Goal: Task Accomplishment & Management: Use online tool/utility

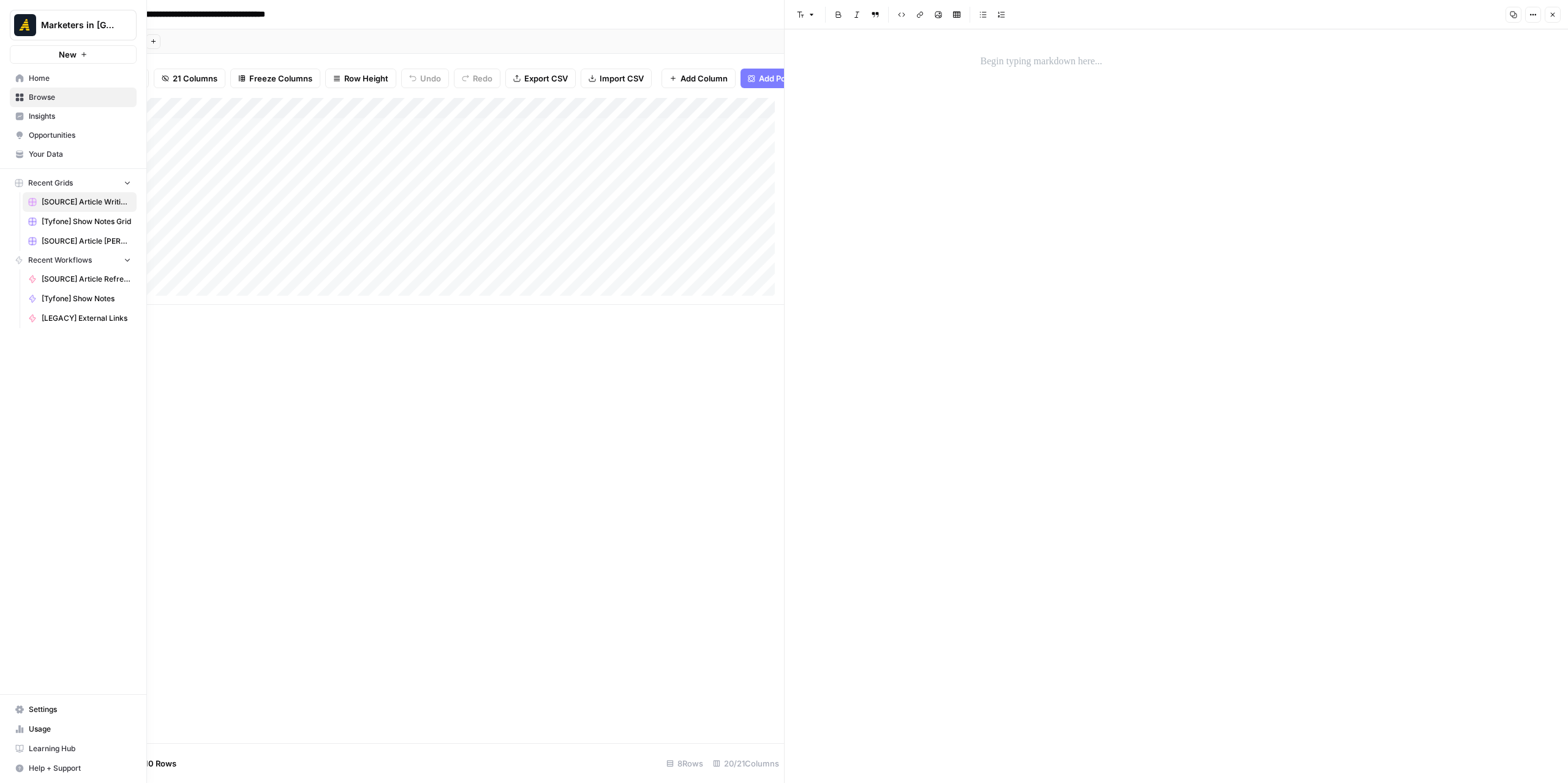
click at [20, 79] on icon at bounding box center [19, 78] width 9 height 9
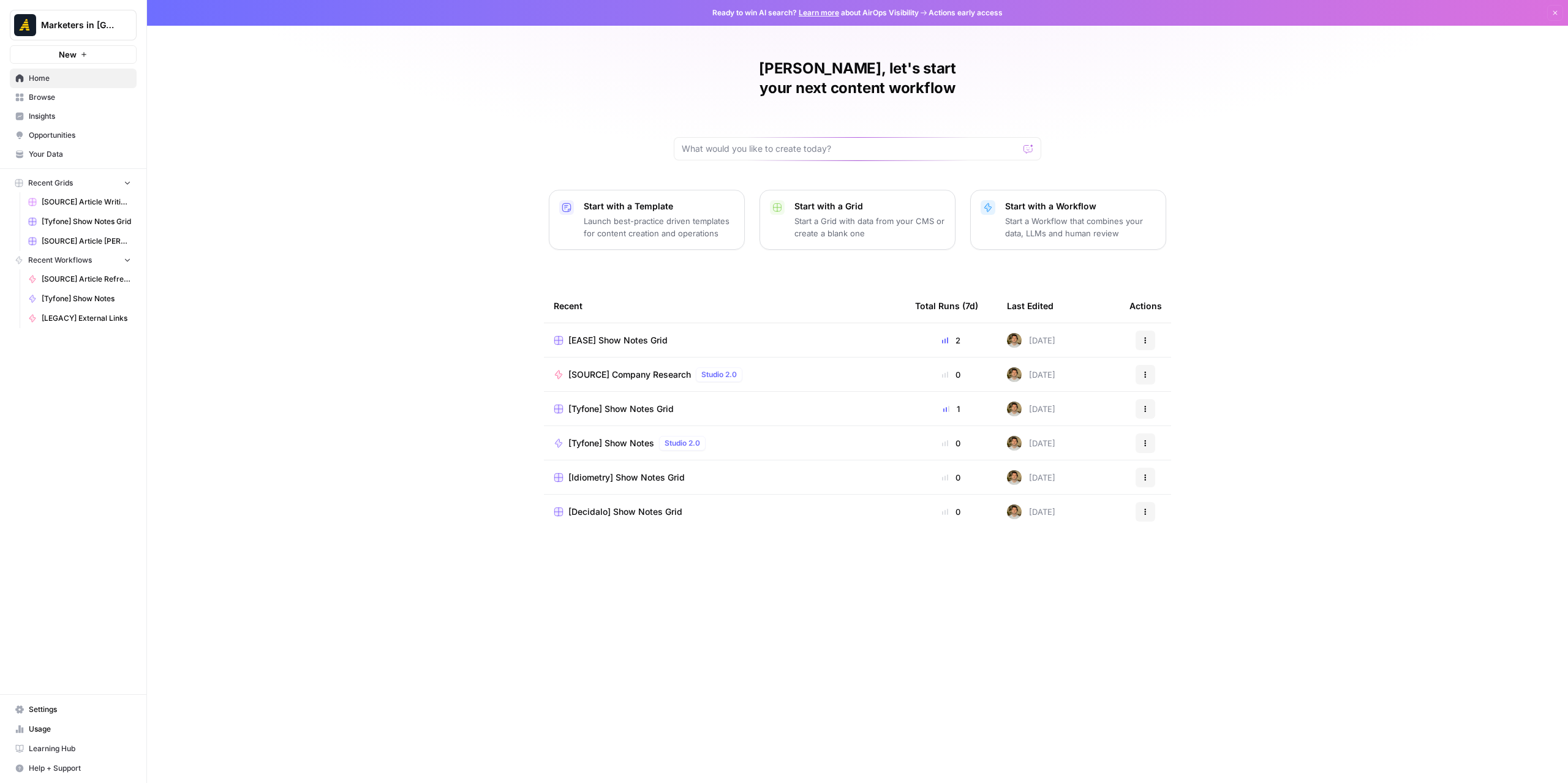
click at [77, 98] on span "Browse" at bounding box center [80, 97] width 102 height 11
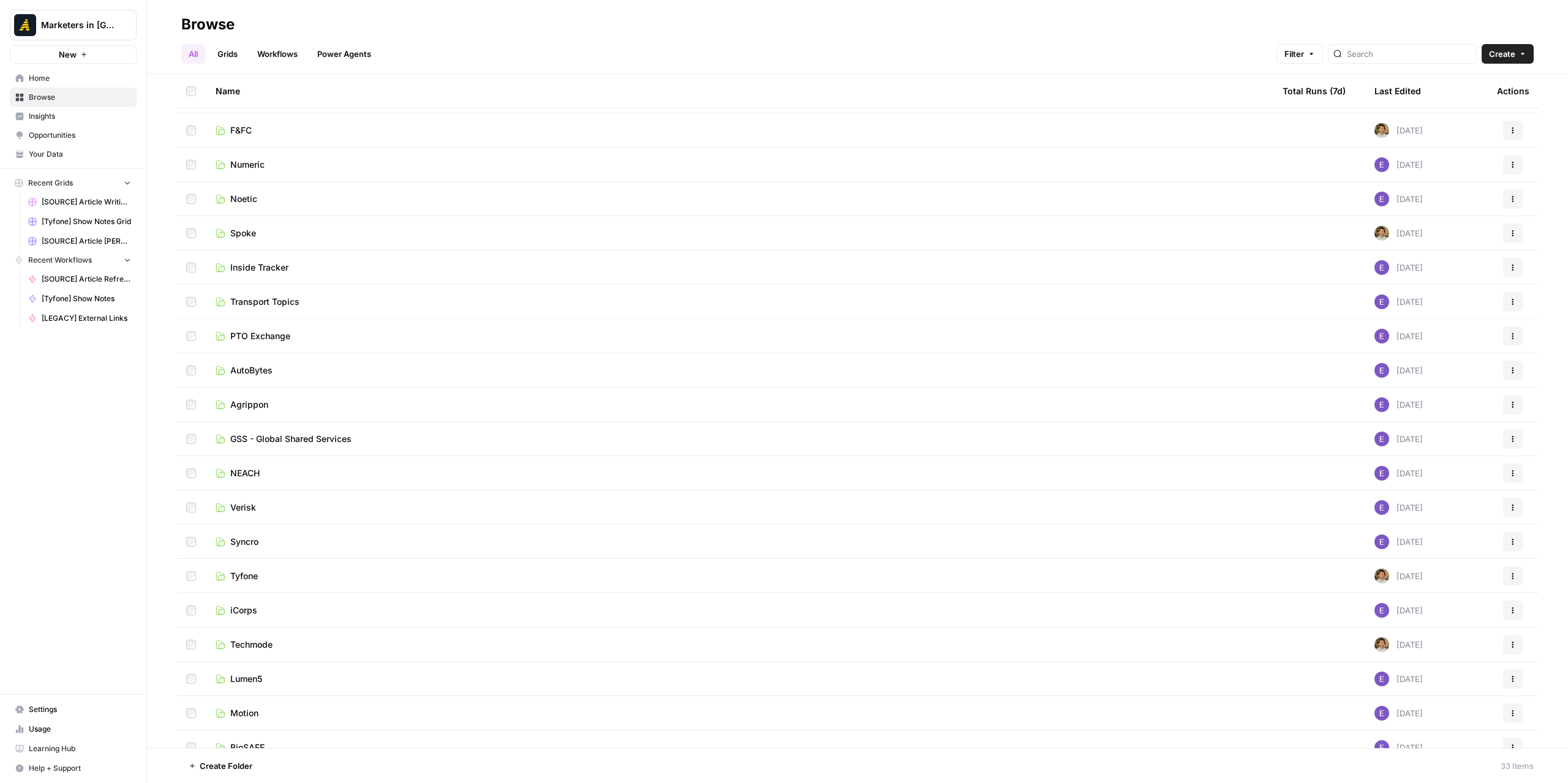
scroll to position [245, 0]
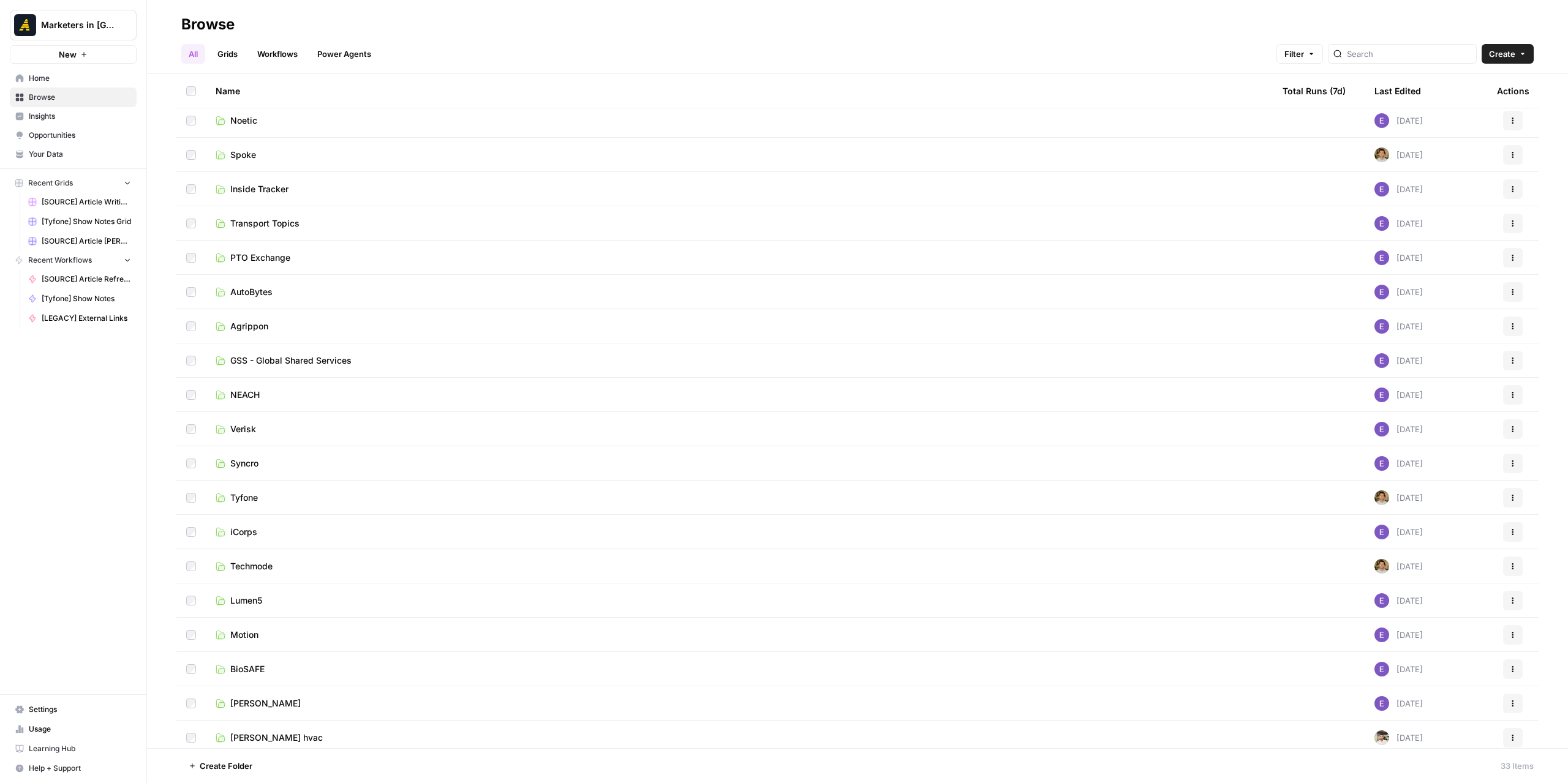
click at [261, 461] on link "Syncro" at bounding box center [739, 463] width 1048 height 12
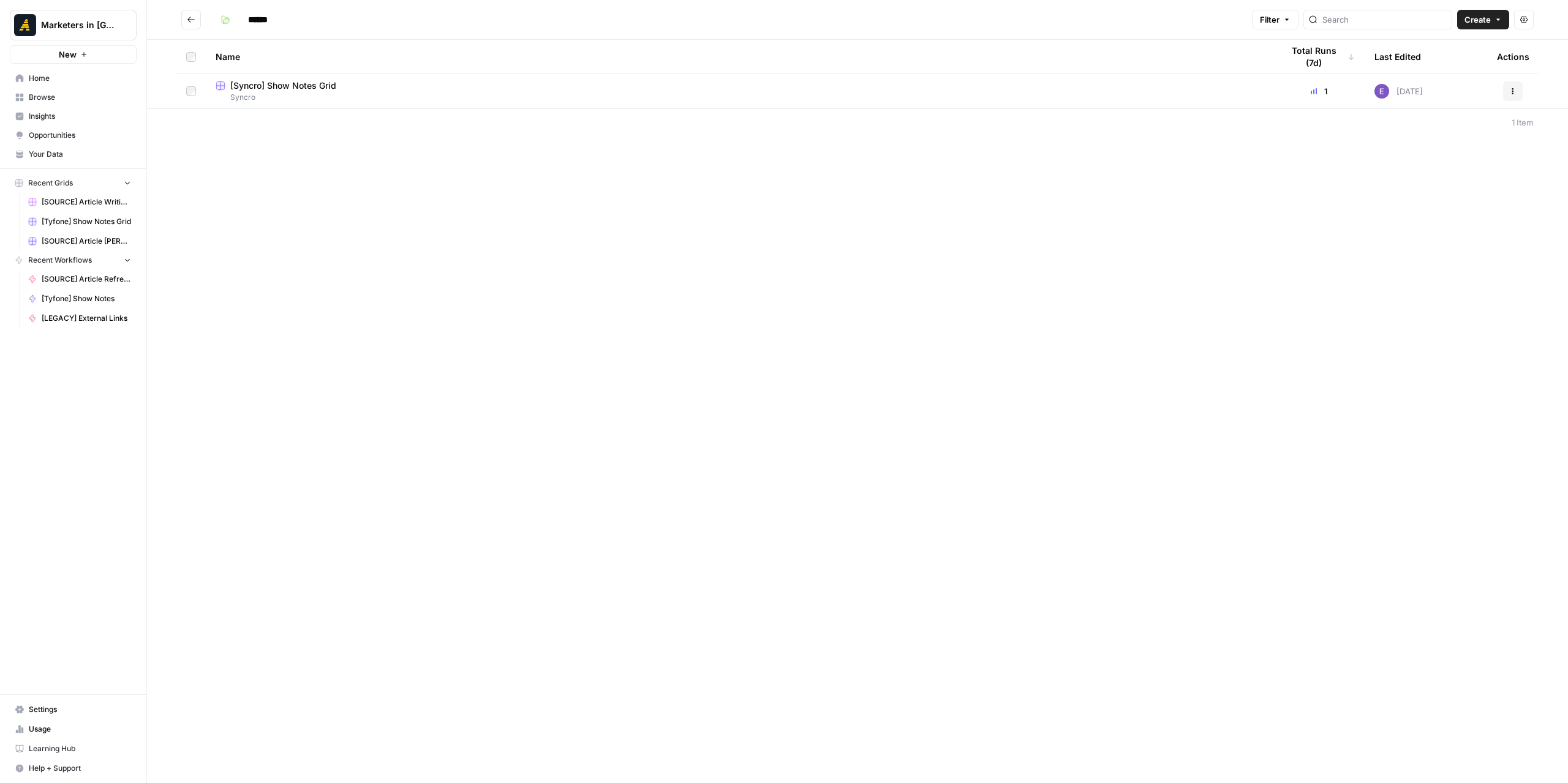
click at [274, 85] on span "[Syncro] Show Notes Grid" at bounding box center [283, 85] width 106 height 12
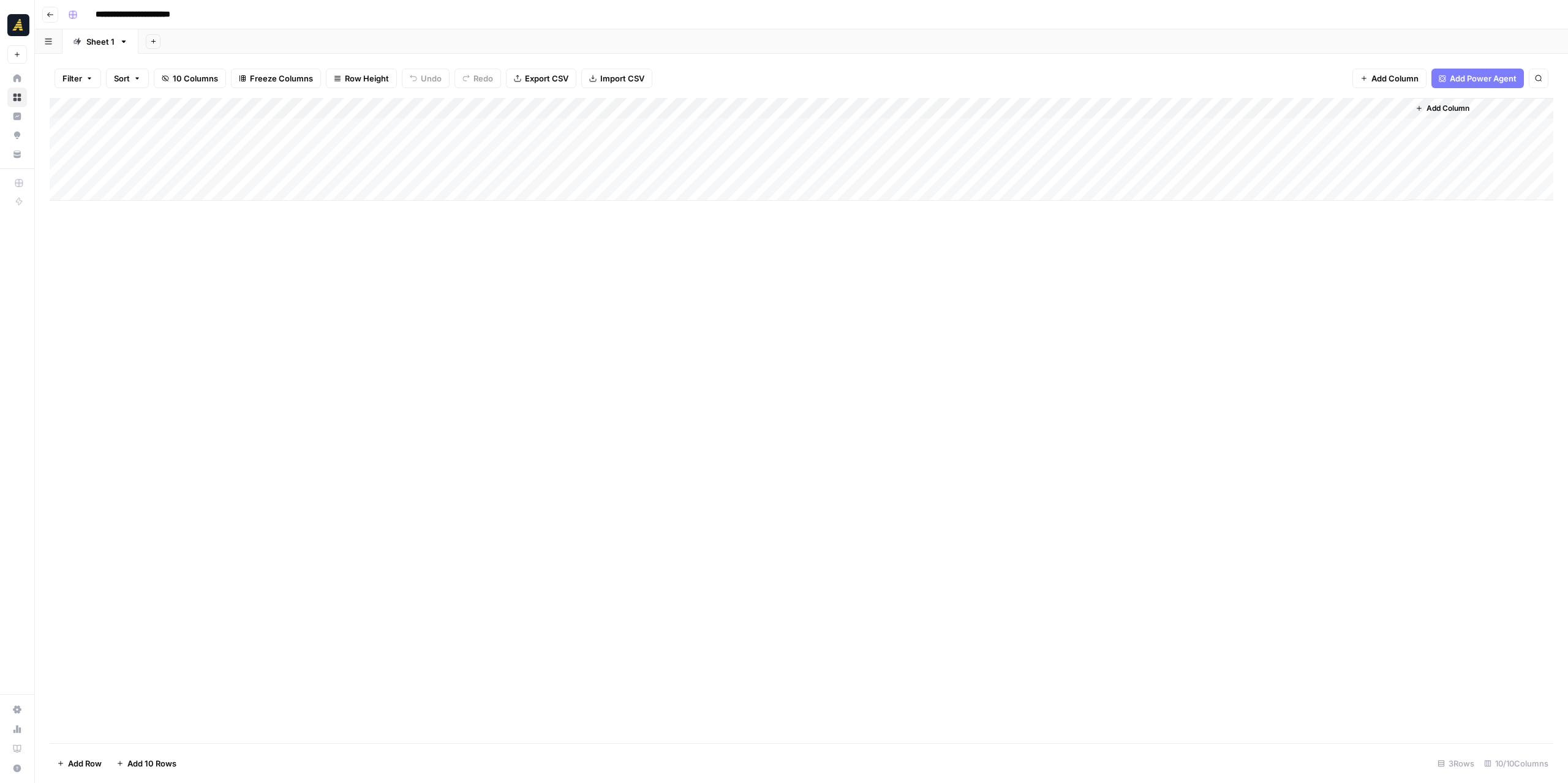
click at [1432, 107] on span "Add Column" at bounding box center [1447, 108] width 43 height 11
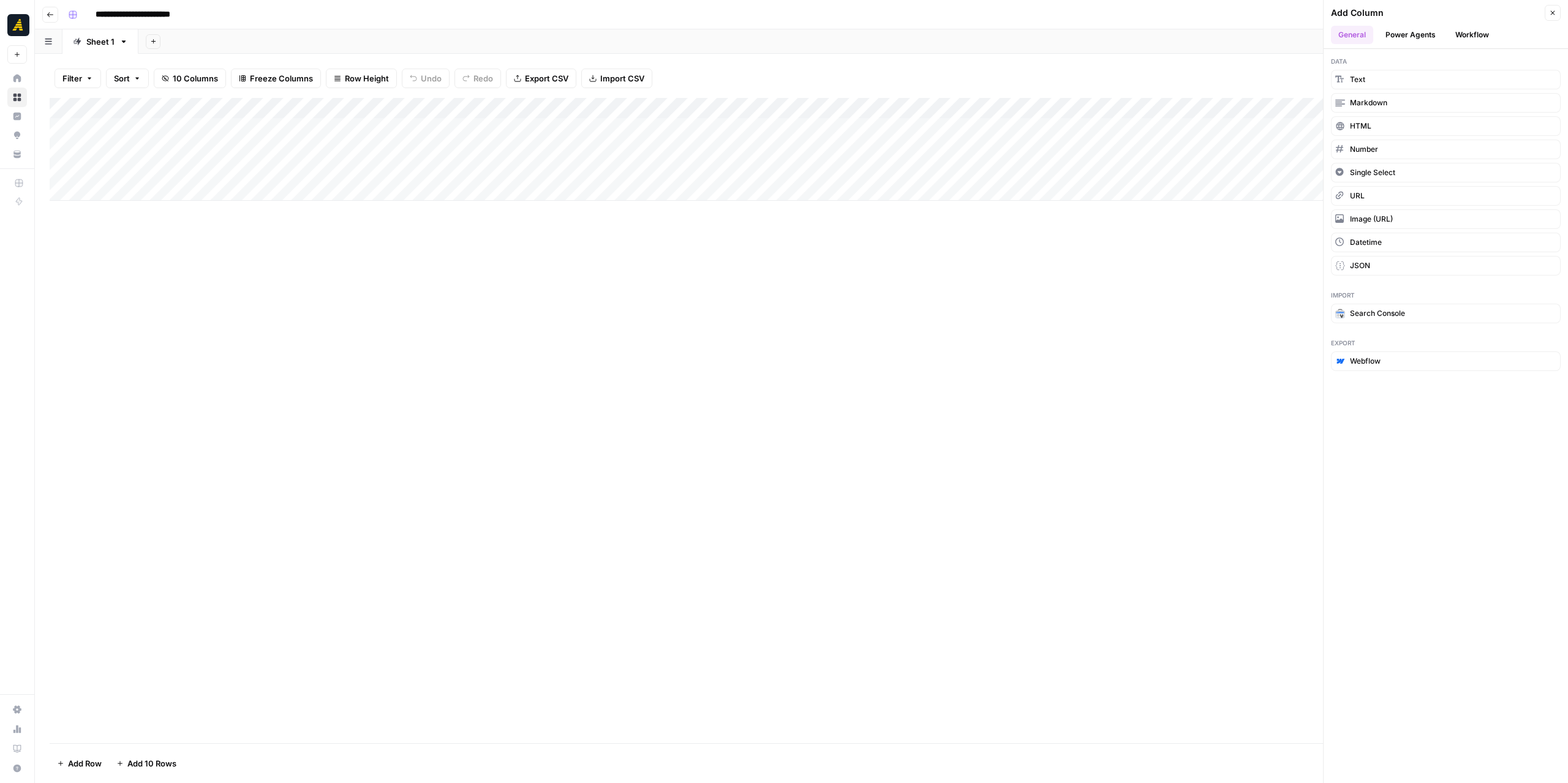
click at [1475, 33] on button "Workflow" at bounding box center [1472, 35] width 49 height 18
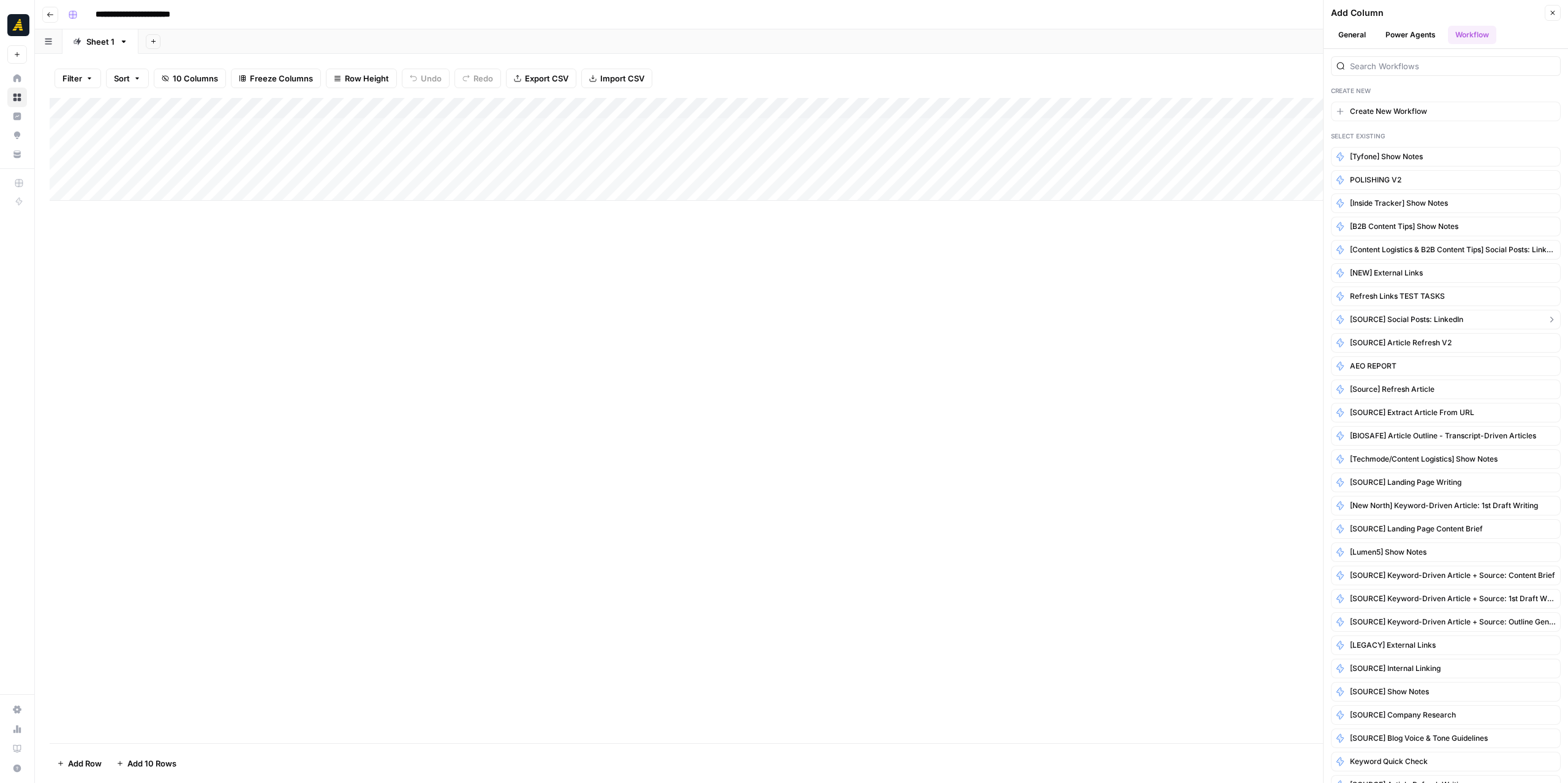
click at [1446, 314] on span "[SOURCE] Social Posts: LinkedIn" at bounding box center [1406, 319] width 113 height 11
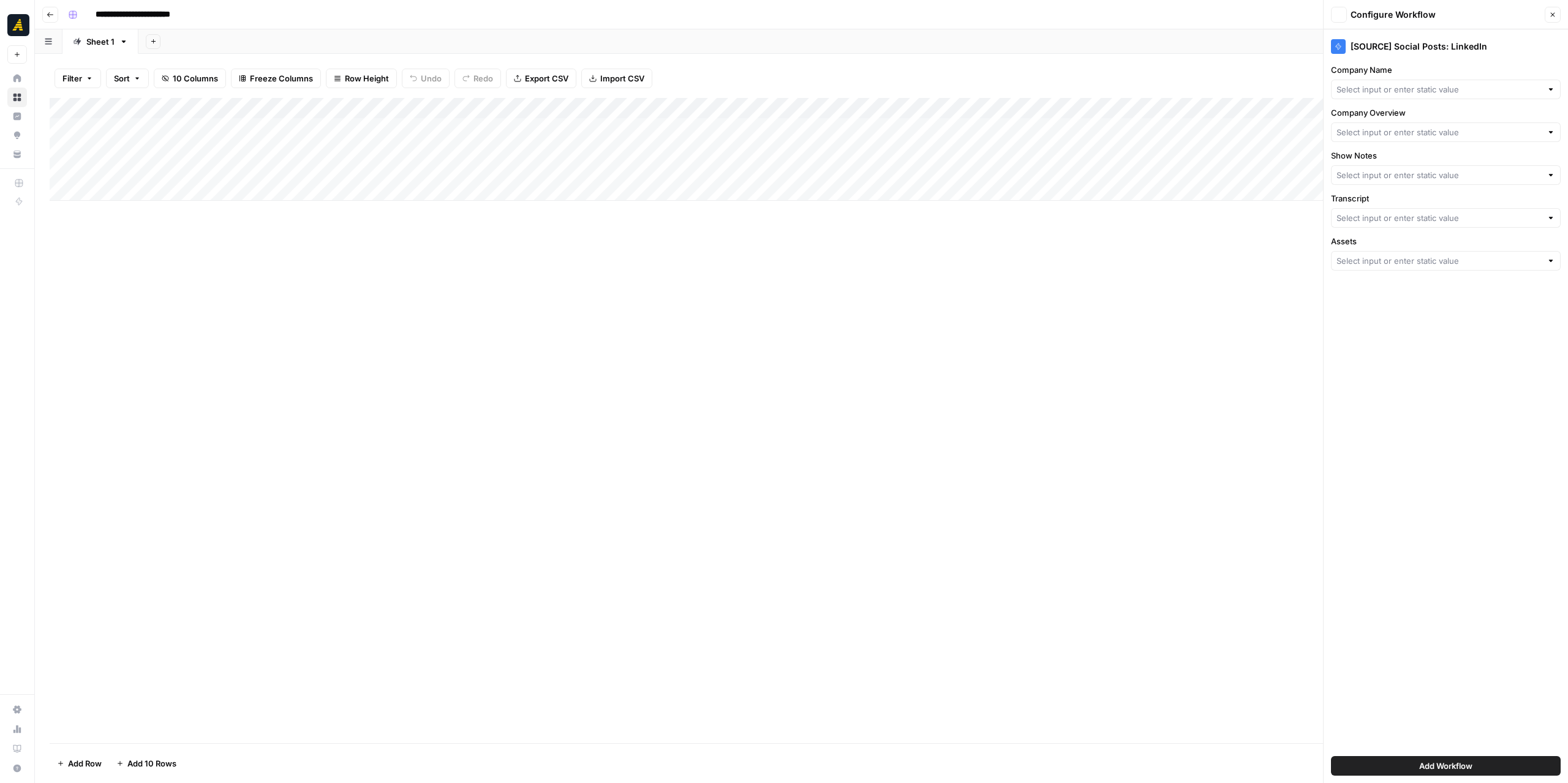
type input "Company Name"
type input "Company Overview"
type input "Show Notes"
type input "Create New Column"
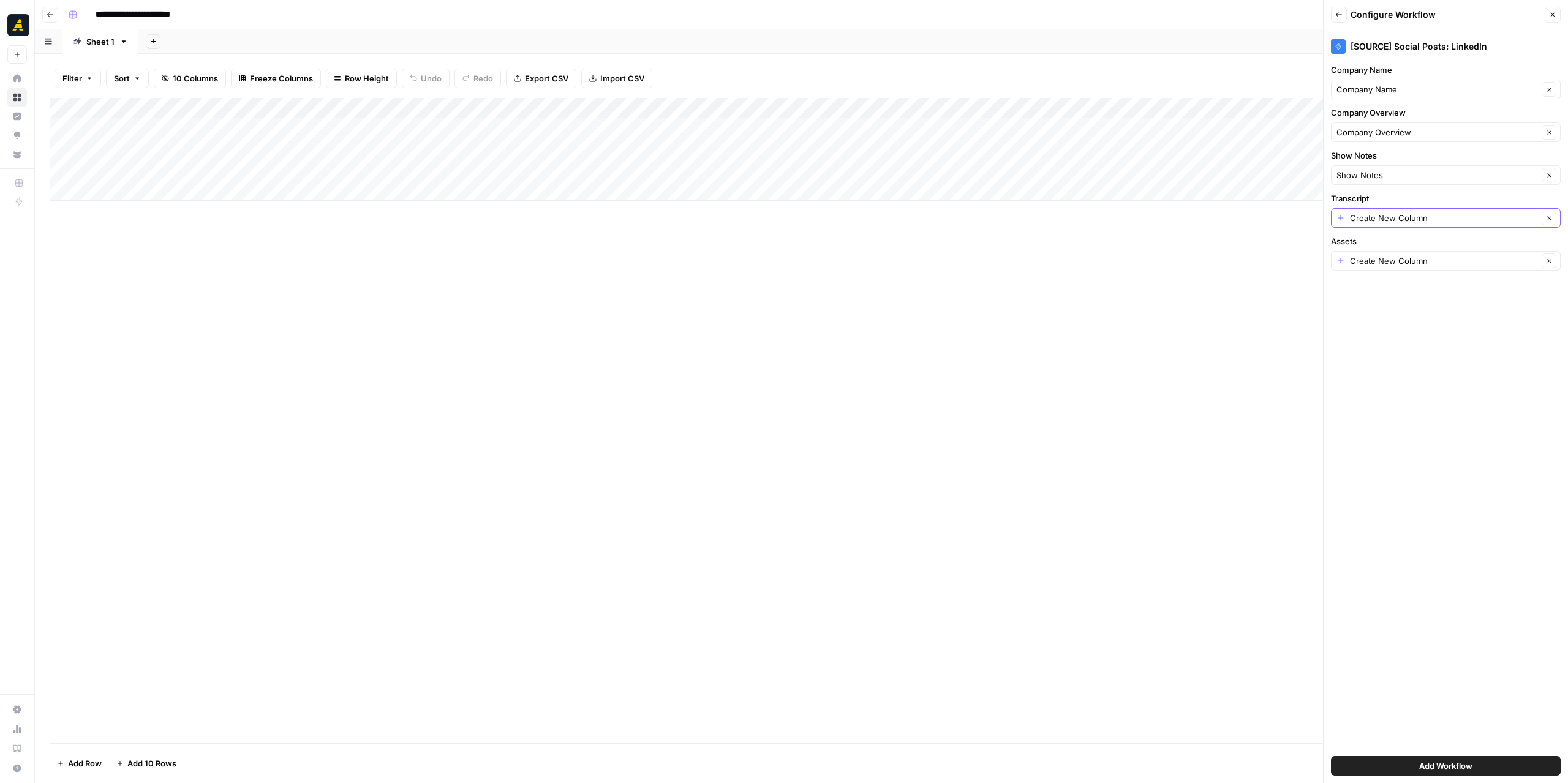
click at [1548, 218] on icon "button" at bounding box center [1549, 218] width 4 height 4
click at [1446, 219] on input "Transcript" at bounding box center [1439, 218] width 205 height 12
click at [1412, 289] on span "Episode Transcript" at bounding box center [1436, 284] width 189 height 12
type input "Episode Transcript"
click at [1446, 260] on input "Assets" at bounding box center [1443, 261] width 188 height 12
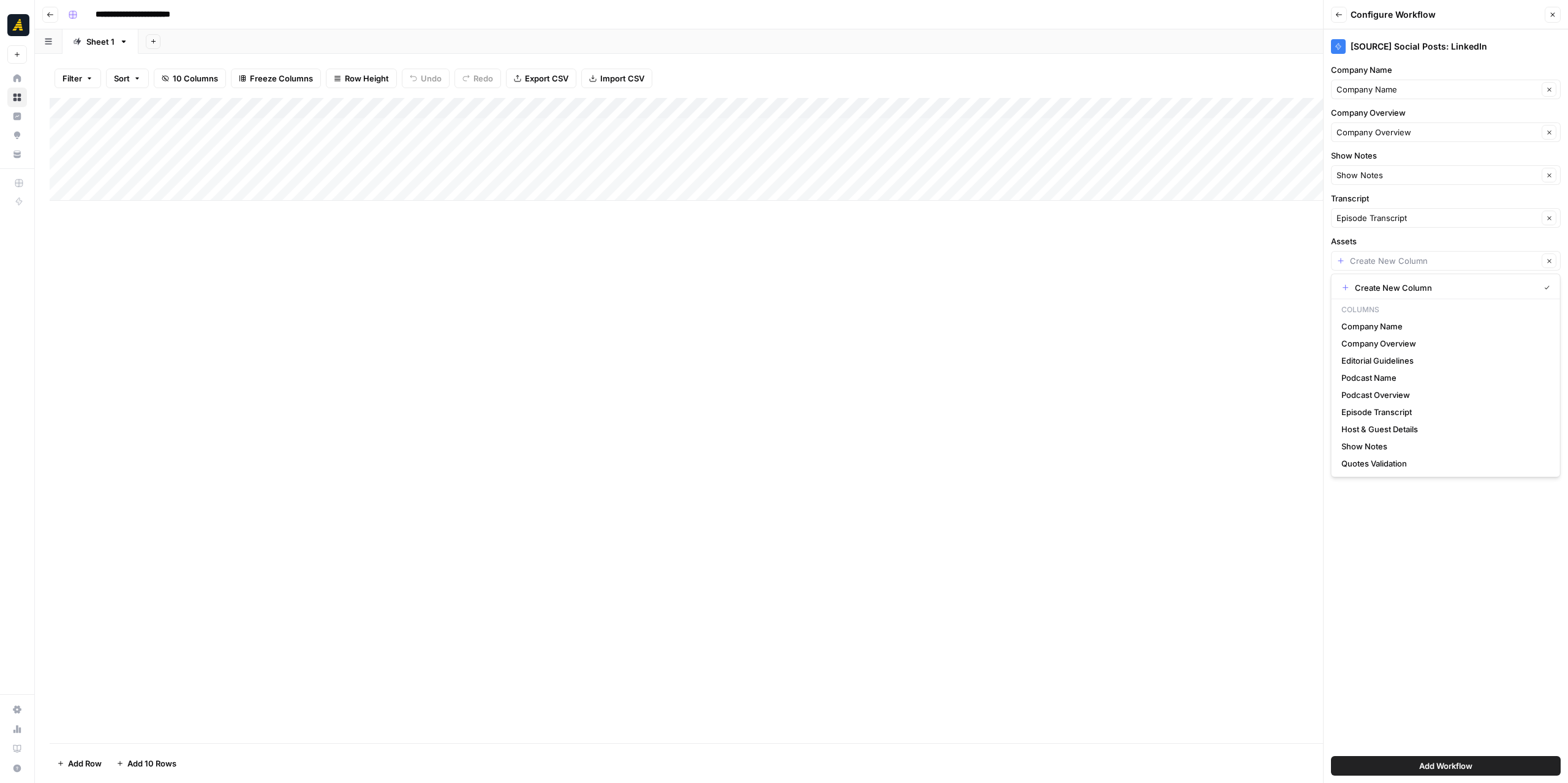
type input "Create New Column"
click at [1140, 280] on div "Add Column" at bounding box center [802, 420] width 1504 height 645
click at [1464, 765] on span "Add Workflow" at bounding box center [1445, 765] width 53 height 12
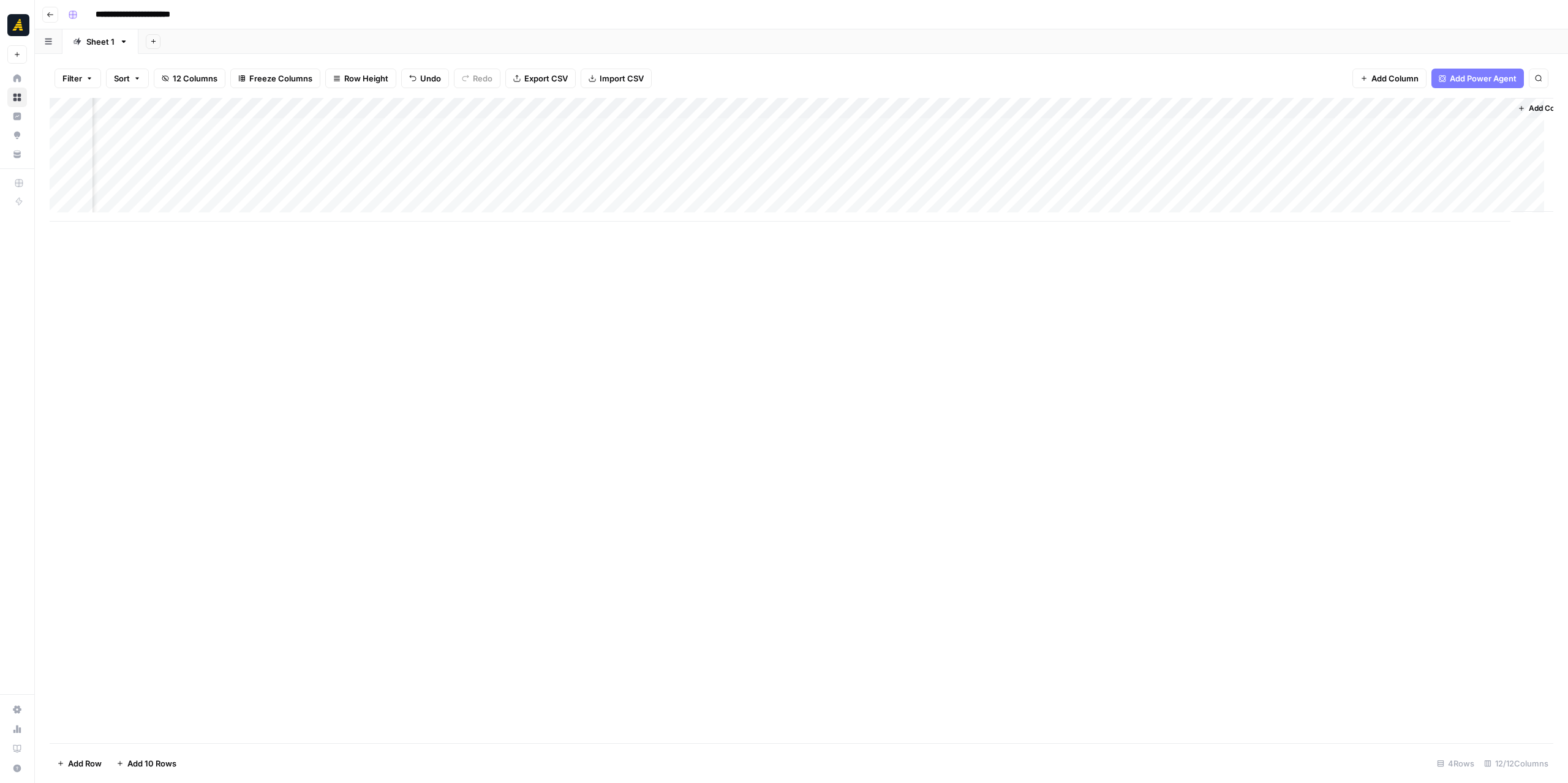
scroll to position [0, 290]
click at [1371, 105] on div "Add Column" at bounding box center [802, 159] width 1504 height 124
drag, startPoint x: 1346, startPoint y: 136, endPoint x: 1299, endPoint y: 138, distance: 47.0
click at [1299, 138] on div "[SOURCE] Social Posts: LinkedIn" at bounding box center [1367, 138] width 135 height 20
type input "Social Posts: LinkedIn"
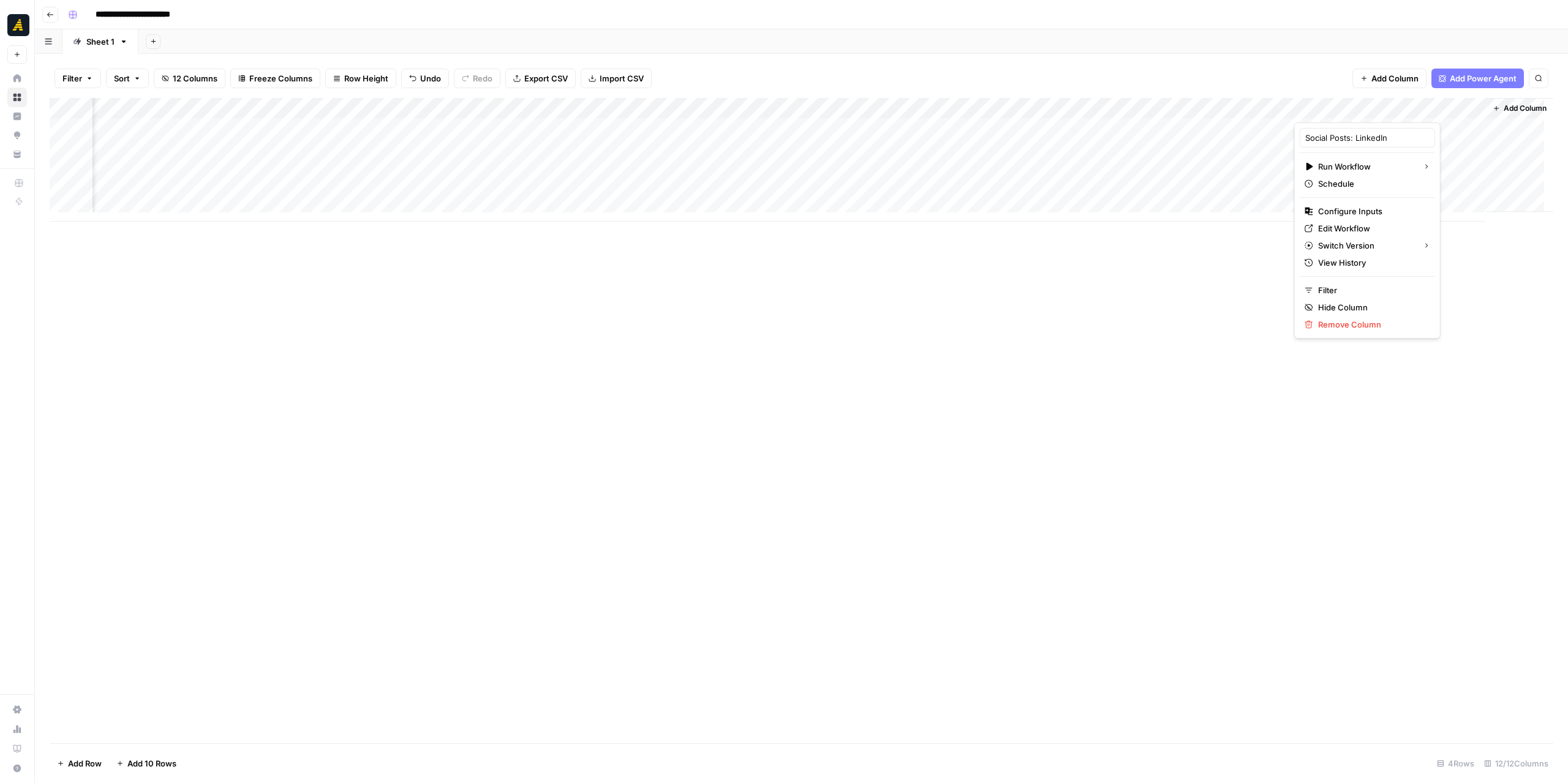
click at [1203, 299] on div "Add Column" at bounding box center [802, 420] width 1504 height 645
click at [450, 170] on div "Add Column" at bounding box center [802, 159] width 1504 height 124
click at [149, 170] on div "Add Column" at bounding box center [802, 159] width 1504 height 124
click at [156, 190] on div "Add Column" at bounding box center [802, 159] width 1504 height 124
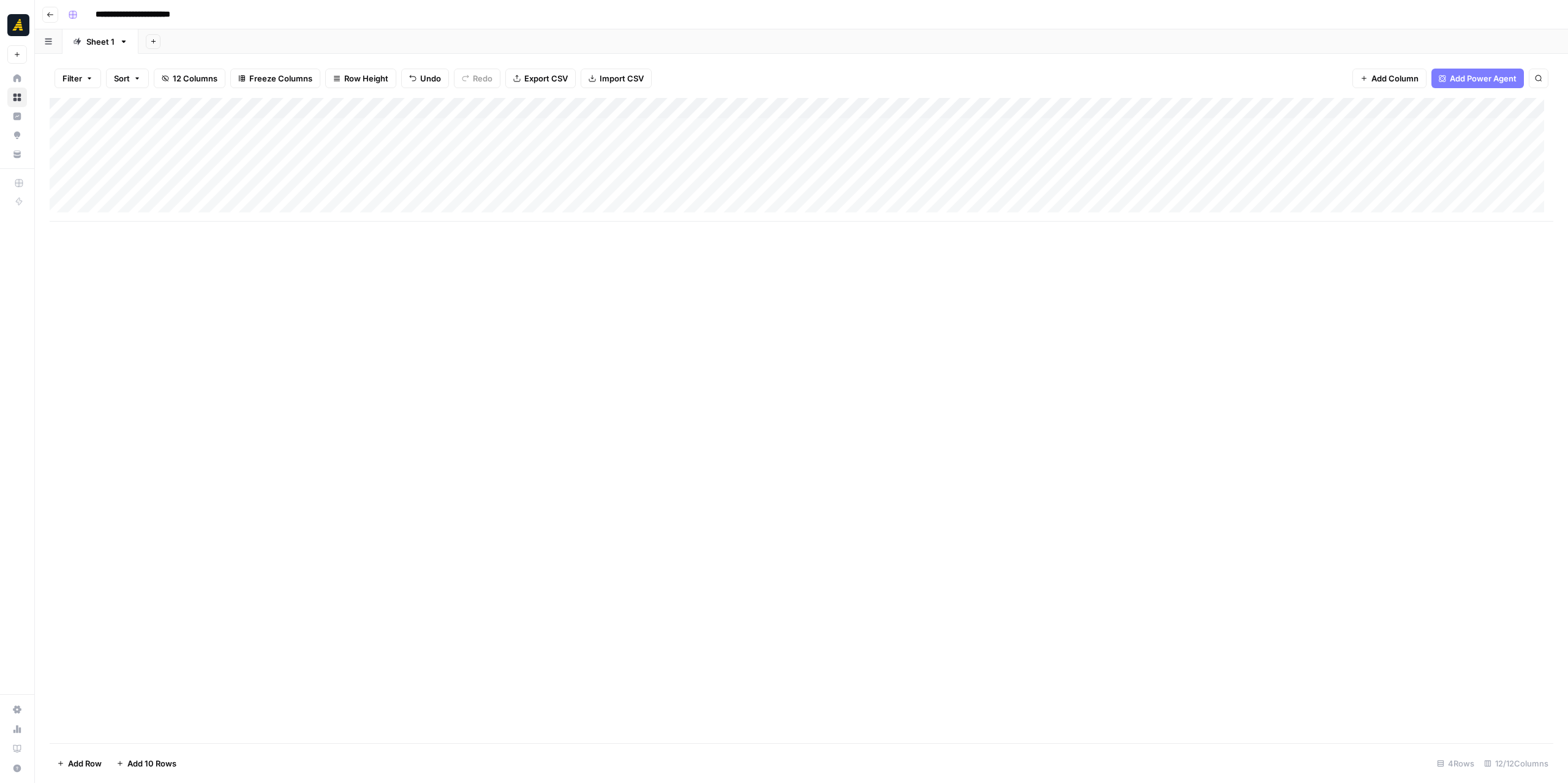
click at [524, 333] on div "Add Column" at bounding box center [802, 420] width 1504 height 645
click at [600, 187] on div "Add Column" at bounding box center [802, 159] width 1504 height 124
click at [479, 190] on div "Add Column" at bounding box center [802, 159] width 1504 height 124
click at [144, 189] on div "Add Column" at bounding box center [802, 159] width 1504 height 124
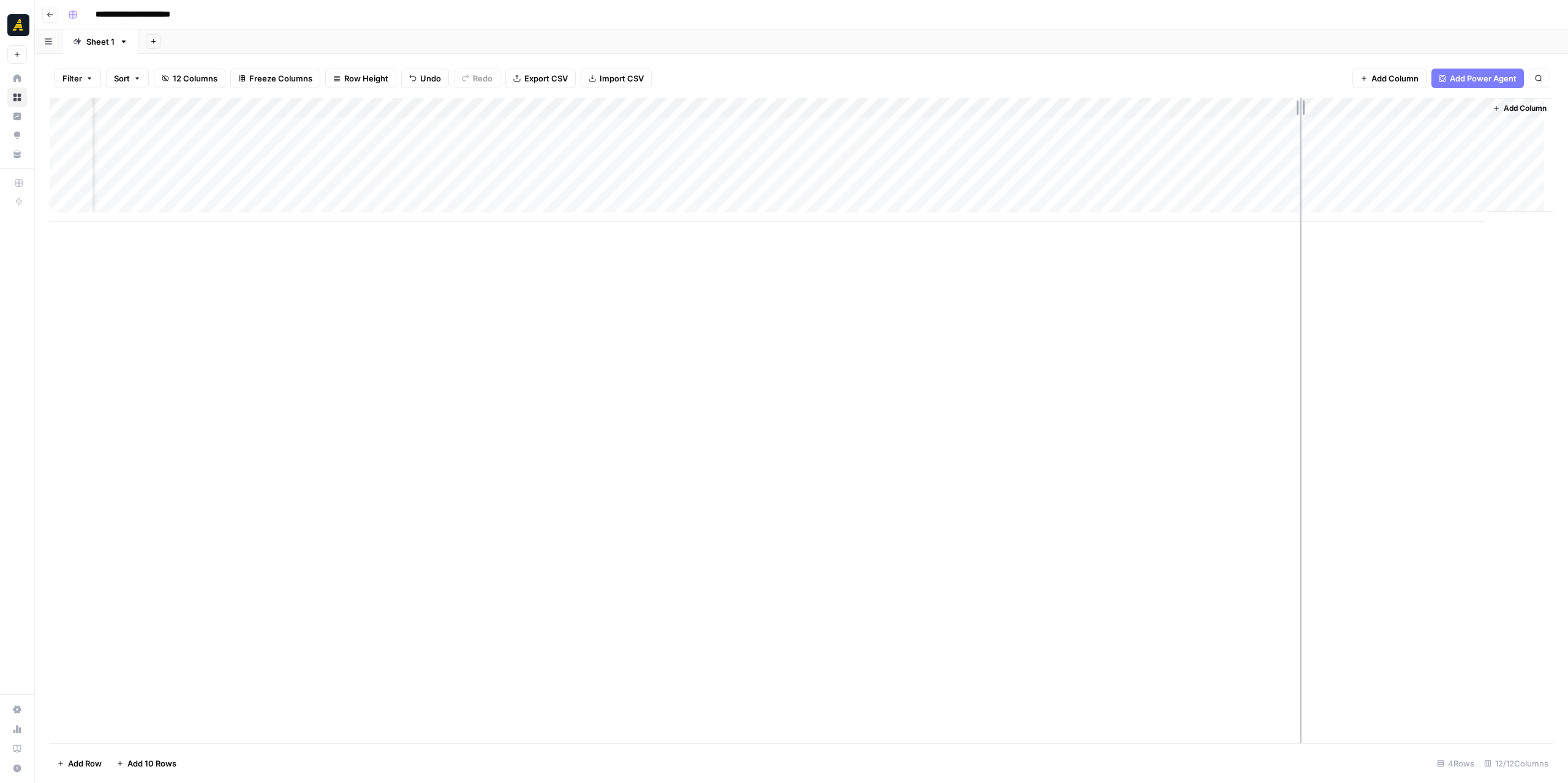
drag, startPoint x: 1336, startPoint y: 109, endPoint x: 1299, endPoint y: 108, distance: 37.0
click at [1299, 108] on div "Add Column" at bounding box center [802, 159] width 1504 height 124
click at [1178, 405] on div "Add Column" at bounding box center [802, 420] width 1504 height 645
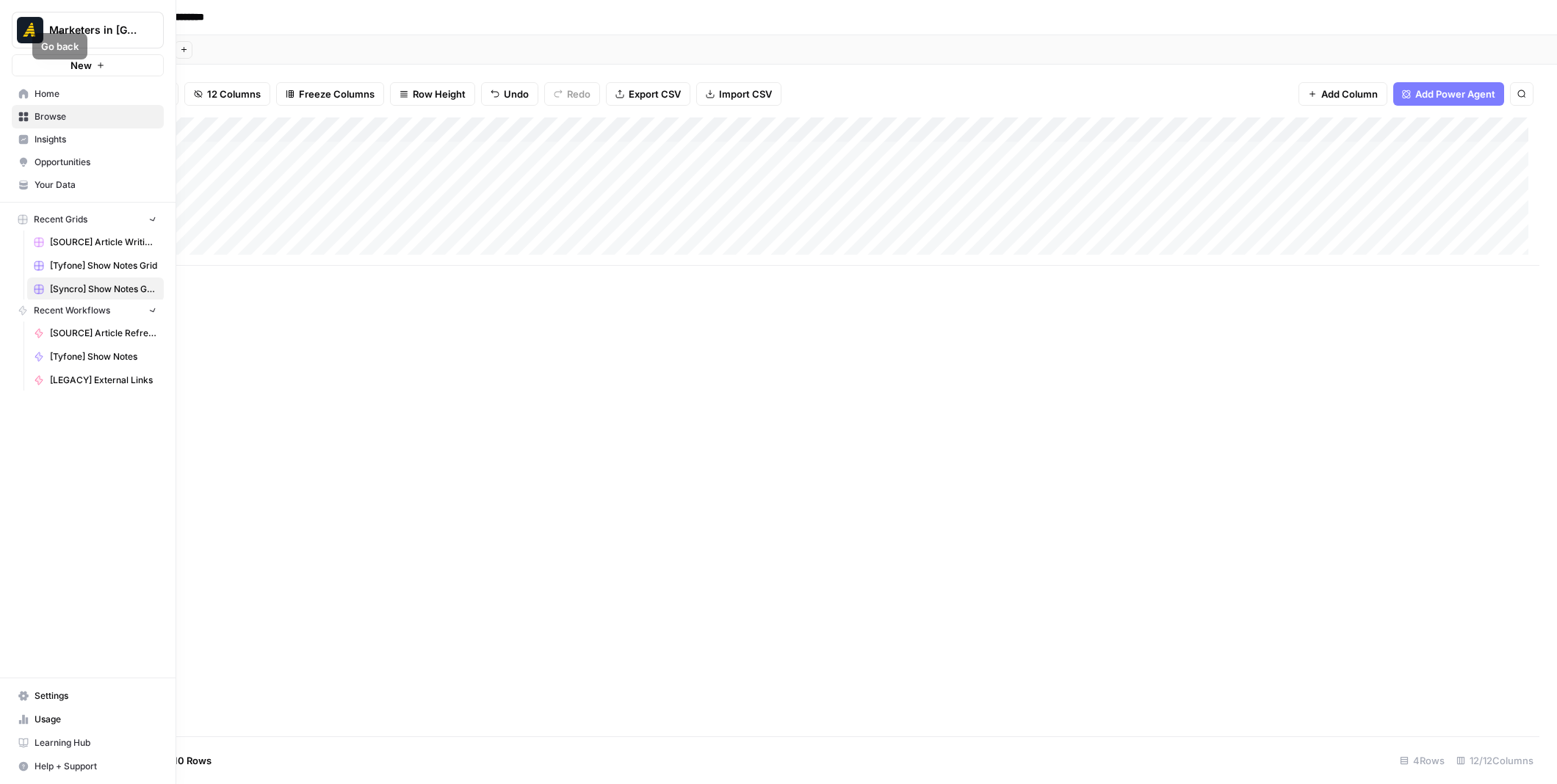
click at [27, 97] on icon at bounding box center [24, 93] width 9 height 9
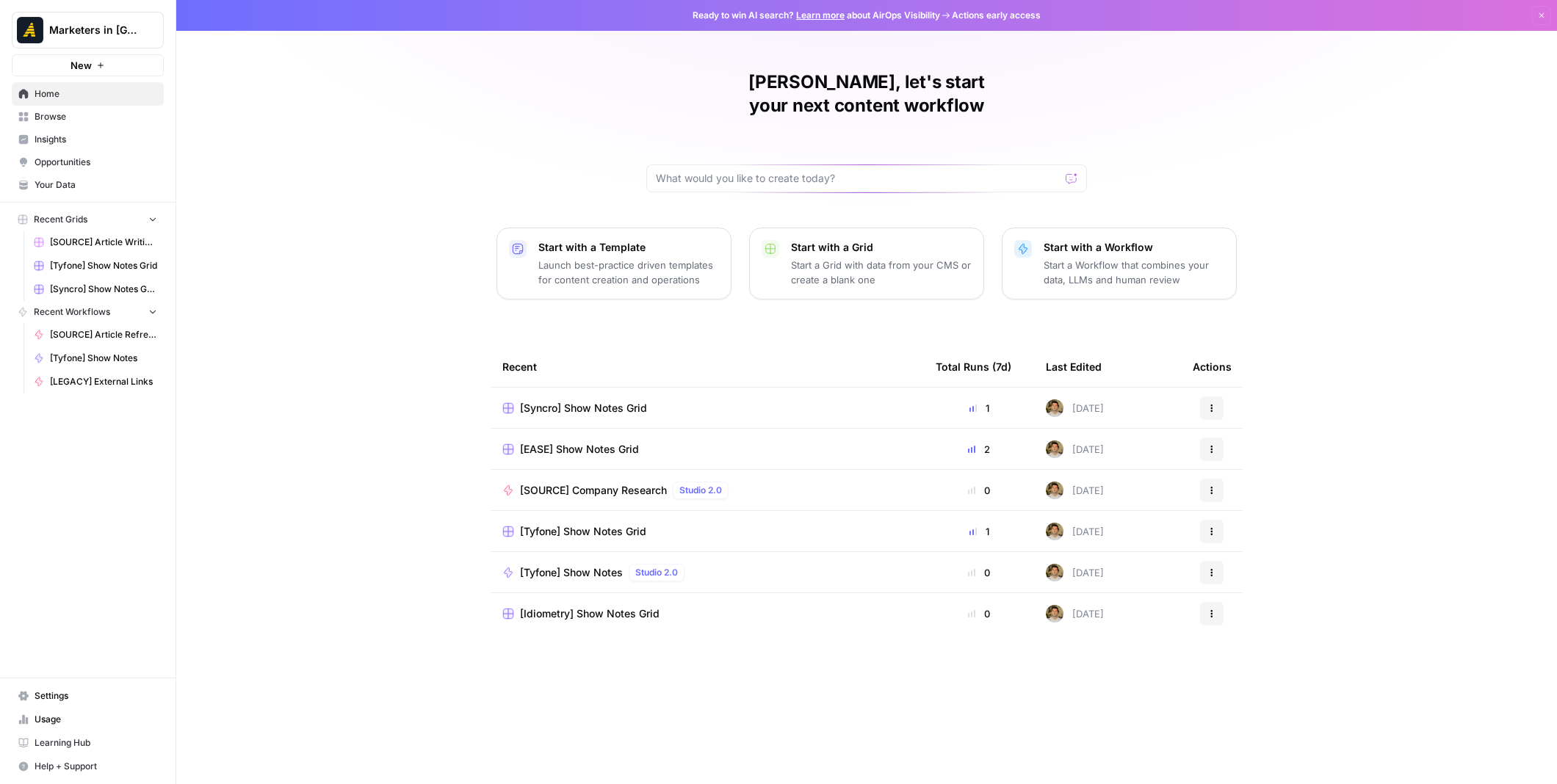
click at [78, 115] on span "Browse" at bounding box center [96, 116] width 123 height 13
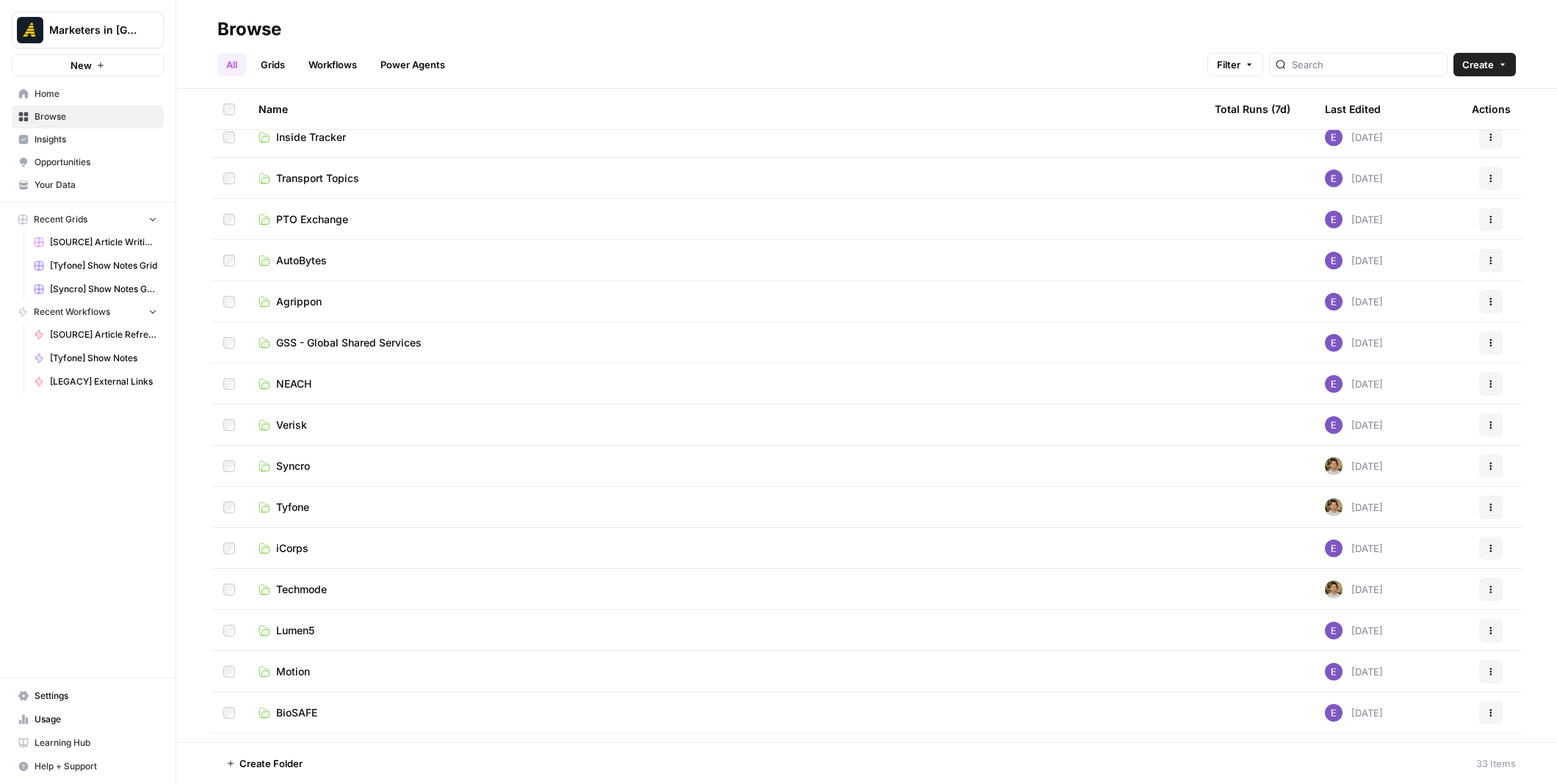
scroll to position [587, 0]
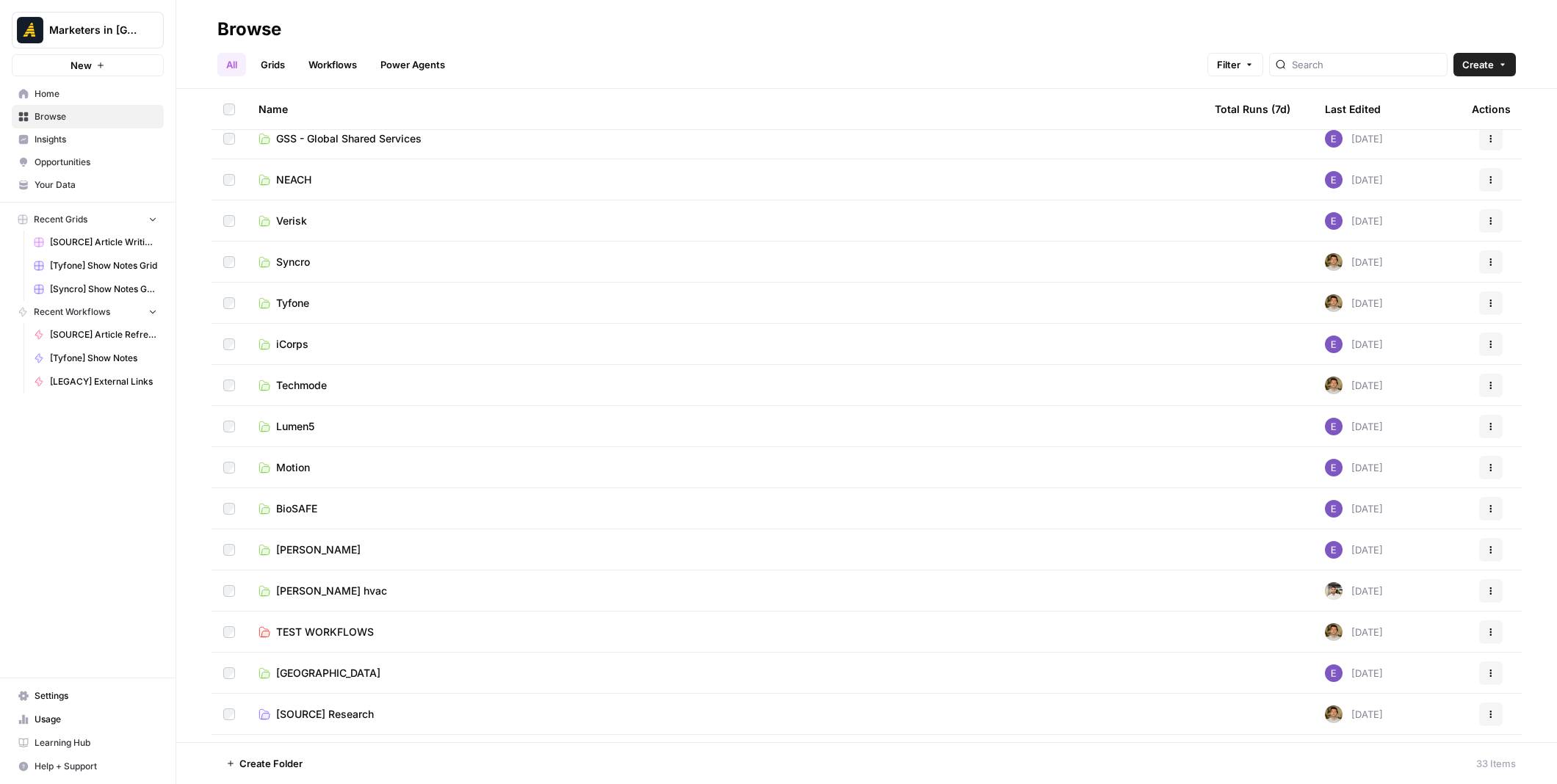
click at [299, 463] on span "Motion" at bounding box center [292, 467] width 34 height 15
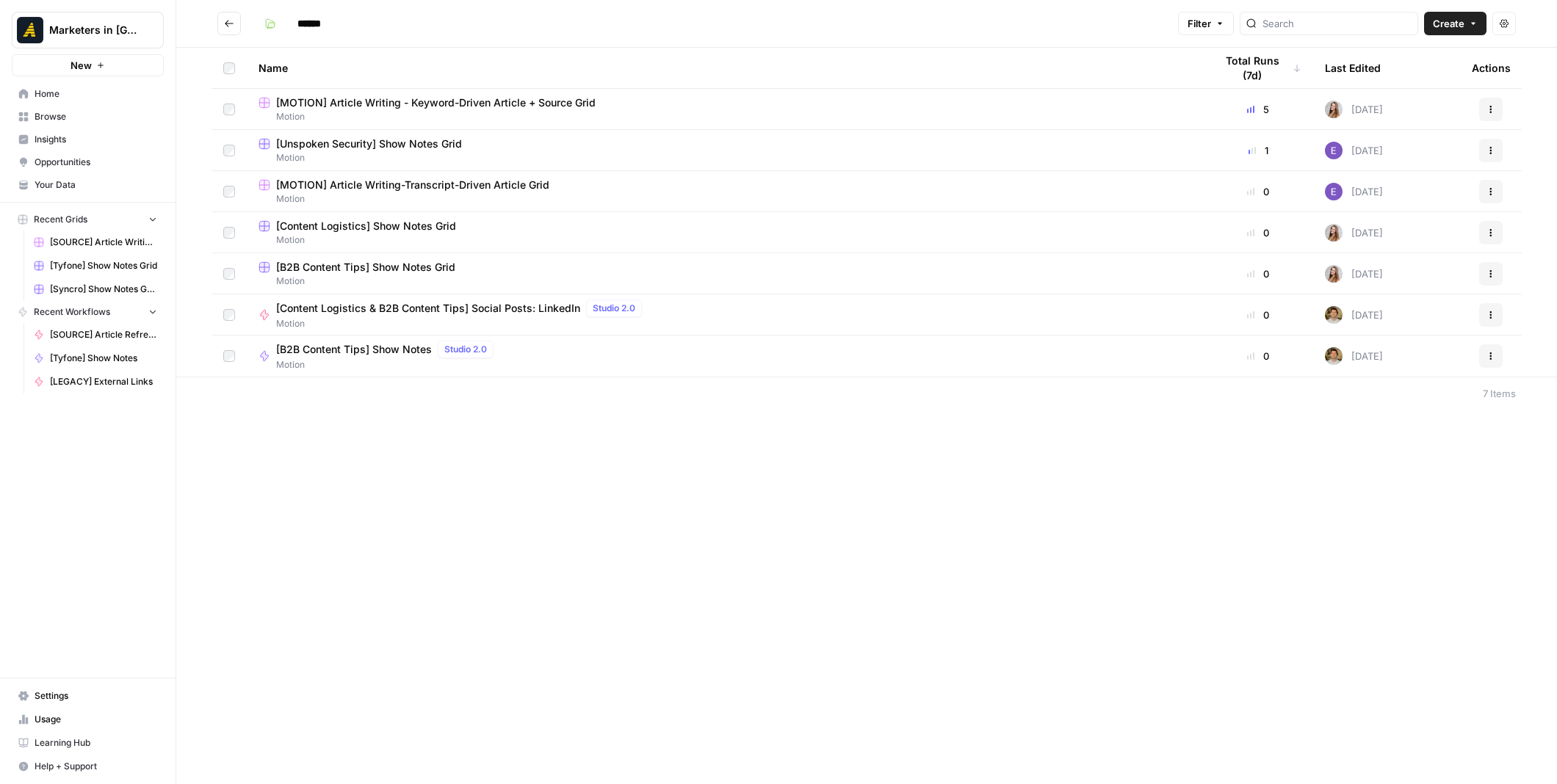
click at [417, 229] on span "[Content Logistics] Show Notes Grid" at bounding box center [365, 225] width 180 height 15
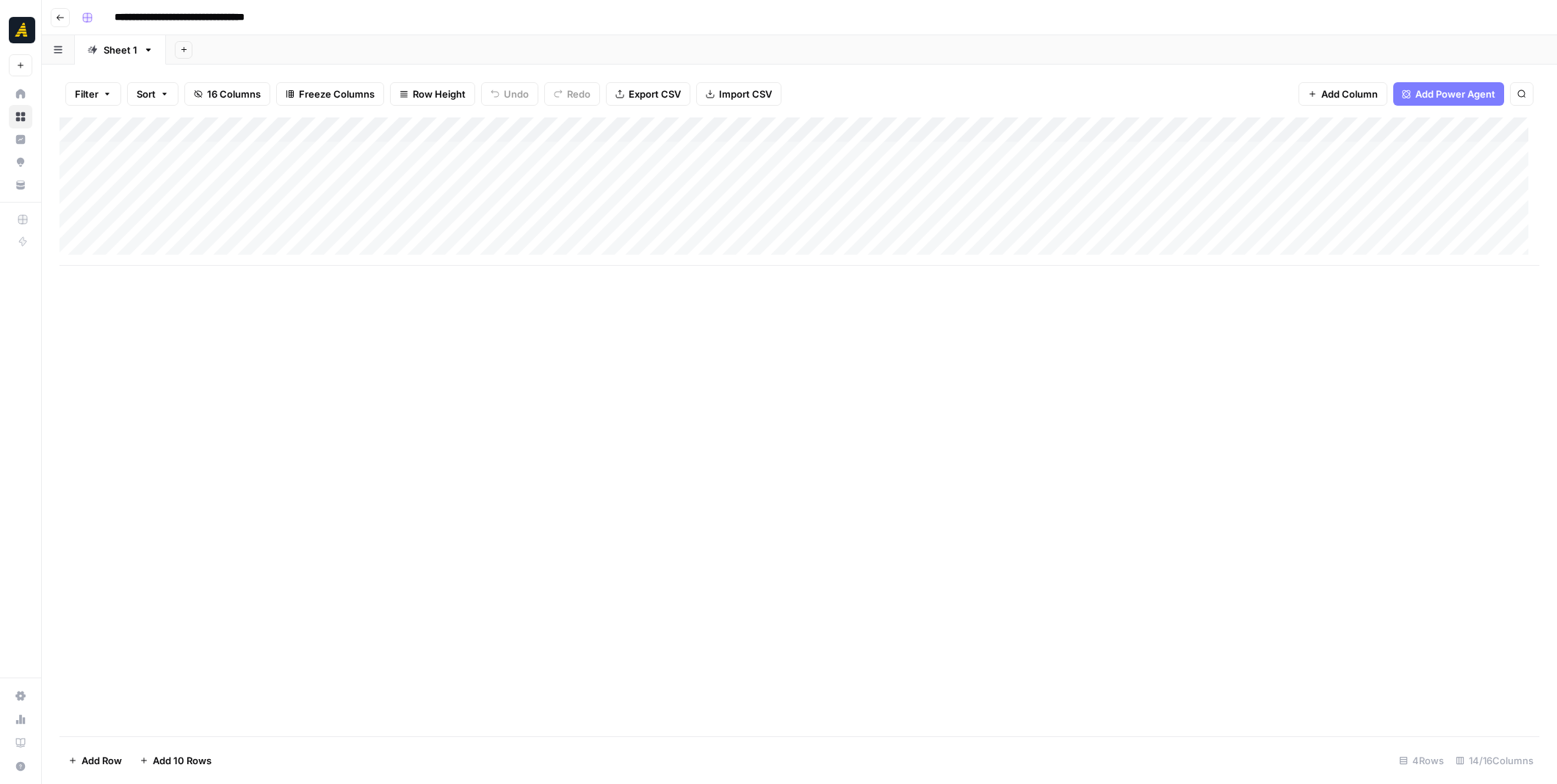
click at [692, 208] on div "Add Column" at bounding box center [799, 191] width 1480 height 148
click at [822, 197] on div "Add Column" at bounding box center [799, 191] width 1480 height 148
click at [1034, 78] on p at bounding box center [1168, 74] width 470 height 19
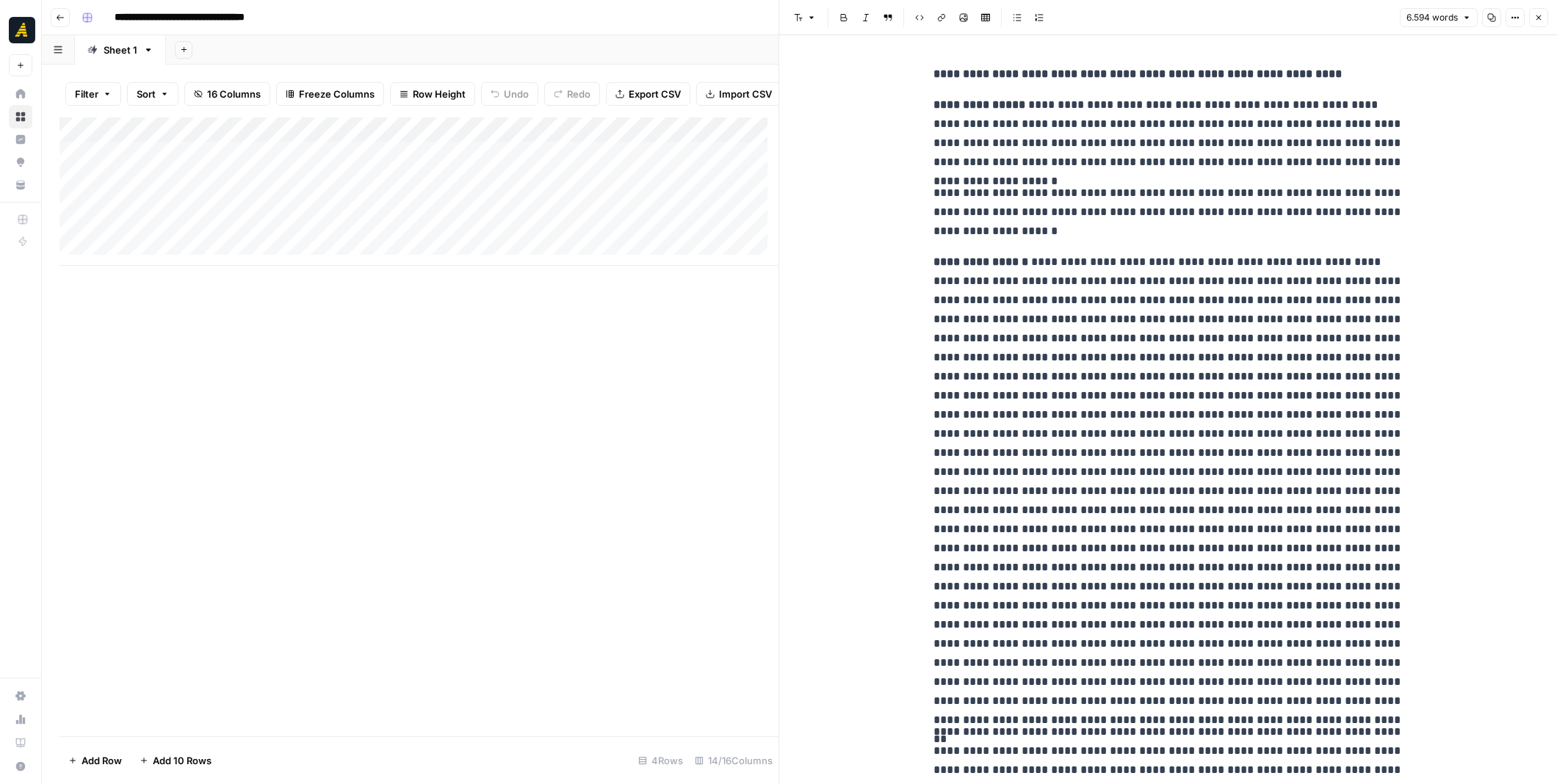
scroll to position [10877, 0]
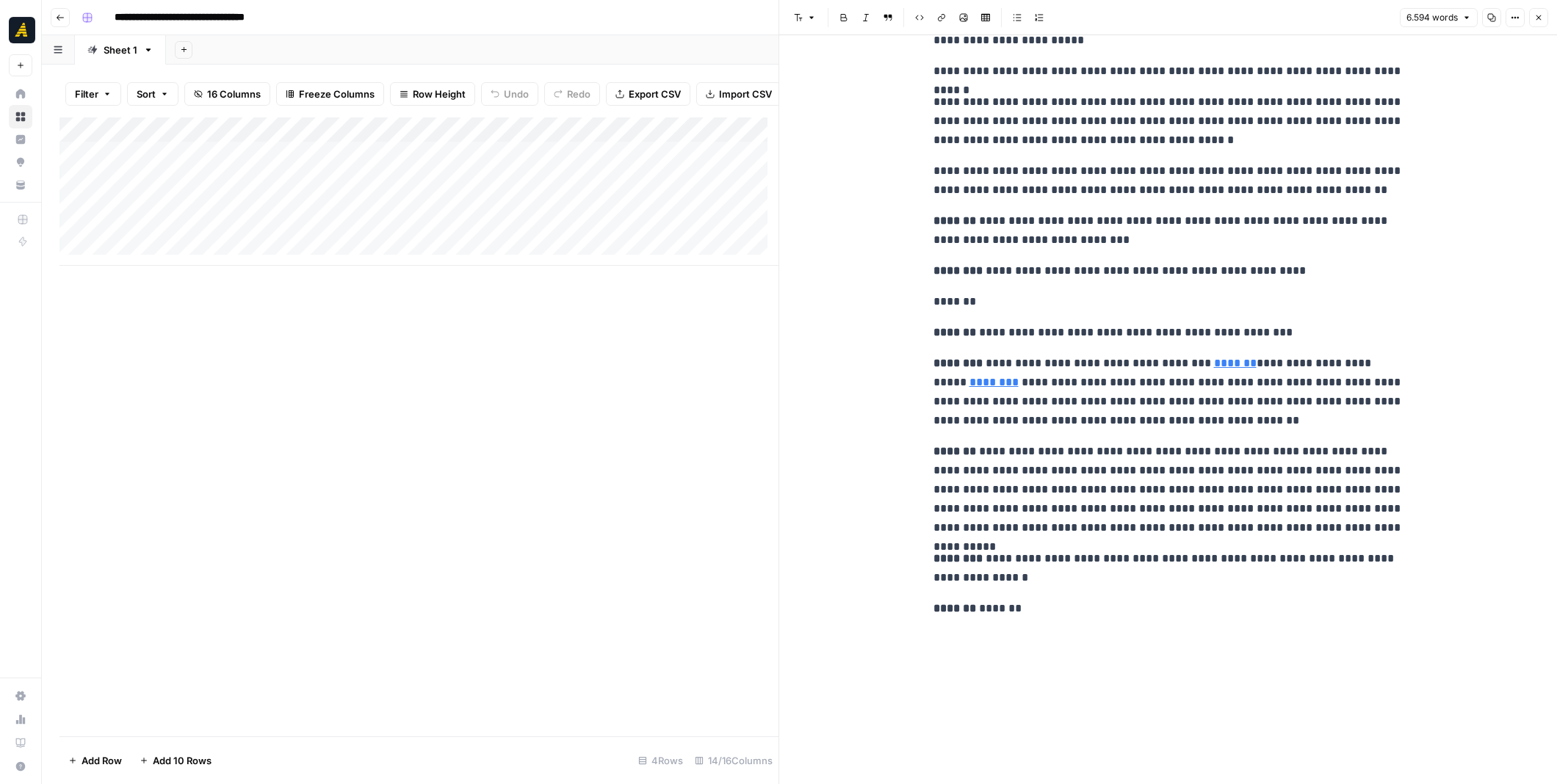
drag, startPoint x: 673, startPoint y: 365, endPoint x: 665, endPoint y: 357, distance: 11.3
click at [673, 365] on div "Add Column" at bounding box center [419, 427] width 719 height 619
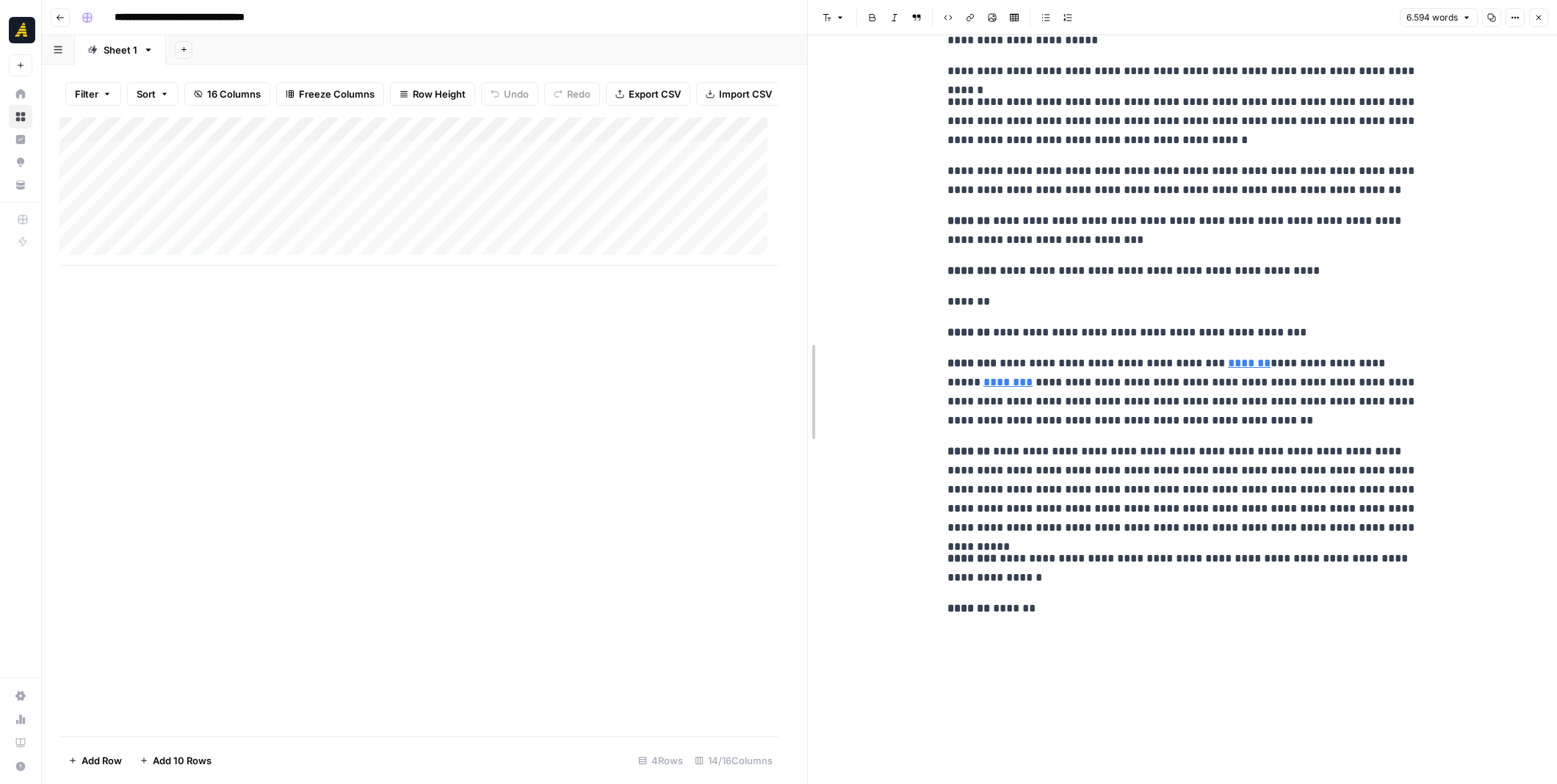
drag, startPoint x: 777, startPoint y: 300, endPoint x: 1144, endPoint y: 297, distance: 367.0
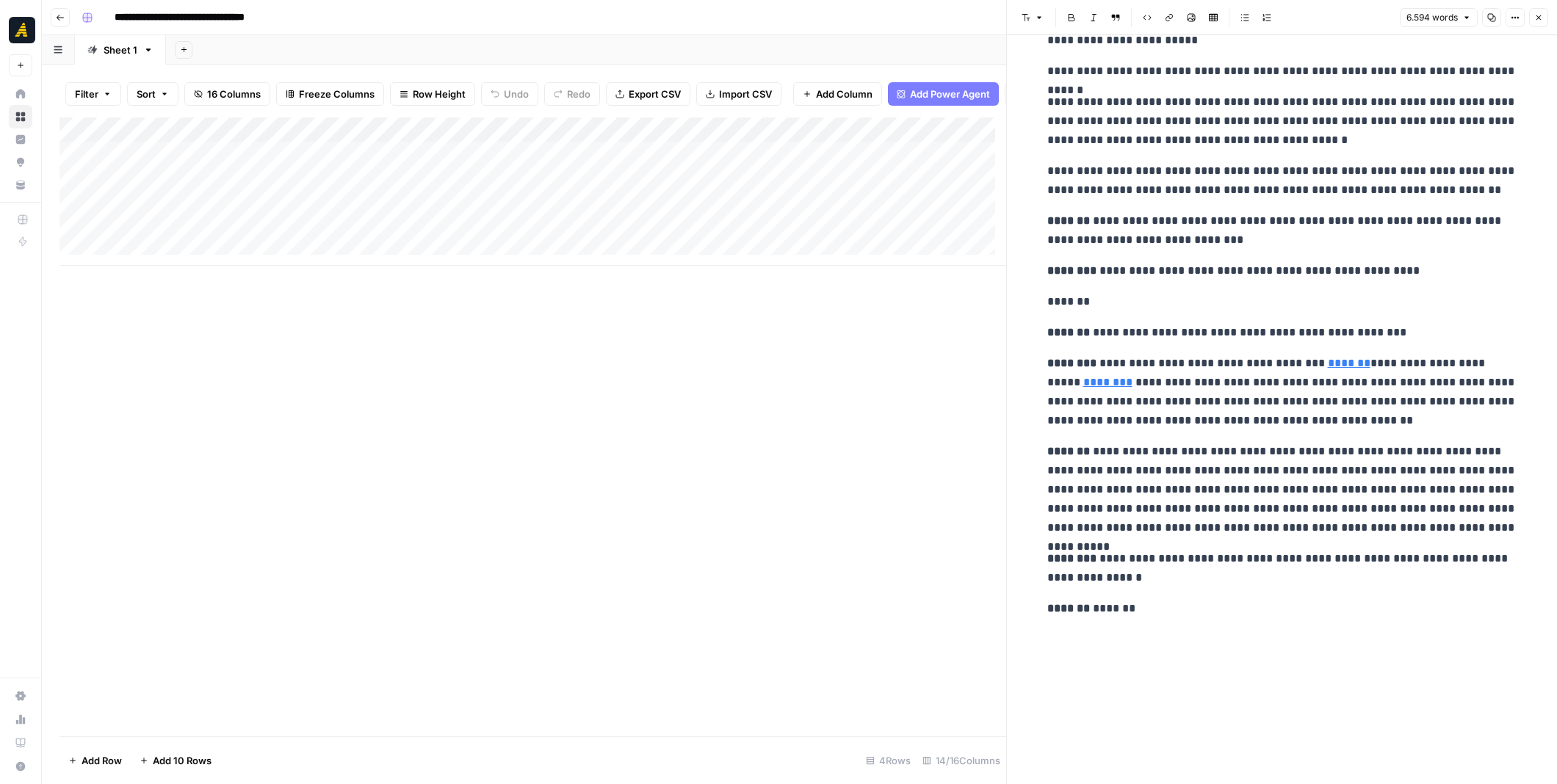
click at [670, 187] on div "Add Column" at bounding box center [533, 191] width 946 height 148
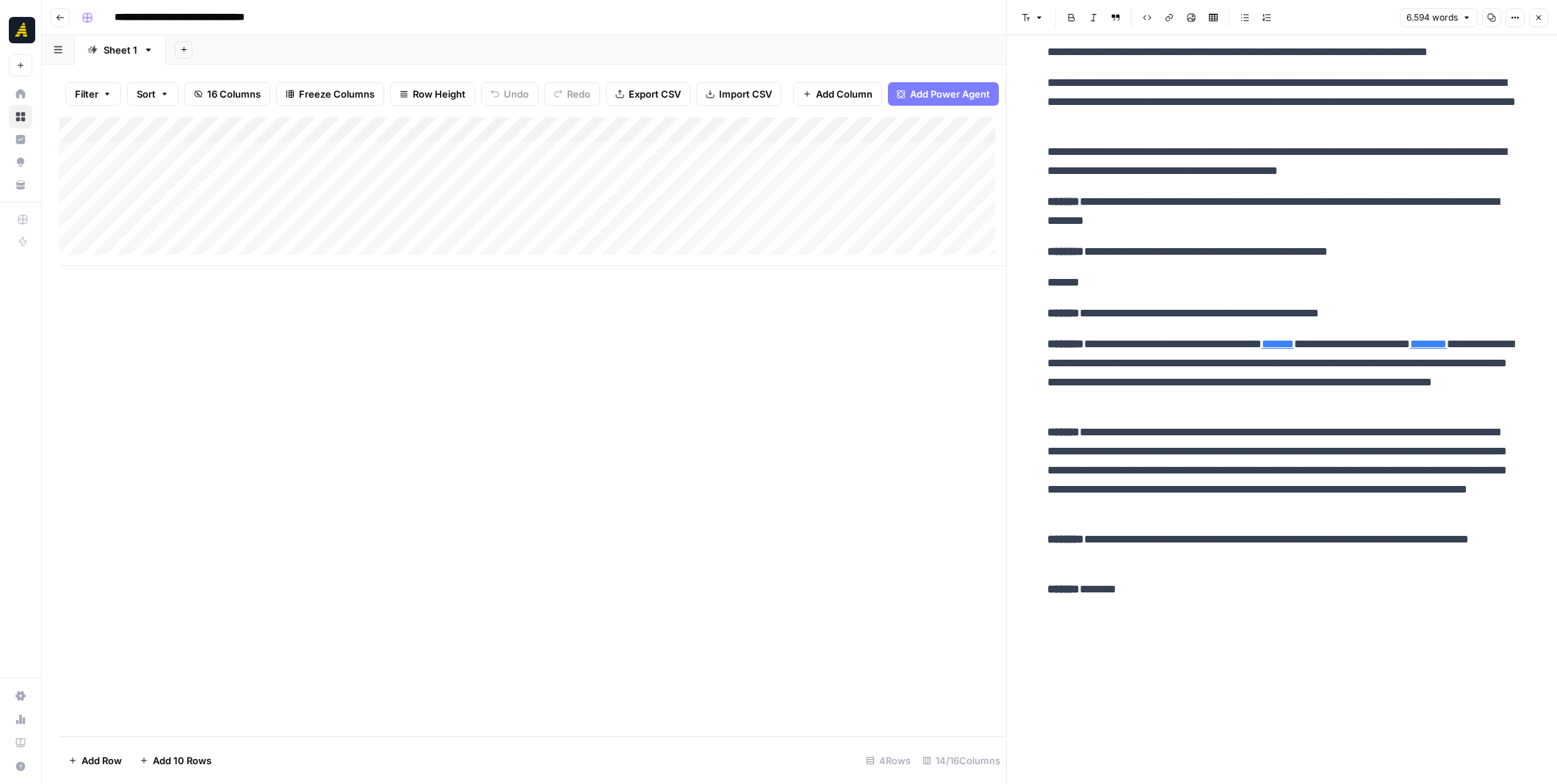
click at [160, 197] on div "Add Column" at bounding box center [533, 191] width 946 height 148
click at [173, 213] on div "Add Column" at bounding box center [533, 191] width 946 height 148
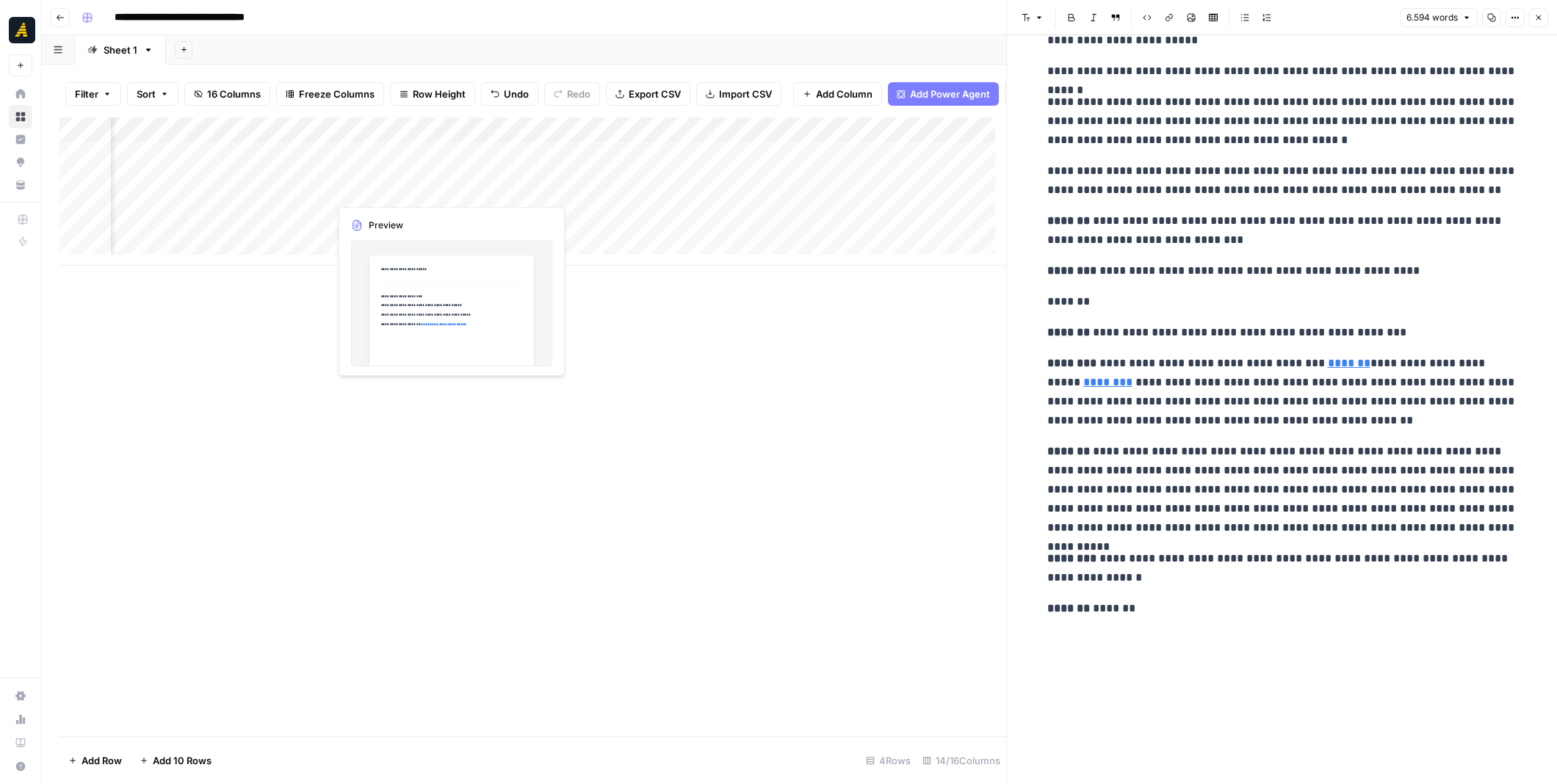
click at [385, 185] on div "Add Column" at bounding box center [533, 191] width 946 height 148
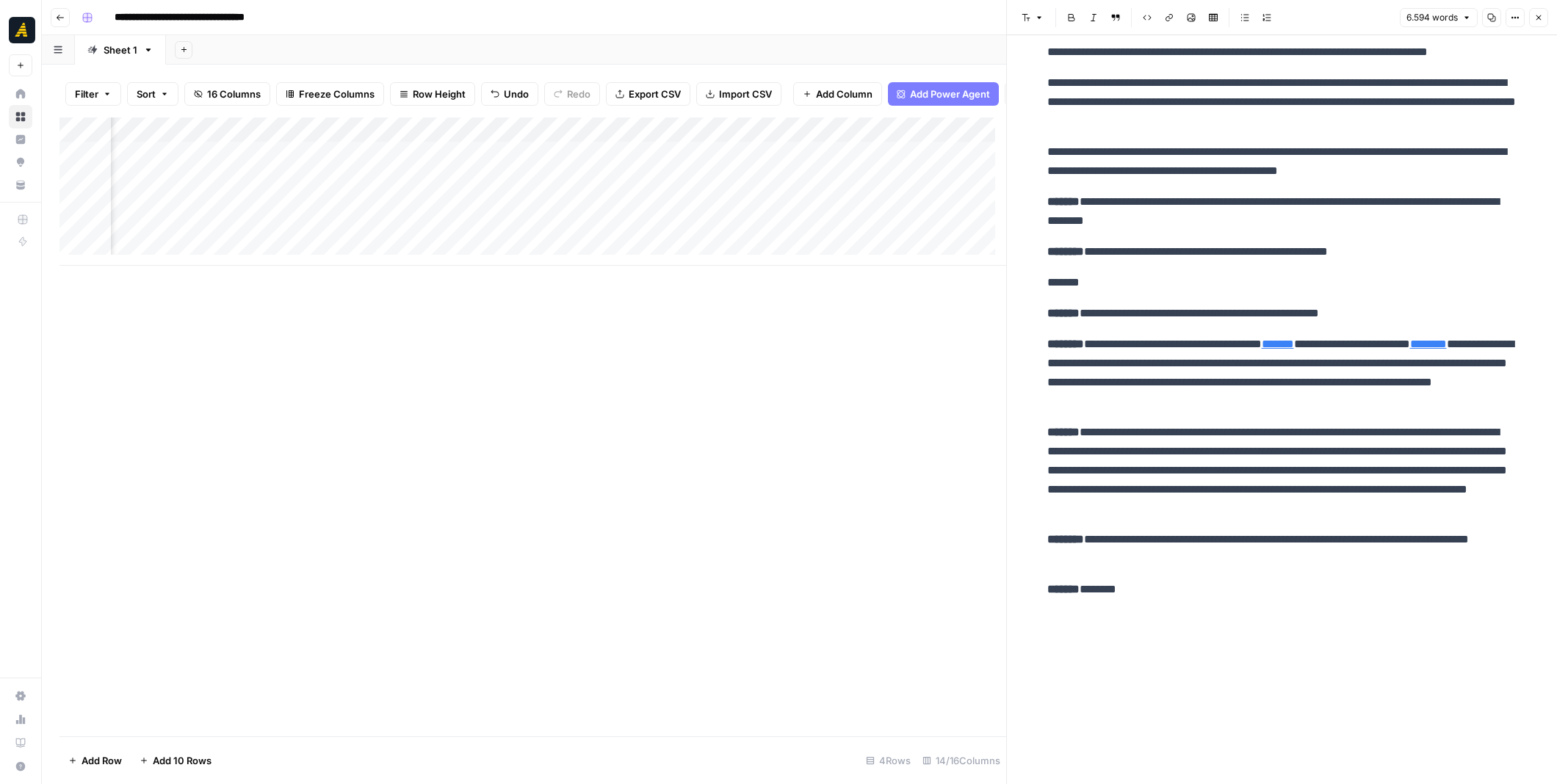
click at [400, 209] on div "Add Column" at bounding box center [533, 191] width 946 height 148
click at [400, 208] on div "Add Column" at bounding box center [533, 191] width 946 height 148
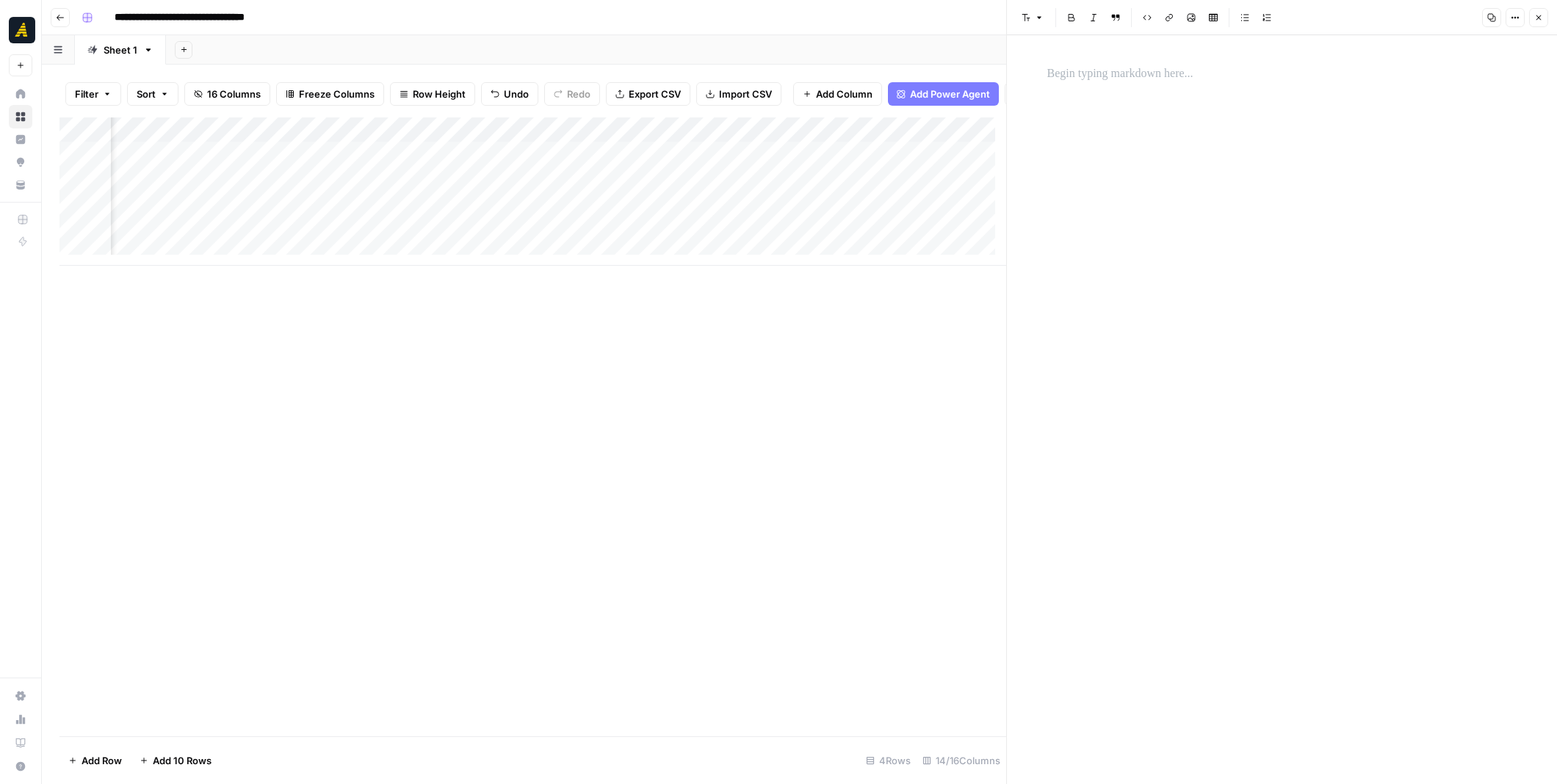
click at [1091, 72] on p at bounding box center [1282, 74] width 470 height 19
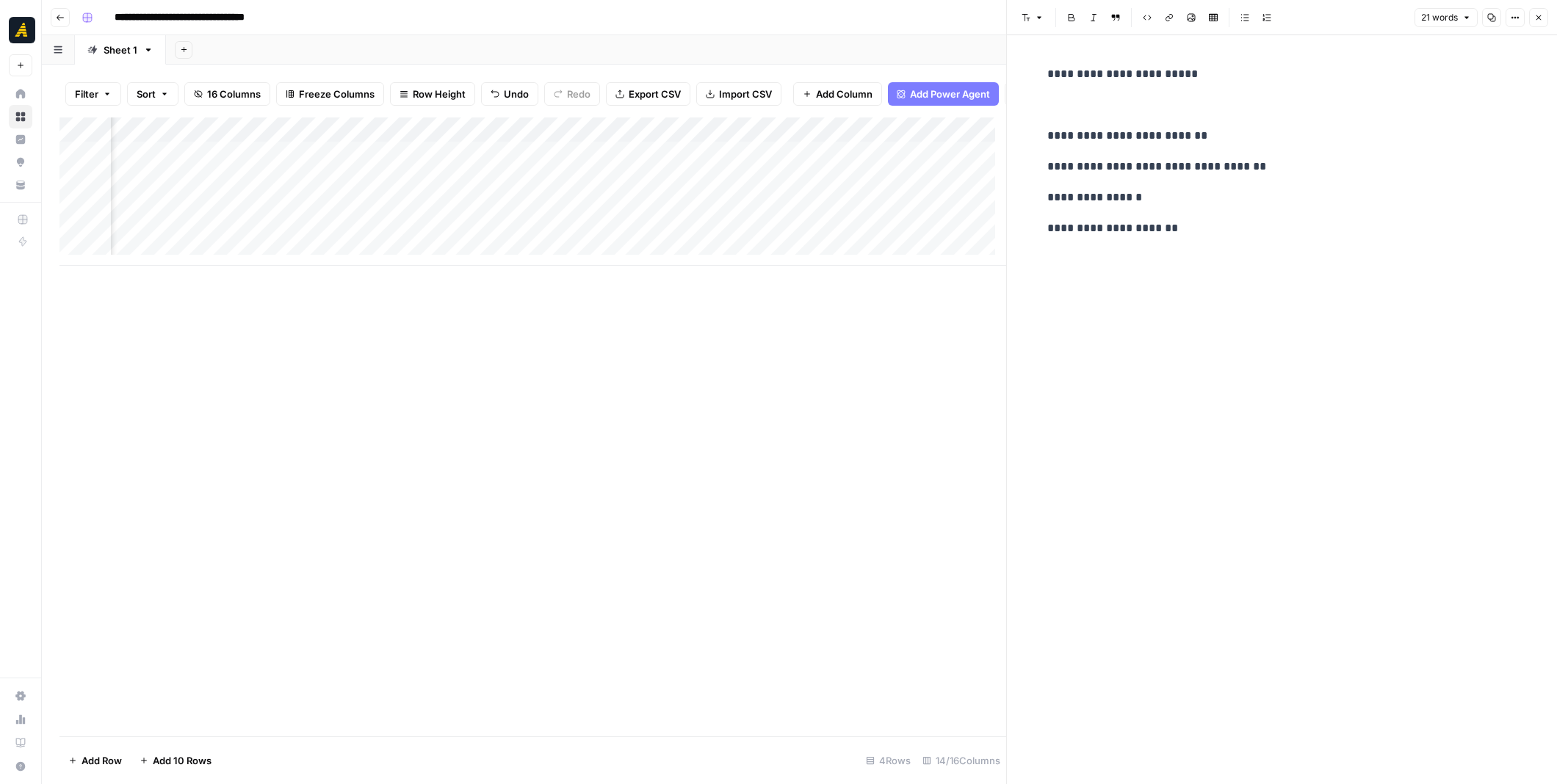
click at [1182, 270] on div "**********" at bounding box center [1282, 409] width 487 height 749
click at [1185, 249] on div "**********" at bounding box center [1282, 409] width 487 height 749
click at [1201, 230] on p "**********" at bounding box center [1282, 228] width 470 height 19
click at [599, 214] on div "Add Column" at bounding box center [533, 191] width 946 height 148
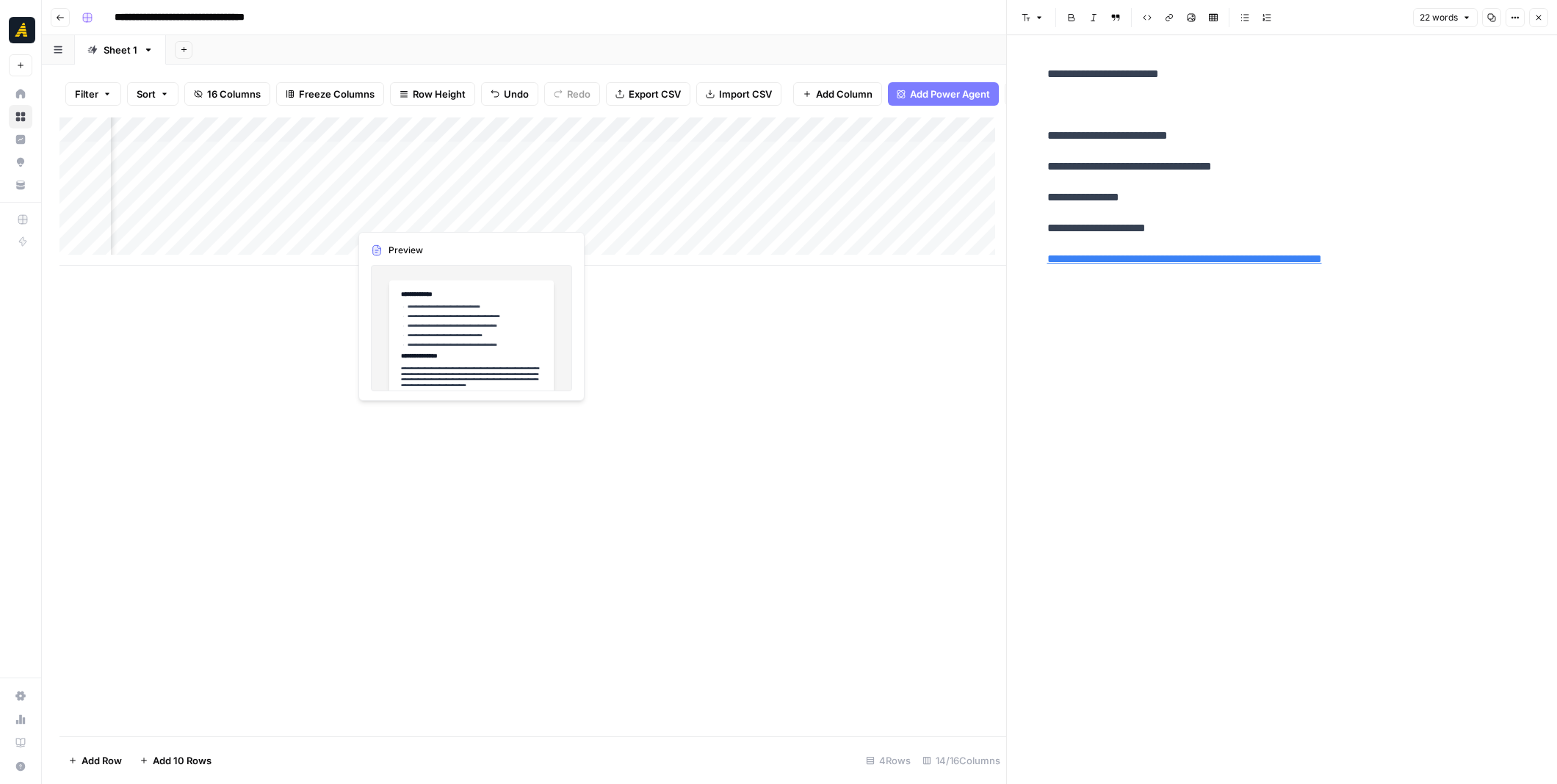
click at [428, 218] on div "Add Column" at bounding box center [533, 191] width 946 height 148
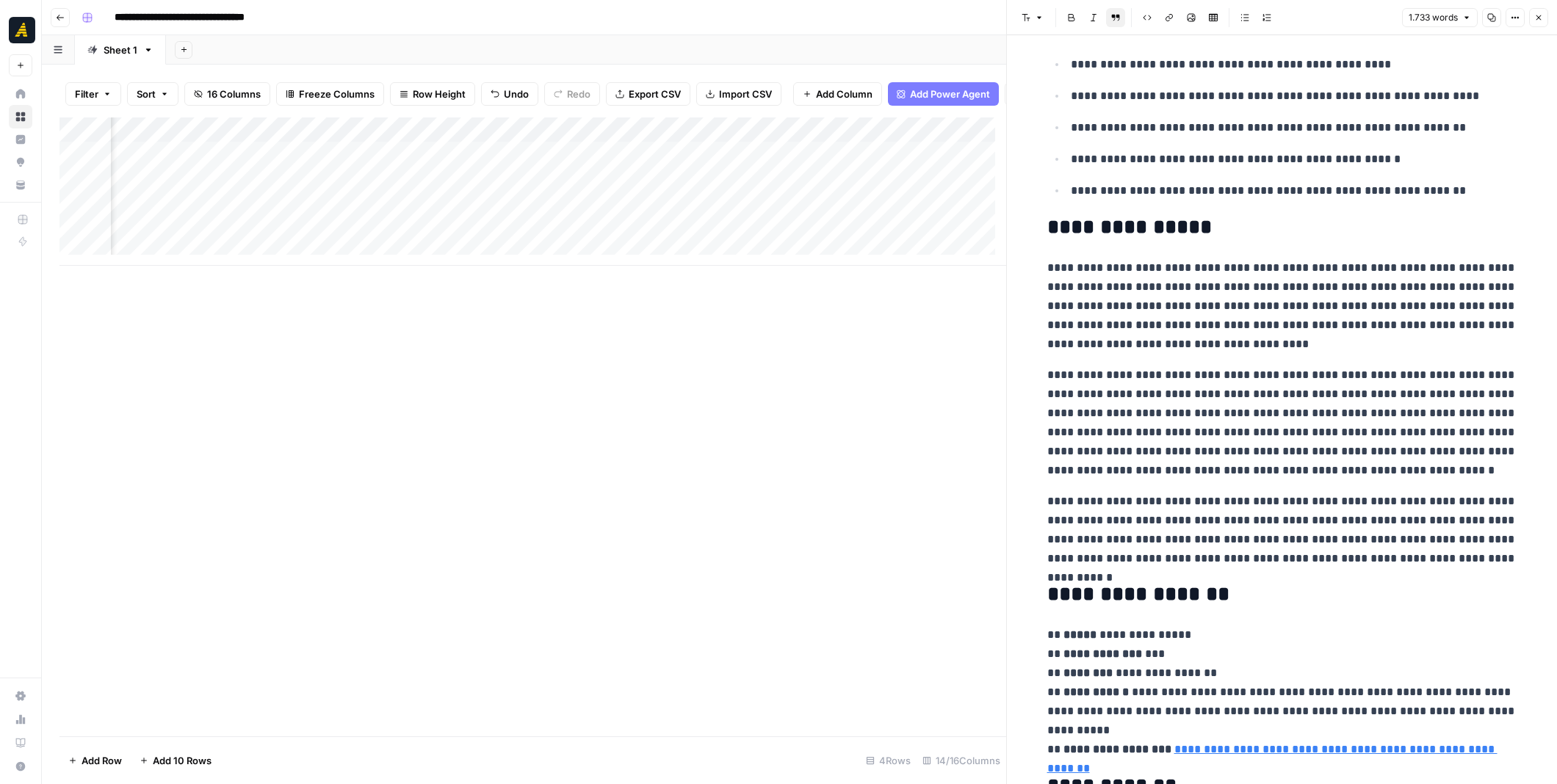
scroll to position [147, 0]
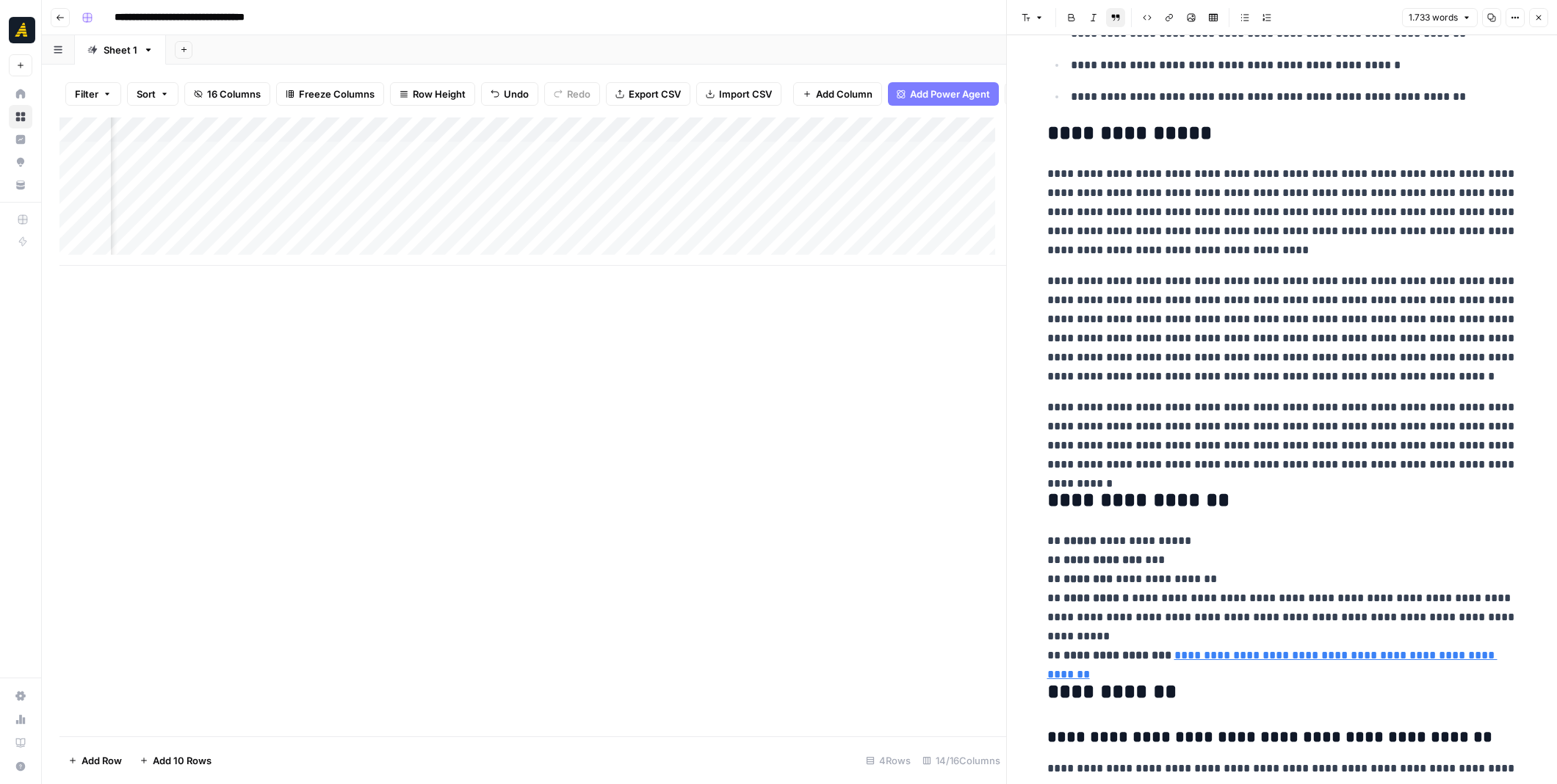
click at [269, 148] on div "Add Column" at bounding box center [533, 191] width 946 height 148
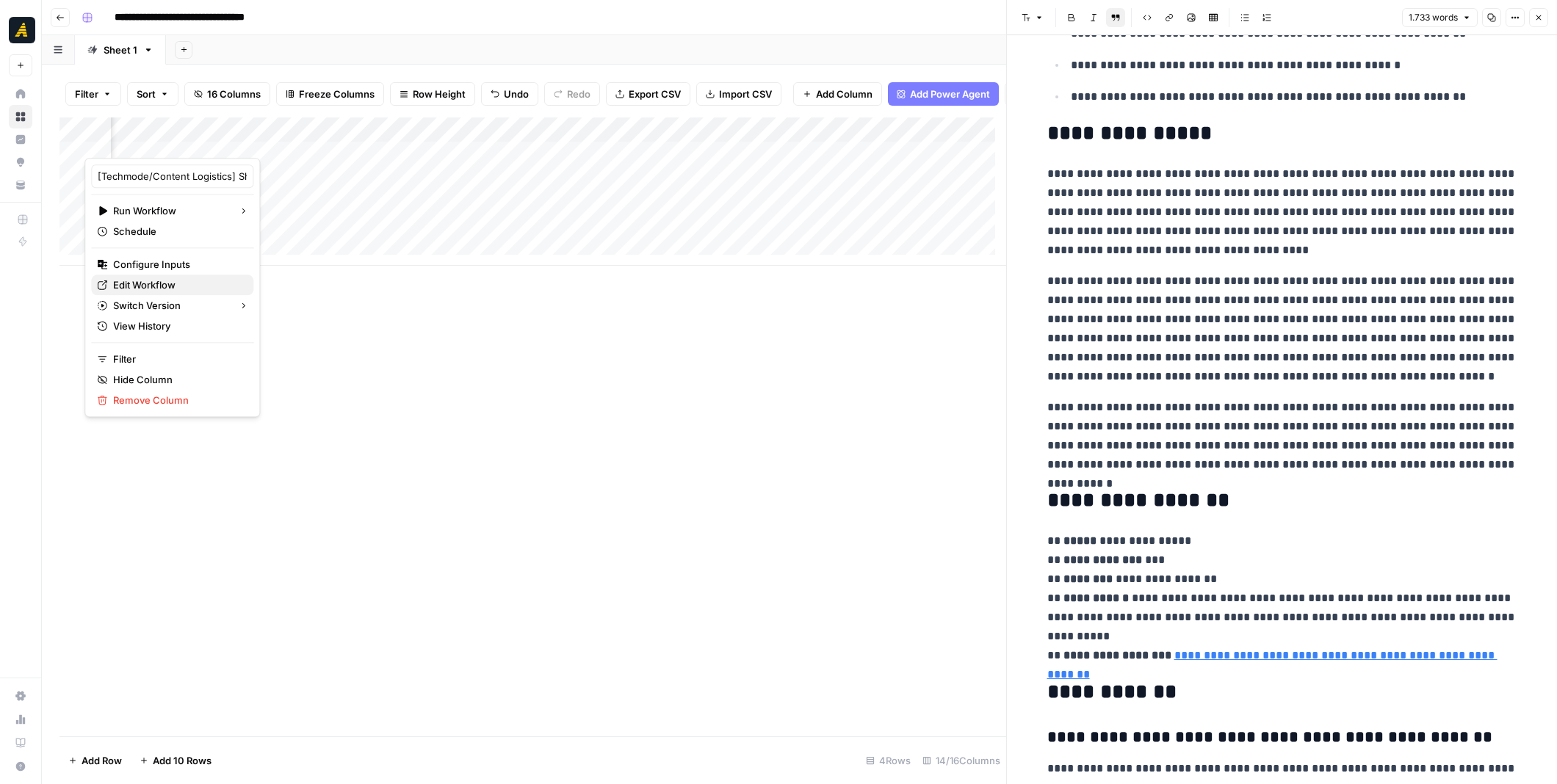
click at [176, 280] on span "Edit Workflow" at bounding box center [177, 284] width 128 height 15
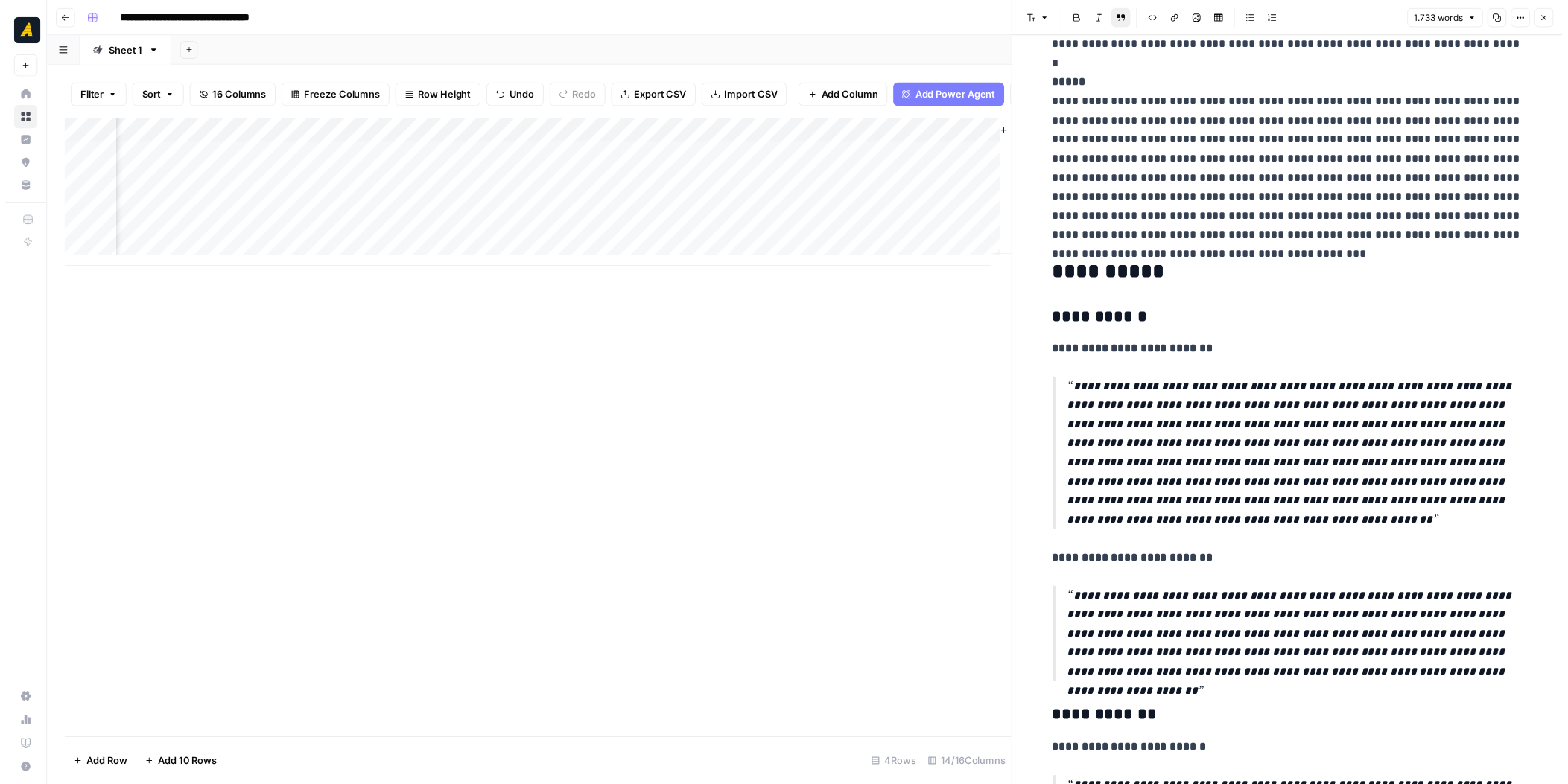
scroll to position [3126, 0]
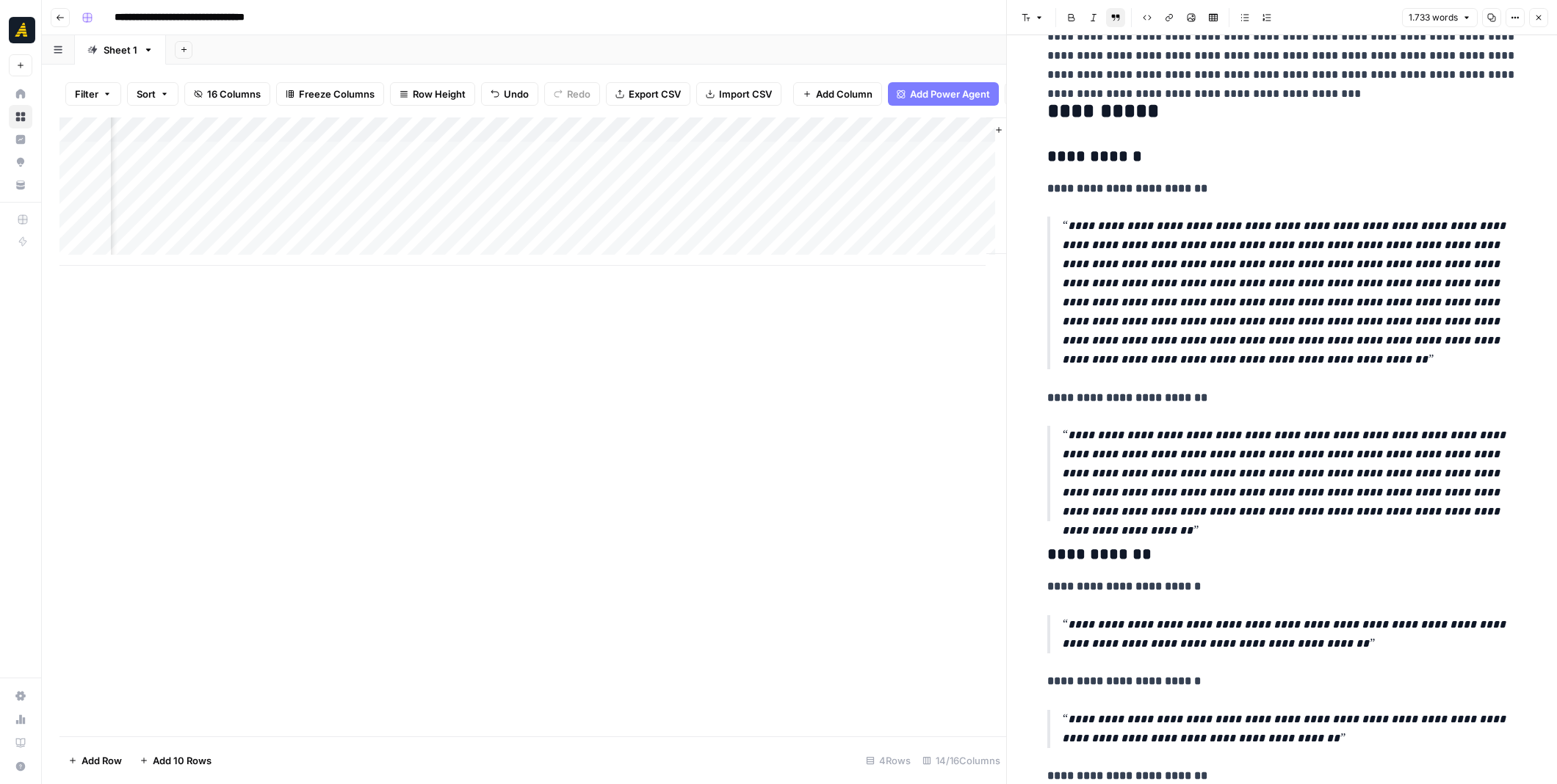
click at [1540, 16] on icon "button" at bounding box center [1538, 17] width 9 height 9
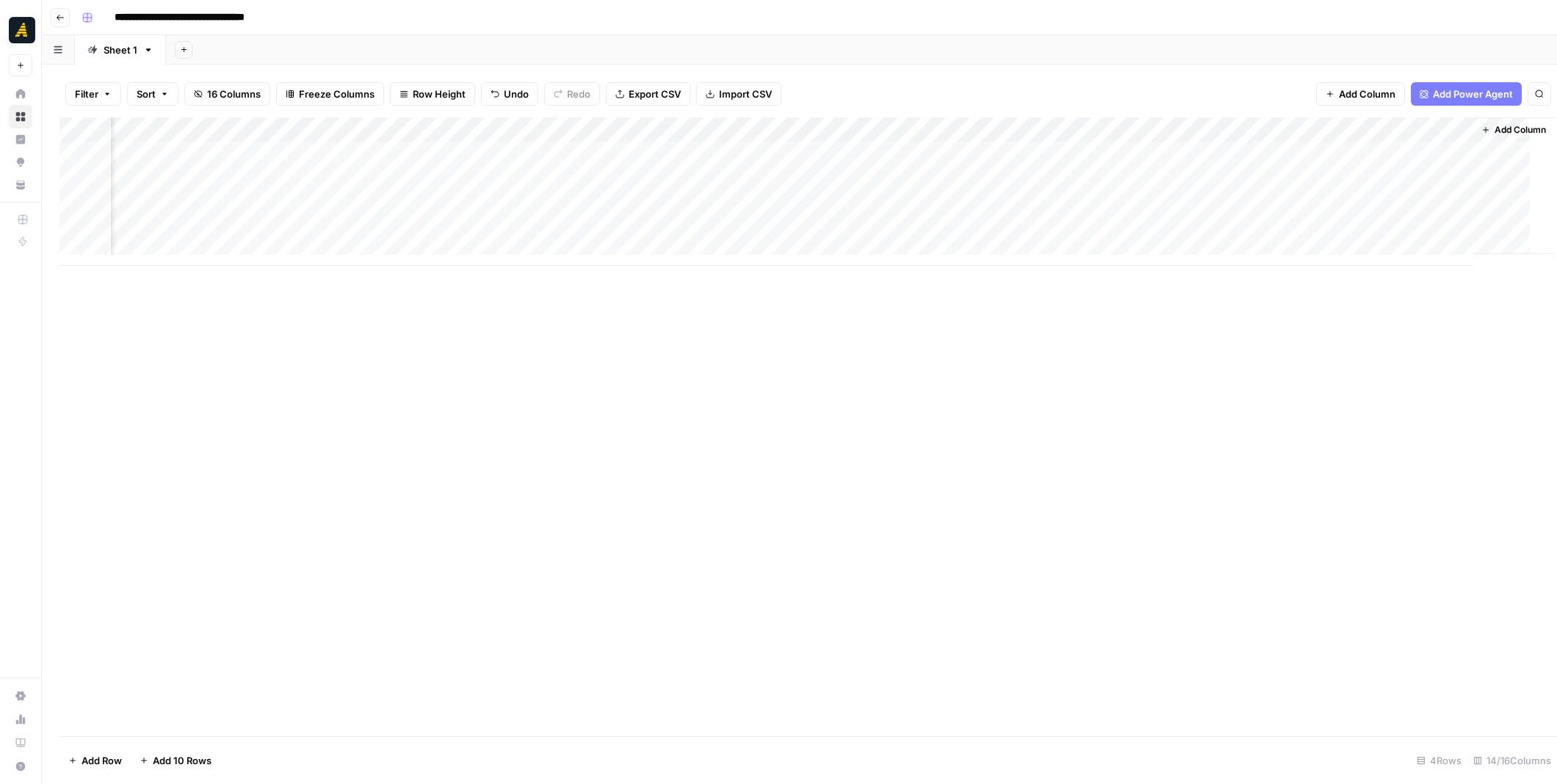
scroll to position [0, 801]
click at [832, 352] on div "Add Column" at bounding box center [799, 427] width 1480 height 619
click at [986, 207] on div "Add Column" at bounding box center [799, 191] width 1480 height 148
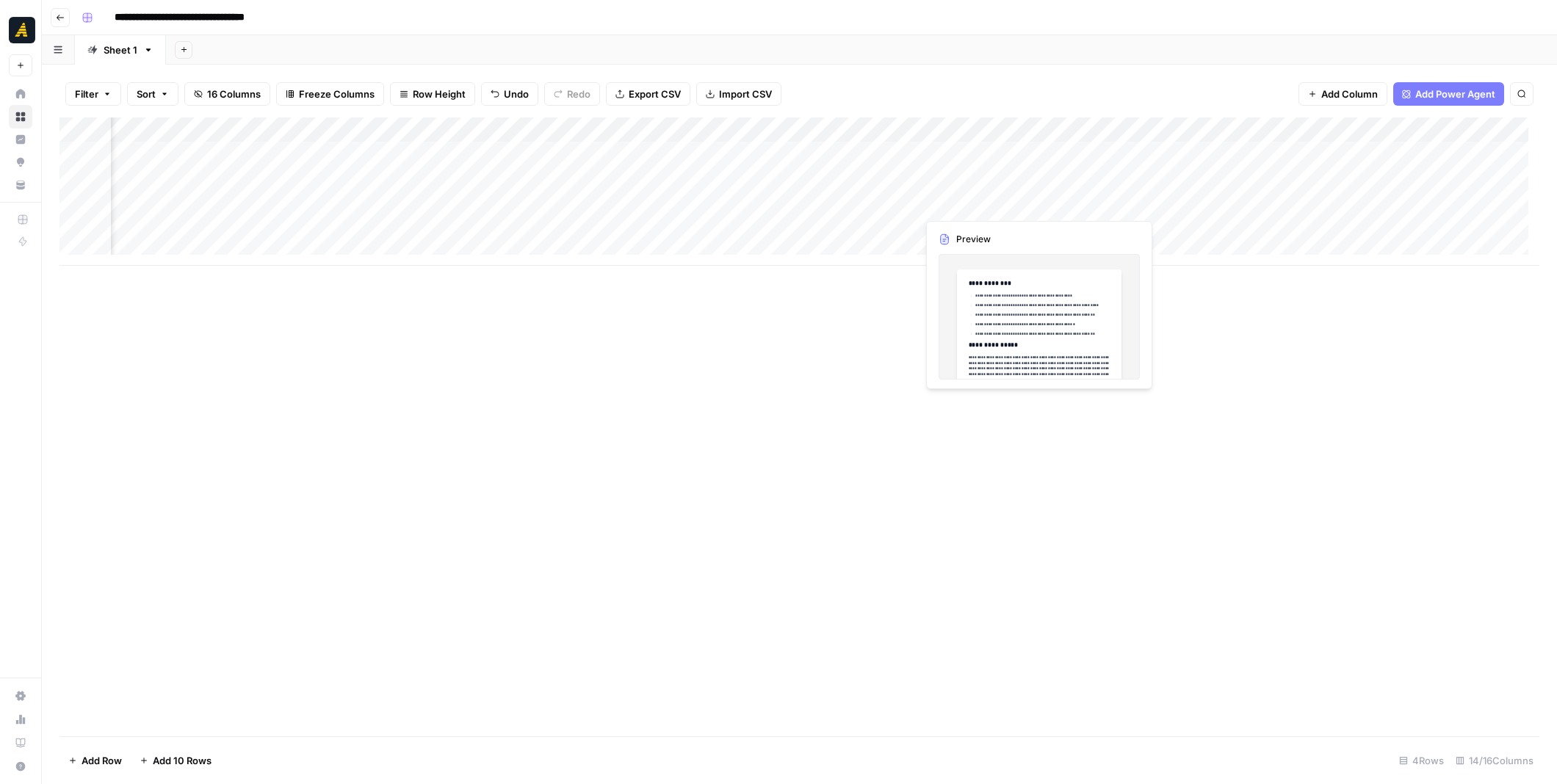
click at [986, 207] on div "Add Column" at bounding box center [799, 191] width 1480 height 148
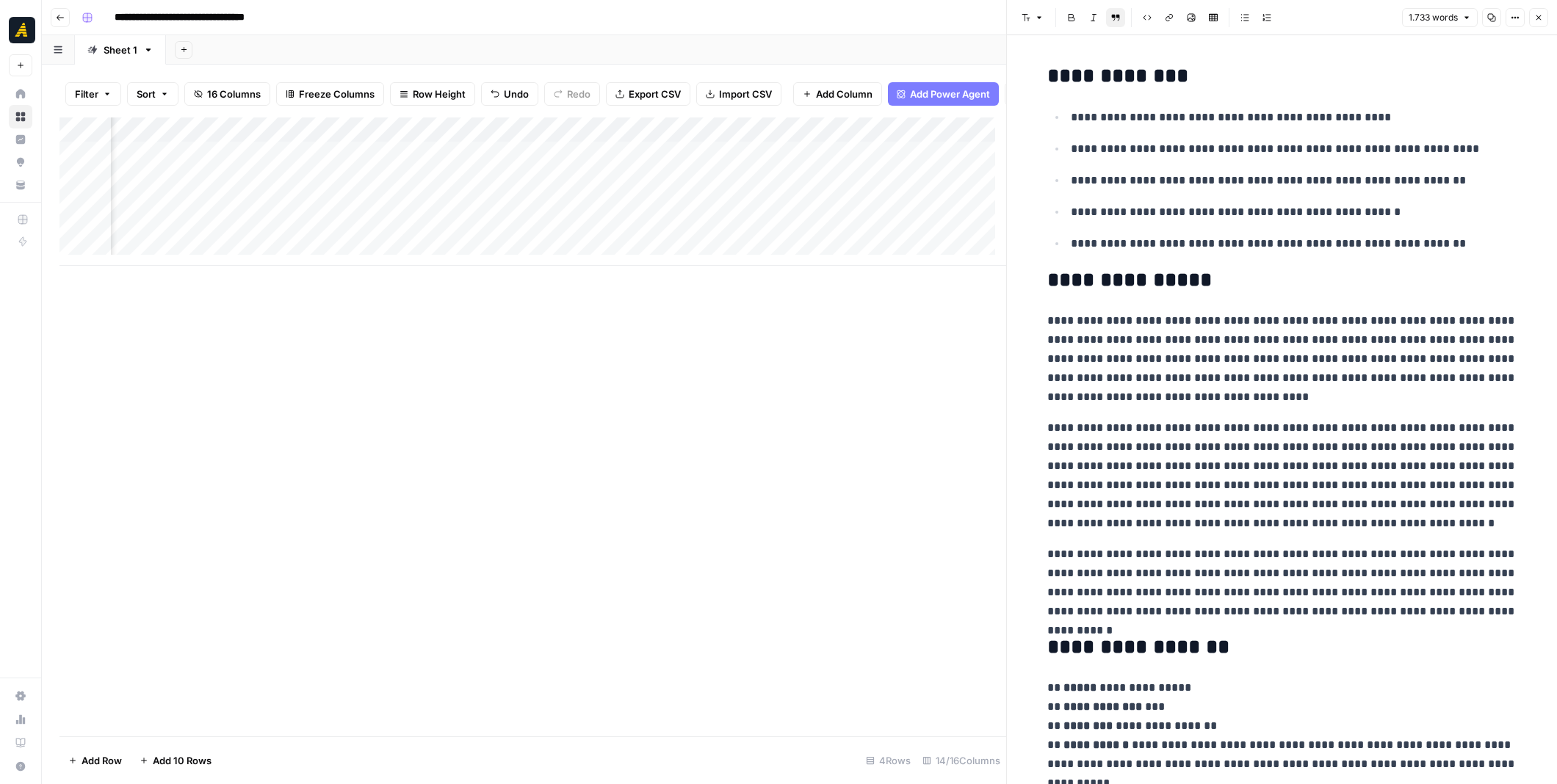
click at [553, 215] on div "Add Column" at bounding box center [533, 191] width 946 height 148
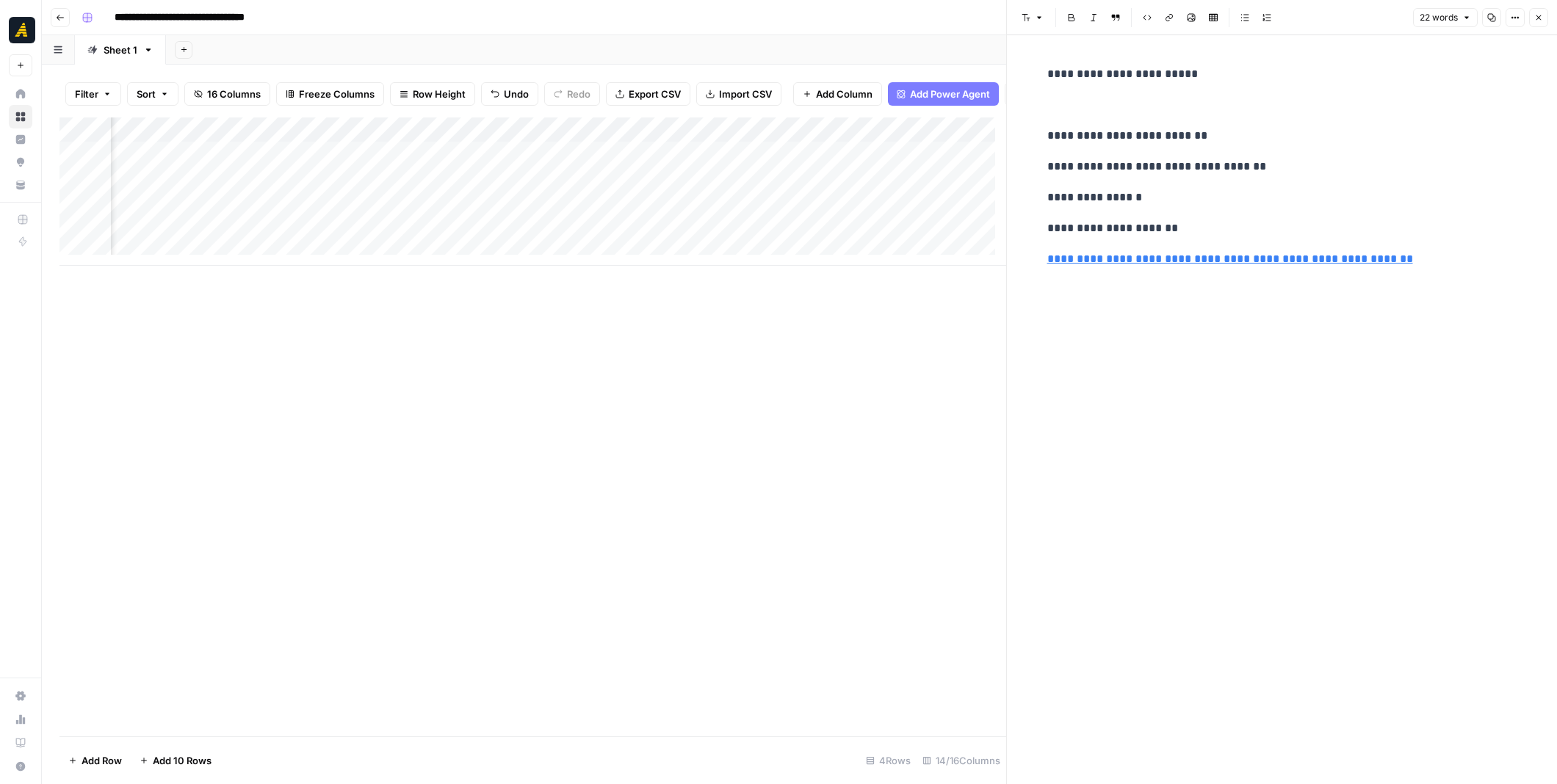
click at [1530, 16] on button "Close" at bounding box center [1538, 17] width 19 height 19
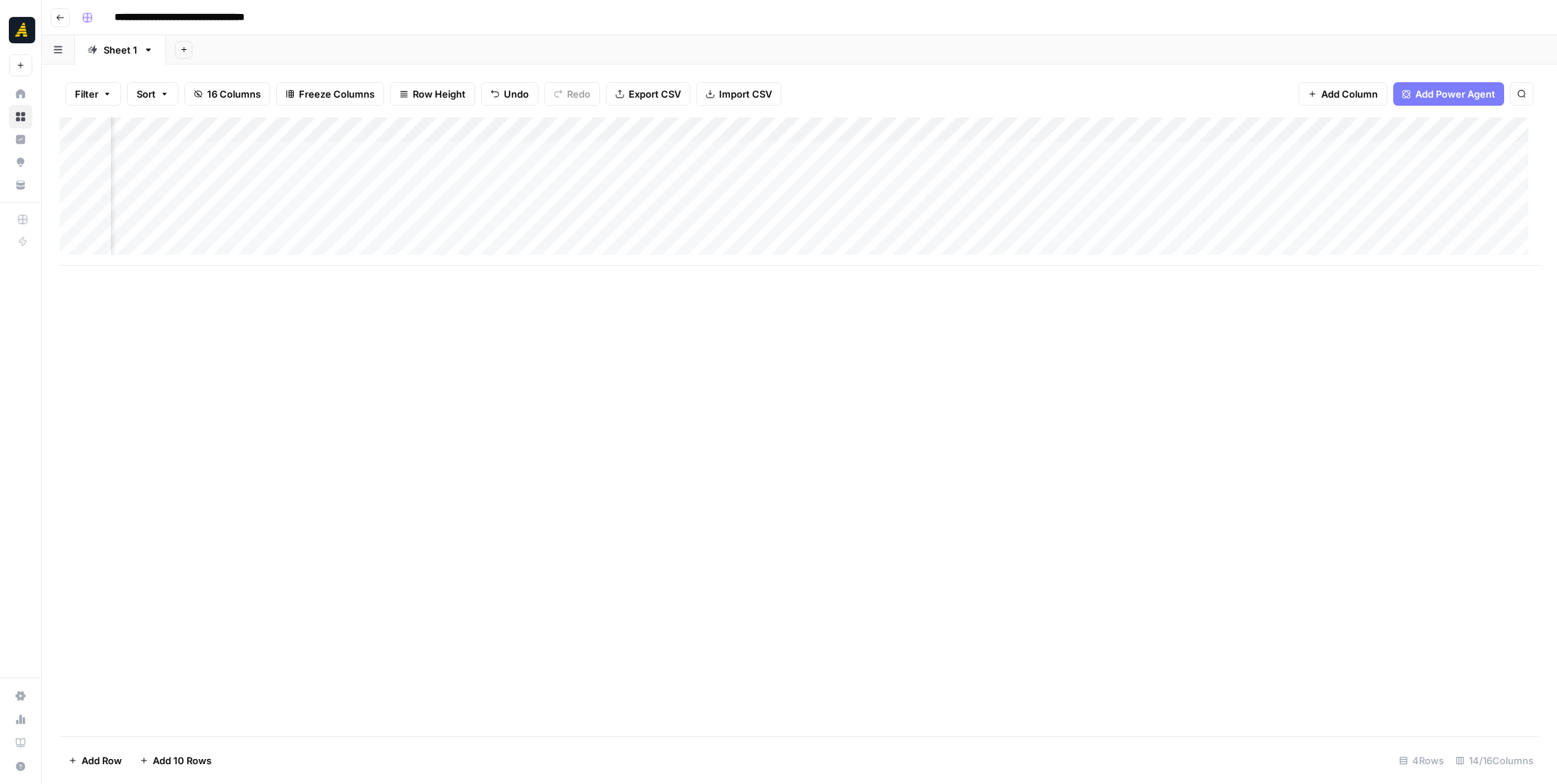
click at [974, 206] on div "Add Column" at bounding box center [799, 191] width 1480 height 148
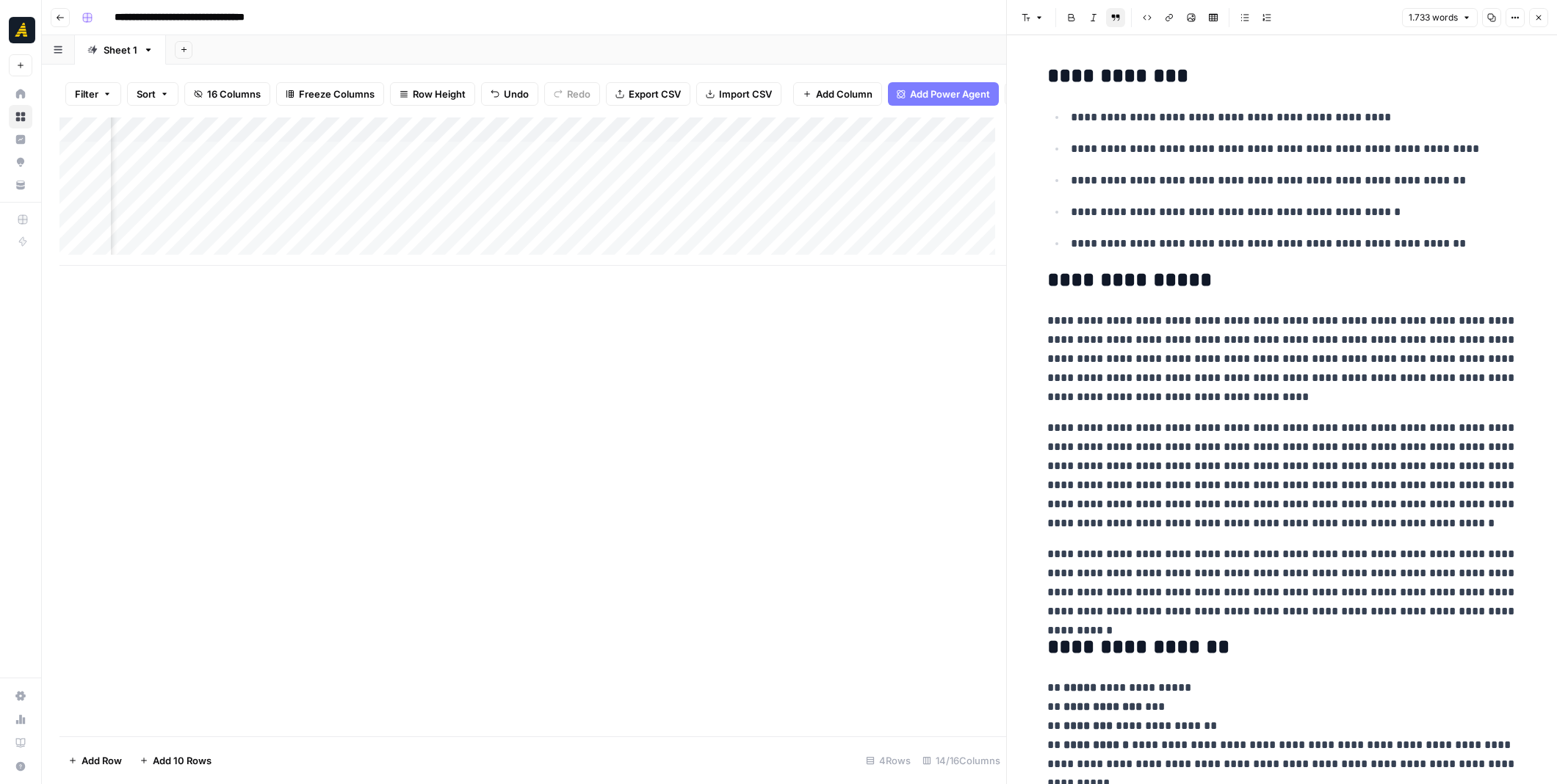
click at [1495, 16] on icon "button" at bounding box center [1491, 17] width 9 height 9
click at [61, 15] on icon "button" at bounding box center [60, 17] width 9 height 9
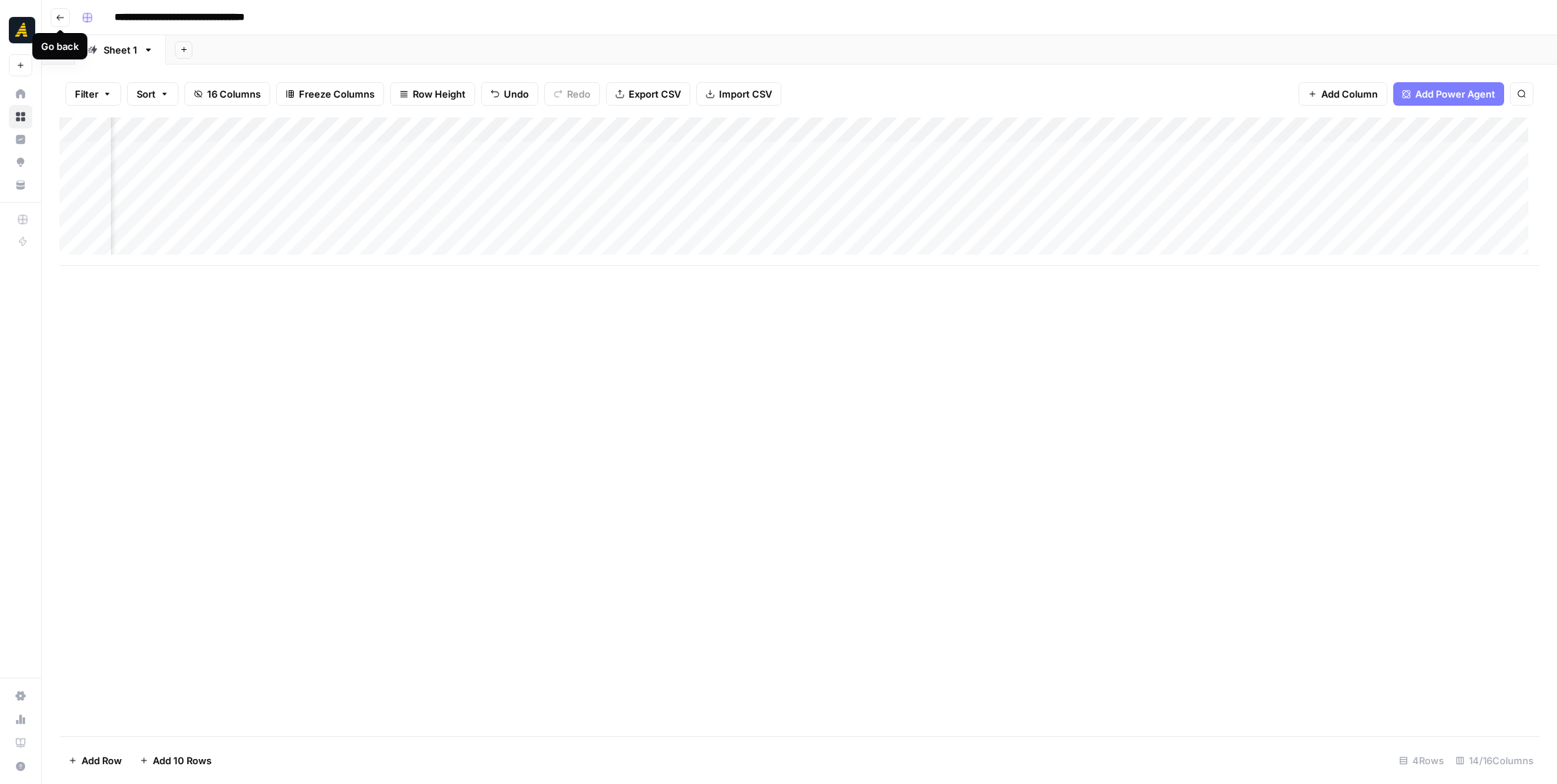
click at [61, 16] on icon "button" at bounding box center [60, 17] width 9 height 9
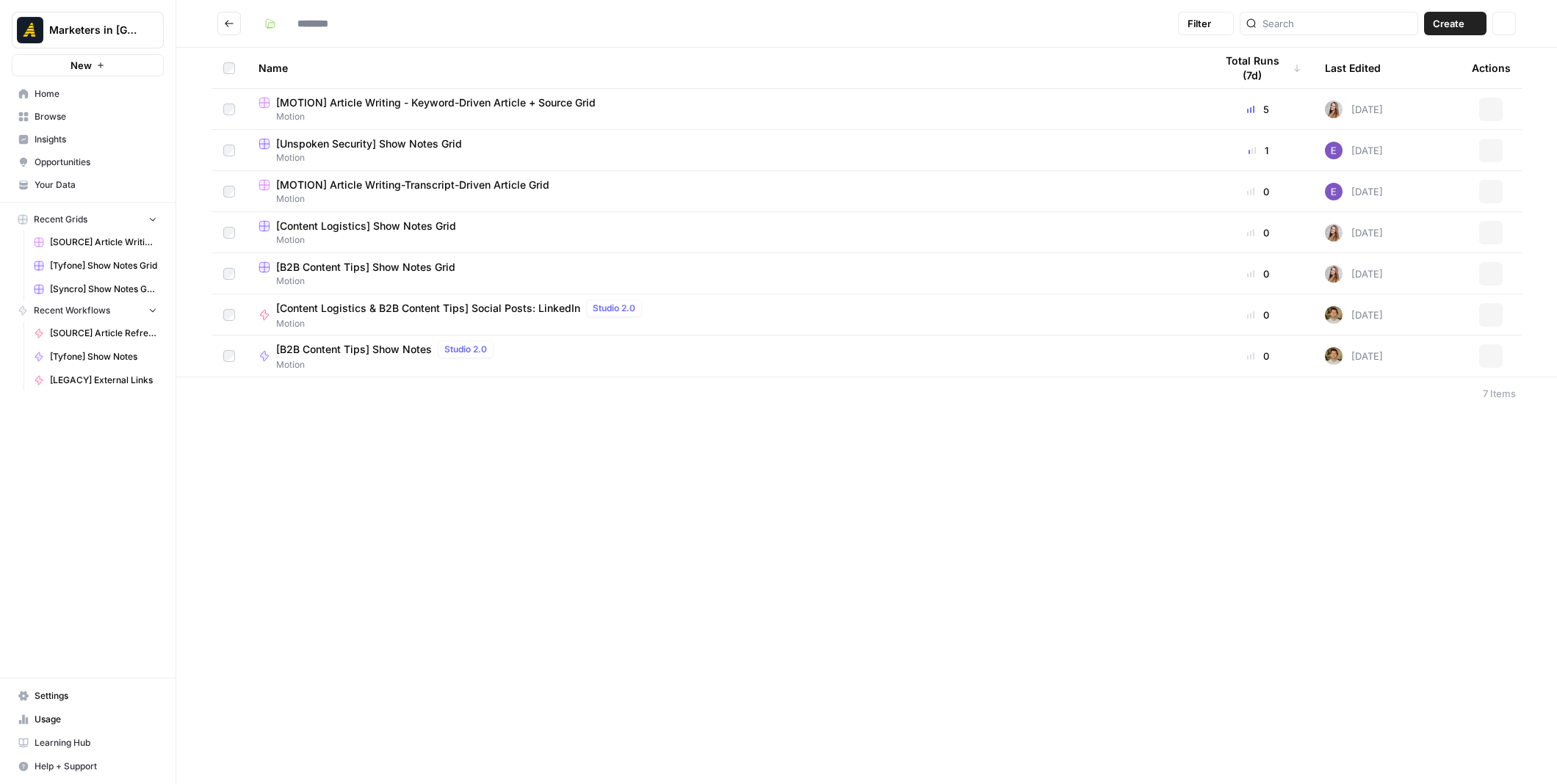
type input "******"
click at [221, 23] on button "Go back" at bounding box center [230, 24] width 24 height 24
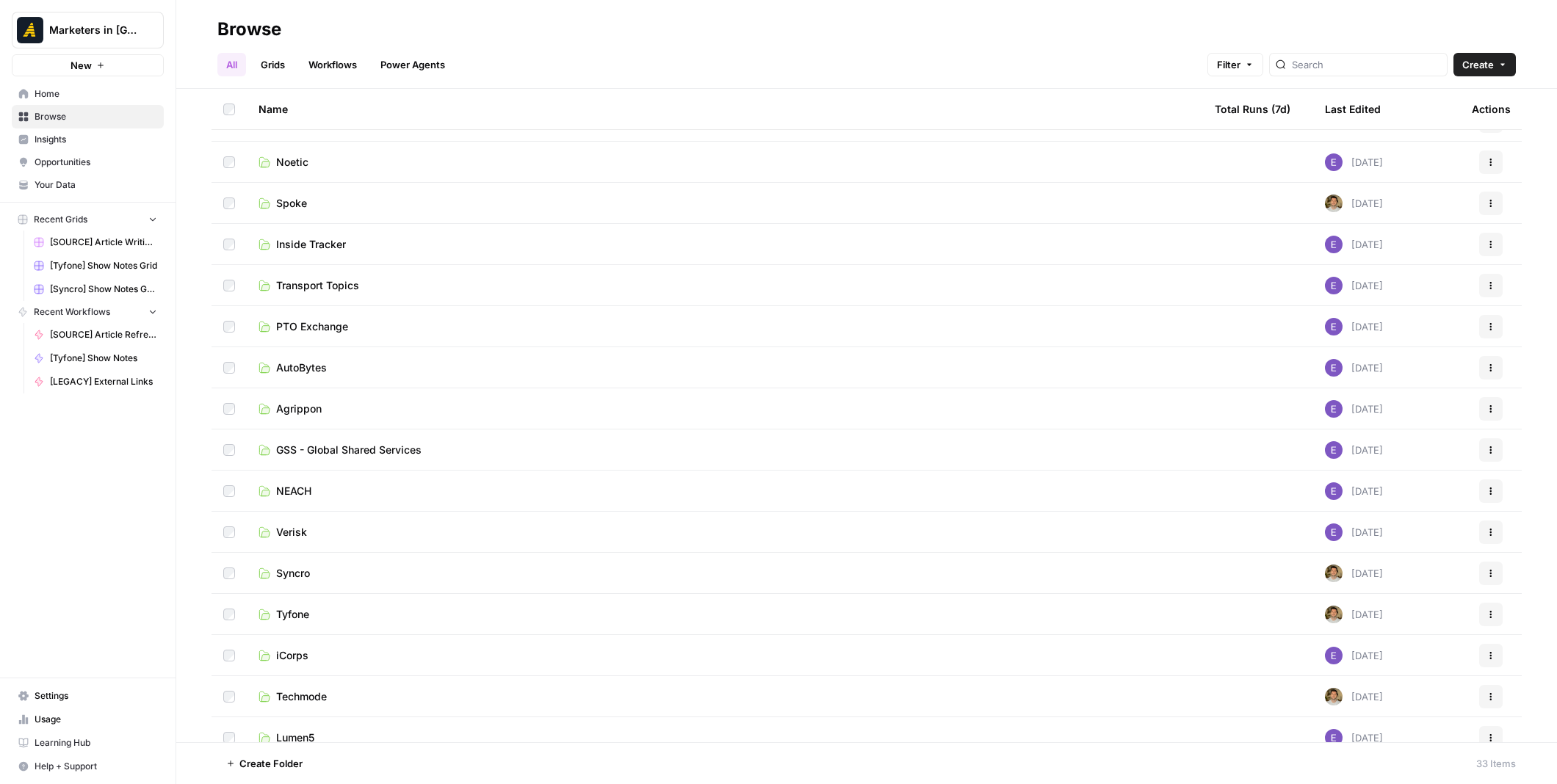
scroll to position [367, 0]
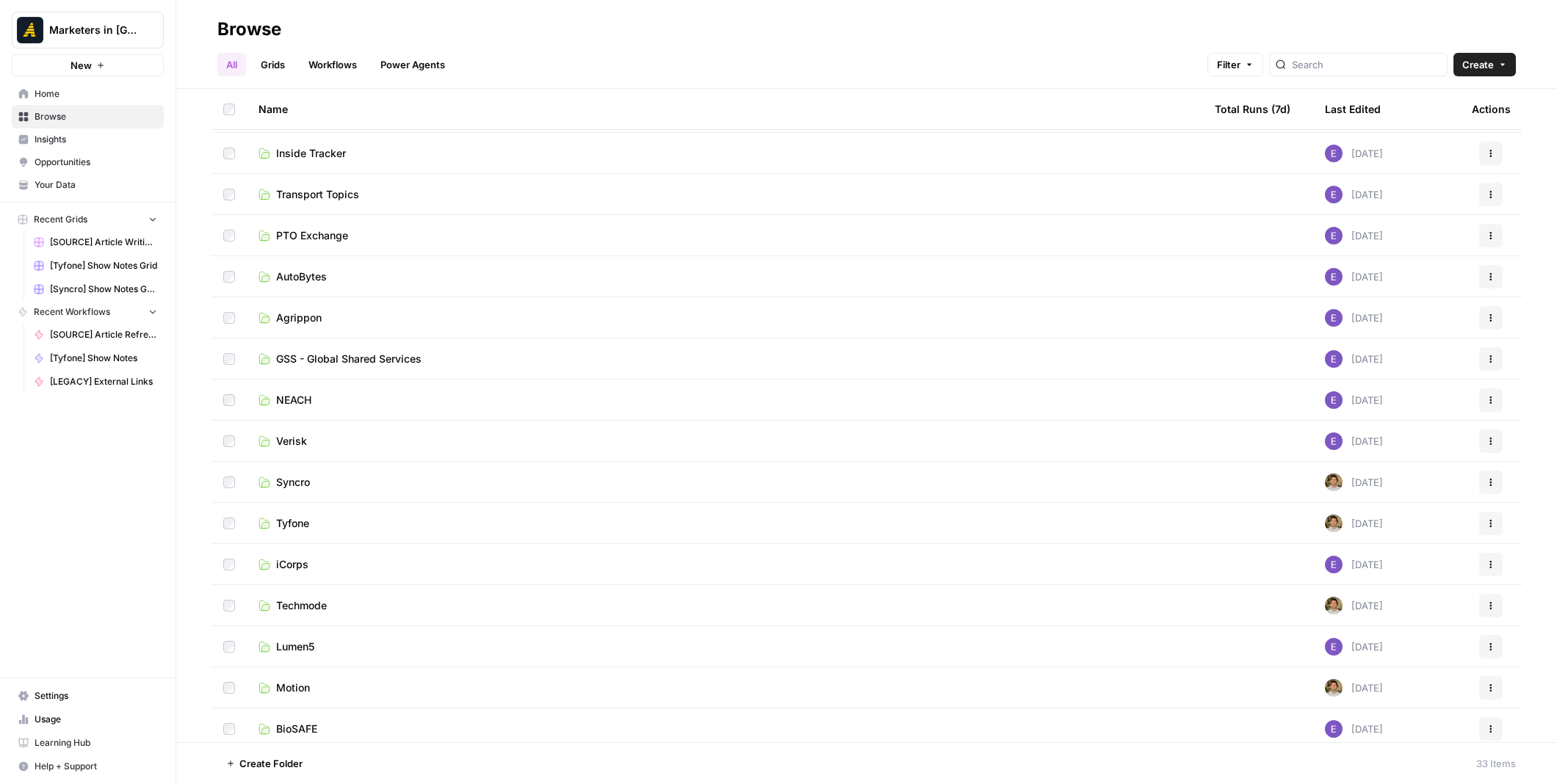
click at [285, 519] on span "Tyfone" at bounding box center [292, 523] width 33 height 15
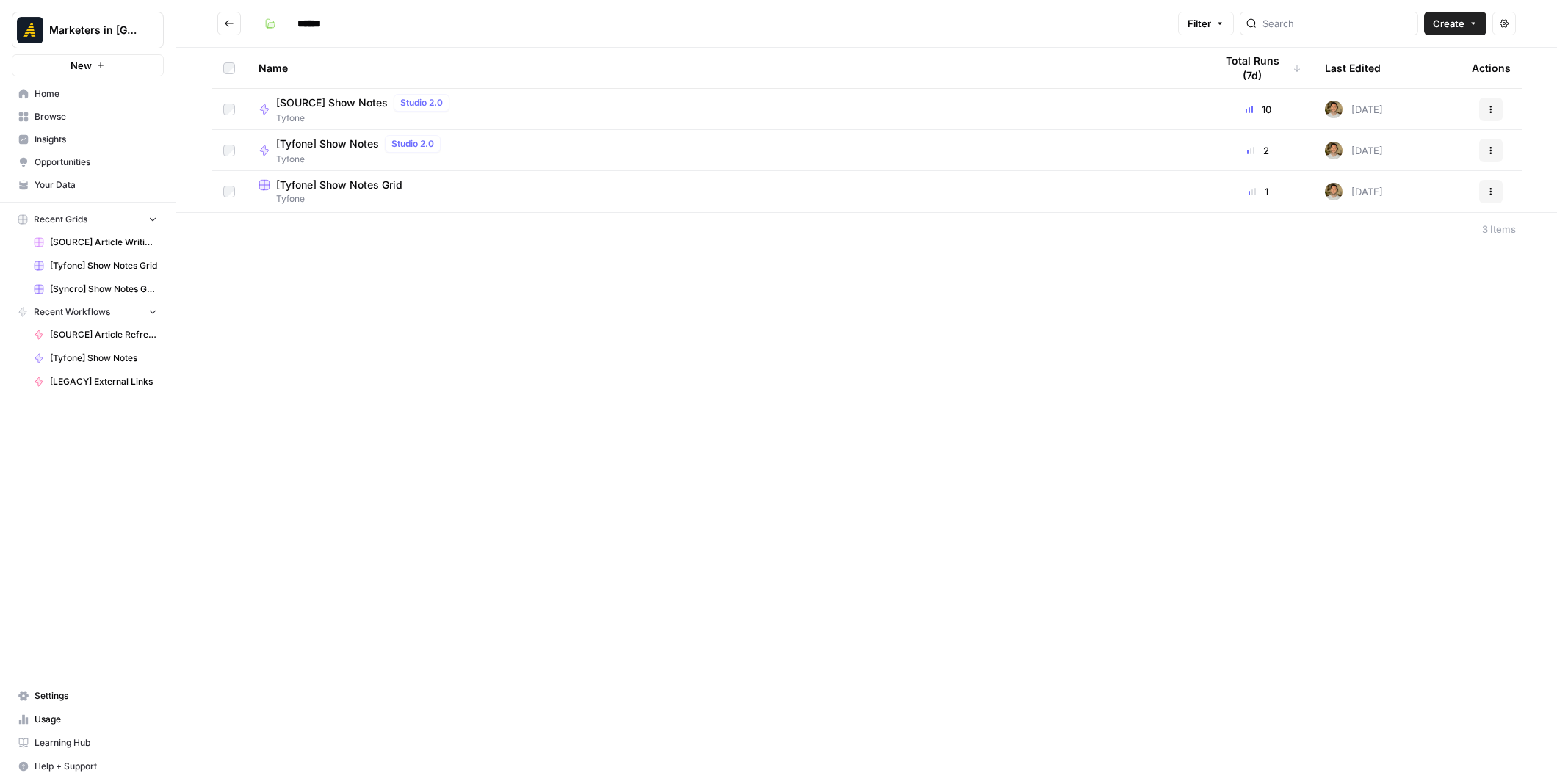
click at [333, 148] on span "[Tyfone] Show Notes" at bounding box center [327, 144] width 103 height 15
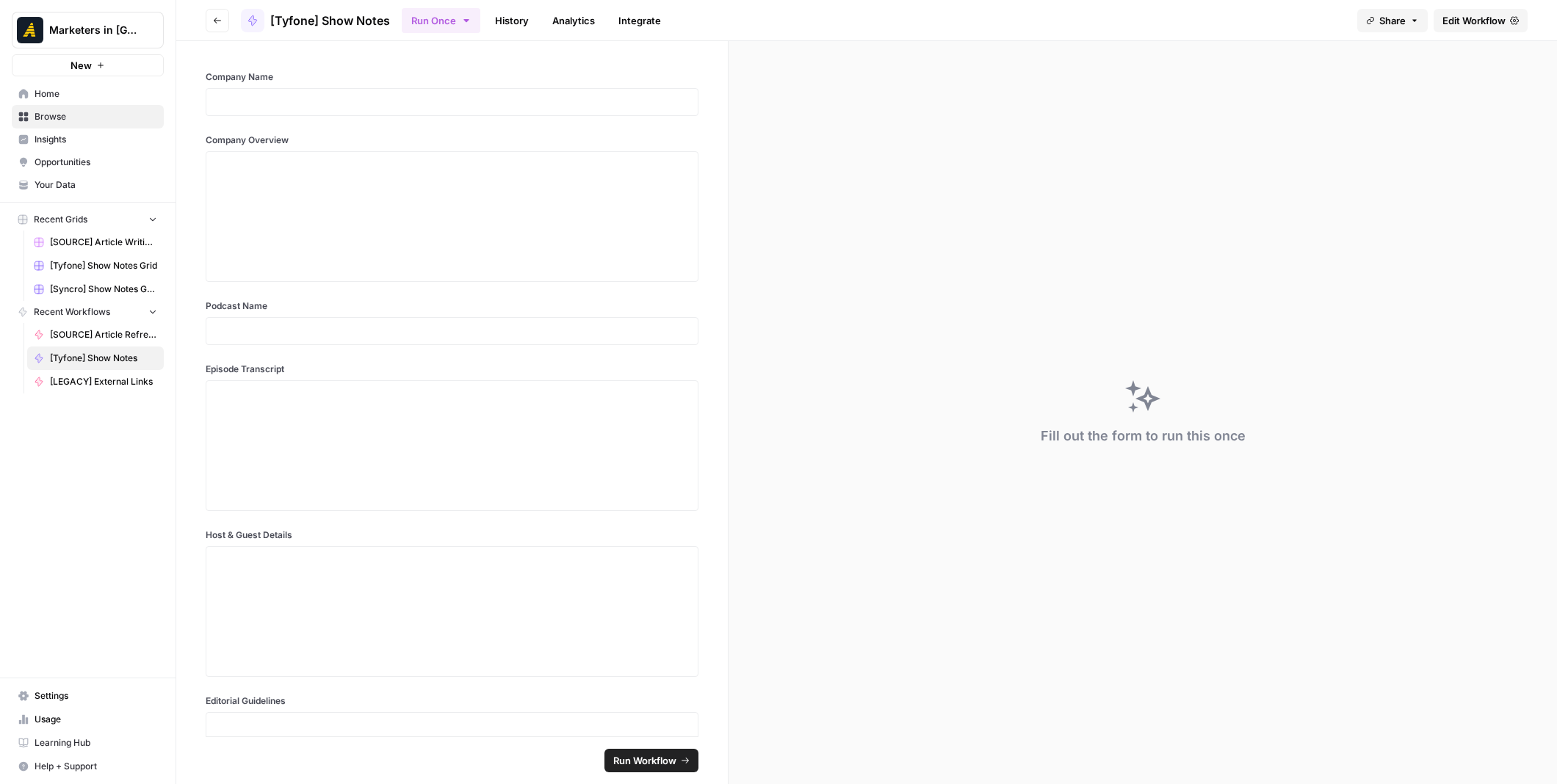
click at [218, 11] on button "Go back" at bounding box center [218, 20] width 24 height 24
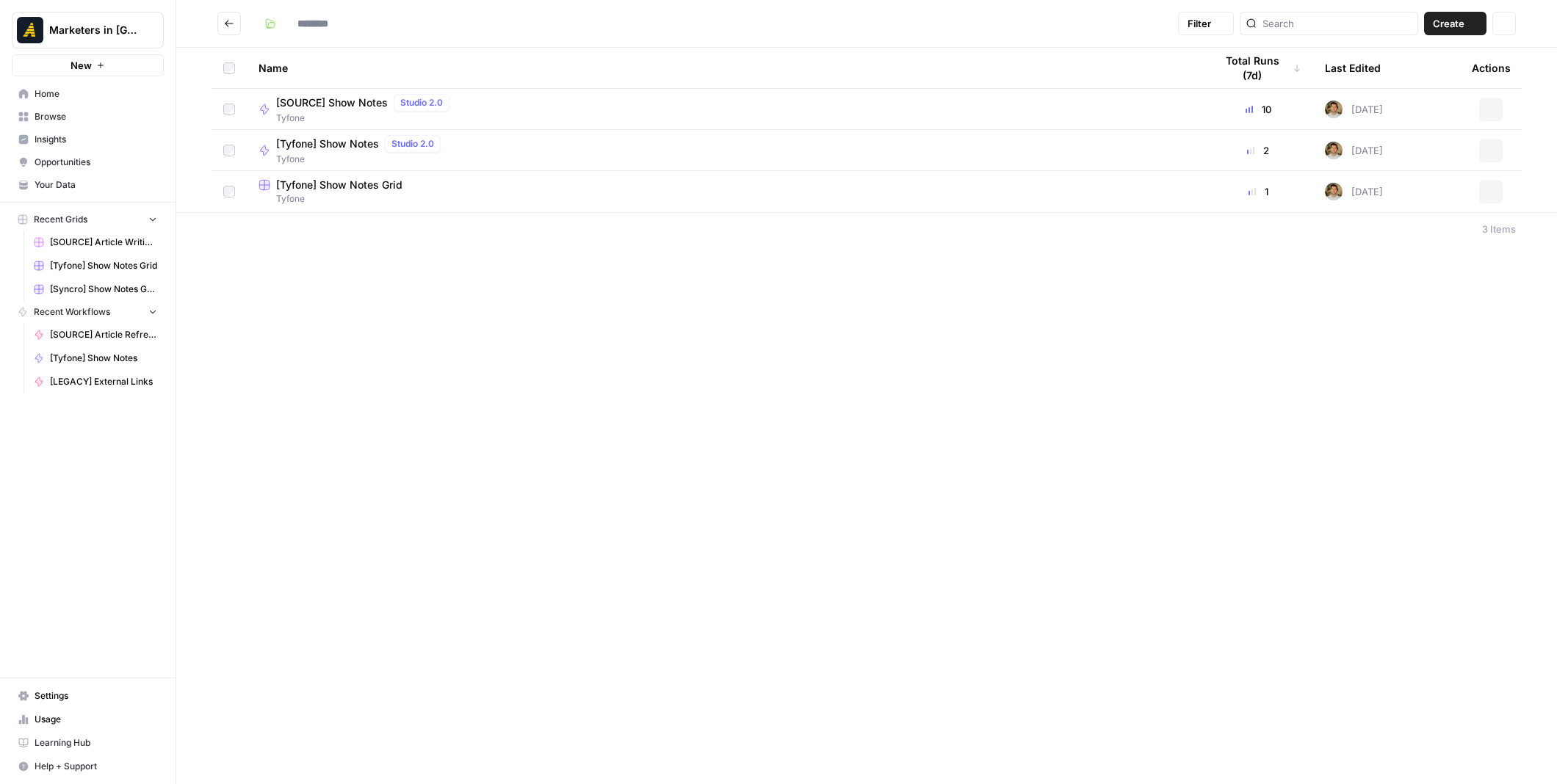
type input "******"
click at [316, 192] on span "[Tyfone] Show Notes Grid" at bounding box center [339, 185] width 127 height 15
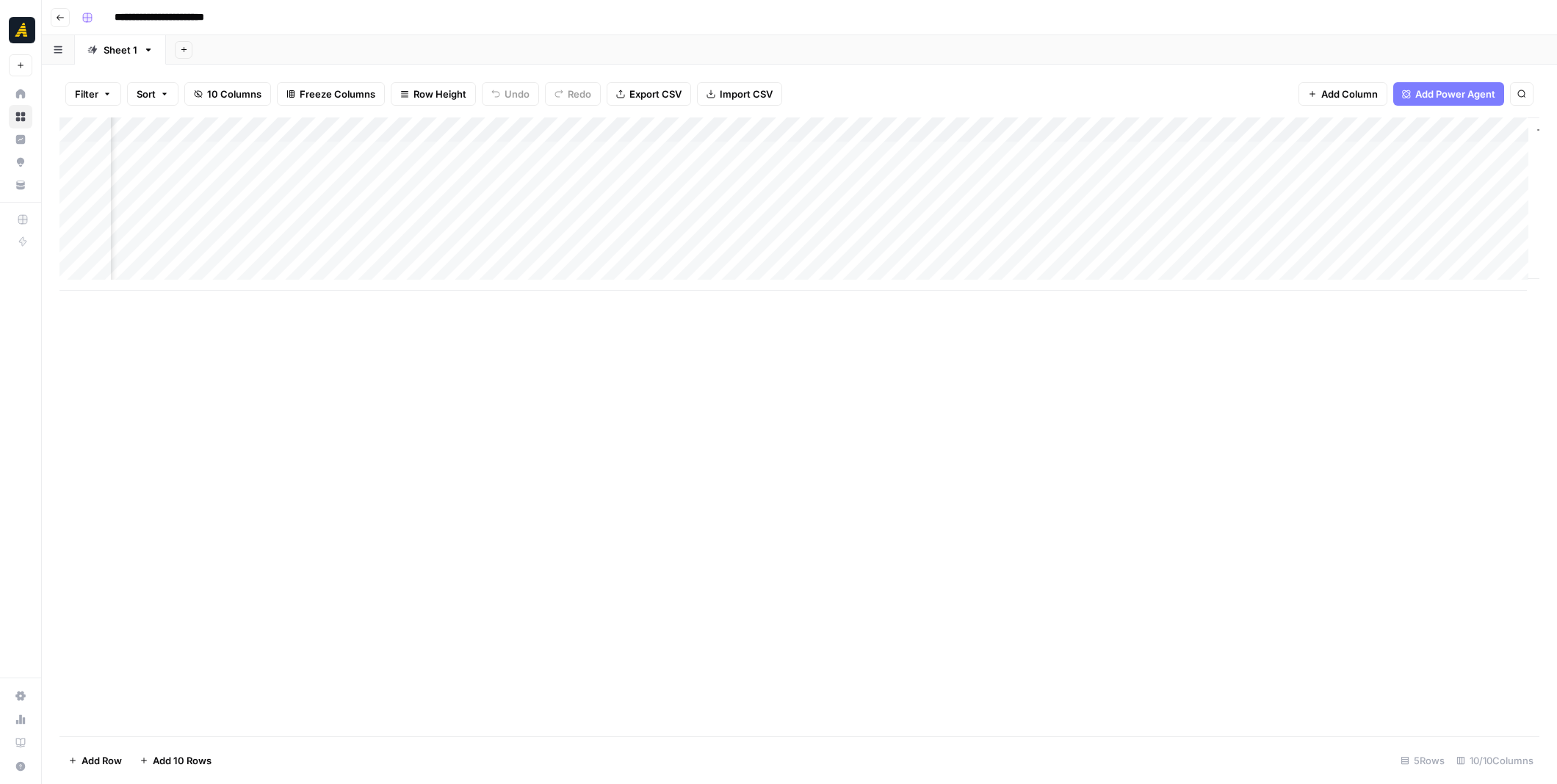
scroll to position [0, 81]
click at [1464, 126] on button "Add Column" at bounding box center [1498, 130] width 76 height 19
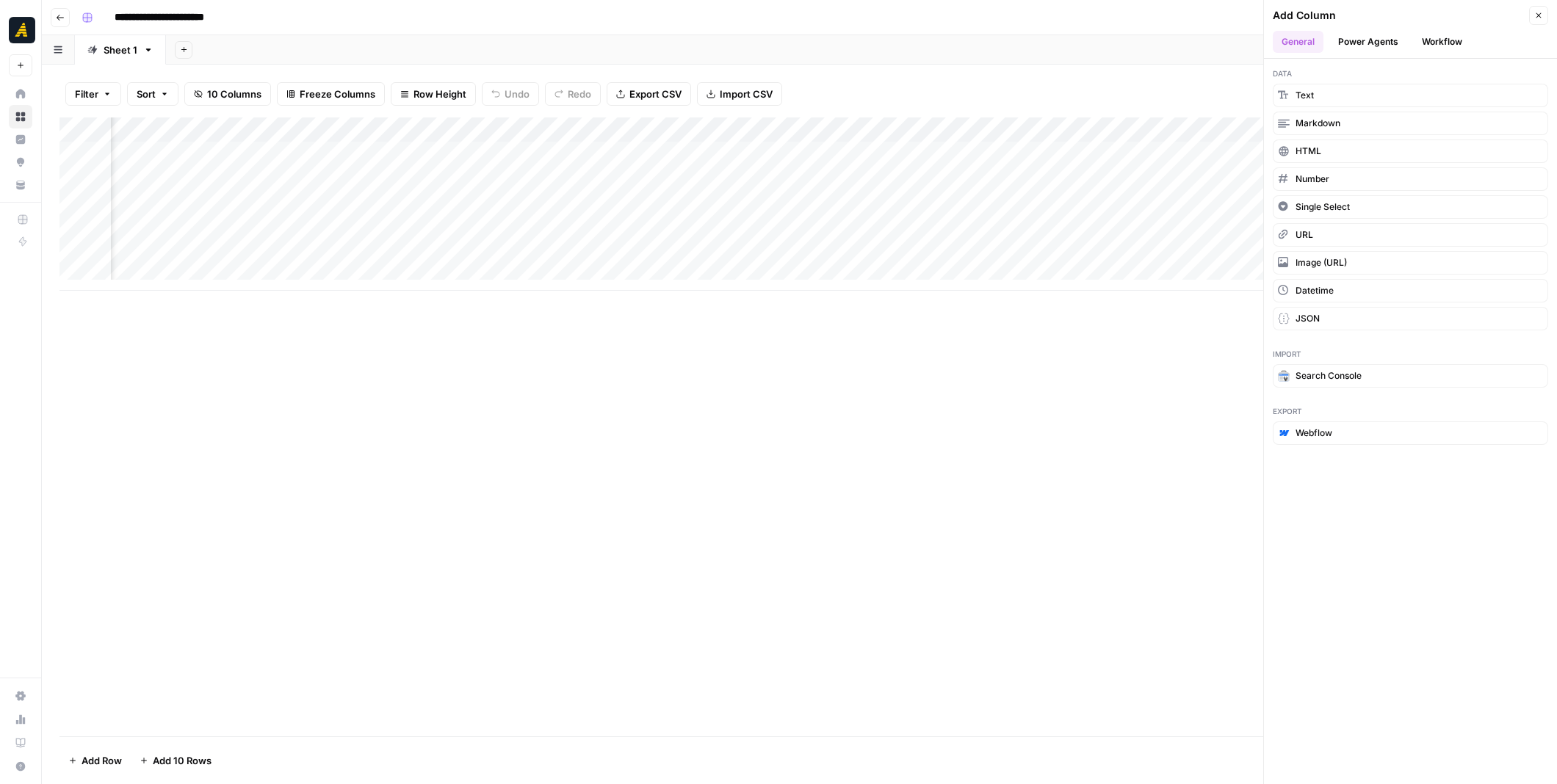
click at [1436, 46] on button "Workflow" at bounding box center [1441, 42] width 58 height 22
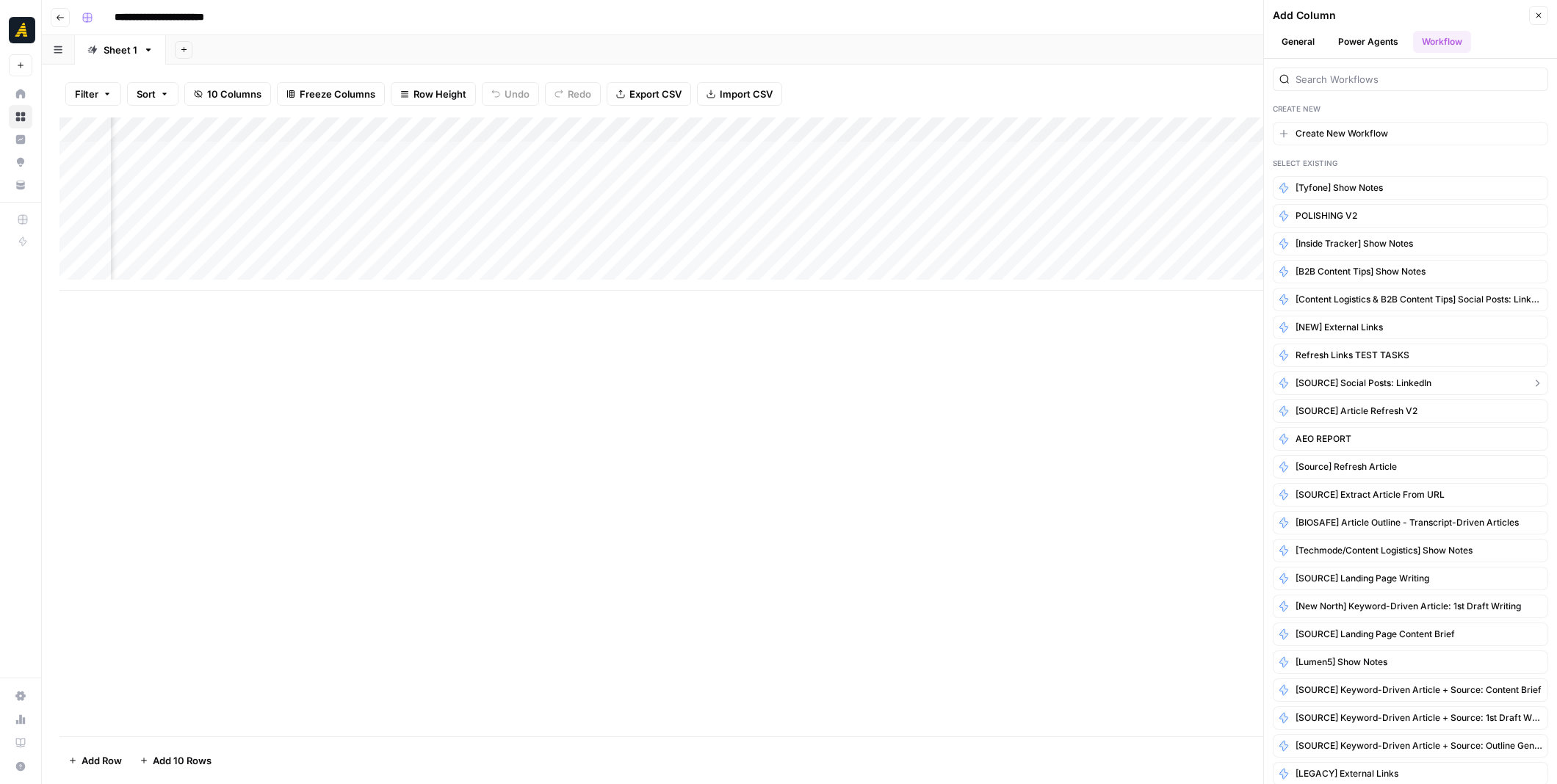
click at [1397, 380] on span "[SOURCE] Social Posts: LinkedIn" at bounding box center [1363, 383] width 136 height 13
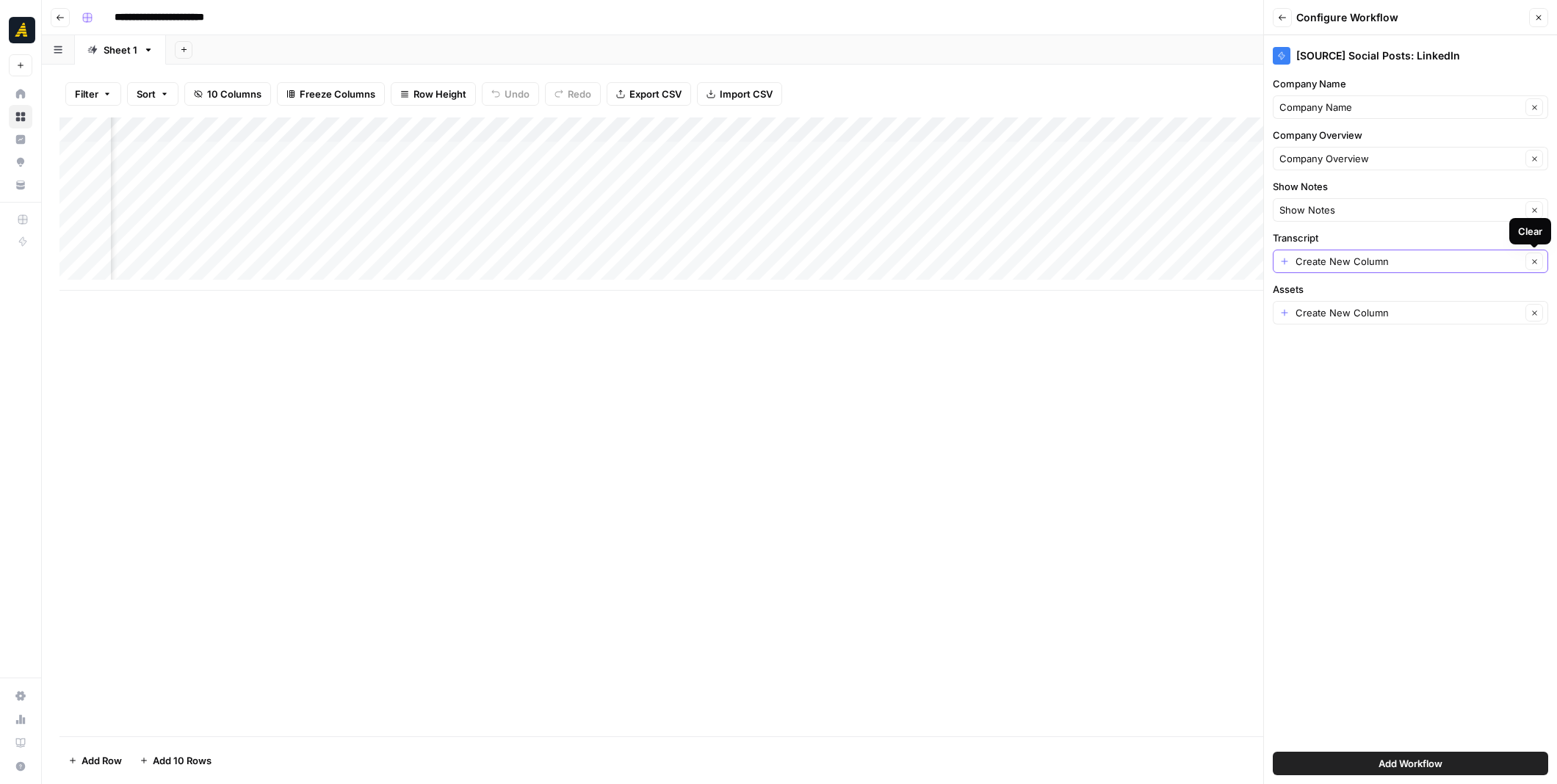
click at [1536, 263] on button "Clear" at bounding box center [1533, 261] width 17 height 17
click at [1482, 269] on div at bounding box center [1410, 262] width 275 height 24
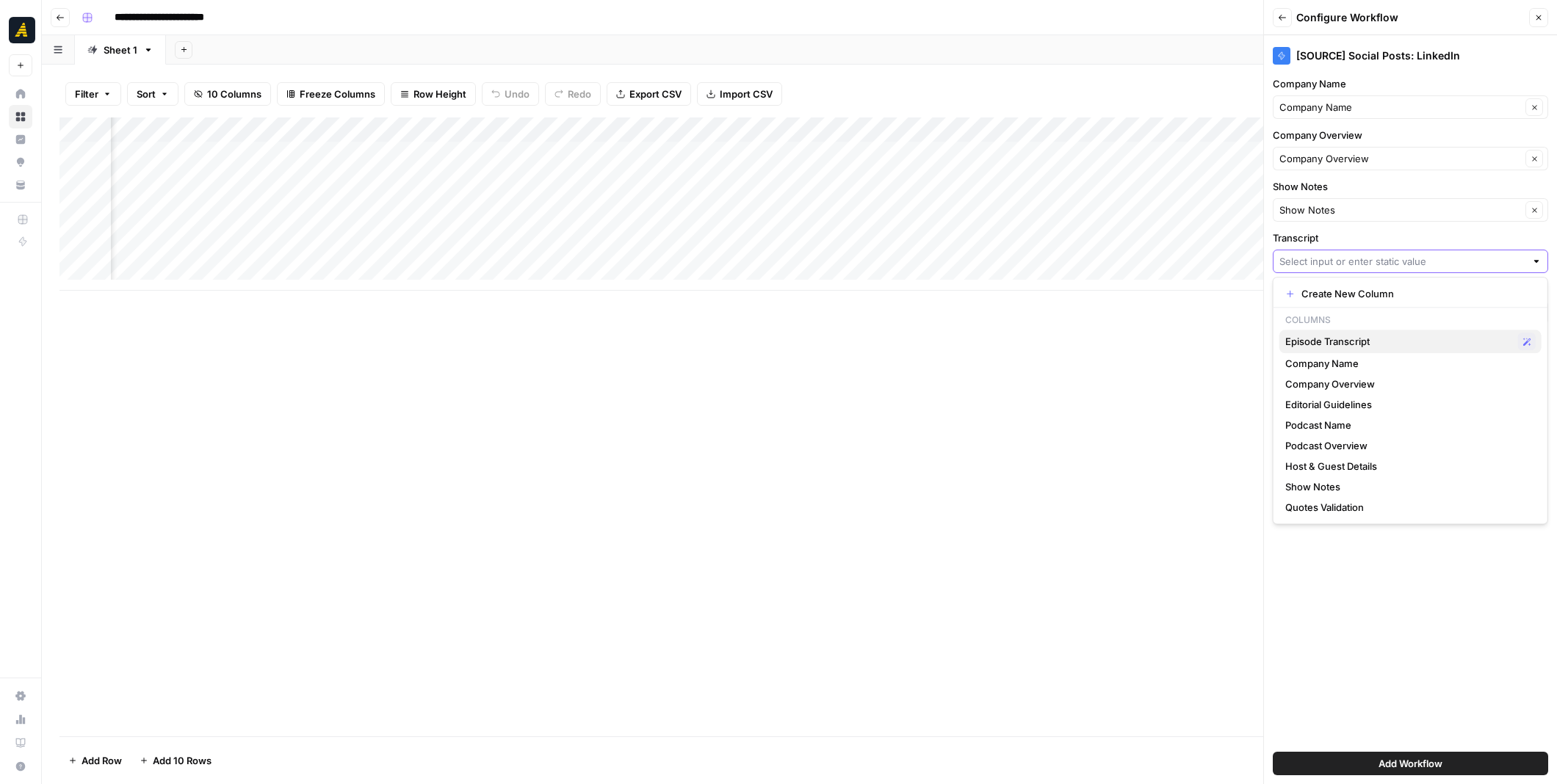
click at [1361, 334] on span "Episode Transcript" at bounding box center [1398, 341] width 227 height 15
type input "Episode Transcript"
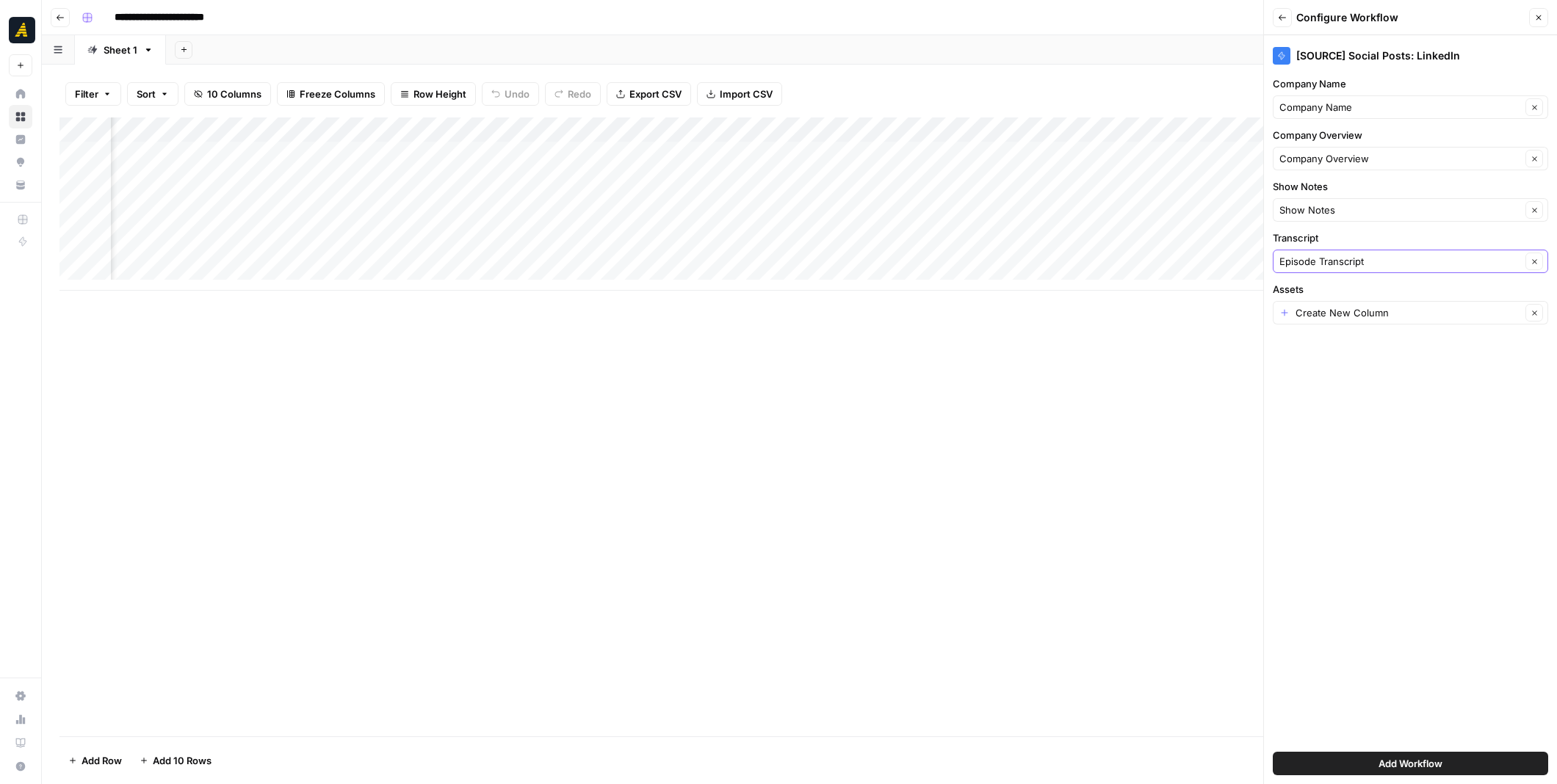
click at [1415, 761] on span "Add Workflow" at bounding box center [1410, 763] width 64 height 15
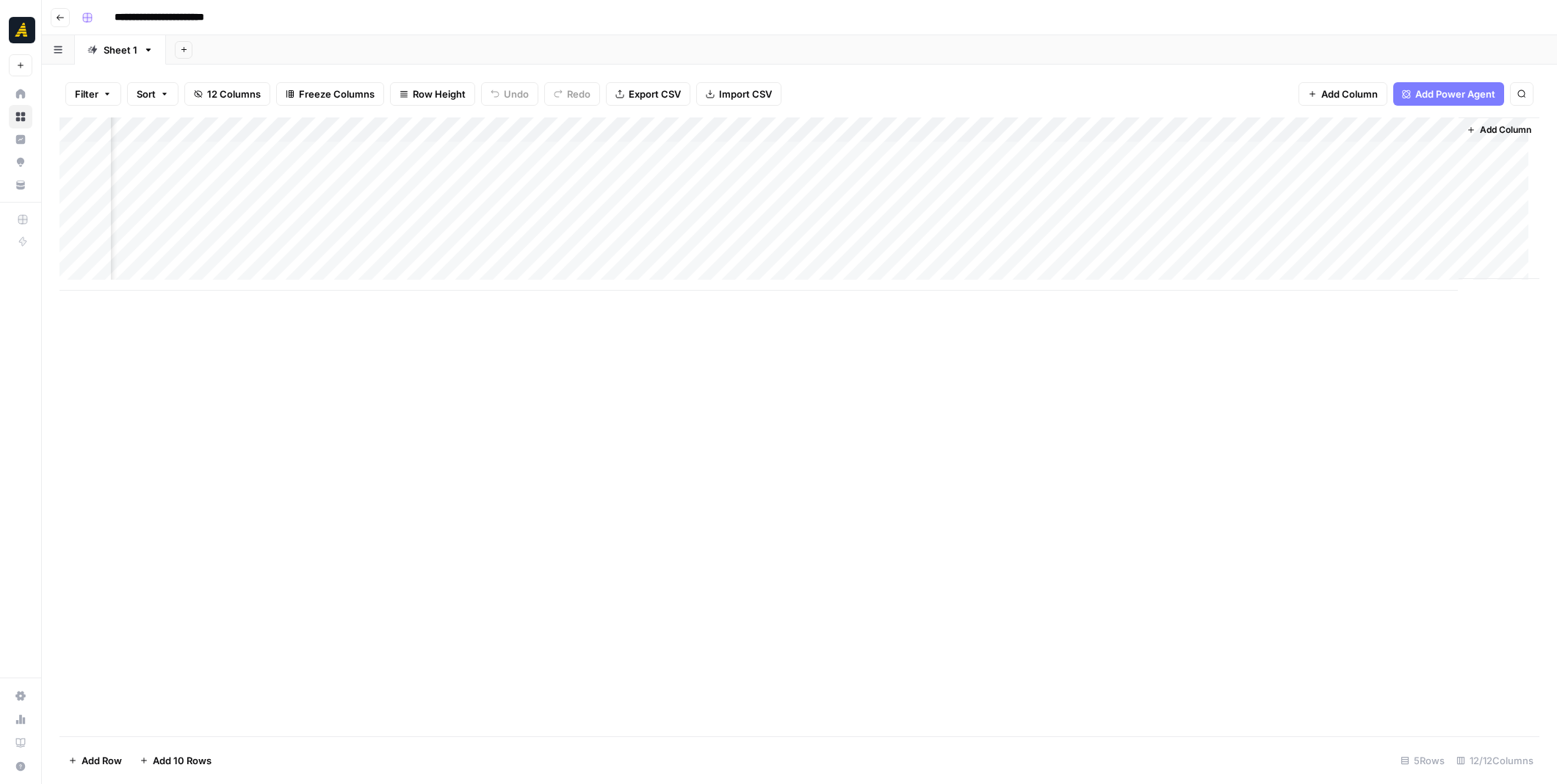
scroll to position [0, 509]
drag, startPoint x: 1225, startPoint y: 133, endPoint x: 1178, endPoint y: 129, distance: 47.2
click at [1178, 129] on div "Add Column" at bounding box center [799, 203] width 1480 height 173
click at [1269, 126] on div "Add Column" at bounding box center [799, 203] width 1480 height 173
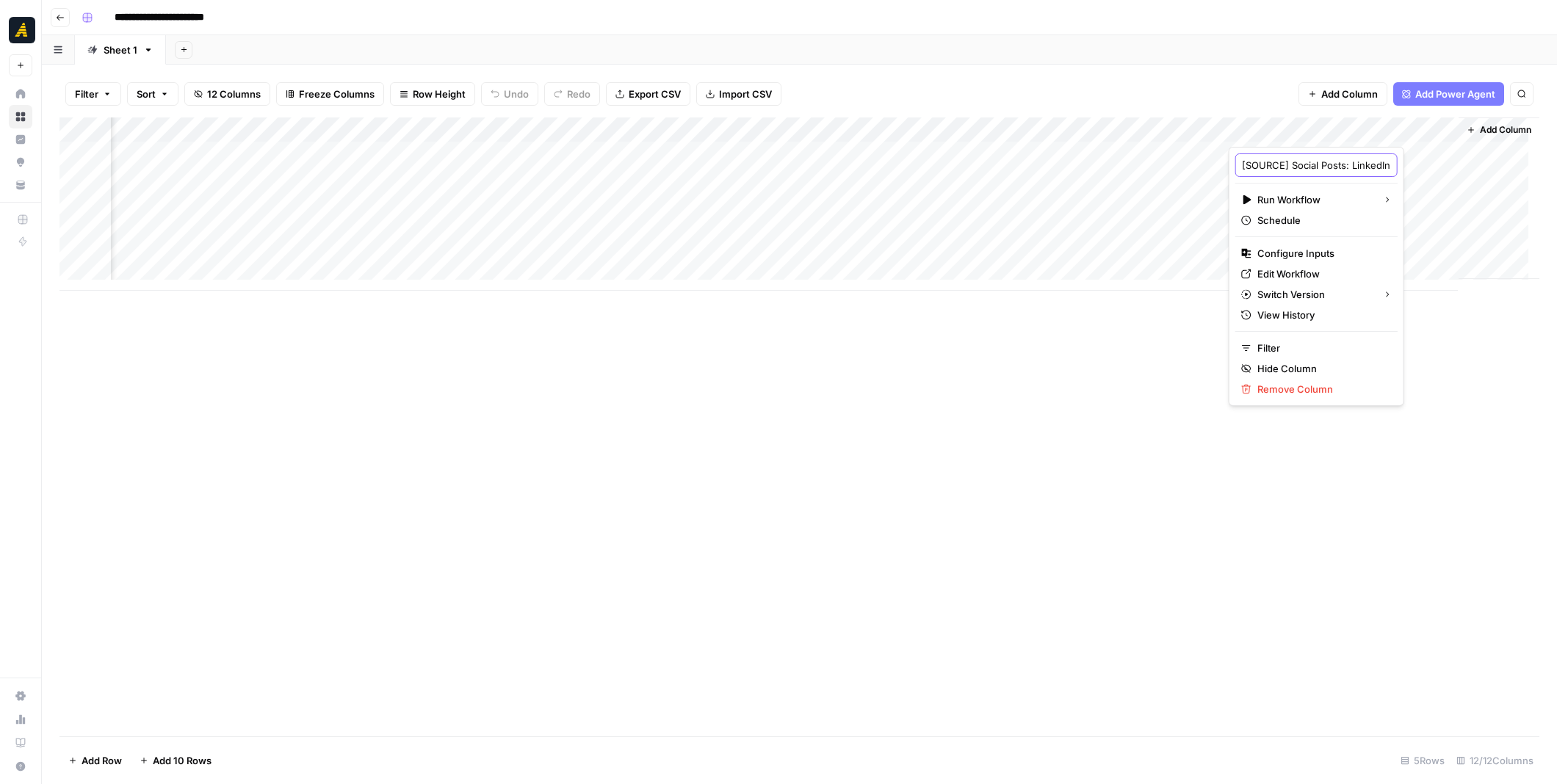
drag, startPoint x: 1290, startPoint y: 162, endPoint x: 1243, endPoint y: 162, distance: 47.0
click at [1243, 162] on input "[SOURCE] Social Posts: LinkedIn" at bounding box center [1316, 165] width 149 height 15
type input "Social Posts: LinkedIn"
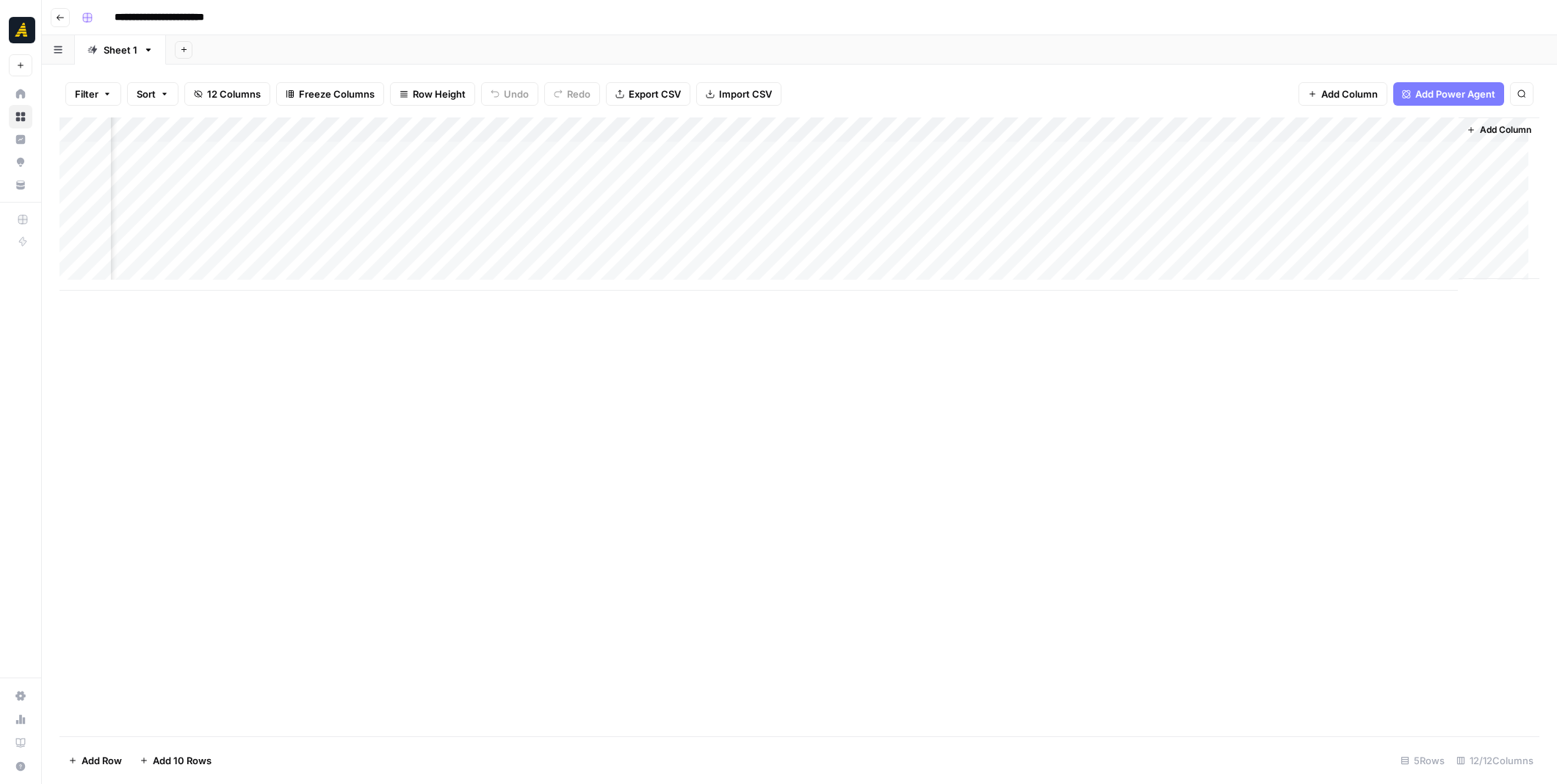
scroll to position [0, 411]
click at [575, 225] on div "Add Column" at bounding box center [799, 203] width 1480 height 173
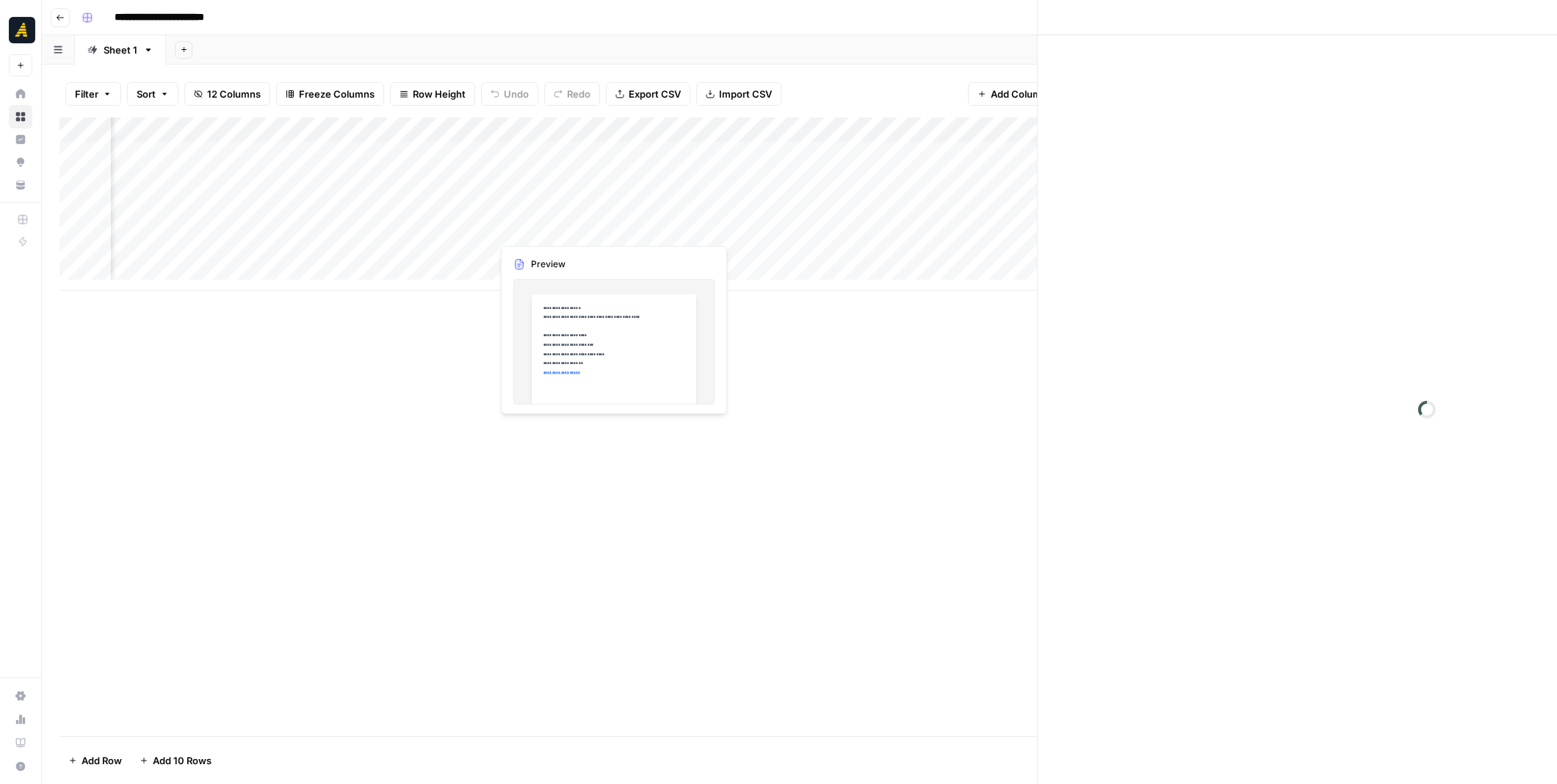
click at [575, 225] on div at bounding box center [558, 229] width 134 height 27
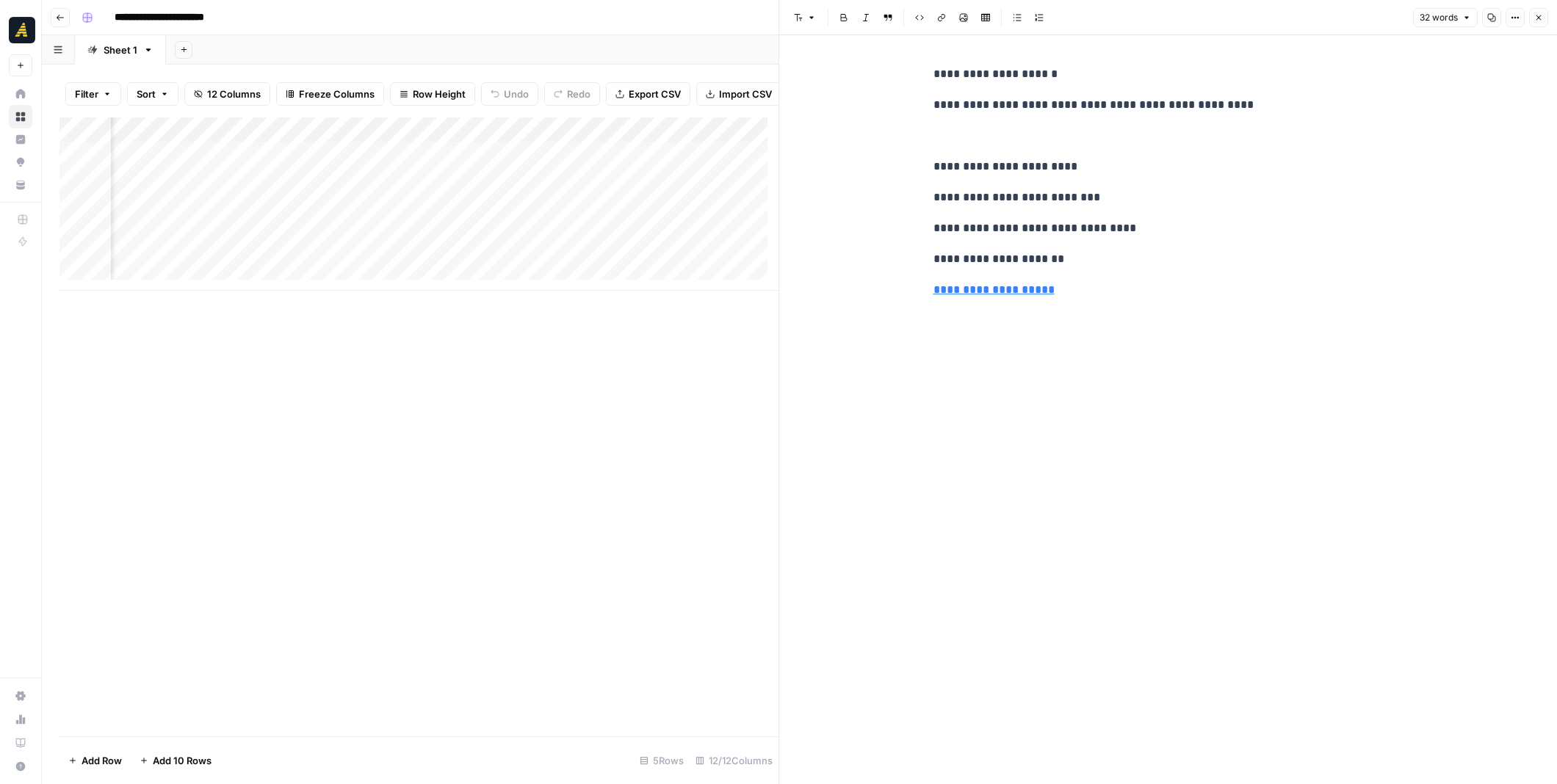
click at [1540, 21] on icon "button" at bounding box center [1538, 17] width 9 height 9
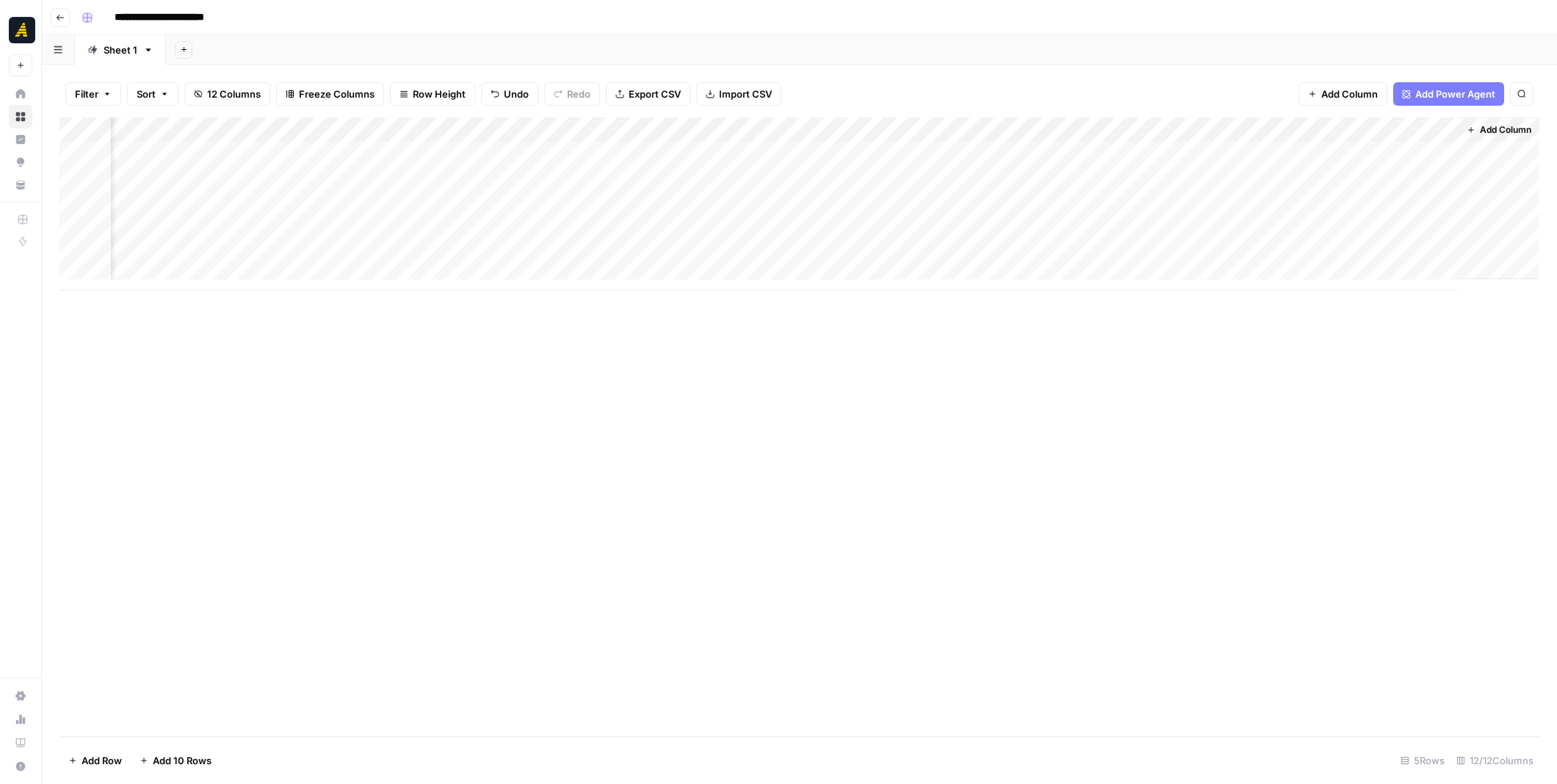
scroll to position [0, 394]
click at [1212, 222] on div "Add Column" at bounding box center [799, 203] width 1480 height 173
click at [1212, 135] on div "Add Column" at bounding box center [799, 203] width 1480 height 173
click at [1241, 197] on span "Text" at bounding box center [1218, 200] width 114 height 15
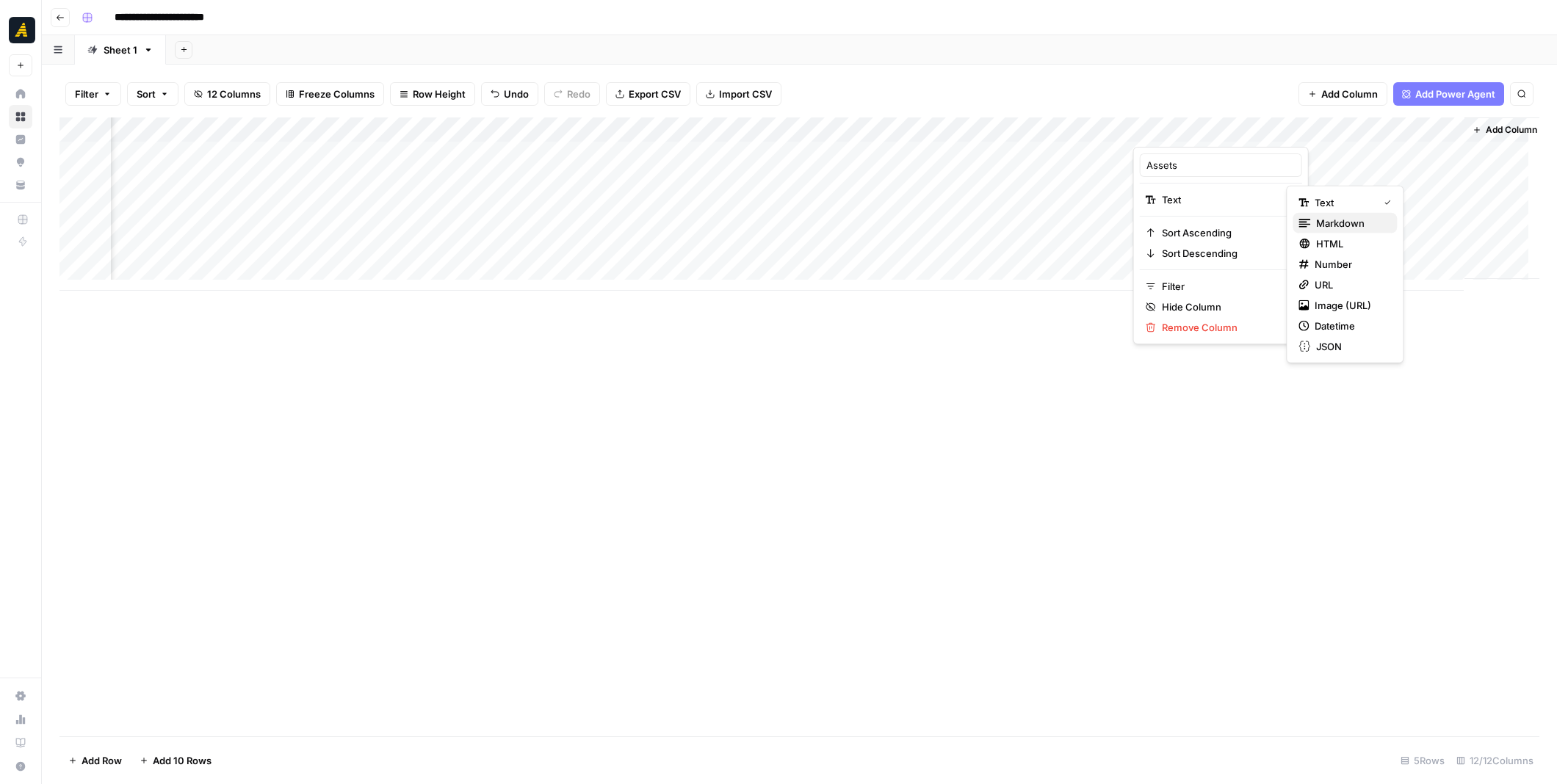
click at [1324, 220] on span "Markdown" at bounding box center [1350, 223] width 69 height 15
click at [1185, 223] on div "Add Column" at bounding box center [799, 203] width 1480 height 173
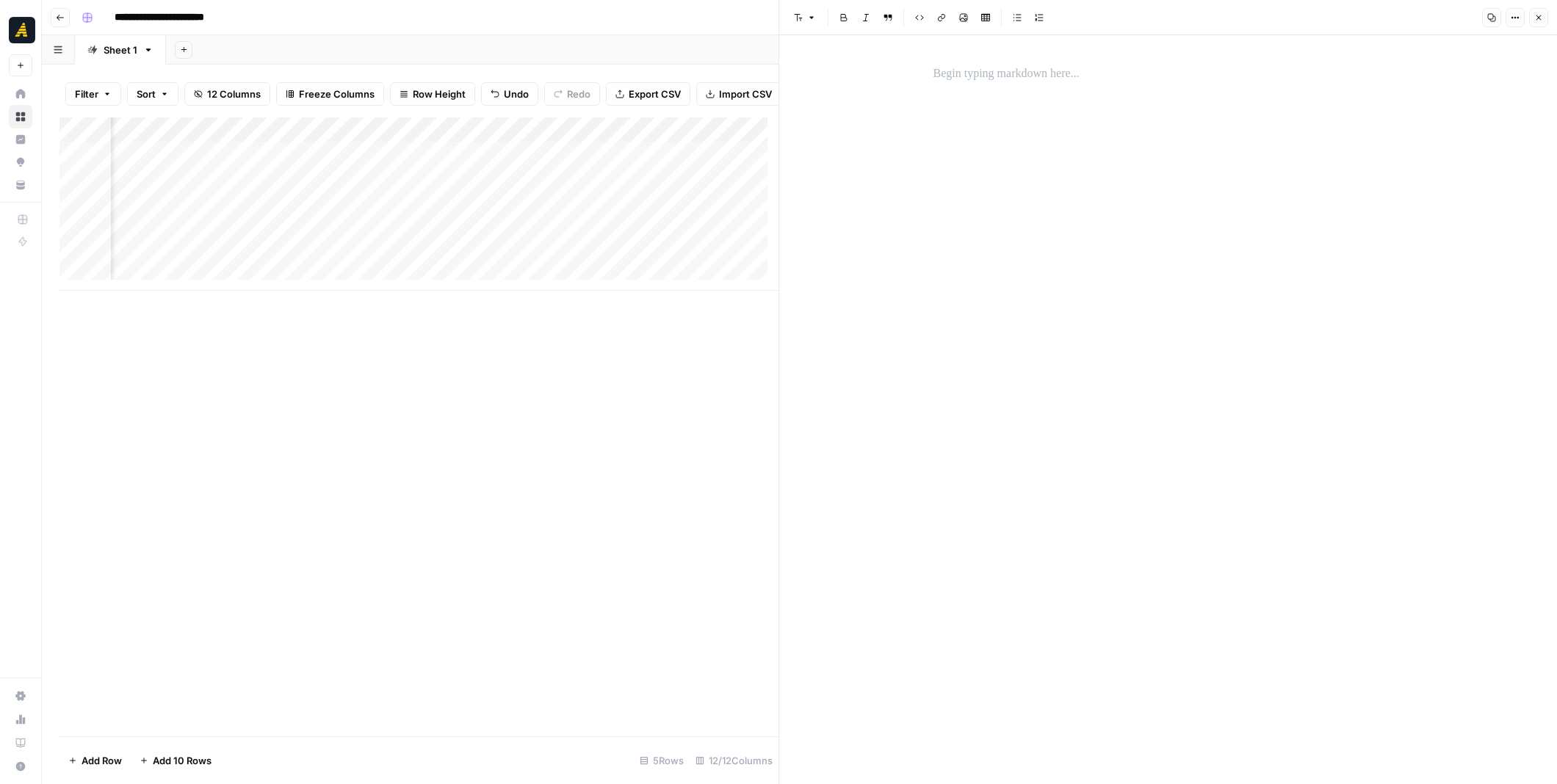
click at [1048, 74] on p at bounding box center [1168, 74] width 470 height 19
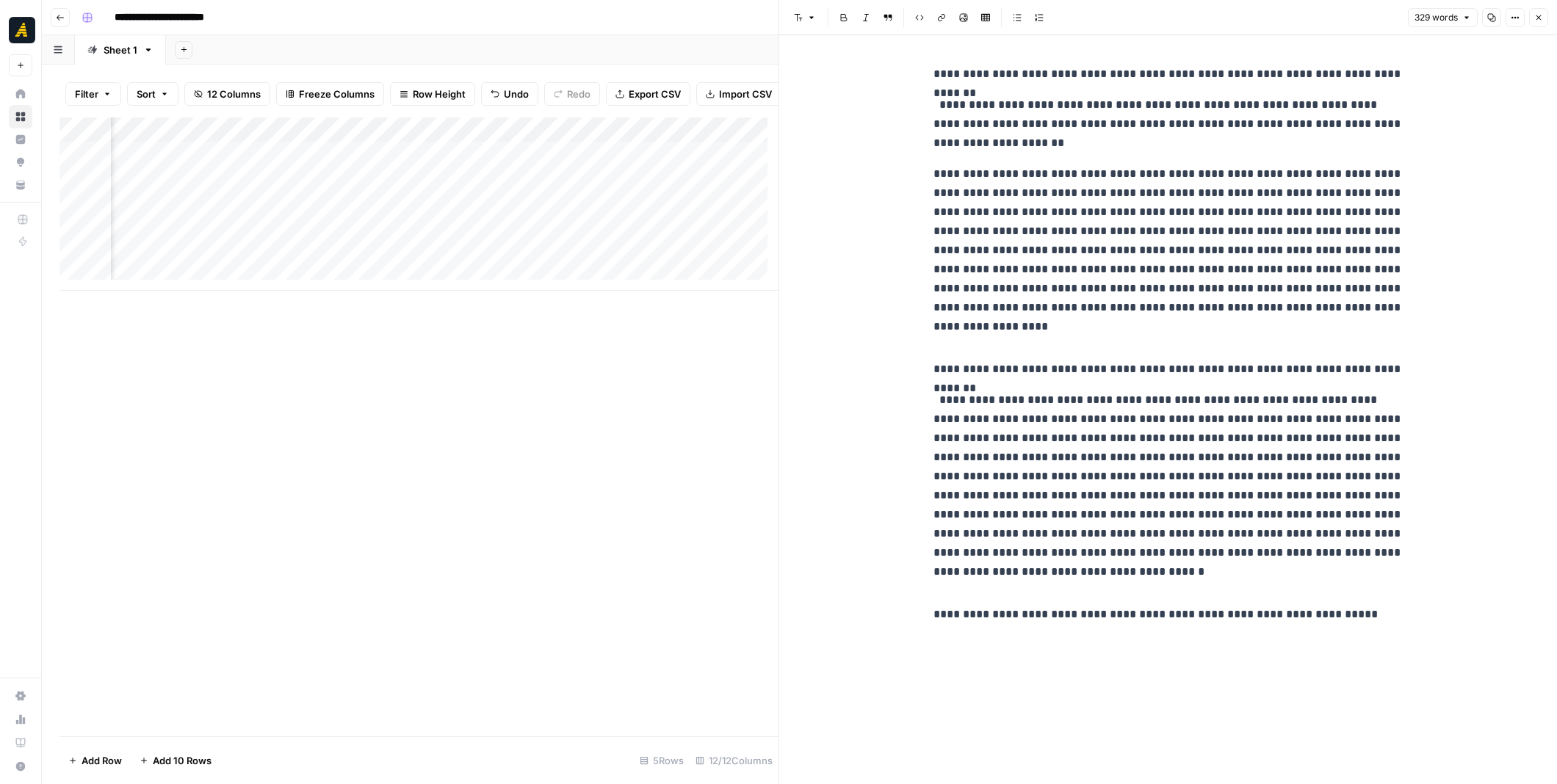
click at [1250, 632] on div "**********" at bounding box center [1168, 360] width 487 height 602
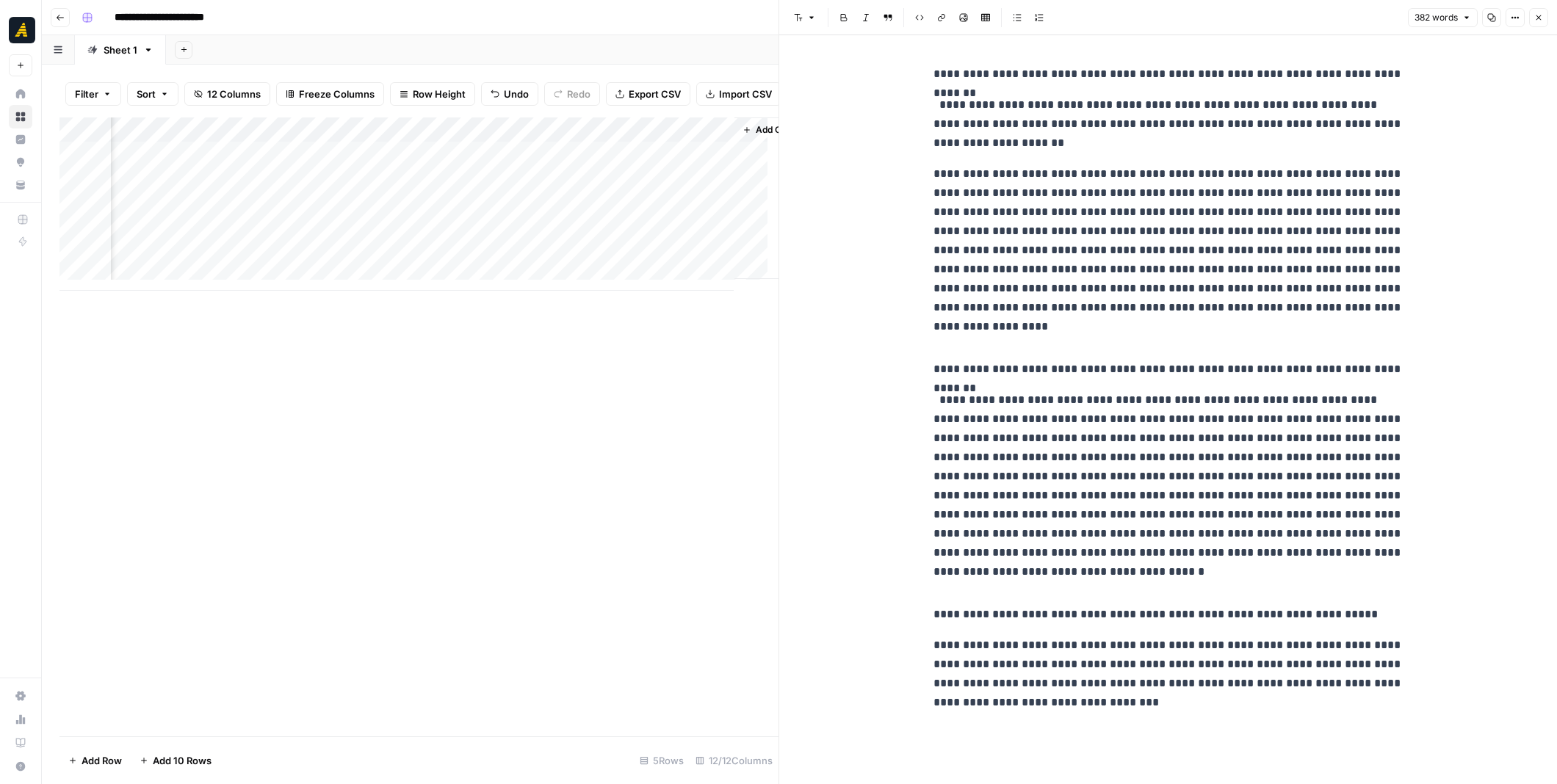
scroll to position [0, 1126]
click at [674, 143] on div "Add Column" at bounding box center [419, 203] width 719 height 173
click at [433, 413] on div "Add Column" at bounding box center [419, 427] width 719 height 619
click at [649, 239] on div "Add Column" at bounding box center [419, 203] width 719 height 173
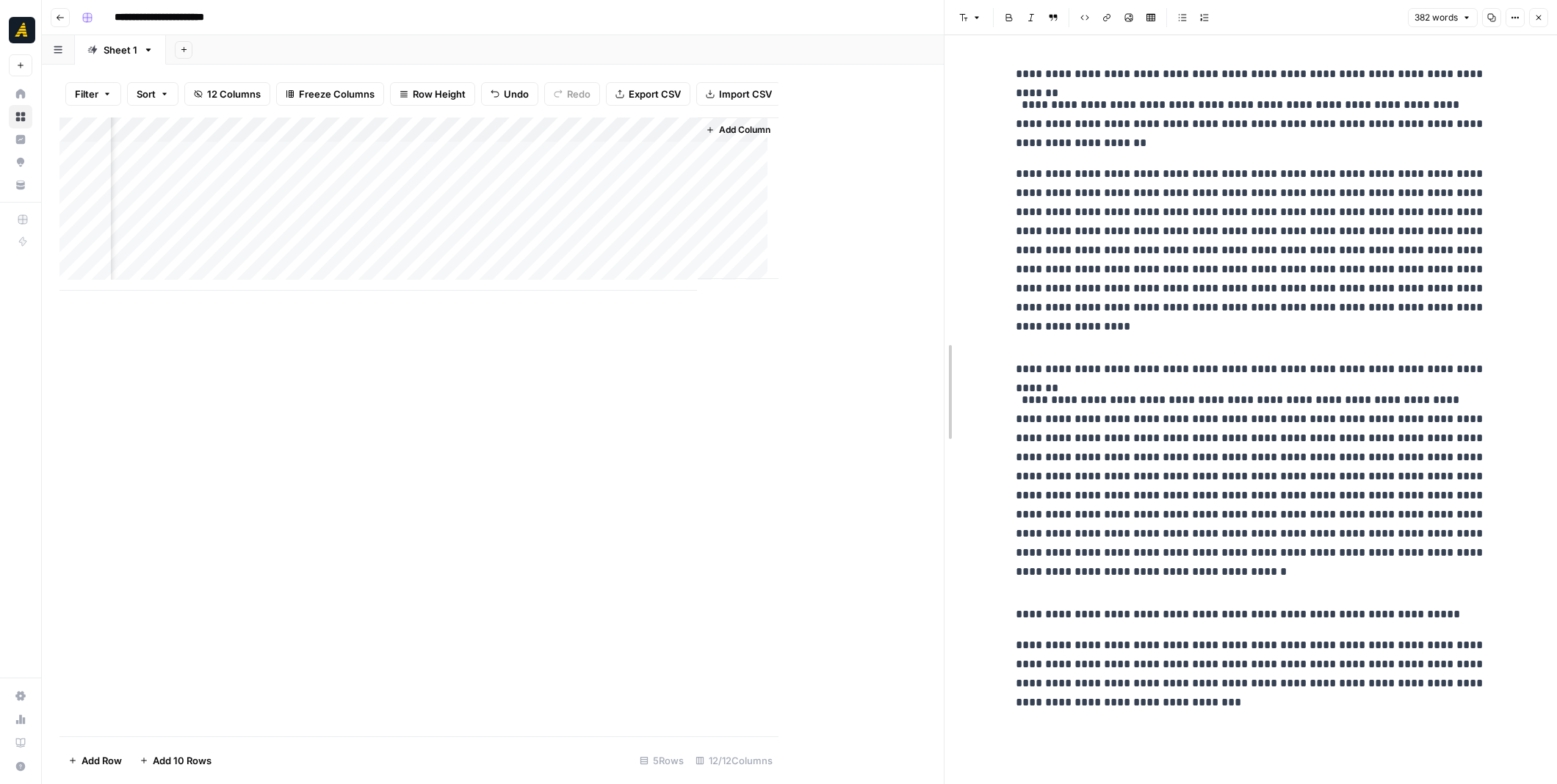
drag, startPoint x: 774, startPoint y: 331, endPoint x: 1008, endPoint y: 350, distance: 234.8
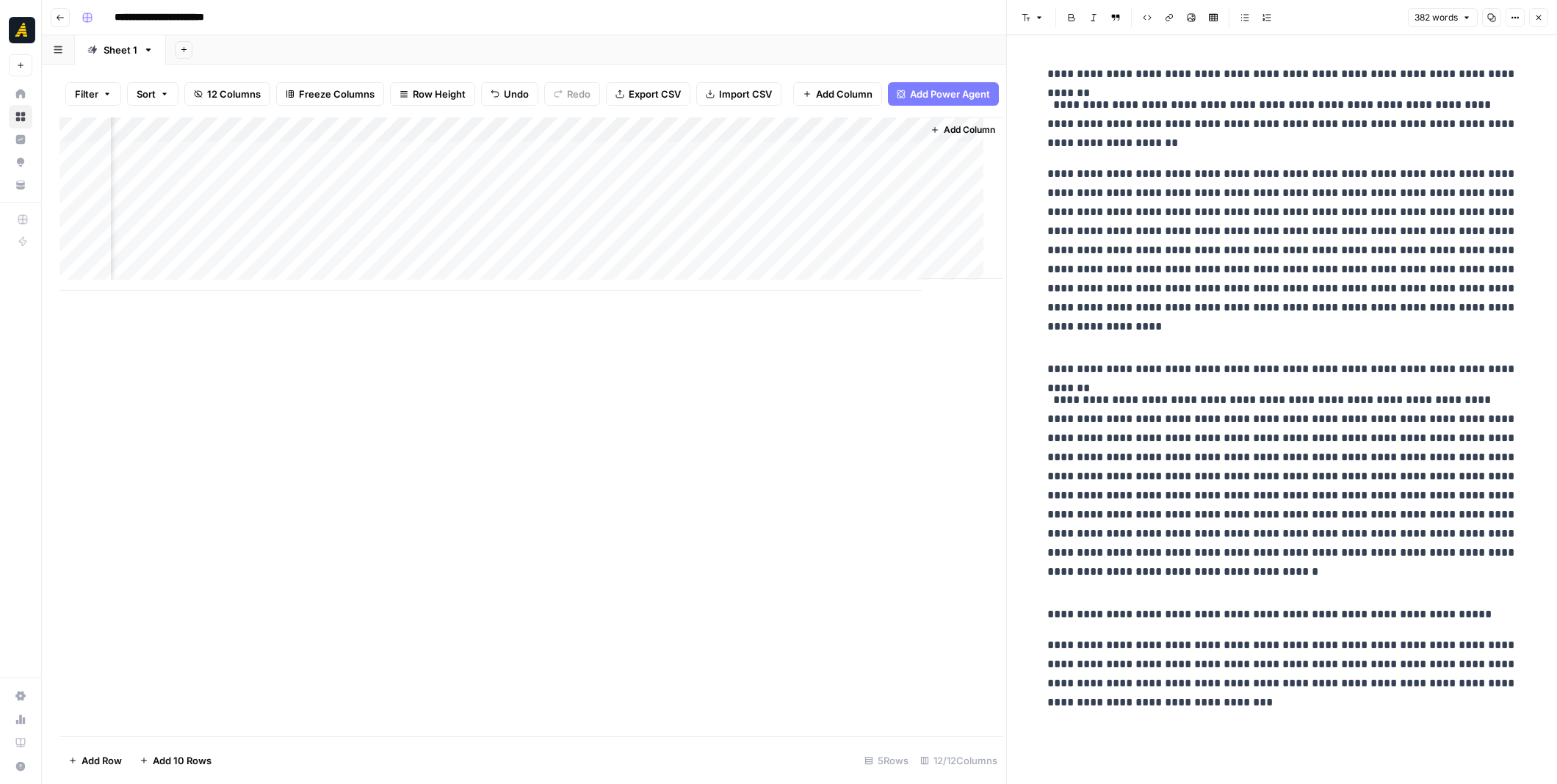
scroll to position [0, 944]
click at [952, 245] on div "Add Column" at bounding box center [533, 203] width 946 height 173
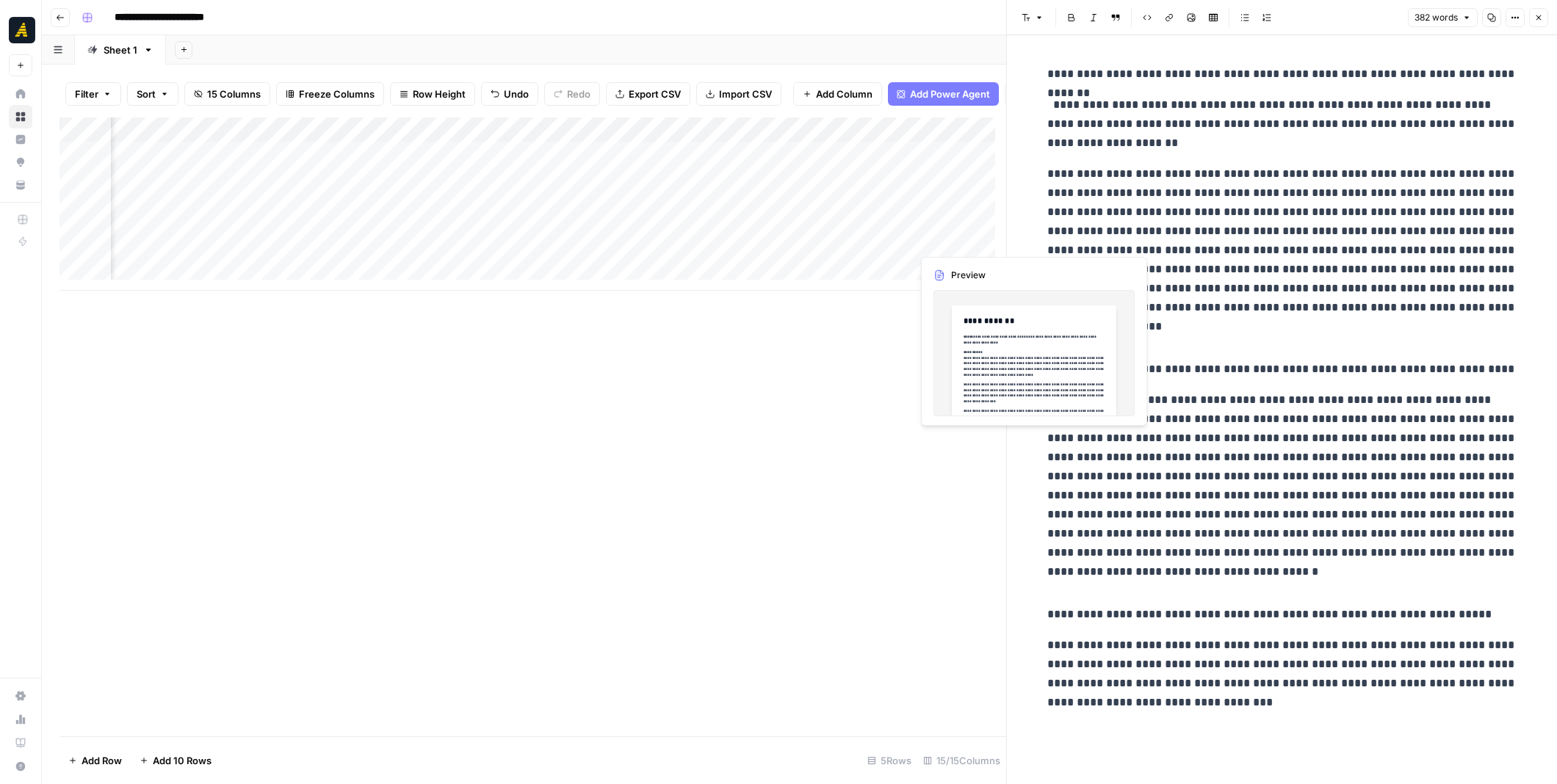
click at [952, 245] on div "Add Column" at bounding box center [533, 203] width 946 height 173
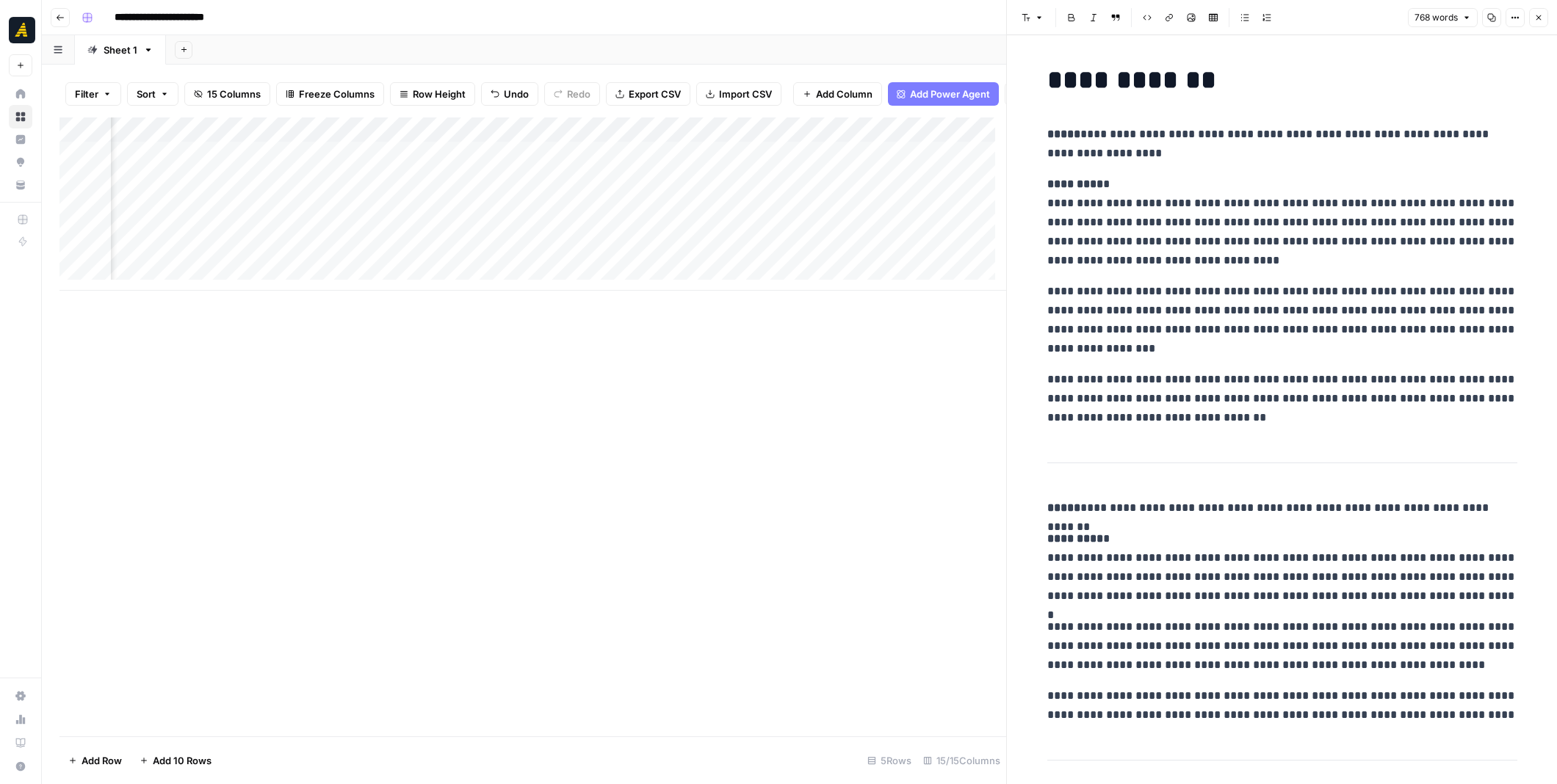
click at [1087, 72] on h1 "**********" at bounding box center [1282, 79] width 470 height 31
click at [1037, 23] on button "Font style" at bounding box center [1032, 17] width 34 height 19
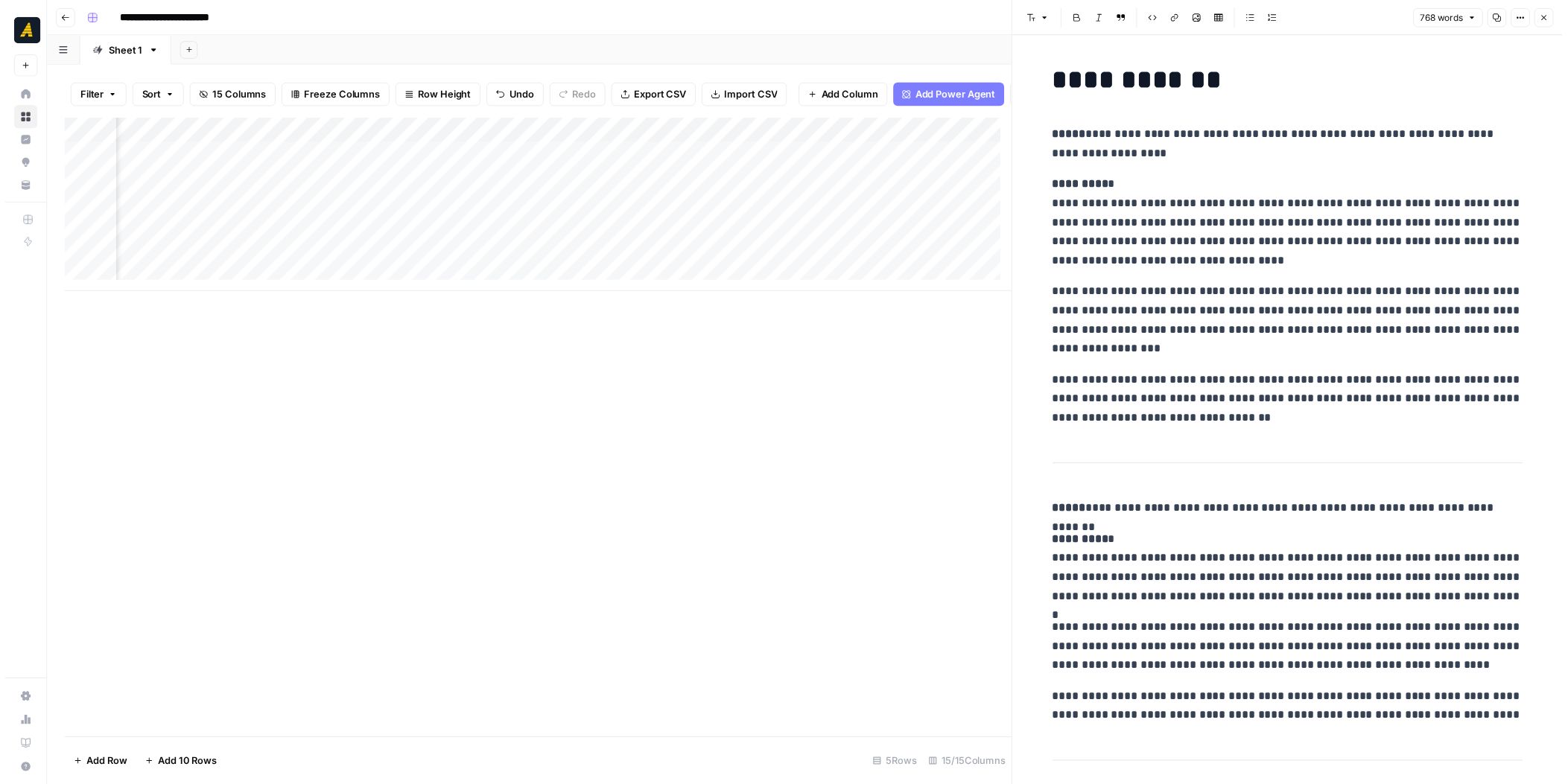
scroll to position [0, 1138]
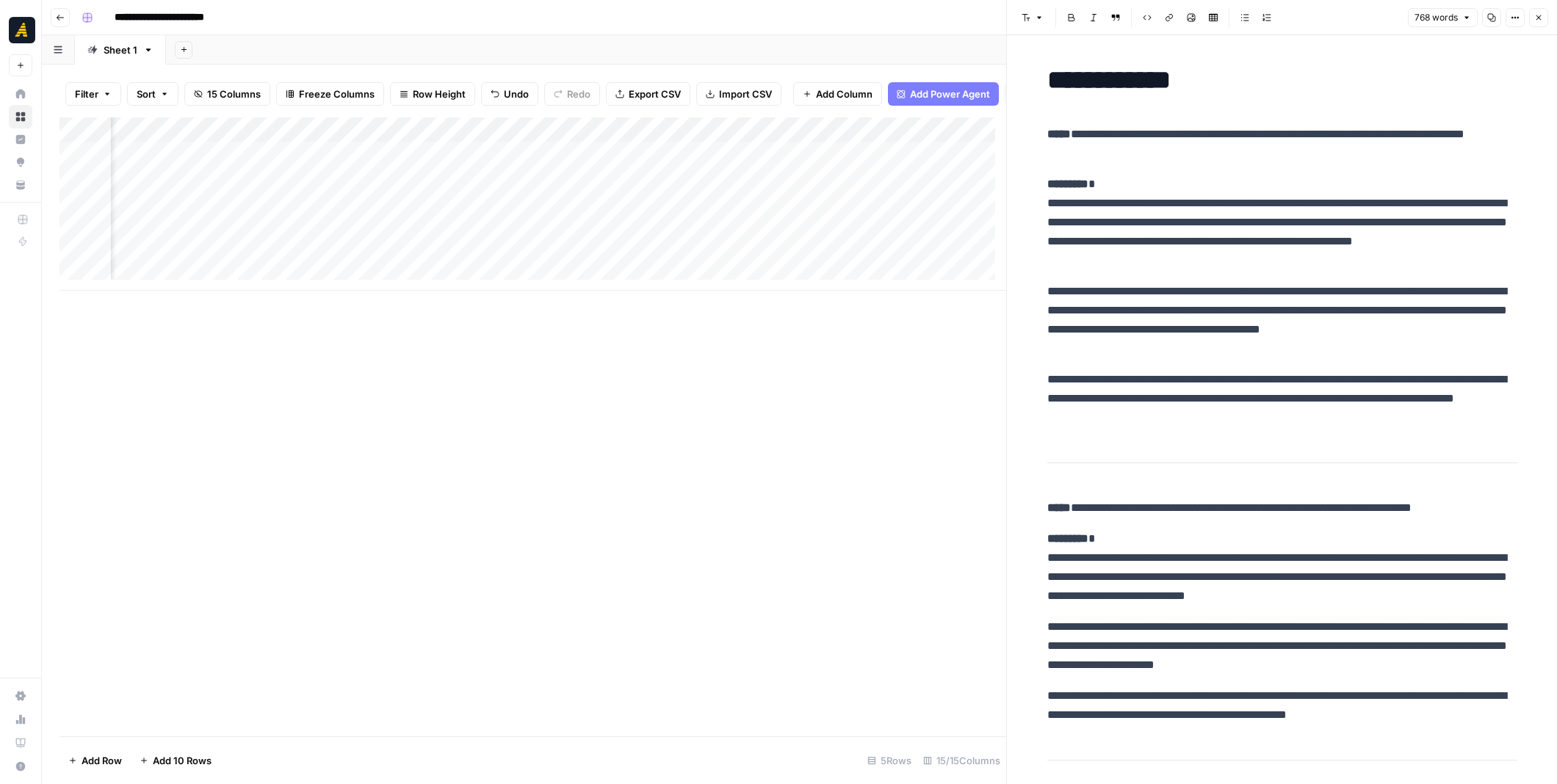
click at [1489, 16] on icon "button" at bounding box center [1491, 17] width 9 height 9
click at [67, 19] on button "Go back" at bounding box center [60, 17] width 19 height 19
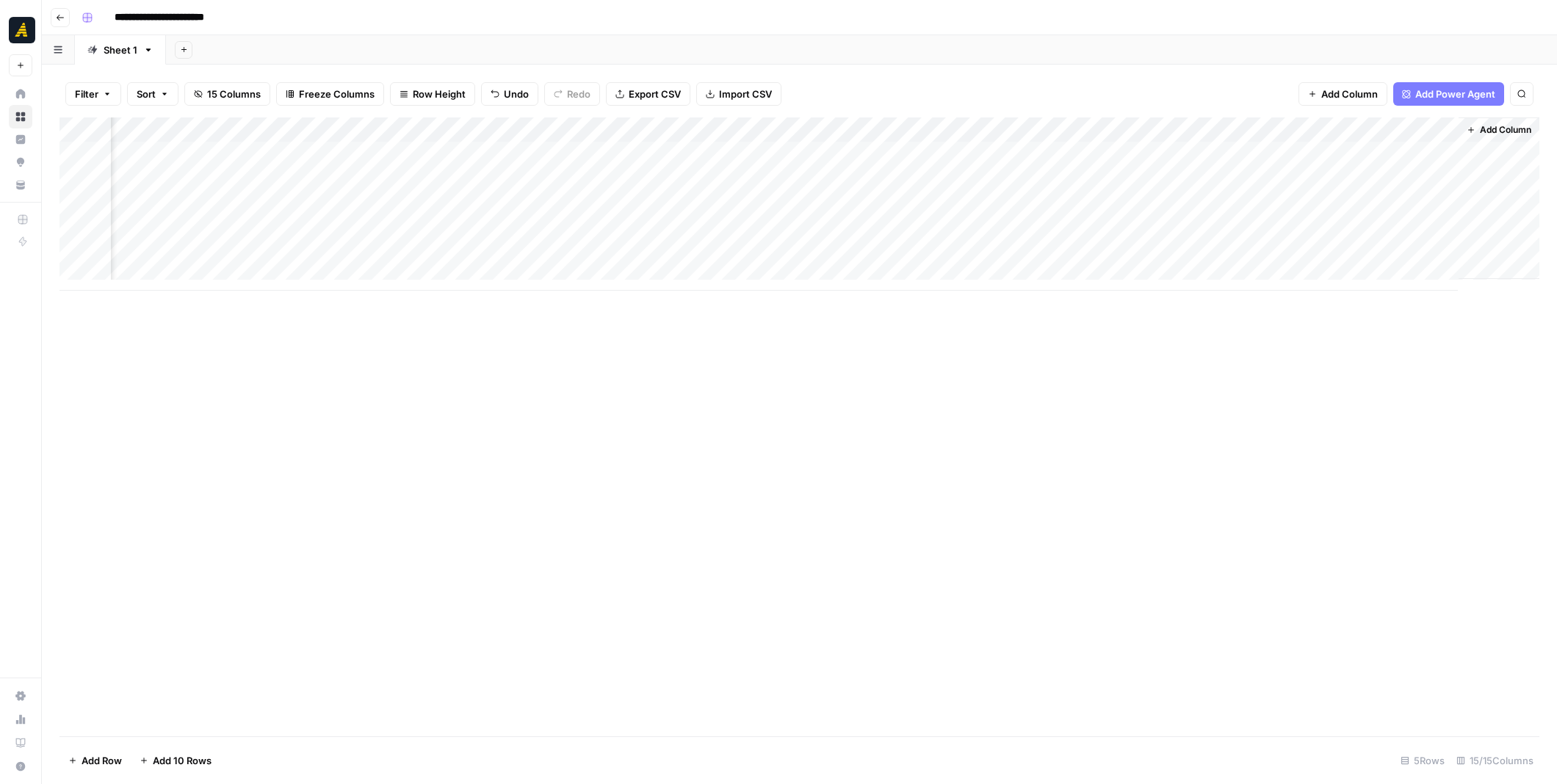
scroll to position [0, 790]
click at [65, 17] on button "Go back" at bounding box center [60, 17] width 19 height 19
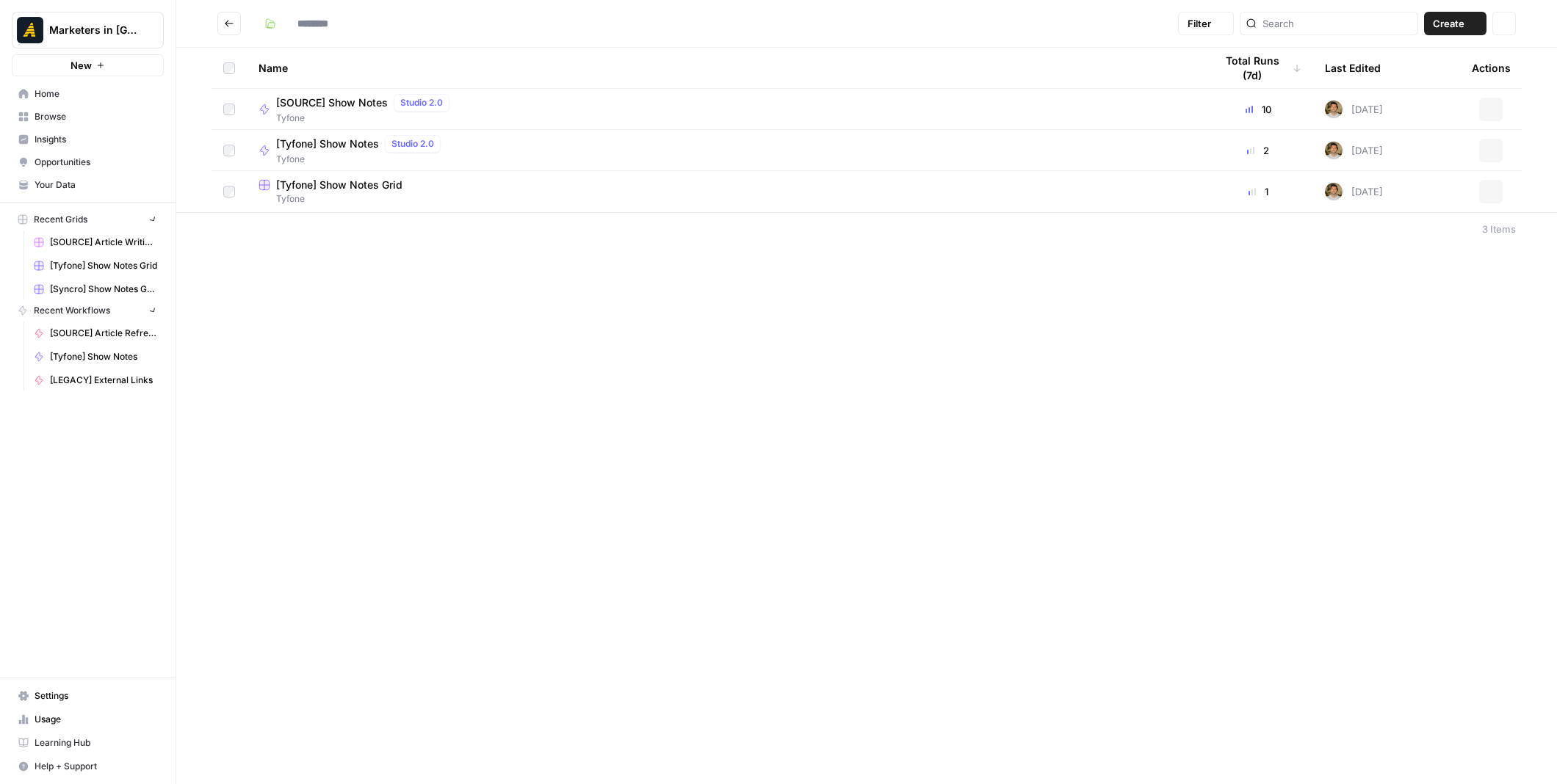
type input "******"
click at [1489, 109] on icon "button" at bounding box center [1490, 109] width 9 height 9
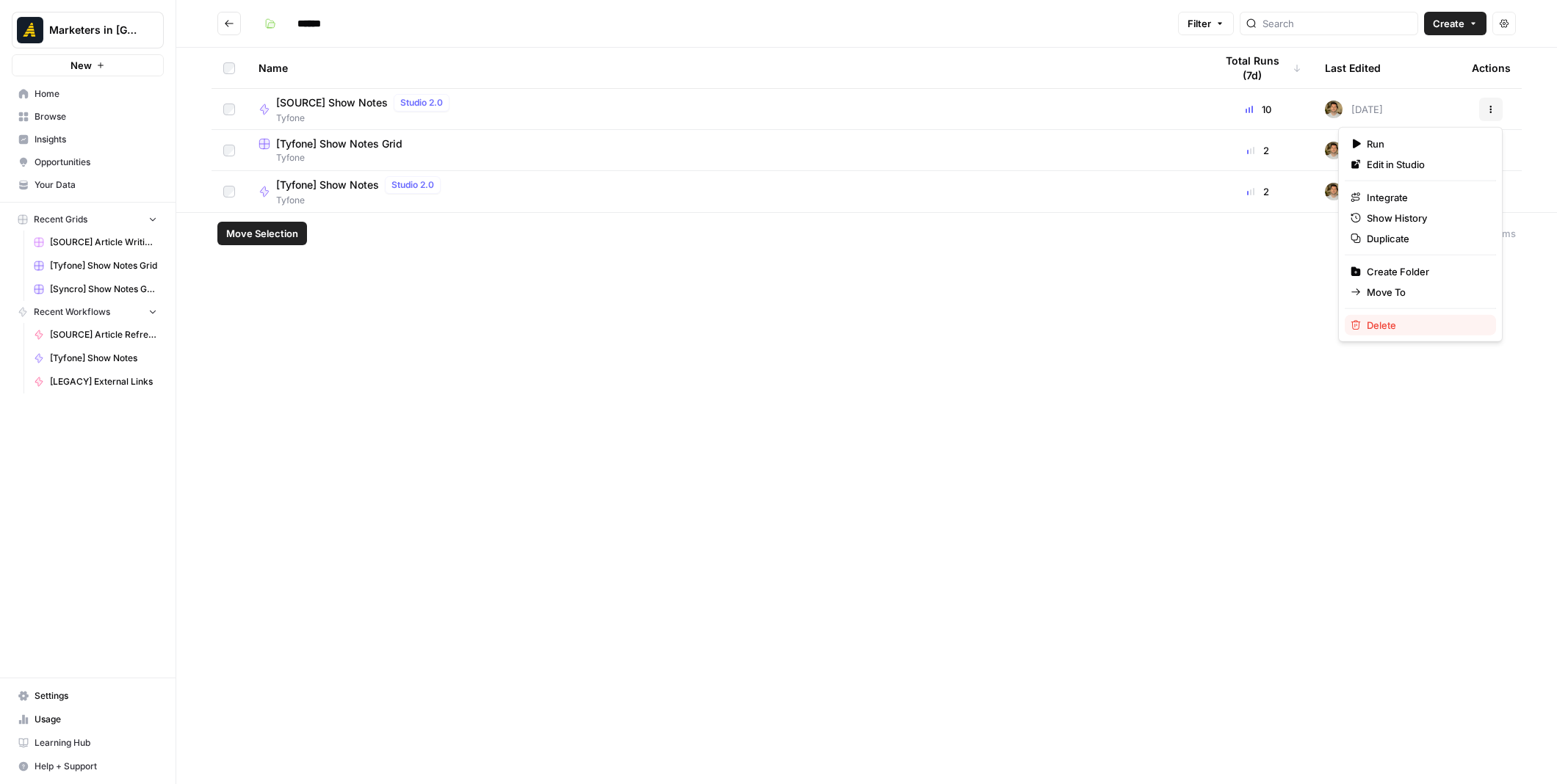
click at [1382, 321] on span "Delete" at bounding box center [1425, 325] width 117 height 15
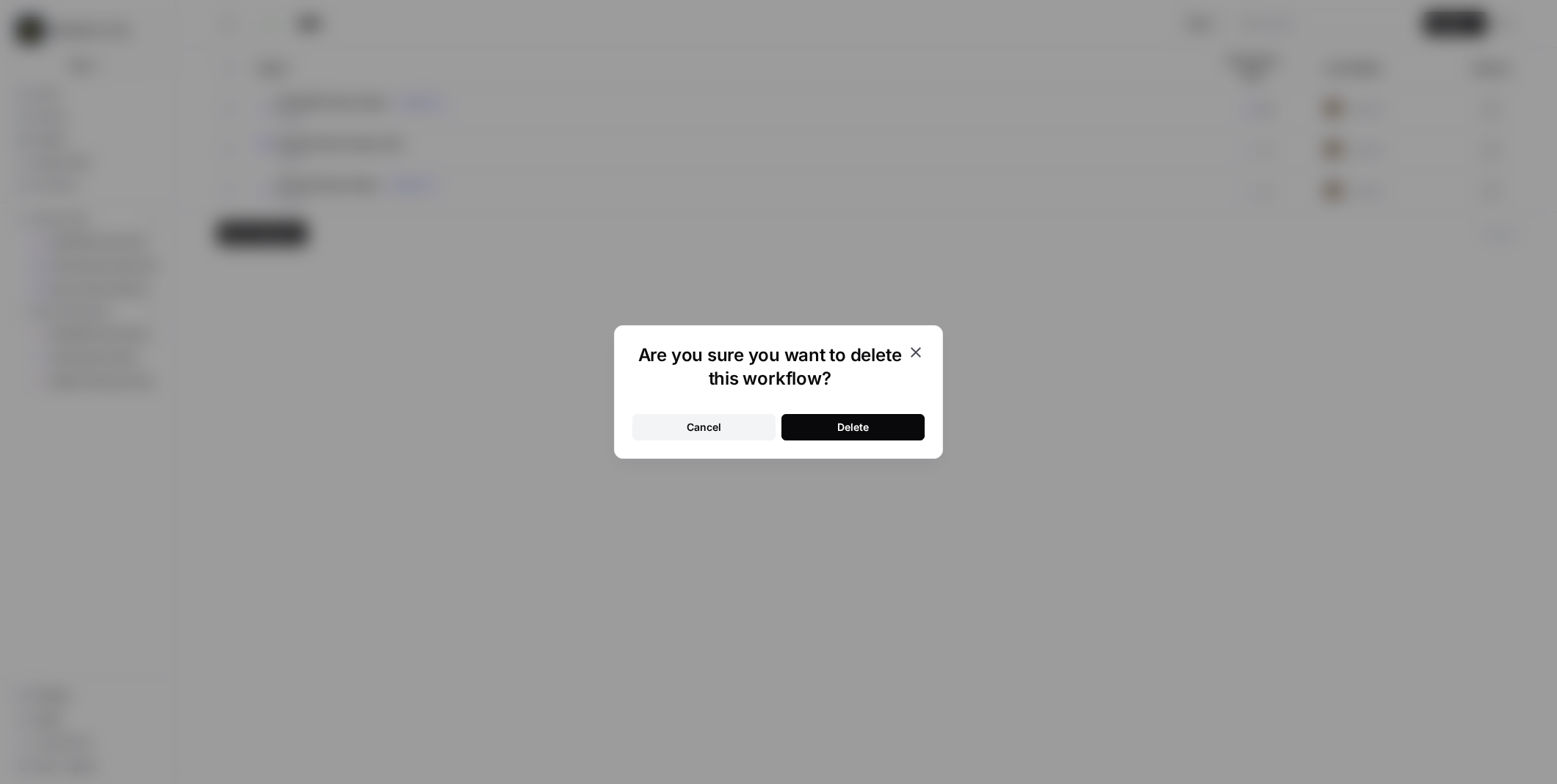
click at [913, 412] on div "Cancel Delete" at bounding box center [778, 418] width 292 height 44
click at [906, 420] on button "Delete" at bounding box center [853, 427] width 143 height 27
click at [1022, 483] on div "Are you sure you want to delete this workflow? Cancel Delete" at bounding box center [778, 392] width 1557 height 784
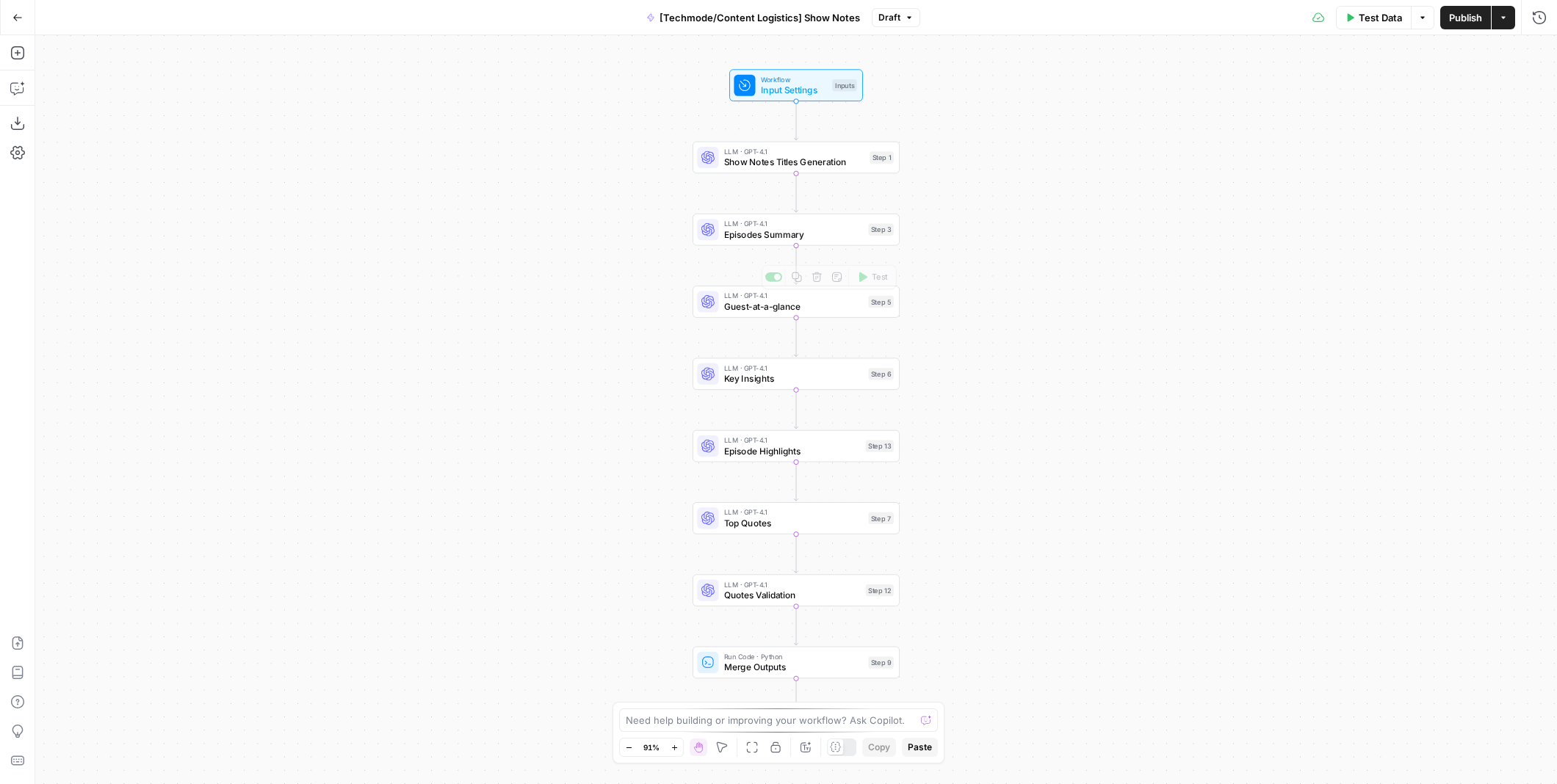
click at [827, 246] on div "Workflow Input Settings Inputs LLM · GPT-4.1 Show Notes Titles Generation Step …" at bounding box center [796, 409] width 1522 height 749
click at [827, 239] on span "Episodes Summary" at bounding box center [793, 234] width 139 height 13
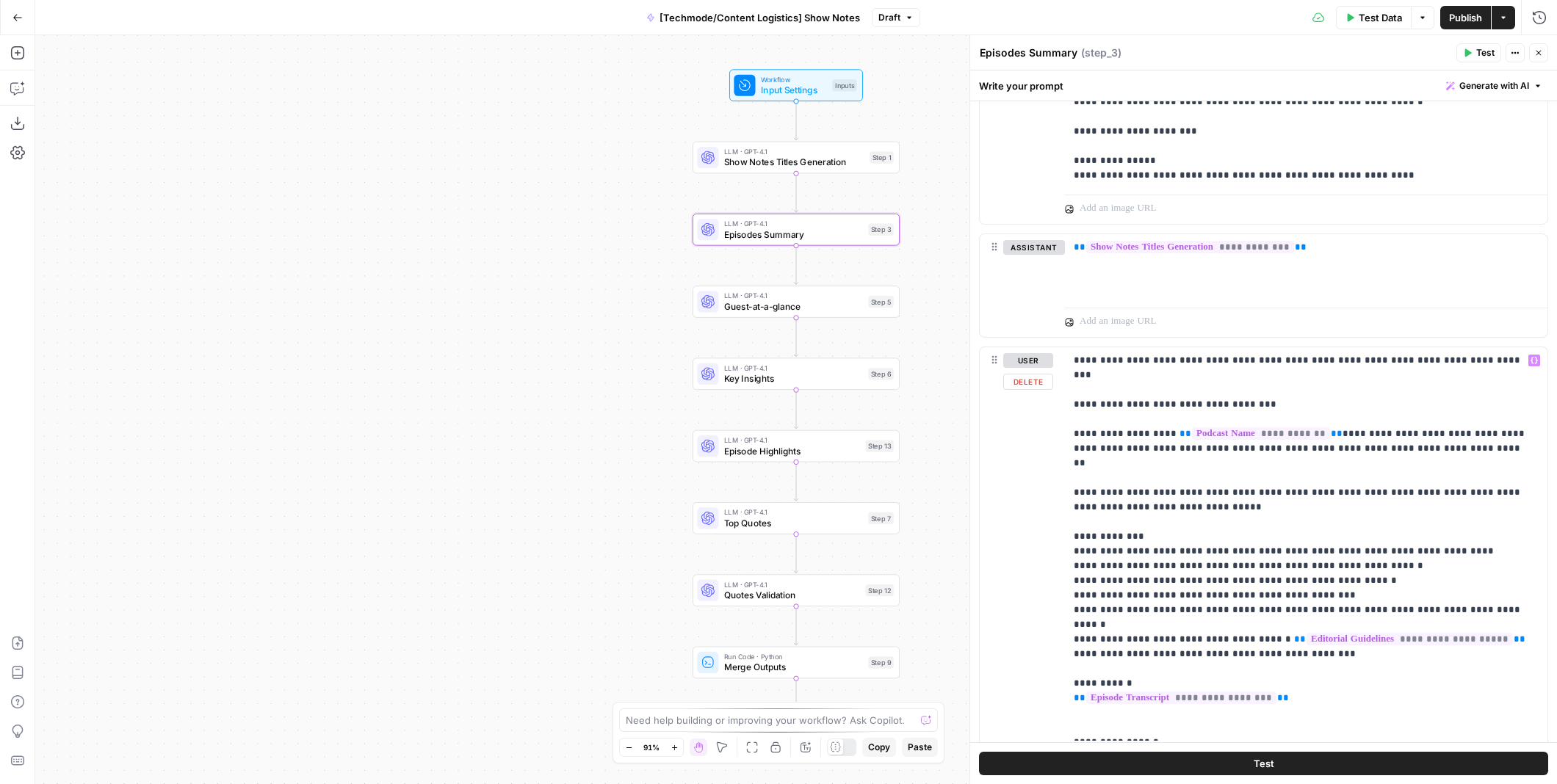
scroll to position [765, 0]
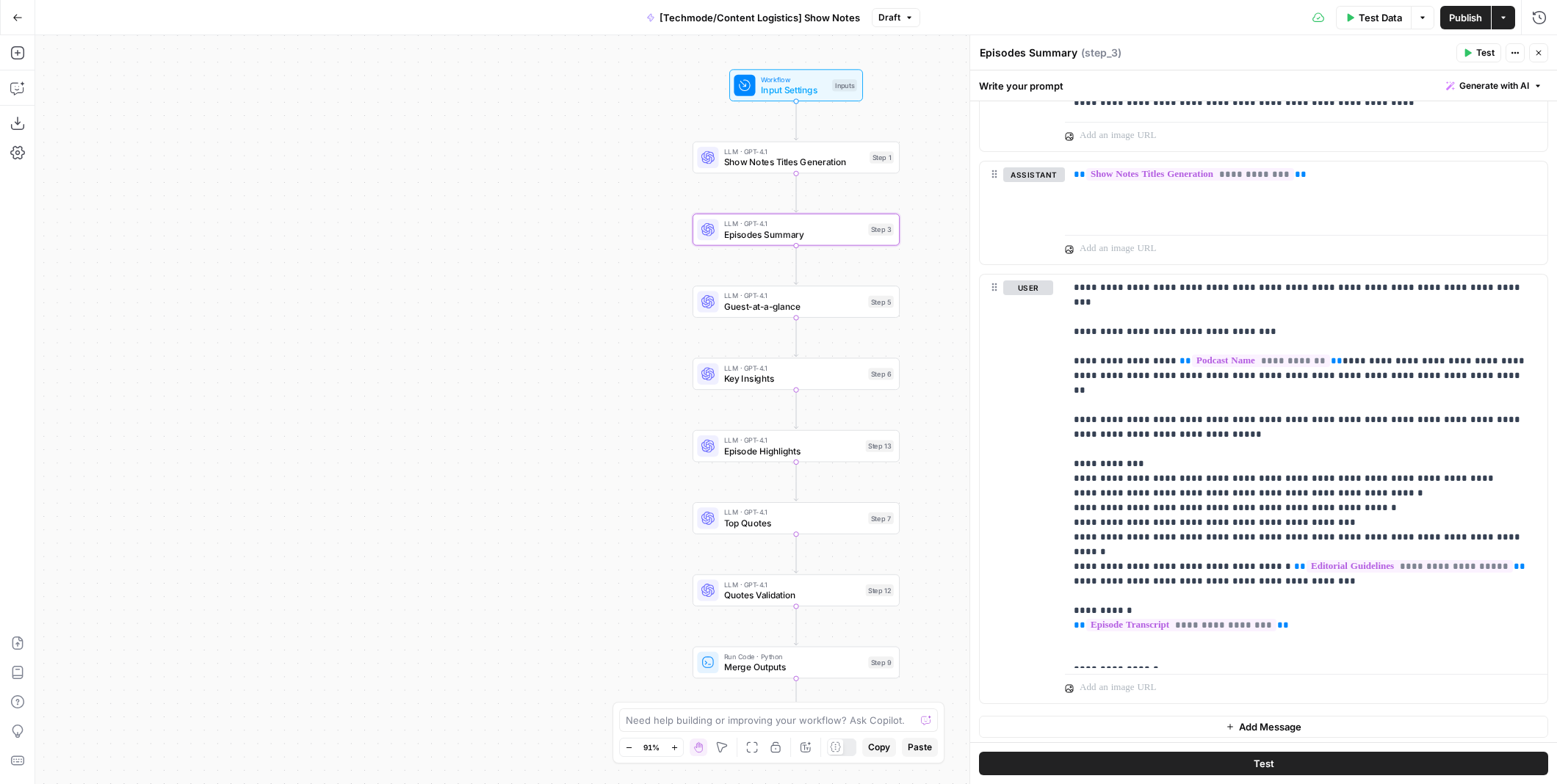
click at [1537, 53] on icon "button" at bounding box center [1538, 53] width 6 height 5
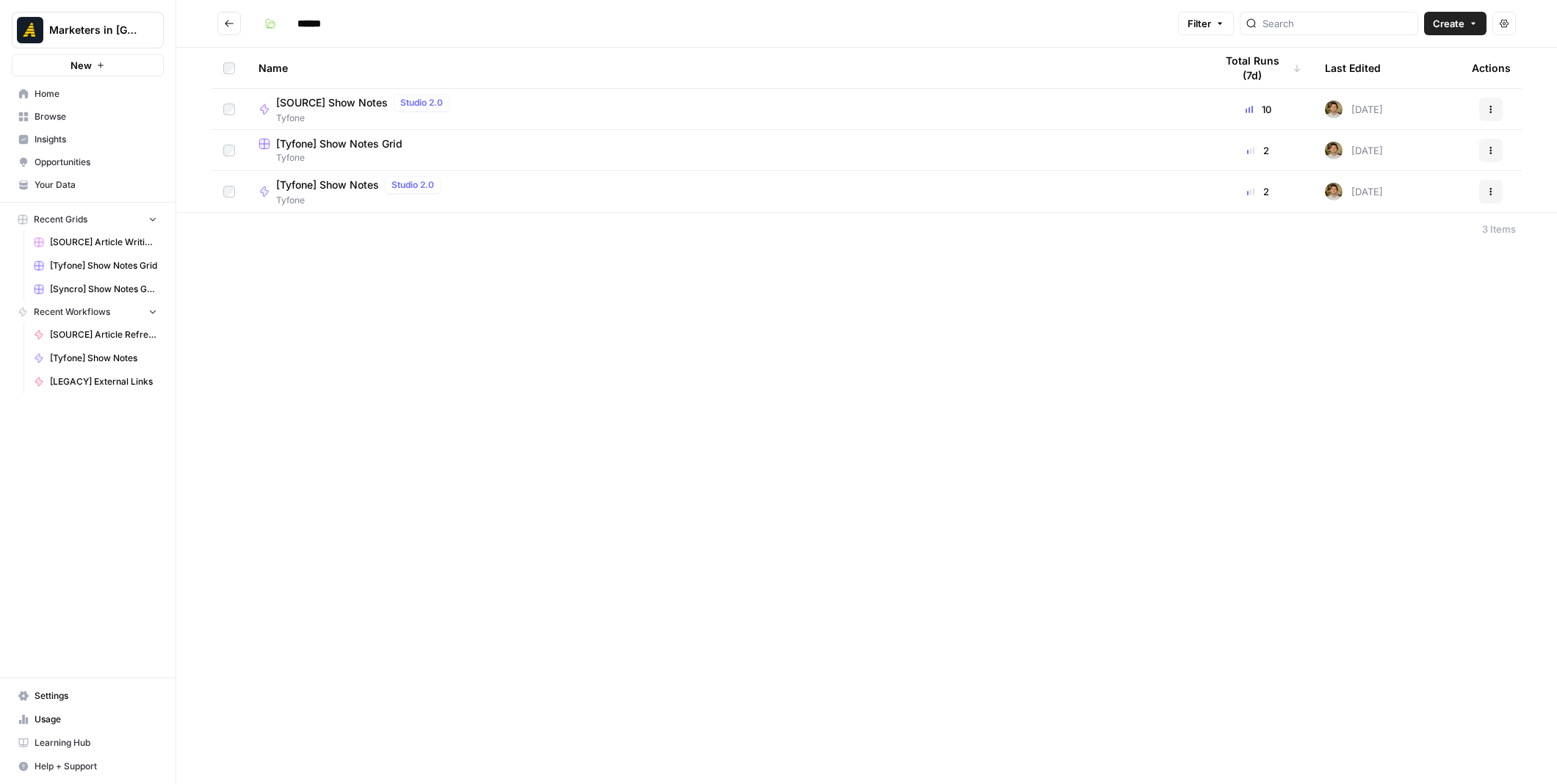
click at [228, 26] on icon "Go back" at bounding box center [229, 23] width 9 height 6
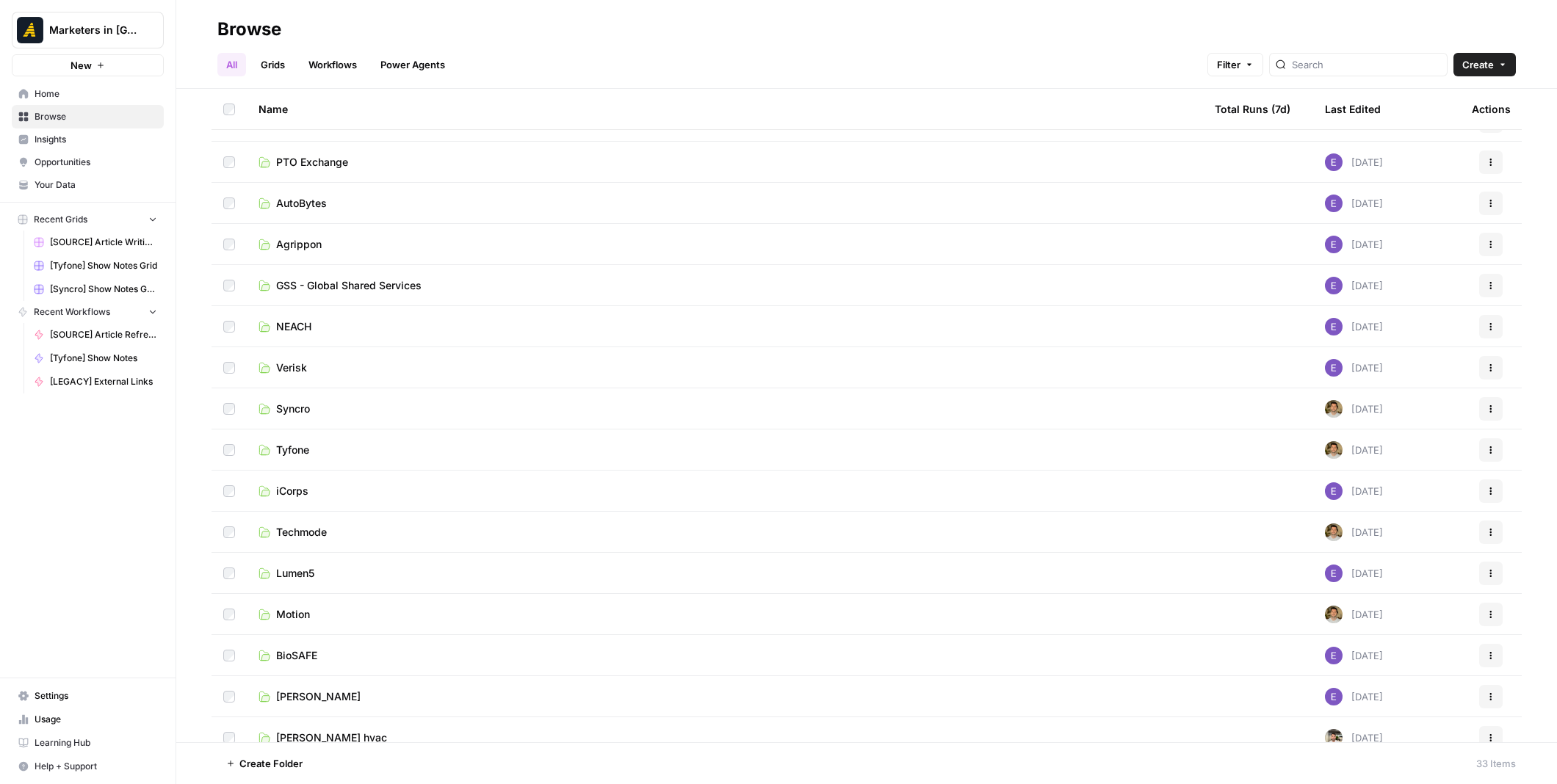
scroll to position [743, 0]
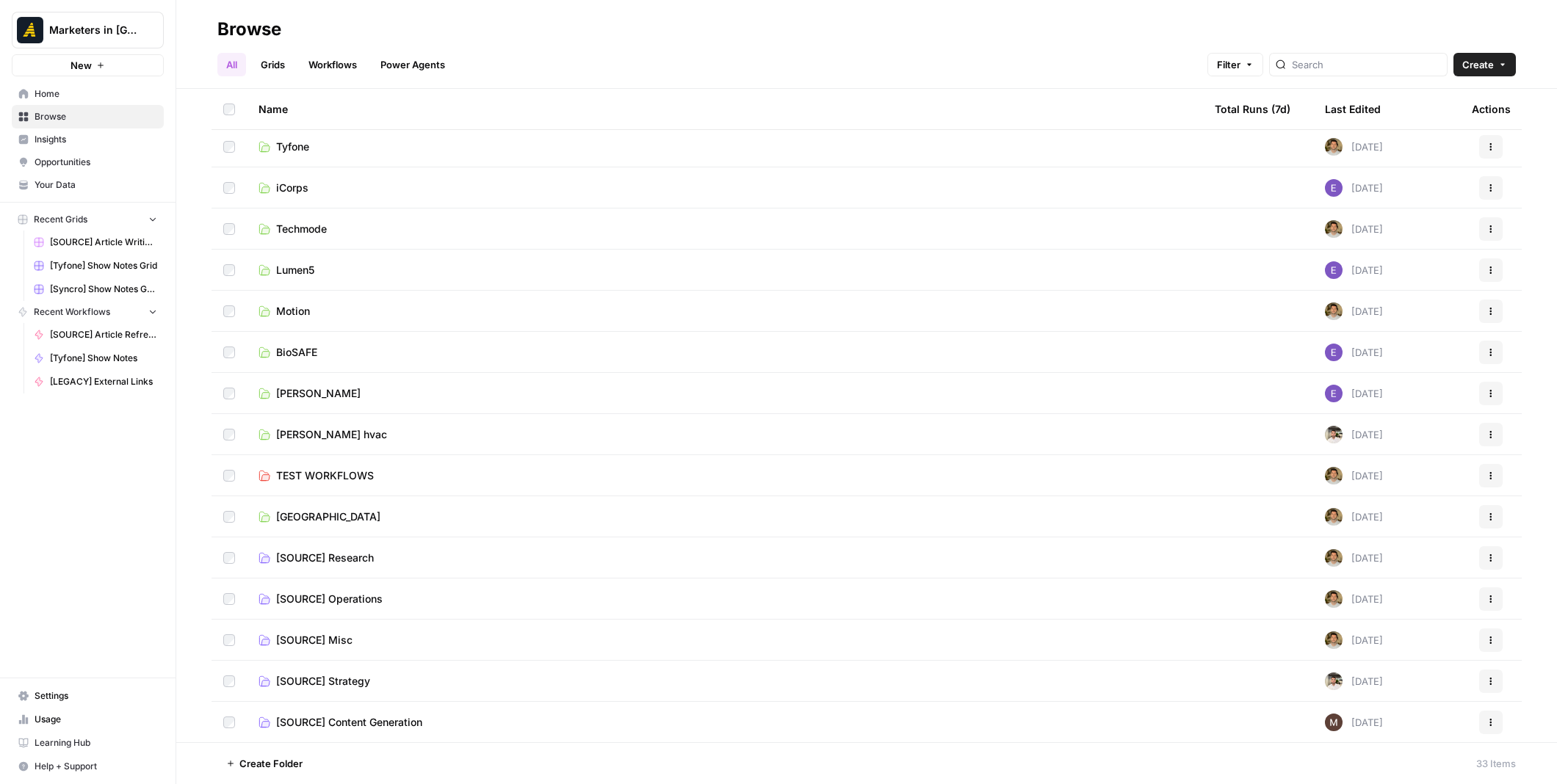
click at [377, 728] on span "[SOURCE] Content Generation" at bounding box center [349, 722] width 146 height 15
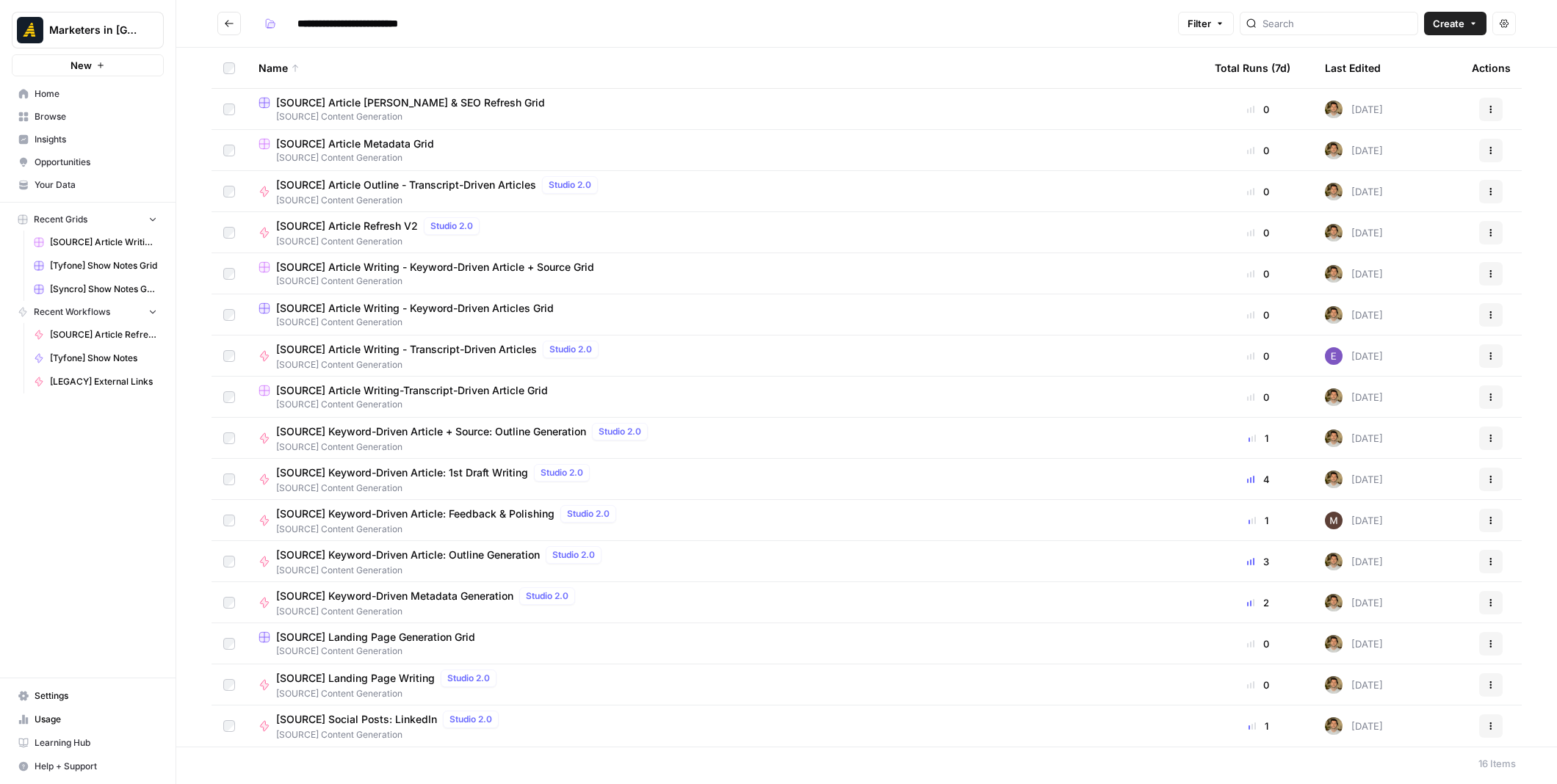
click at [499, 402] on span "[SOURCE] Content Generation" at bounding box center [725, 404] width 932 height 13
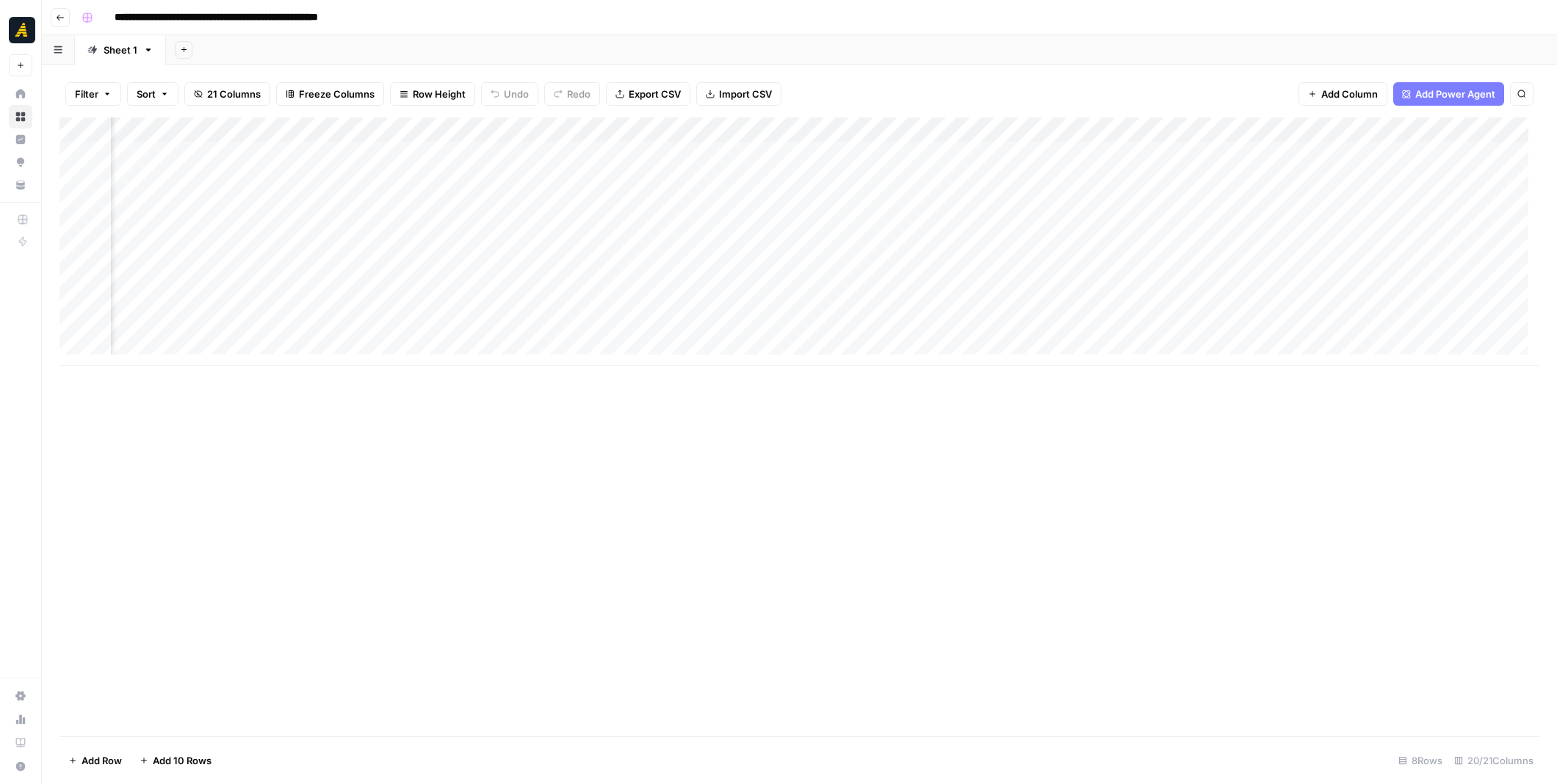
scroll to position [0, 1074]
click at [709, 283] on div "Add Column" at bounding box center [799, 241] width 1480 height 248
click at [762, 408] on div "Add Column" at bounding box center [799, 427] width 1480 height 619
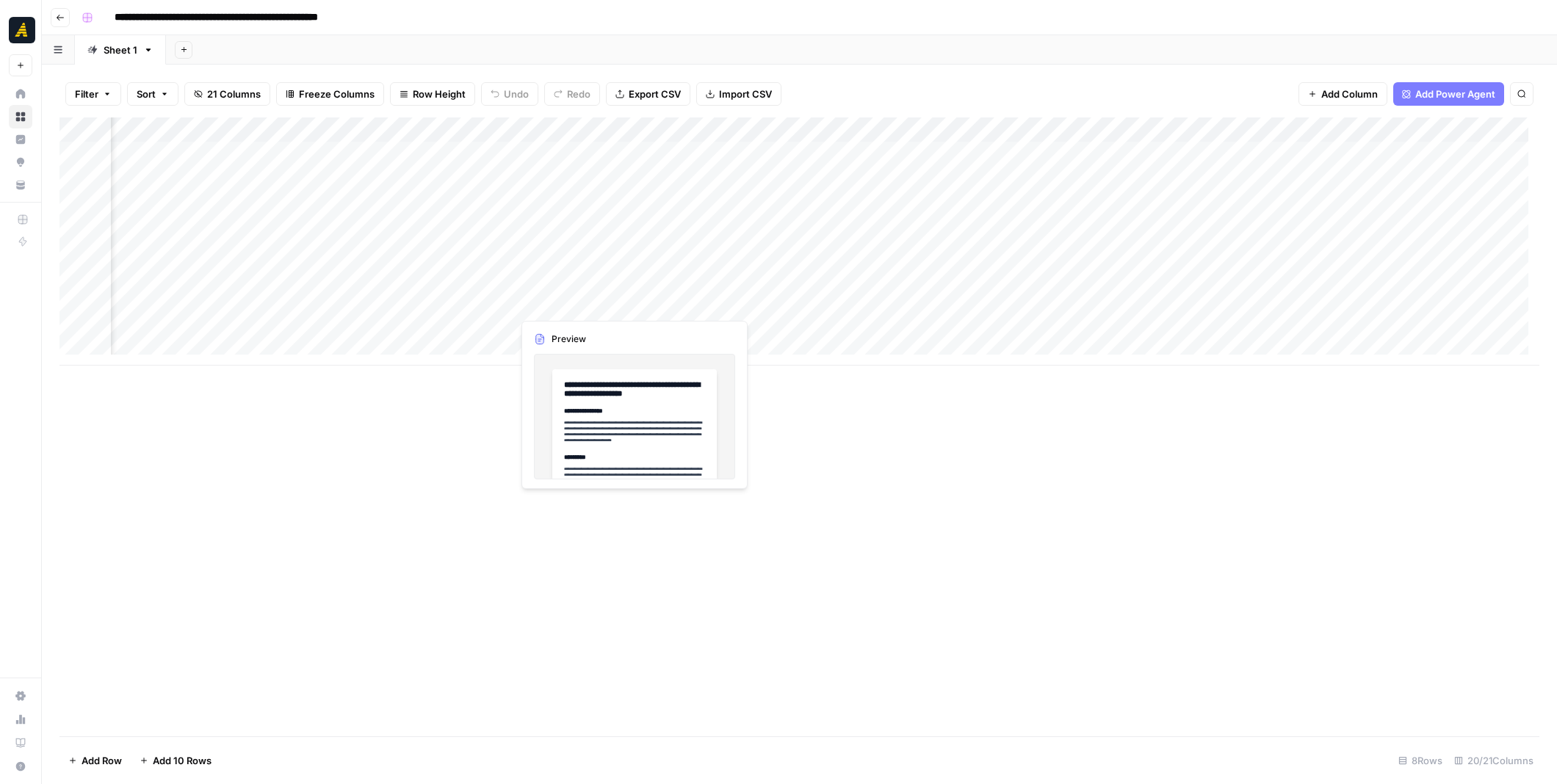
click at [429, 301] on div "Add Column" at bounding box center [799, 241] width 1480 height 248
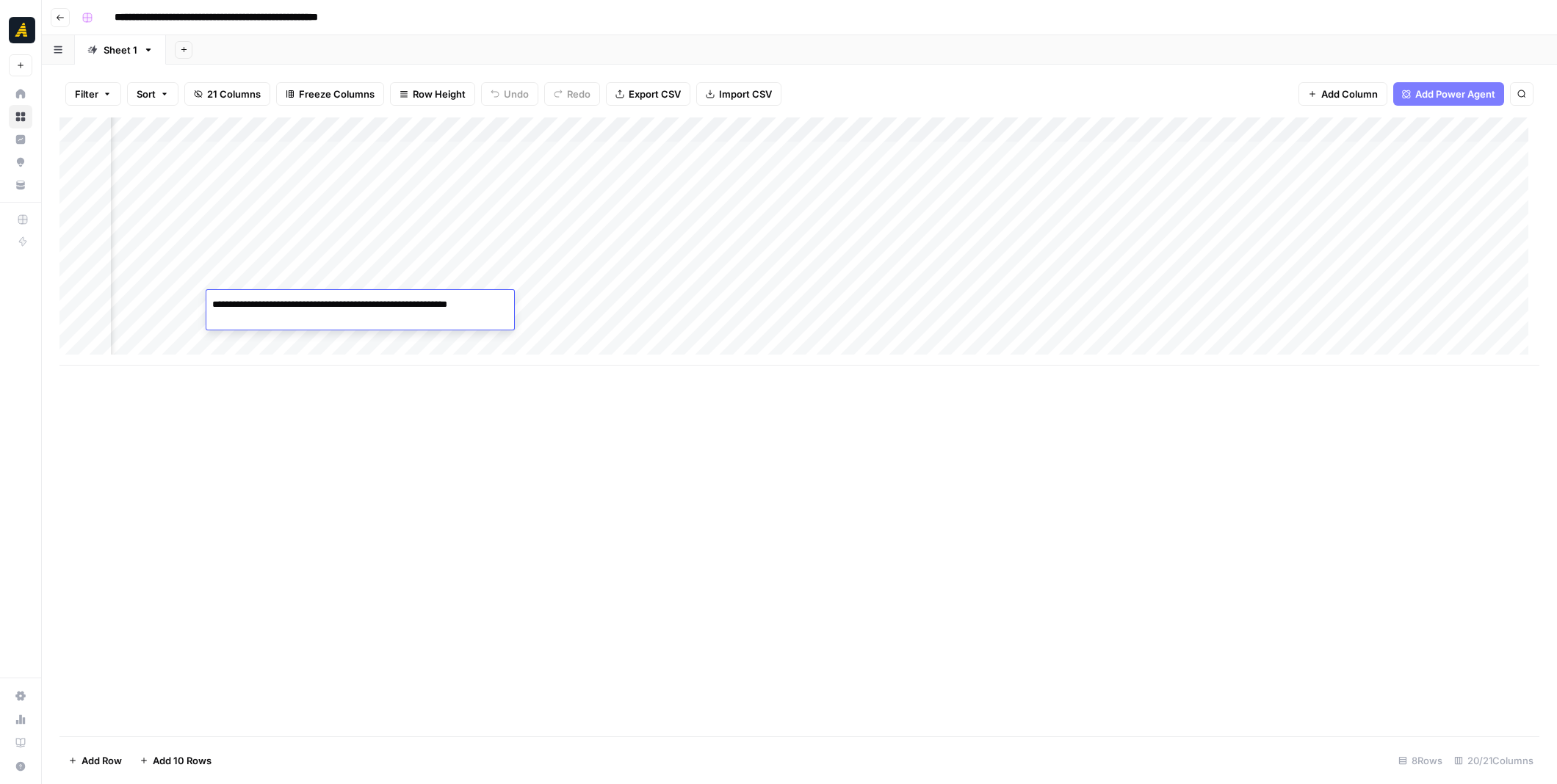
click at [597, 306] on div "Add Column" at bounding box center [799, 241] width 1480 height 248
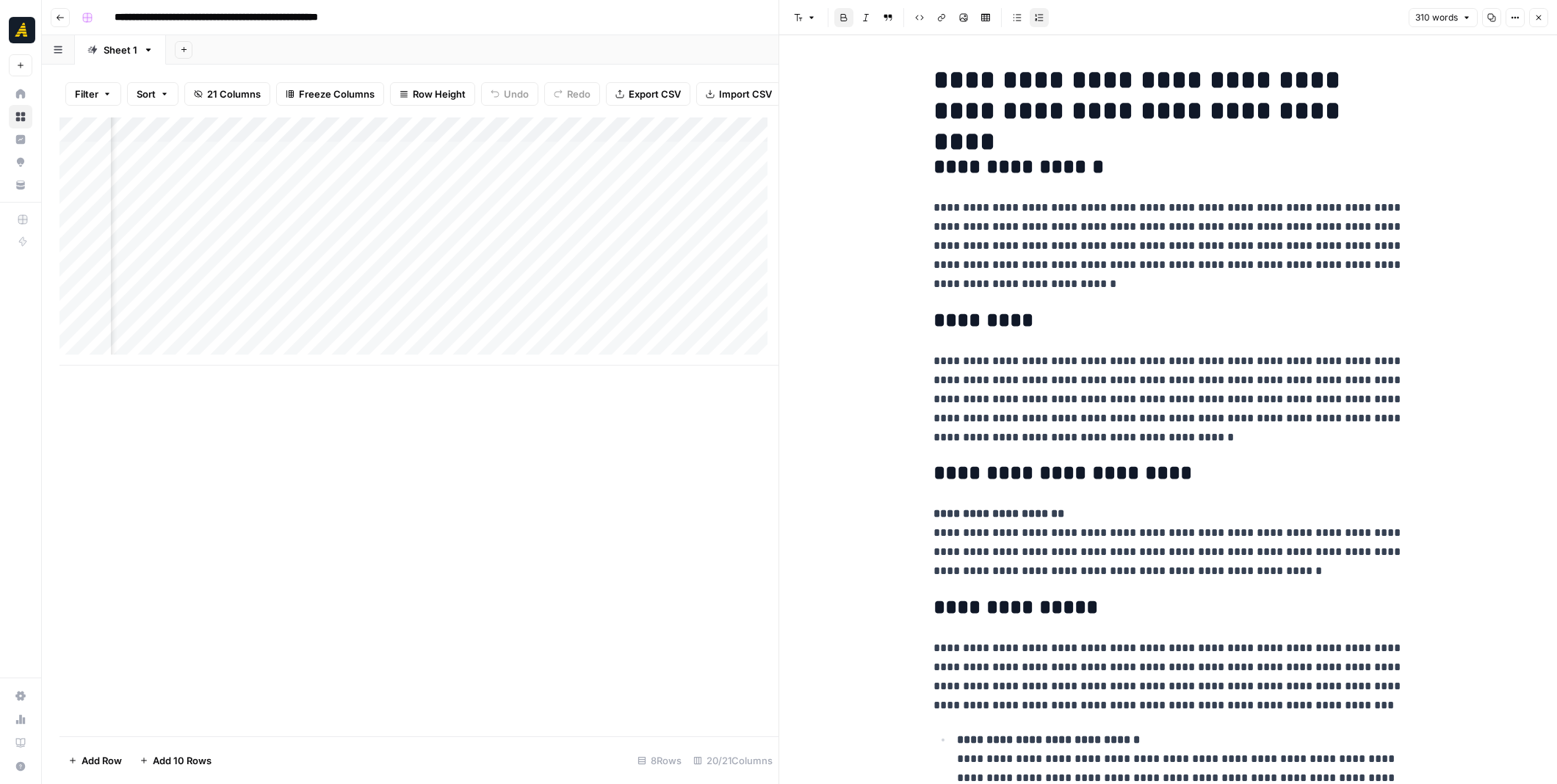
click at [1544, 18] on button "Close" at bounding box center [1538, 17] width 19 height 19
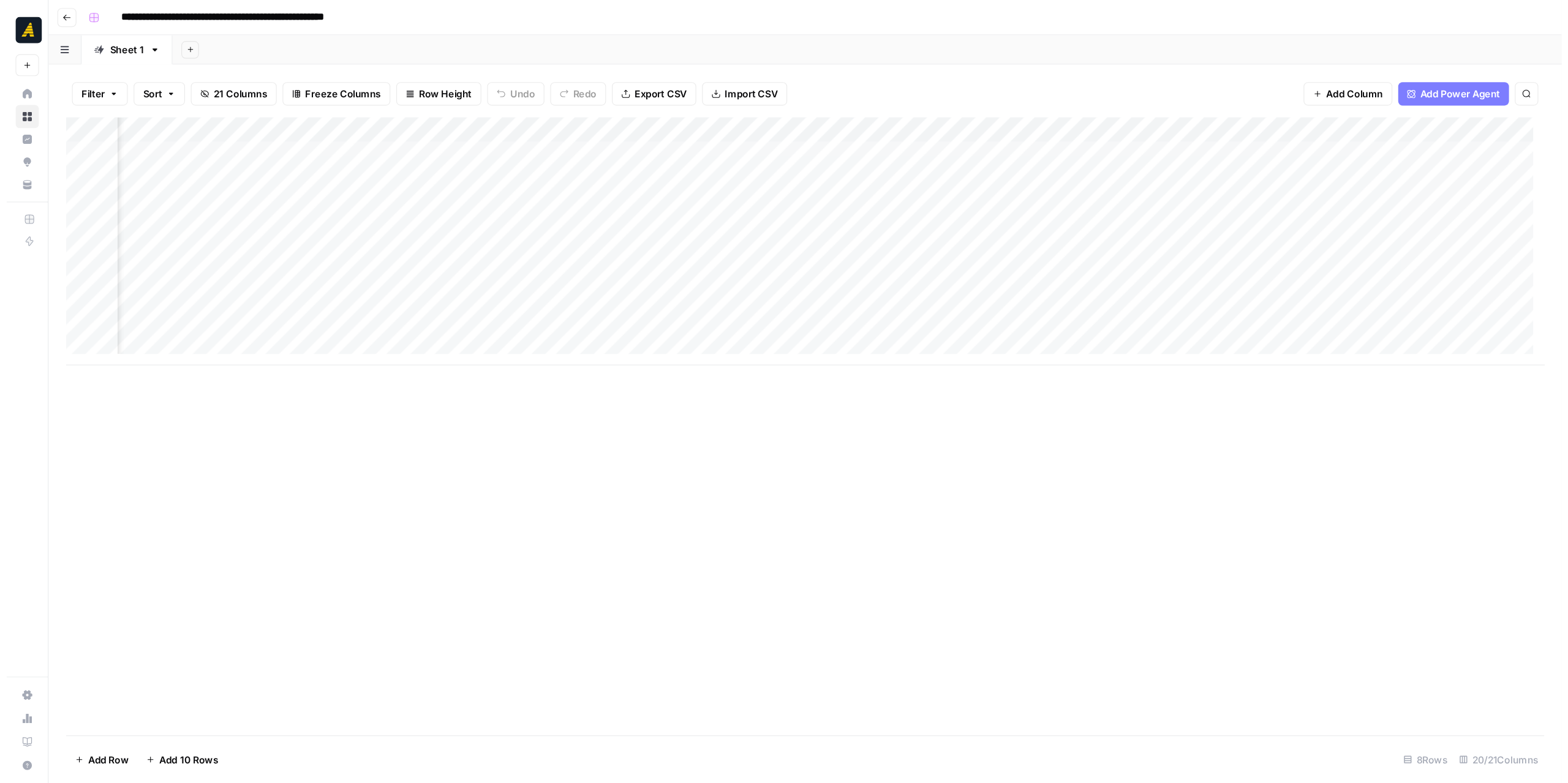
scroll to position [0, 925]
click at [311, 106] on div "Add Column" at bounding box center [667, 201] width 1234 height 207
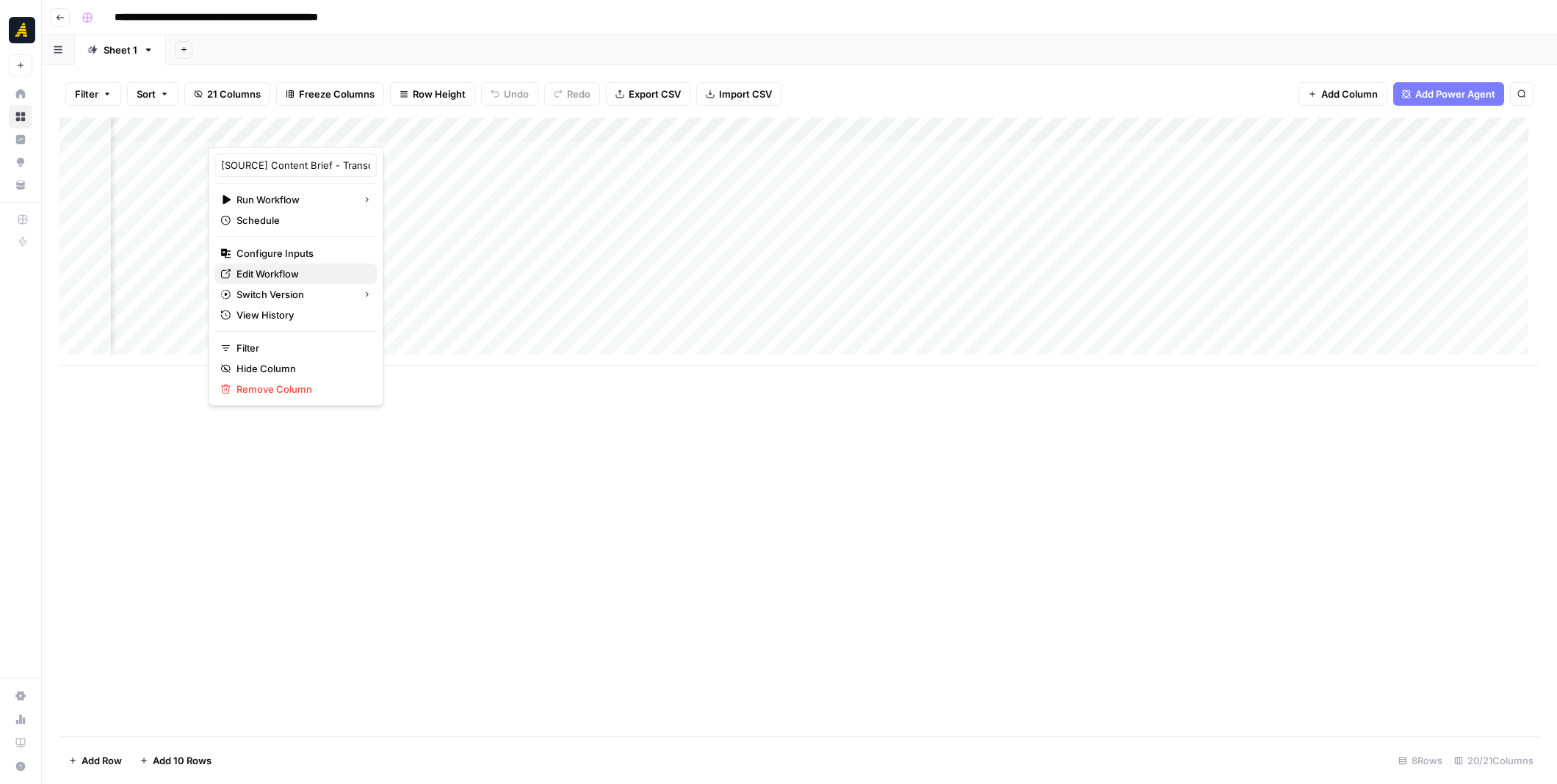
click at [286, 269] on span "Edit Workflow" at bounding box center [300, 273] width 128 height 15
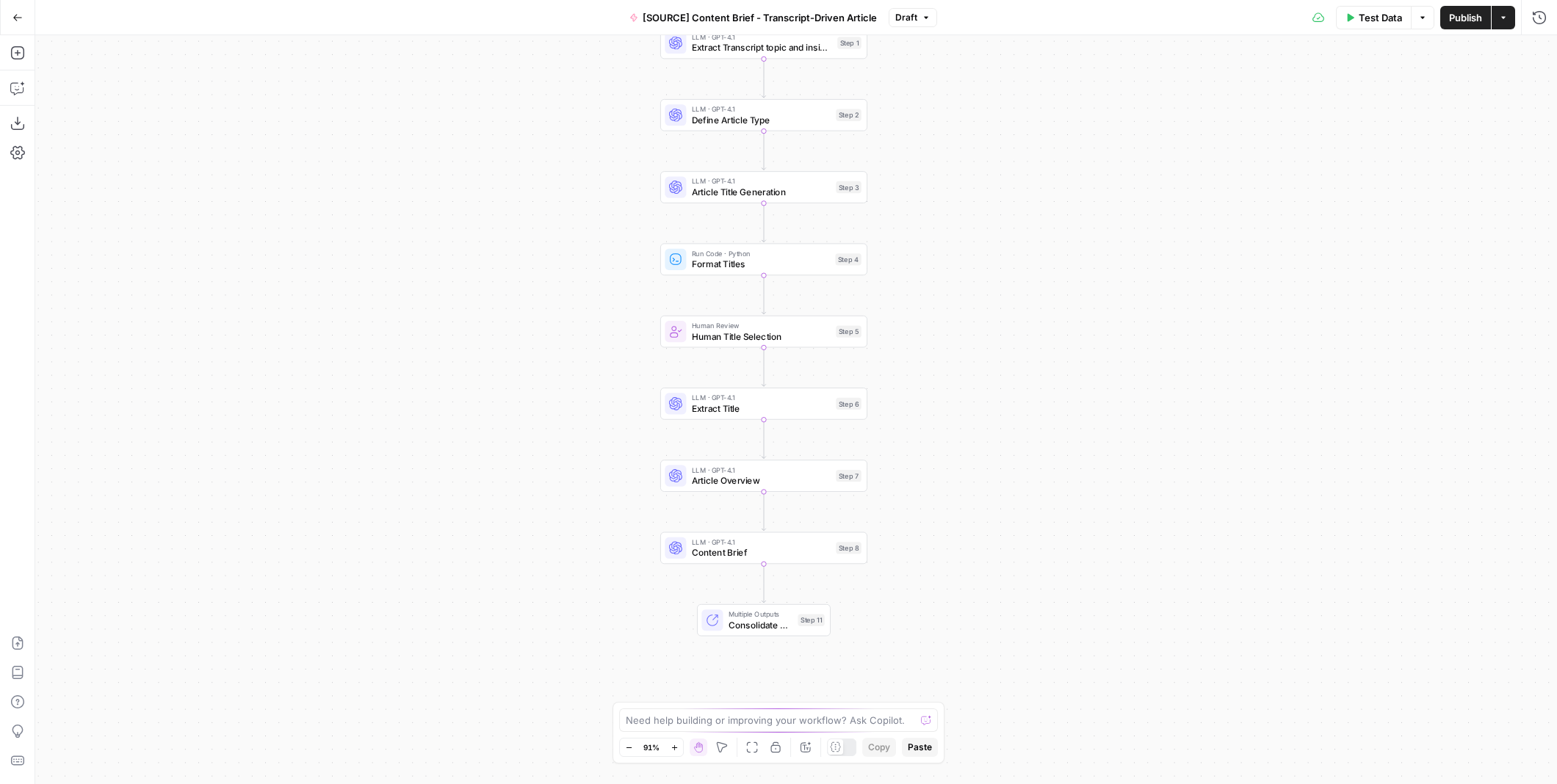
drag, startPoint x: 1018, startPoint y: 570, endPoint x: 986, endPoint y: 456, distance: 118.4
click at [986, 456] on div "Workflow Input Settings Inputs LLM · GPT-4.1 Extract Transcript topic and insig…" at bounding box center [796, 409] width 1522 height 749
click at [792, 551] on span "Content Brief" at bounding box center [761, 552] width 139 height 13
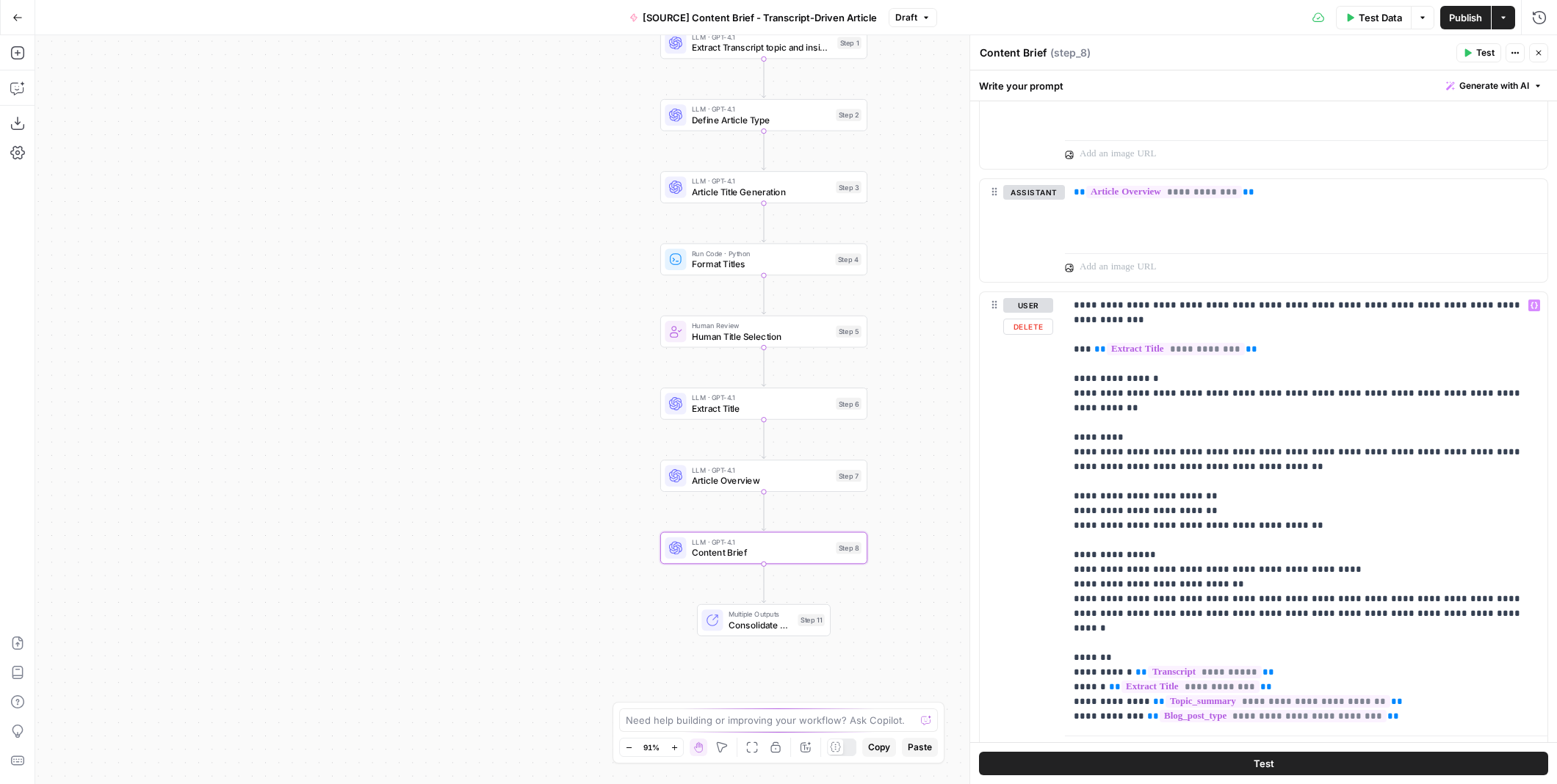
scroll to position [1726, 0]
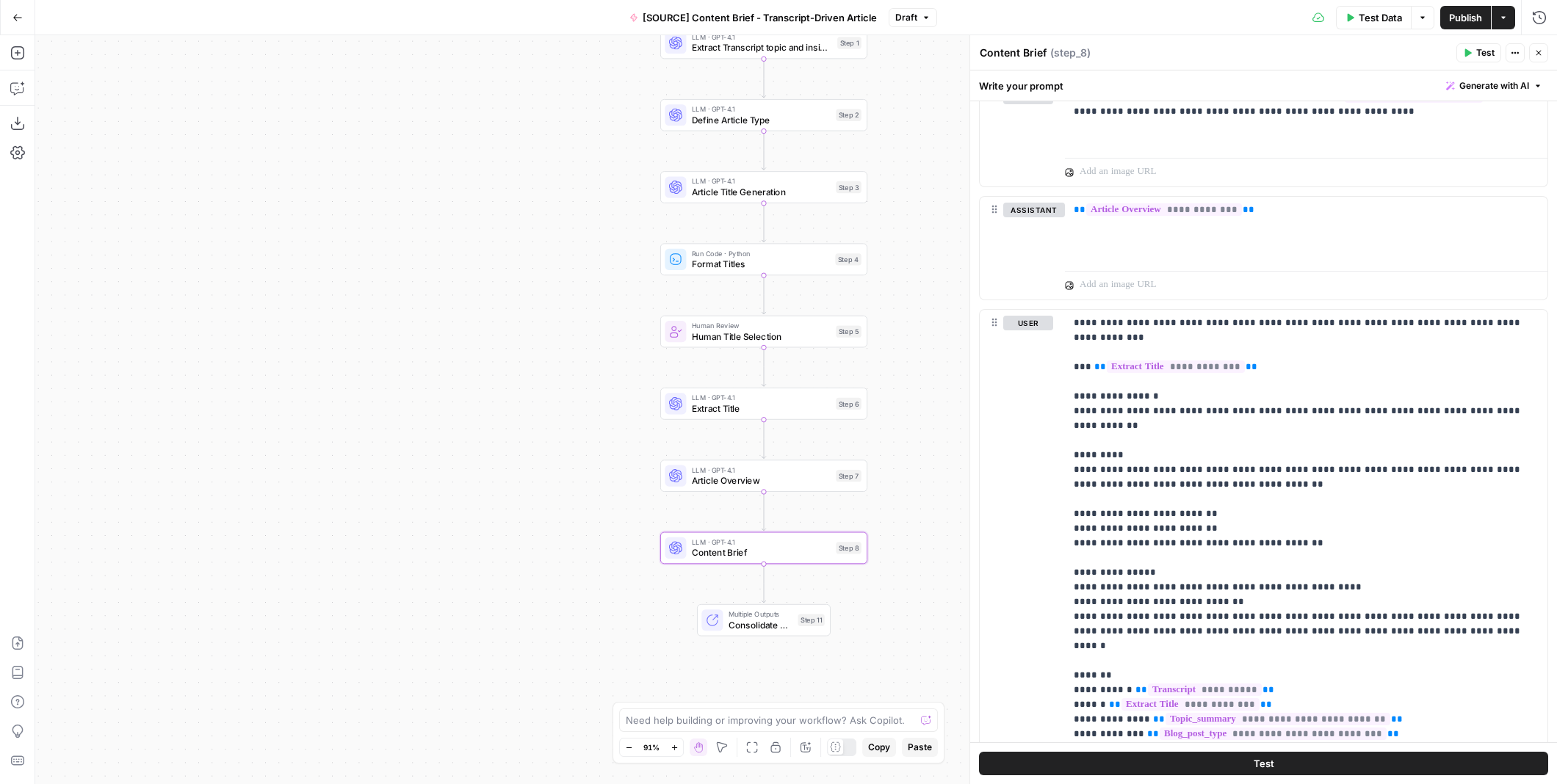
click at [1540, 47] on button "Close" at bounding box center [1538, 53] width 19 height 19
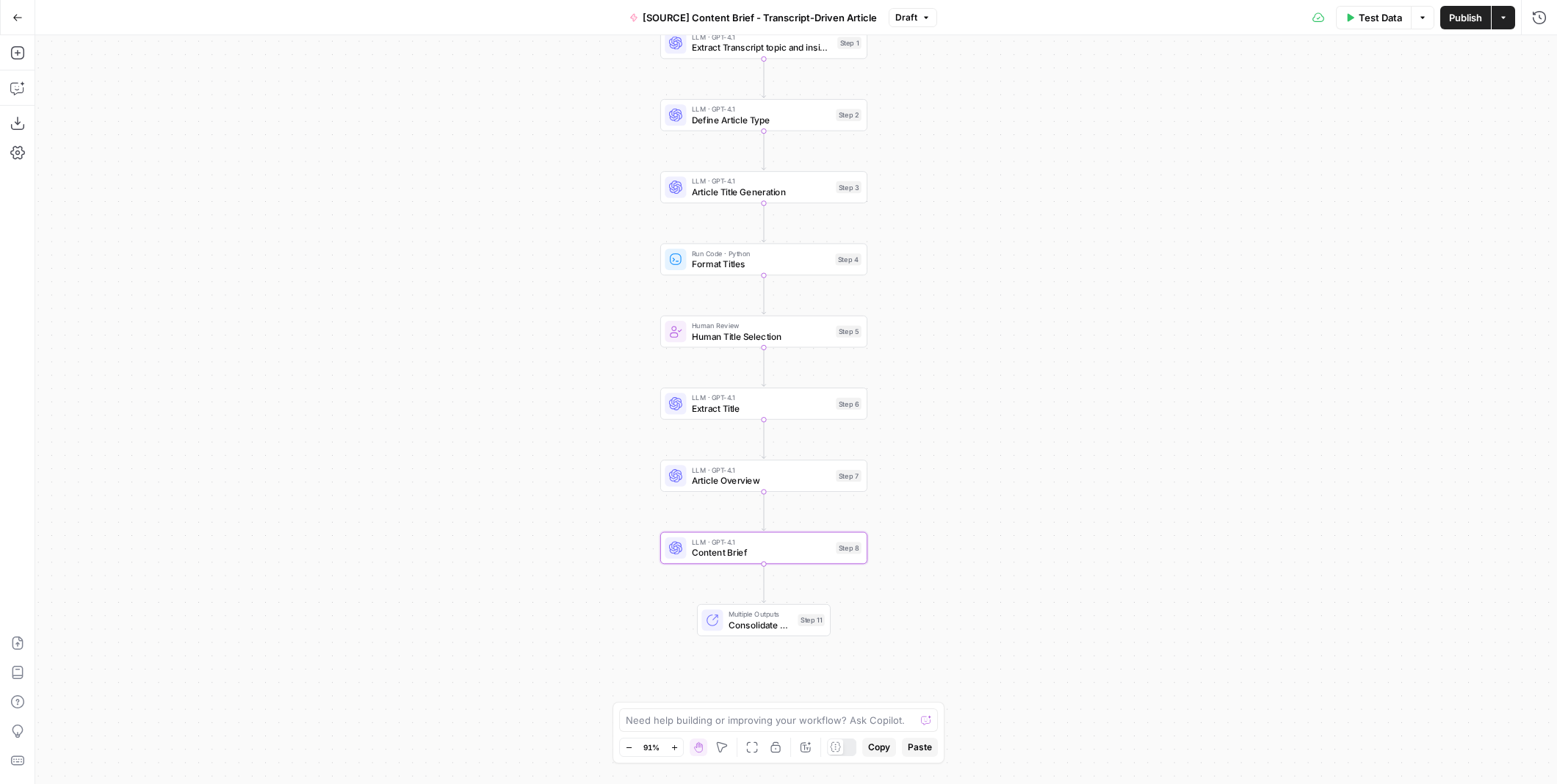
click at [23, 15] on button "Go Back" at bounding box center [18, 18] width 27 height 27
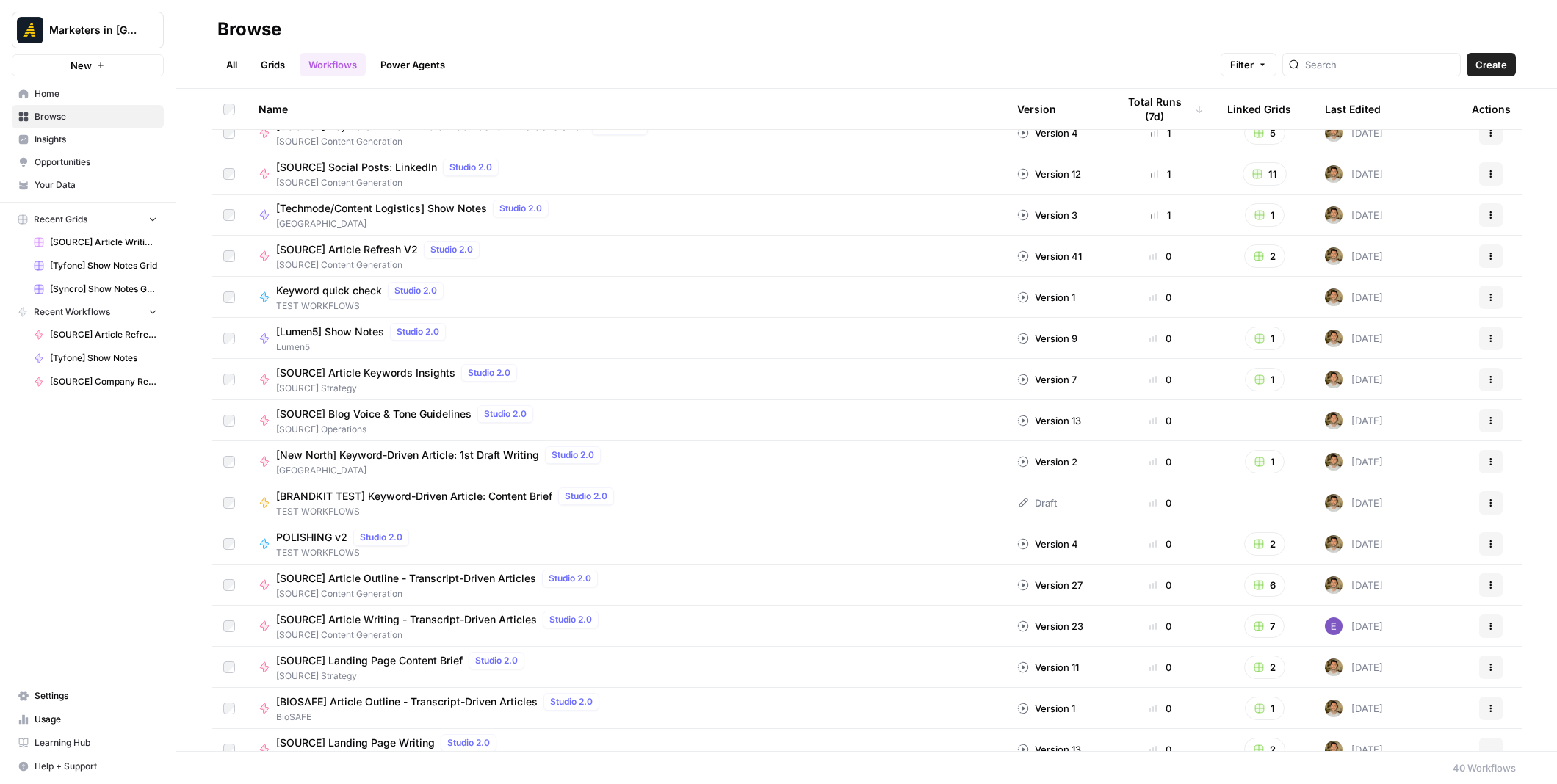
scroll to position [734, 0]
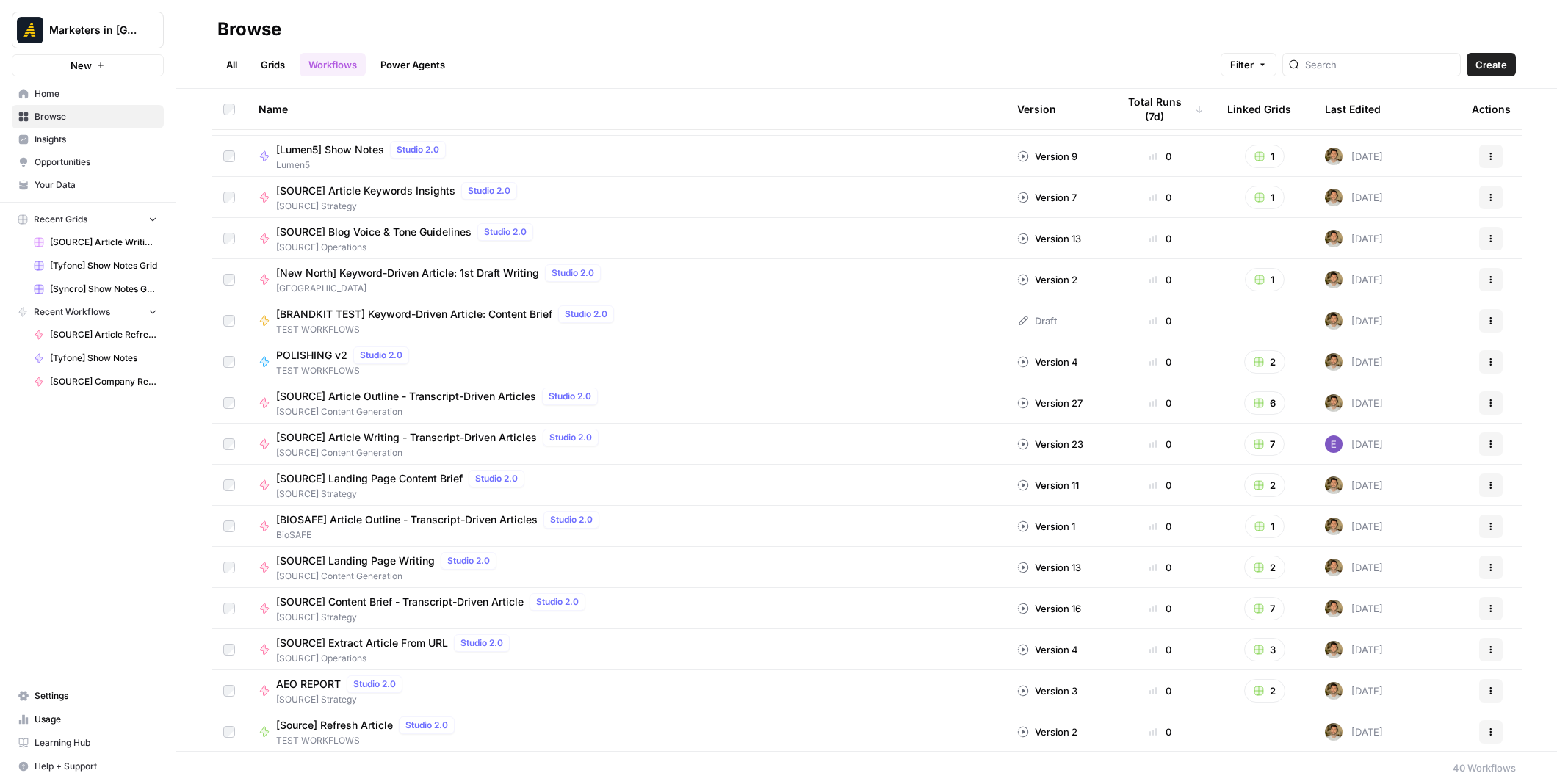
click at [218, 69] on link "All" at bounding box center [232, 64] width 28 height 24
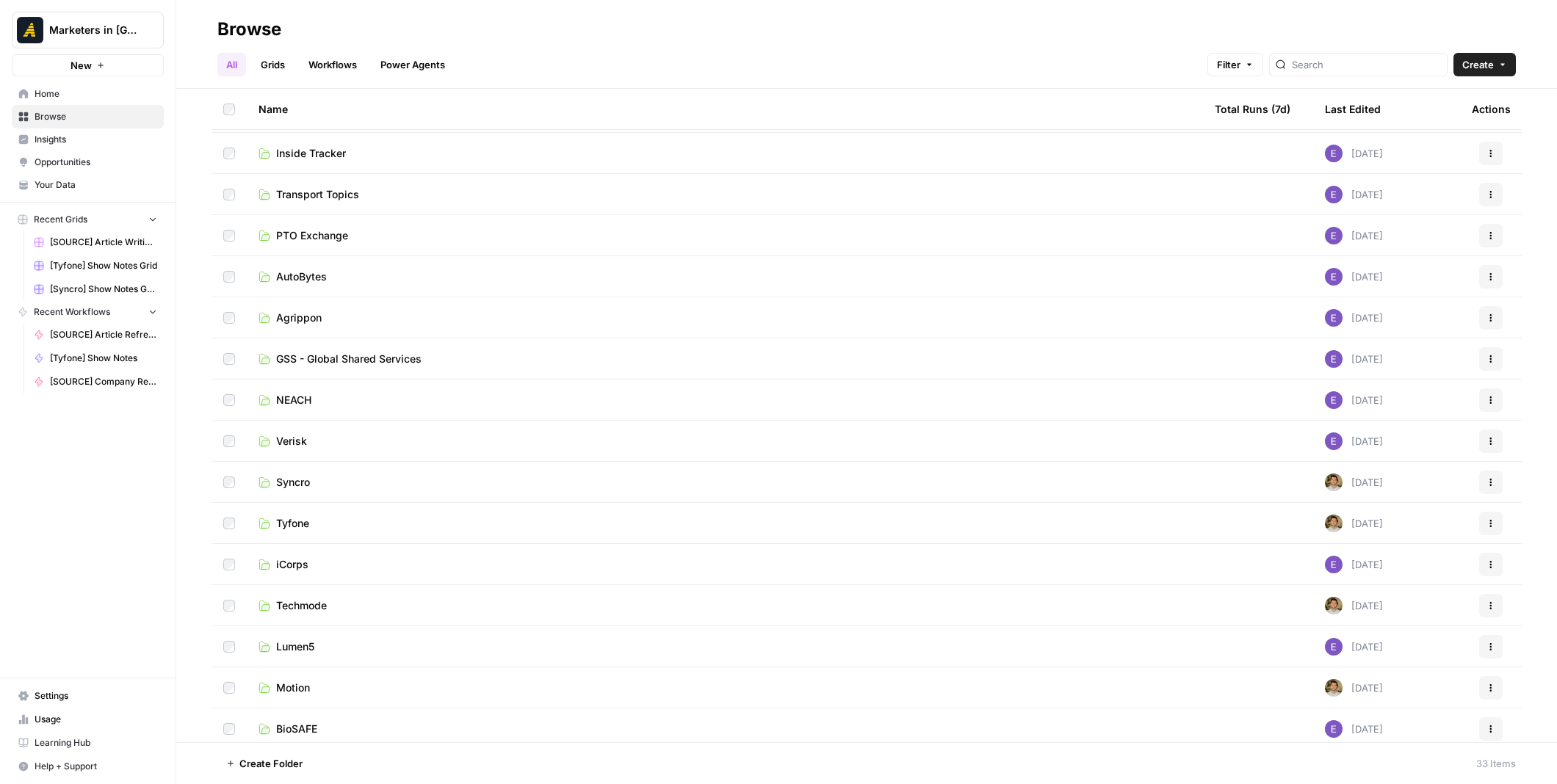
scroll to position [743, 0]
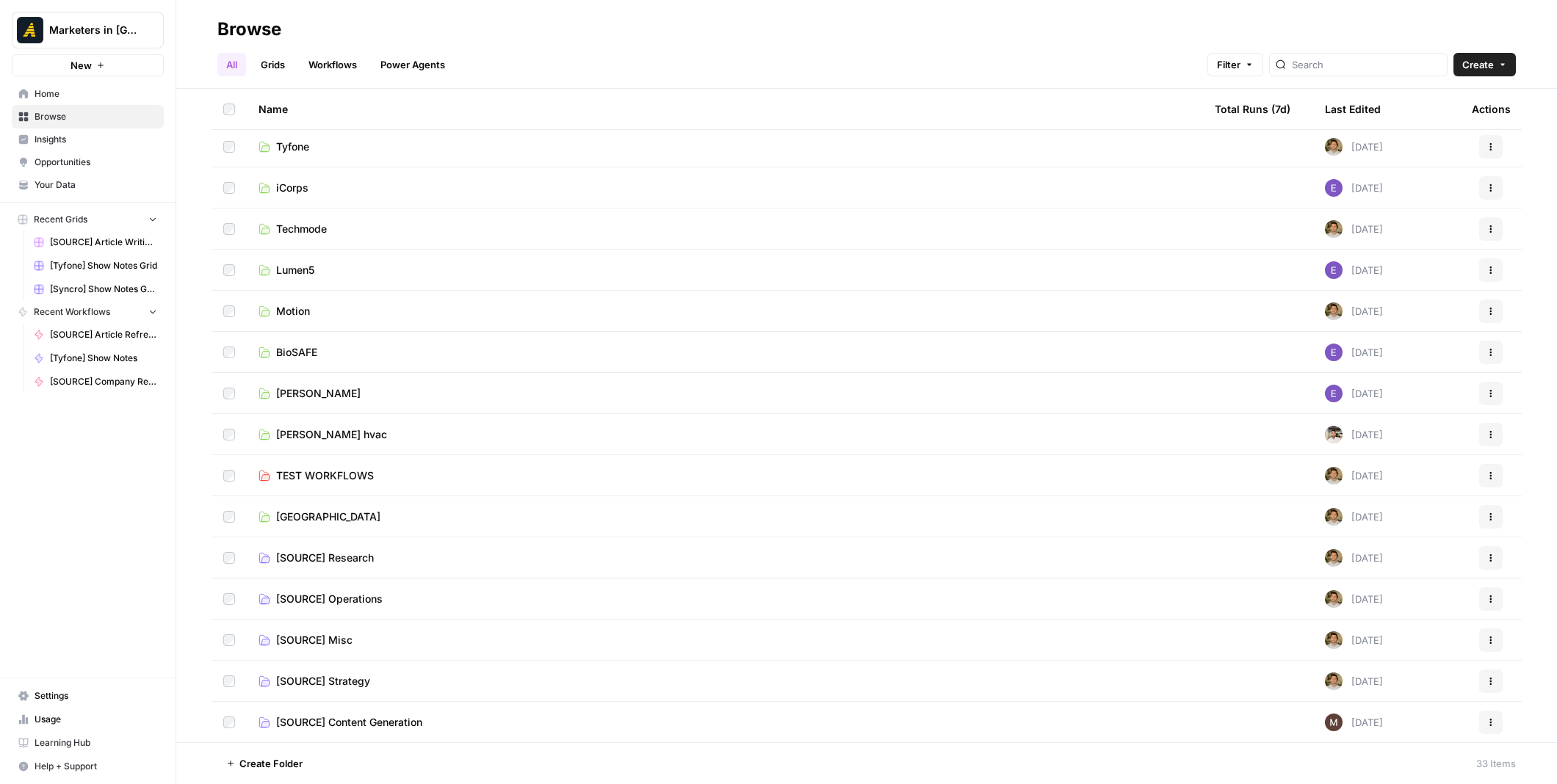
click at [367, 721] on span "[SOURCE] Content Generation" at bounding box center [349, 722] width 146 height 15
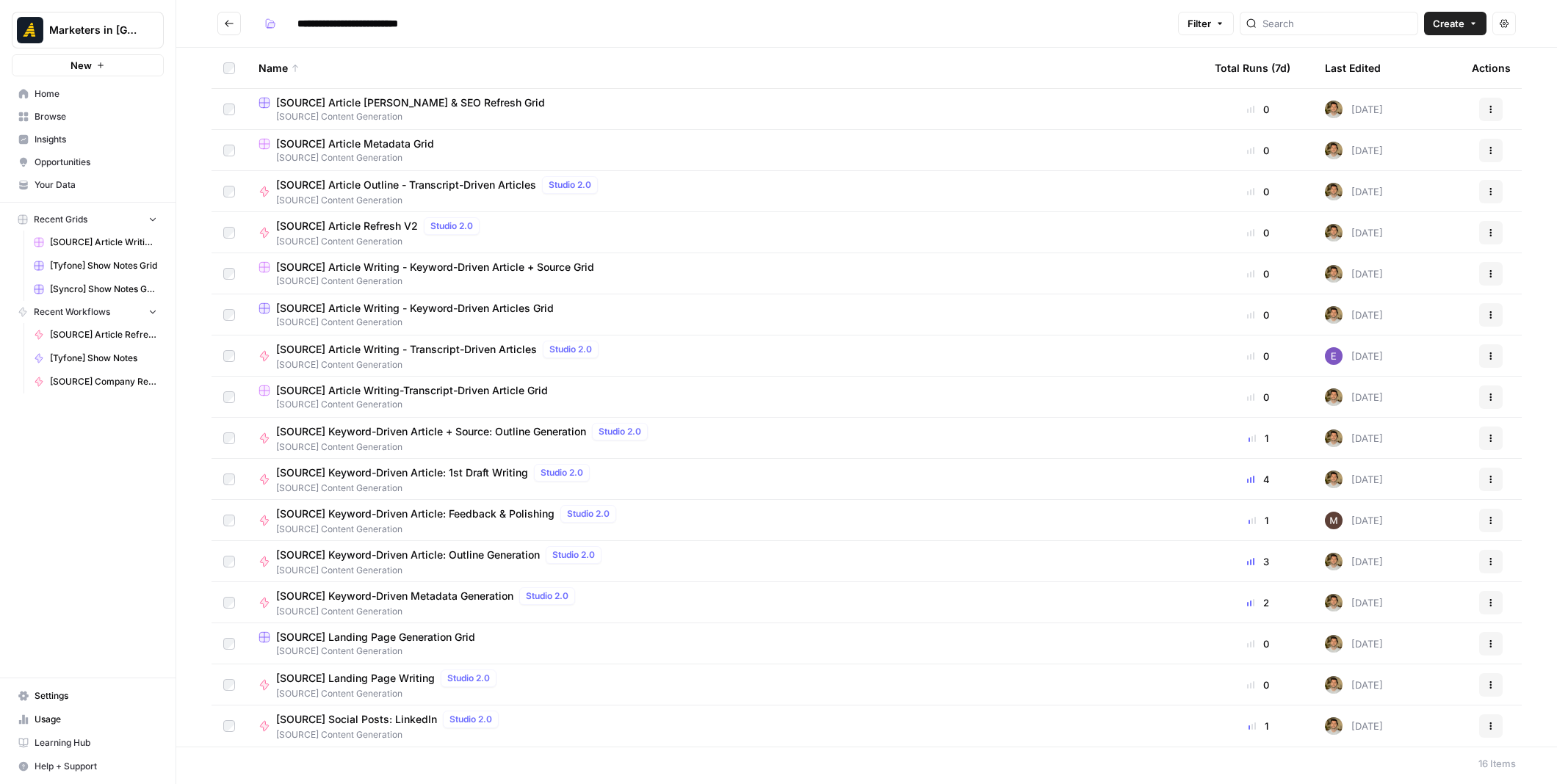
click at [404, 397] on span "[SOURCE] Content Generation" at bounding box center [725, 404] width 932 height 13
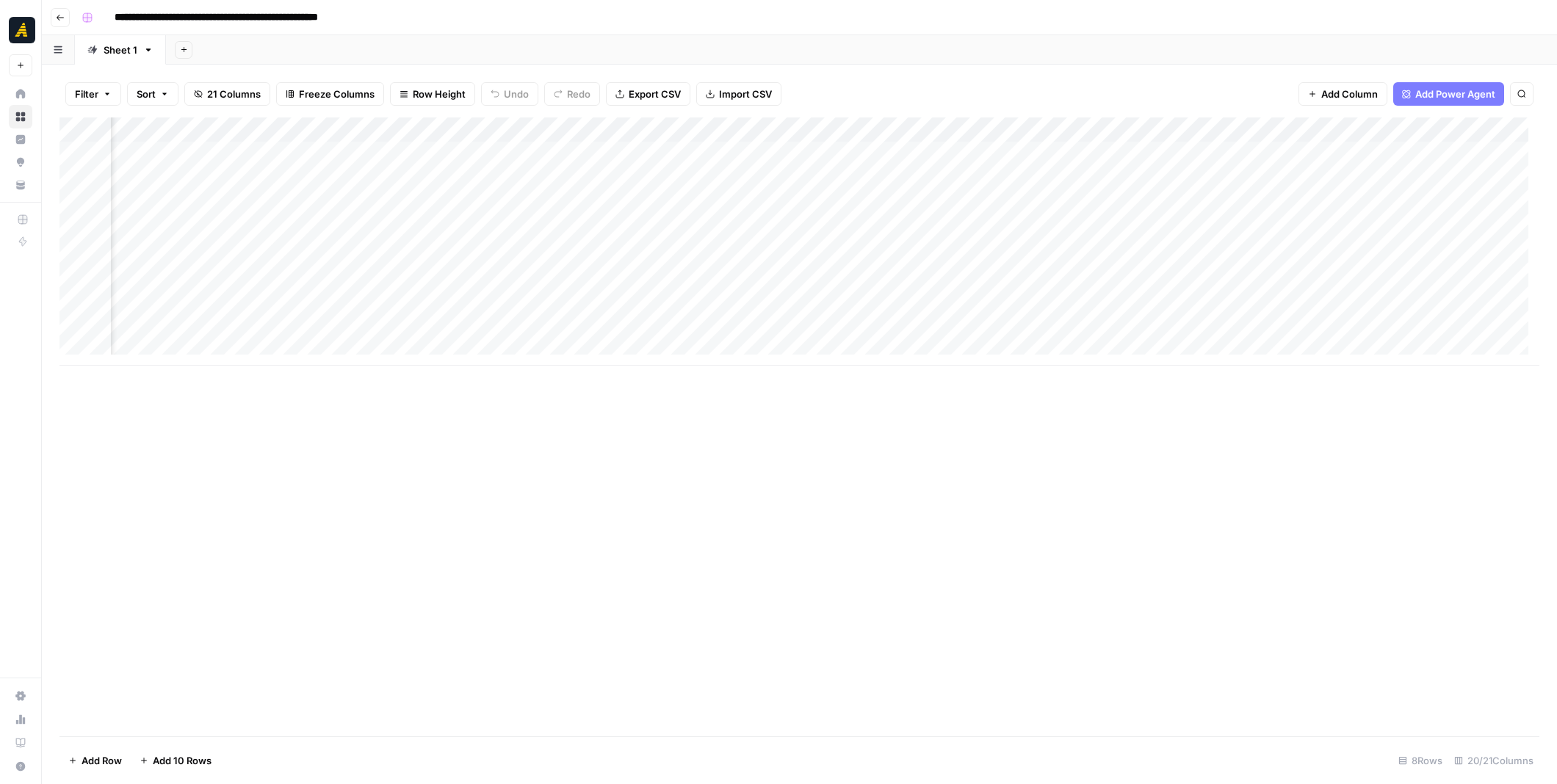
scroll to position [0, 2143]
click at [1075, 280] on div "Add Column" at bounding box center [799, 241] width 1480 height 248
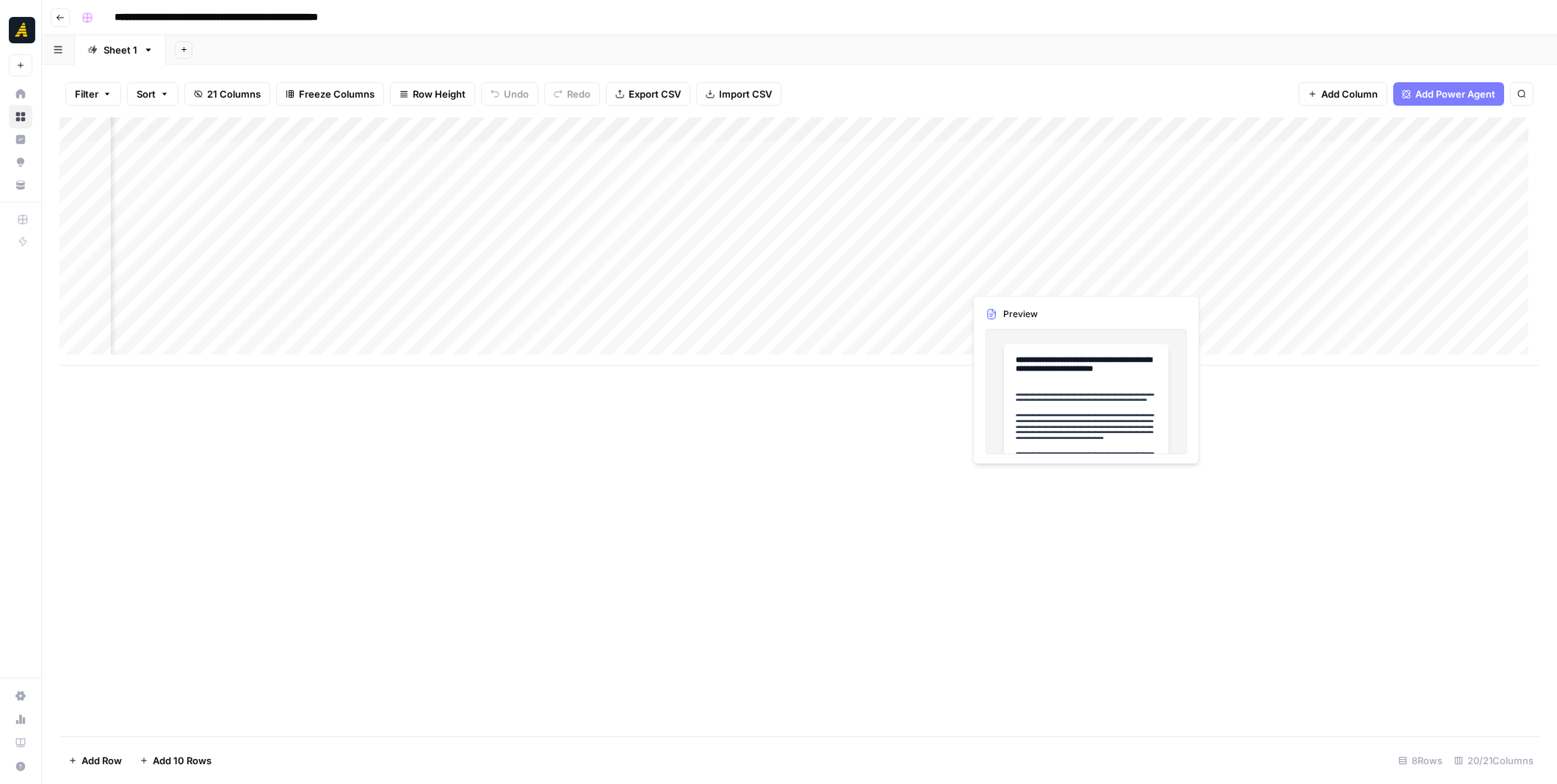
click at [1075, 280] on div "Add Column" at bounding box center [799, 241] width 1480 height 248
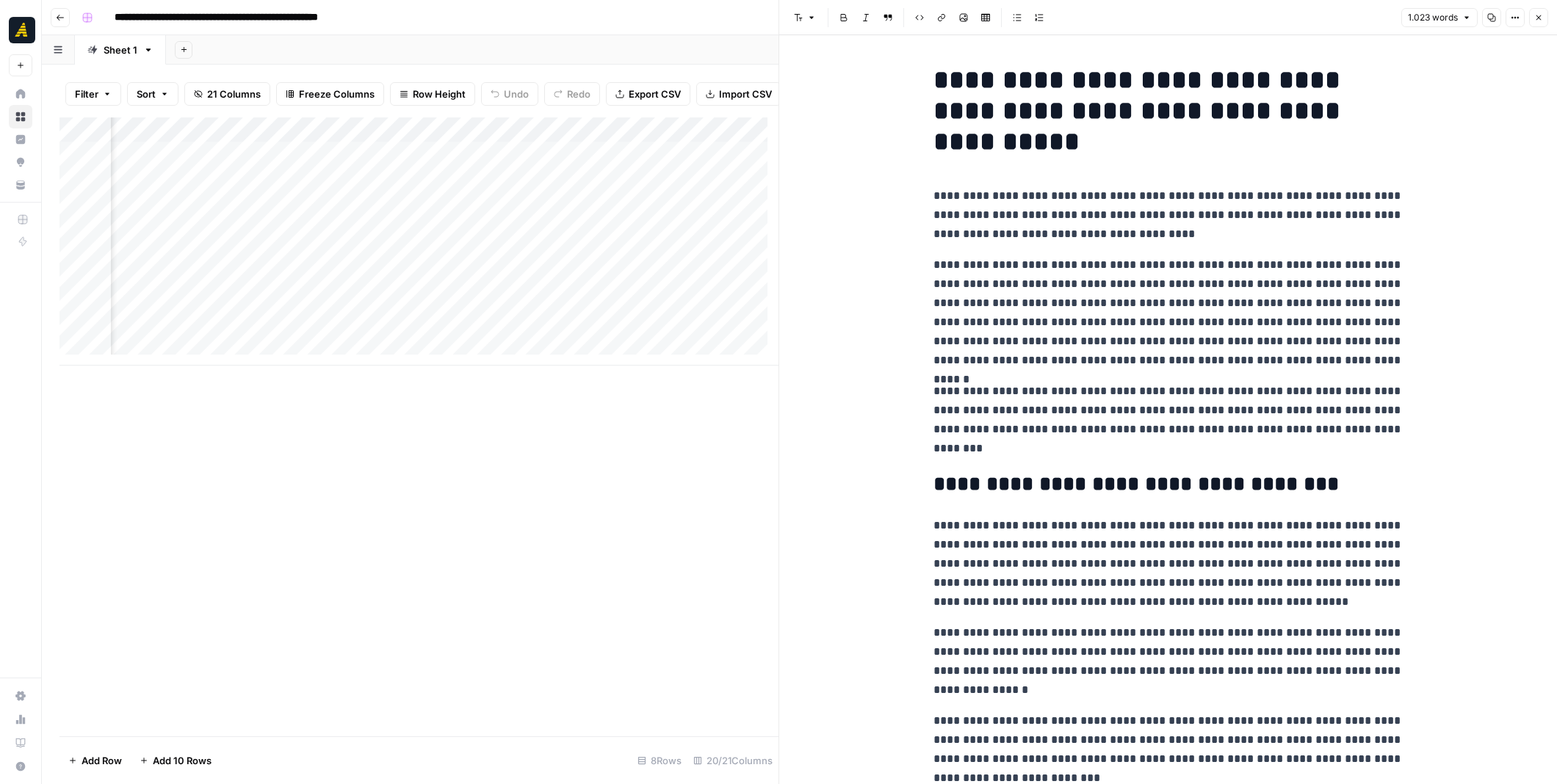
scroll to position [0, 2643]
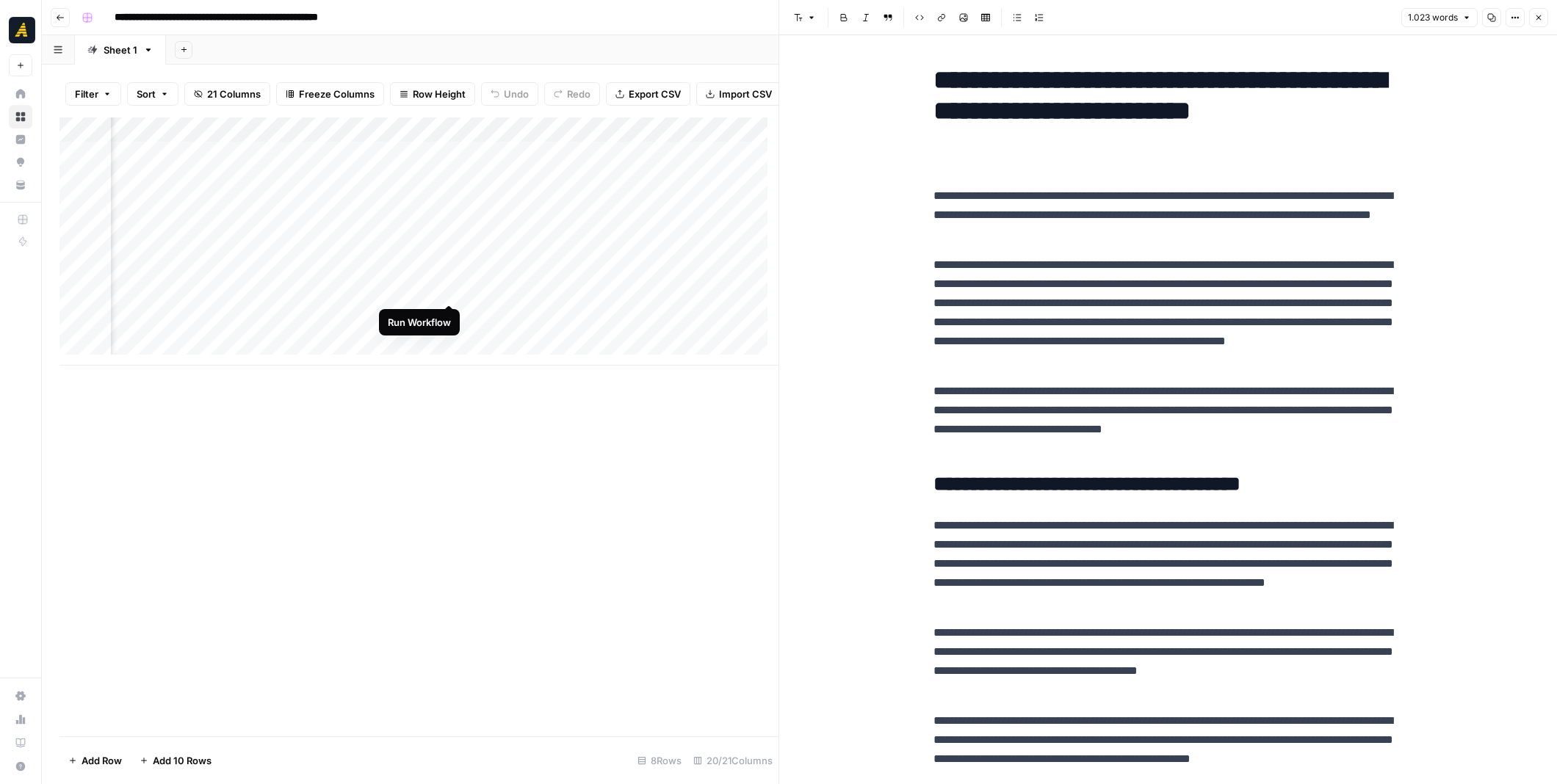
click at [449, 289] on div "Add Column" at bounding box center [419, 241] width 719 height 248
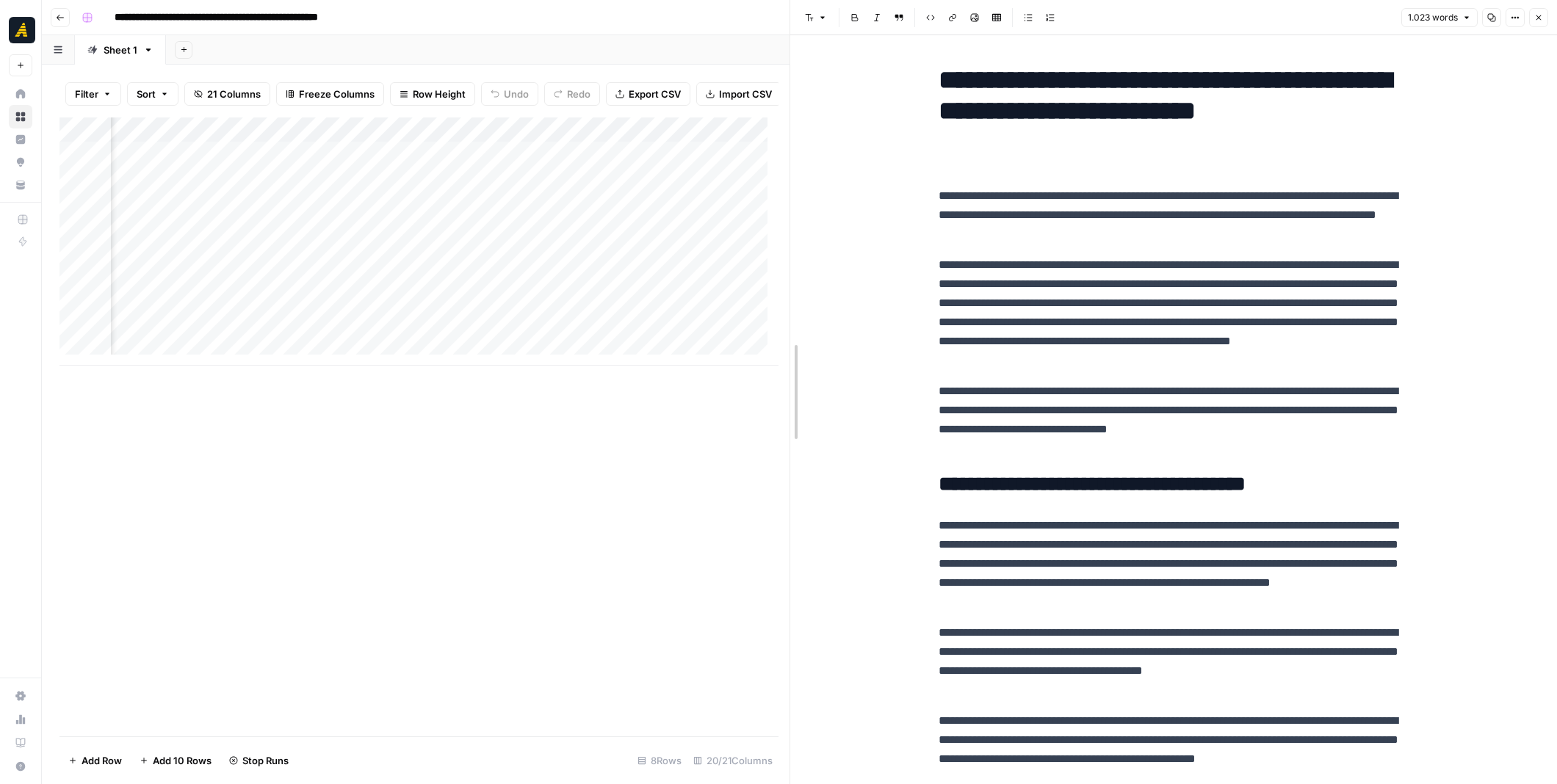
drag, startPoint x: 778, startPoint y: 413, endPoint x: 982, endPoint y: 418, distance: 204.1
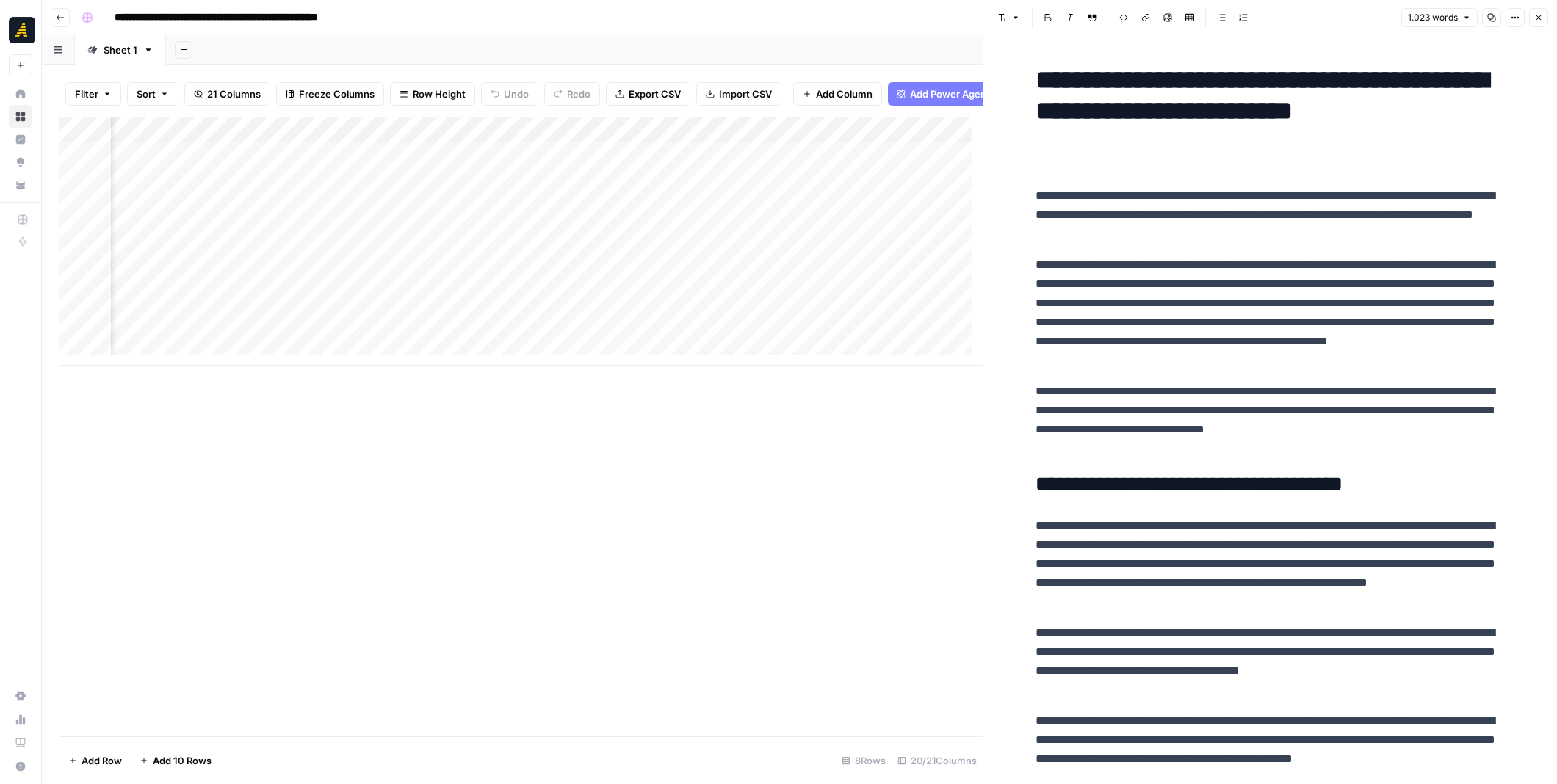
scroll to position [0, 2425]
drag, startPoint x: 624, startPoint y: 141, endPoint x: 606, endPoint y: 137, distance: 18.4
click at [606, 137] on div "Add Column" at bounding box center [521, 241] width 923 height 248
click at [653, 445] on div "Add Column" at bounding box center [521, 427] width 923 height 619
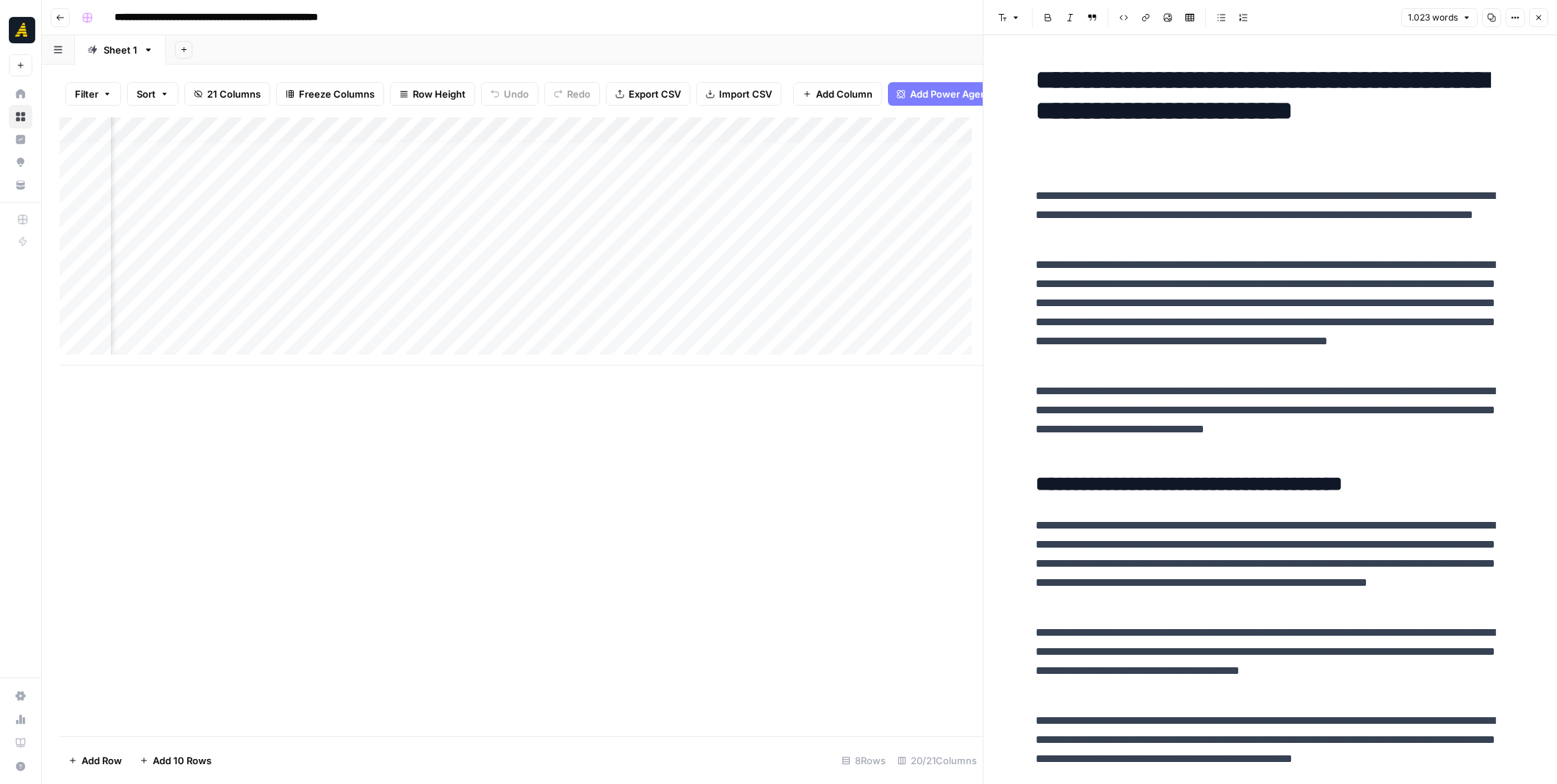
drag, startPoint x: 703, startPoint y: 376, endPoint x: 718, endPoint y: 372, distance: 15.5
click at [718, 372] on div "Add Column" at bounding box center [521, 427] width 923 height 619
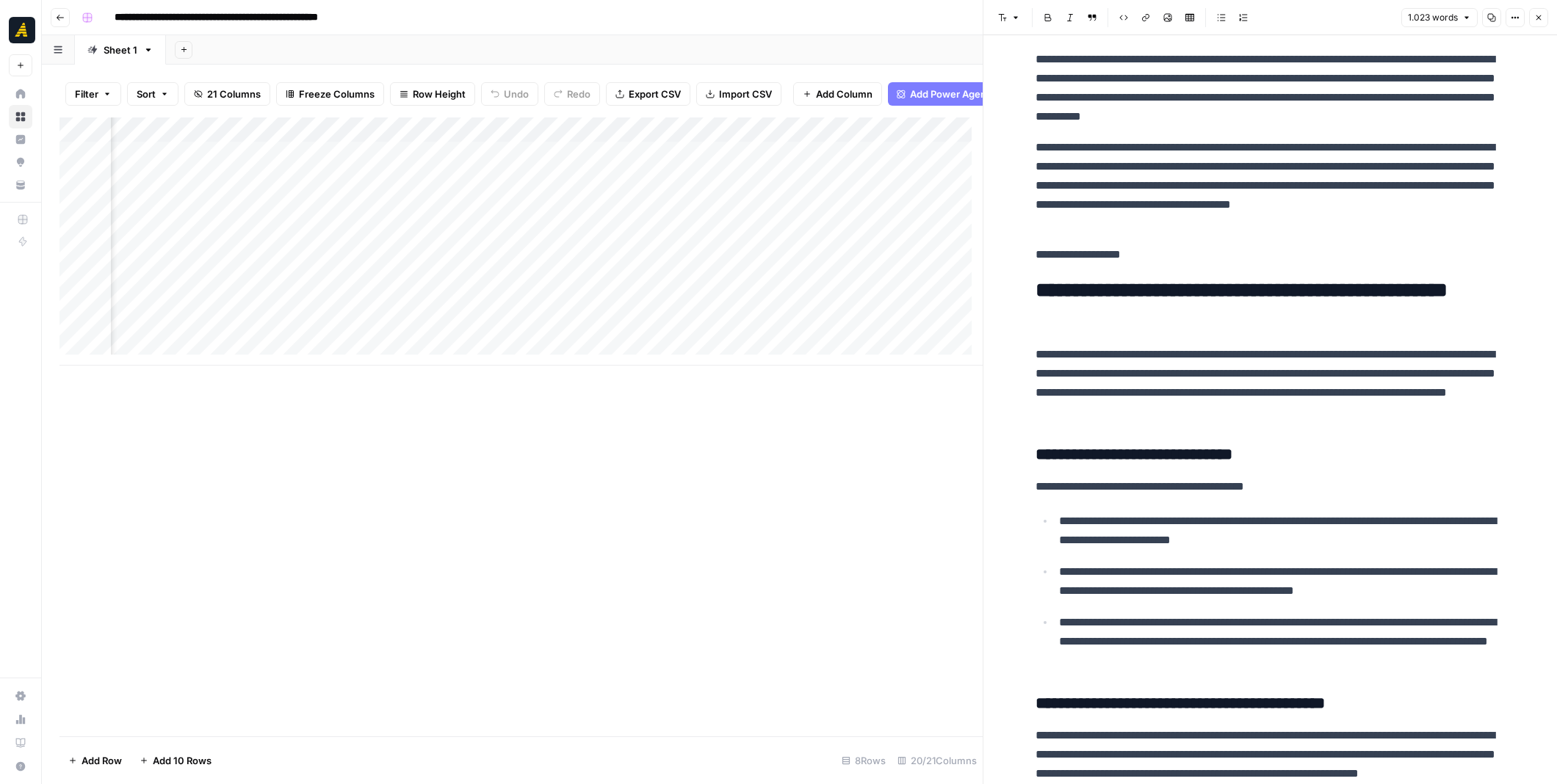
scroll to position [0, 2187]
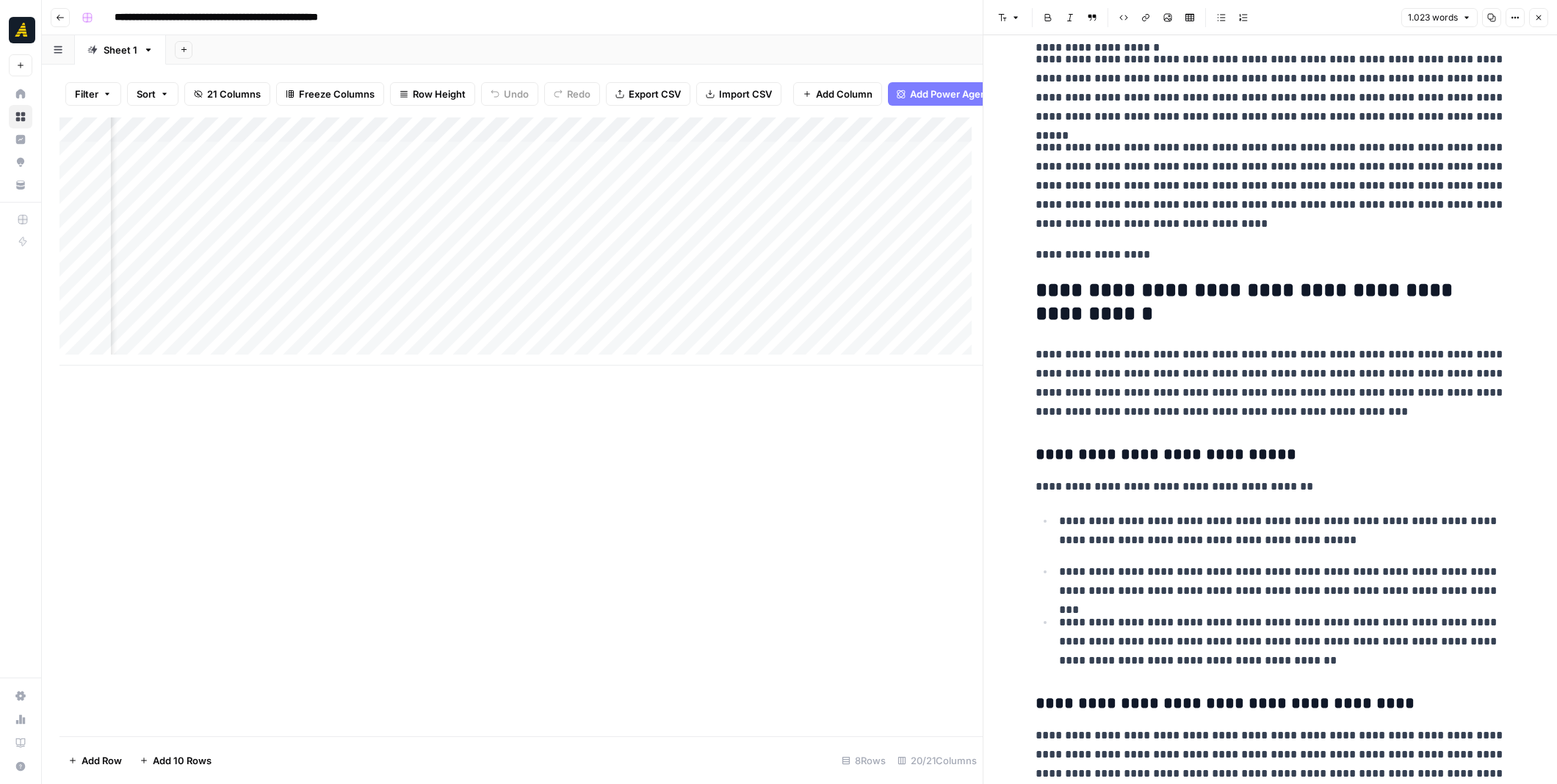
click at [569, 307] on div "Add Column" at bounding box center [521, 241] width 923 height 248
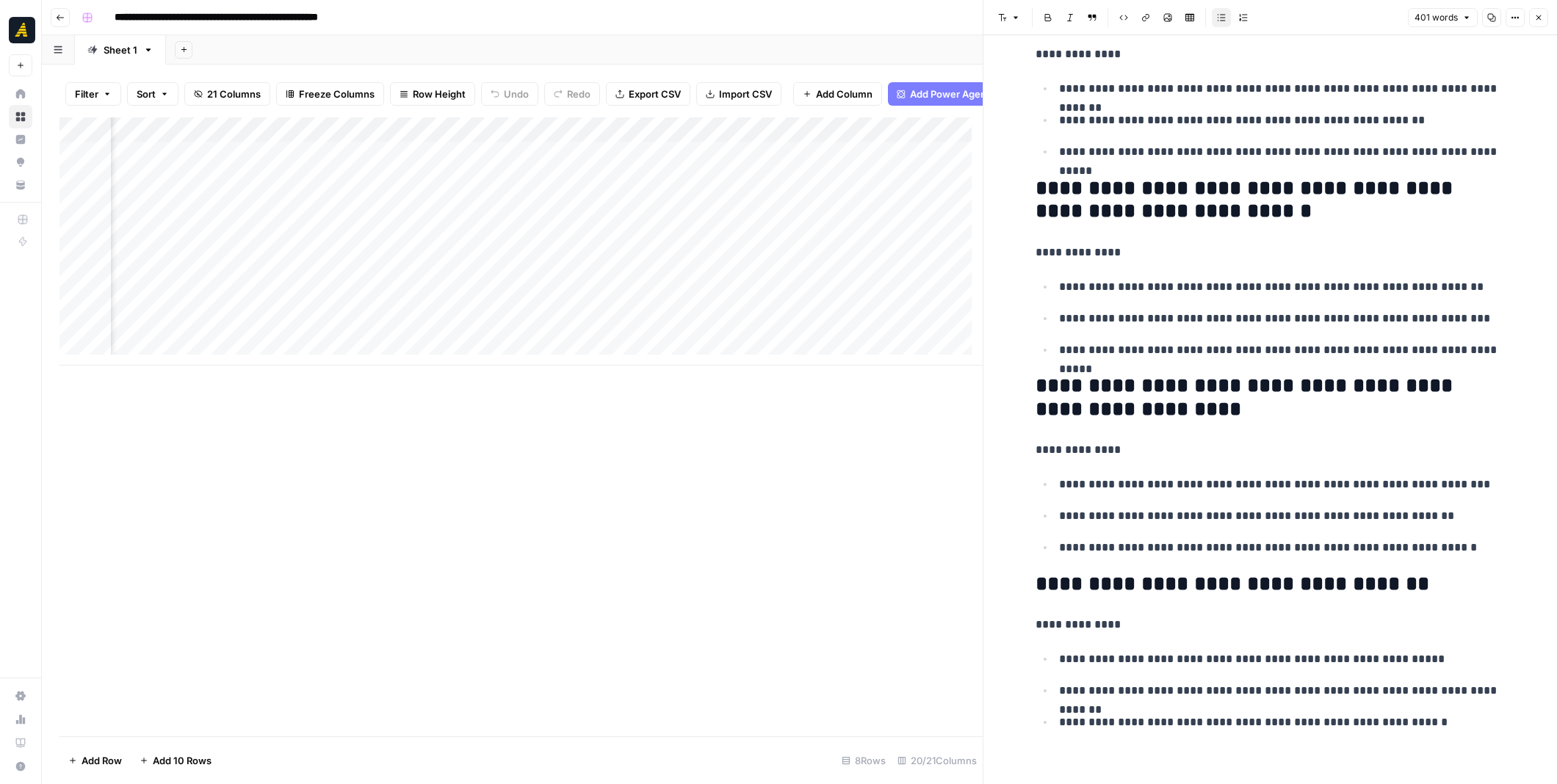
scroll to position [0, 2528]
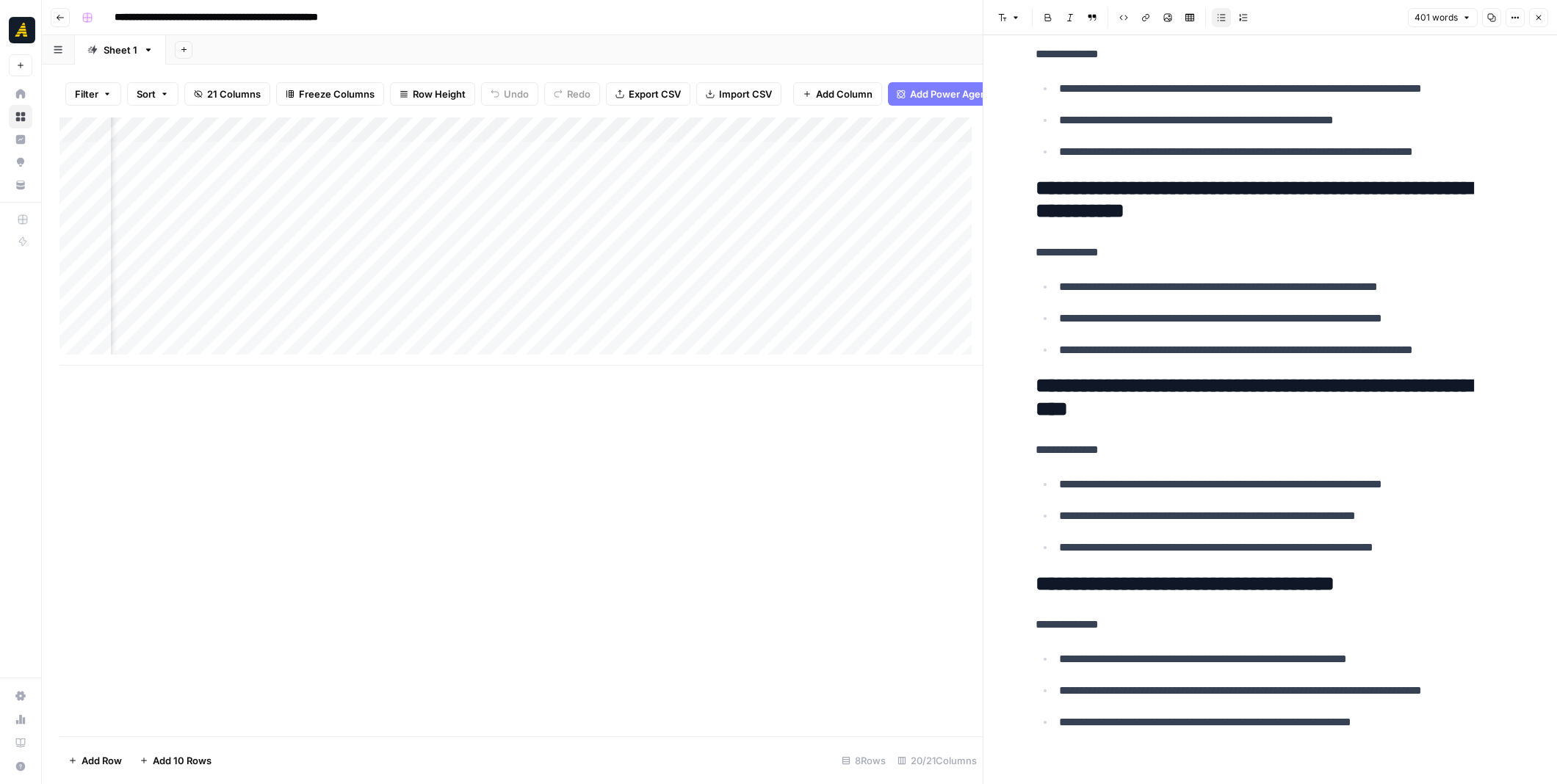
click at [659, 325] on div "Add Column" at bounding box center [521, 241] width 923 height 248
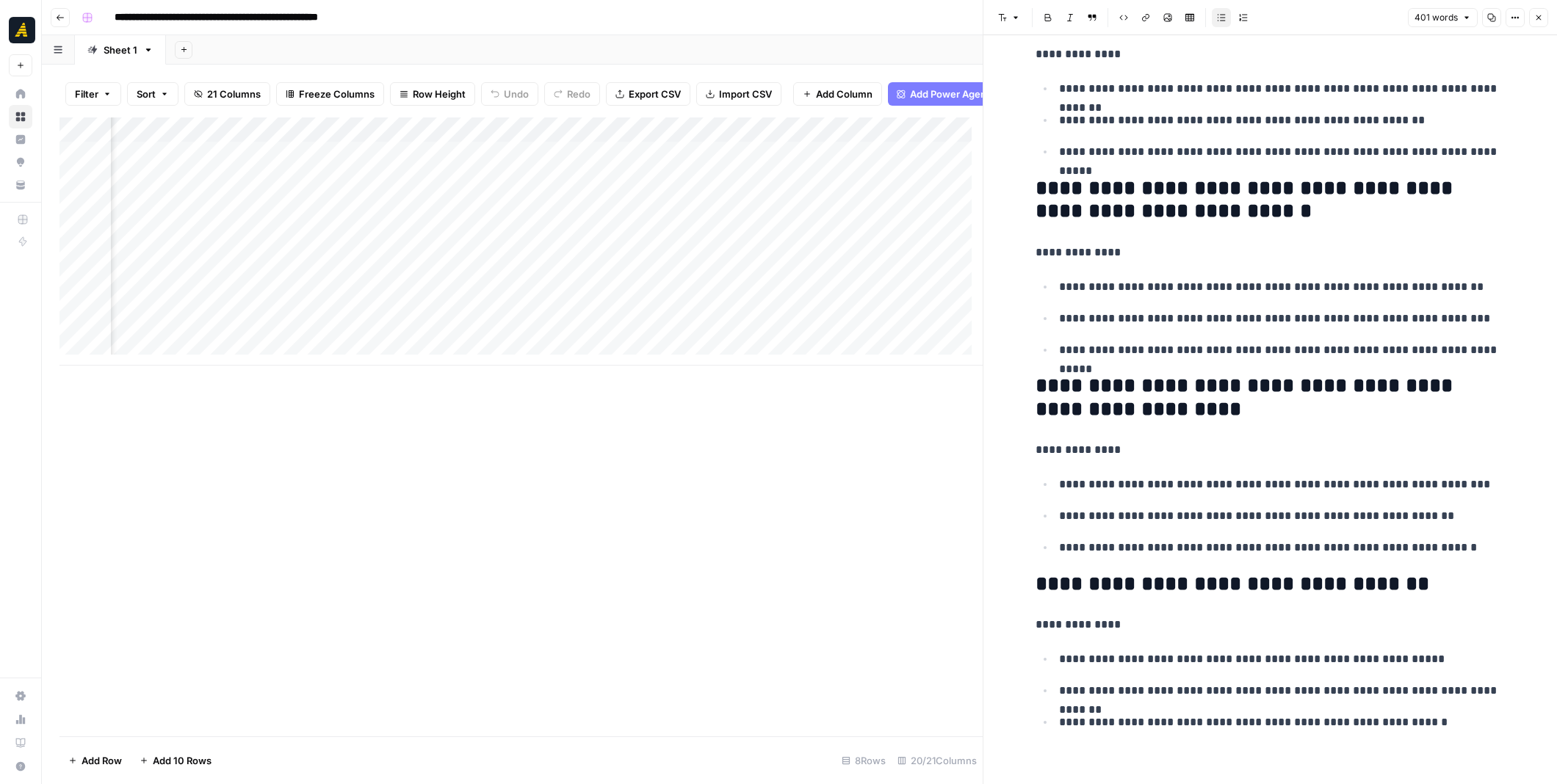
click at [659, 325] on div "Add Column" at bounding box center [521, 241] width 923 height 248
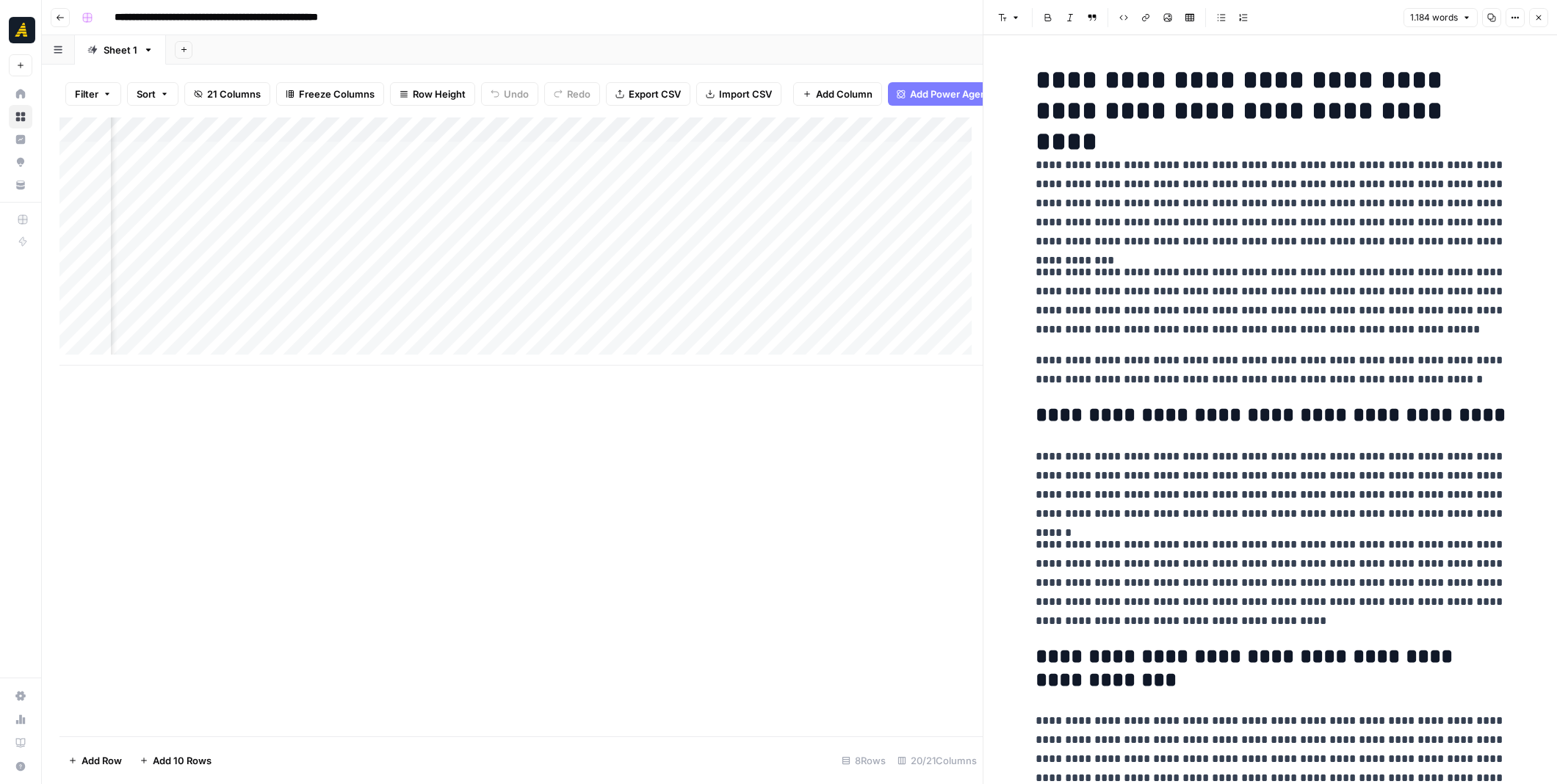
click at [685, 295] on div "Add Column" at bounding box center [521, 241] width 923 height 248
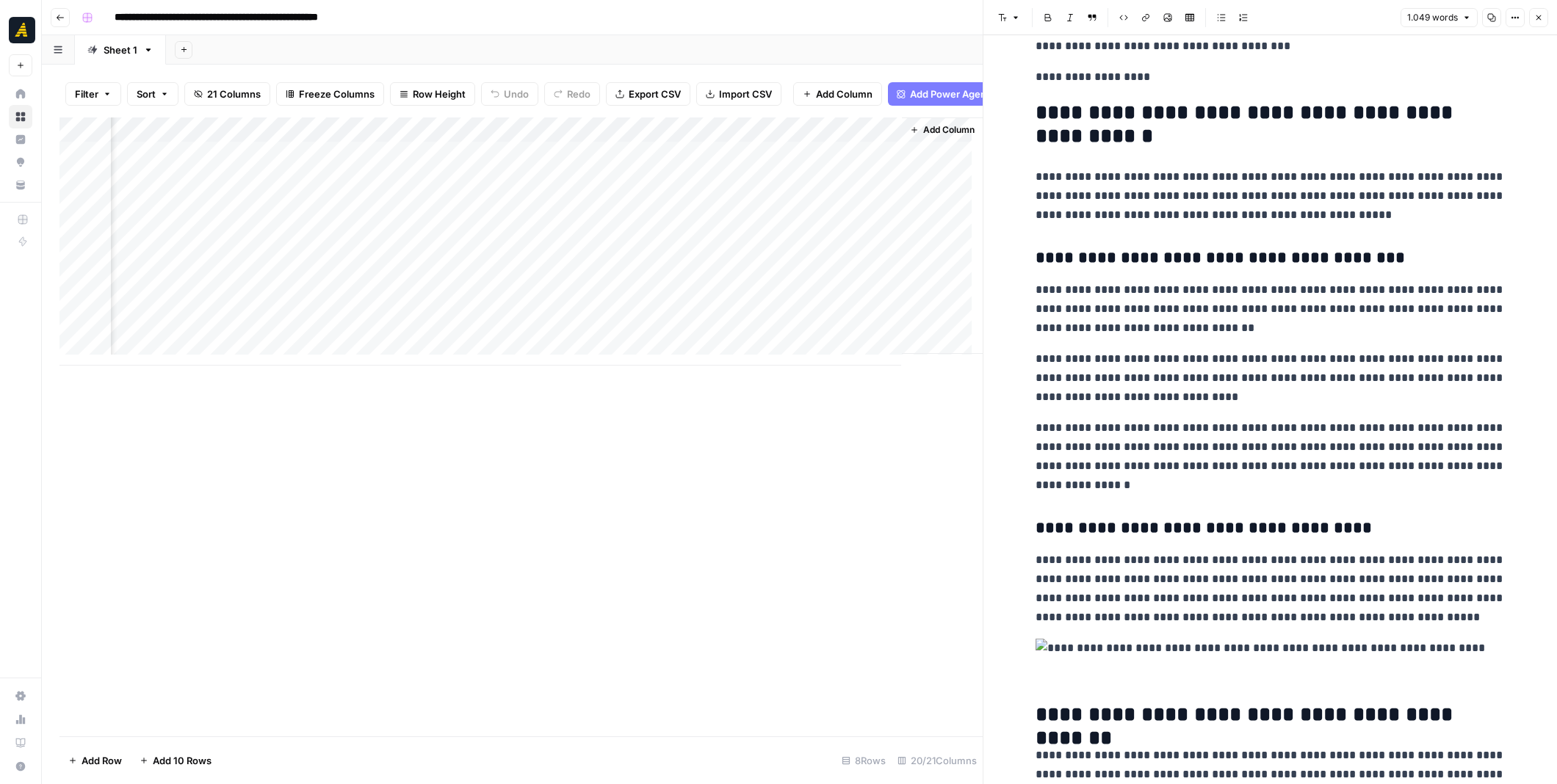
scroll to position [1614, 0]
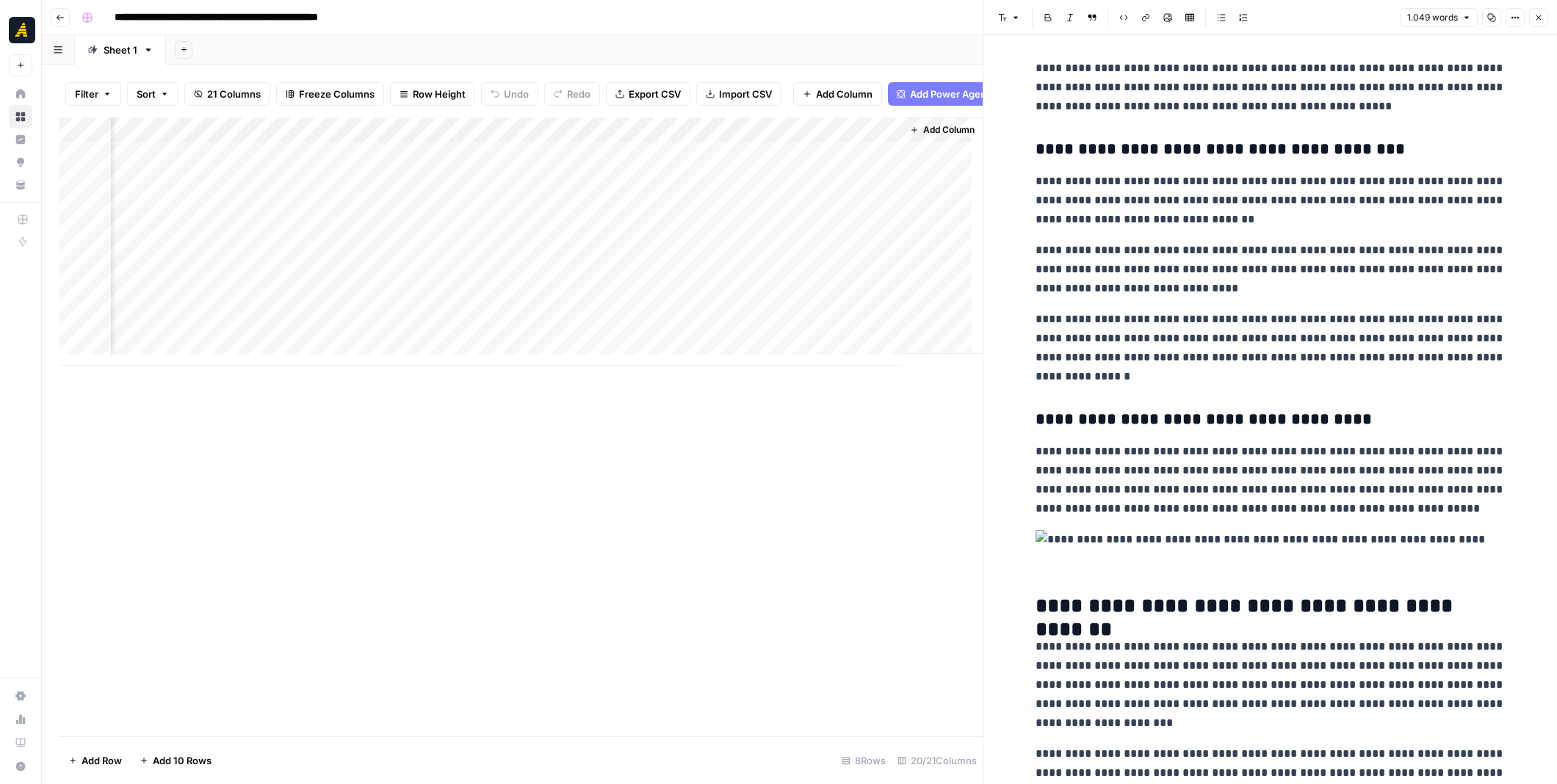
click at [300, 320] on div "Add Column" at bounding box center [521, 241] width 923 height 248
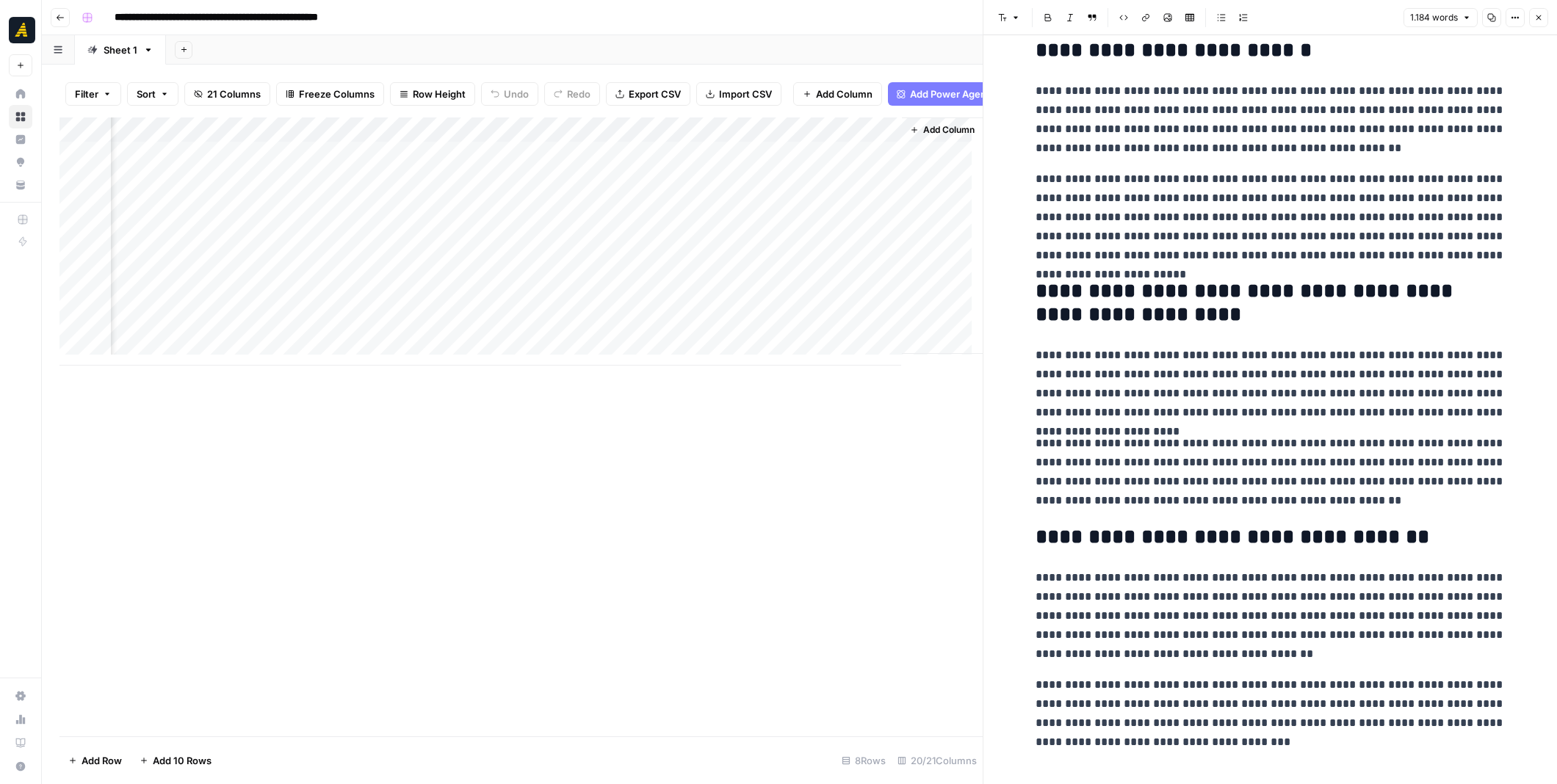
scroll to position [1751, 0]
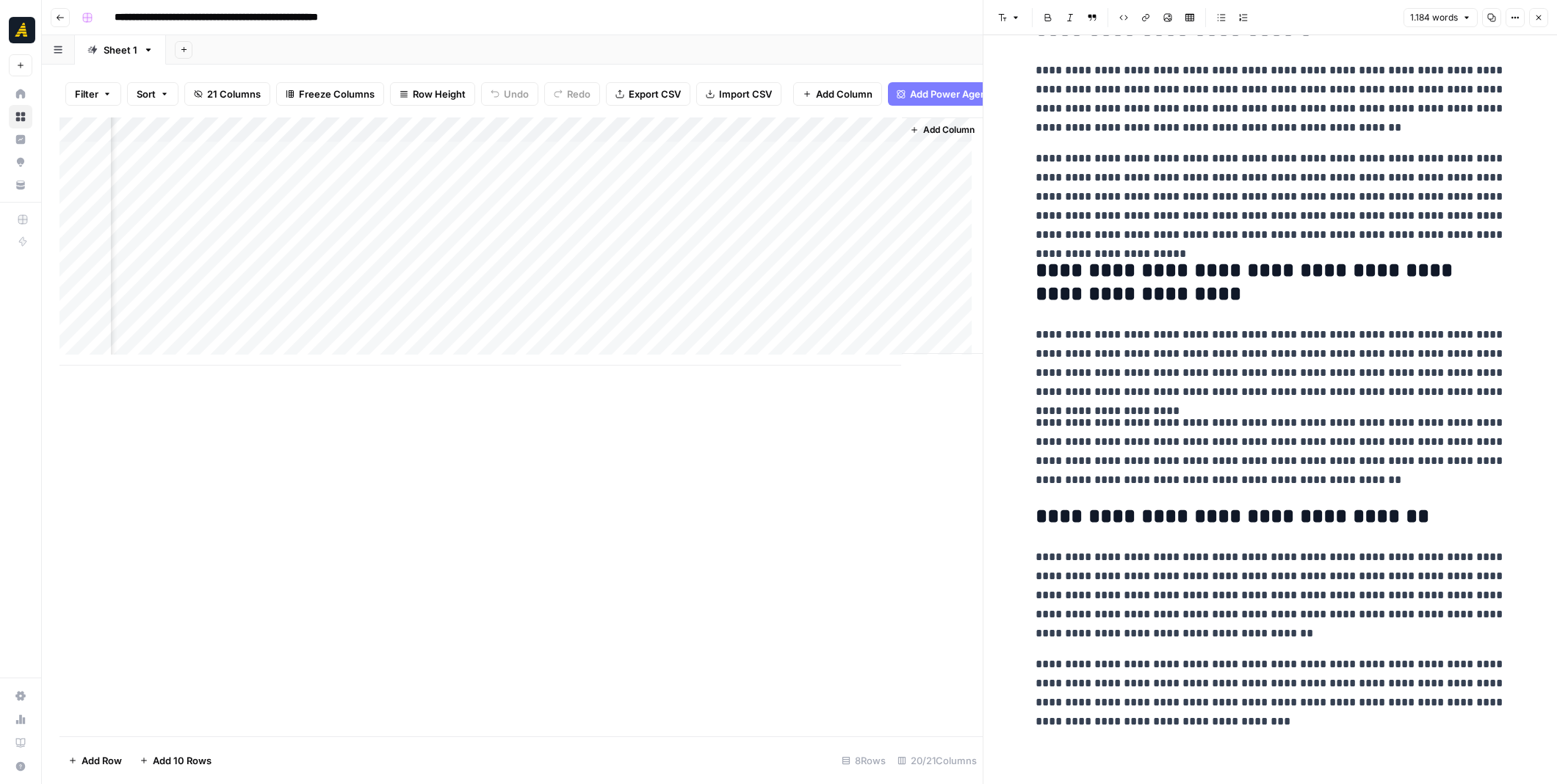
click at [343, 293] on div "Add Column" at bounding box center [521, 241] width 923 height 248
click at [342, 293] on div "Add Column" at bounding box center [521, 241] width 923 height 248
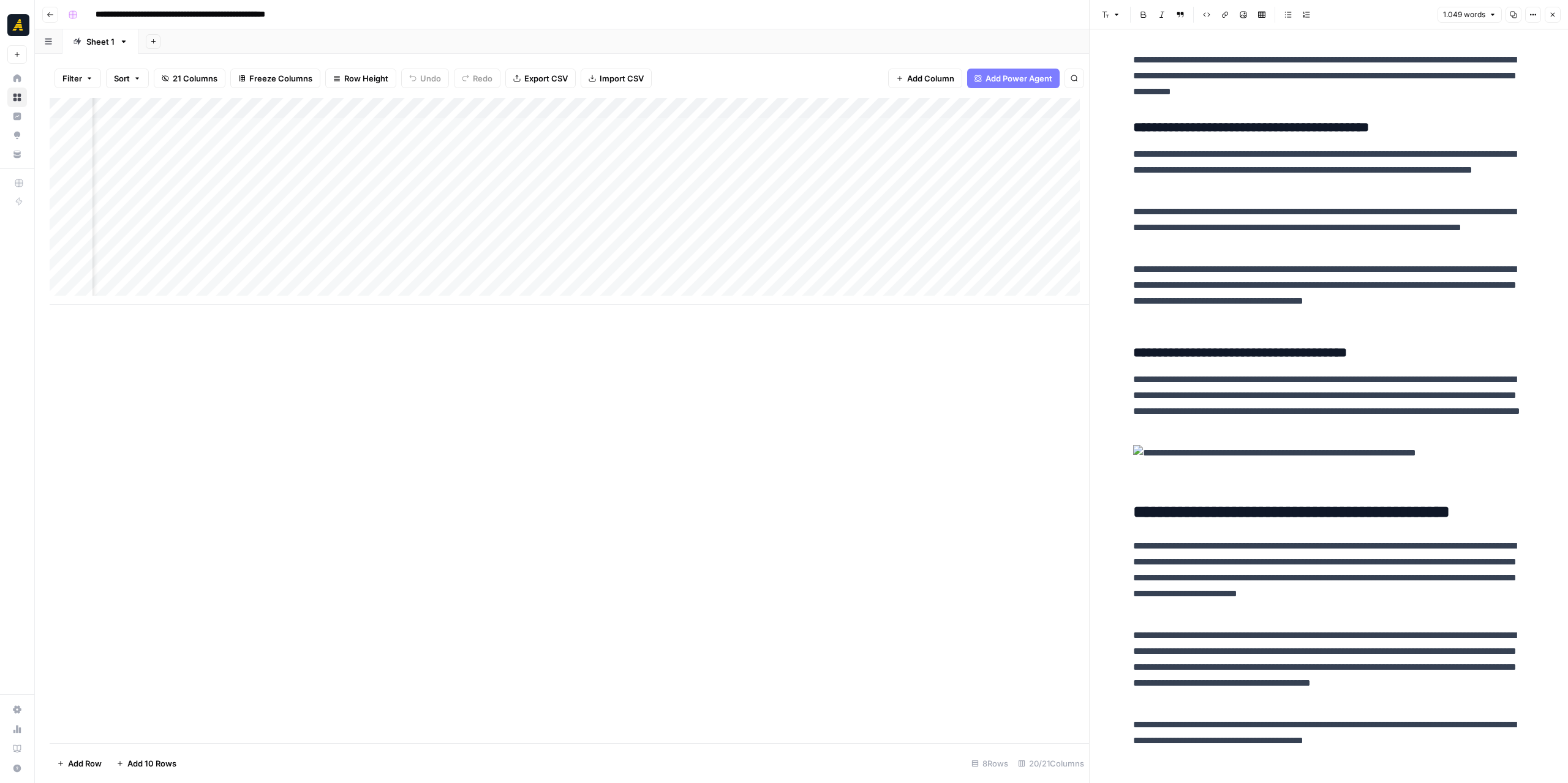
scroll to position [0, 2023]
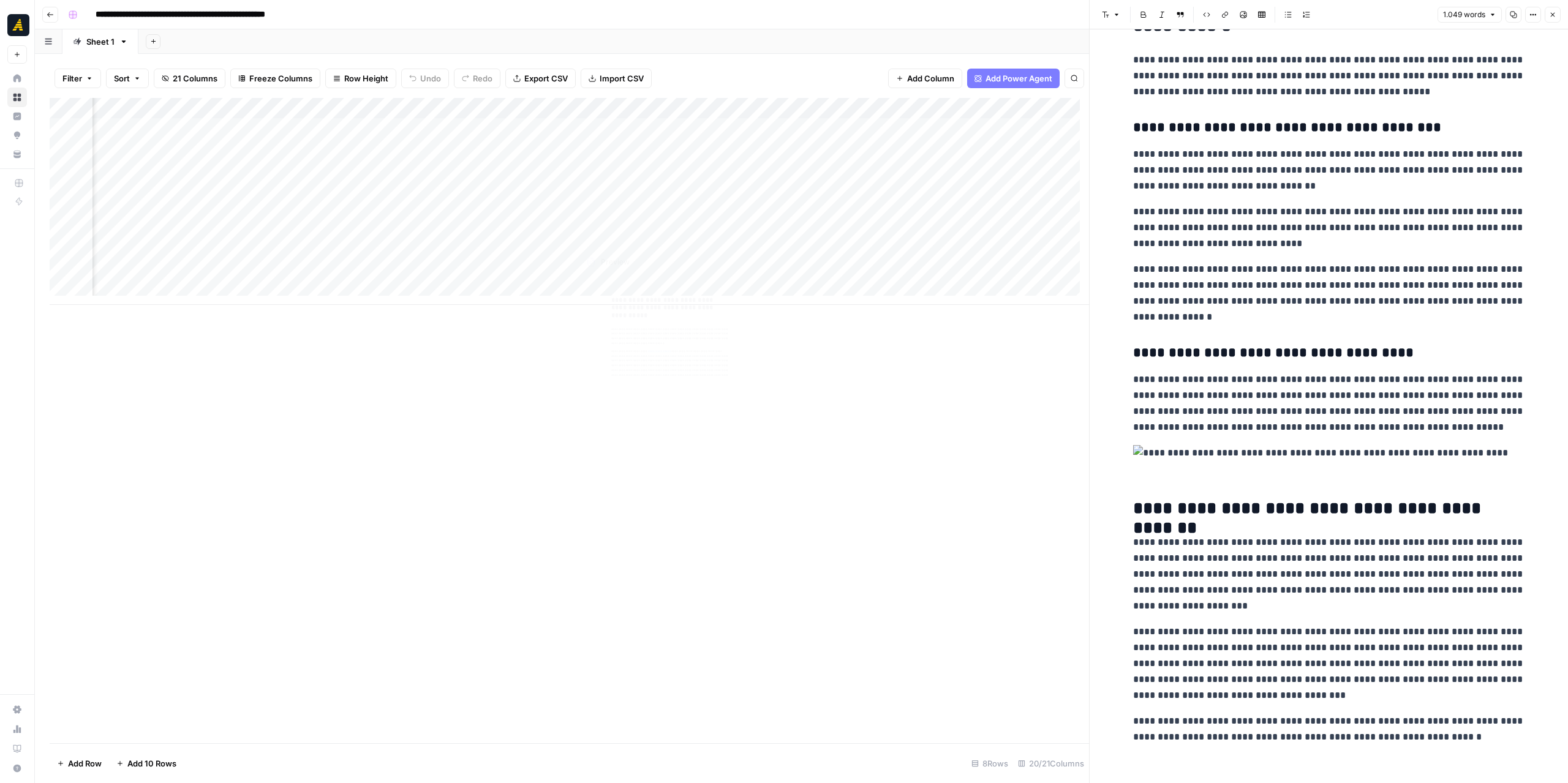
click at [610, 248] on div "Add Column" at bounding box center [569, 201] width 1039 height 207
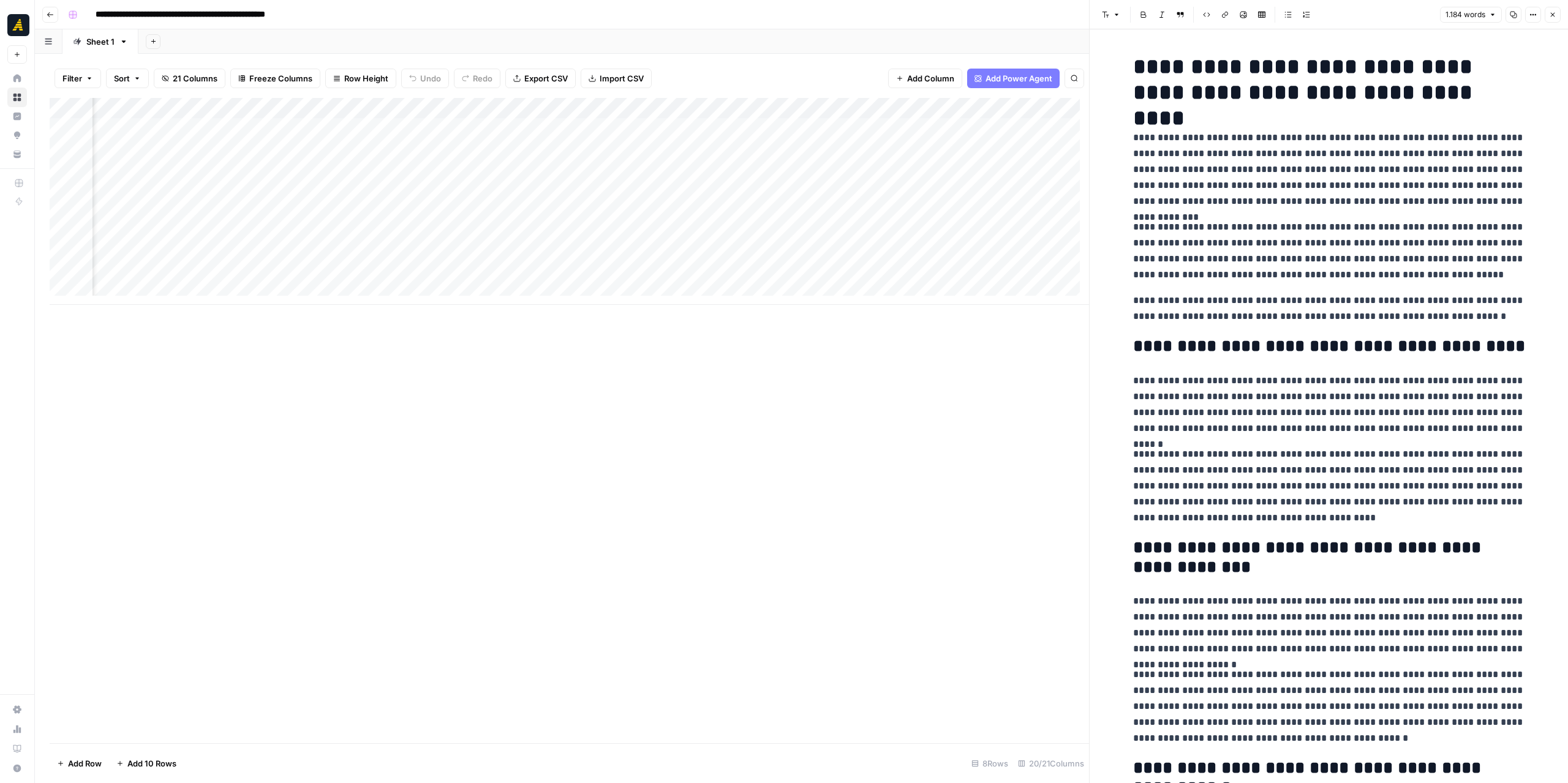
click at [554, 233] on div "Add Column" at bounding box center [569, 201] width 1039 height 207
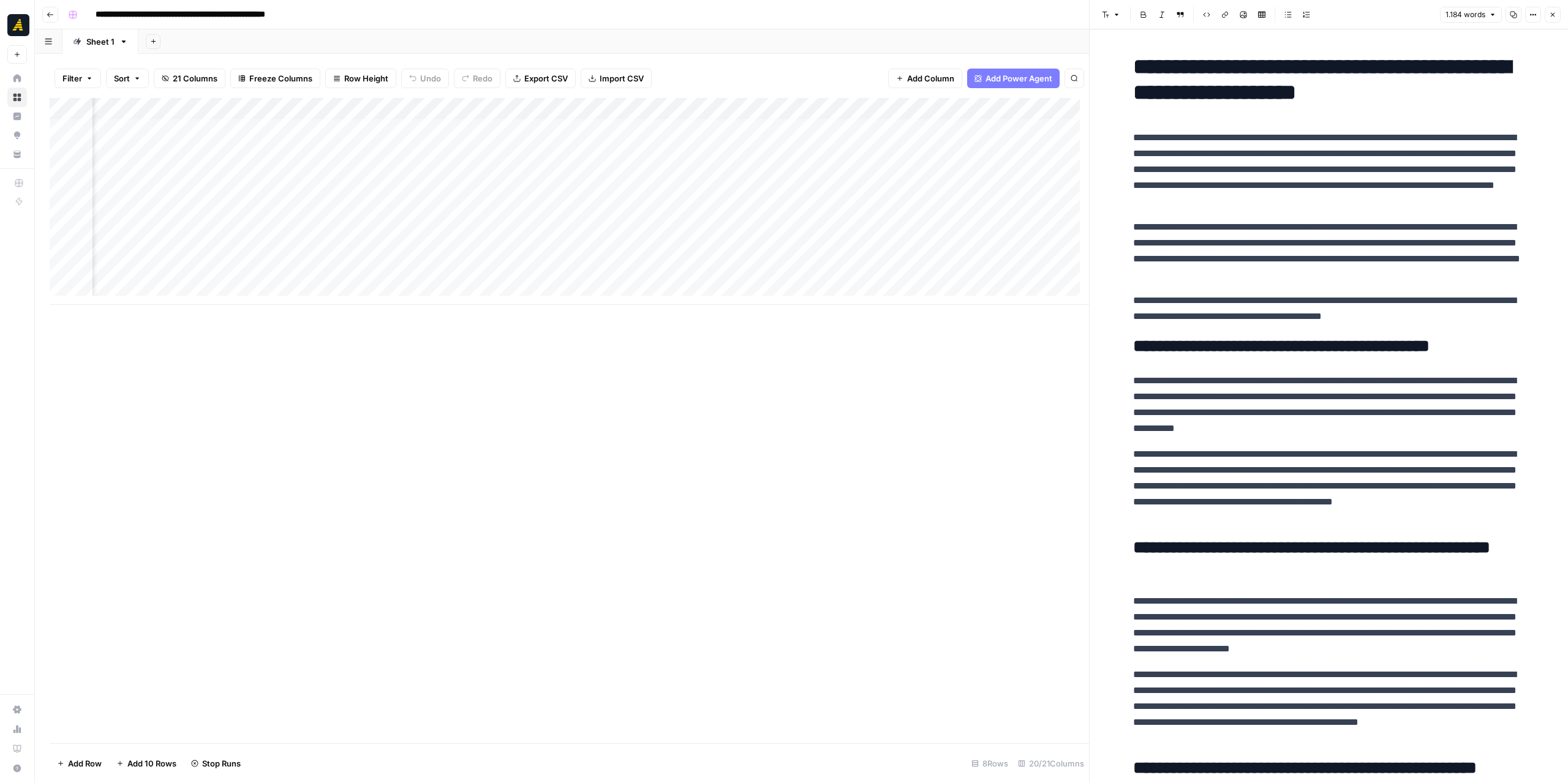
drag, startPoint x: 990, startPoint y: 305, endPoint x: 1026, endPoint y: 302, distance: 36.1
click at [1026, 302] on div "Add Column" at bounding box center [569, 420] width 1039 height 645
click at [556, 174] on div "Add Column" at bounding box center [569, 201] width 1039 height 207
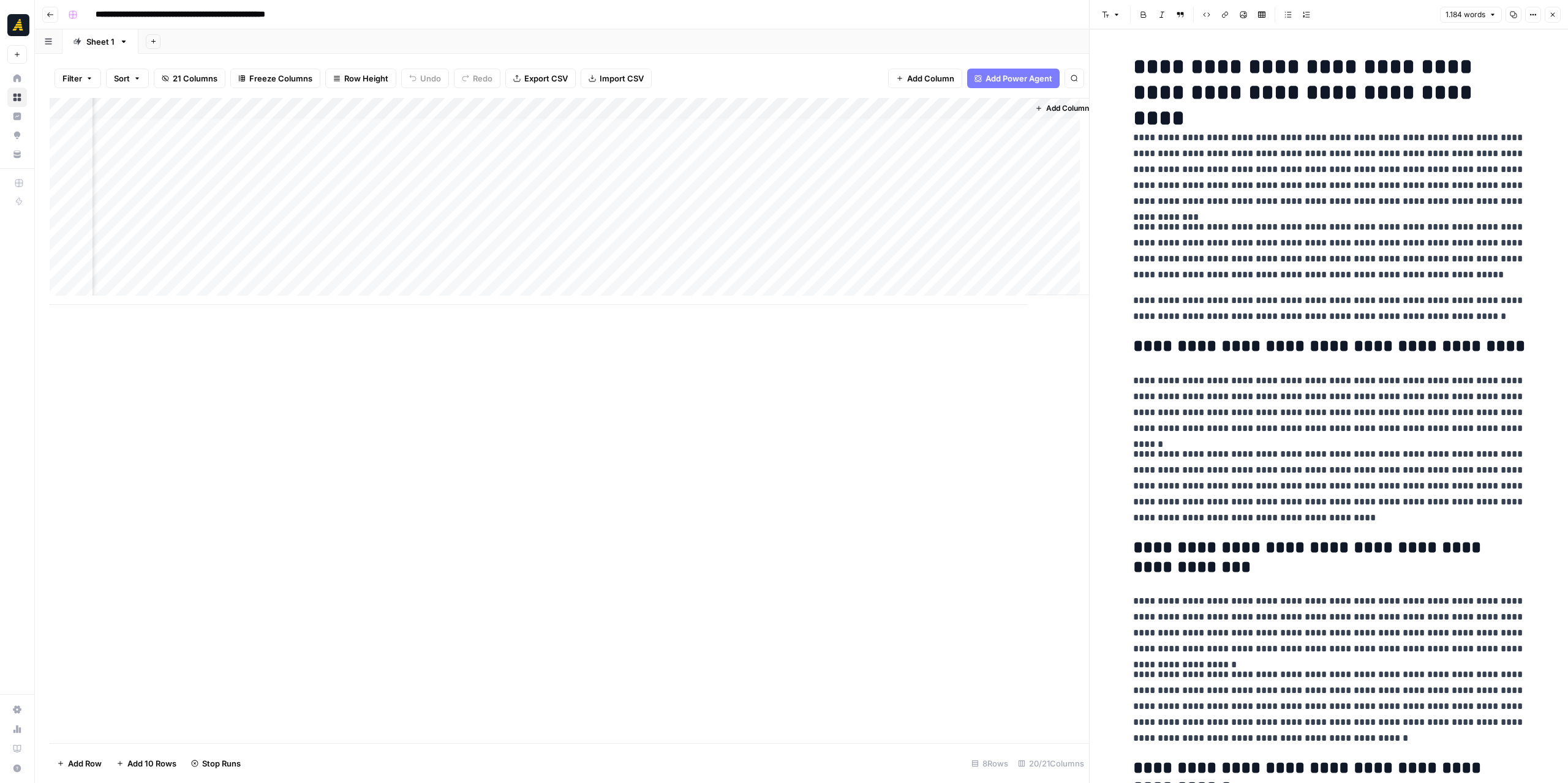
click at [556, 174] on div "Add Column" at bounding box center [569, 201] width 1039 height 207
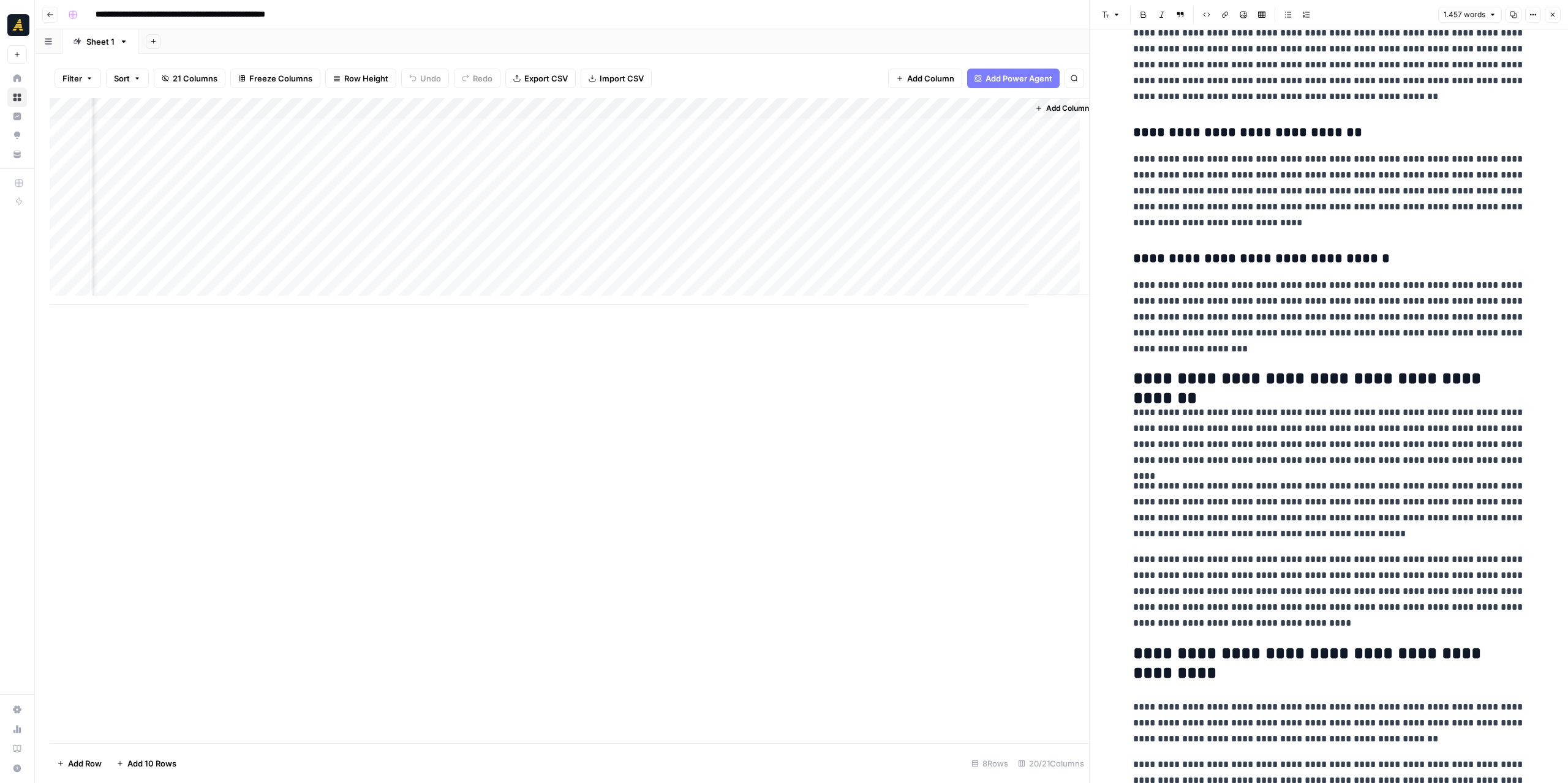
scroll to position [612, 0]
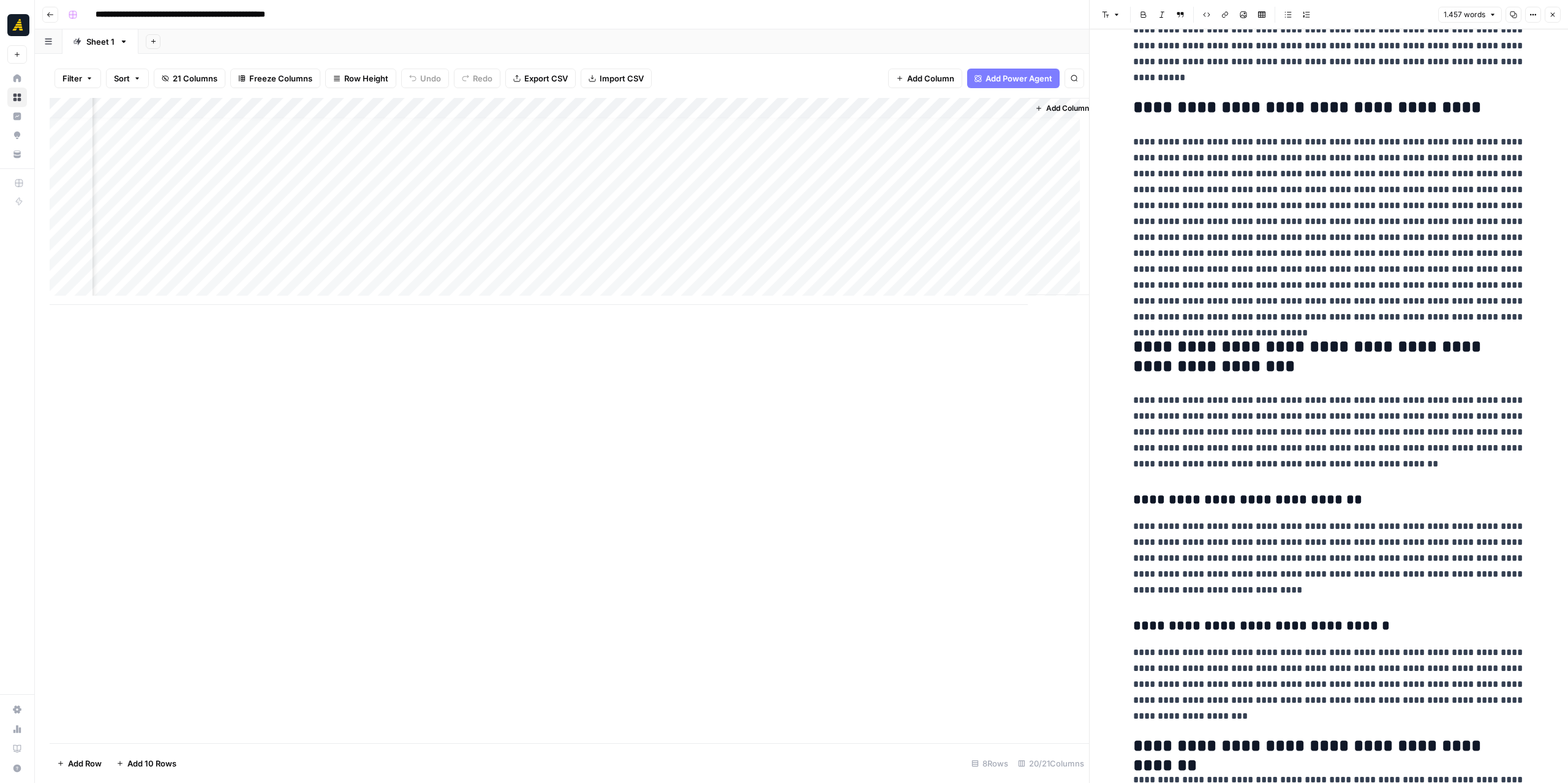
click at [568, 220] on div "Add Column" at bounding box center [569, 201] width 1039 height 207
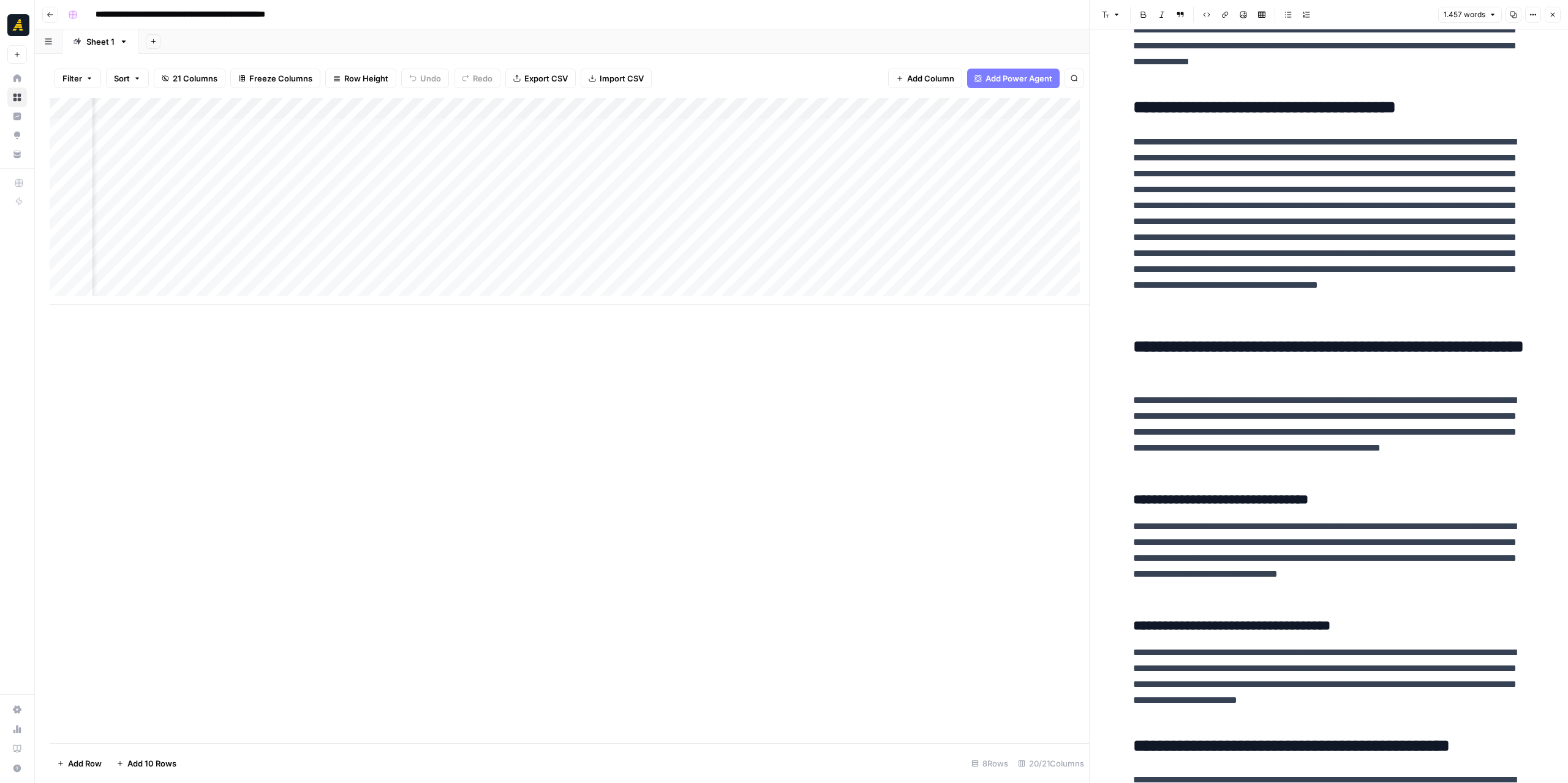
scroll to position [9, 128]
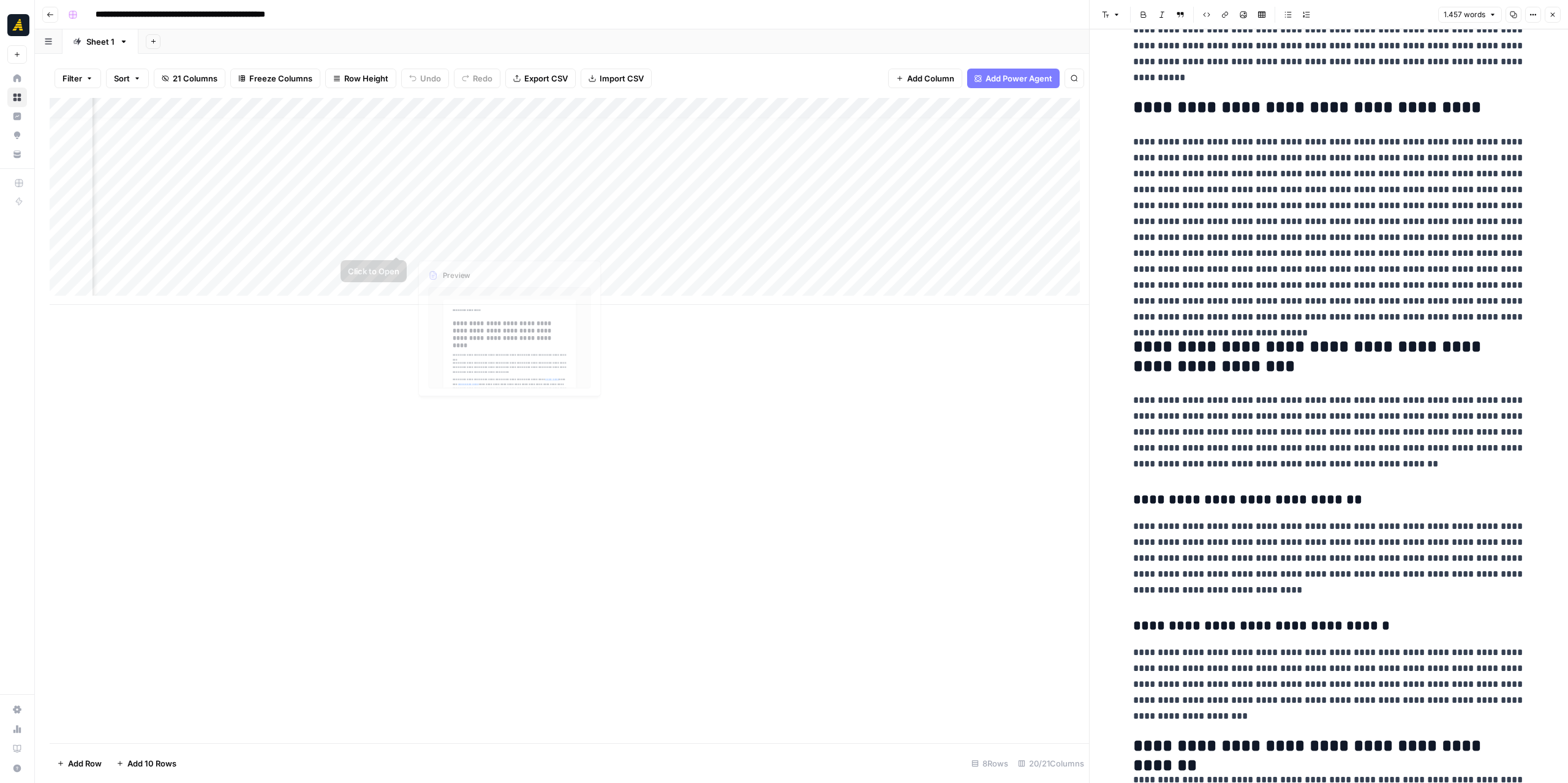
click at [475, 229] on div "Add Column" at bounding box center [569, 201] width 1039 height 207
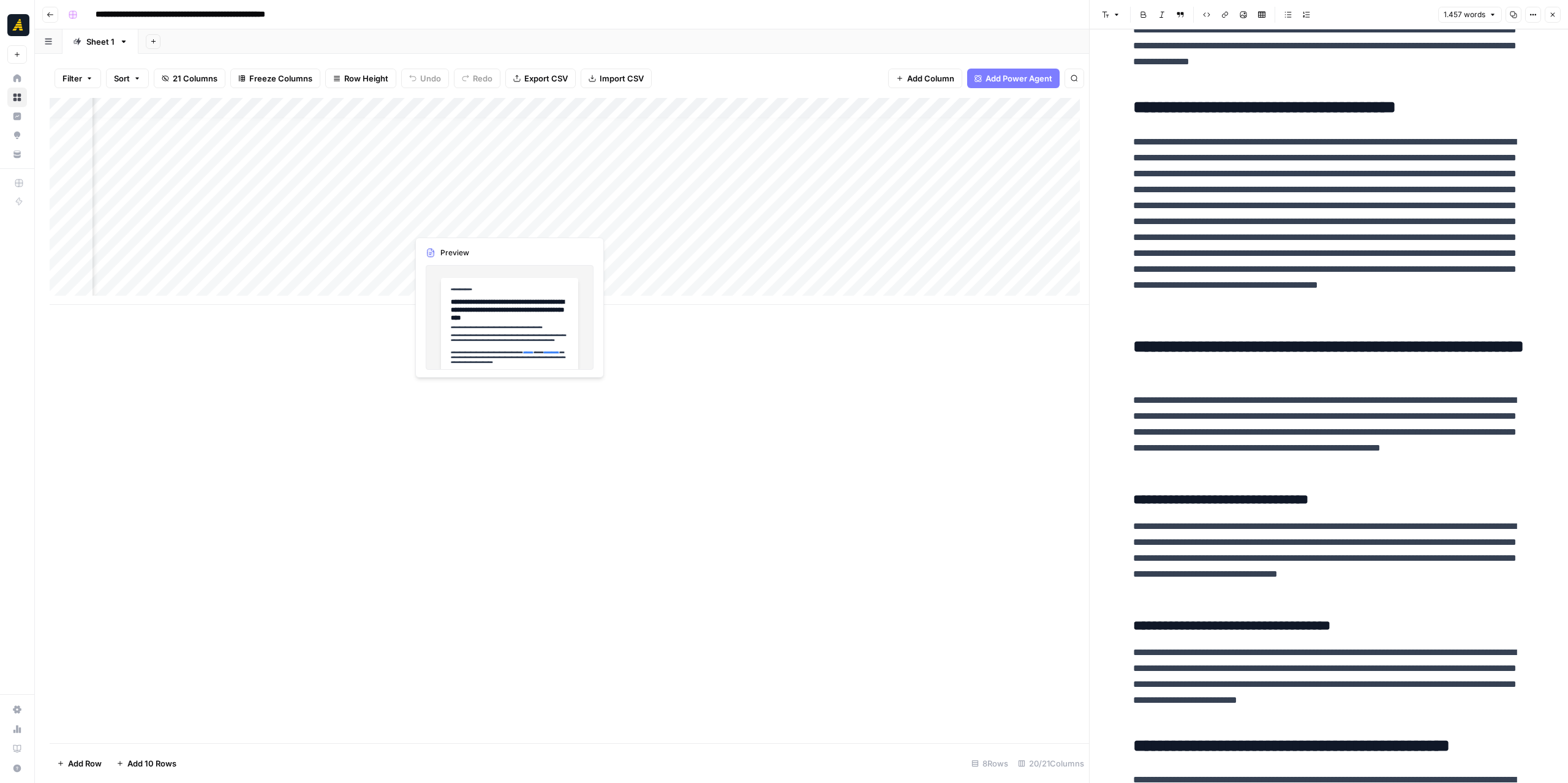
click at [475, 229] on div "Add Column" at bounding box center [569, 201] width 1039 height 207
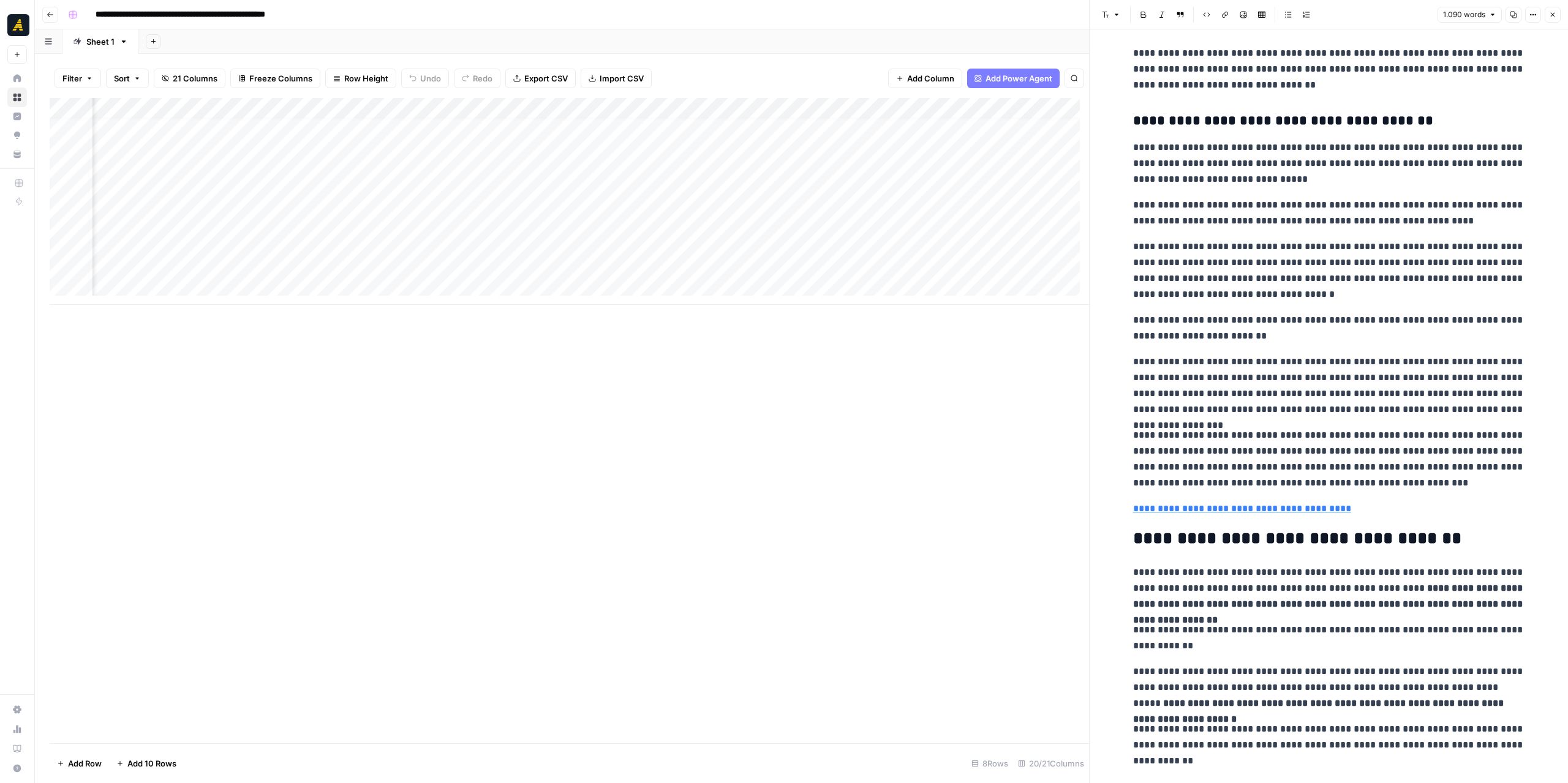
scroll to position [9, 2053]
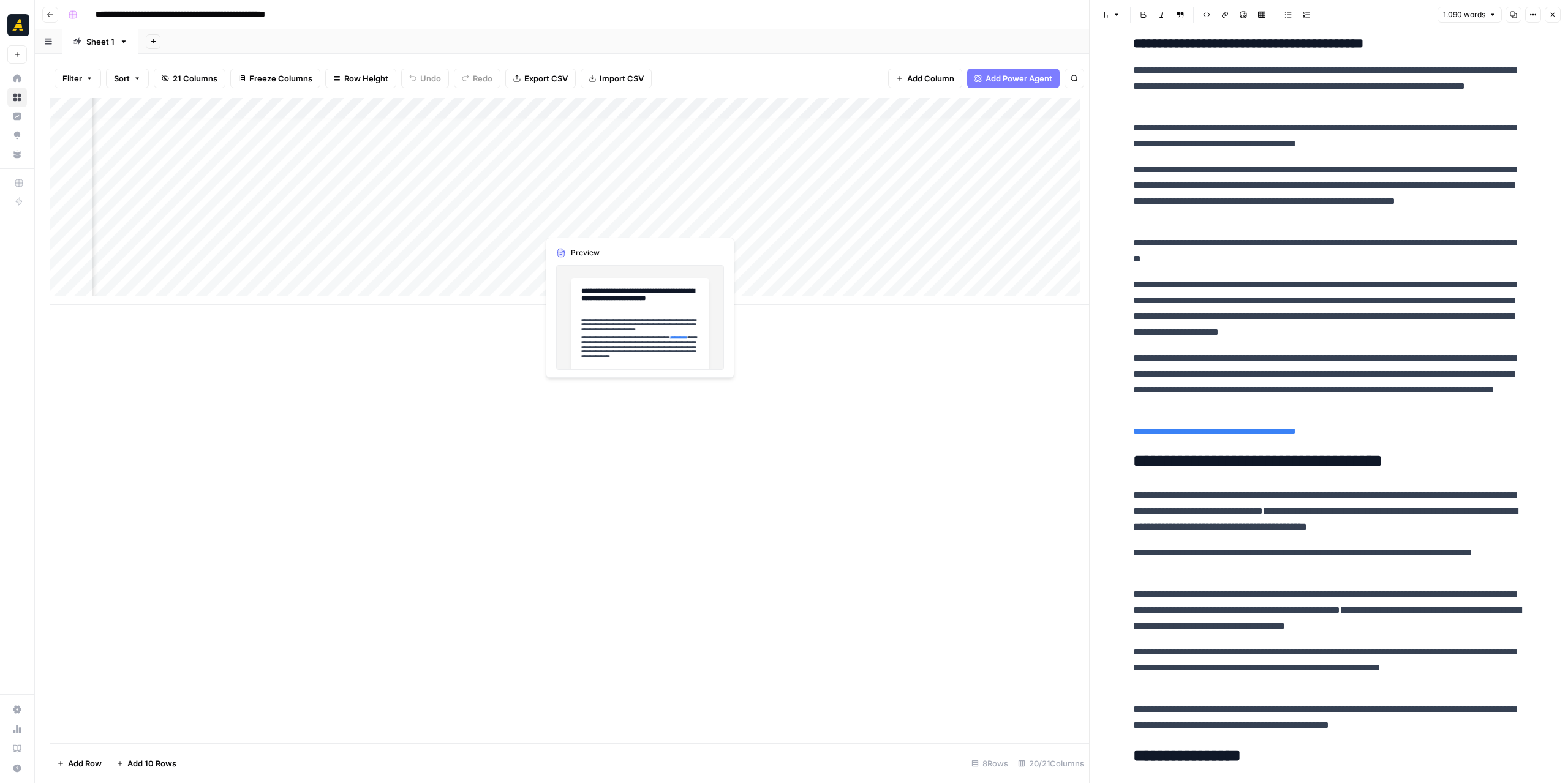
click at [593, 225] on div "Add Column" at bounding box center [569, 201] width 1039 height 207
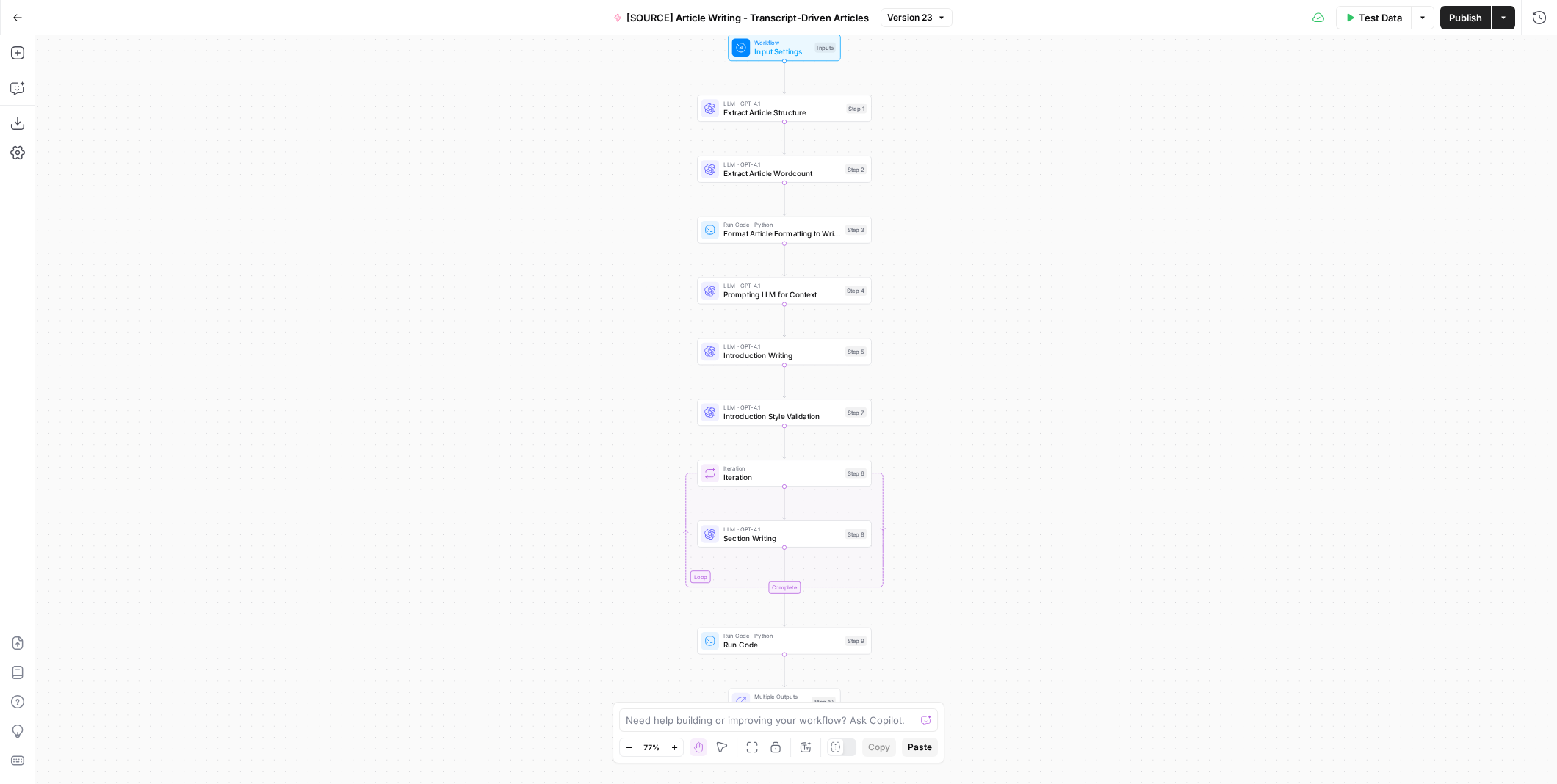
drag, startPoint x: 1008, startPoint y: 478, endPoint x: 997, endPoint y: 442, distance: 37.6
click at [997, 442] on div "Workflow Input Settings Inputs LLM · GPT-4.1 Extract Article Structure Step 1 L…" at bounding box center [796, 409] width 1522 height 749
click at [812, 476] on span "Iteration" at bounding box center [781, 477] width 117 height 11
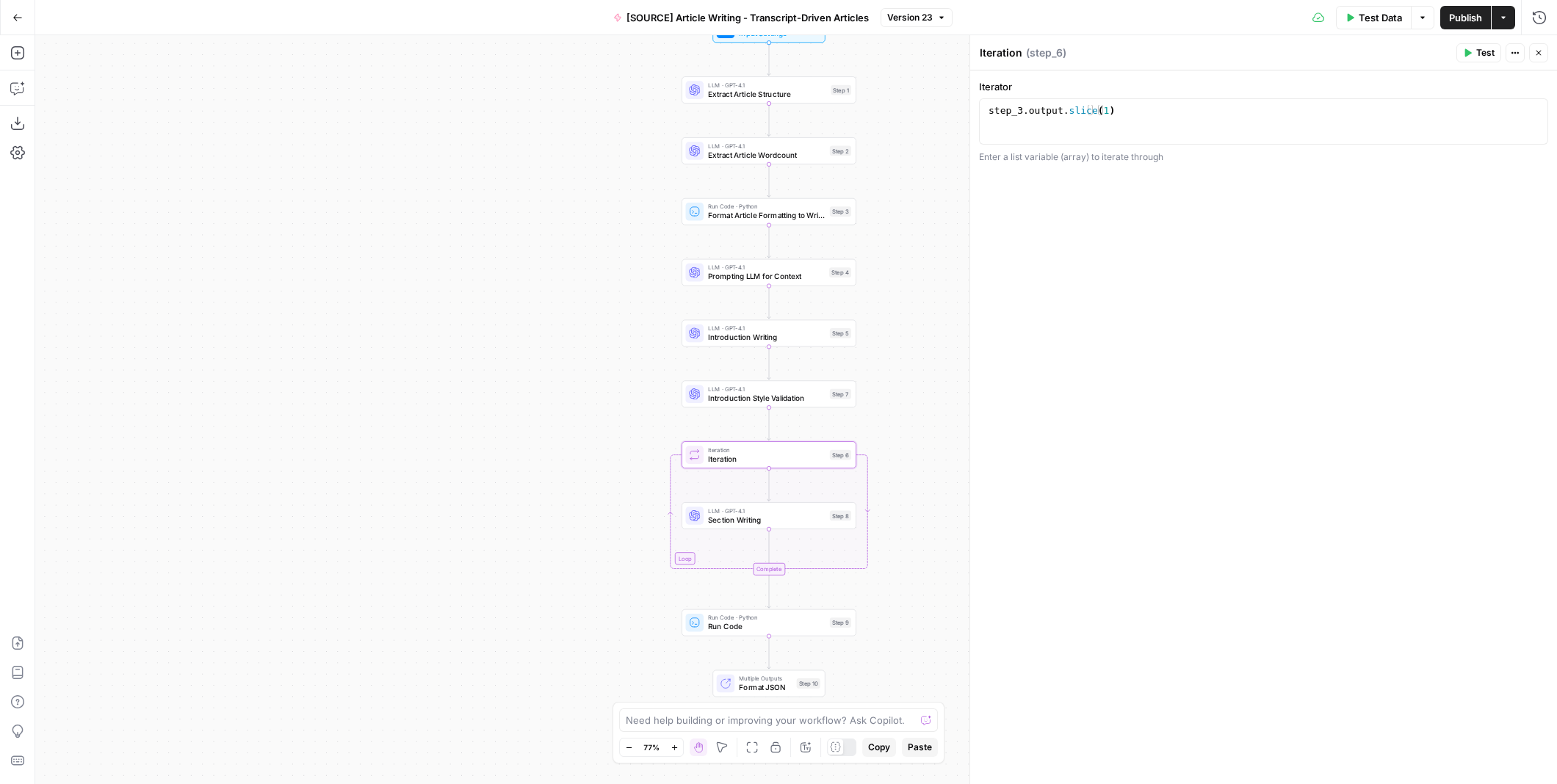
drag, startPoint x: 912, startPoint y: 443, endPoint x: 865, endPoint y: 379, distance: 79.4
click at [865, 379] on div "Workflow Input Settings Inputs LLM · GPT-4.1 Extract Article Structure Step 1 L…" at bounding box center [796, 409] width 1522 height 749
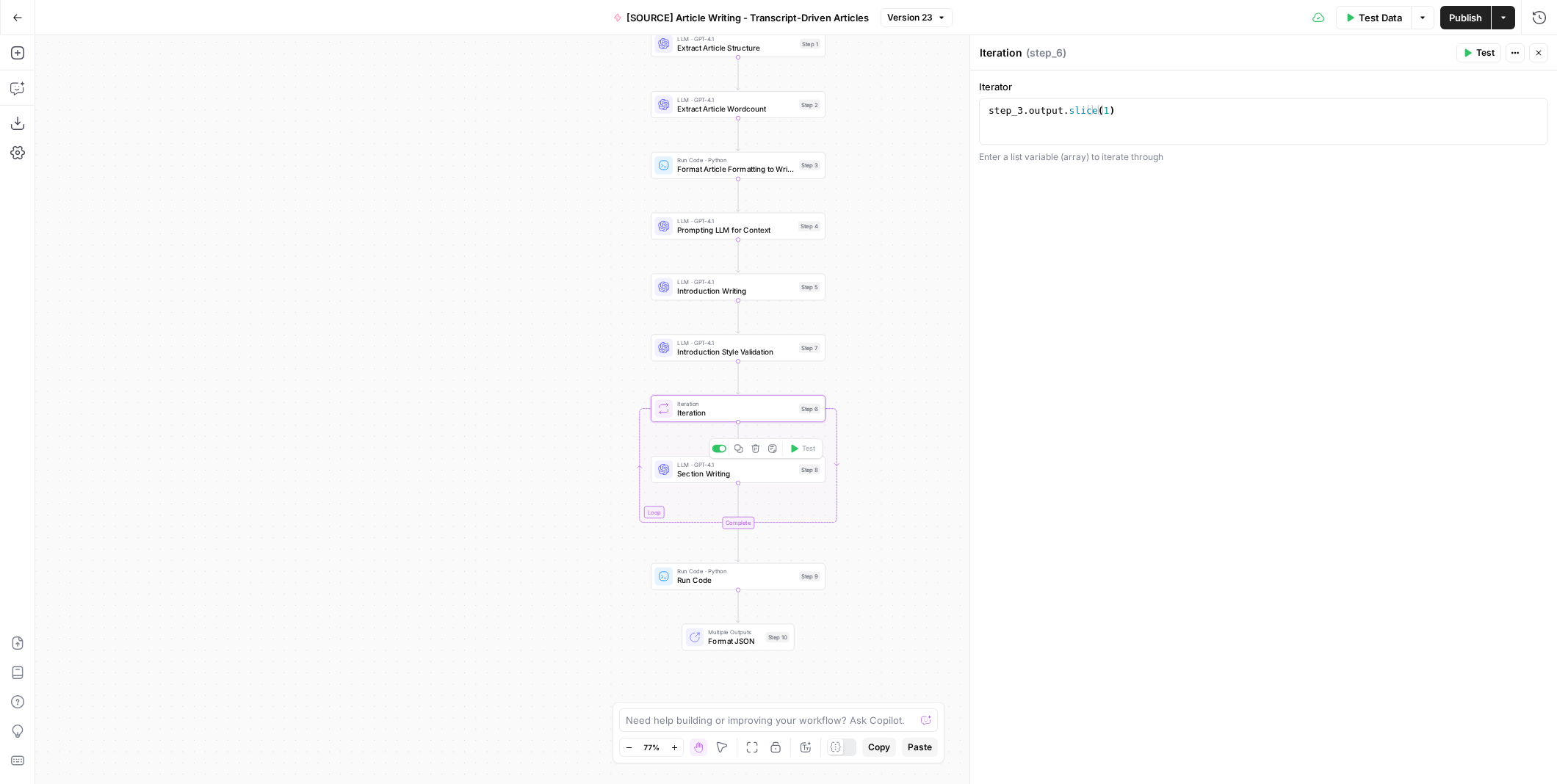
click at [764, 471] on span "Section Writing" at bounding box center [735, 473] width 117 height 11
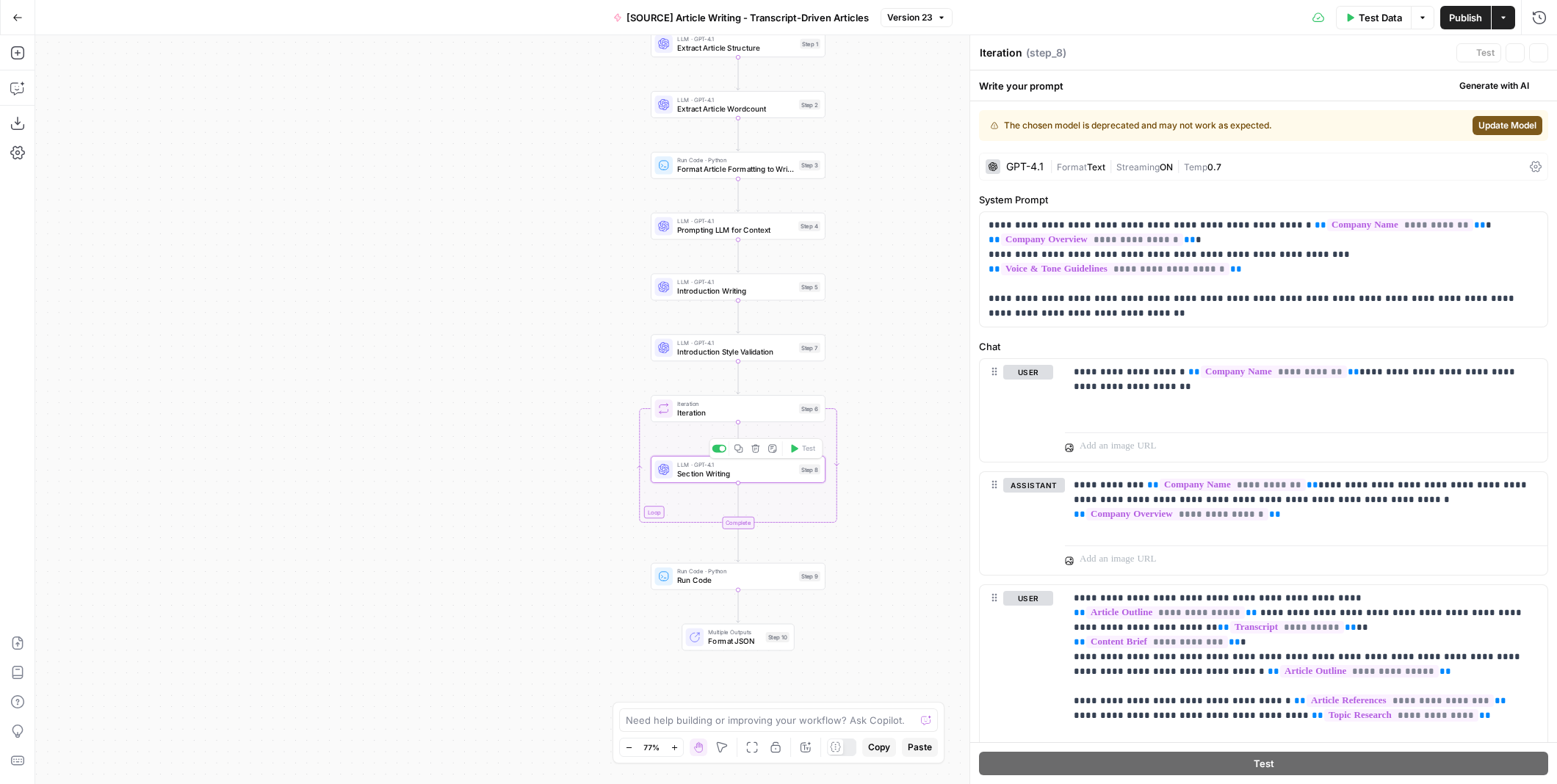
type textarea "Section Writing"
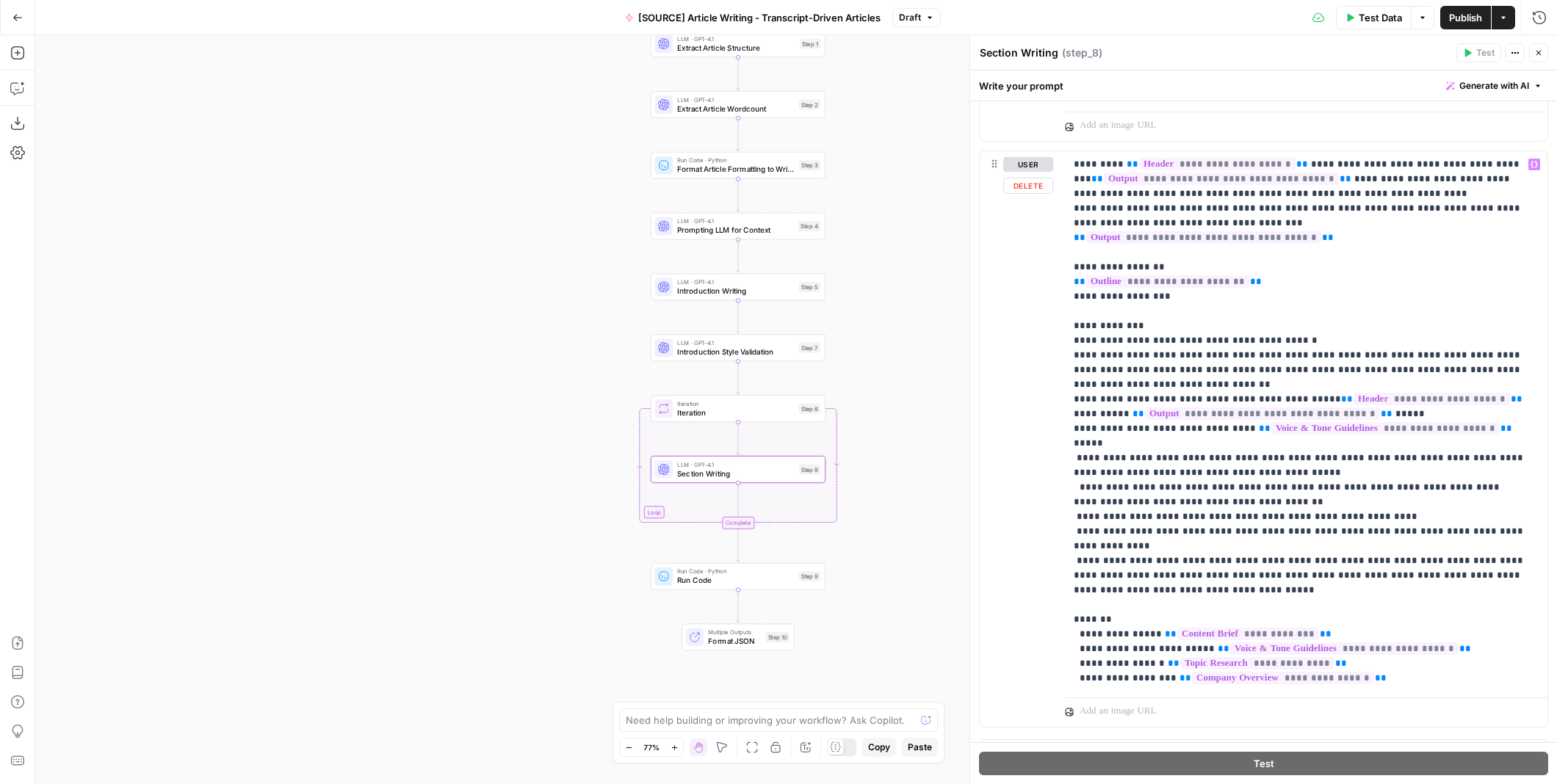
scroll to position [2386, 0]
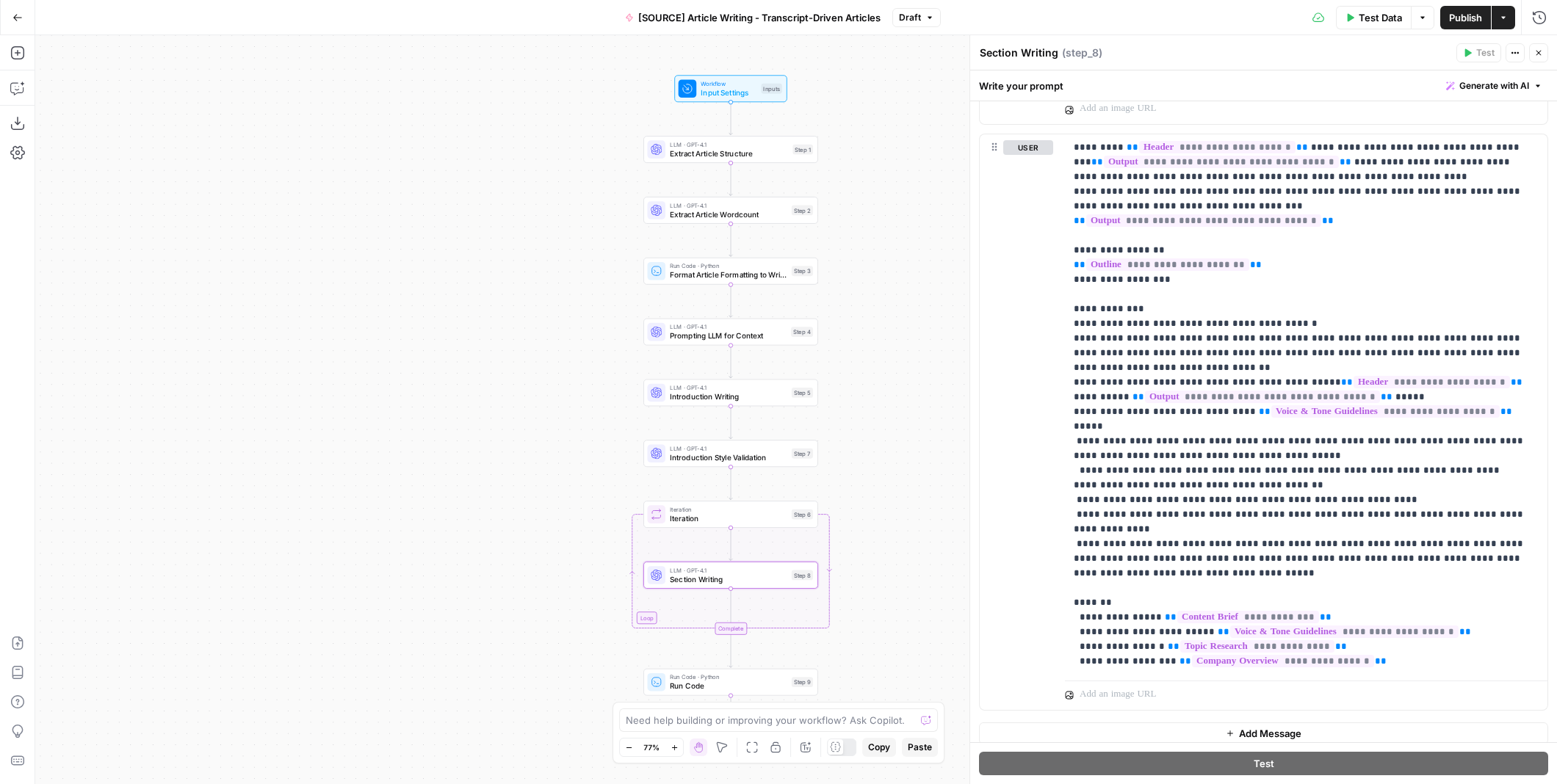
drag, startPoint x: 933, startPoint y: 343, endPoint x: 926, endPoint y: 412, distance: 69.4
click at [926, 412] on div "Workflow Input Settings Inputs LLM · GPT-4.1 Extract Article Structure Step 1 L…" at bounding box center [796, 409] width 1522 height 749
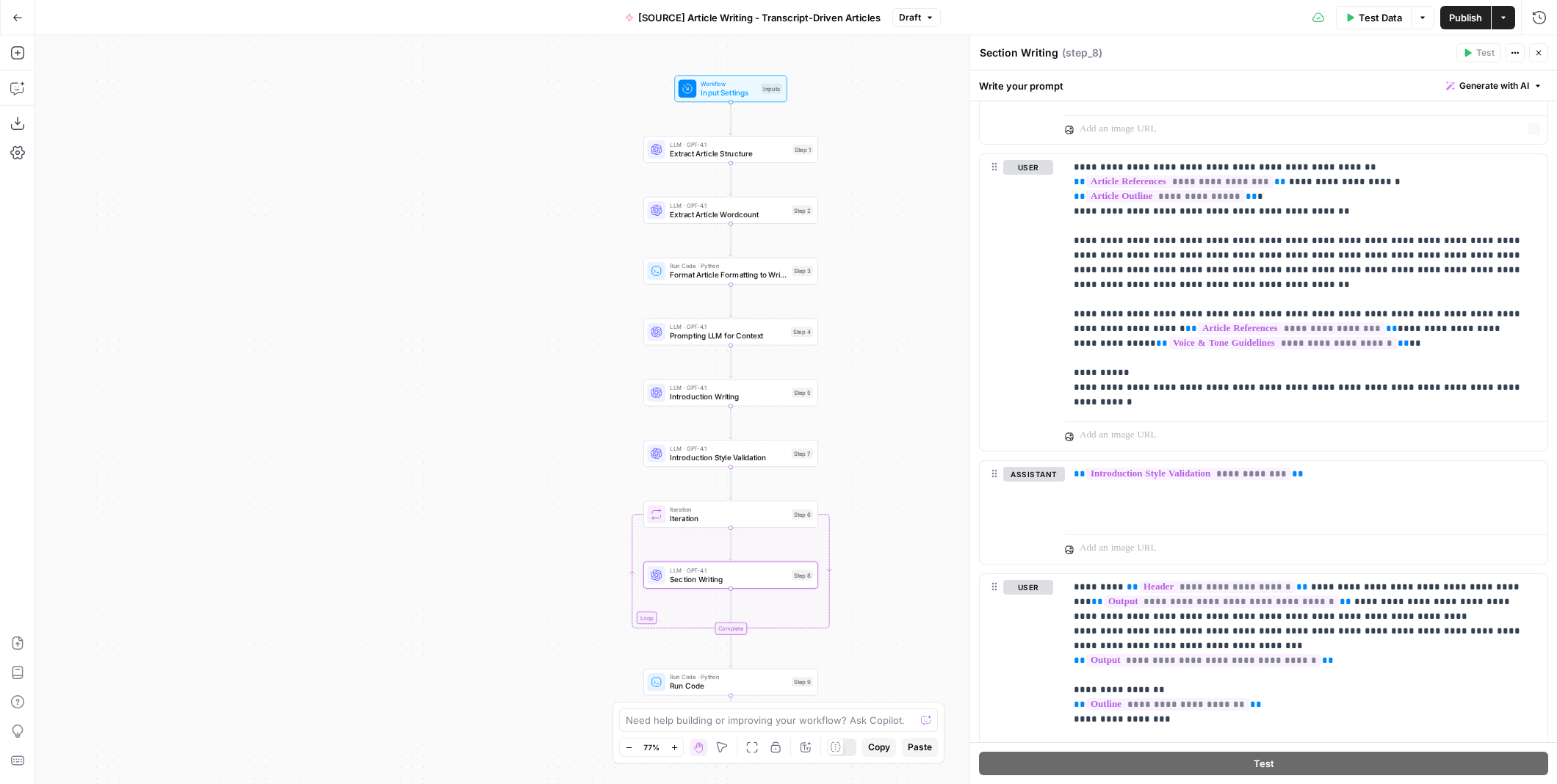
scroll to position [2093, 0]
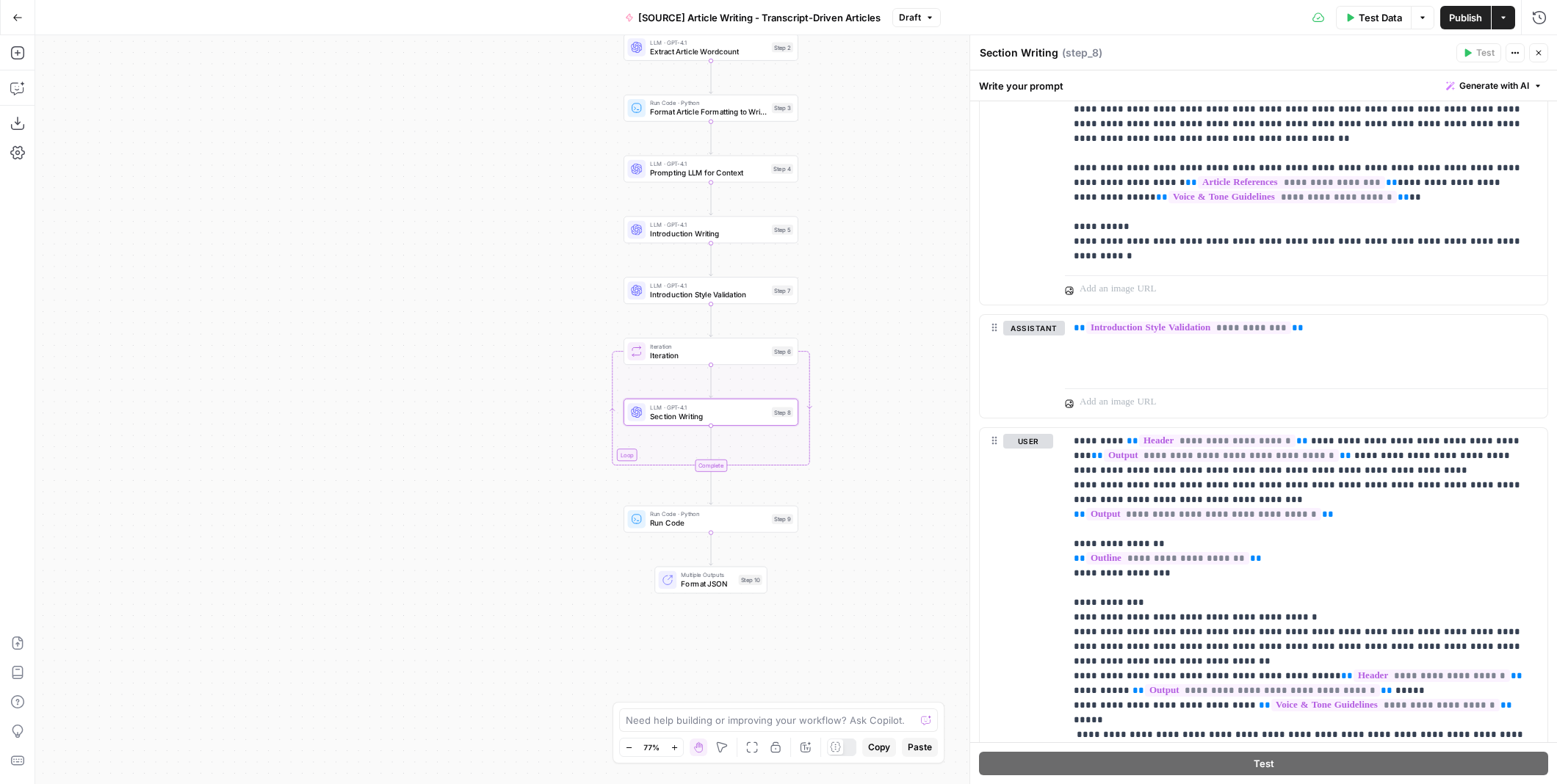
drag, startPoint x: 894, startPoint y: 387, endPoint x: 876, endPoint y: 218, distance: 170.0
click at [876, 218] on div "Workflow Input Settings Inputs LLM · GPT-4.1 Extract Article Structure Step 1 L…" at bounding box center [796, 409] width 1522 height 749
click at [916, 20] on span "Draft" at bounding box center [910, 17] width 22 height 13
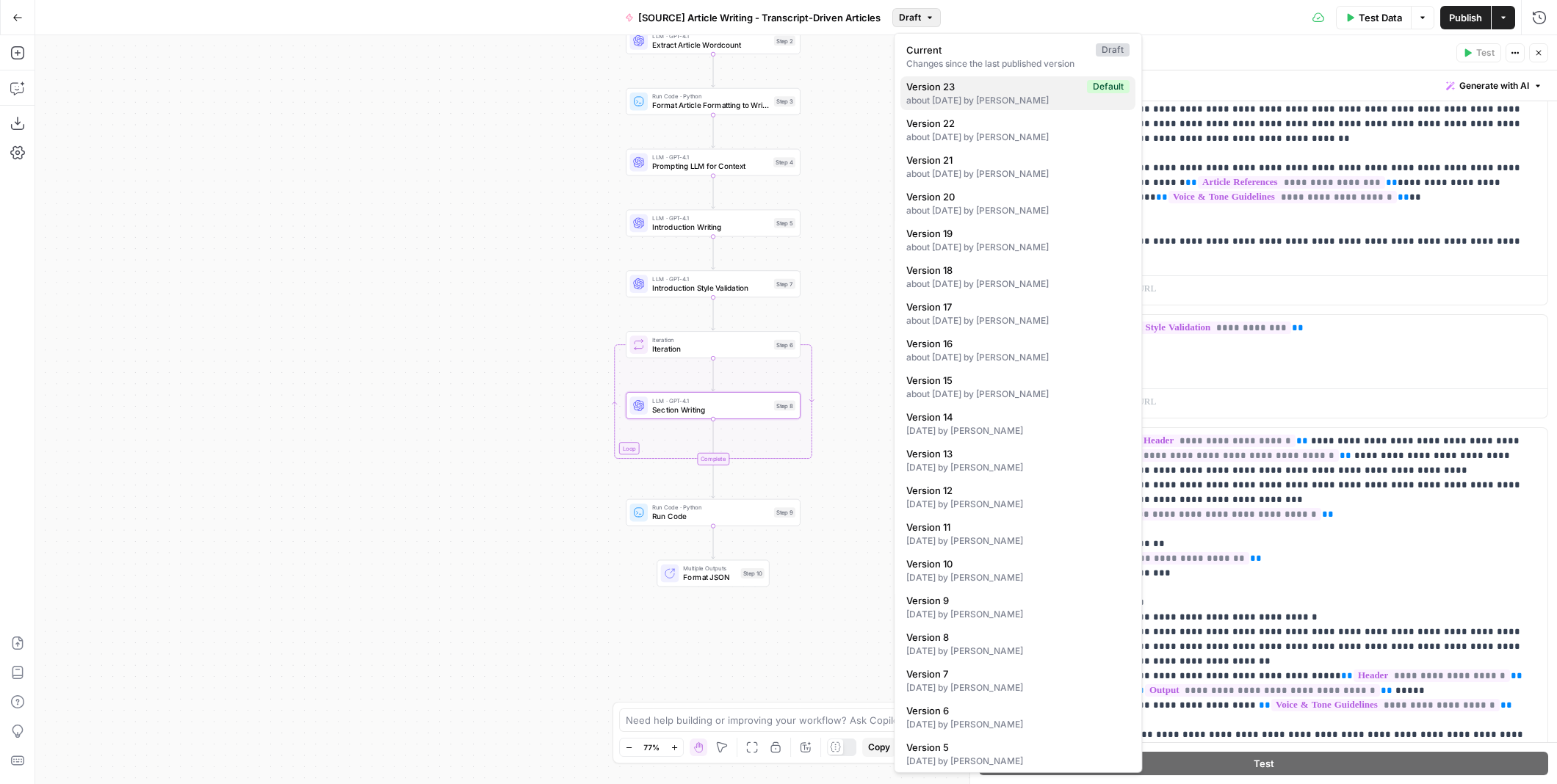
click at [952, 97] on div "about [DATE] by [PERSON_NAME]" at bounding box center [1018, 101] width 223 height 13
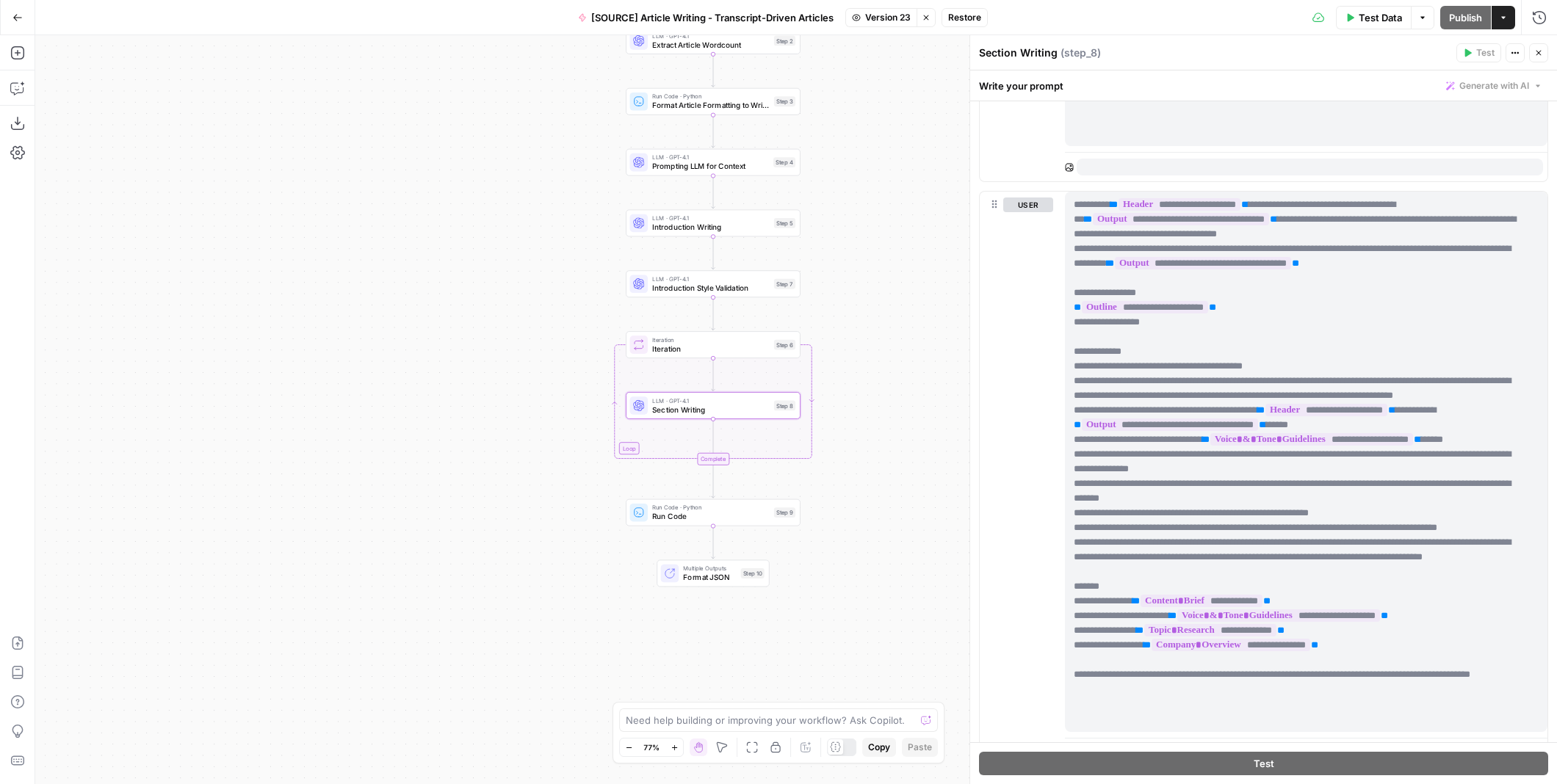
scroll to position [2386, 0]
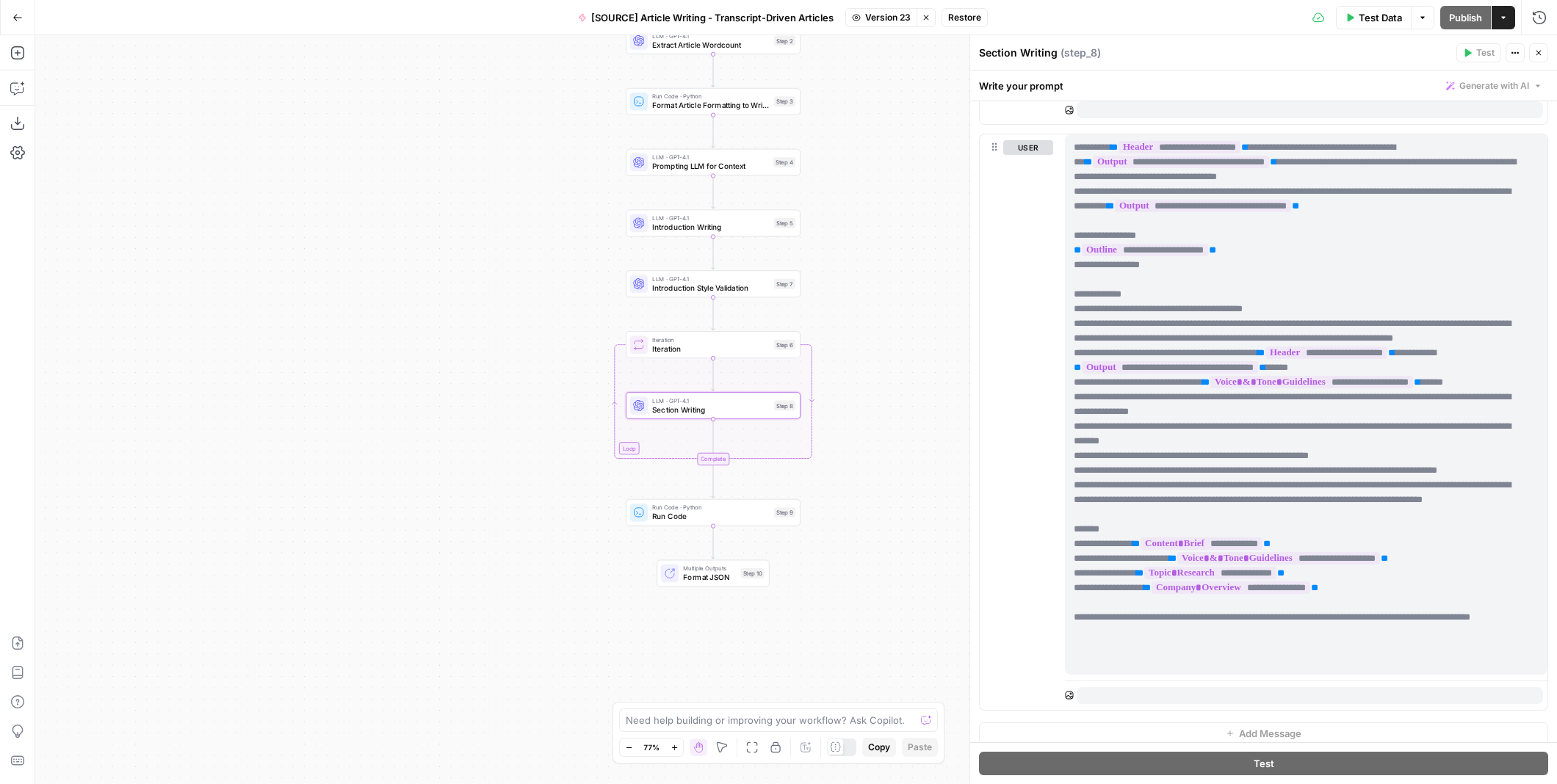
click at [896, 18] on span "Version 23" at bounding box center [888, 17] width 46 height 13
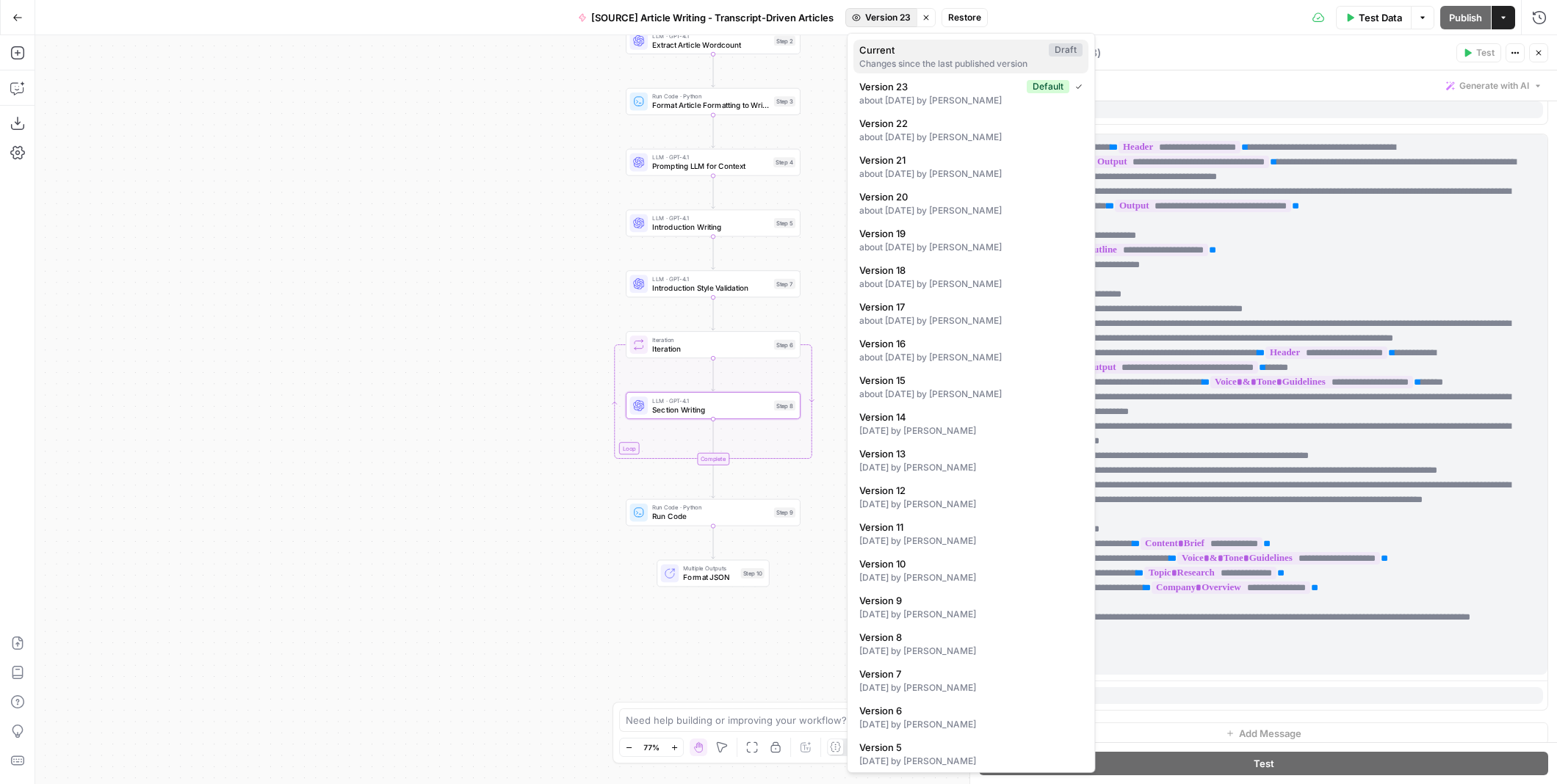
click at [911, 52] on span "Current" at bounding box center [951, 49] width 184 height 15
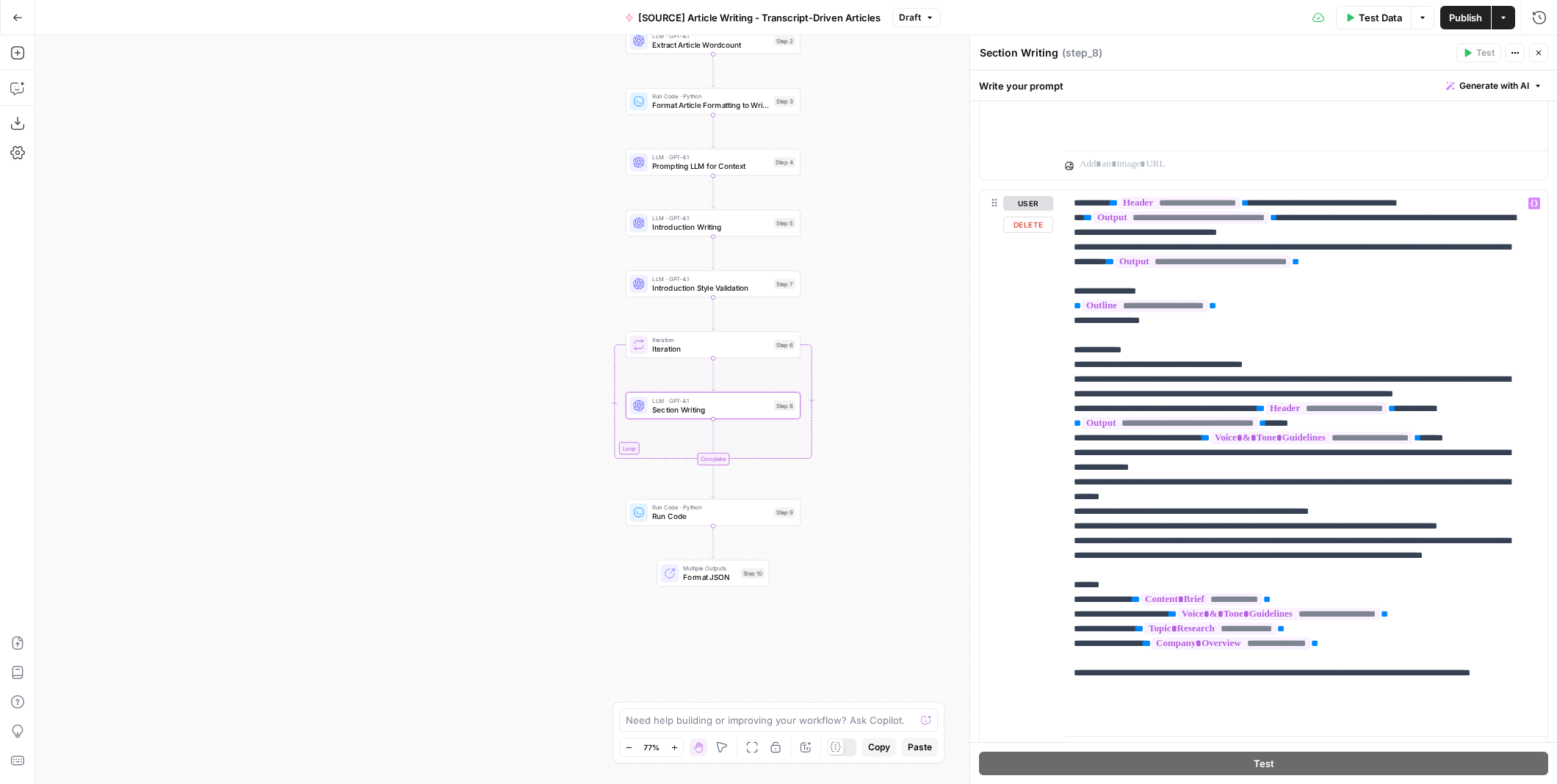
scroll to position [2313, 0]
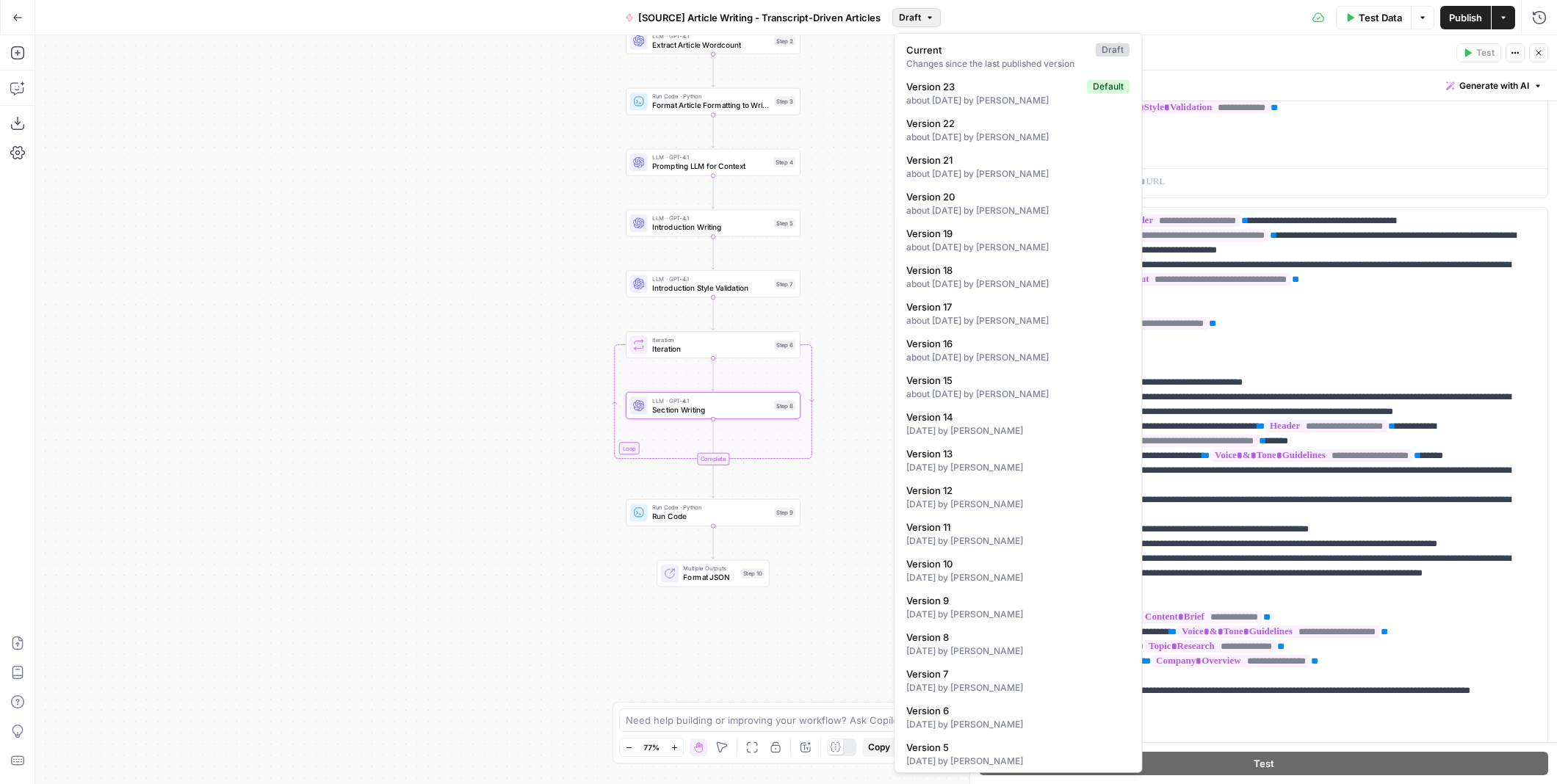
click at [905, 16] on span "Draft" at bounding box center [910, 17] width 22 height 13
click at [990, 94] on div "about [DATE] by [PERSON_NAME]" at bounding box center [1018, 101] width 223 height 13
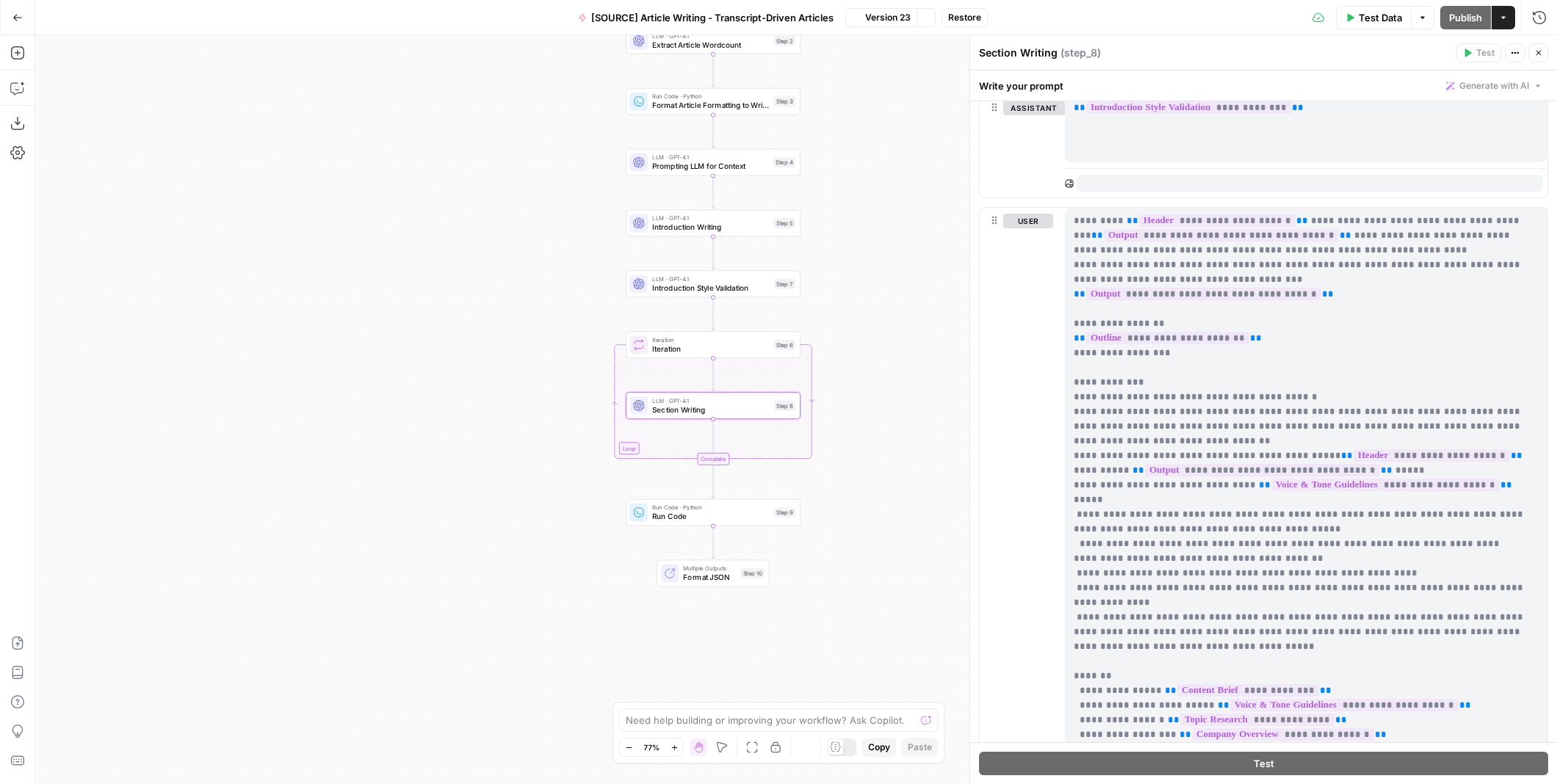
scroll to position [0, 0]
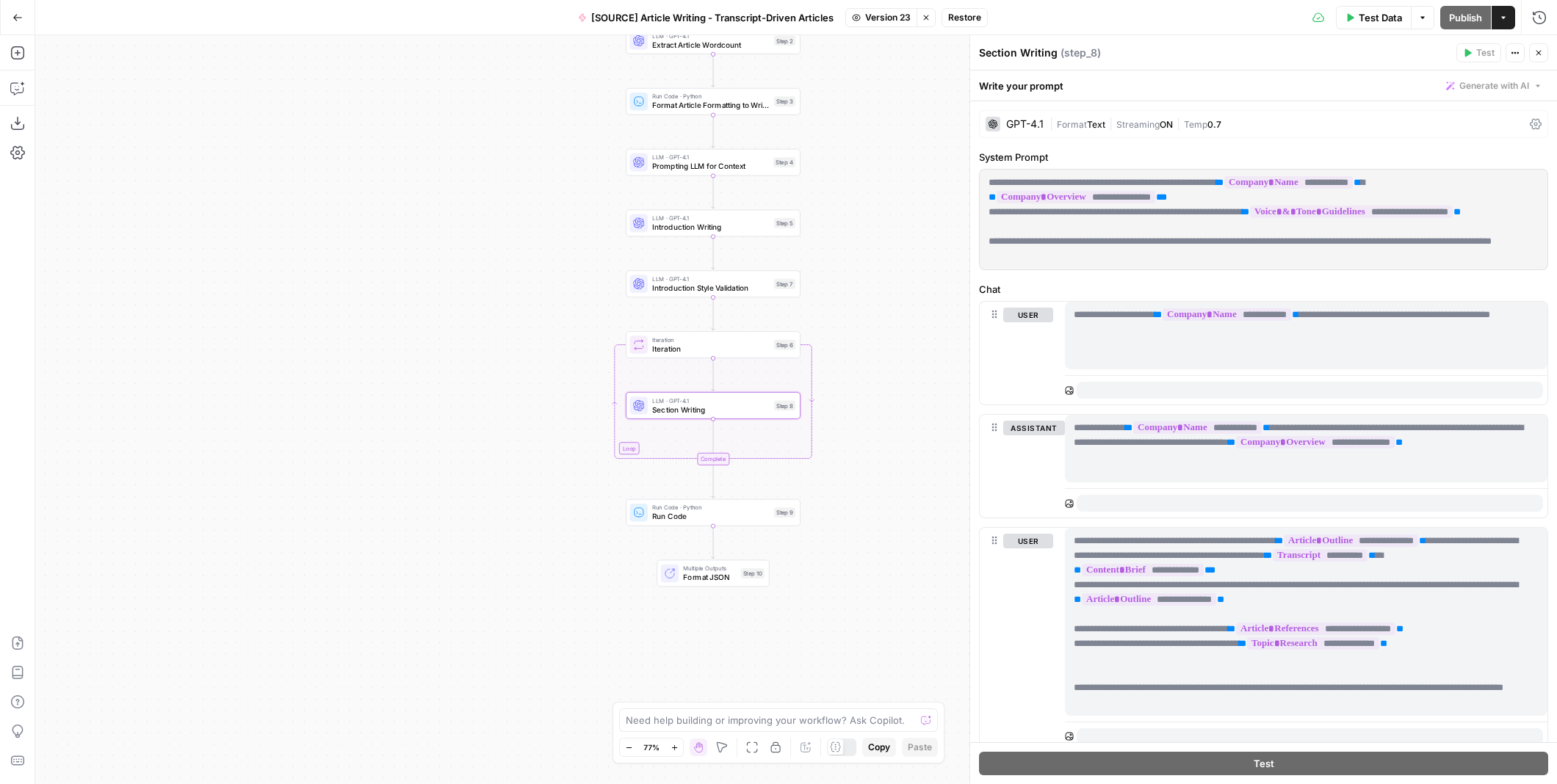
click at [957, 15] on span "Restore" at bounding box center [964, 17] width 33 height 13
click at [744, 168] on span "Restore" at bounding box center [729, 169] width 39 height 15
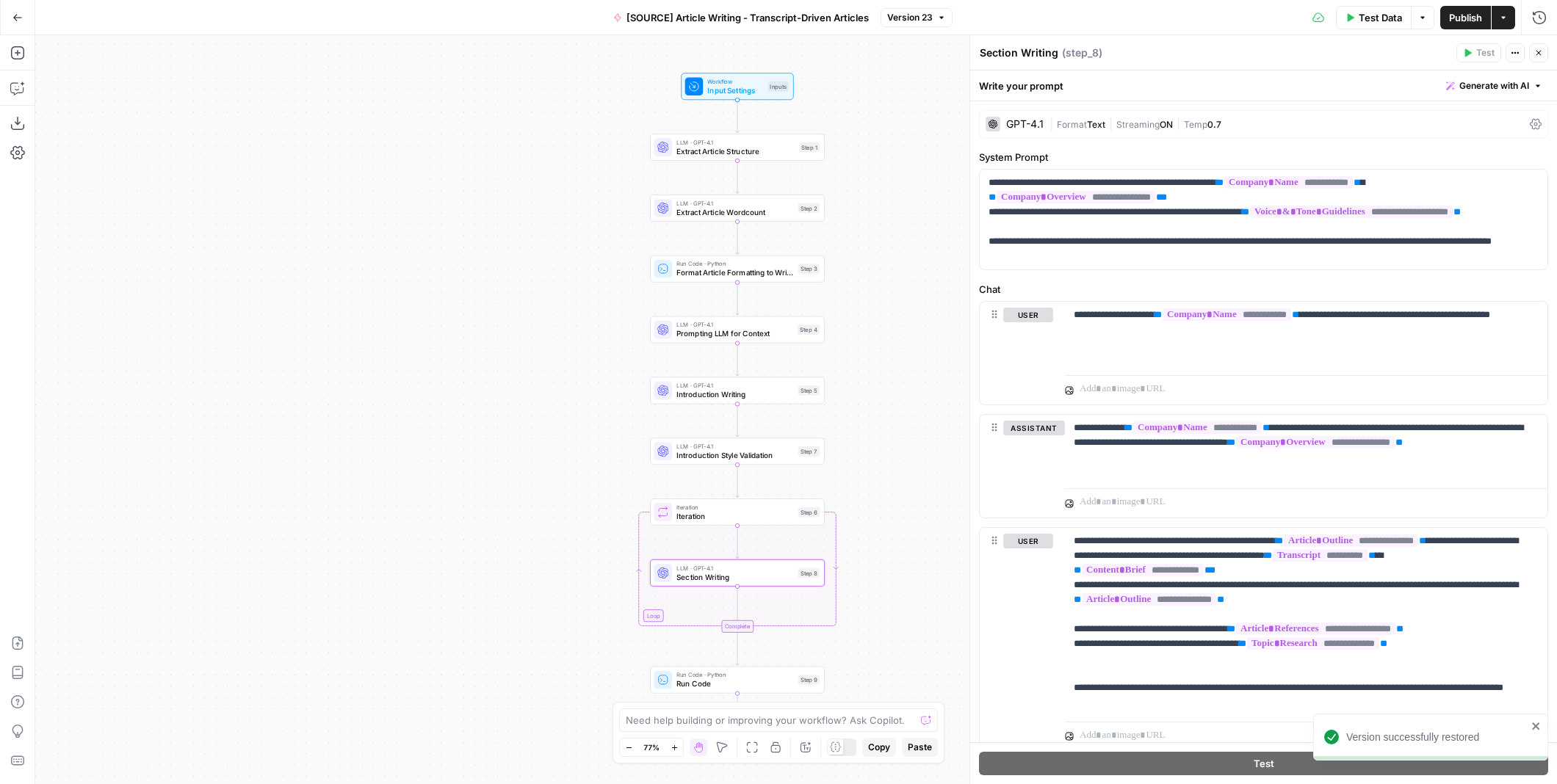
drag, startPoint x: 909, startPoint y: 250, endPoint x: 926, endPoint y: 402, distance: 152.9
click at [932, 415] on div "Workflow Input Settings Inputs LLM · GPT-4.1 Extract Article Structure Step 1 L…" at bounding box center [796, 409] width 1522 height 749
click at [765, 150] on span "Extract Article Structure" at bounding box center [735, 148] width 118 height 11
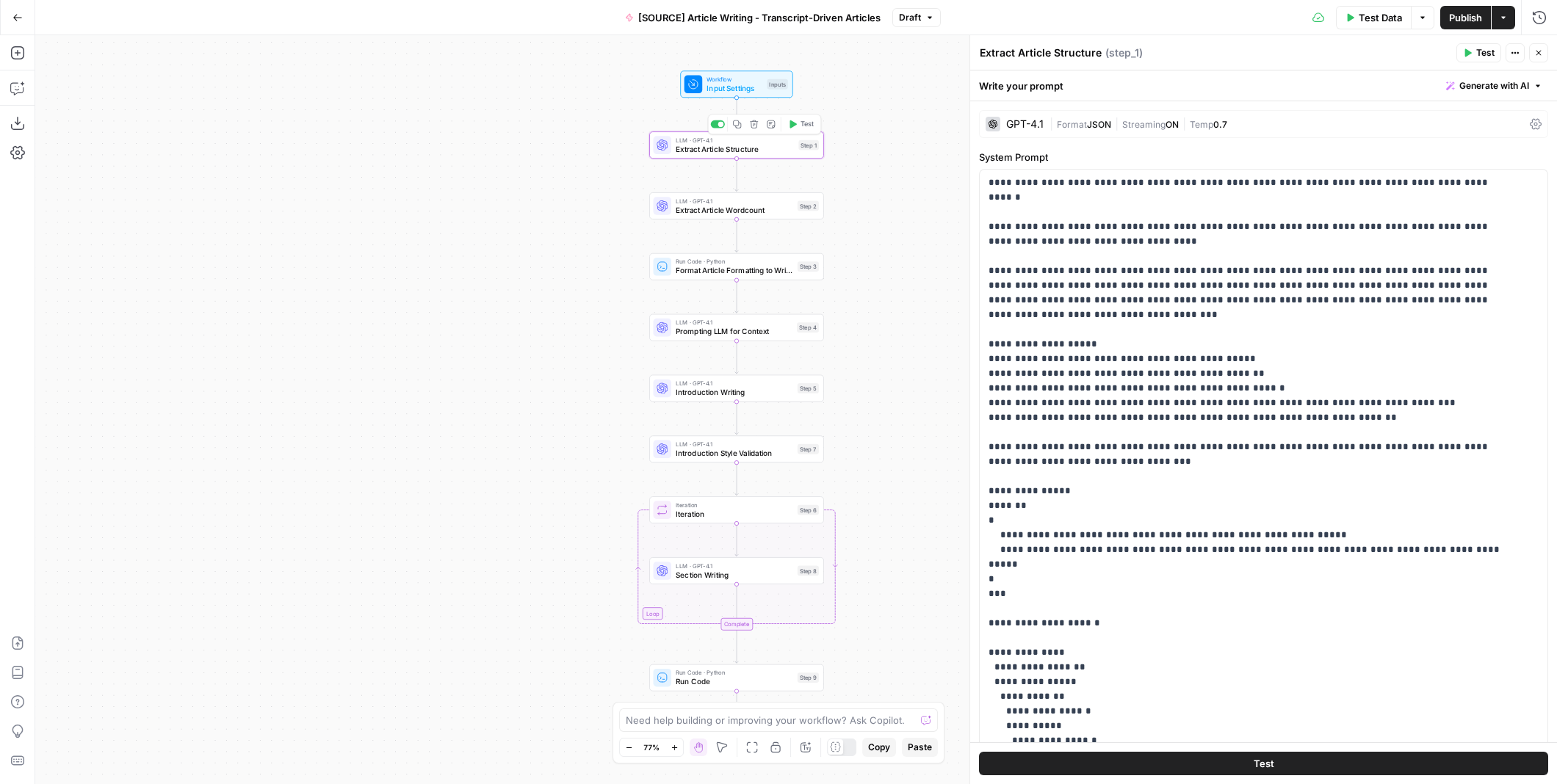
scroll to position [104, 0]
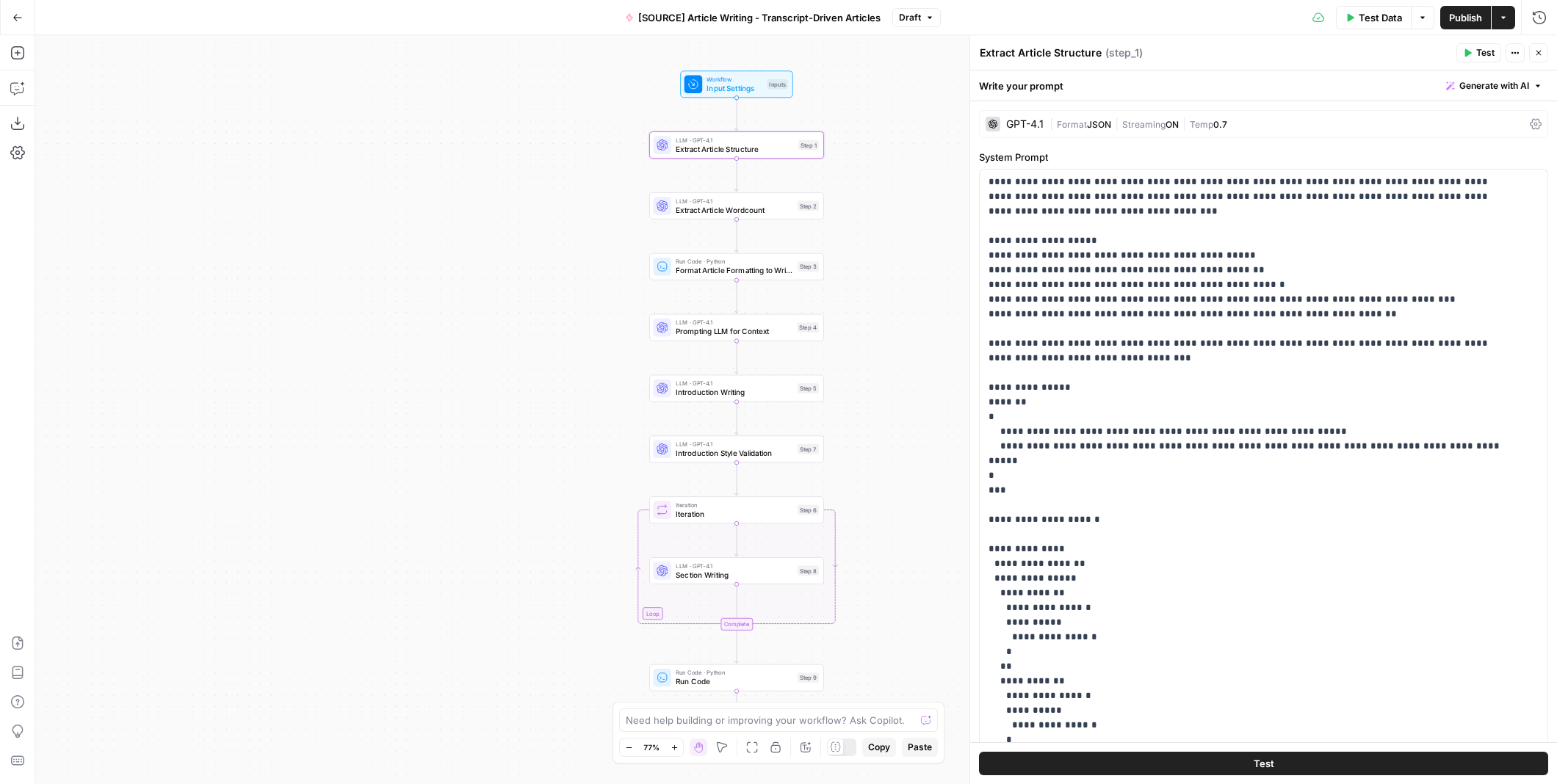
click at [758, 207] on span "Extract Article Wordcount" at bounding box center [734, 210] width 117 height 11
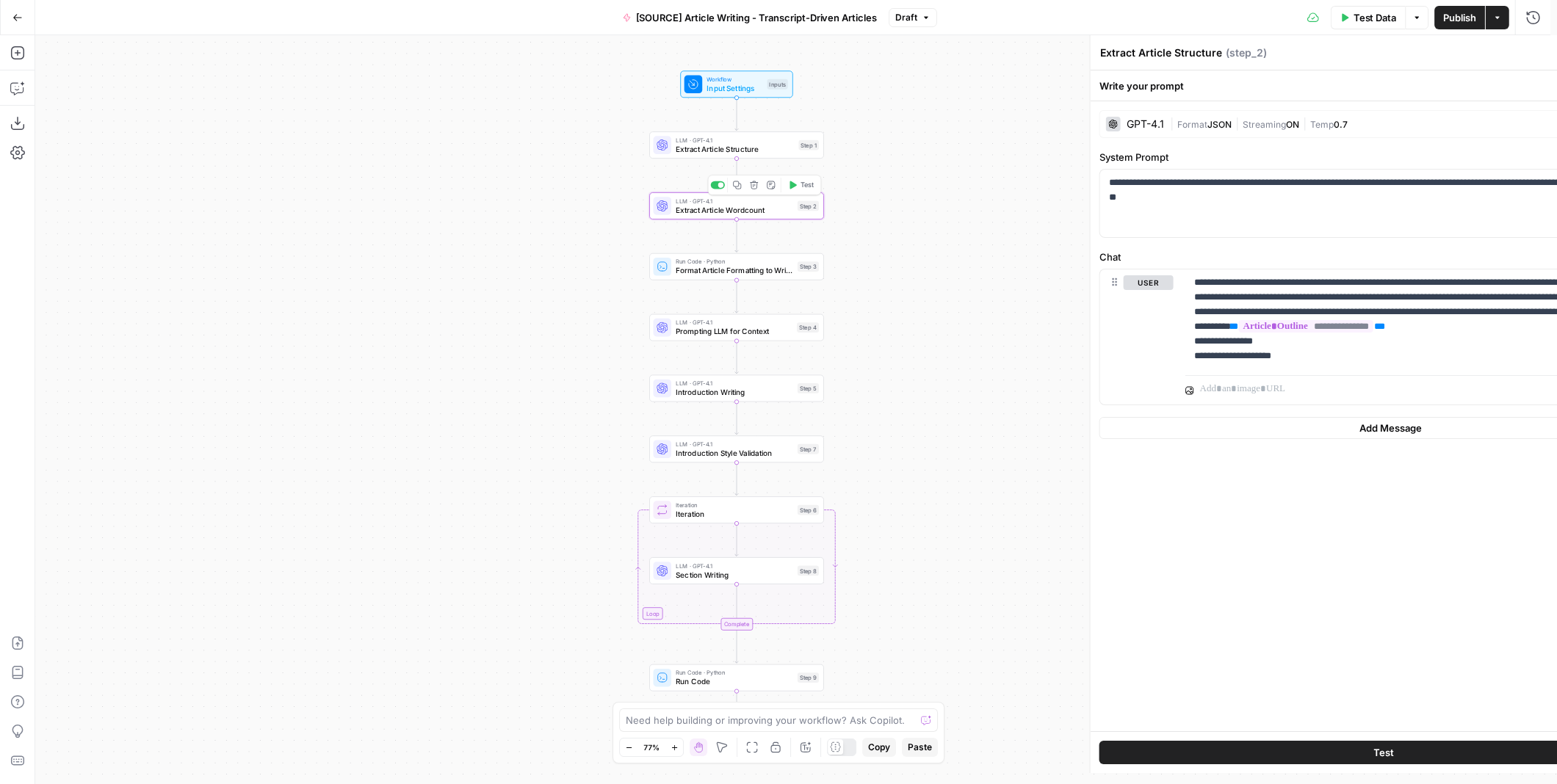
type textarea "Extract Article Wordcount"
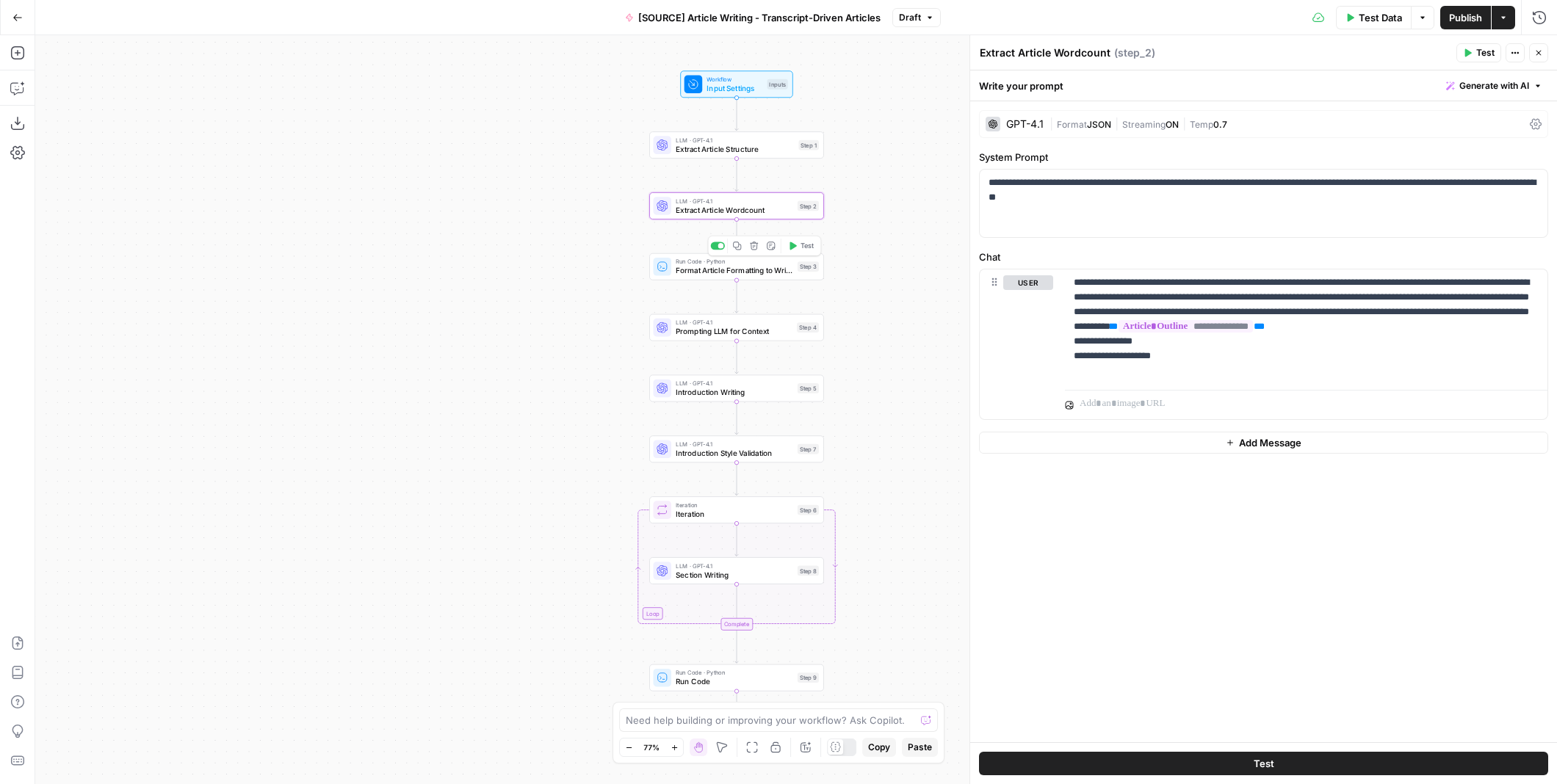
drag, startPoint x: 763, startPoint y: 274, endPoint x: 774, endPoint y: 315, distance: 42.4
click at [763, 273] on span "Format Article Formatting to Write Sections" at bounding box center [734, 270] width 117 height 11
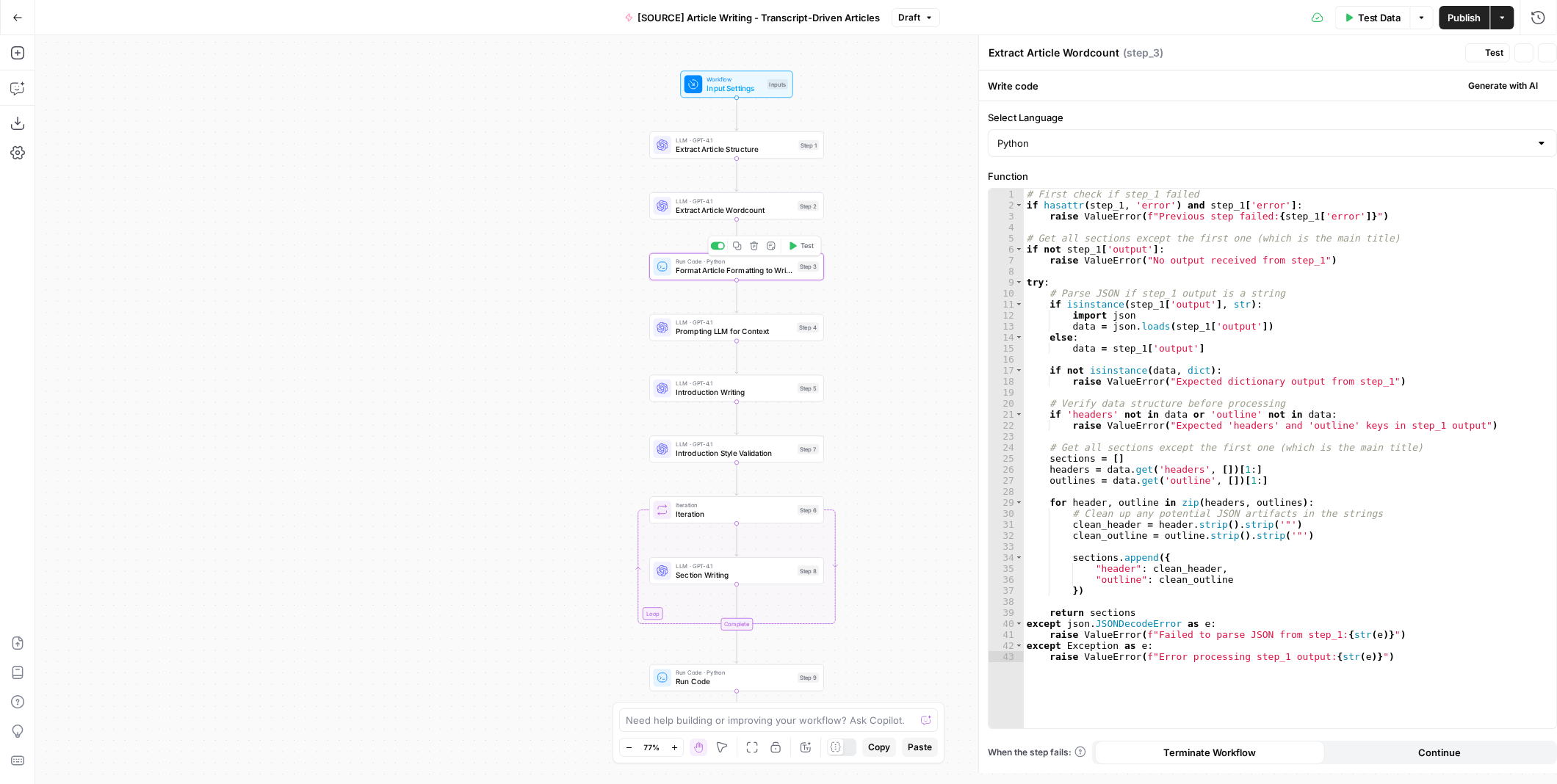
type textarea "Format Article Formatting to Write Sections"
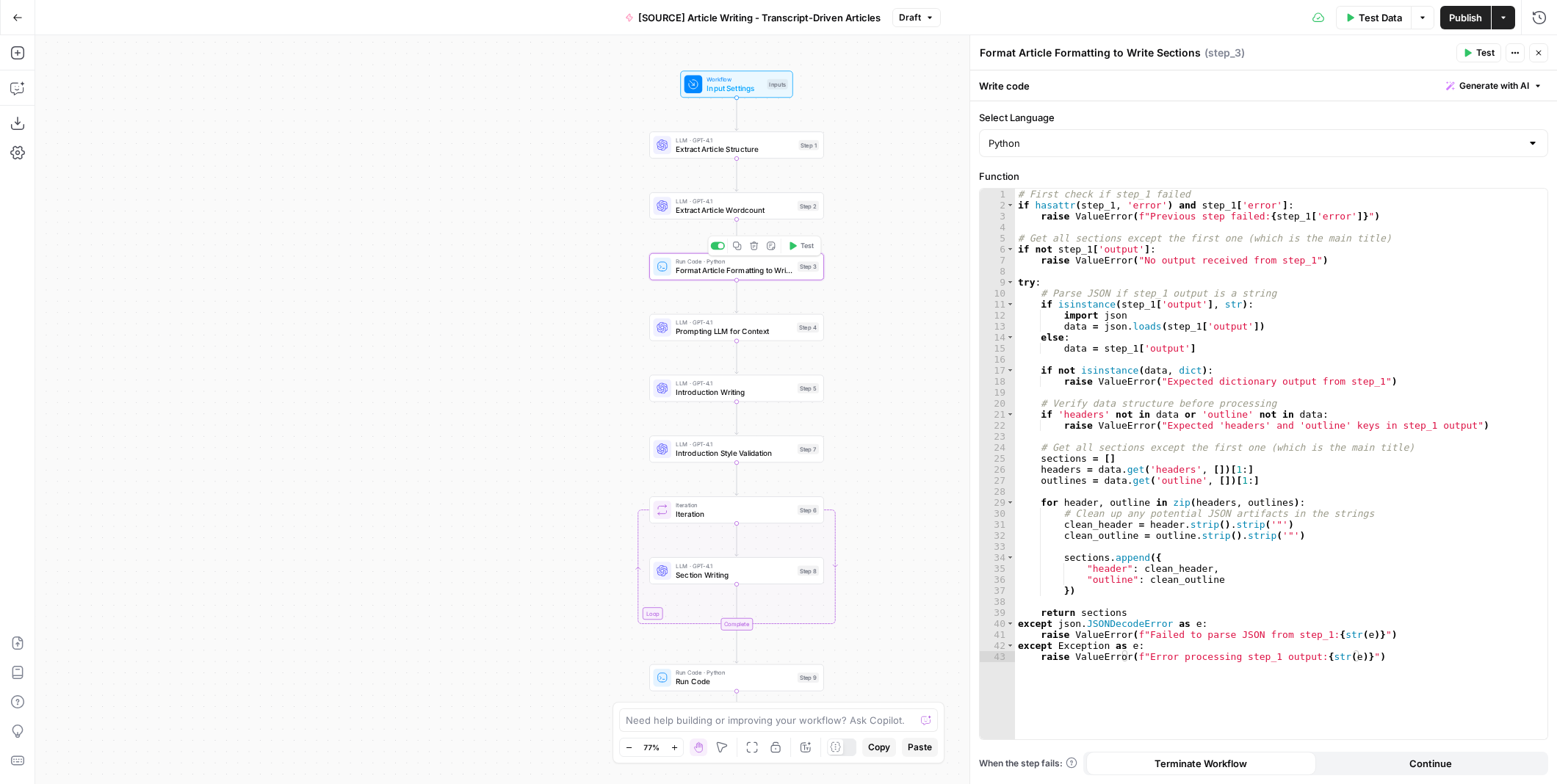
click at [758, 329] on span "Prompting LLM for Context" at bounding box center [734, 332] width 117 height 11
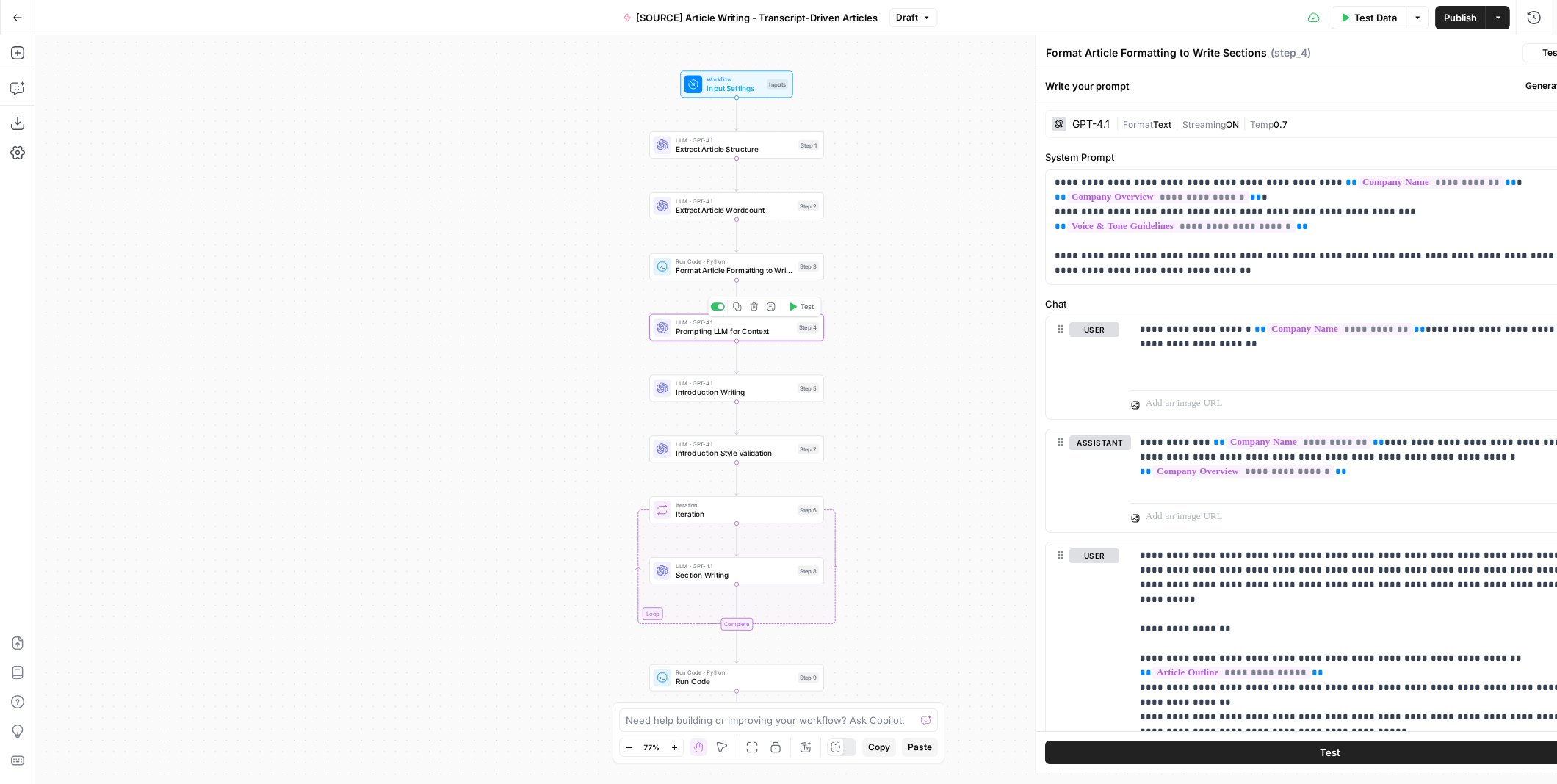
type textarea "Prompting LLM for Context"
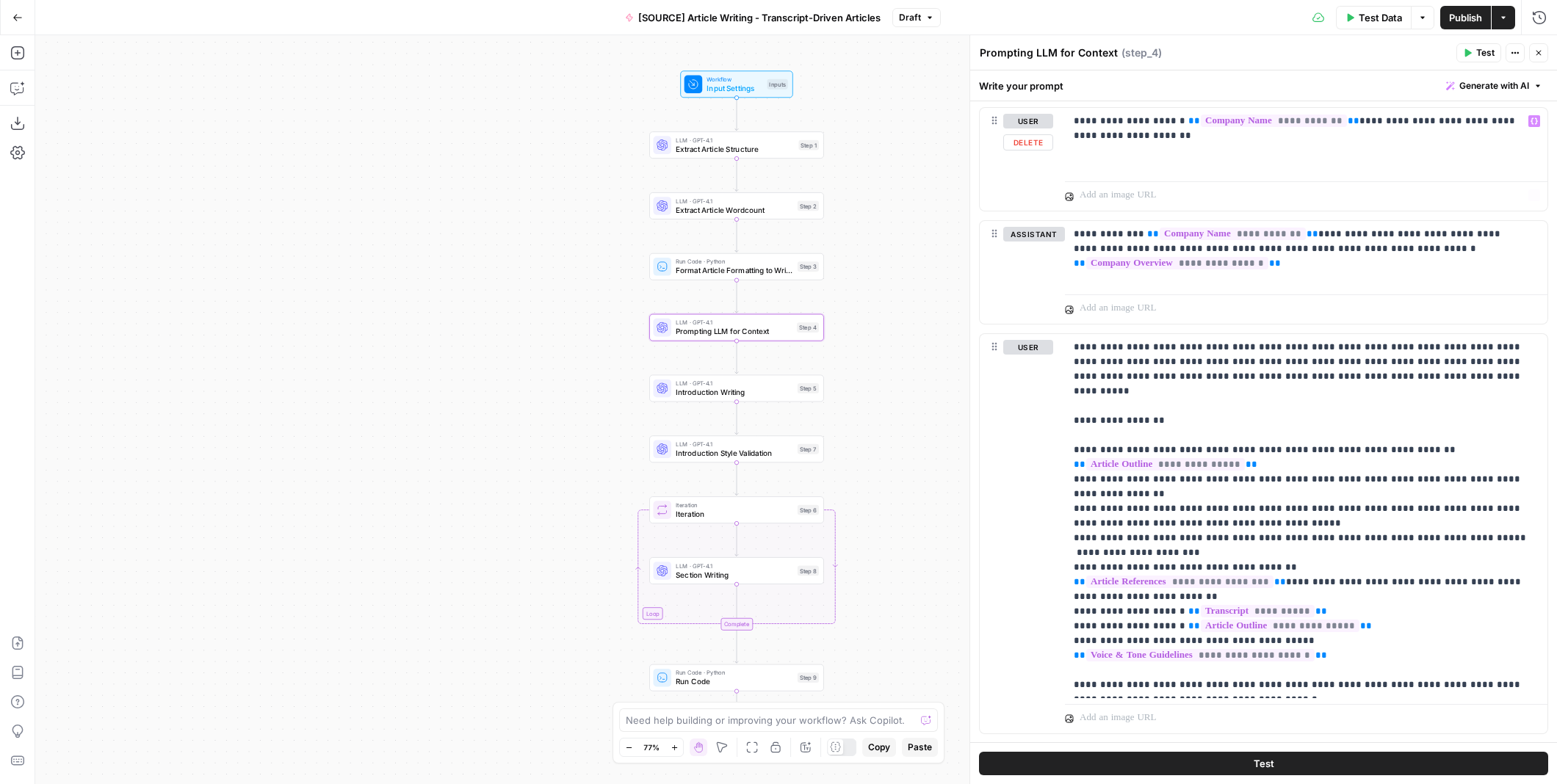
scroll to position [225, 0]
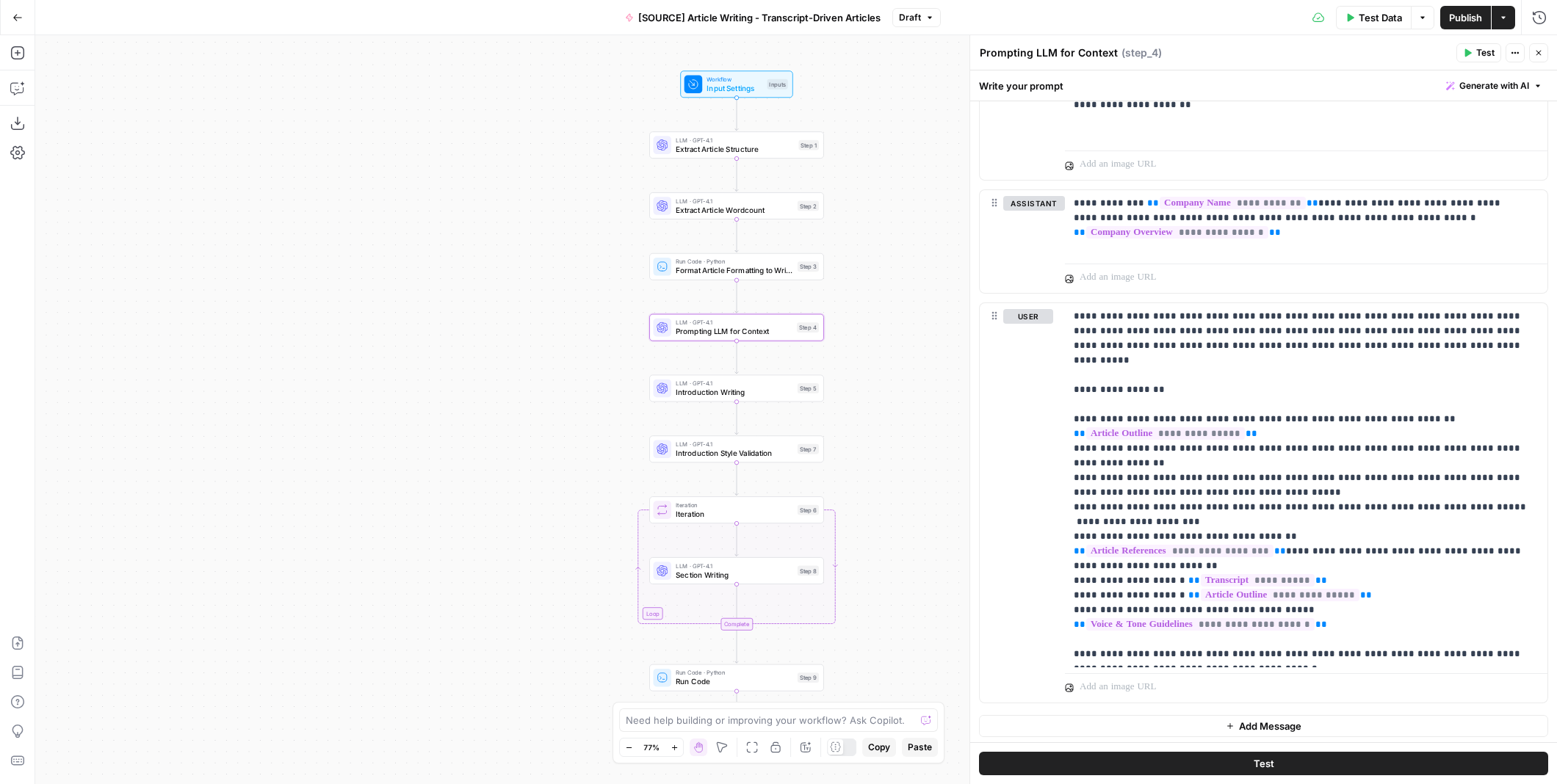
click at [745, 388] on span "Introduction Writing" at bounding box center [734, 392] width 117 height 11
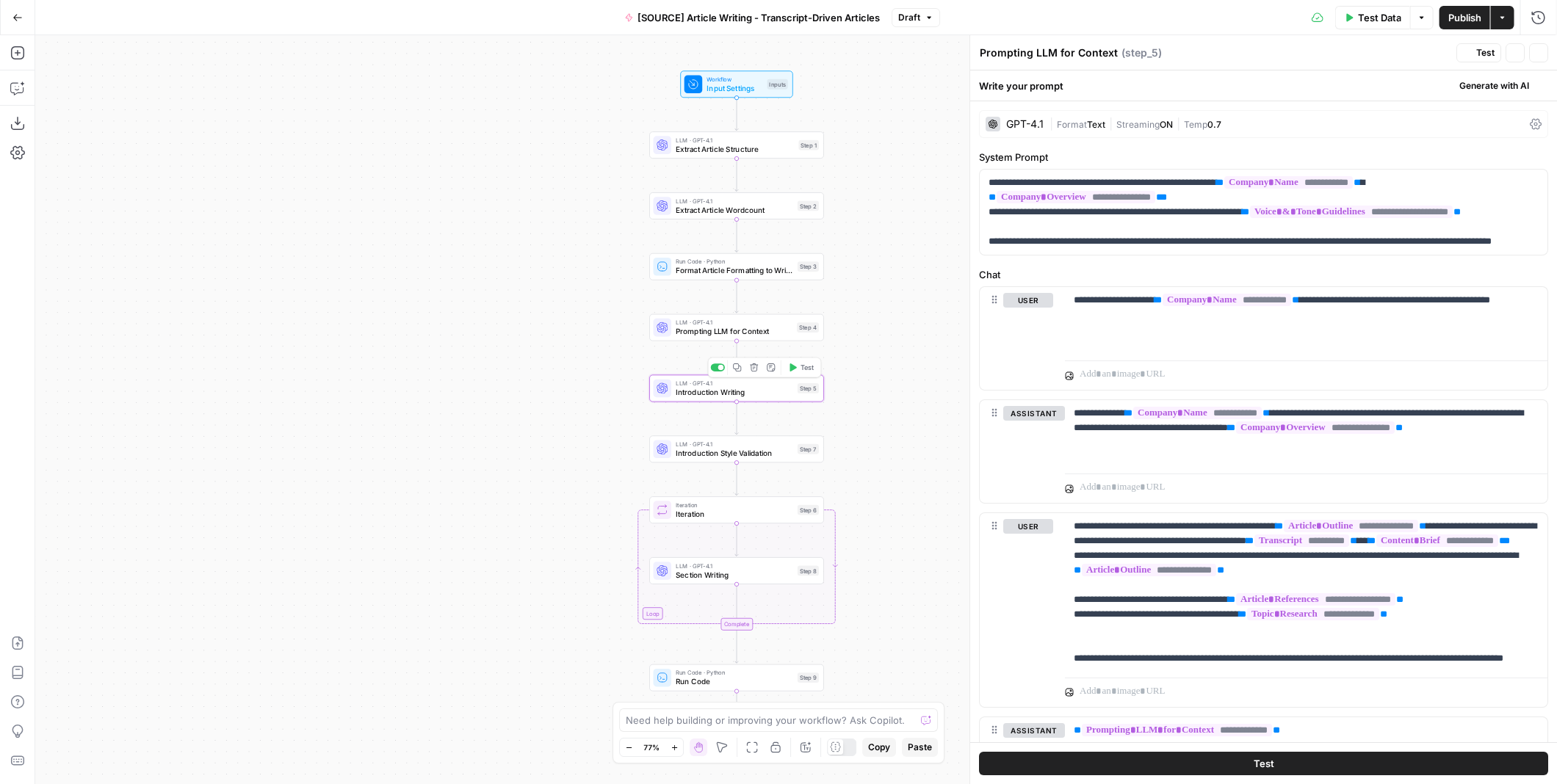
type textarea "Introduction Writing"
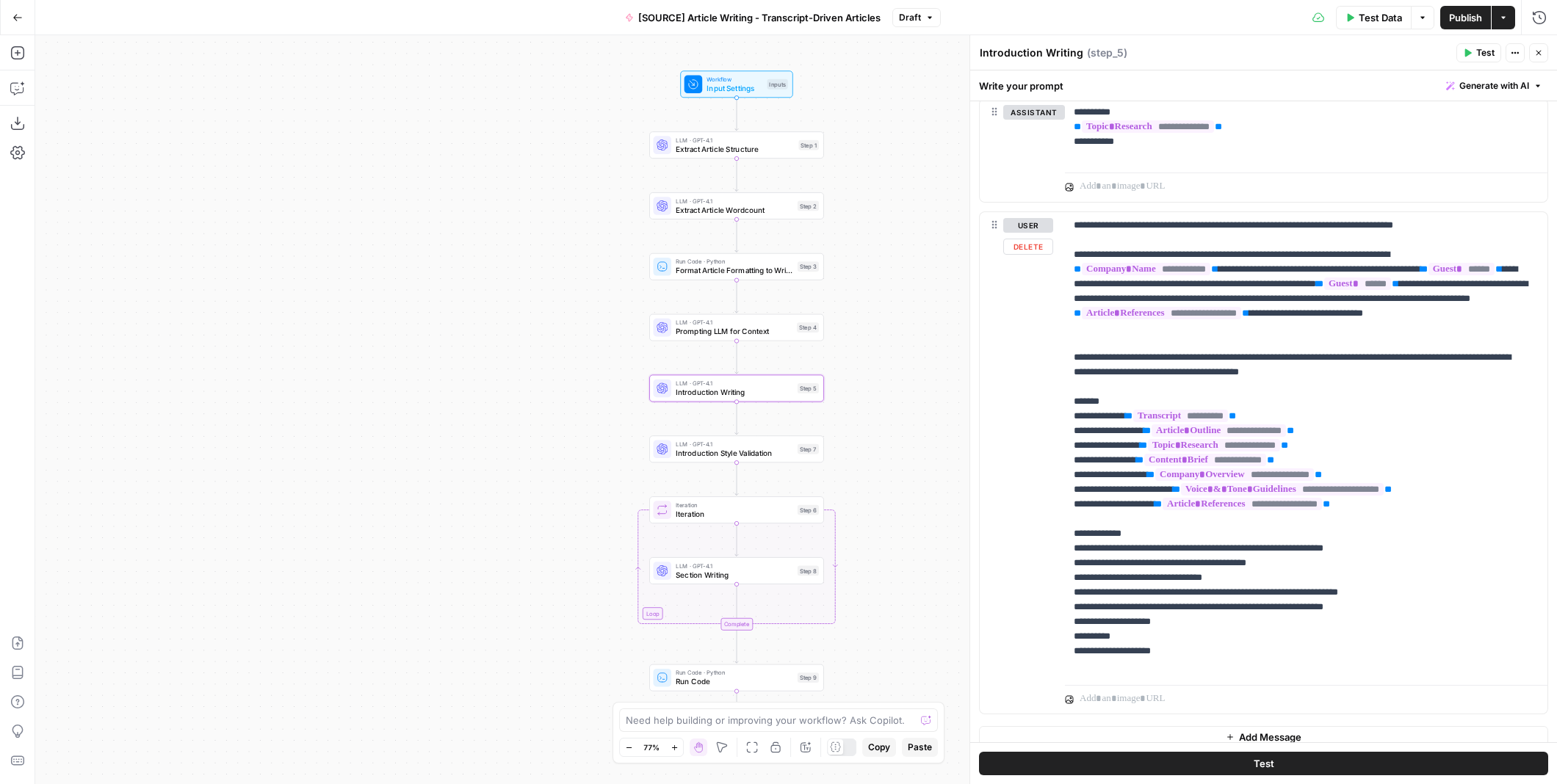
scroll to position [1344, 0]
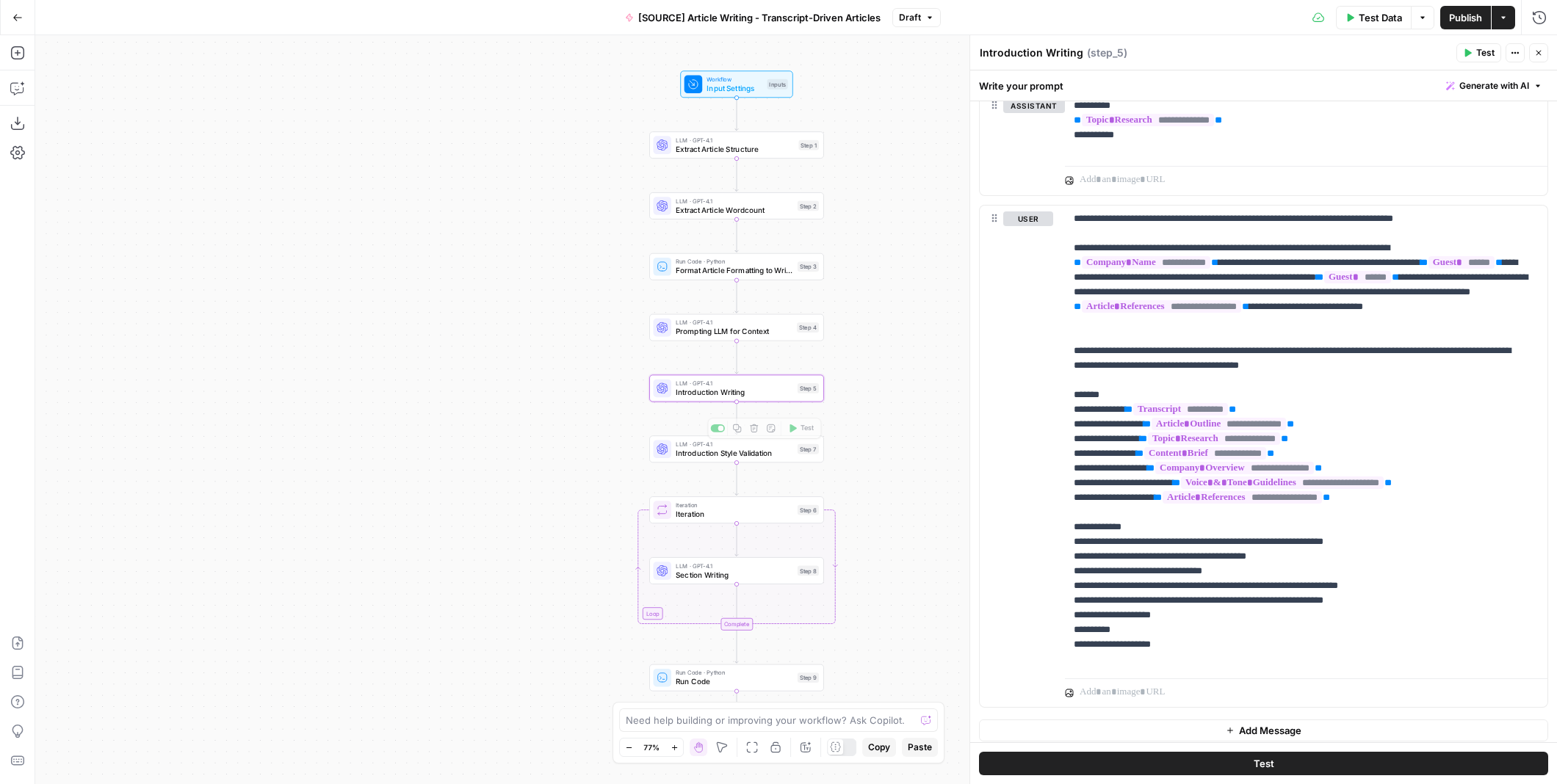
click at [766, 463] on div "Workflow Input Settings Inputs LLM · GPT-4.1 Extract Article Structure Step 1 L…" at bounding box center [796, 409] width 1522 height 749
click at [769, 573] on span "Section Writing" at bounding box center [734, 574] width 117 height 11
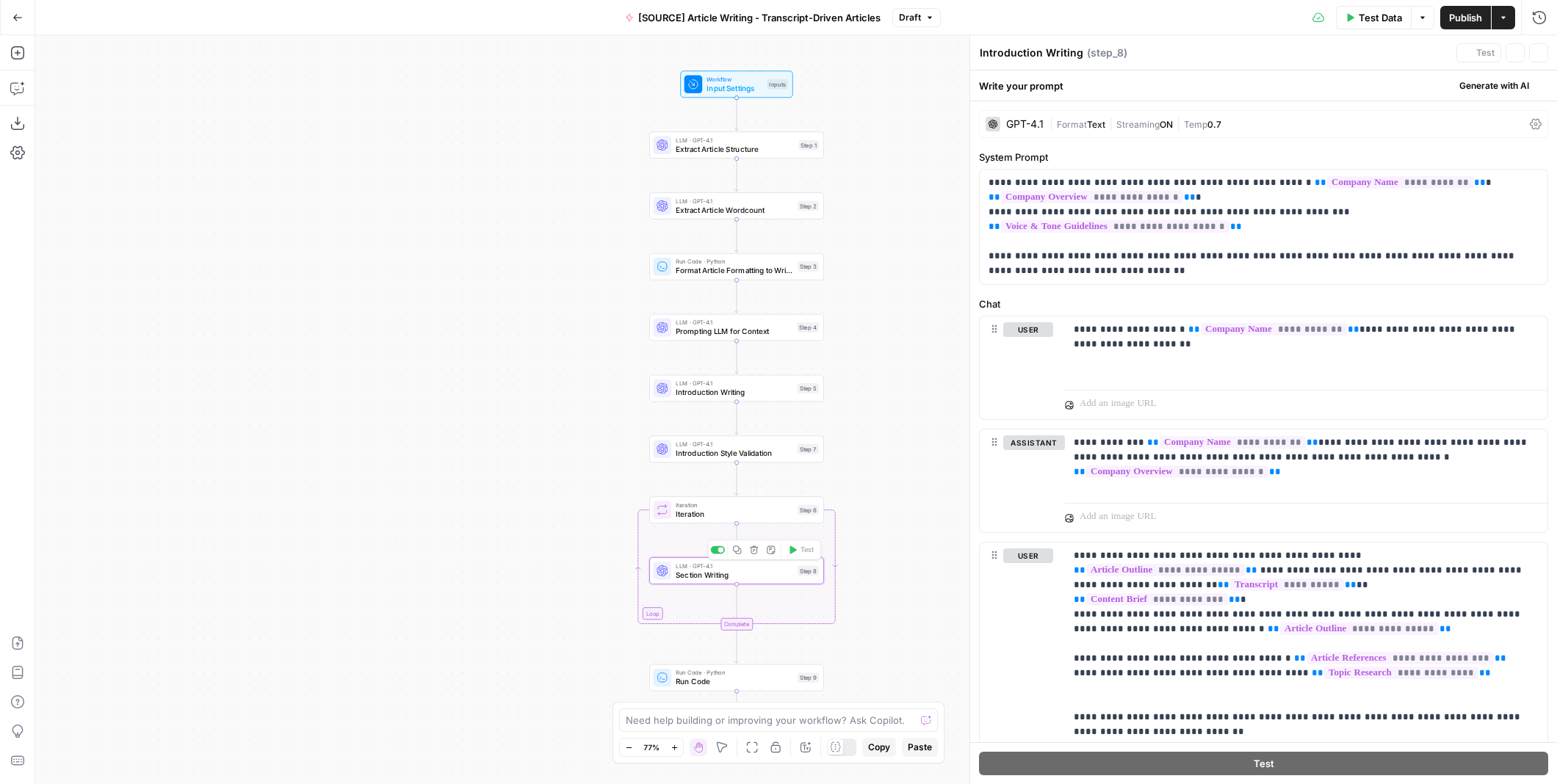
type textarea "Section Writing"
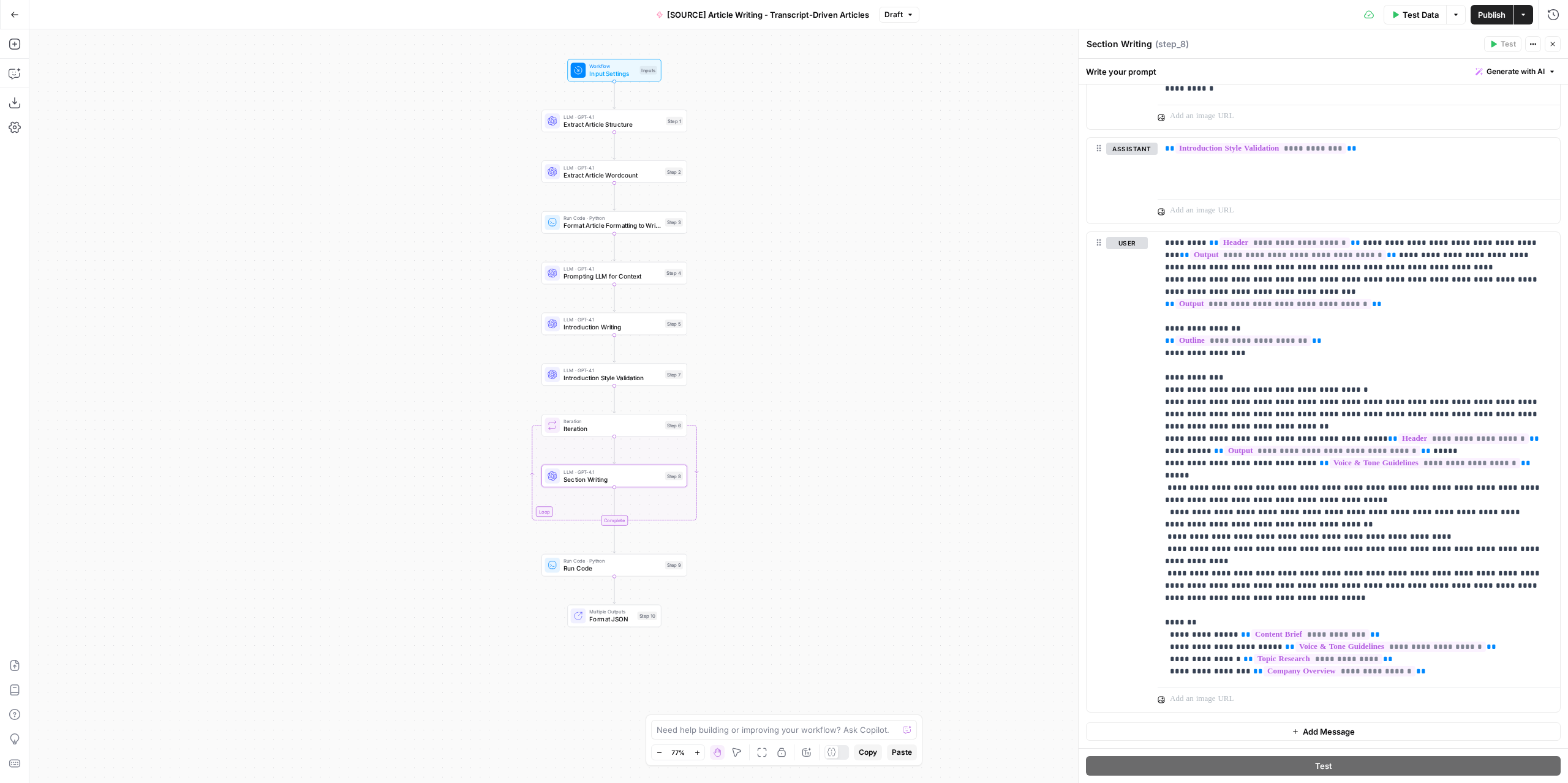
scroll to position [1861, 0]
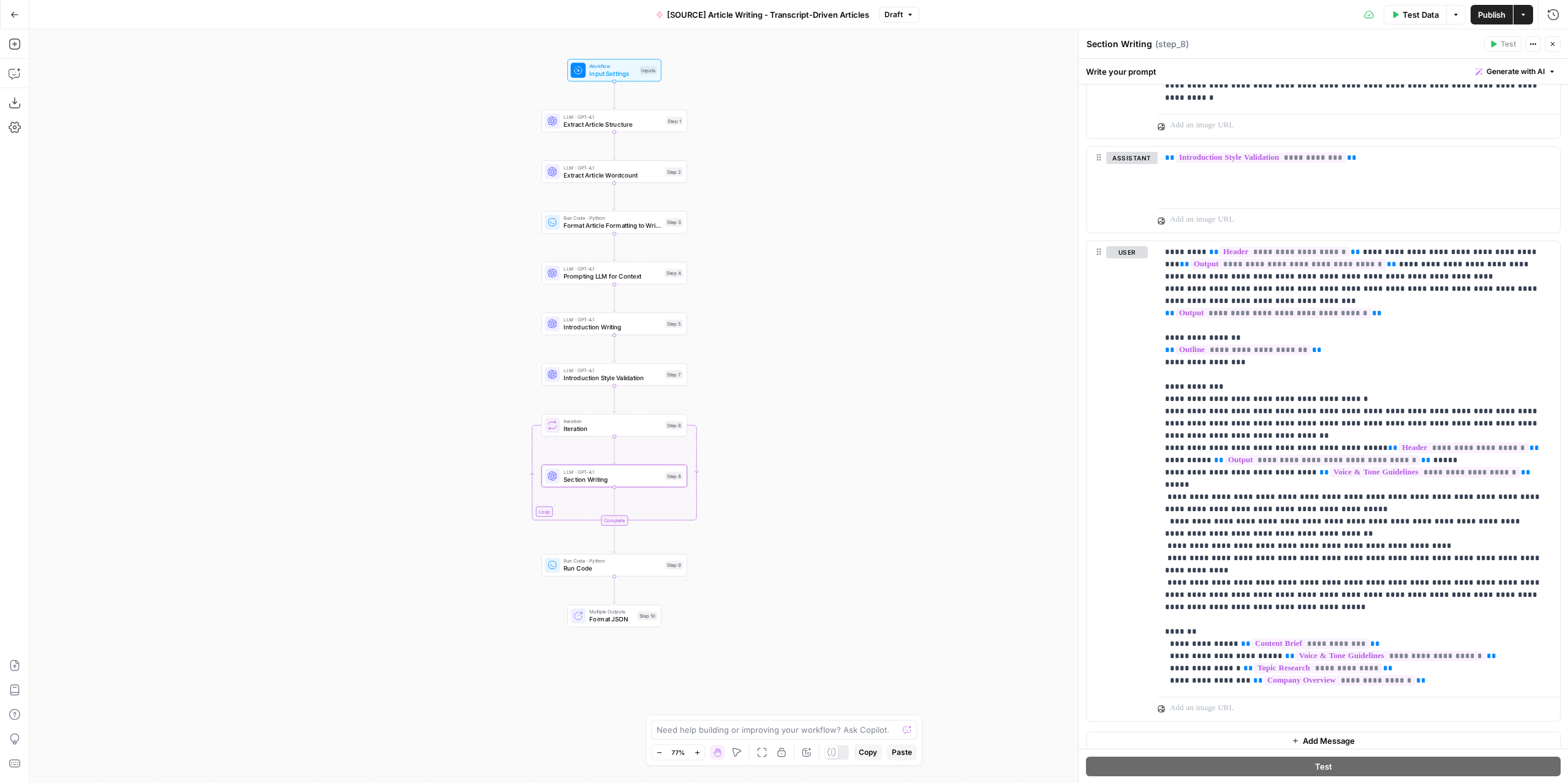
click at [646, 480] on span "Section Writing" at bounding box center [612, 479] width 98 height 9
click at [1242, 558] on p "**********" at bounding box center [1354, 467] width 379 height 441
click at [657, 481] on span "Section Writing" at bounding box center [612, 479] width 98 height 9
click at [1225, 563] on p "**********" at bounding box center [1354, 467] width 379 height 441
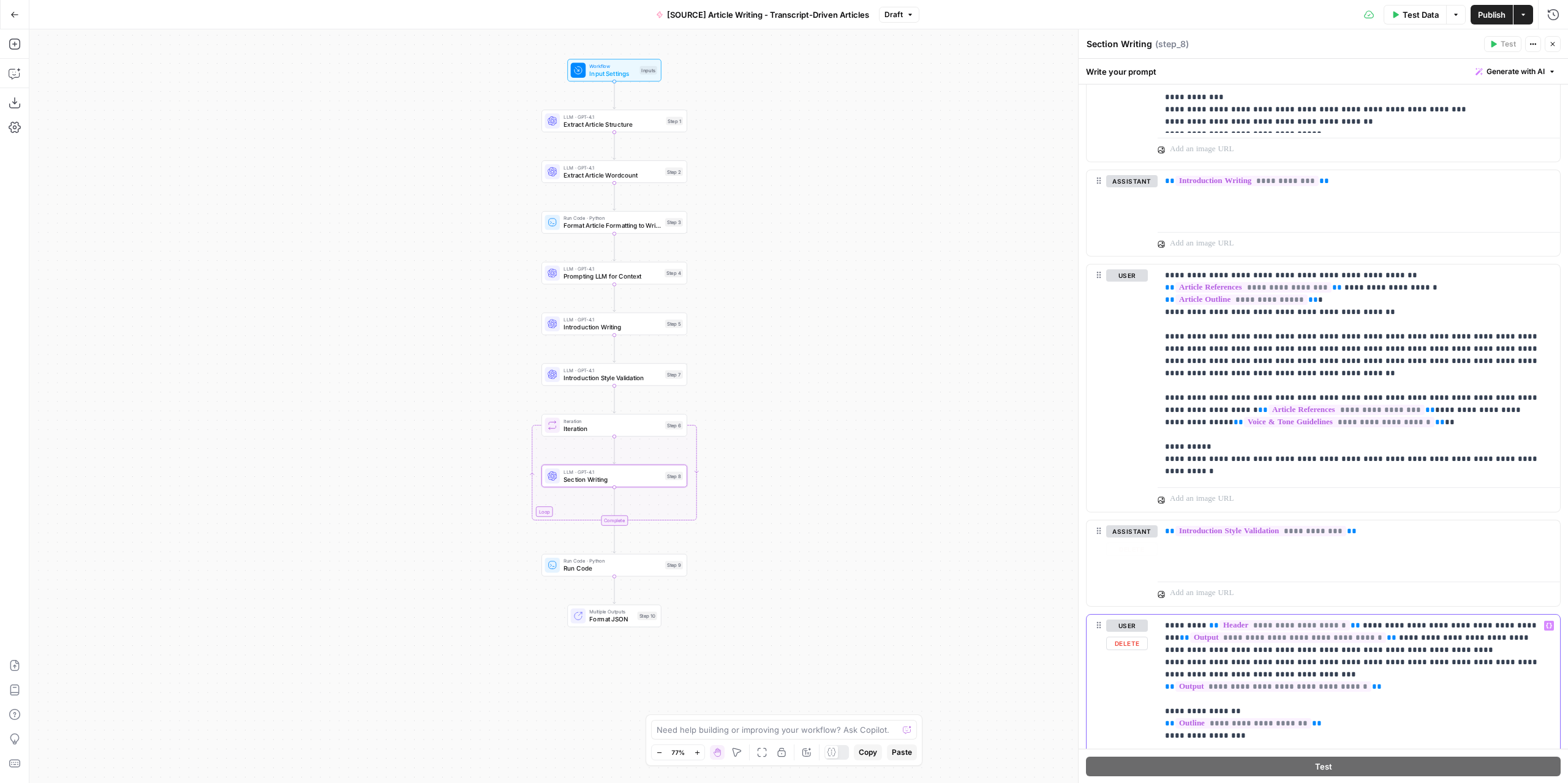
scroll to position [1310, 0]
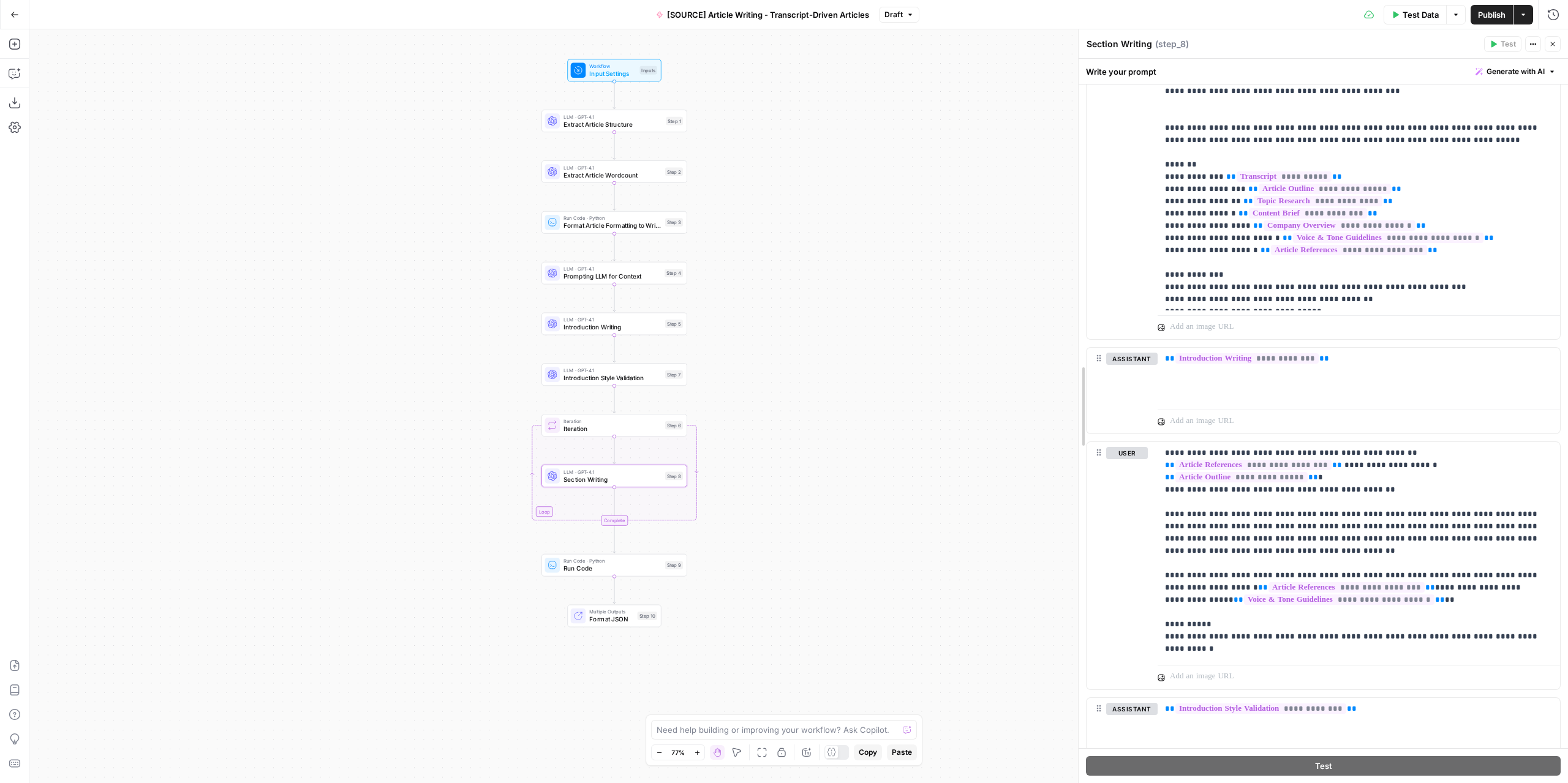
drag, startPoint x: 1080, startPoint y: 519, endPoint x: 925, endPoint y: 516, distance: 155.0
click at [925, 516] on body "Marketers in Demand New Home Browse Insights Opportunities Your Data Recent Gri…" at bounding box center [784, 391] width 1568 height 783
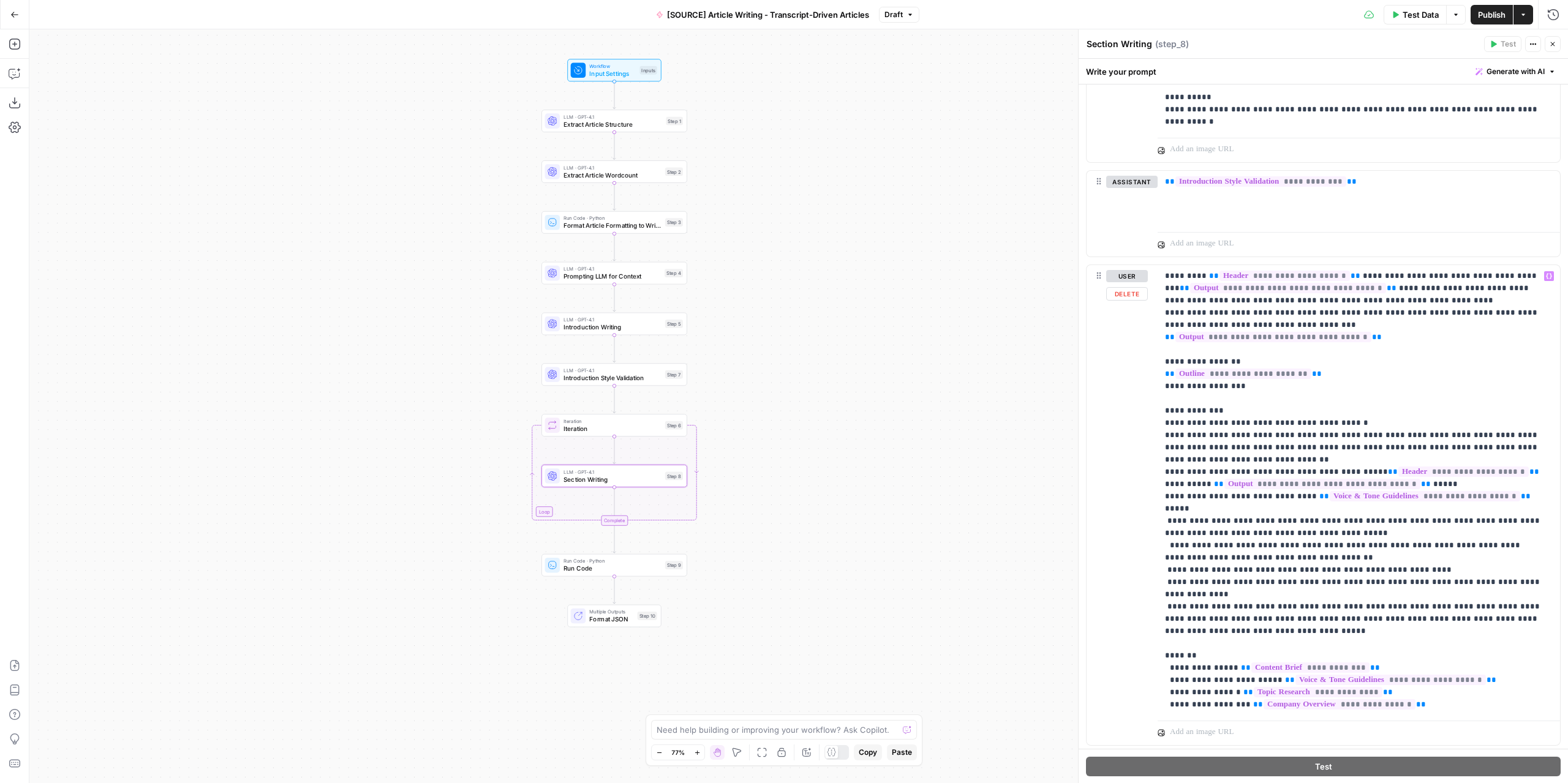
scroll to position [1861, 0]
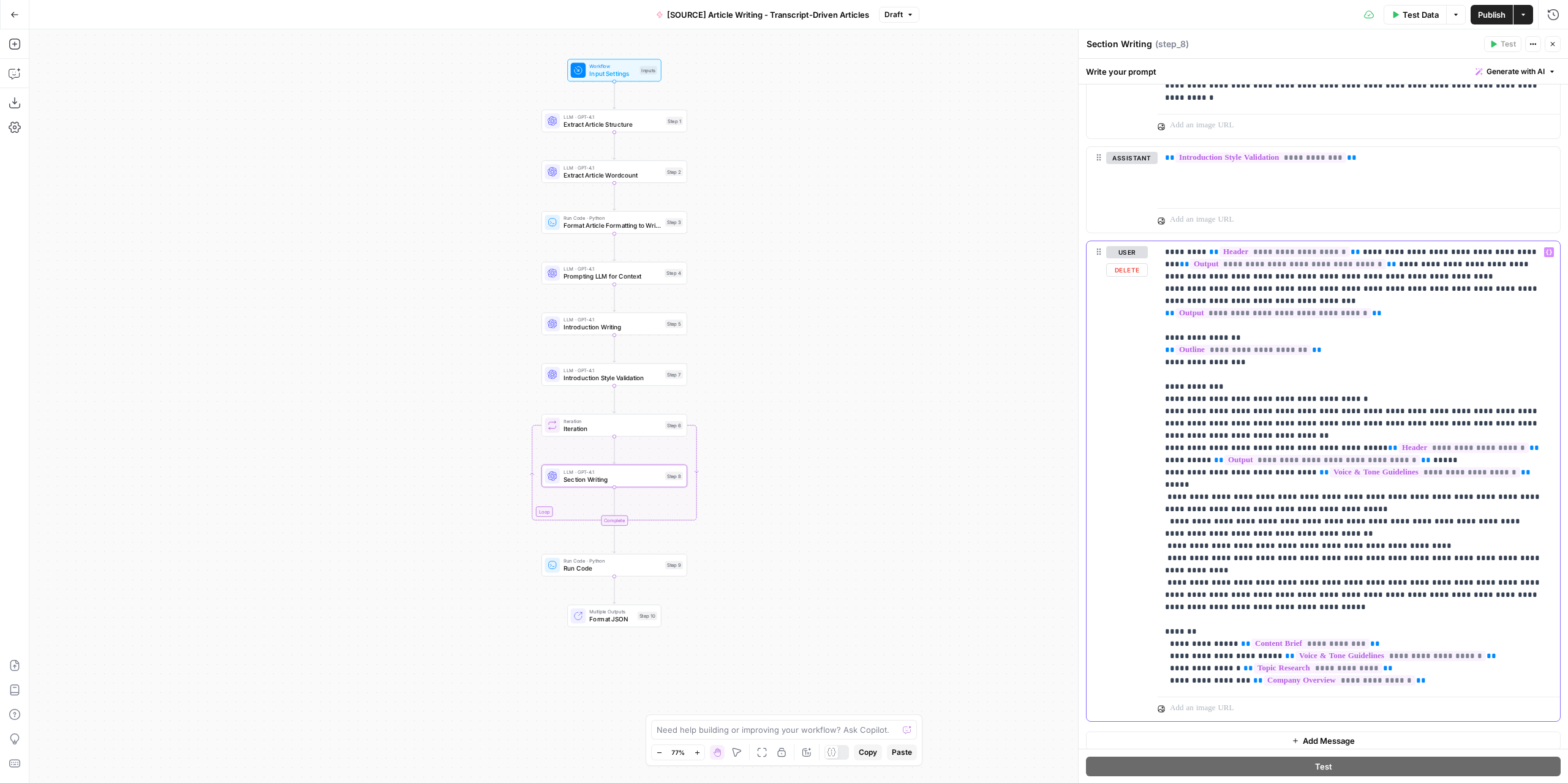
click at [1272, 558] on p "**********" at bounding box center [1354, 467] width 379 height 441
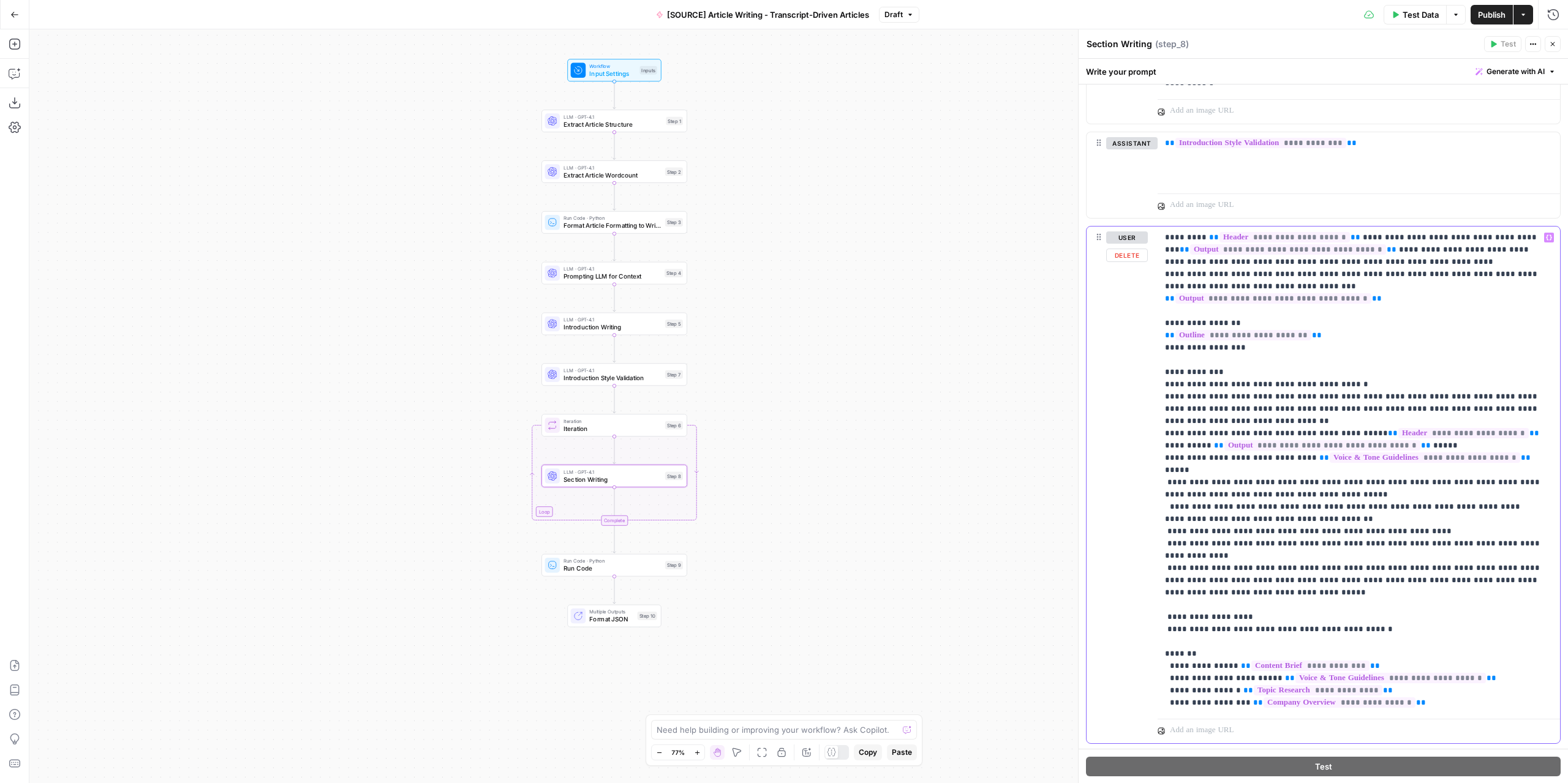
scroll to position [1898, 0]
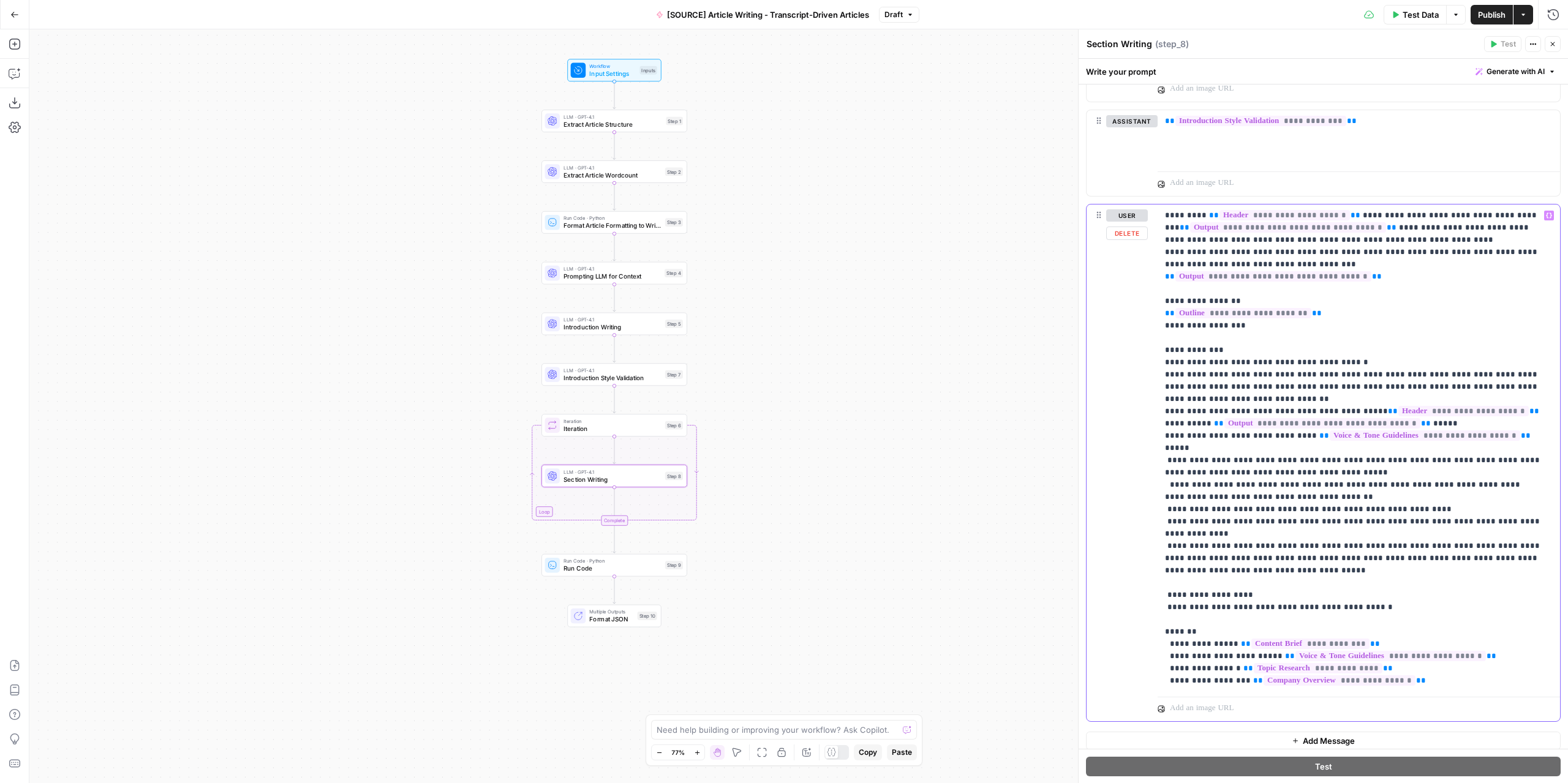
click at [1298, 631] on p "**********" at bounding box center [1354, 448] width 379 height 478
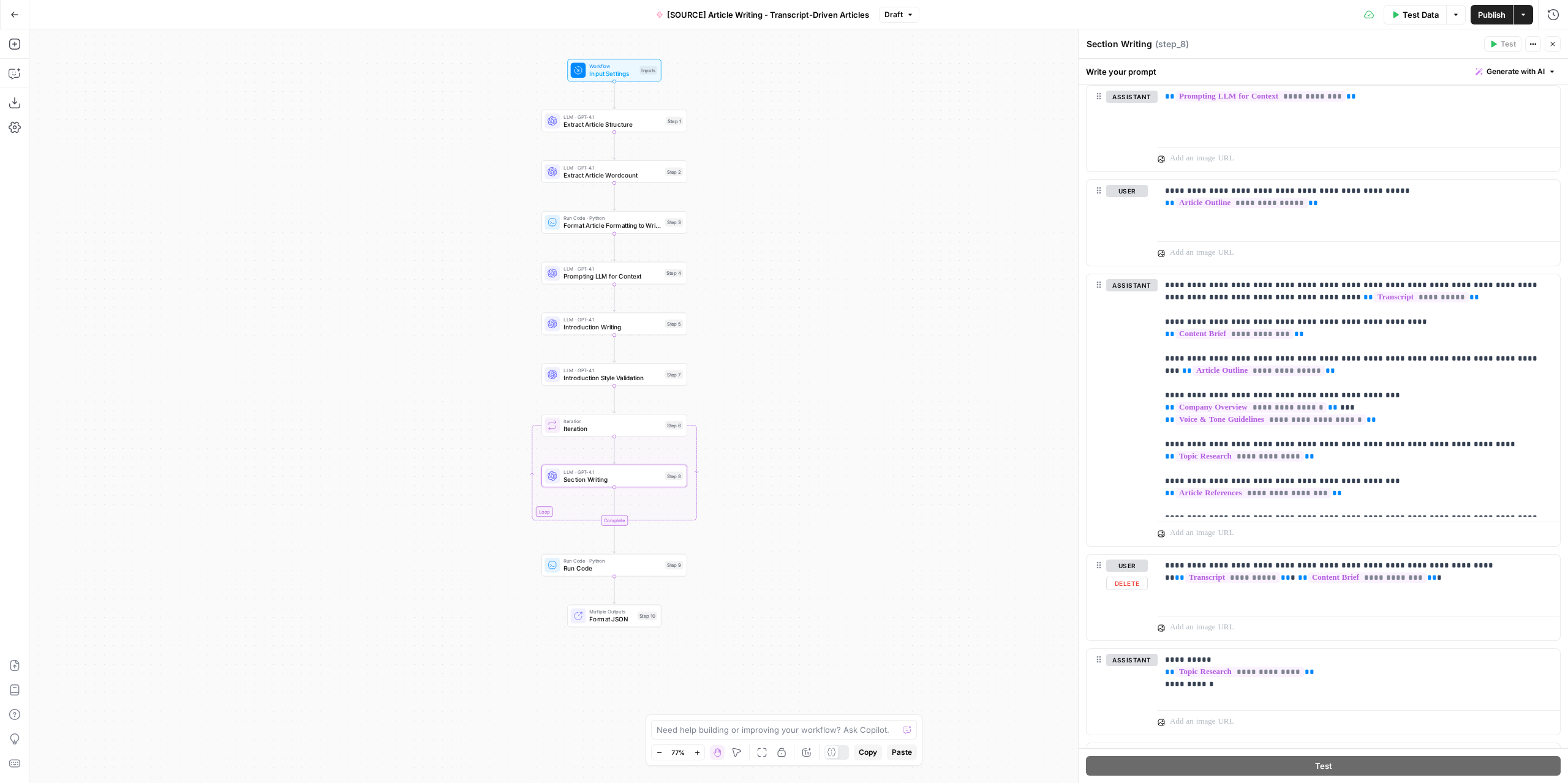
scroll to position [489, 0]
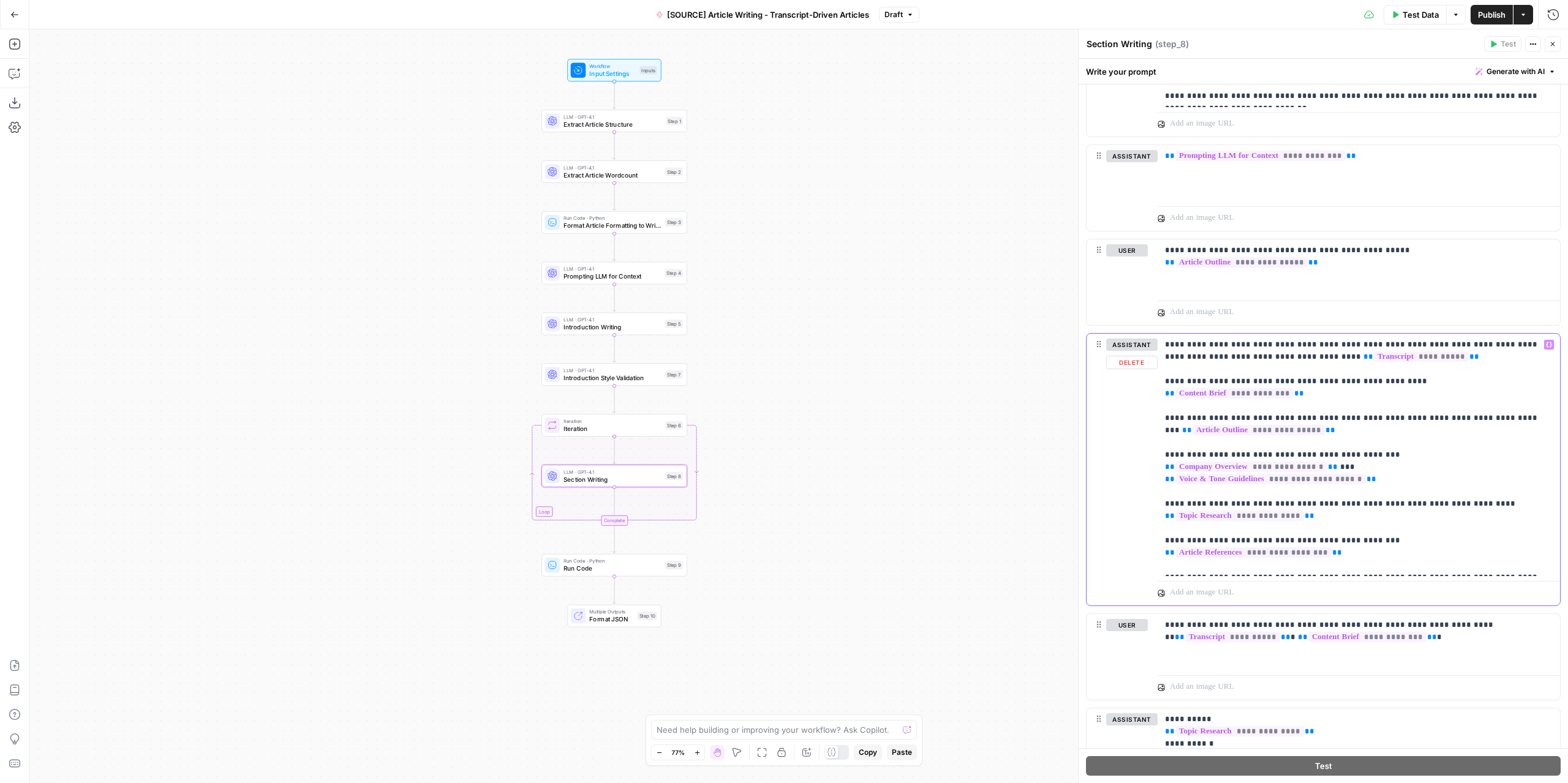
drag, startPoint x: 1166, startPoint y: 517, endPoint x: 1519, endPoint y: 507, distance: 353.1
click at [1298, 507] on p "**********" at bounding box center [1354, 455] width 379 height 233
copy p "**********"
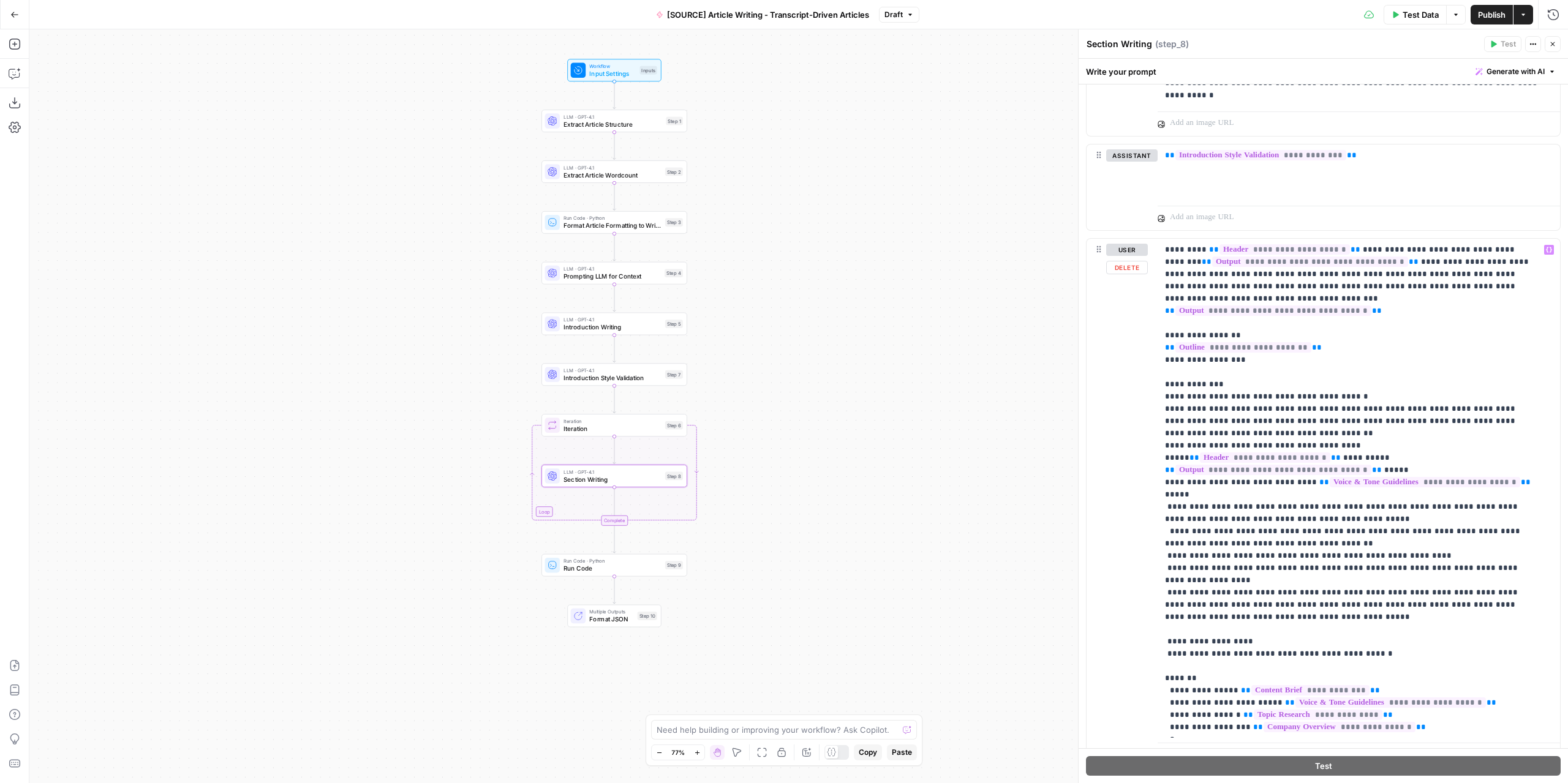
scroll to position [1909, 0]
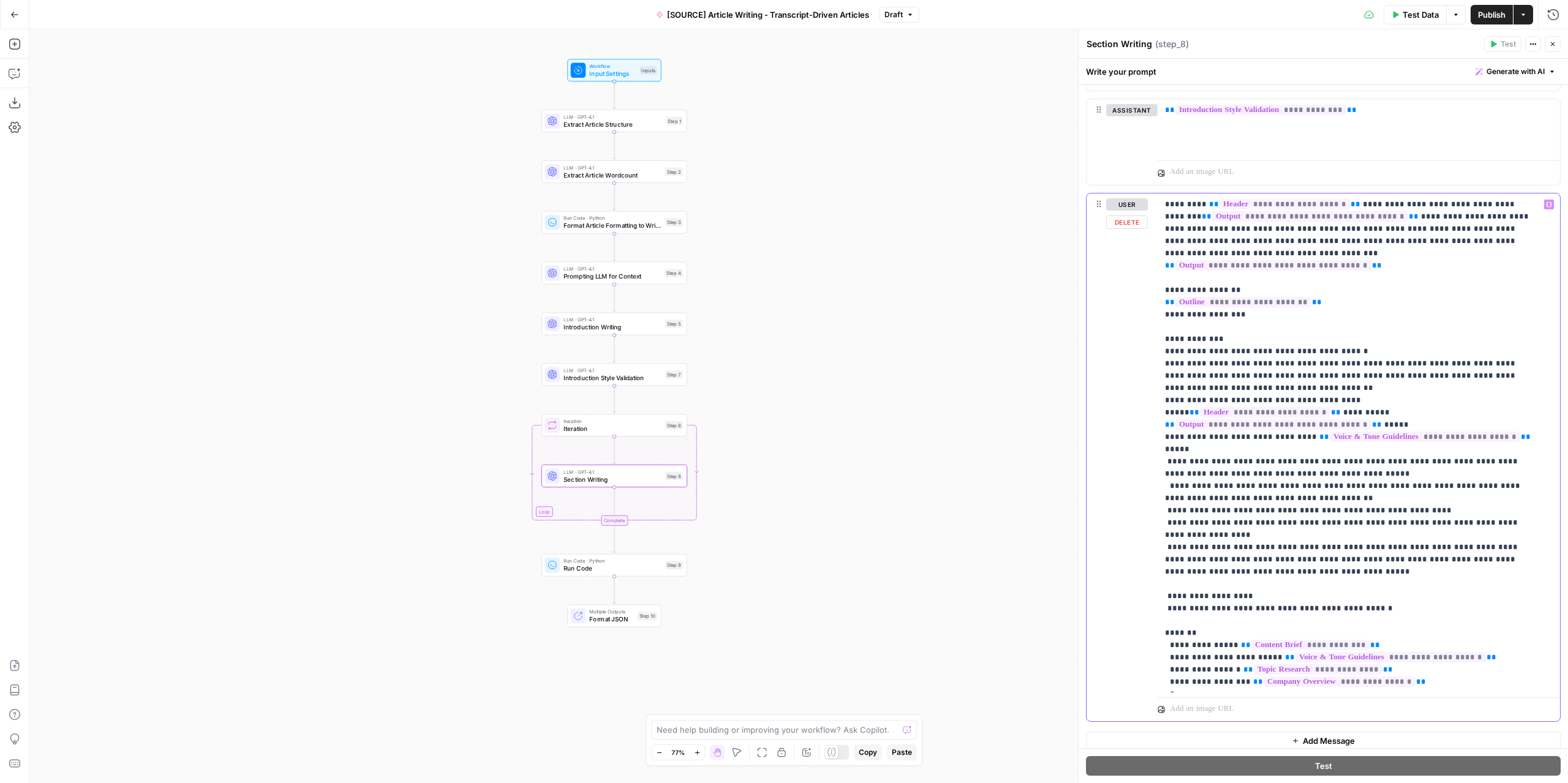
click at [1203, 640] on p "**********" at bounding box center [1349, 443] width 369 height 489
click at [1174, 627] on p "**********" at bounding box center [1349, 443] width 369 height 489
click at [1174, 598] on p "**********" at bounding box center [1349, 443] width 369 height 489
click at [1171, 586] on p "**********" at bounding box center [1349, 443] width 369 height 489
click at [1173, 610] on p "**********" at bounding box center [1349, 443] width 369 height 489
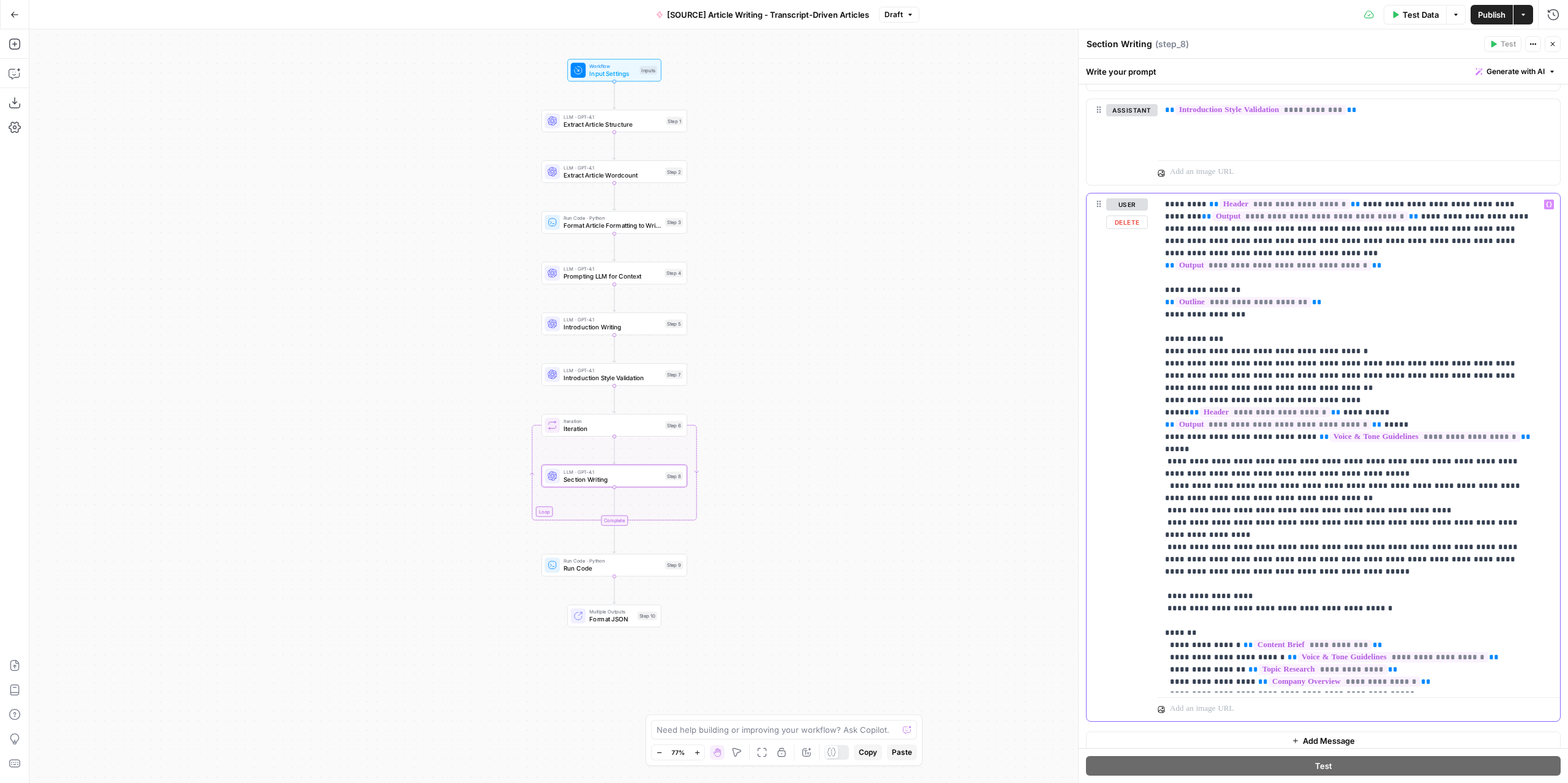
click at [1298, 638] on p "**********" at bounding box center [1349, 443] width 369 height 489
drag, startPoint x: 1529, startPoint y: 638, endPoint x: 1167, endPoint y: 640, distance: 362.0
click at [1167, 640] on p "**********" at bounding box center [1349, 443] width 369 height 489
copy p "**********"
click at [1219, 517] on p "**********" at bounding box center [1349, 443] width 369 height 489
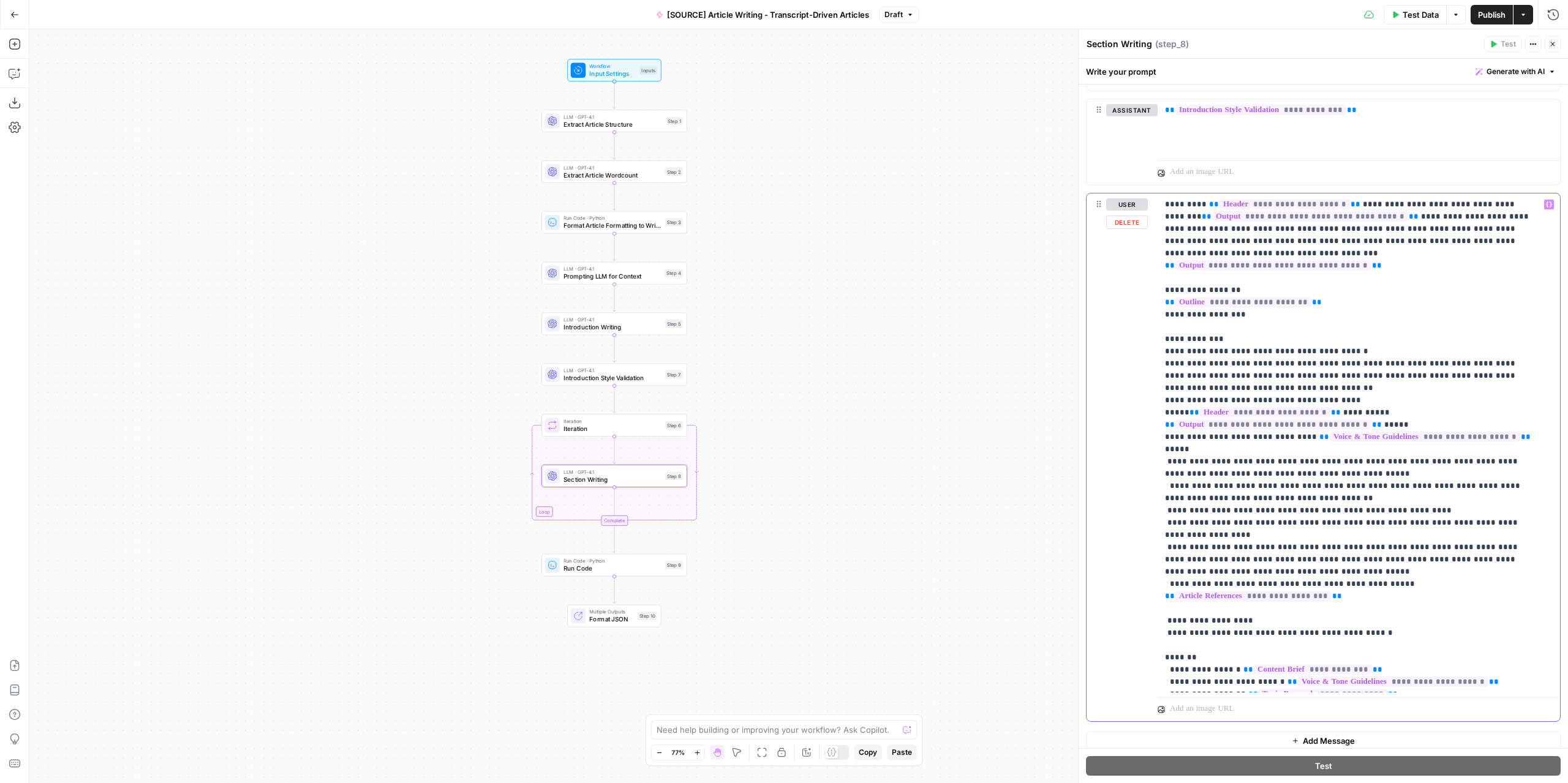
click at [1298, 529] on p "**********" at bounding box center [1349, 449] width 369 height 502
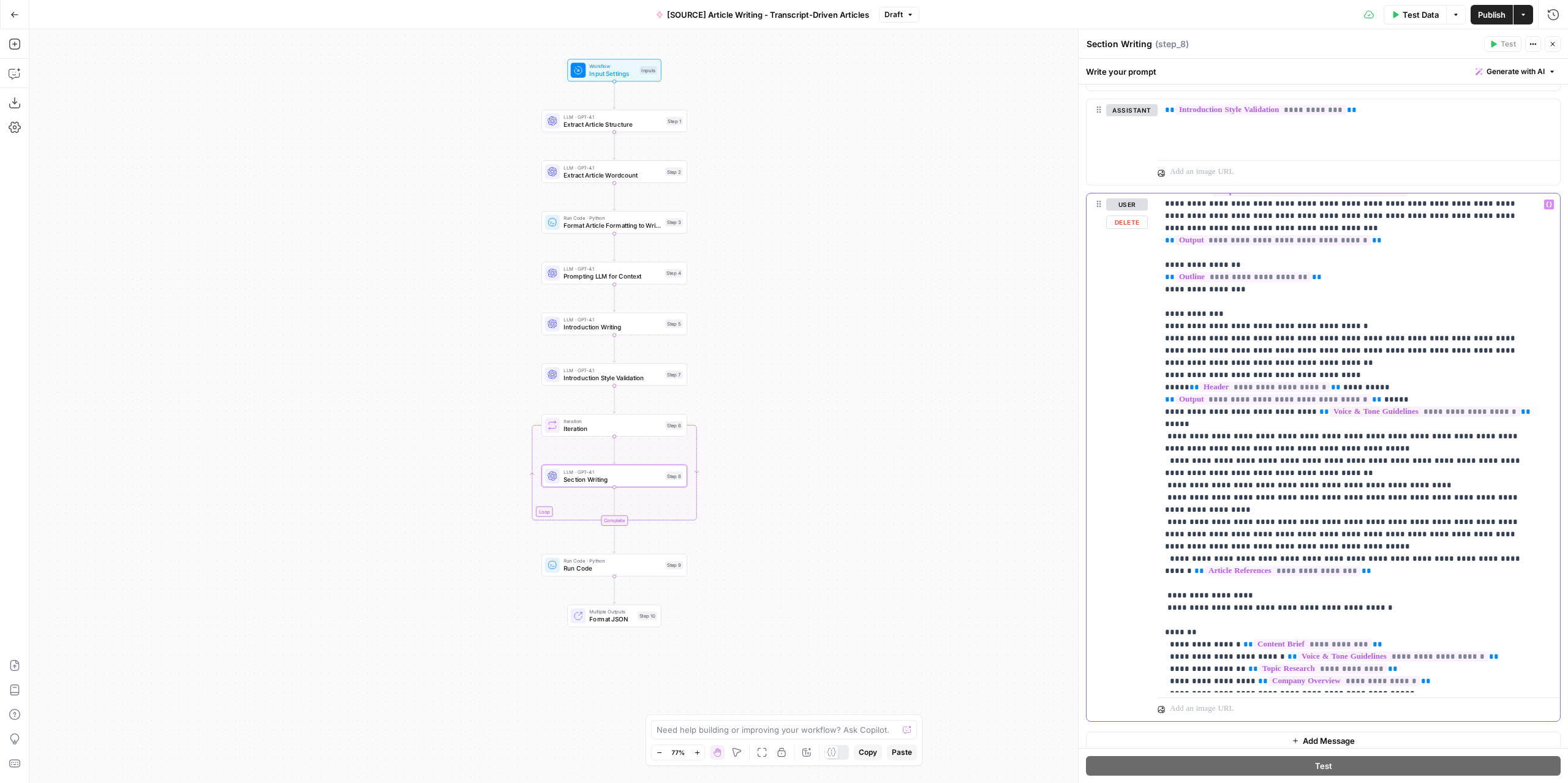
drag, startPoint x: 1369, startPoint y: 638, endPoint x: 1177, endPoint y: 641, distance: 192.0
click at [1177, 641] on p "**********" at bounding box center [1349, 430] width 369 height 514
click at [1298, 647] on p "**********" at bounding box center [1349, 430] width 369 height 514
click at [1298, 638] on p "**********" at bounding box center [1349, 430] width 369 height 514
click at [1298, 202] on icon "button" at bounding box center [1548, 204] width 6 height 5
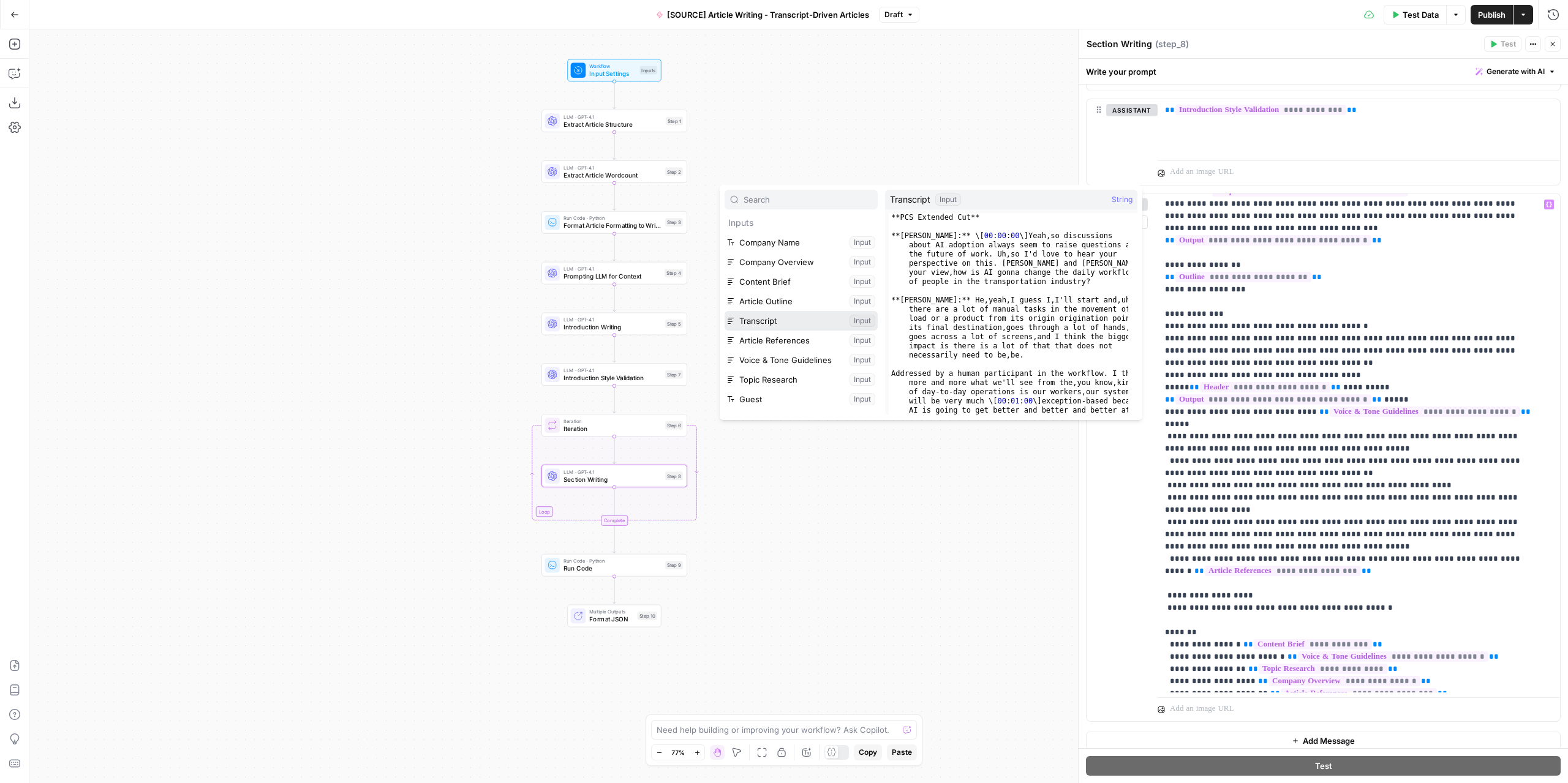
click at [777, 326] on button "Select variable Transcript" at bounding box center [801, 321] width 153 height 20
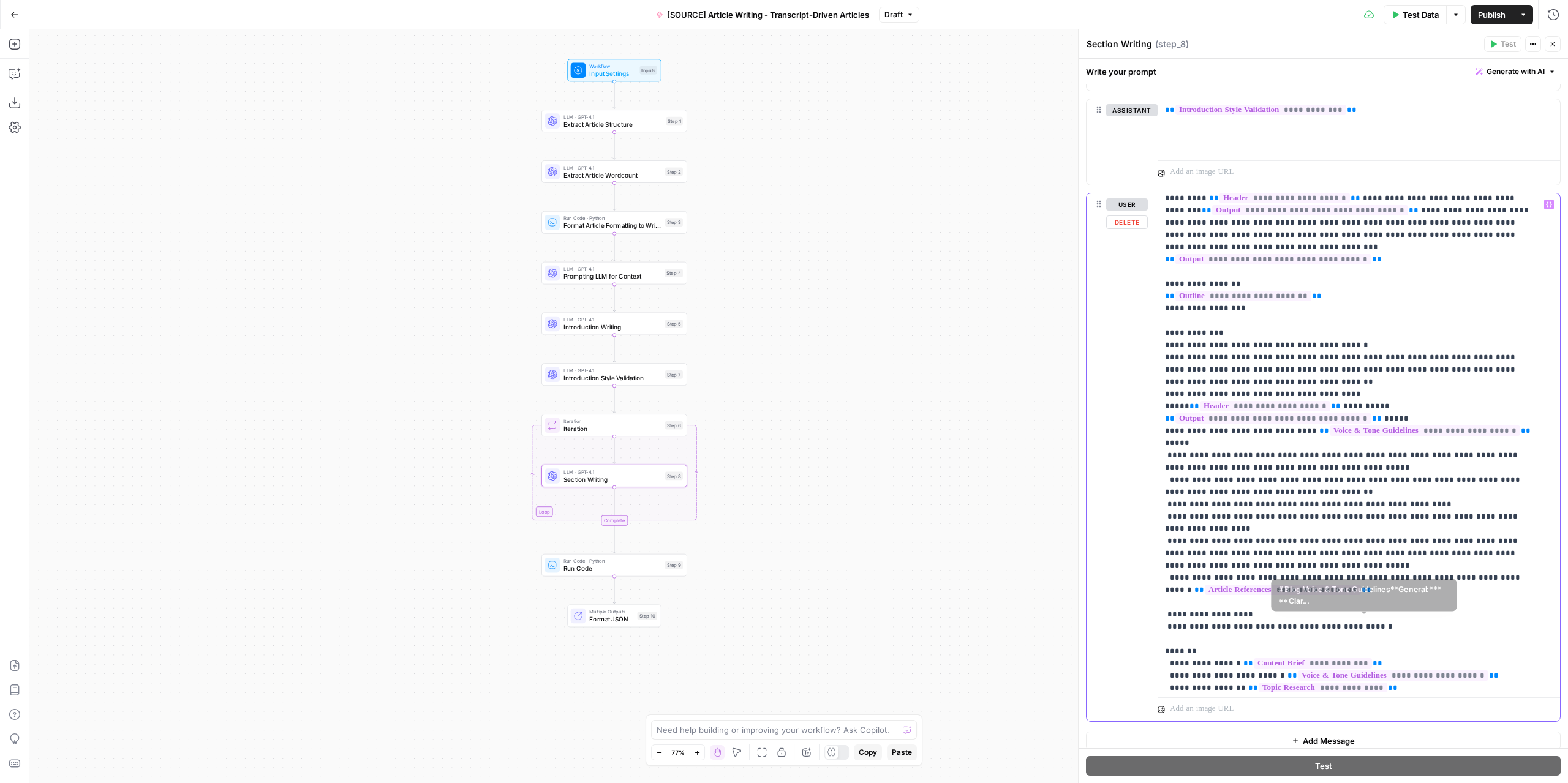
scroll to position [0, 0]
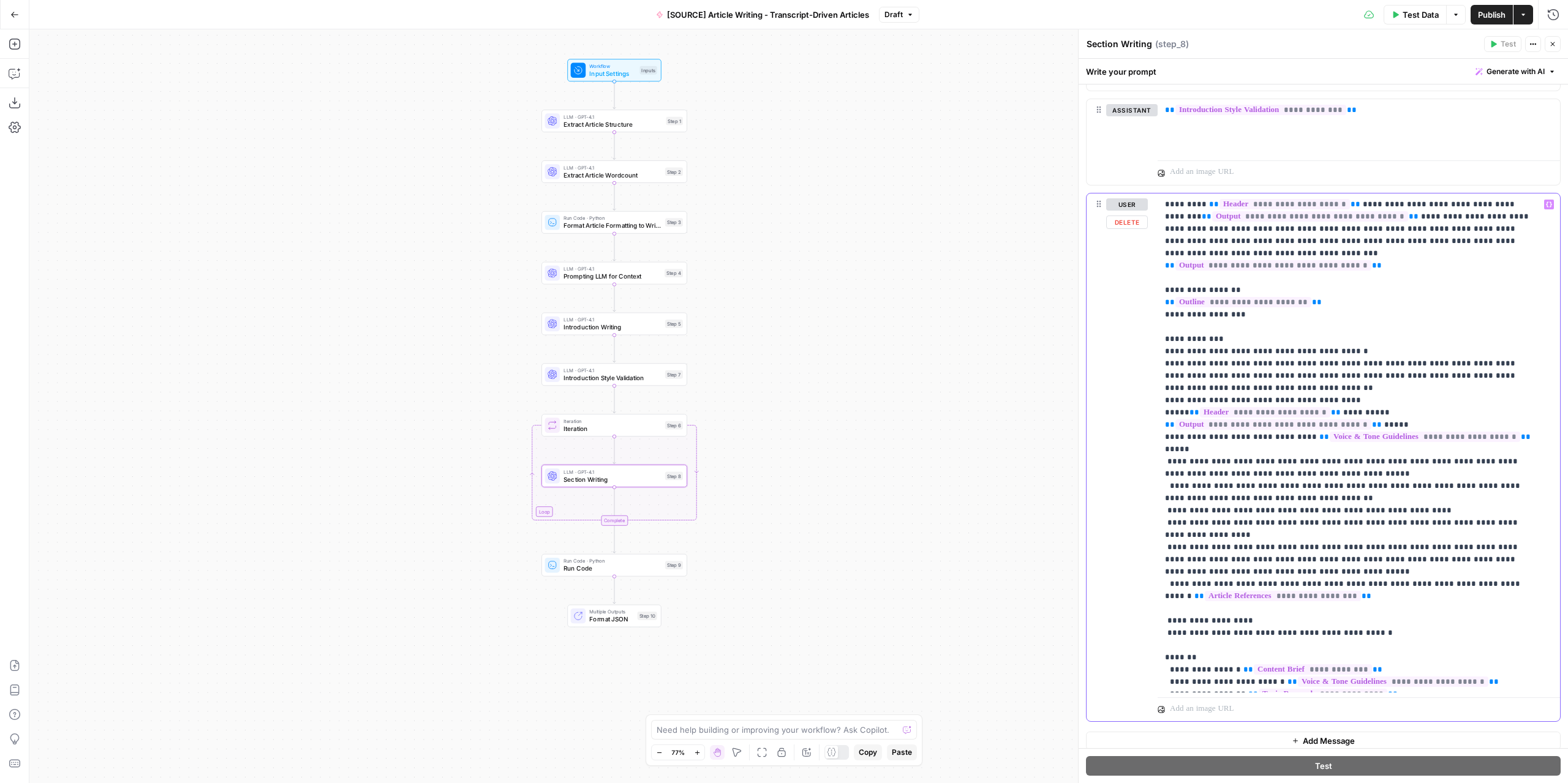
click at [1298, 537] on p "**********" at bounding box center [1349, 461] width 369 height 526
click at [1298, 201] on icon "button" at bounding box center [1548, 204] width 6 height 6
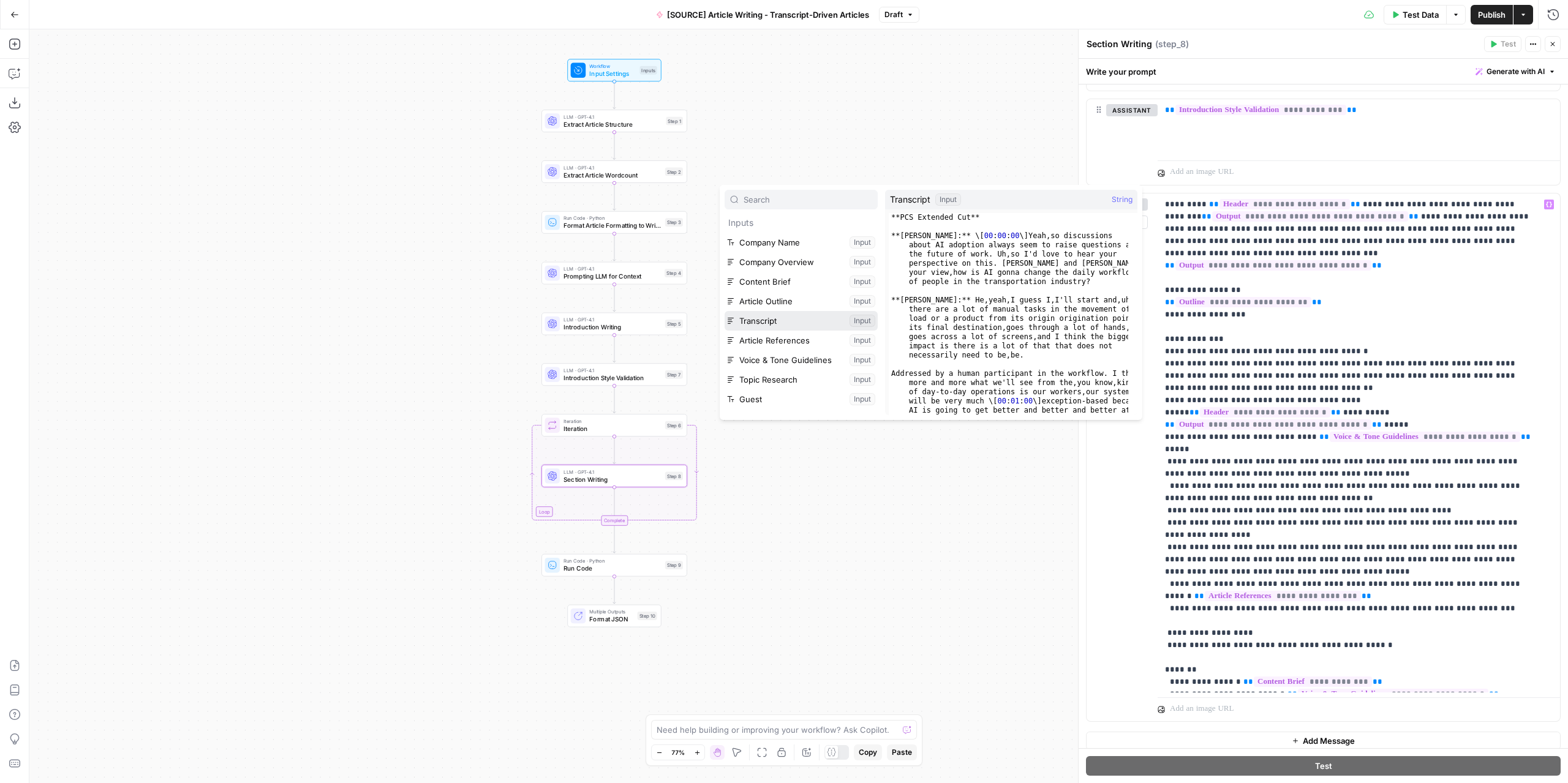
click at [769, 326] on button "Select variable Transcript" at bounding box center [801, 321] width 153 height 20
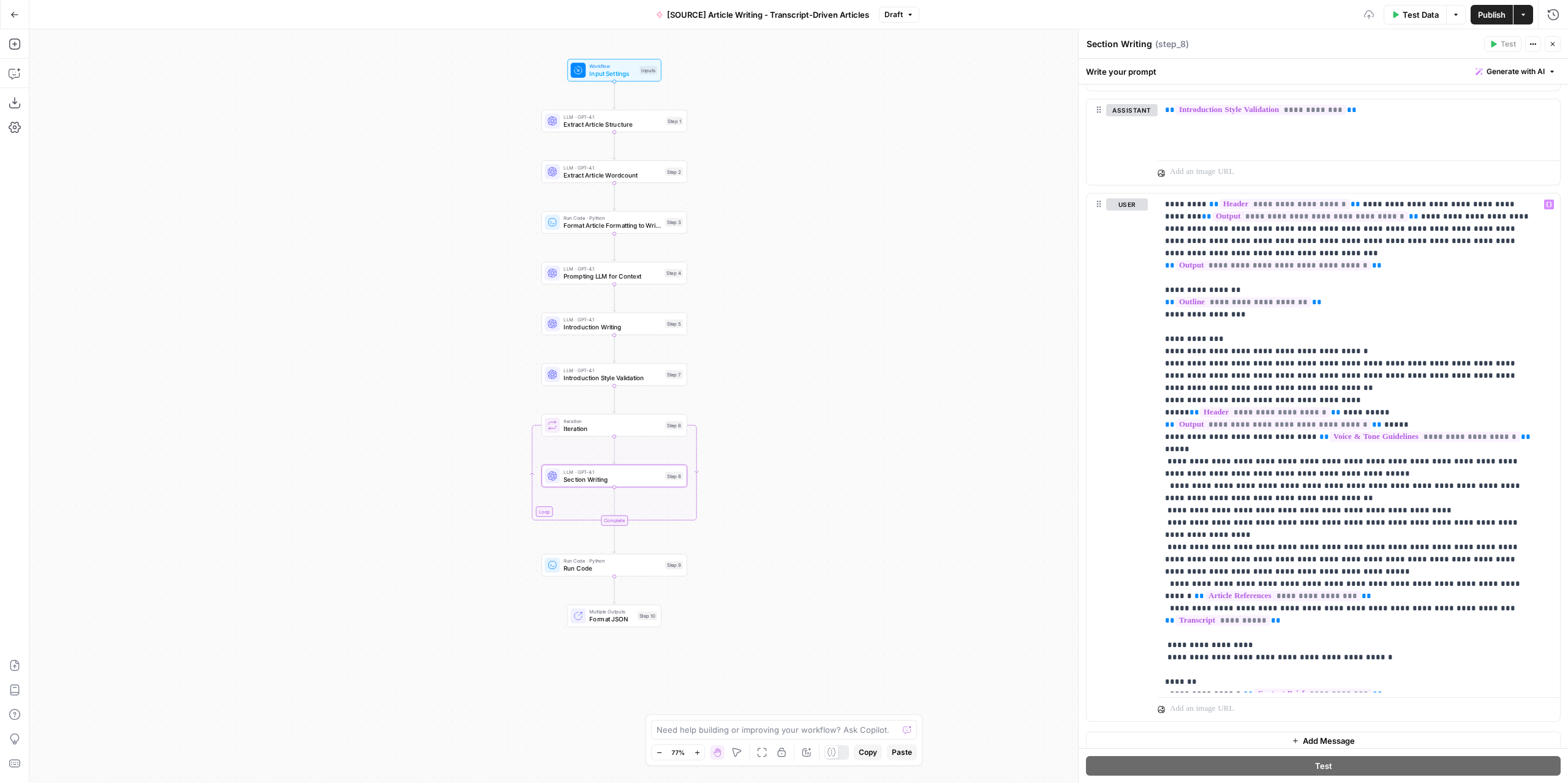
click at [1298, 16] on button "Publish" at bounding box center [1491, 14] width 42 height 20
drag, startPoint x: 664, startPoint y: 480, endPoint x: 686, endPoint y: 473, distance: 23.1
click at [664, 479] on div "LLM · GPT-4.1 Section Writing Step 8 Copy step Delete step Add Note Test" at bounding box center [614, 476] width 138 height 16
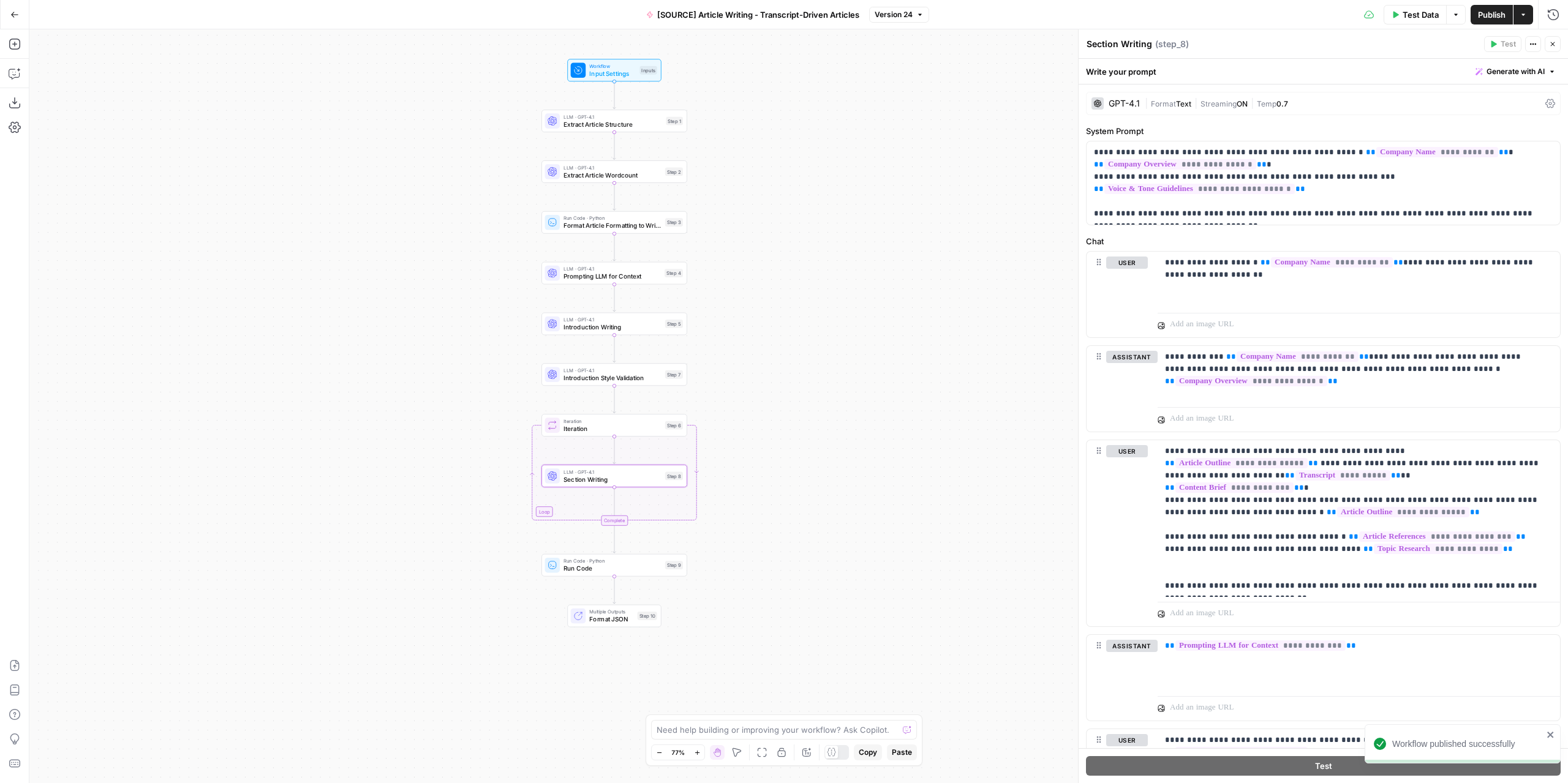
click at [1120, 99] on div "GPT-4.1" at bounding box center [1124, 103] width 31 height 9
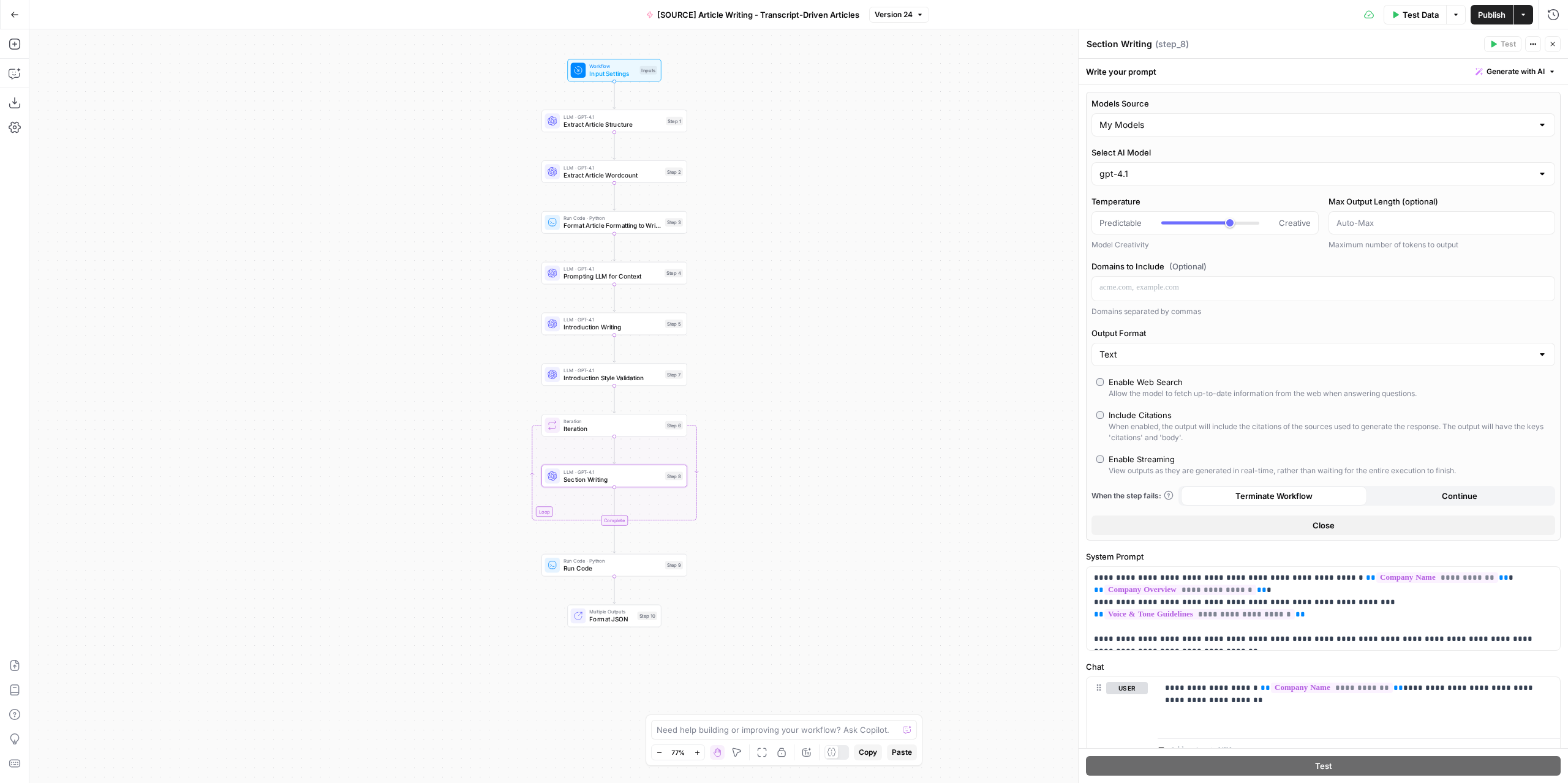
click at [1140, 180] on div "gpt-4.1" at bounding box center [1323, 174] width 463 height 24
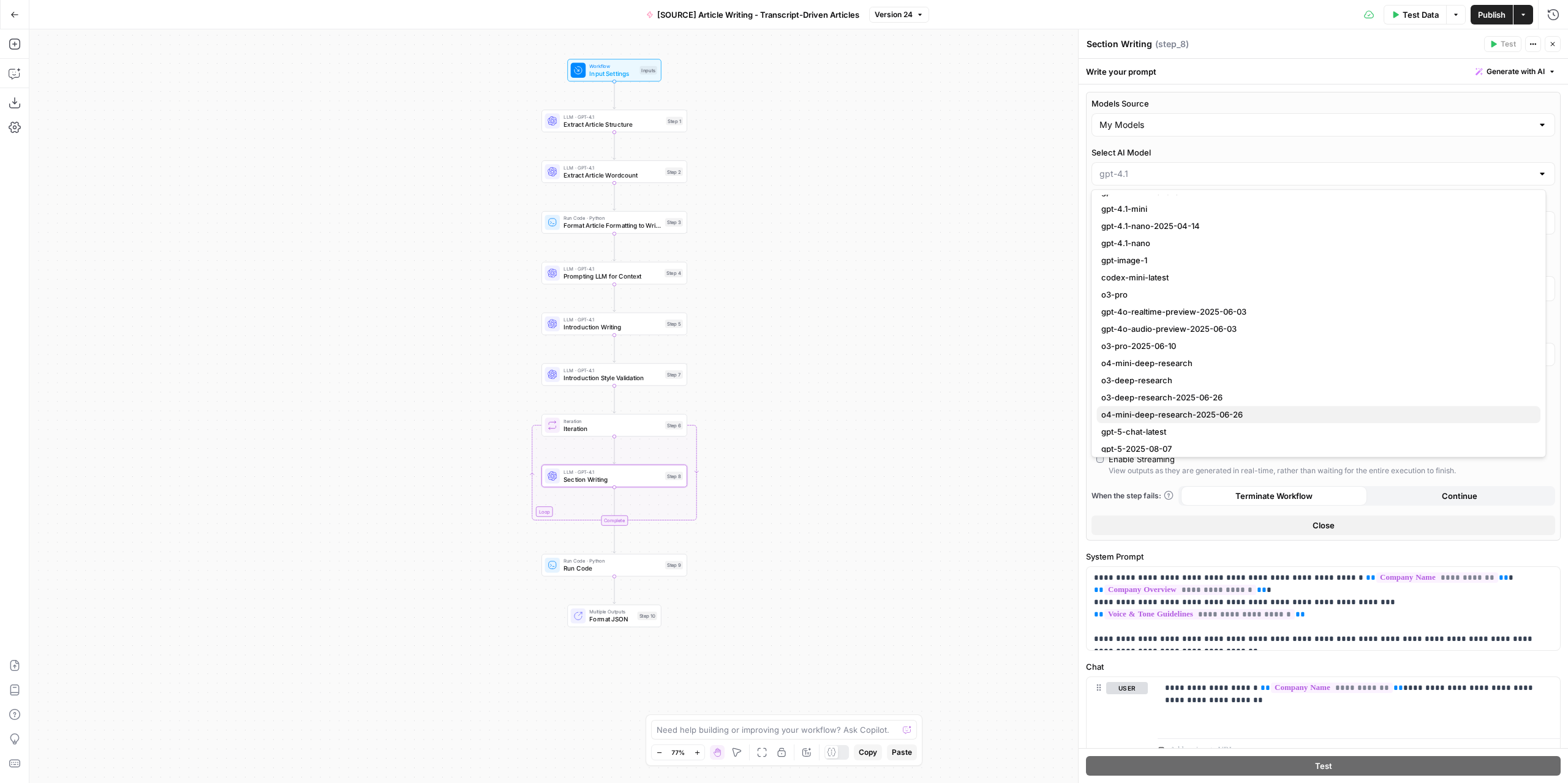
scroll to position [1149, 0]
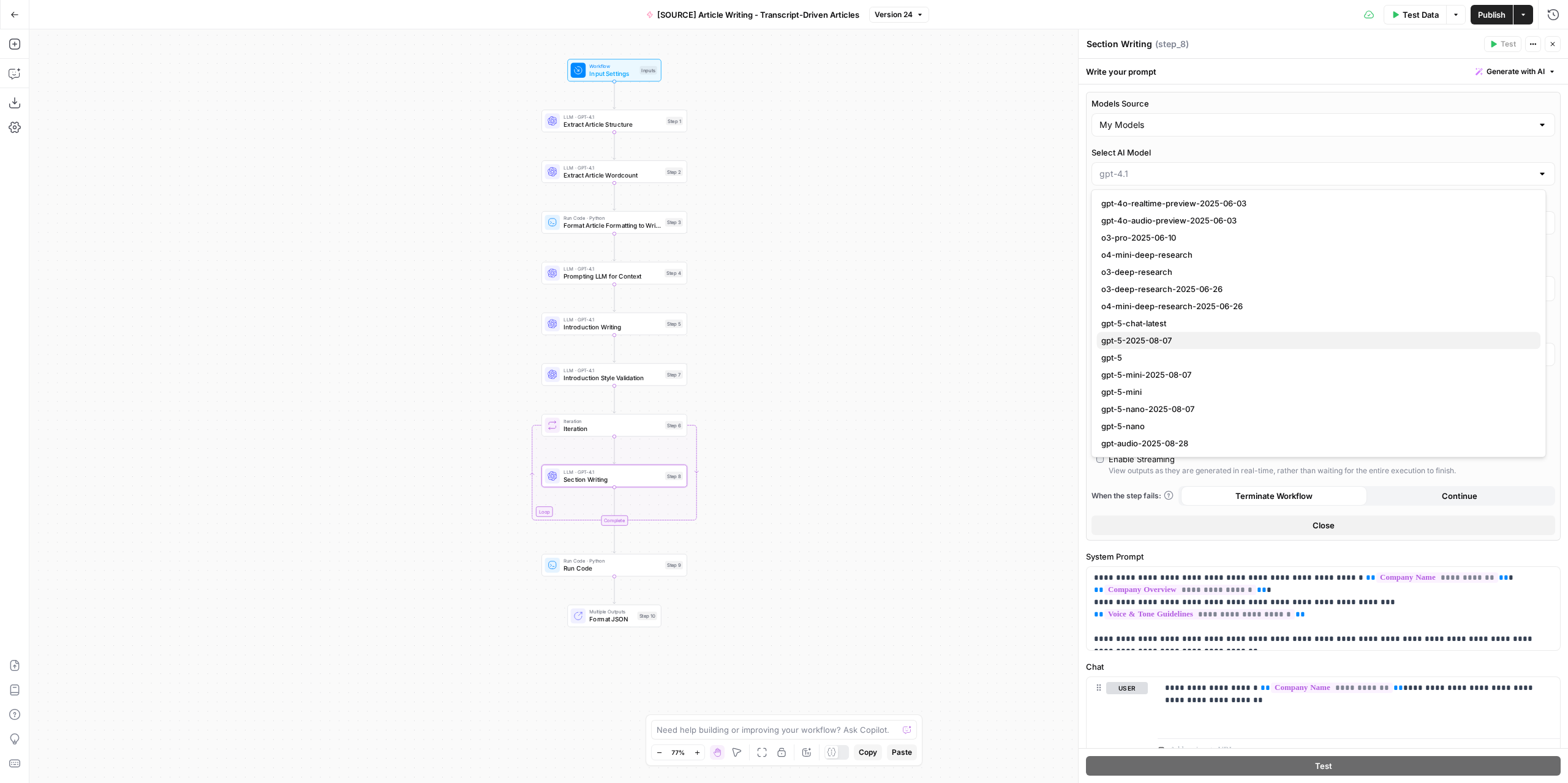
click at [1205, 341] on span "gpt-5-2025-08-07" at bounding box center [1316, 340] width 429 height 12
type input "gpt-5-2025-08-07"
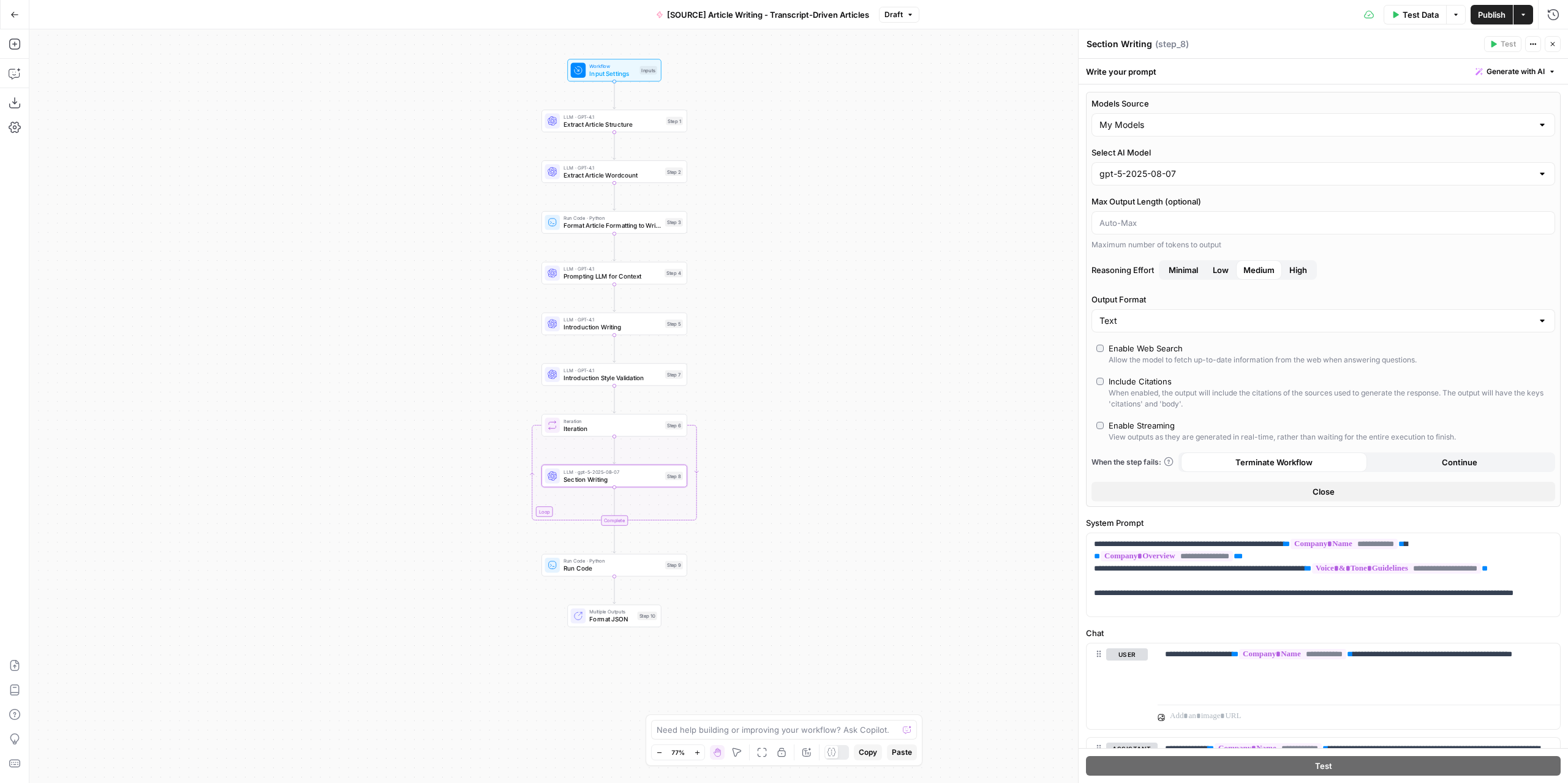
click at [1298, 7] on button "Publish" at bounding box center [1491, 14] width 42 height 20
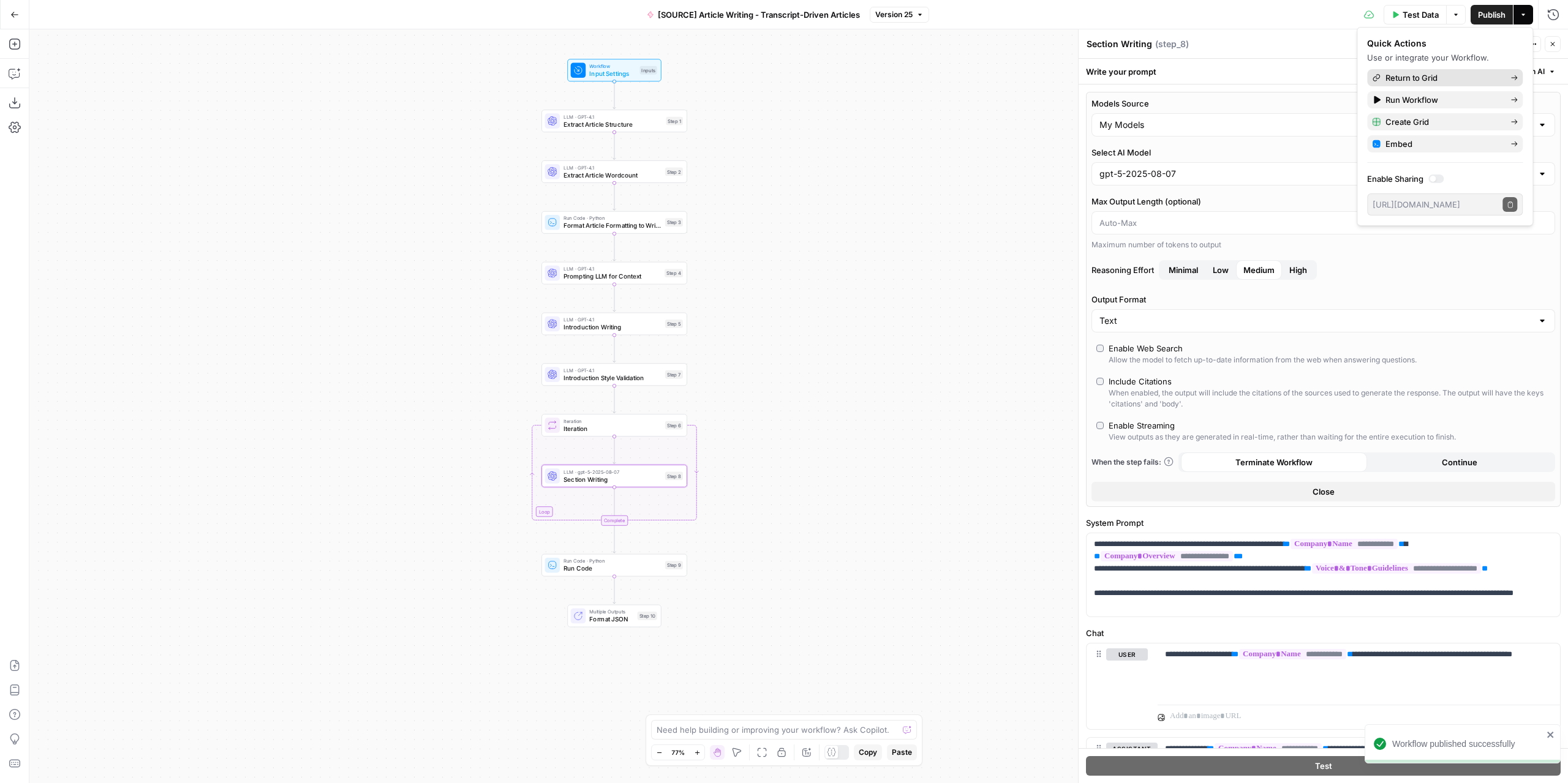
click at [1298, 75] on div "Return to Grid" at bounding box center [1445, 77] width 146 height 12
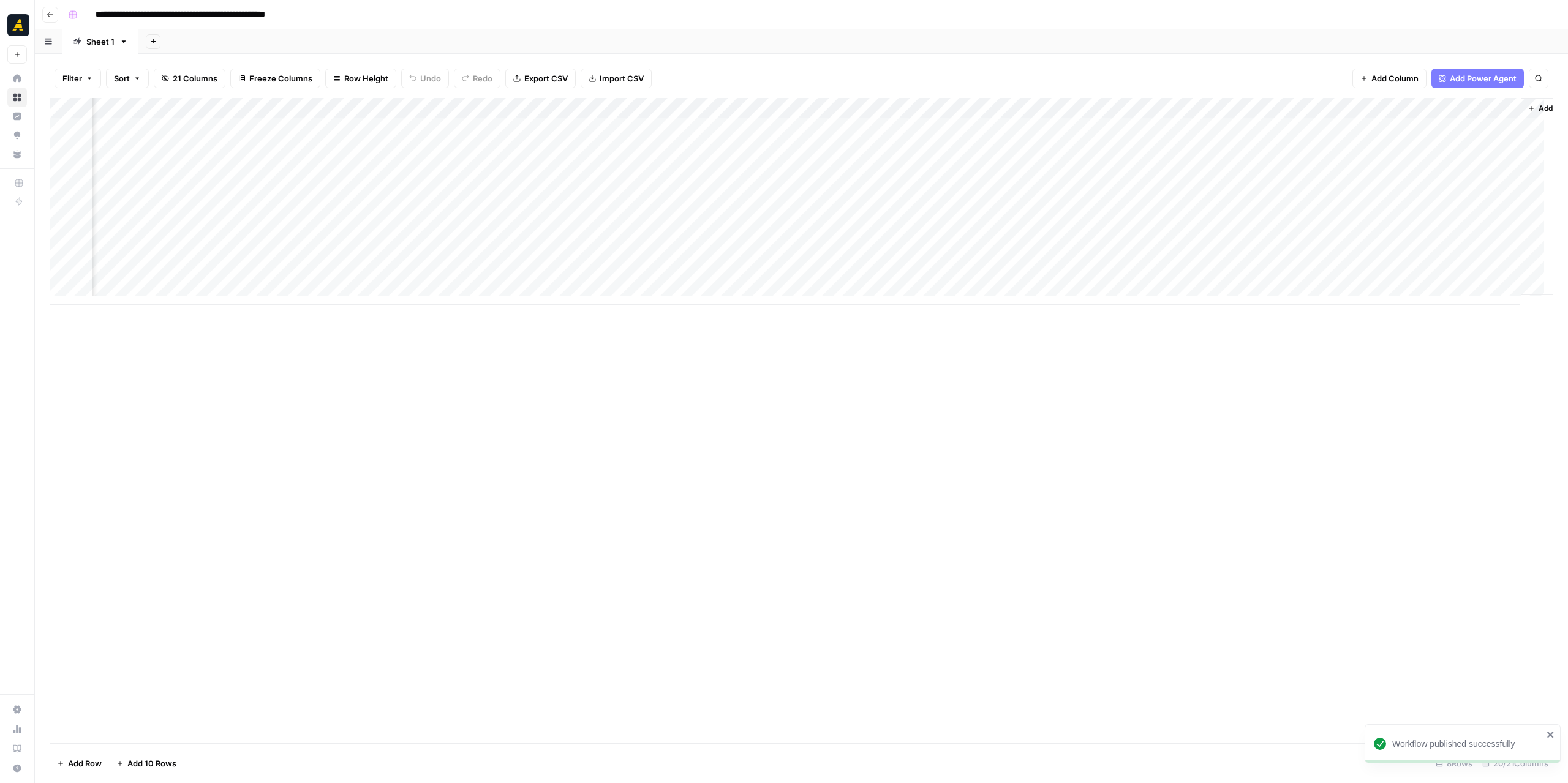
scroll to position [0, 1693]
click at [884, 232] on div "Add Column" at bounding box center [802, 201] width 1504 height 207
click at [932, 232] on div "Add Column" at bounding box center [802, 201] width 1504 height 207
click at [871, 232] on div "Add Column" at bounding box center [802, 201] width 1504 height 207
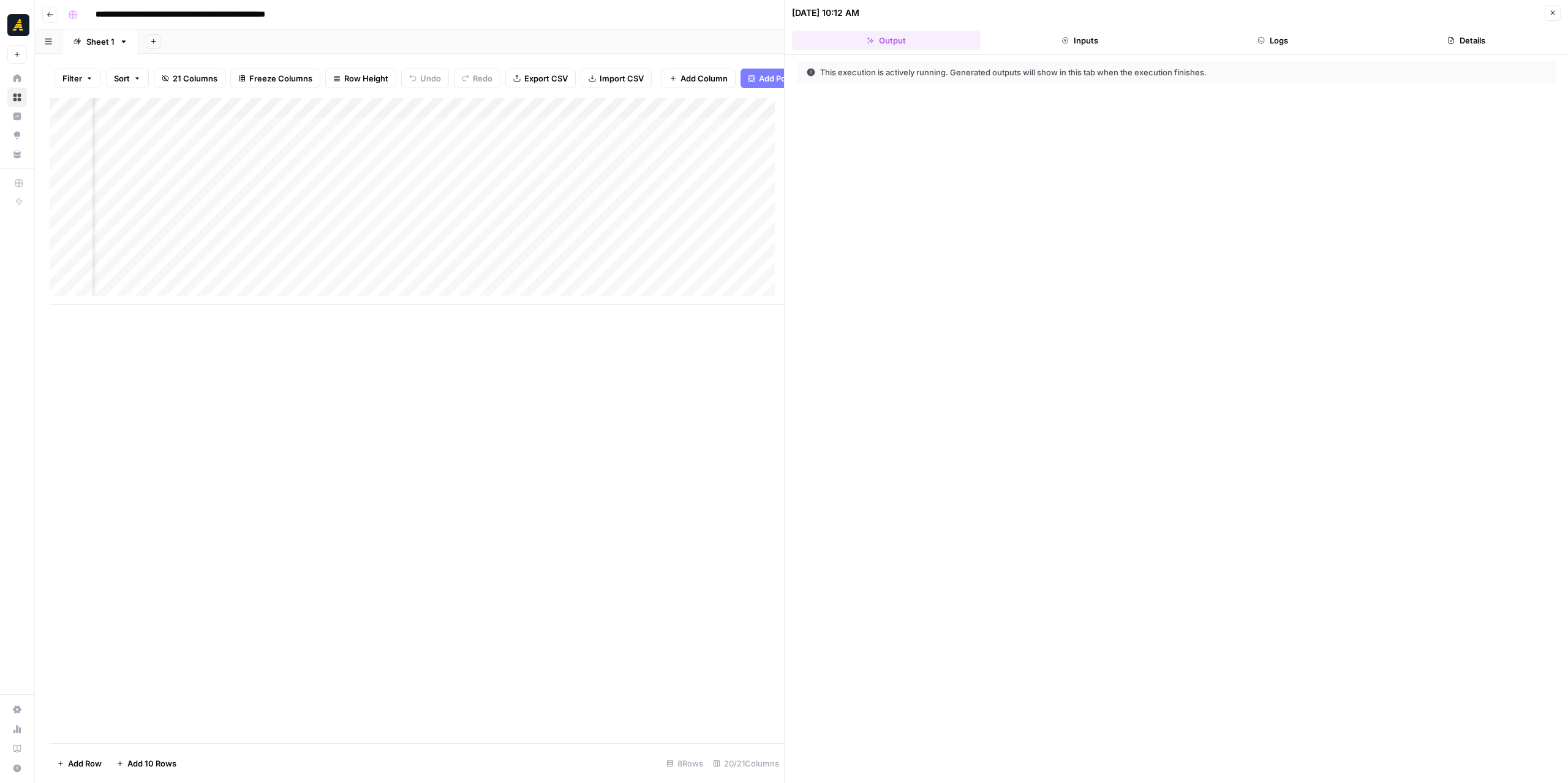
click at [1298, 35] on button "Logs" at bounding box center [1273, 41] width 189 height 20
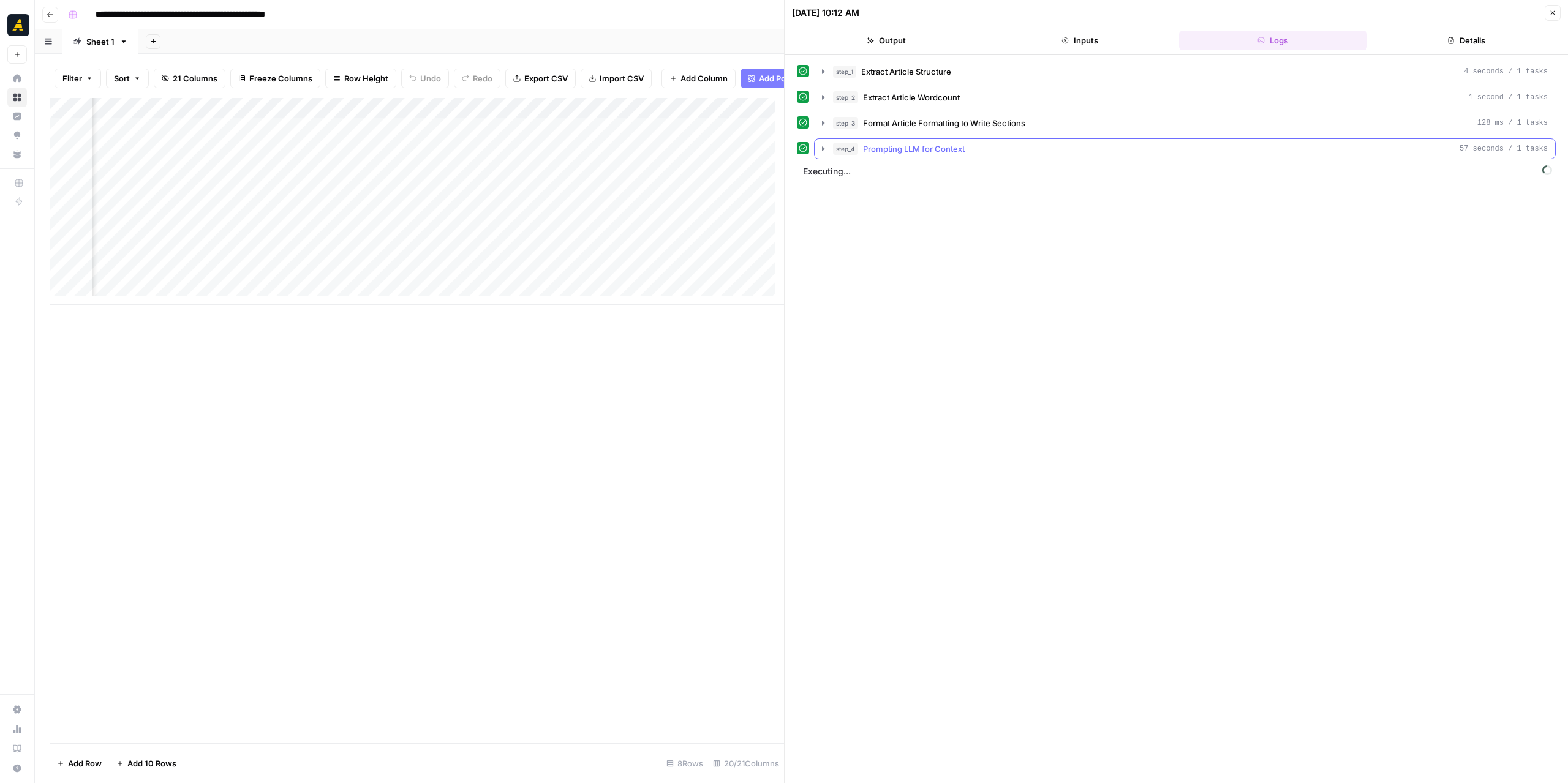
click at [822, 148] on icon "button" at bounding box center [823, 148] width 3 height 5
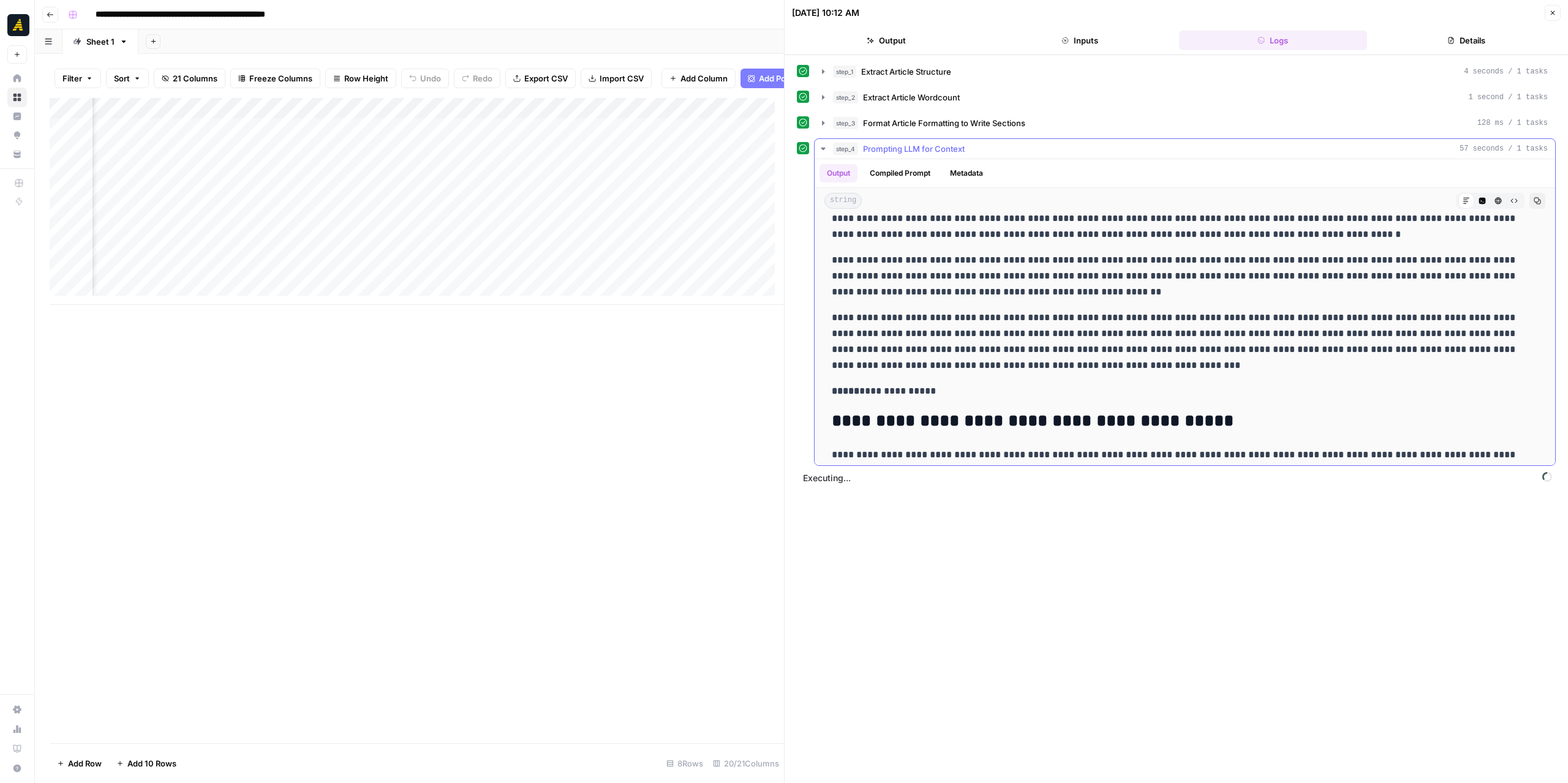
scroll to position [245, 0]
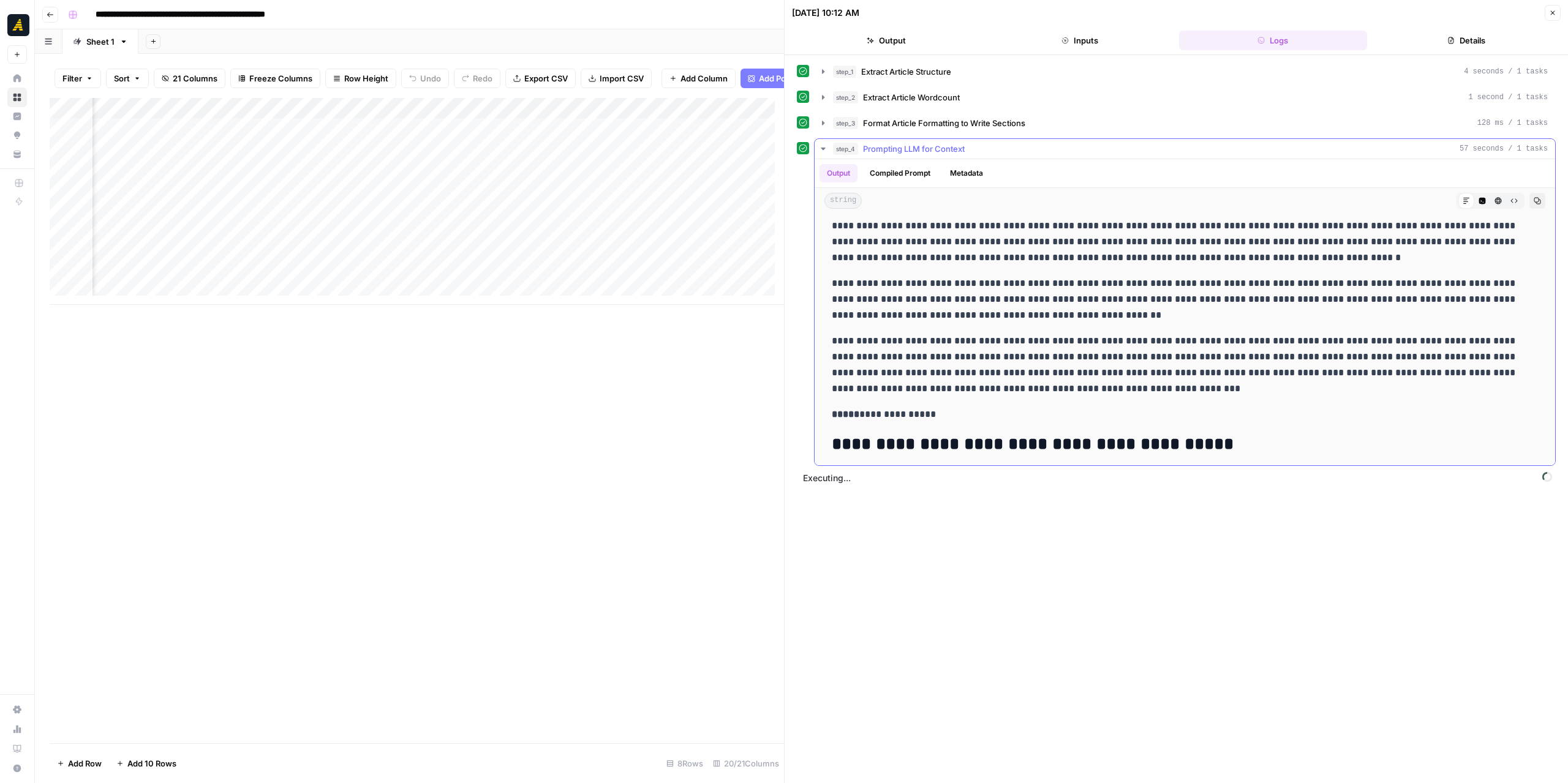
click at [823, 147] on icon "button" at bounding box center [823, 149] width 5 height 3
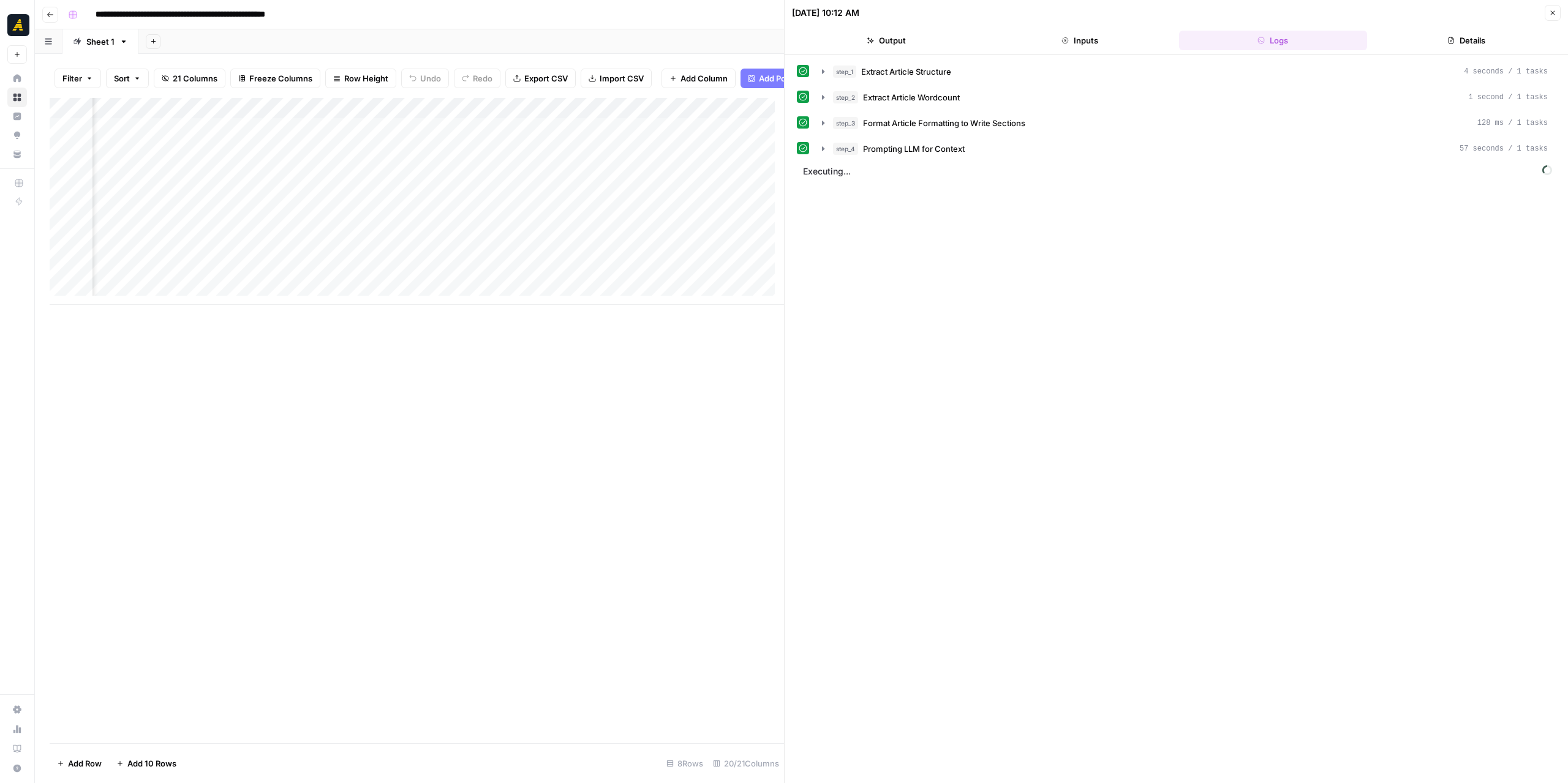
click at [931, 41] on button "Output" at bounding box center [886, 41] width 189 height 20
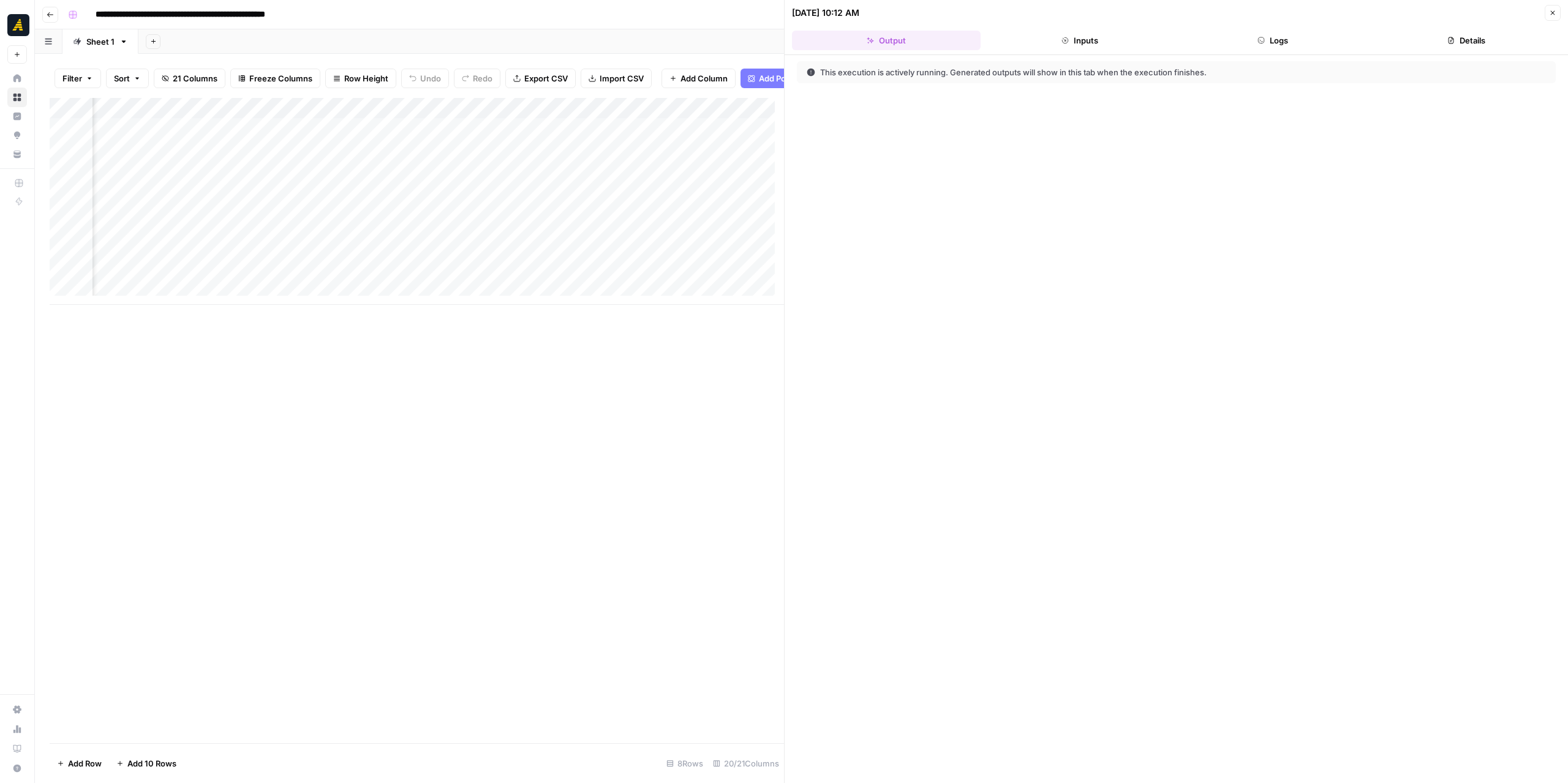
click at [1238, 40] on button "Logs" at bounding box center [1273, 41] width 189 height 20
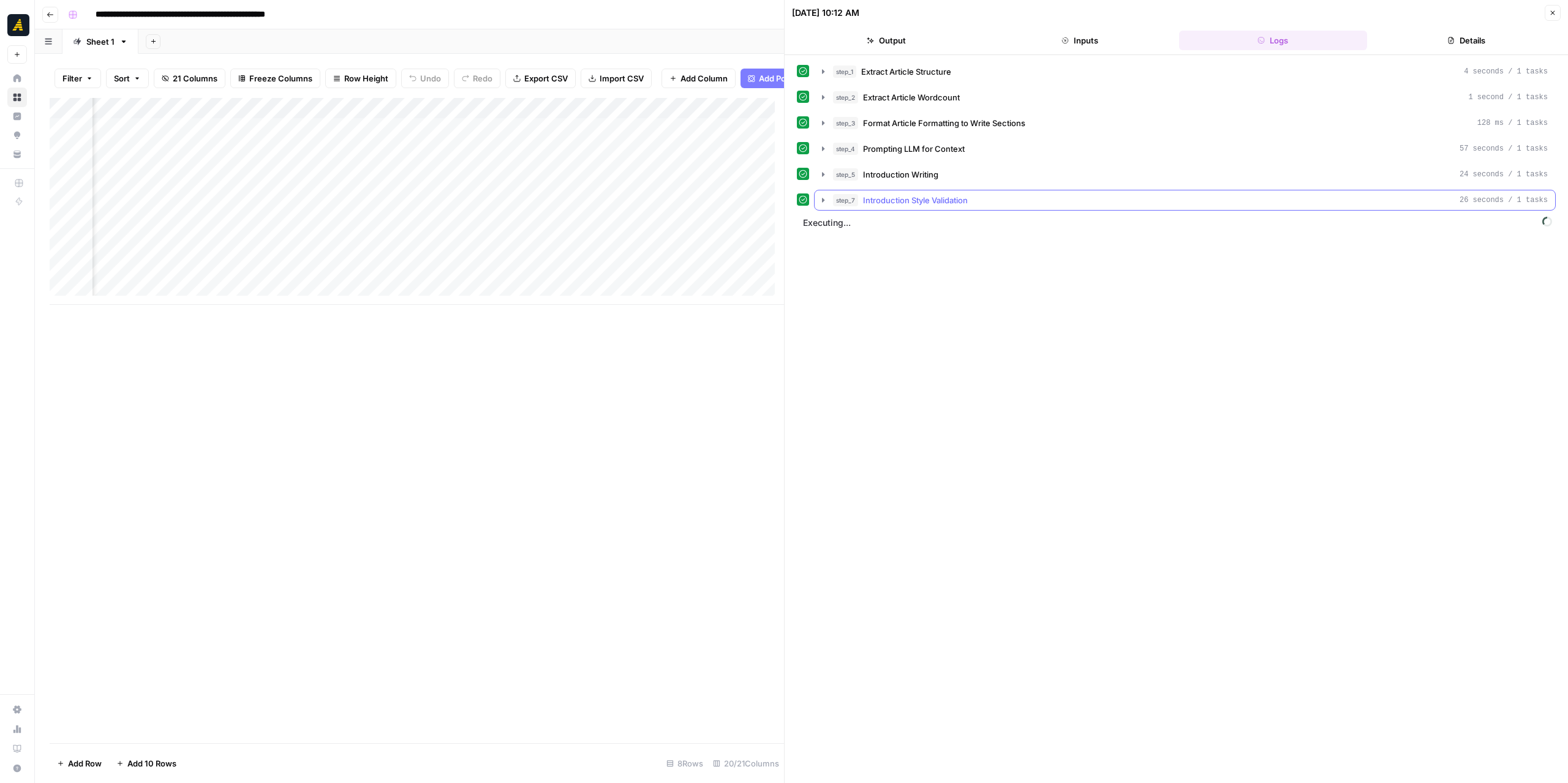
click at [824, 195] on icon "button" at bounding box center [823, 200] width 10 height 10
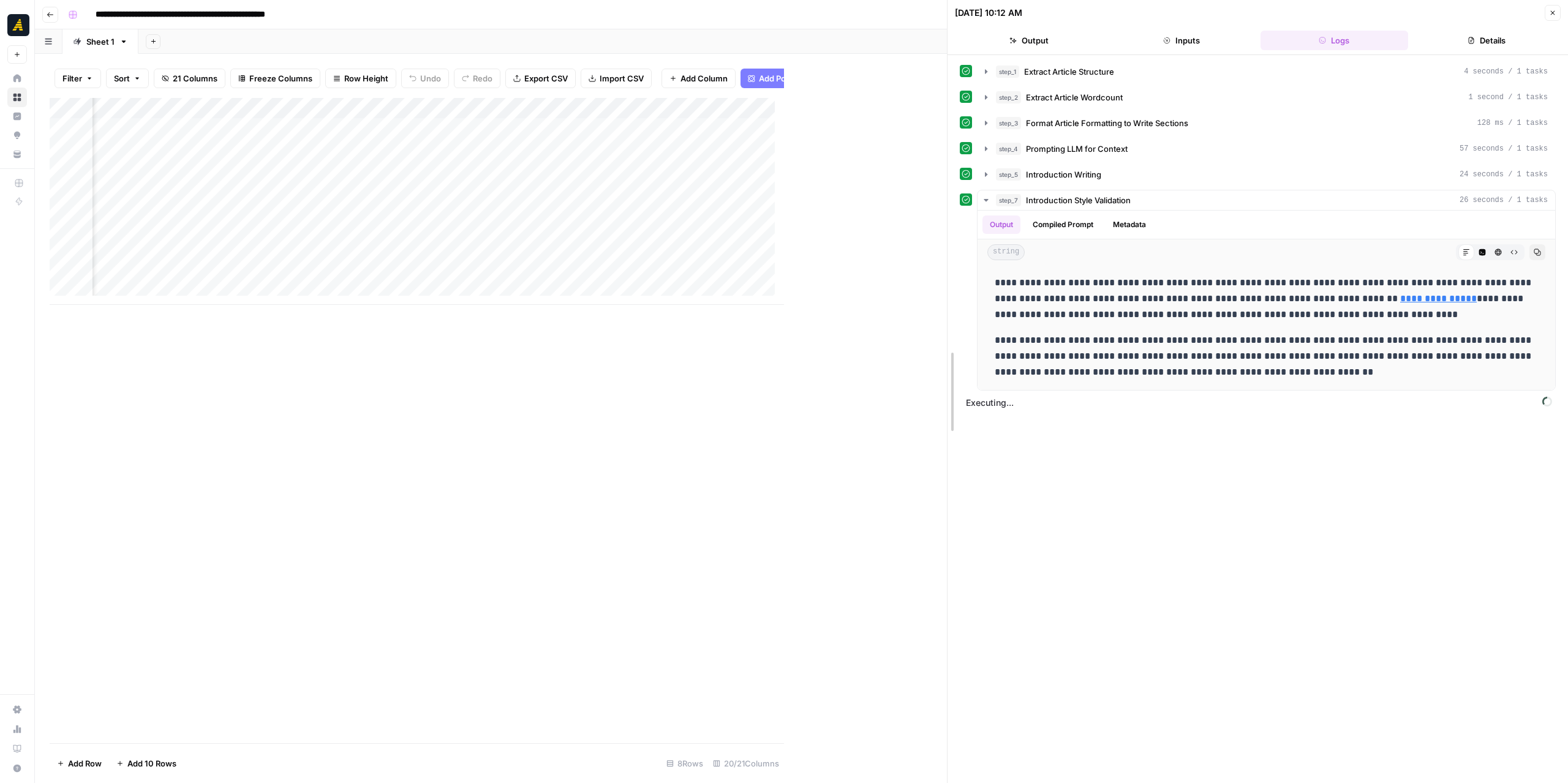
drag, startPoint x: 789, startPoint y: 437, endPoint x: 952, endPoint y: 440, distance: 163.0
click at [983, 199] on icon "button" at bounding box center [985, 201] width 5 height 3
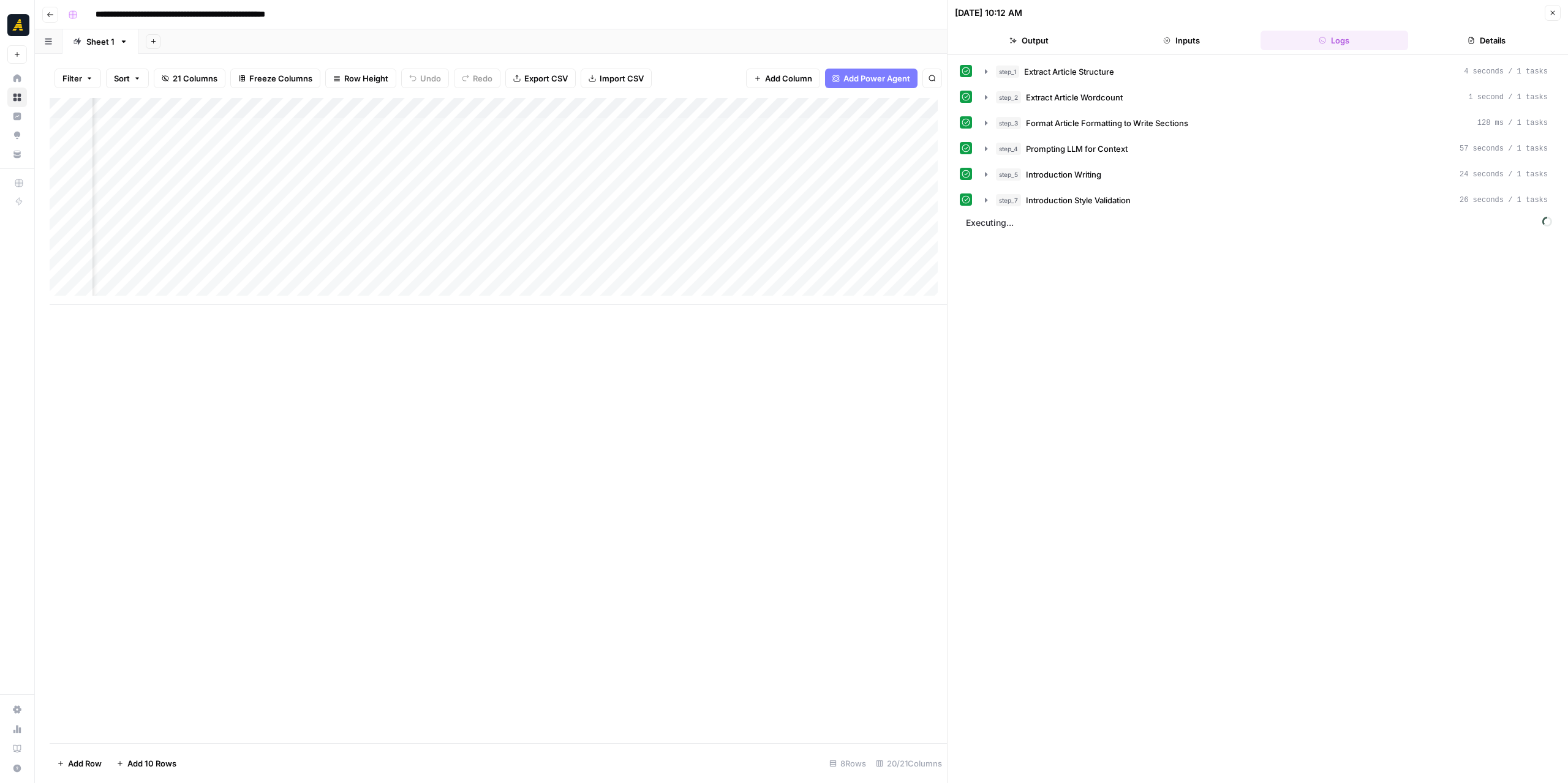
click at [448, 113] on div "Add Column" at bounding box center [498, 201] width 897 height 207
click at [374, 227] on span "Edit Workflow" at bounding box center [373, 228] width 107 height 12
click at [766, 109] on div "Add Column" at bounding box center [498, 201] width 897 height 207
click at [744, 222] on span "Edit Workflow" at bounding box center [763, 228] width 107 height 12
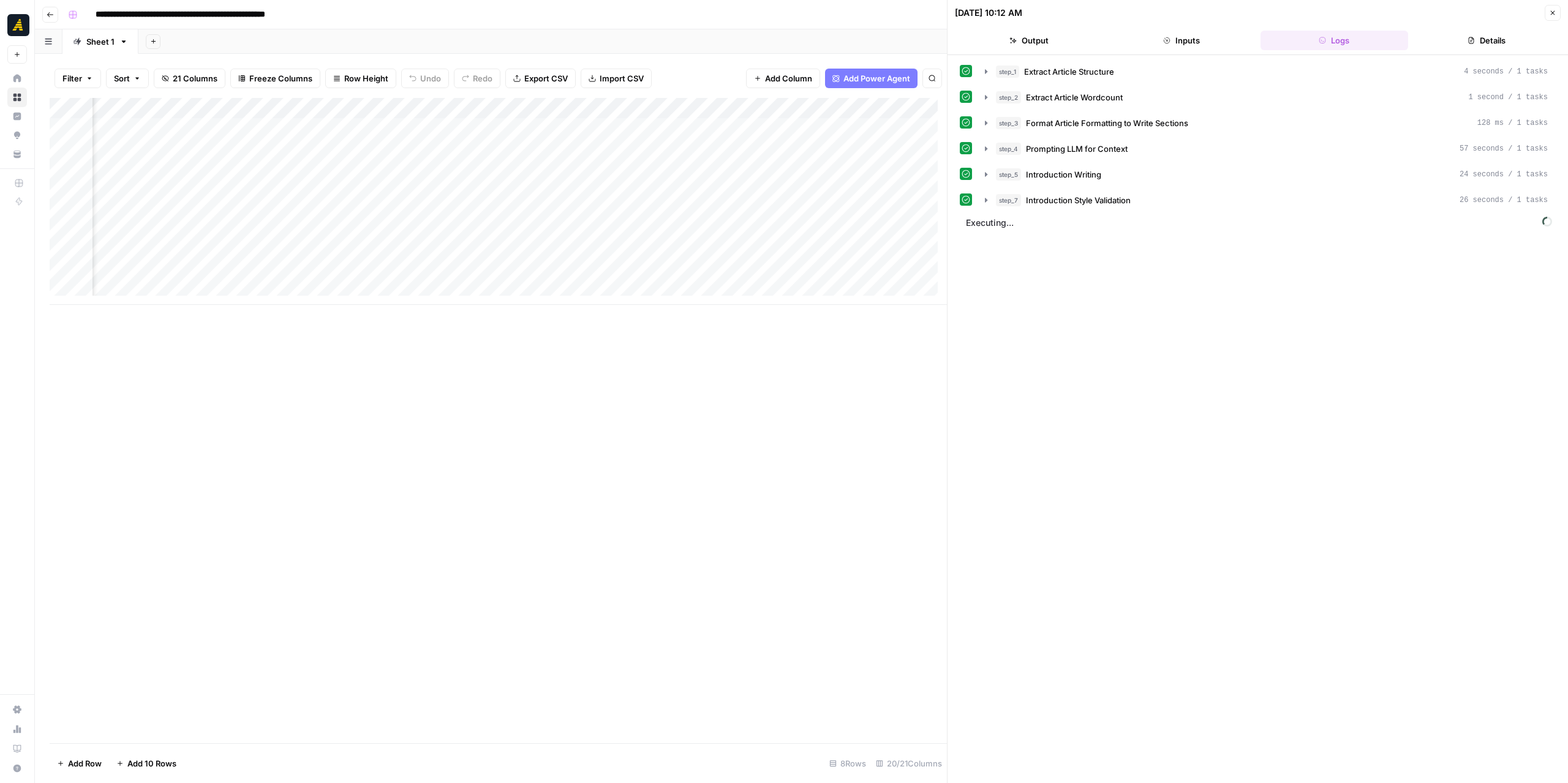
click at [656, 230] on div "Add Column" at bounding box center [498, 201] width 897 height 207
click at [985, 221] on icon "button" at bounding box center [983, 225] width 10 height 10
click at [1011, 250] on icon "button" at bounding box center [1011, 252] width 10 height 10
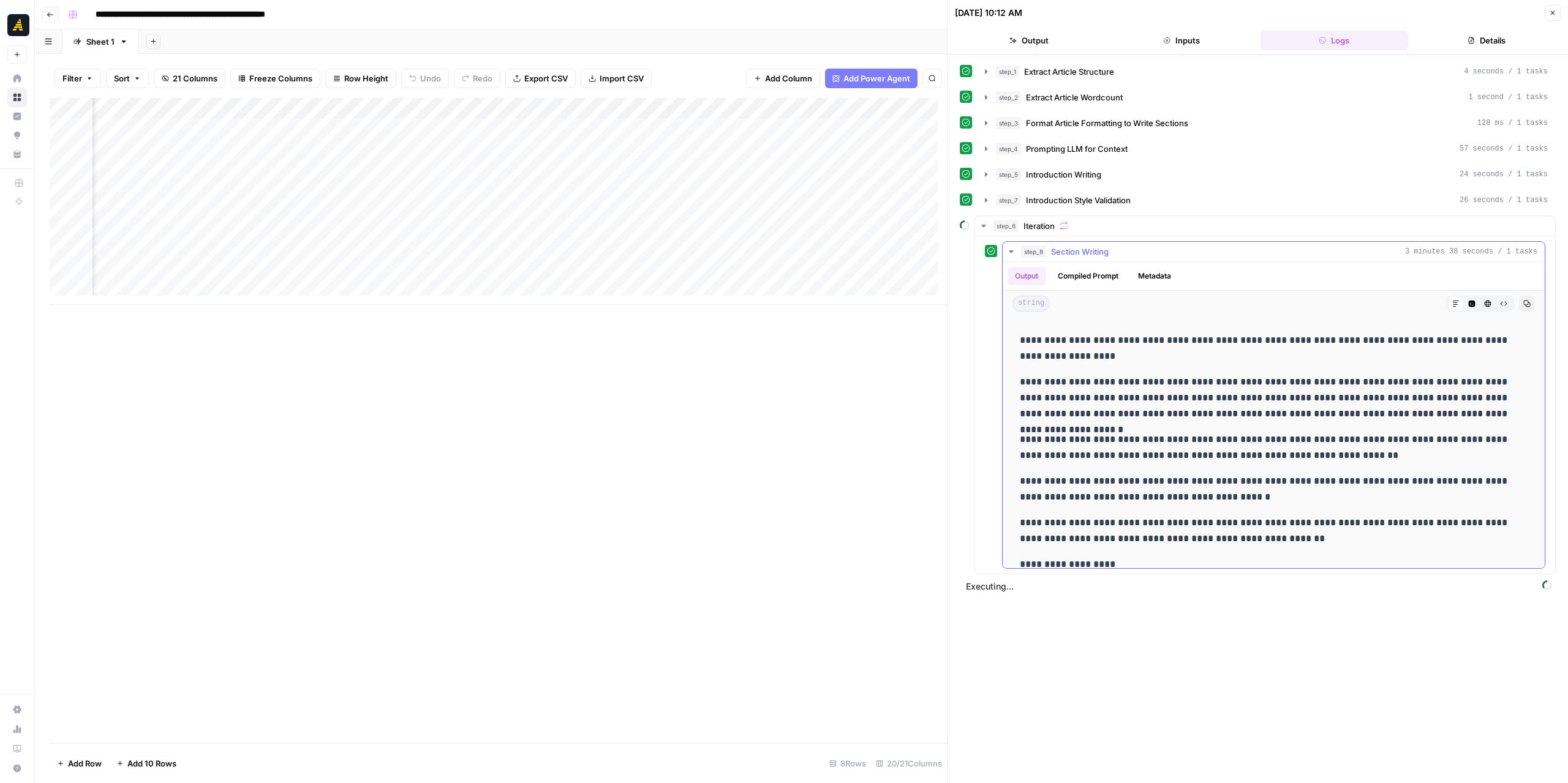
scroll to position [43, 0]
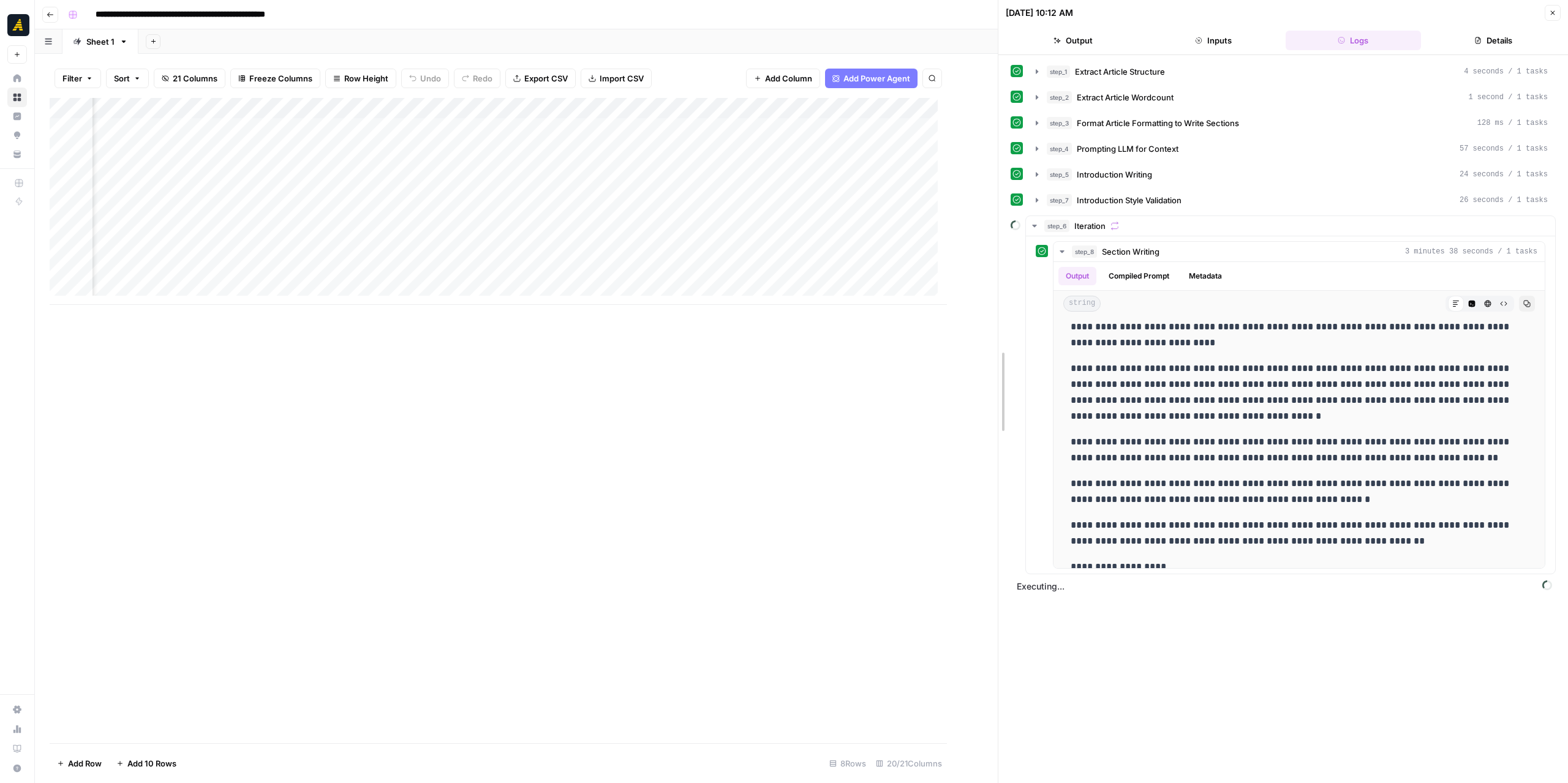
drag, startPoint x: 949, startPoint y: 360, endPoint x: 1000, endPoint y: 360, distance: 51.0
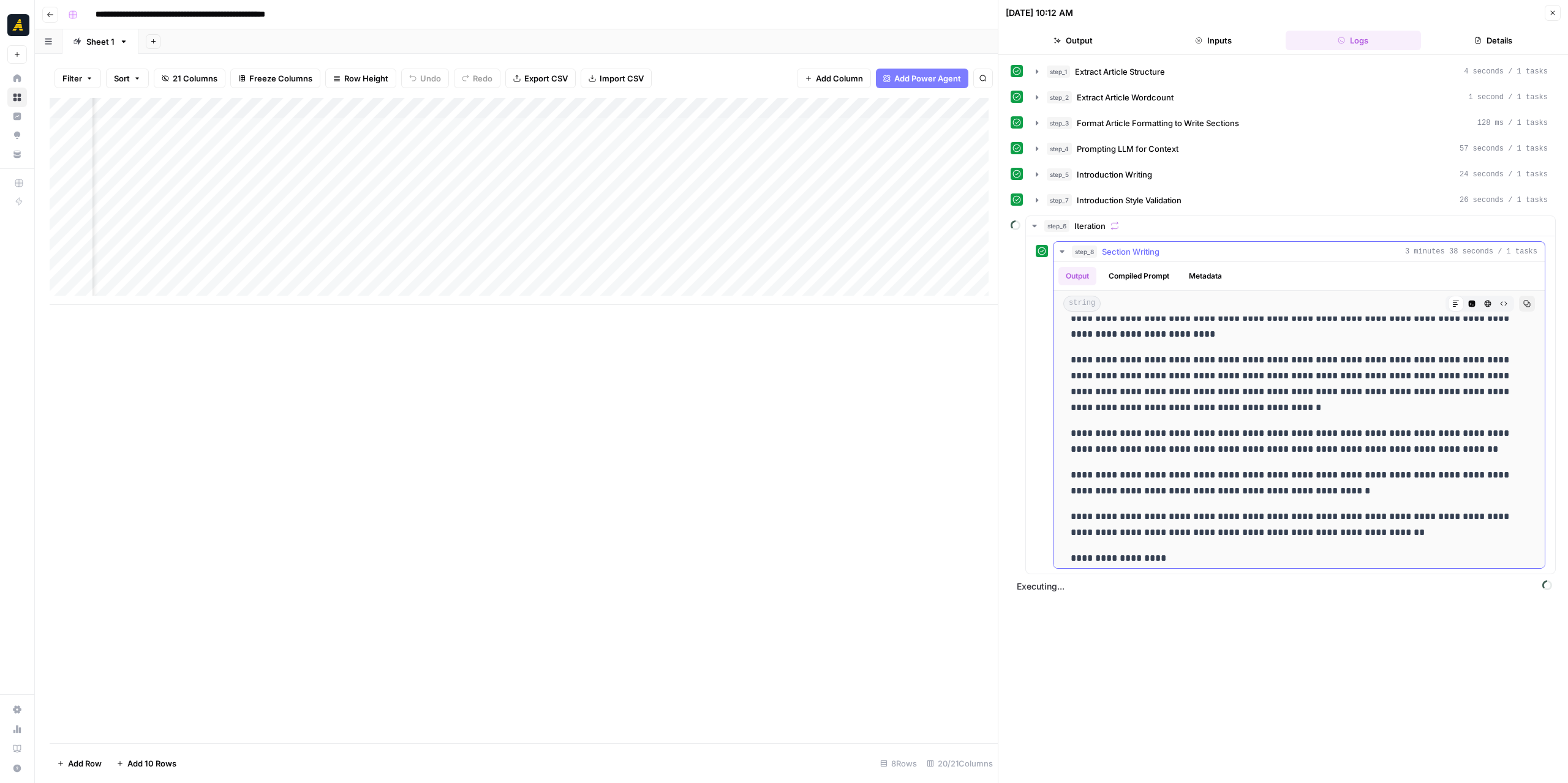
scroll to position [59, 0]
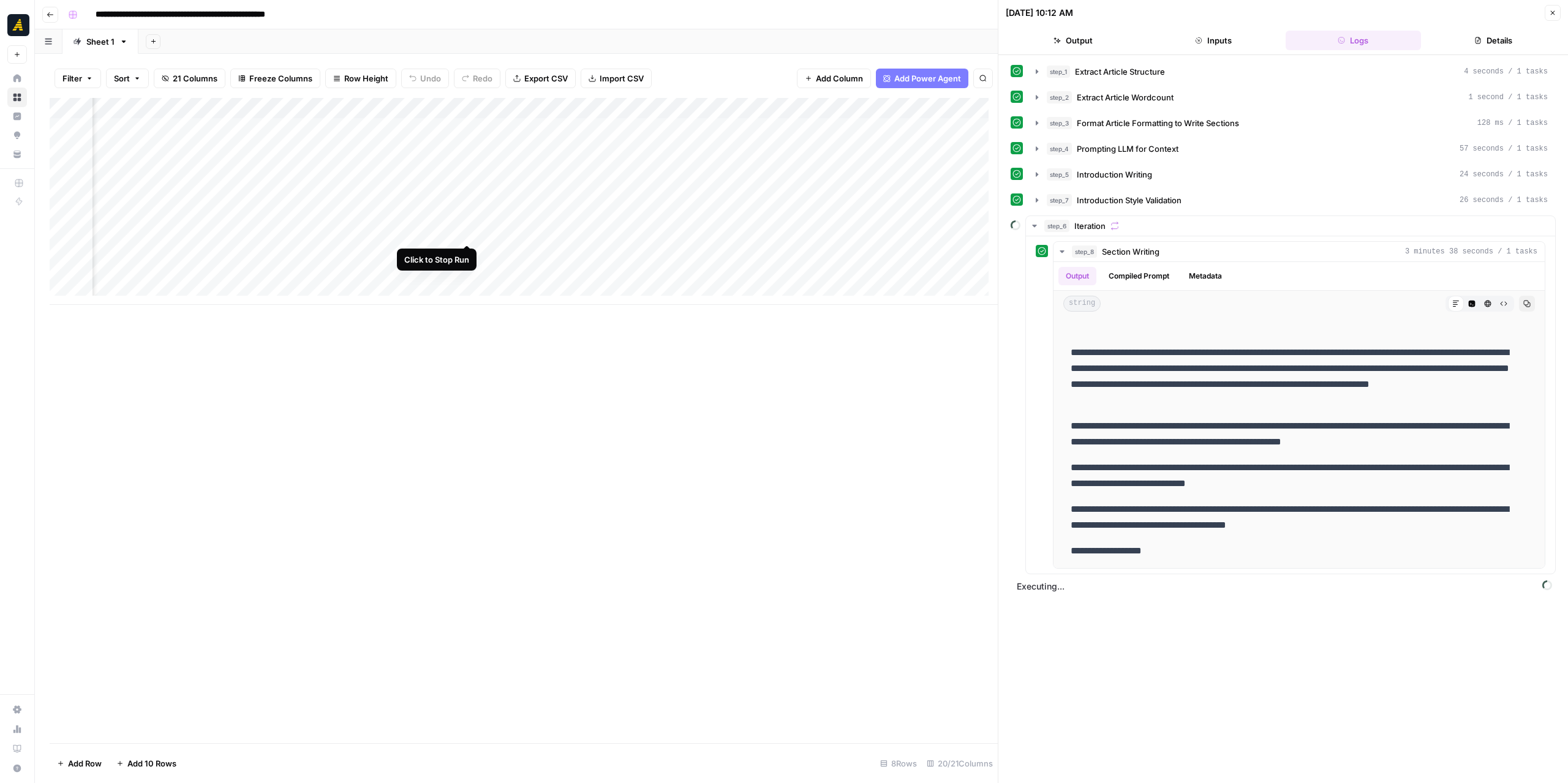
drag, startPoint x: 471, startPoint y: 229, endPoint x: 494, endPoint y: 221, distance: 24.4
click at [471, 229] on div "Add Column" at bounding box center [524, 201] width 948 height 207
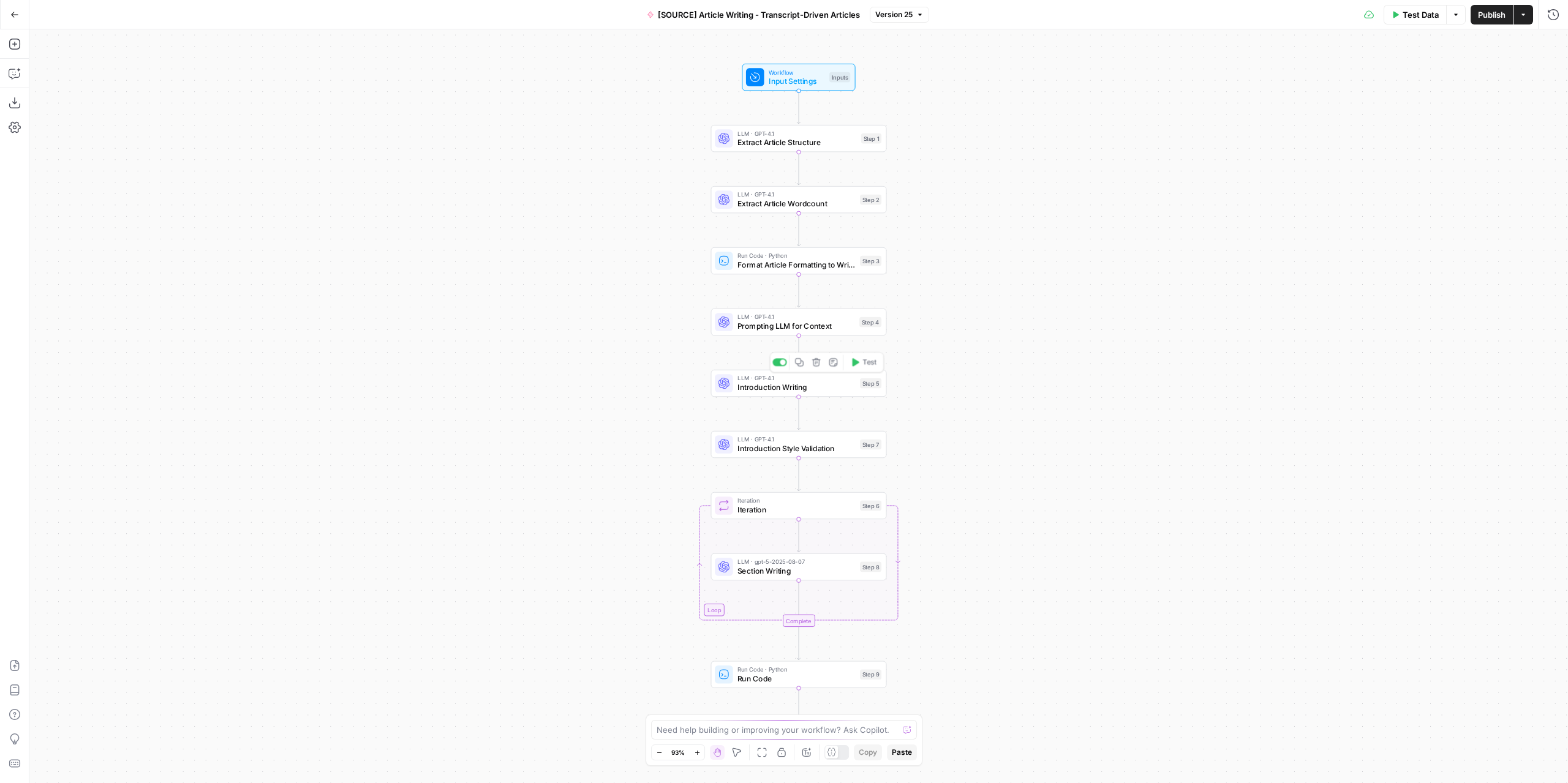
click at [839, 391] on span "Introduction Writing" at bounding box center [796, 387] width 118 height 12
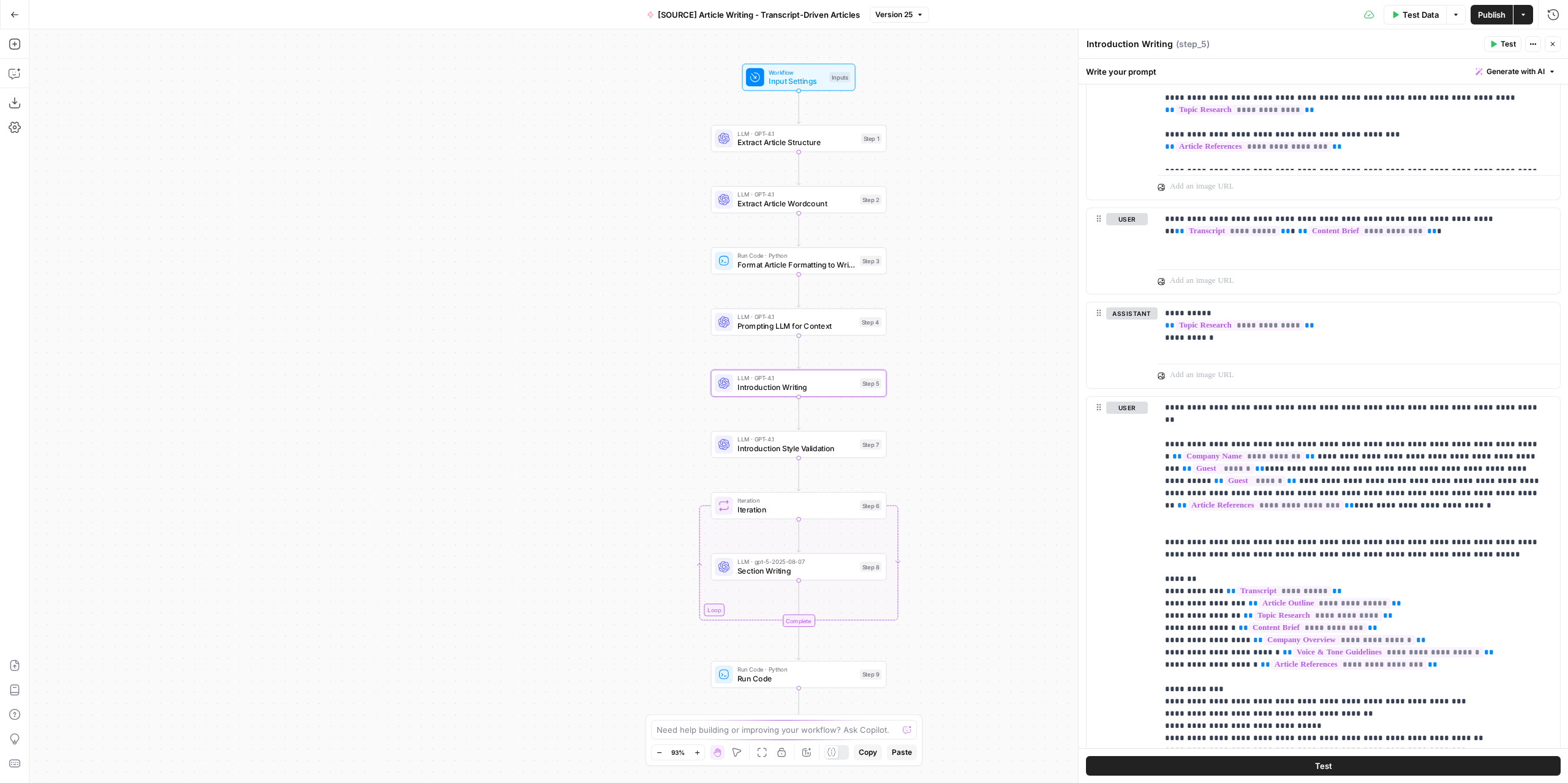
scroll to position [991, 0]
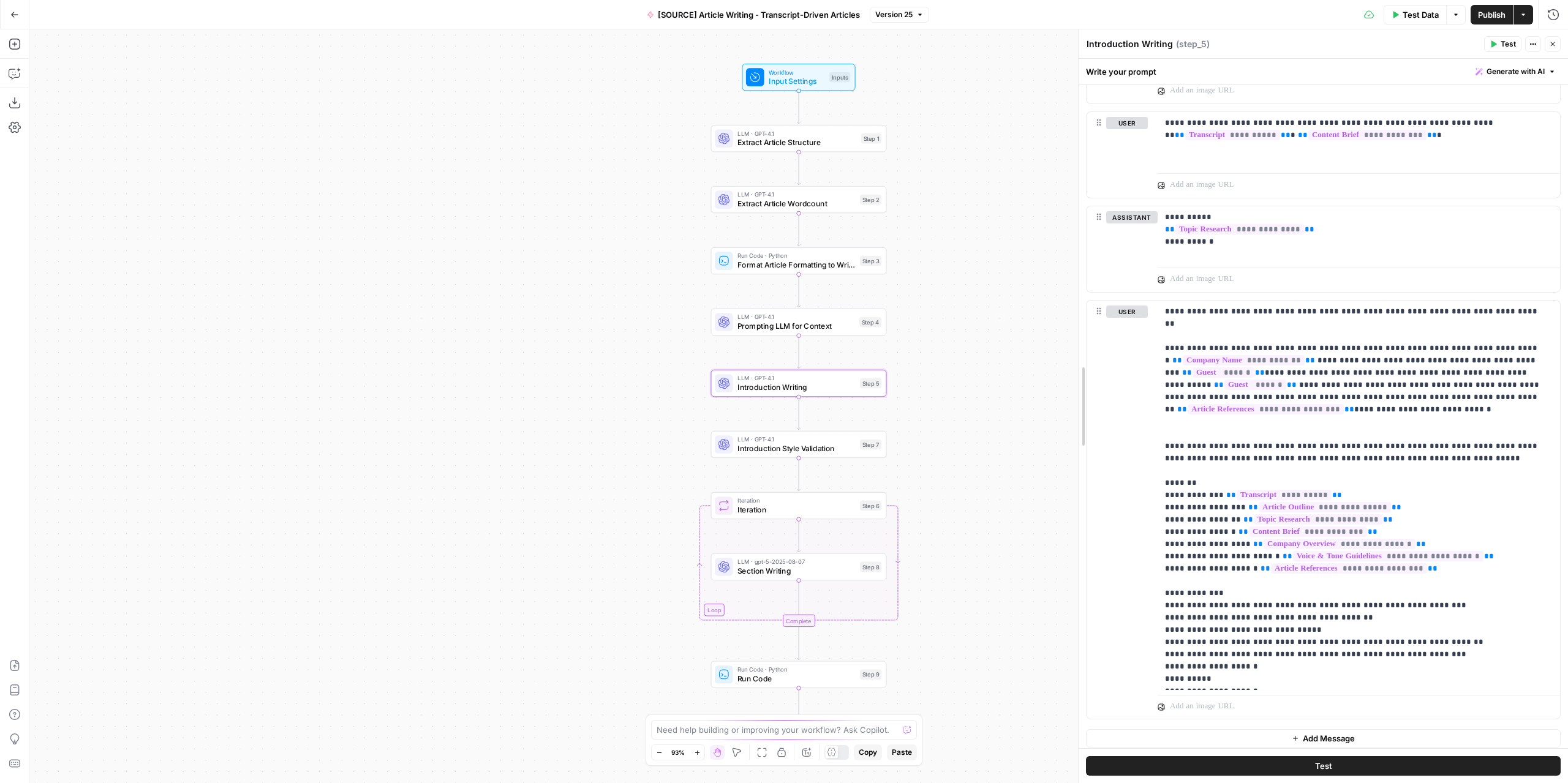
drag, startPoint x: 1082, startPoint y: 477, endPoint x: 958, endPoint y: 476, distance: 124.0
click at [958, 476] on body "Marketers in Demand New Home Browse Insights Opportunities Your Data Recent Gri…" at bounding box center [784, 391] width 1568 height 783
click at [1235, 354] on p "**********" at bounding box center [1354, 495] width 379 height 379
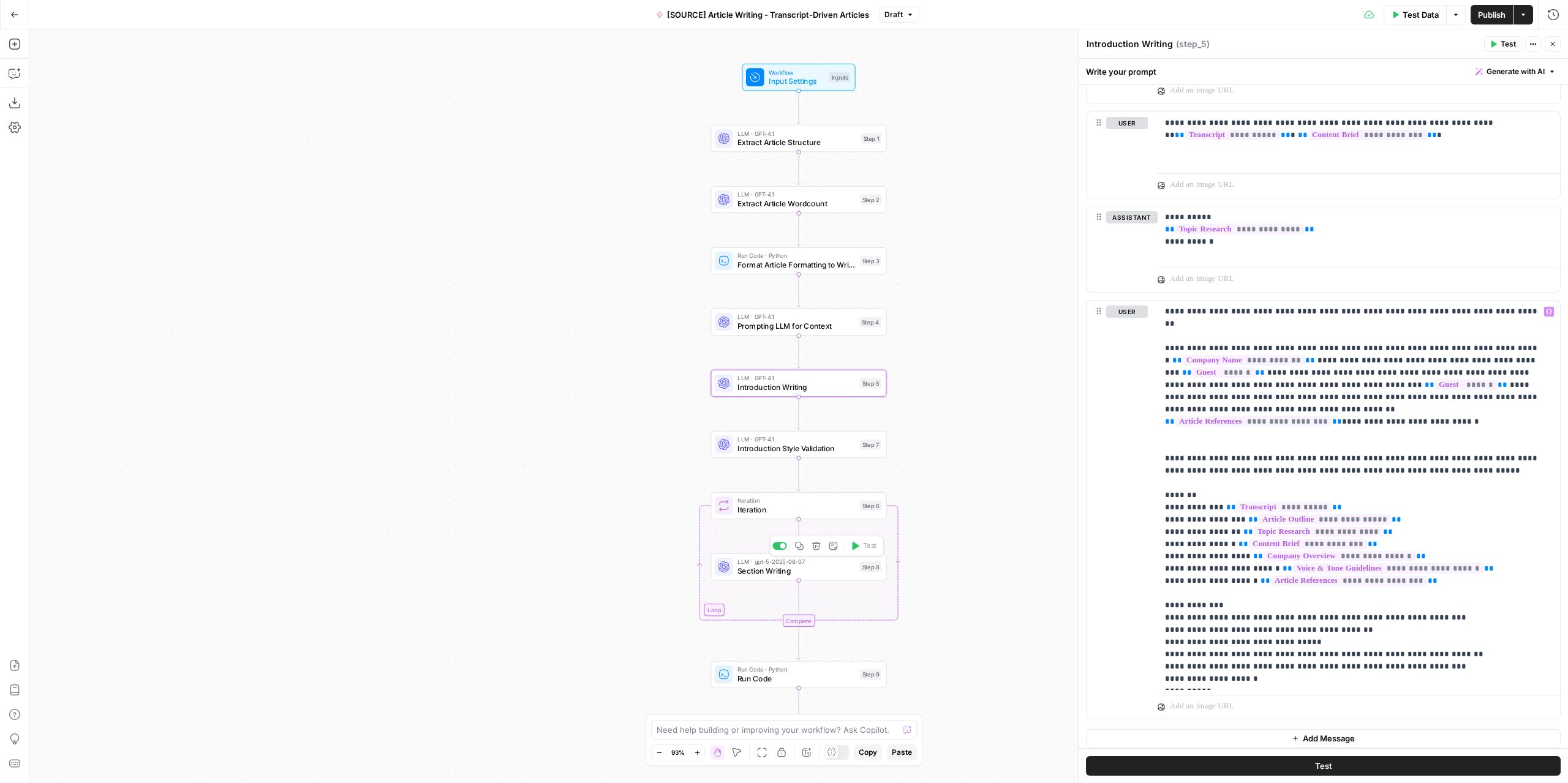
click at [810, 567] on span "Section Writing" at bounding box center [796, 571] width 118 height 12
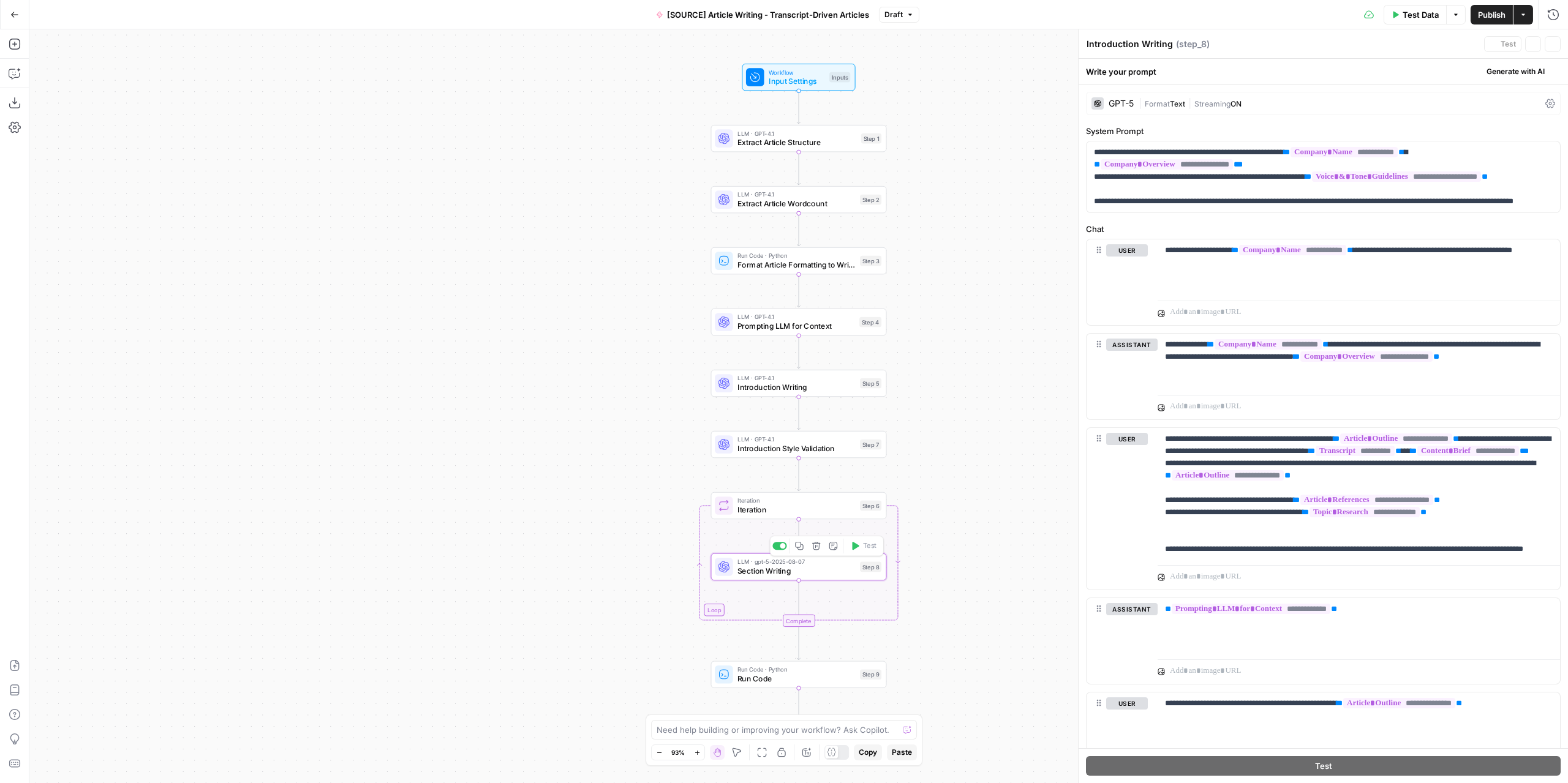
type textarea "Section Writing"
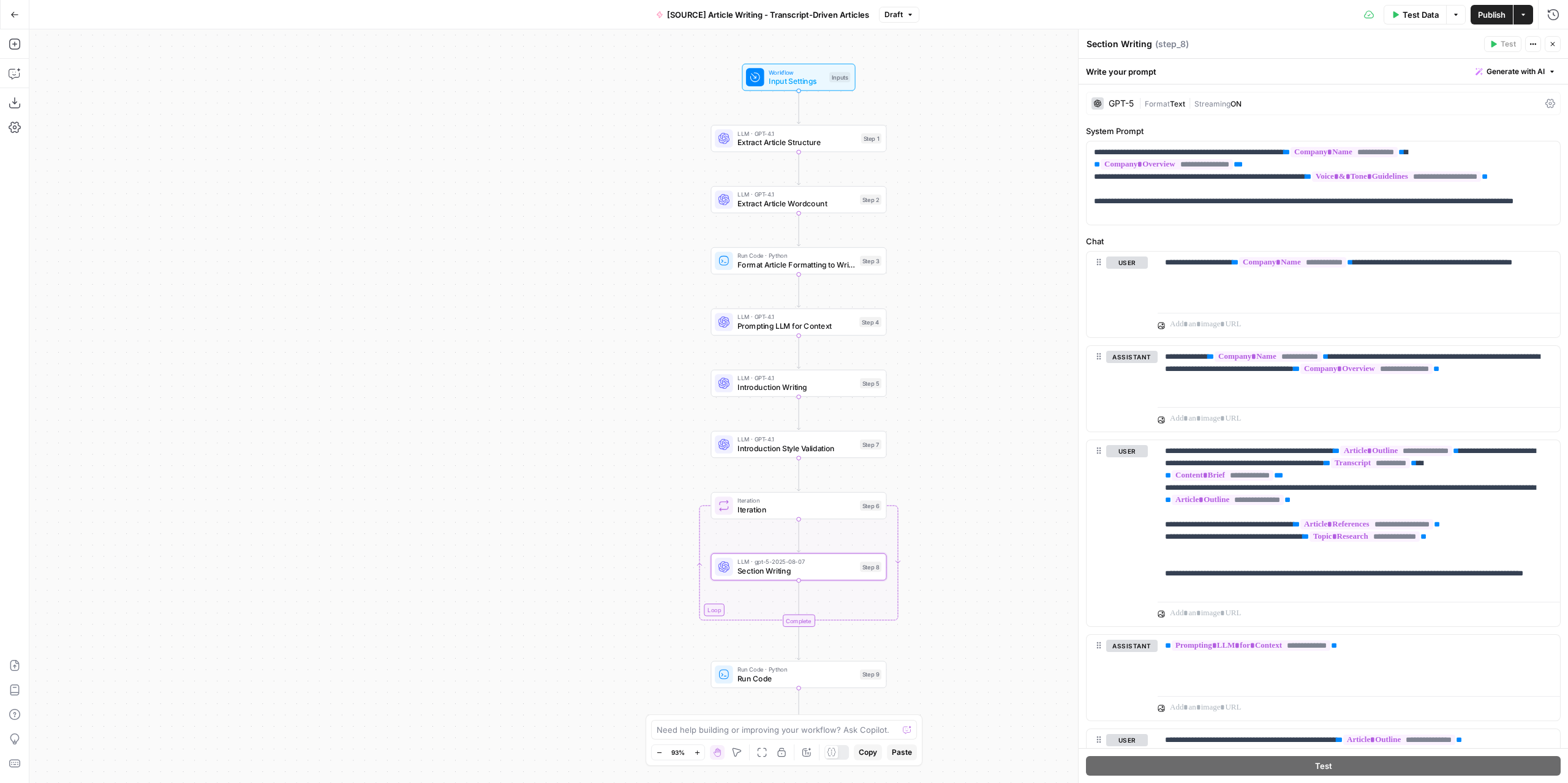
click at [1129, 102] on div "GPT-5" at bounding box center [1121, 103] width 25 height 9
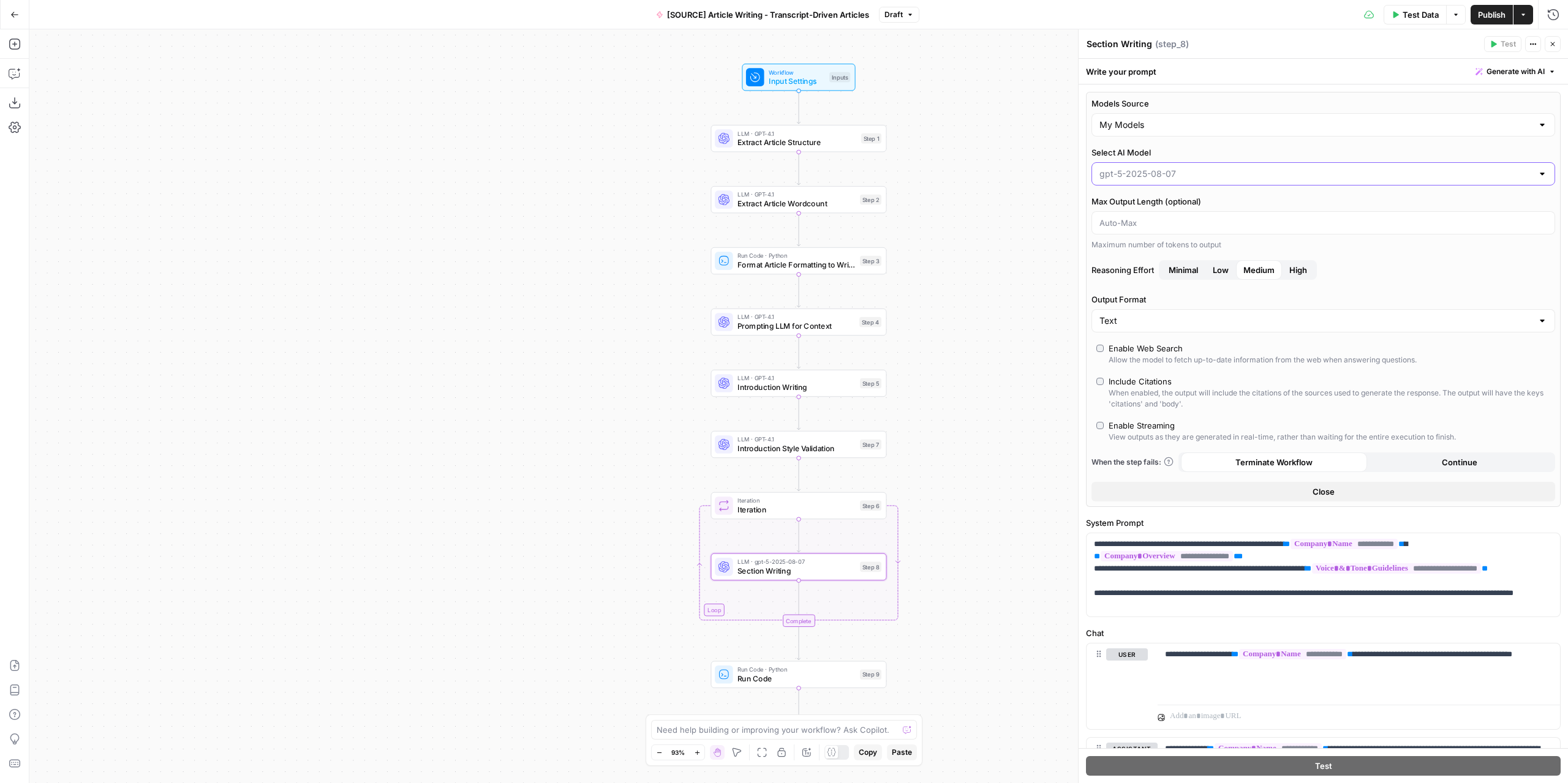
click at [1184, 176] on input "Select AI Model" at bounding box center [1316, 174] width 433 height 12
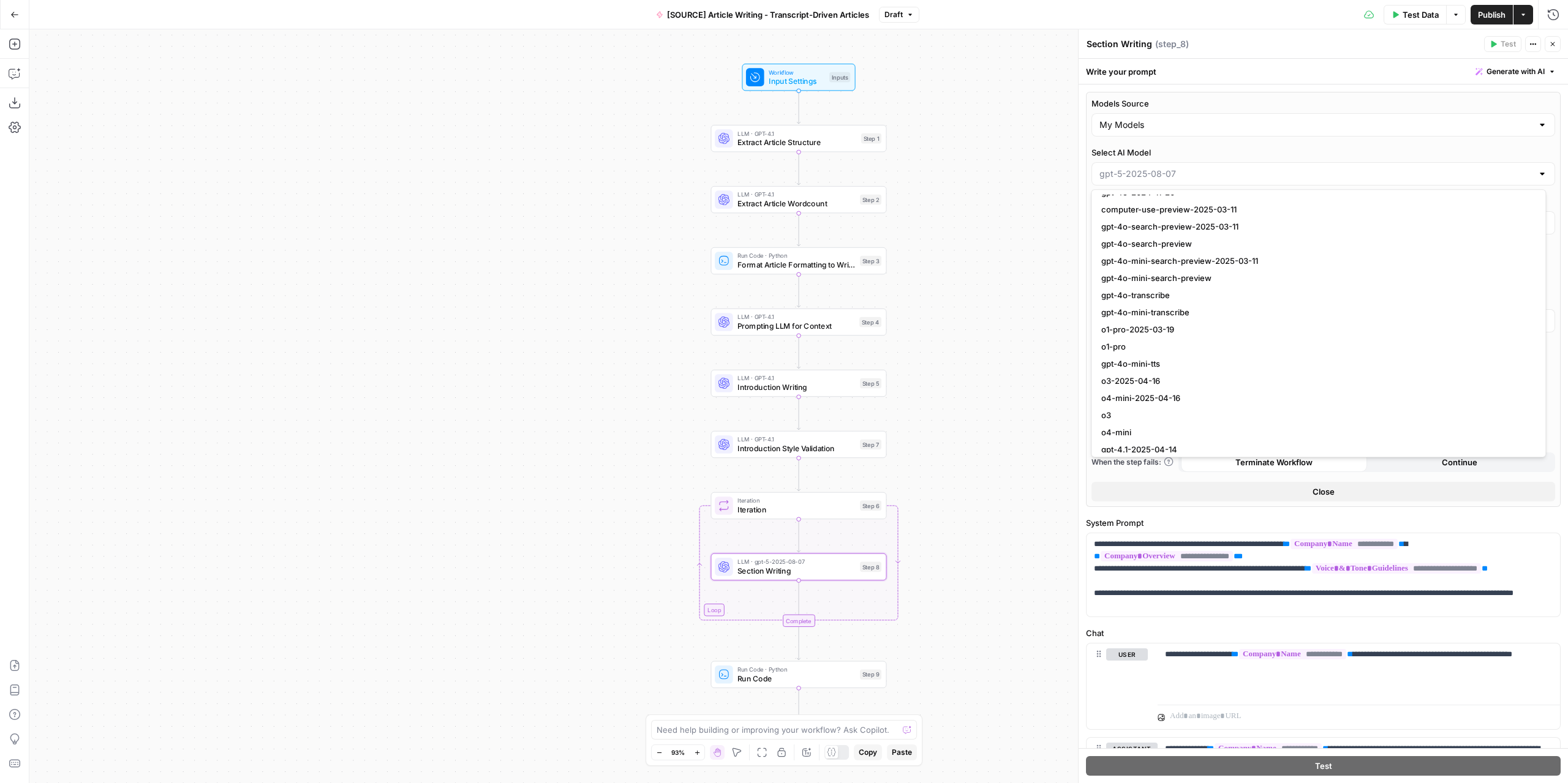
scroll to position [796, 0]
click at [1202, 398] on span "gpt-4.1-2025-04-14" at bounding box center [1316, 402] width 429 height 12
type input "gpt-4.1-2025-04-14"
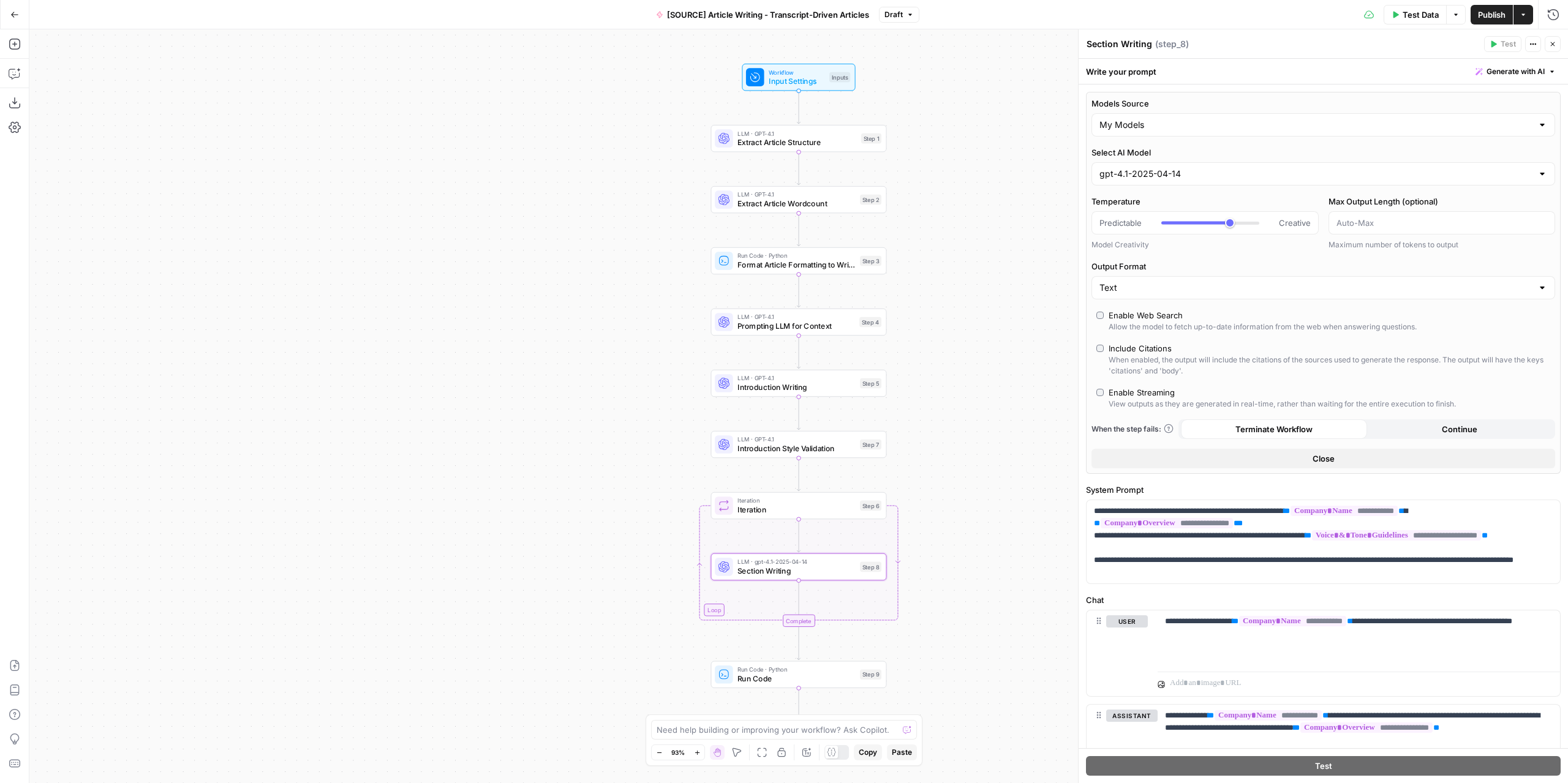
click at [1489, 8] on button "Publish" at bounding box center [1491, 14] width 42 height 20
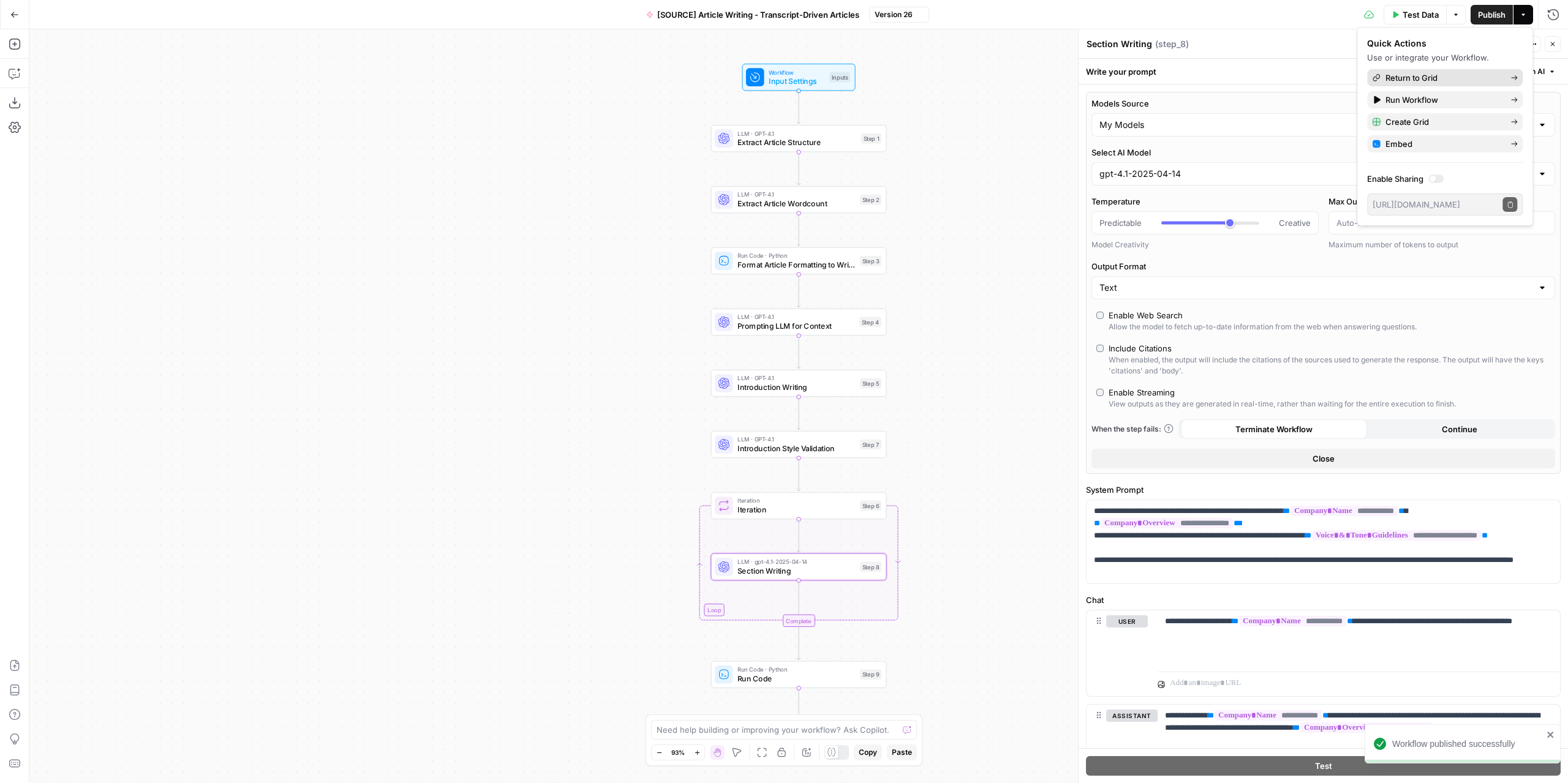
click at [1419, 78] on span "Return to Grid" at bounding box center [1443, 77] width 115 height 12
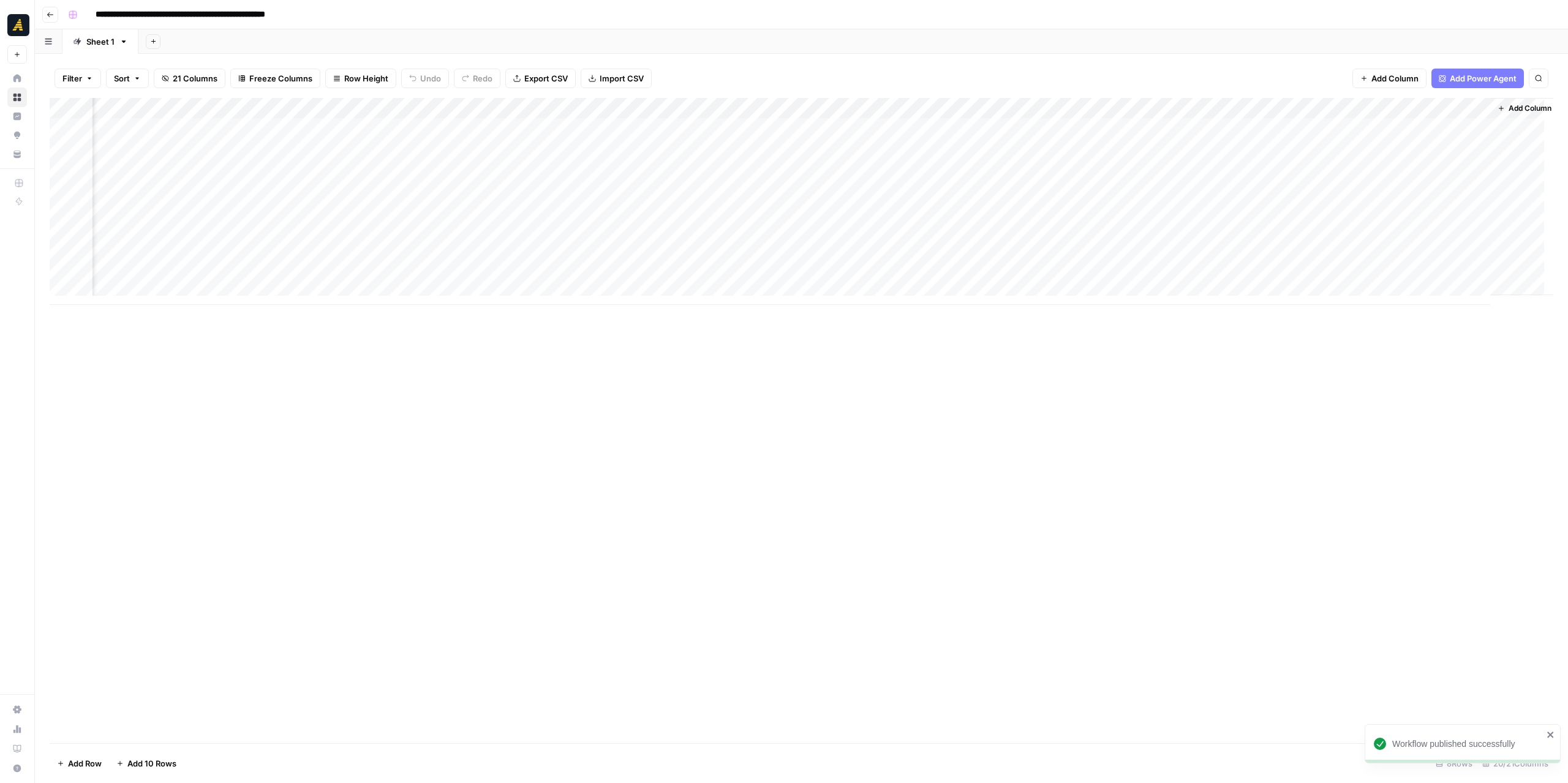
scroll to position [0, 1678]
click at [903, 233] on div "Add Column" at bounding box center [802, 201] width 1504 height 207
click at [973, 225] on div "Add Column" at bounding box center [802, 201] width 1504 height 207
click at [884, 236] on div "Add Column" at bounding box center [802, 201] width 1504 height 207
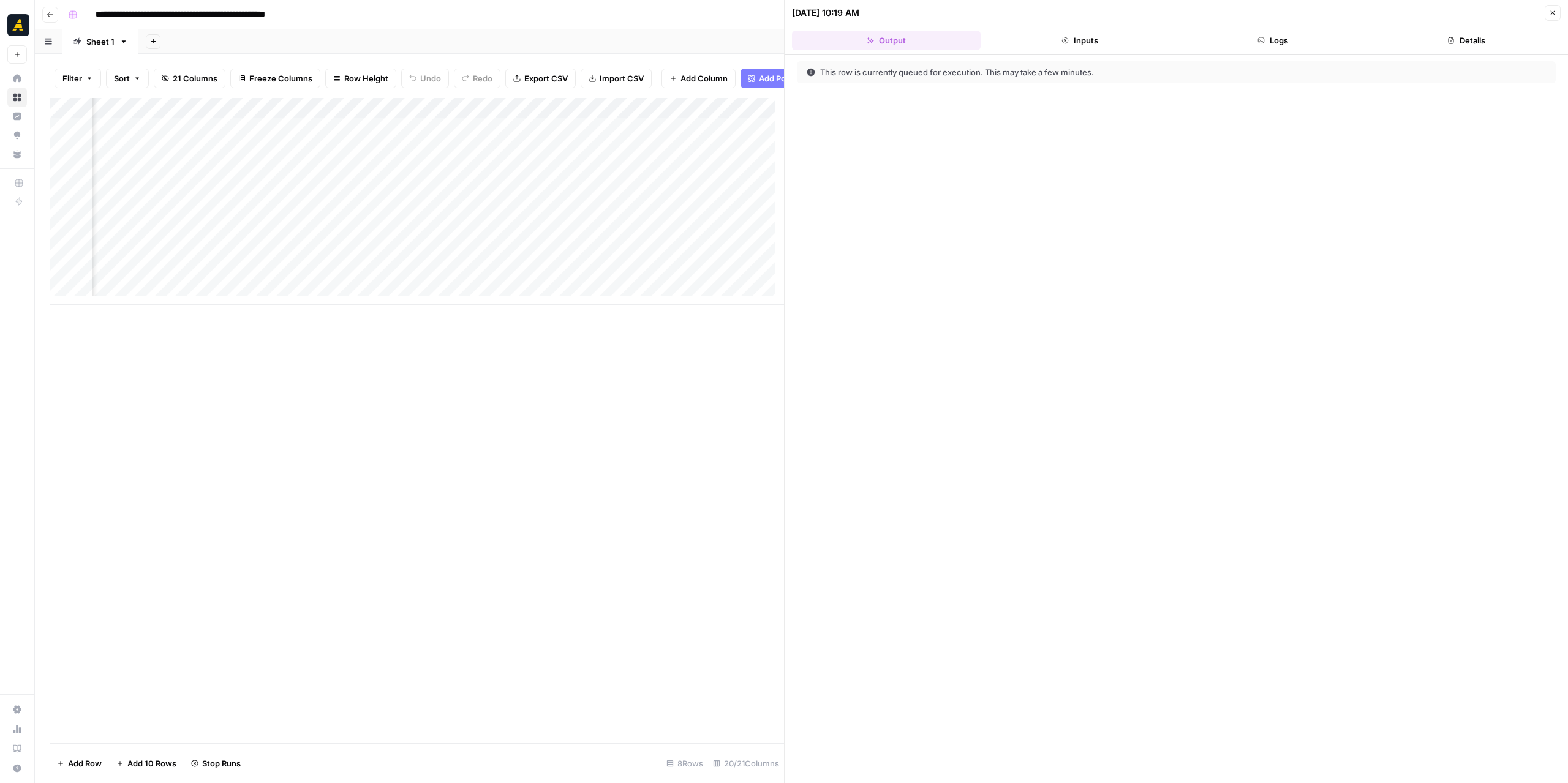
click at [1299, 39] on button "Logs" at bounding box center [1273, 41] width 189 height 20
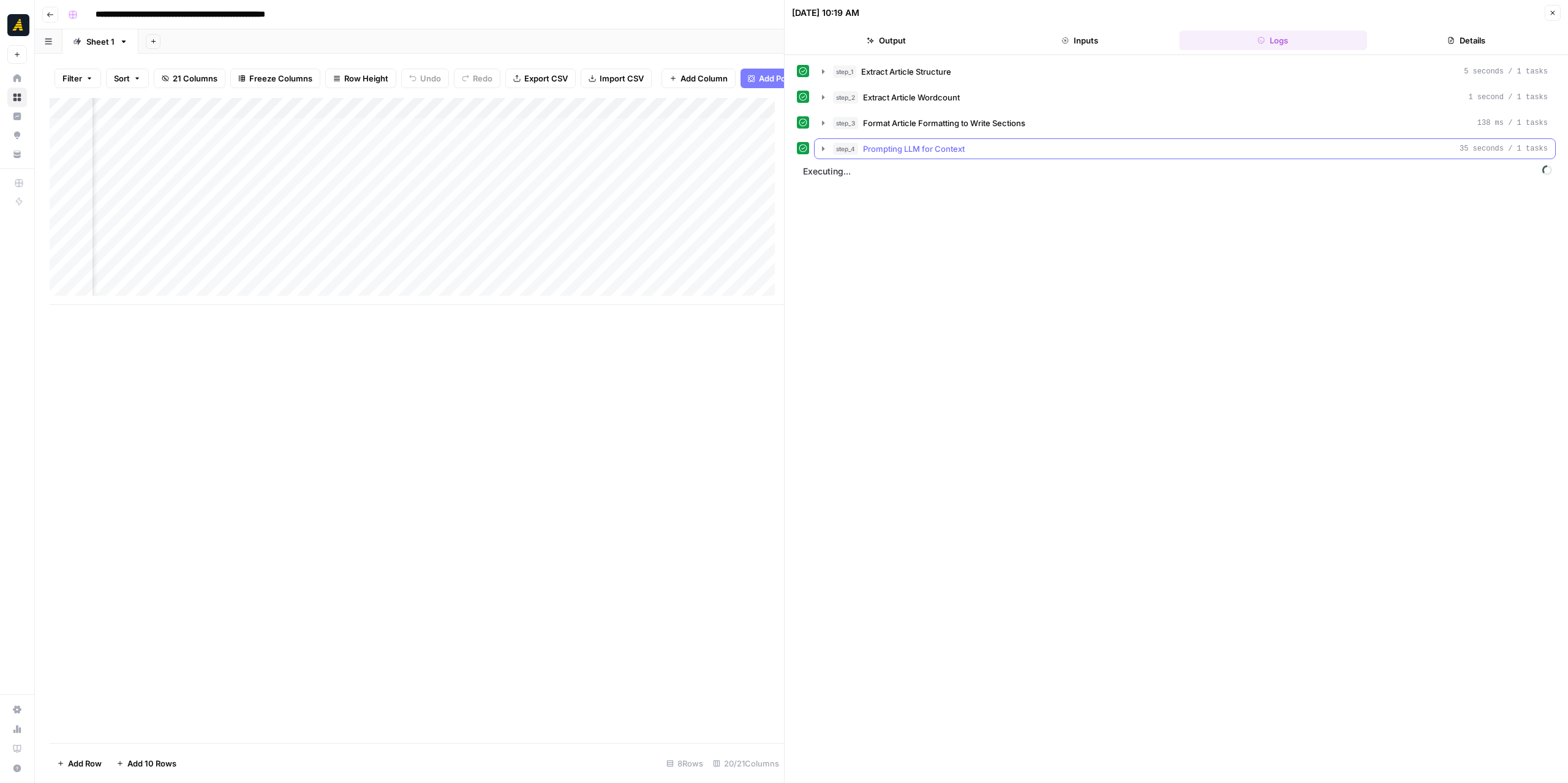
click at [823, 147] on icon "button" at bounding box center [823, 148] width 3 height 5
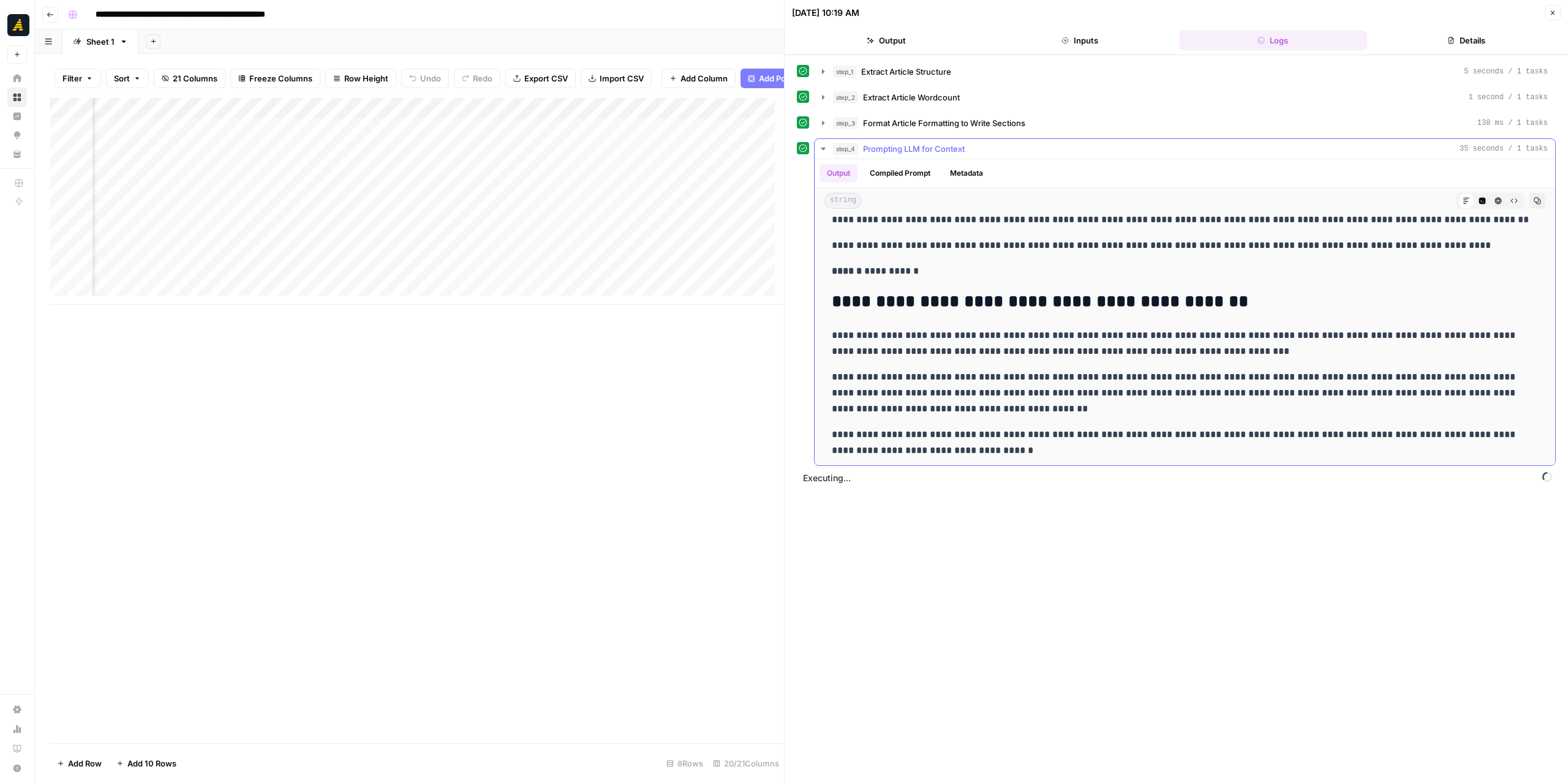
scroll to position [1292, 0]
click at [824, 147] on icon "button" at bounding box center [823, 149] width 10 height 10
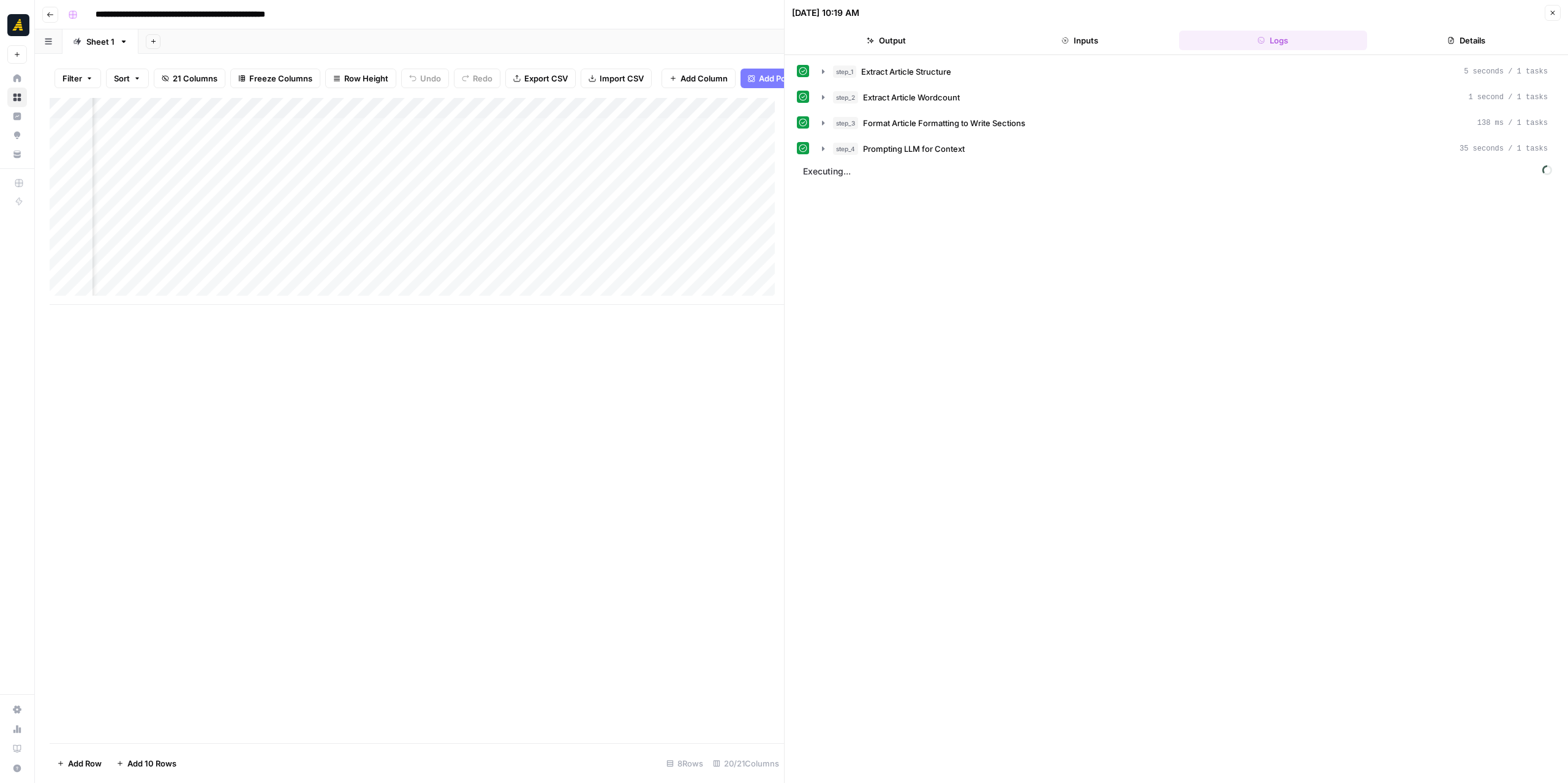
click at [530, 123] on div "Add Column" at bounding box center [417, 201] width 734 height 207
click at [867, 251] on div "step_1 Extract Article Structure 5 seconds / 1 tasks step_2 Extract Article Wor…" at bounding box center [1176, 419] width 759 height 716
click at [815, 180] on button "step_5 Introduction Writing 21 seconds / 1 tasks" at bounding box center [1185, 174] width 741 height 20
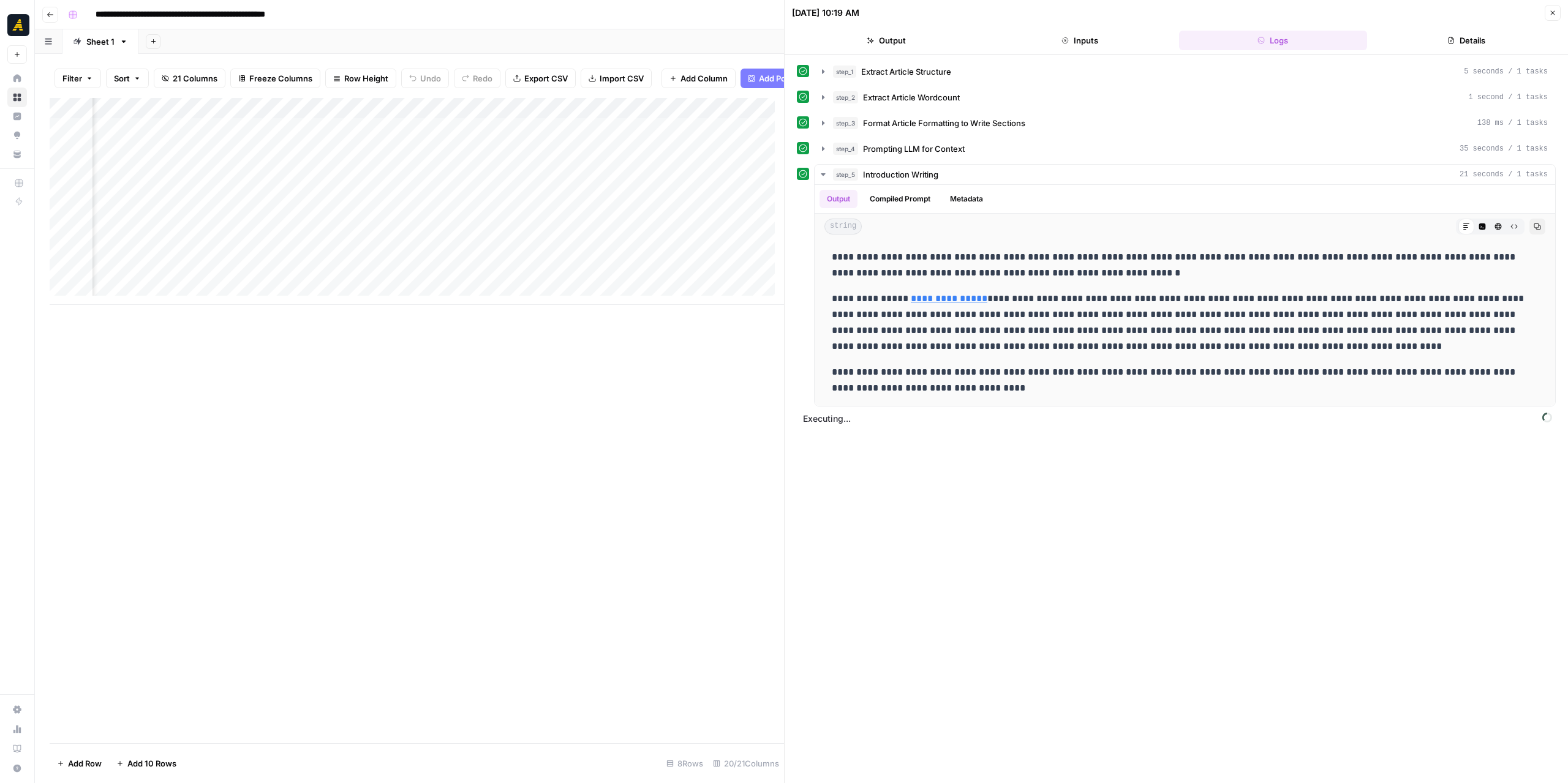
scroll to position [0, 543]
click at [309, 246] on div "Add Column" at bounding box center [417, 201] width 734 height 207
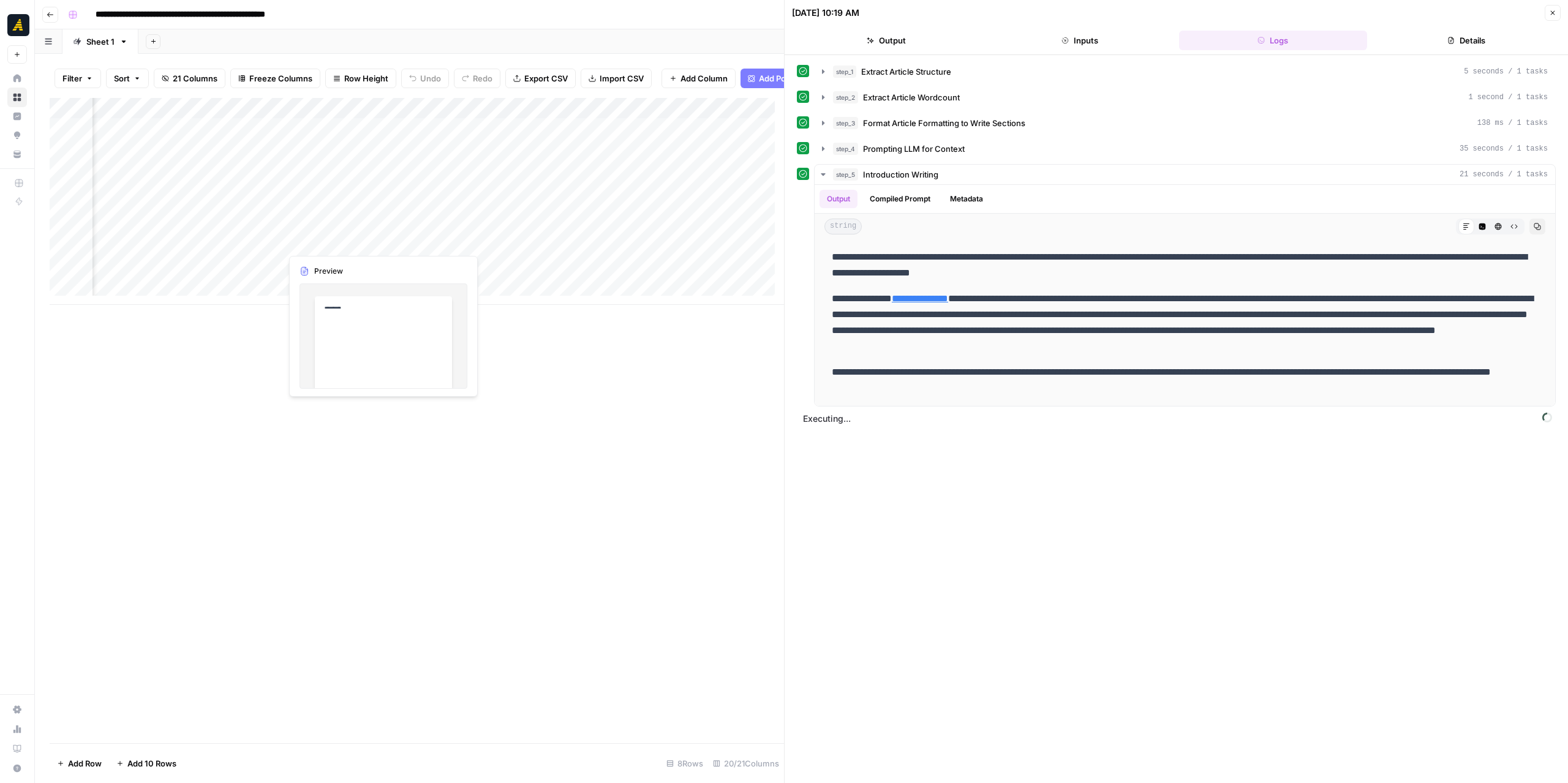
click at [309, 246] on div "Add Column" at bounding box center [417, 201] width 734 height 207
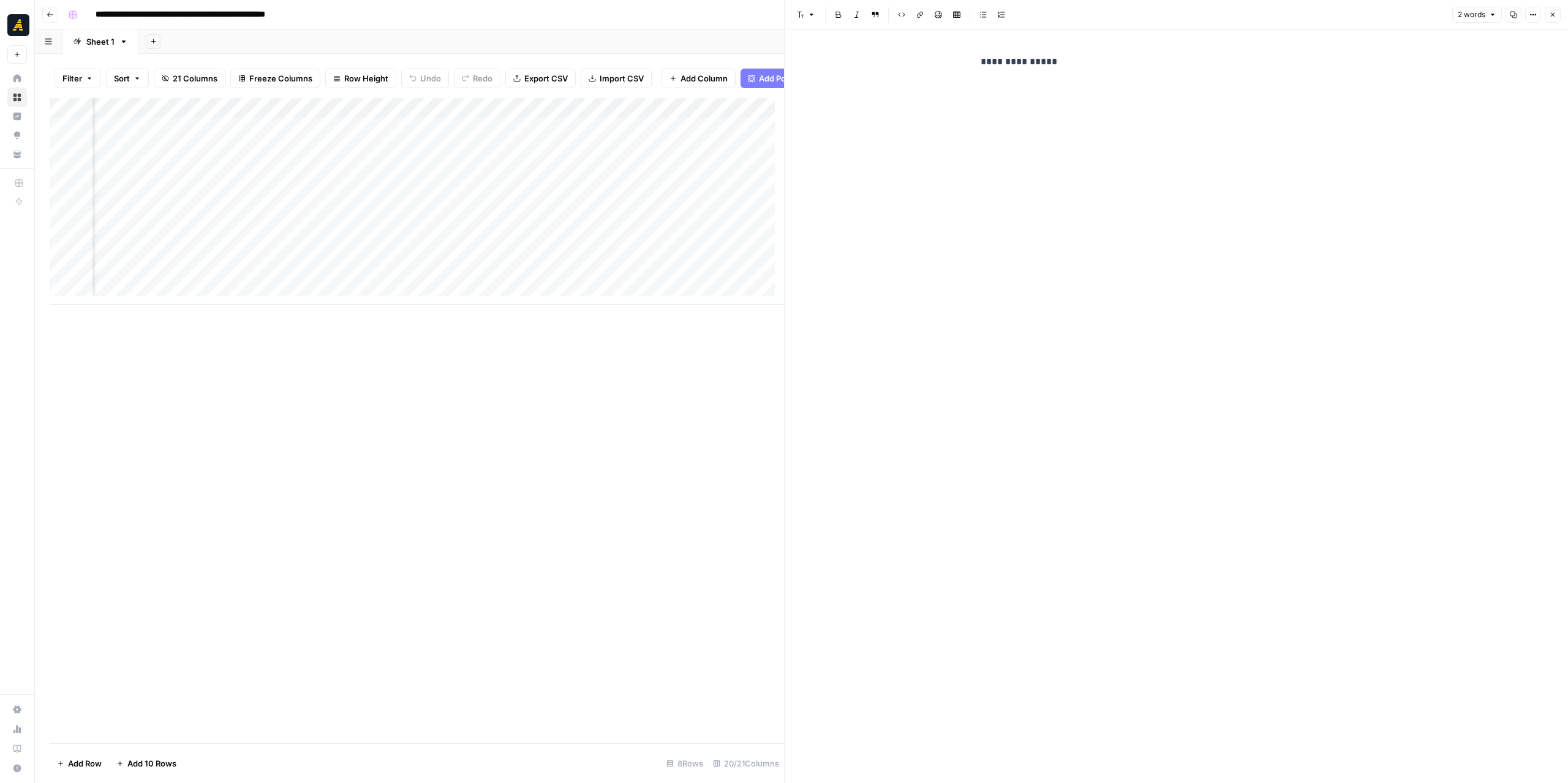
click at [1550, 14] on icon "button" at bounding box center [1552, 14] width 7 height 7
click at [979, 233] on div "Add Column" at bounding box center [802, 201] width 1504 height 207
click at [1289, 46] on button "Logs" at bounding box center [1273, 41] width 189 height 20
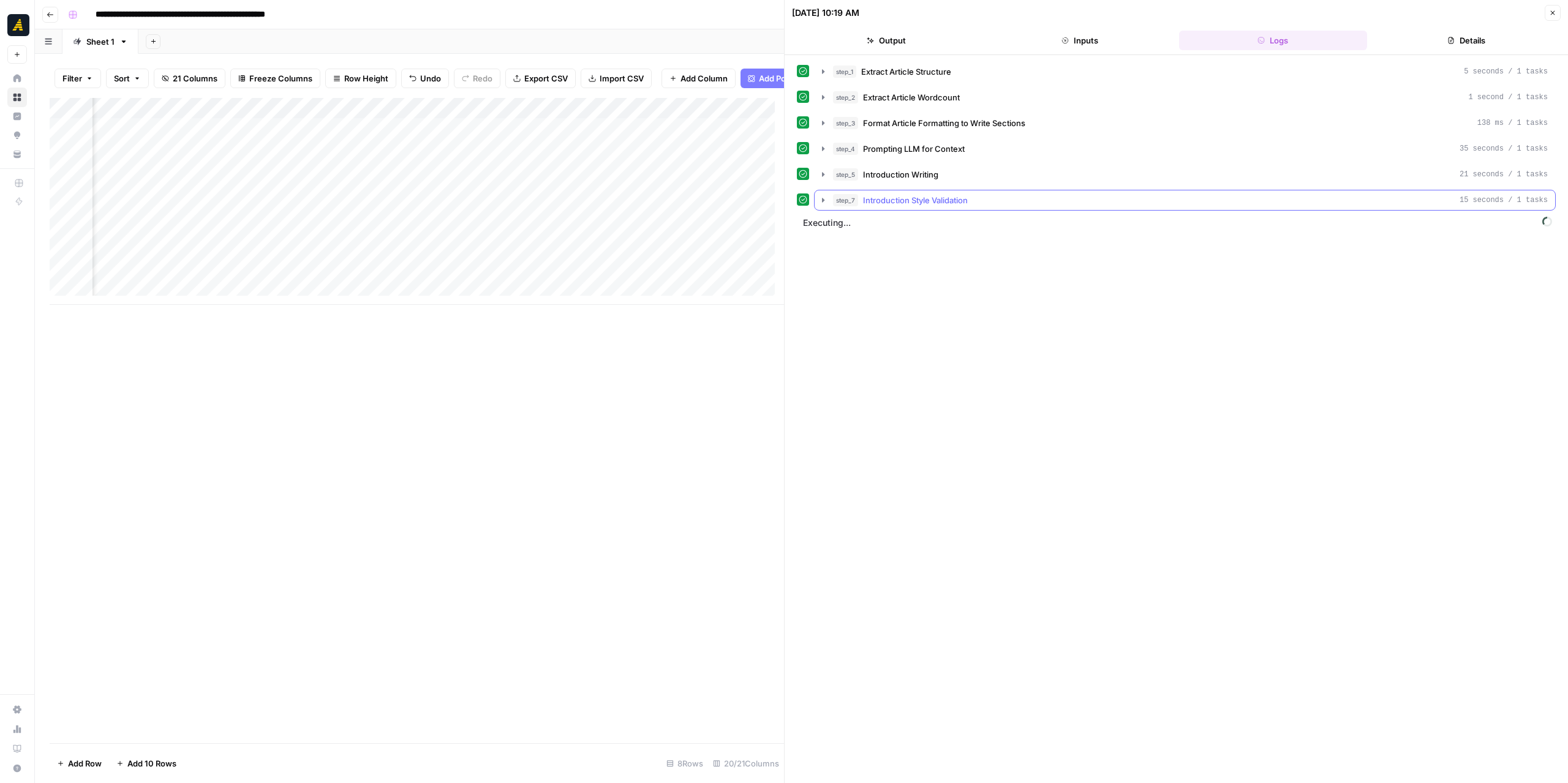
click at [819, 200] on icon "button" at bounding box center [823, 200] width 10 height 10
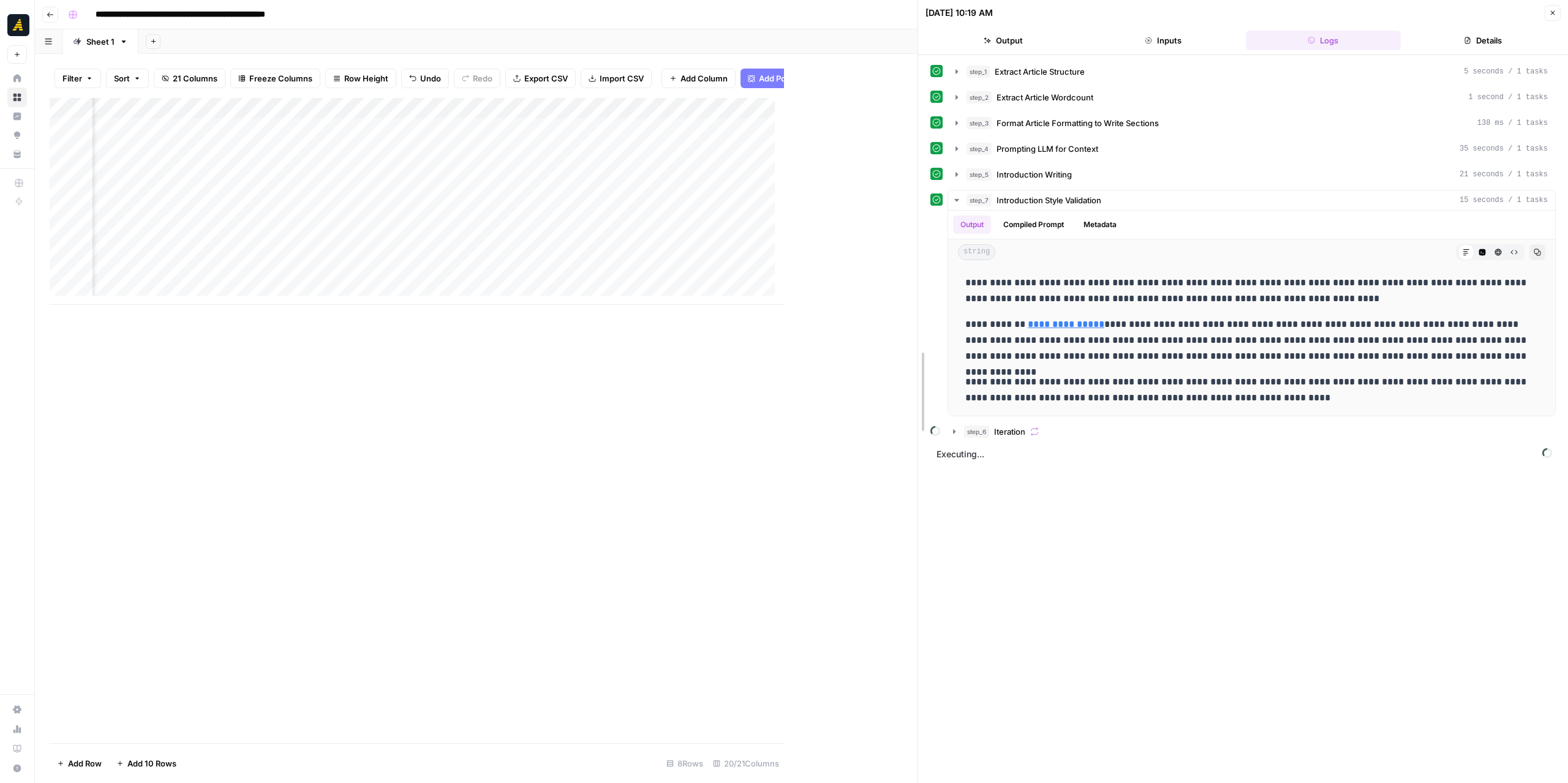
drag, startPoint x: 784, startPoint y: 357, endPoint x: 918, endPoint y: 362, distance: 134.1
click at [952, 430] on icon "button" at bounding box center [954, 431] width 10 height 10
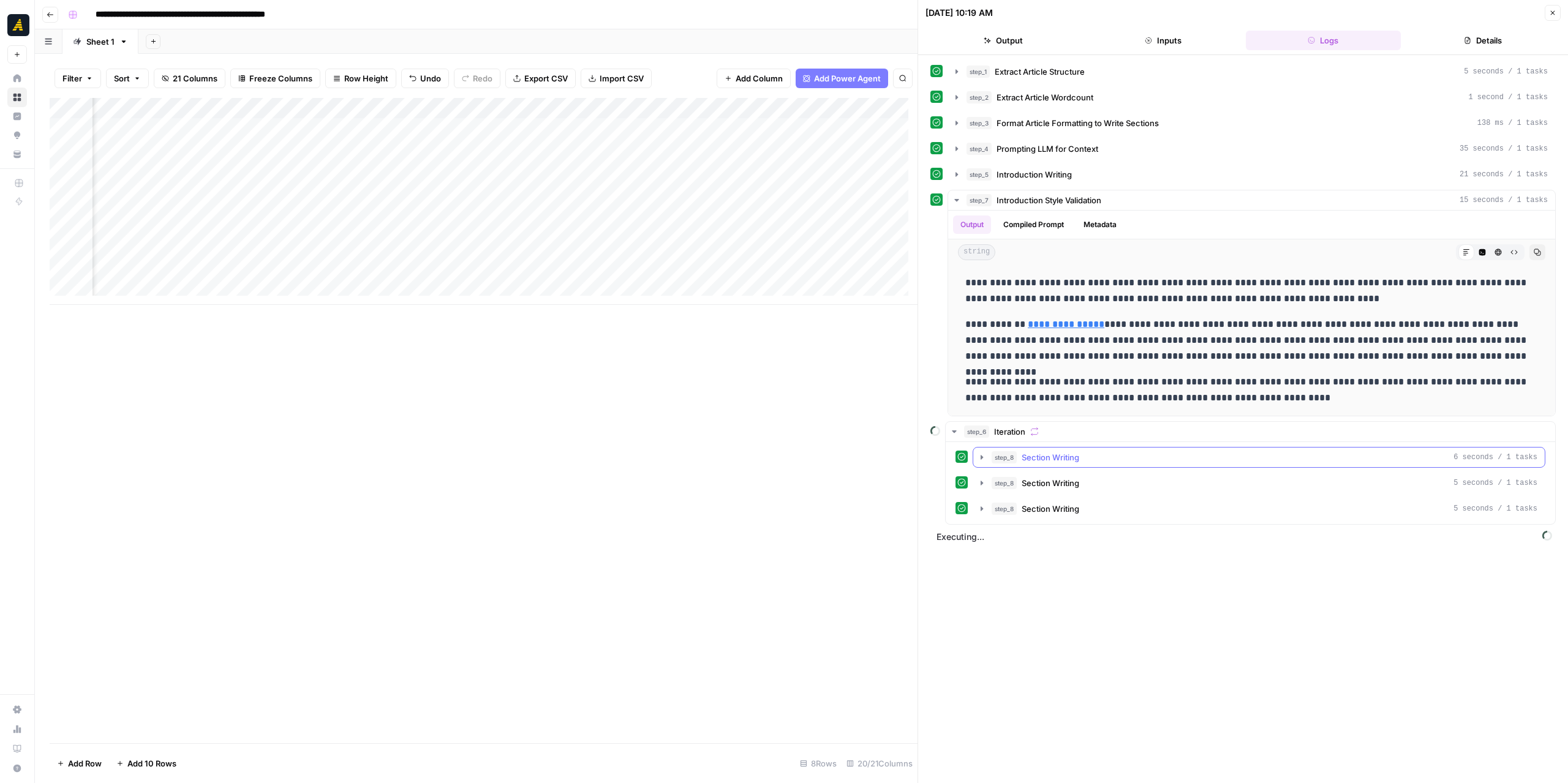
click at [981, 455] on icon "button" at bounding box center [982, 457] width 3 height 5
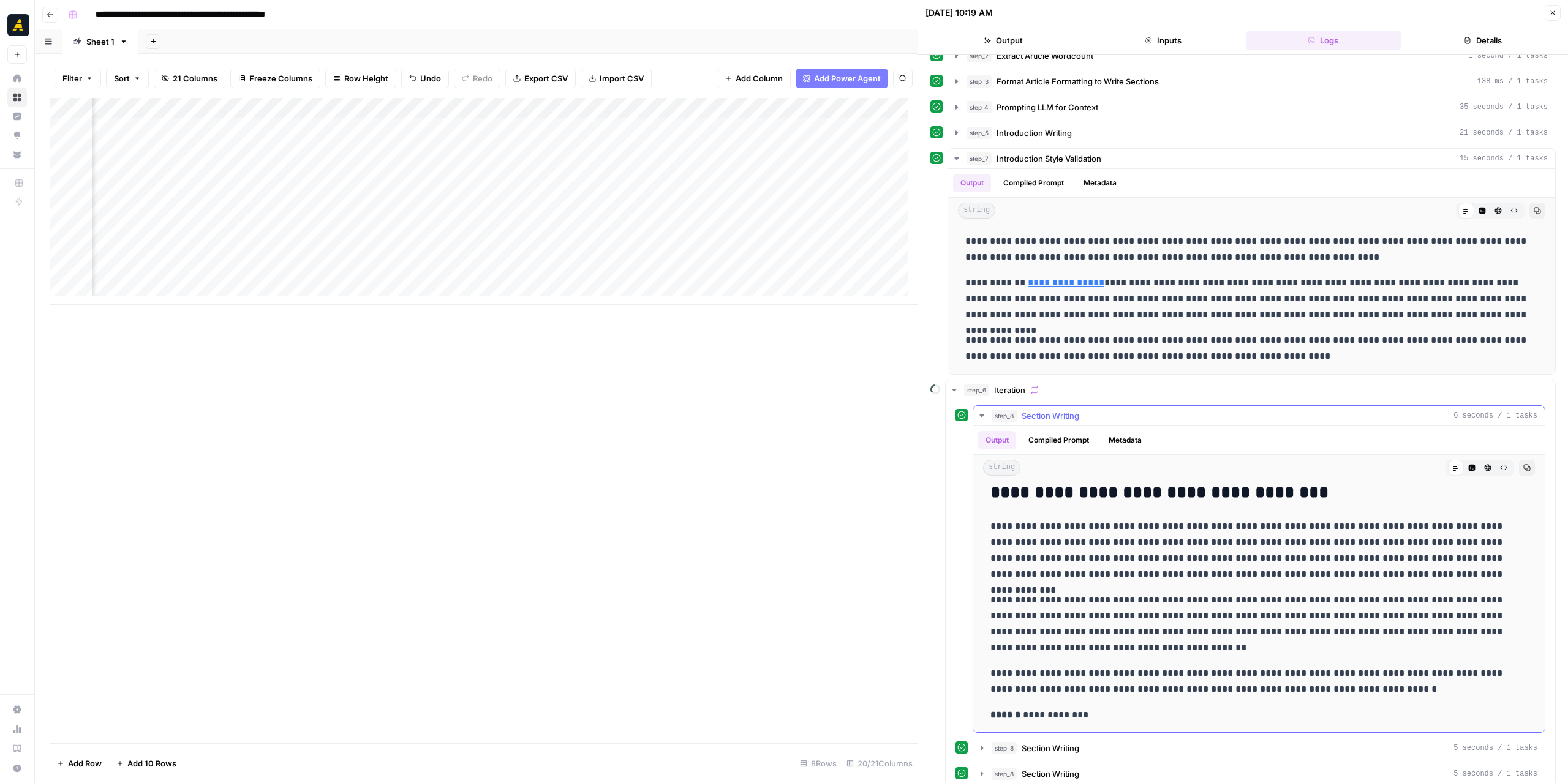
scroll to position [61, 0]
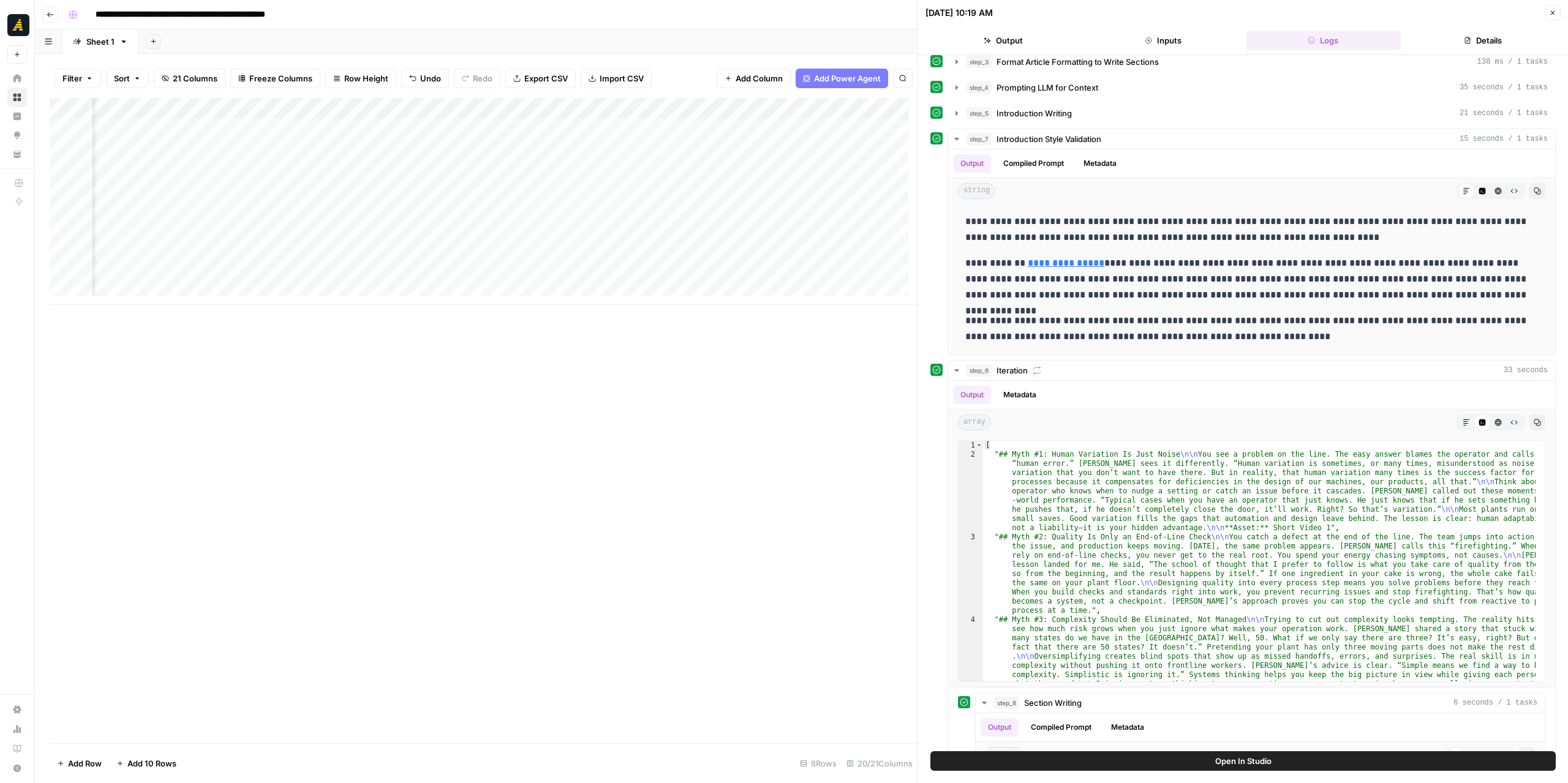
click at [591, 229] on div "Add Column" at bounding box center [484, 201] width 868 height 207
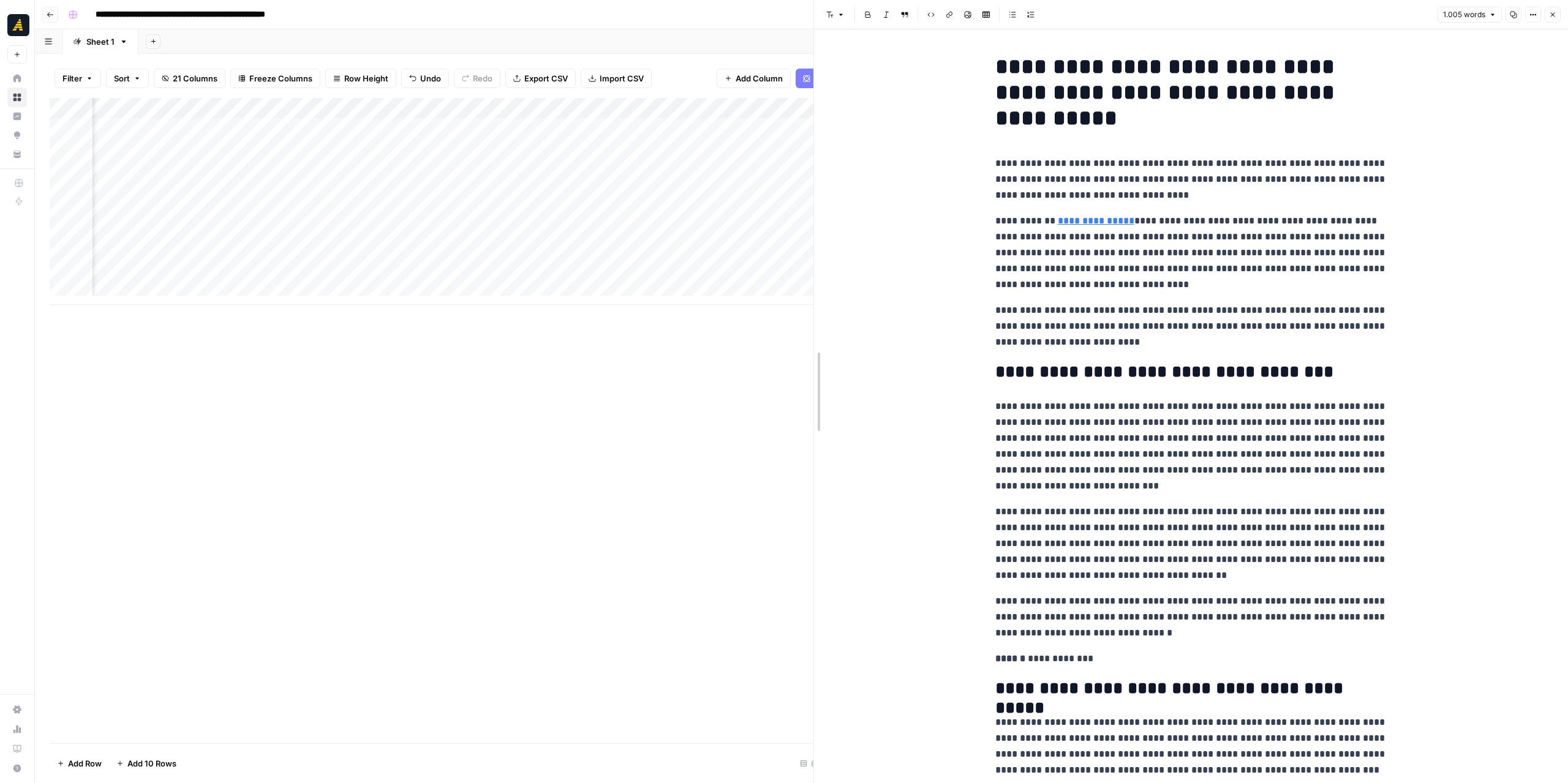
drag, startPoint x: 912, startPoint y: 438, endPoint x: 808, endPoint y: 437, distance: 104.0
click at [808, 437] on div at bounding box center [813, 391] width 12 height 783
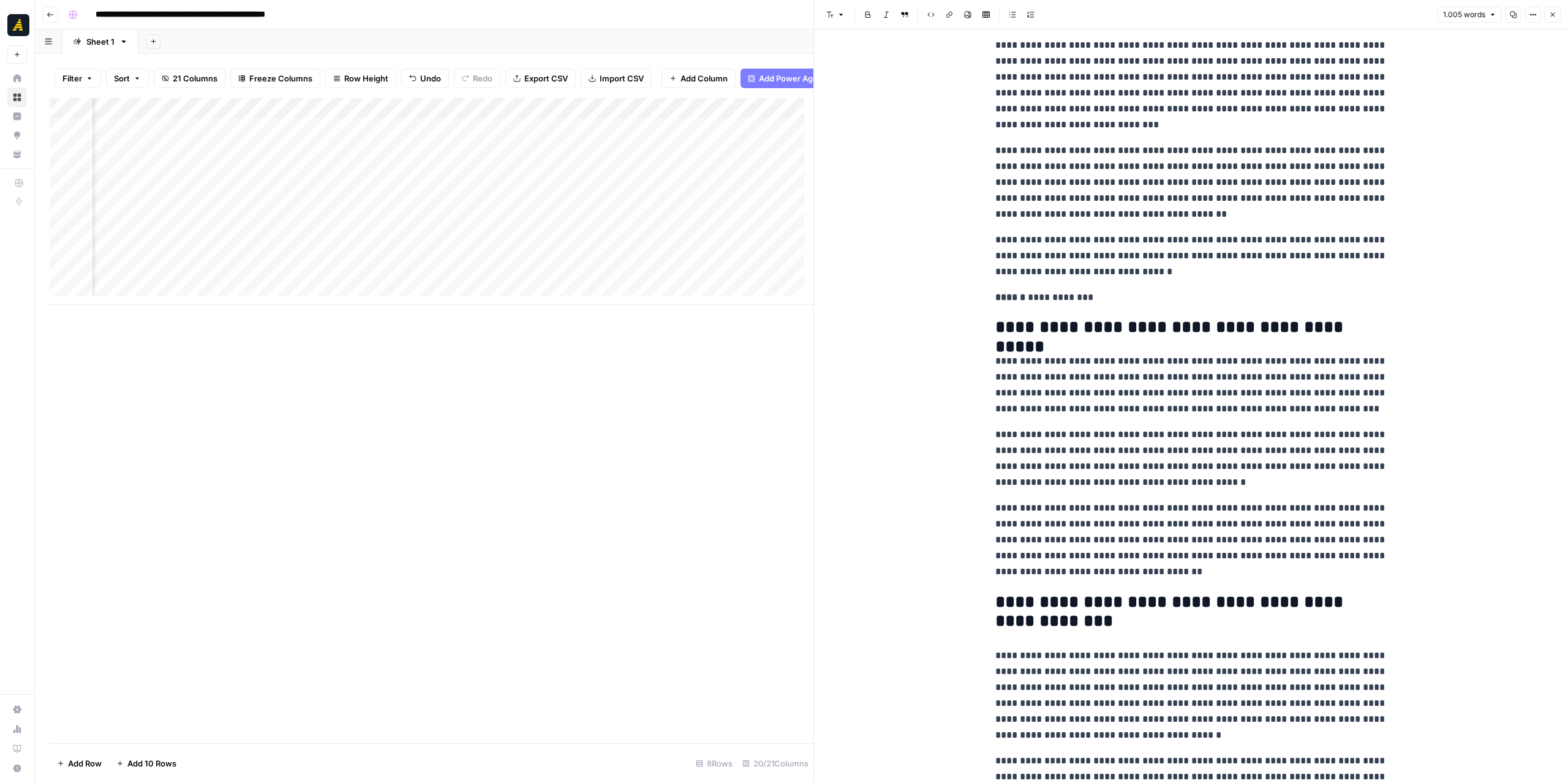
scroll to position [368, 0]
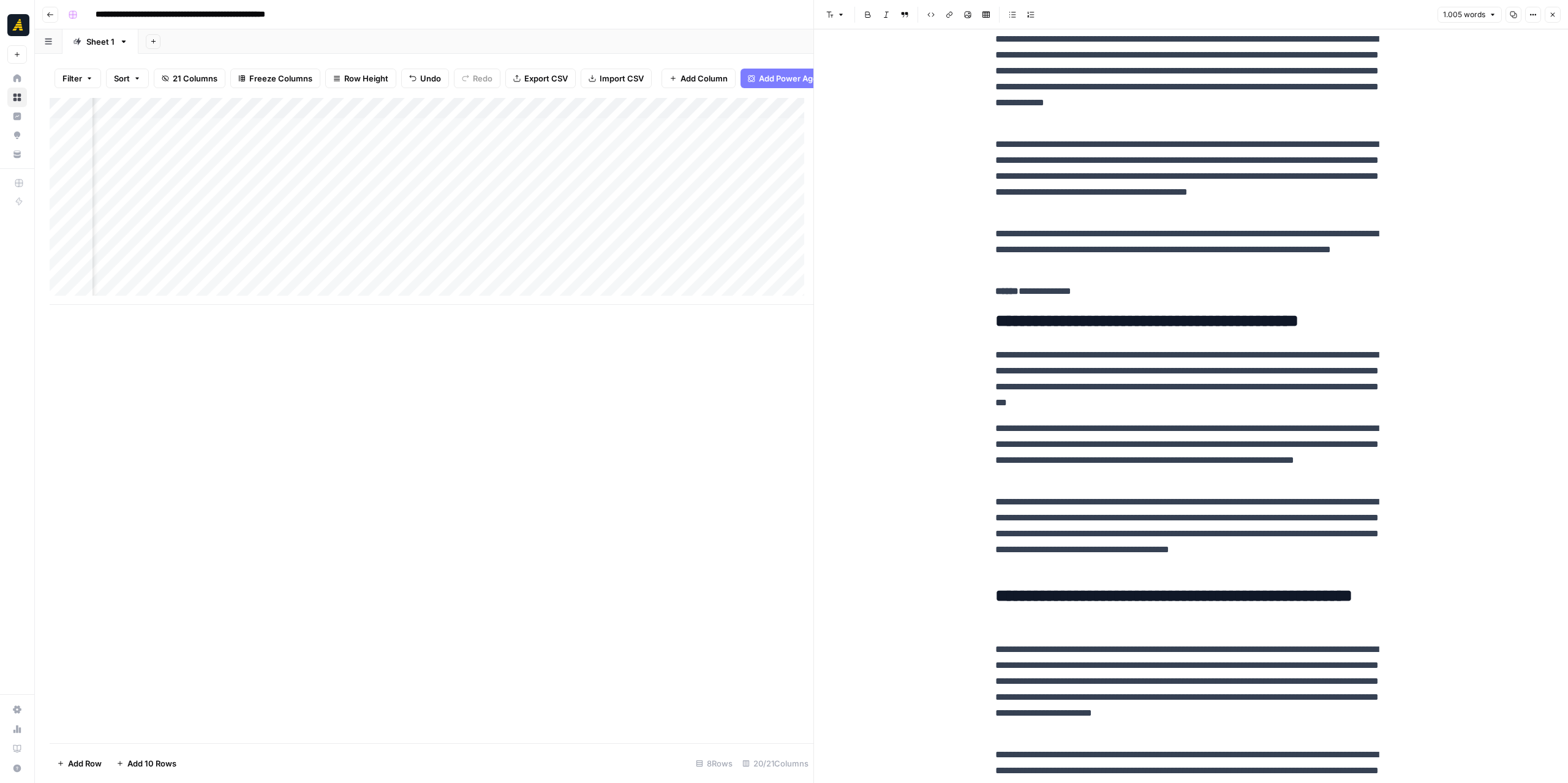
click at [448, 116] on div "Add Column" at bounding box center [431, 201] width 764 height 207
click at [372, 235] on span "Edit Workflow" at bounding box center [370, 237] width 107 height 12
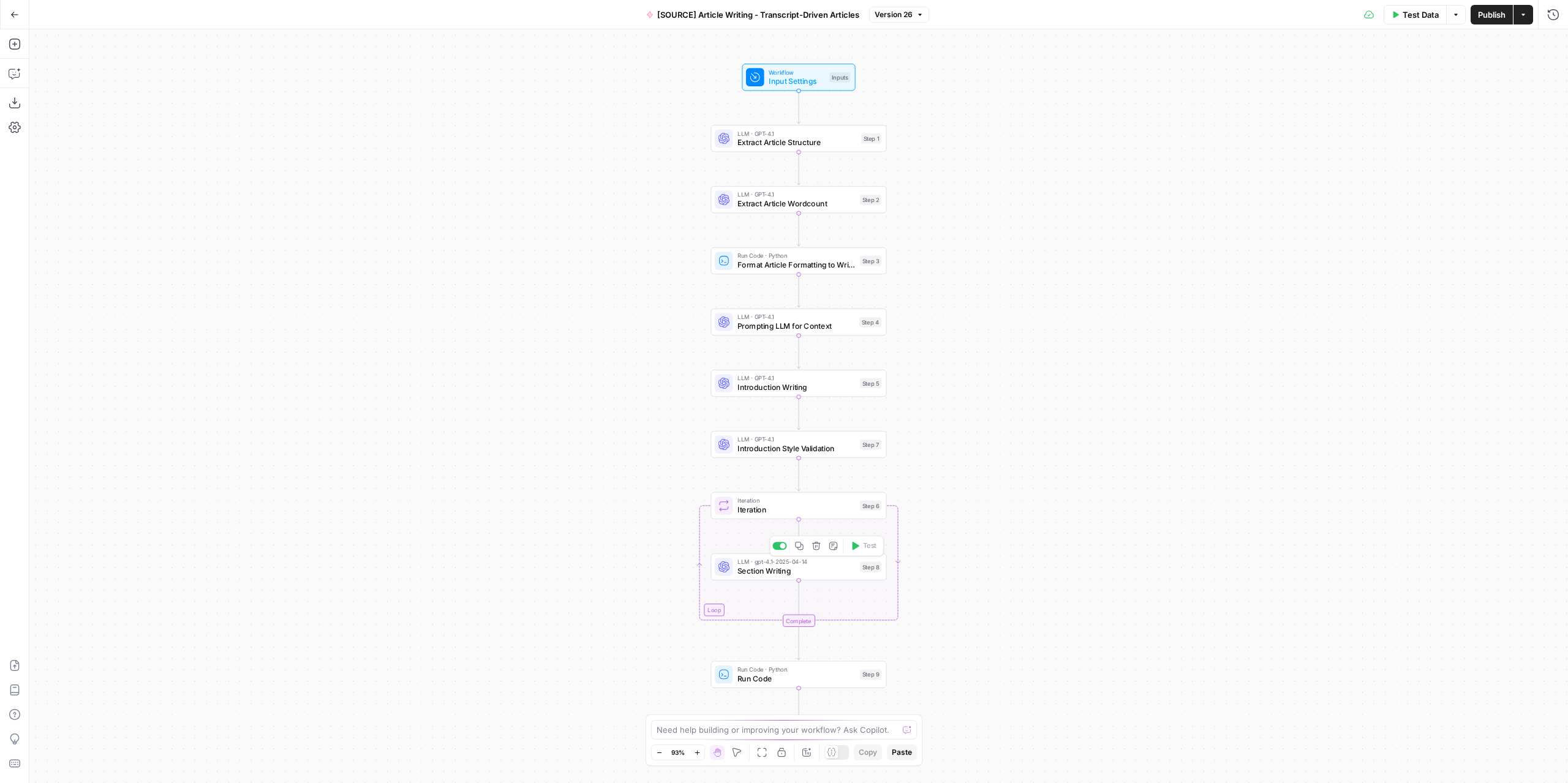
click at [799, 566] on span "Section Writing" at bounding box center [796, 571] width 118 height 12
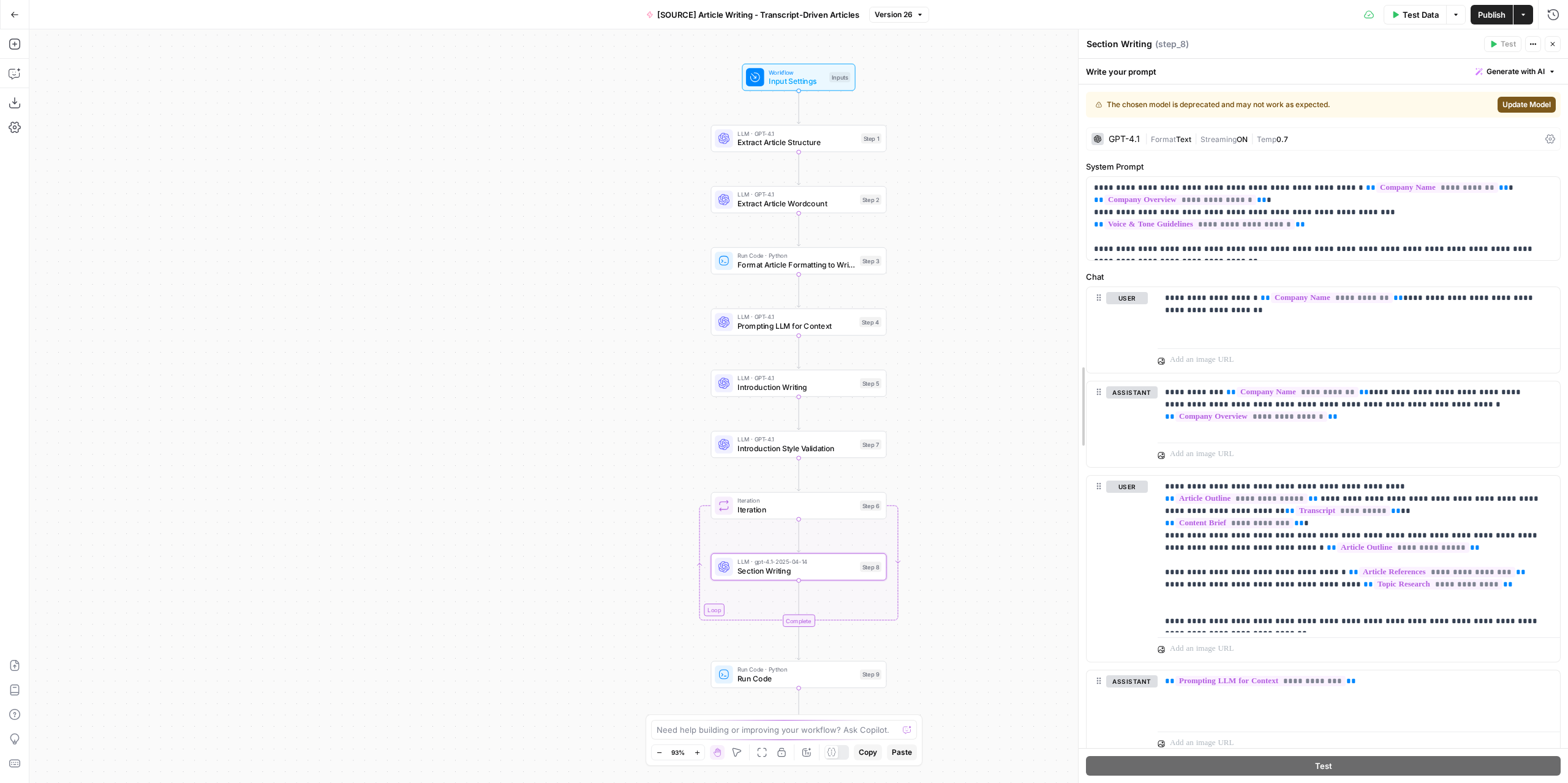
drag, startPoint x: 1082, startPoint y: 532, endPoint x: 968, endPoint y: 510, distance: 116.1
click at [911, 517] on body "Marketers in Demand New Home Browse Insights Opportunities Your Data Recent Gri…" at bounding box center [784, 391] width 1568 height 783
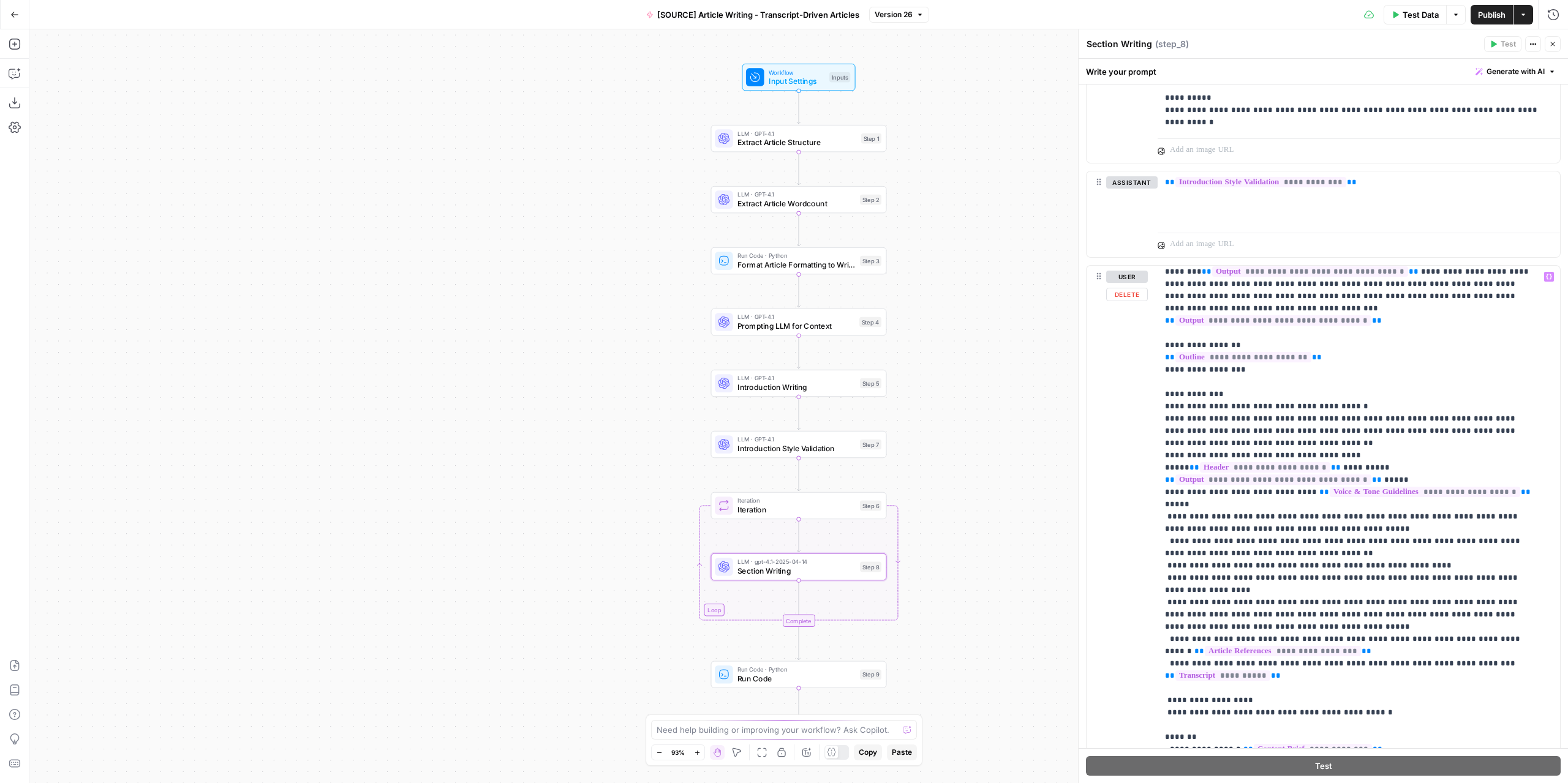
scroll to position [1, 0]
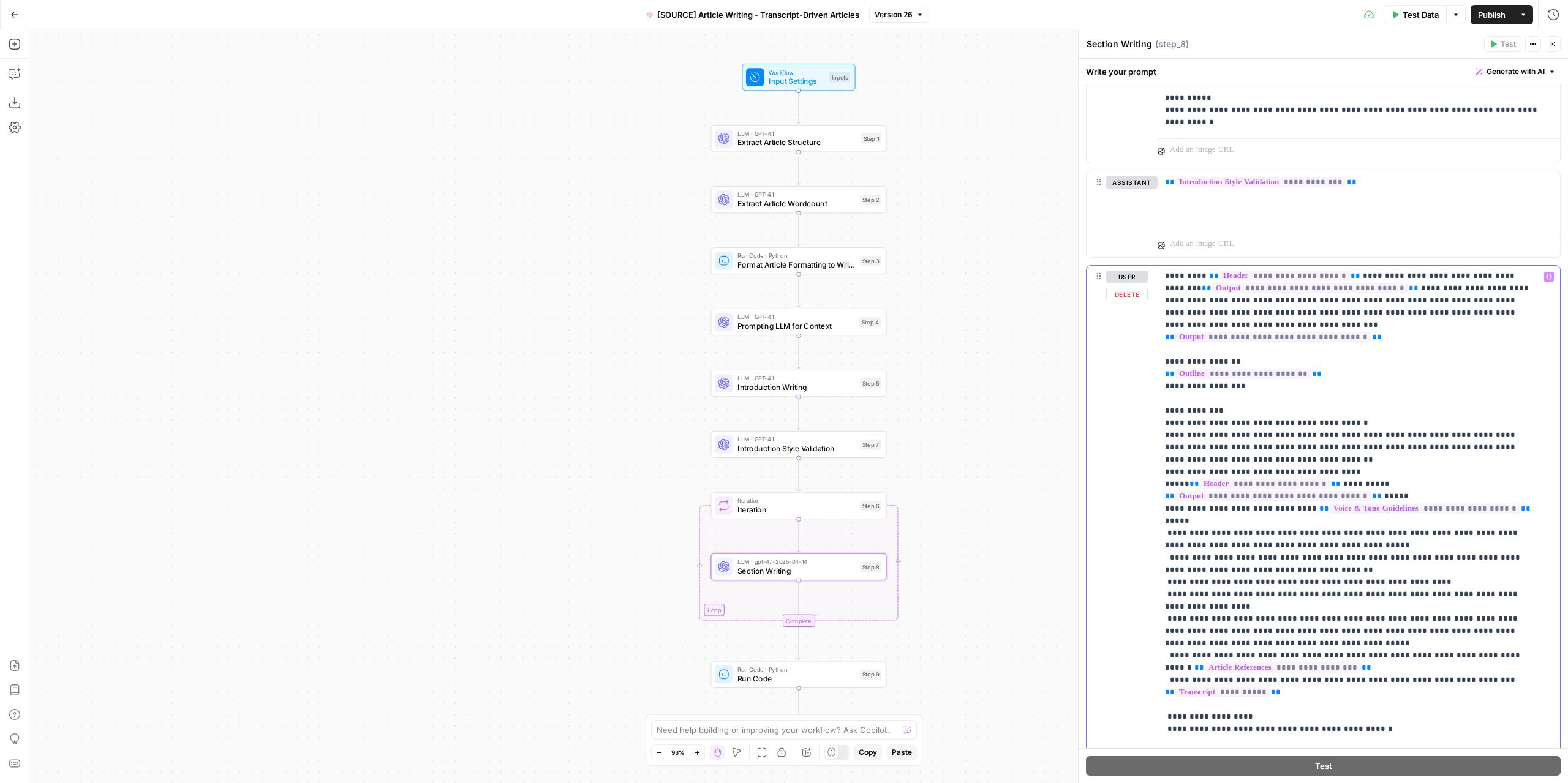
click at [1299, 526] on p "**********" at bounding box center [1349, 545] width 369 height 551
click at [1308, 528] on p "**********" at bounding box center [1349, 545] width 369 height 551
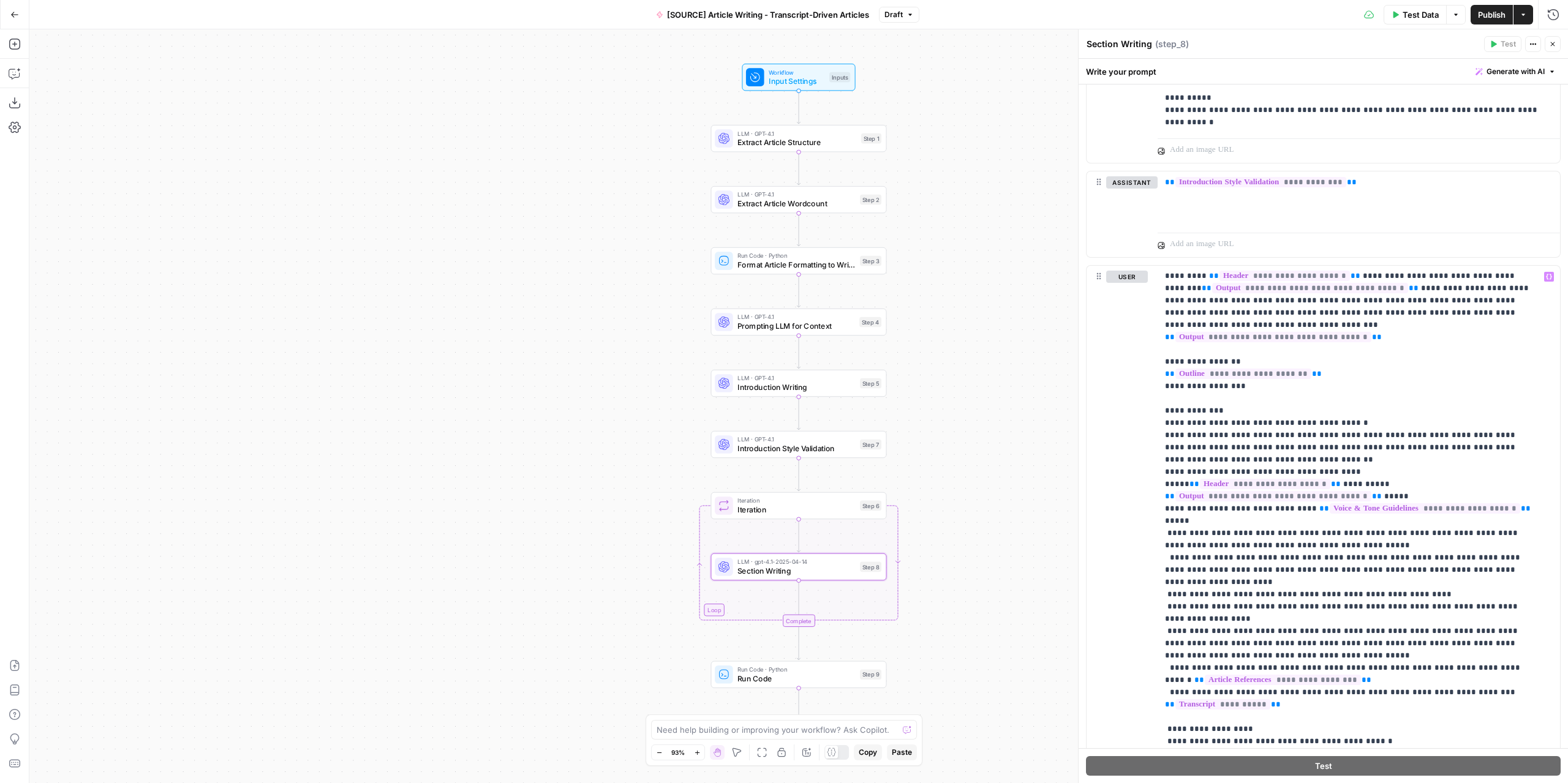
click at [1488, 18] on span "Publish" at bounding box center [1491, 14] width 28 height 12
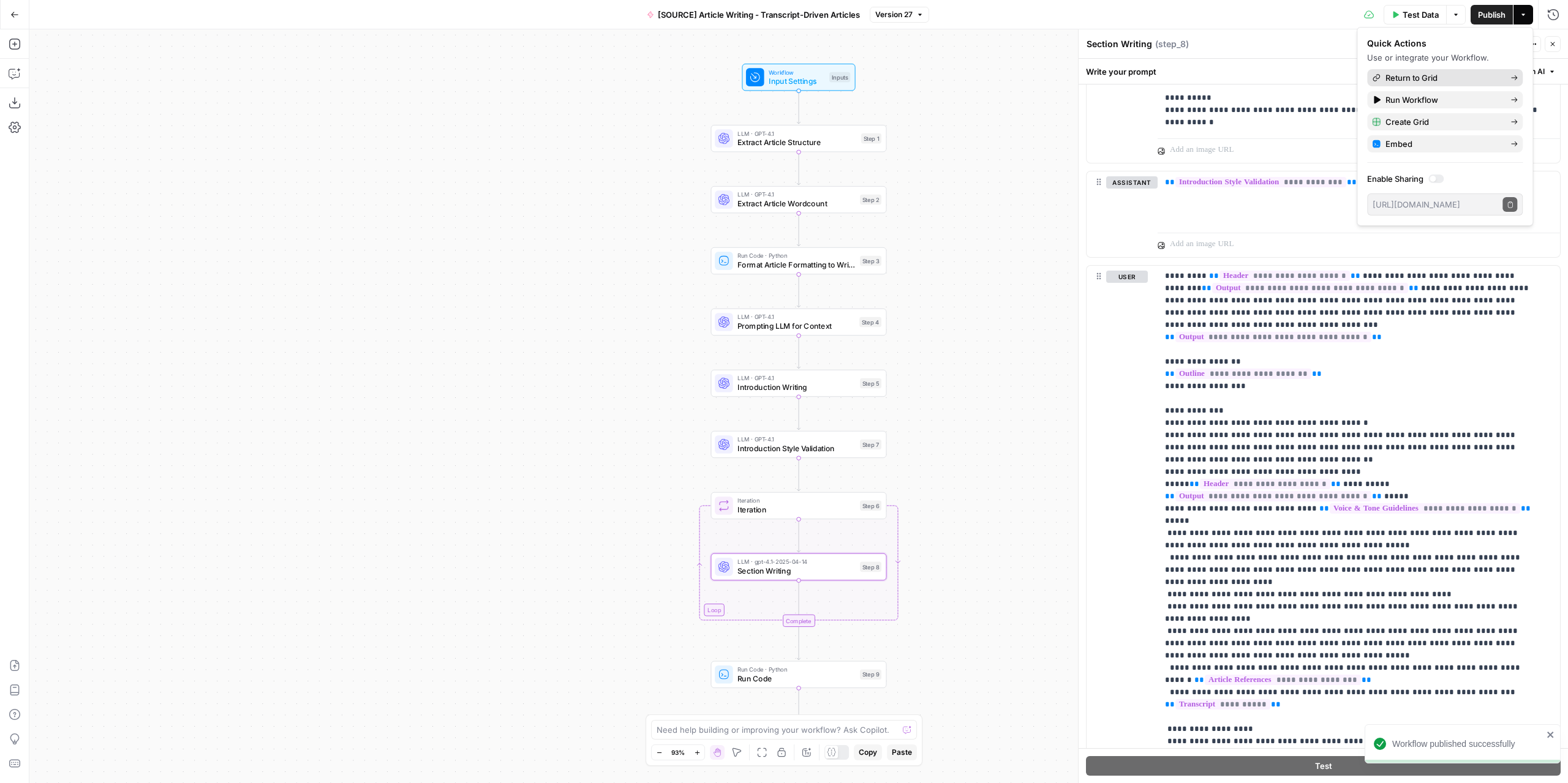
click at [1424, 78] on span "Return to Grid" at bounding box center [1443, 77] width 115 height 12
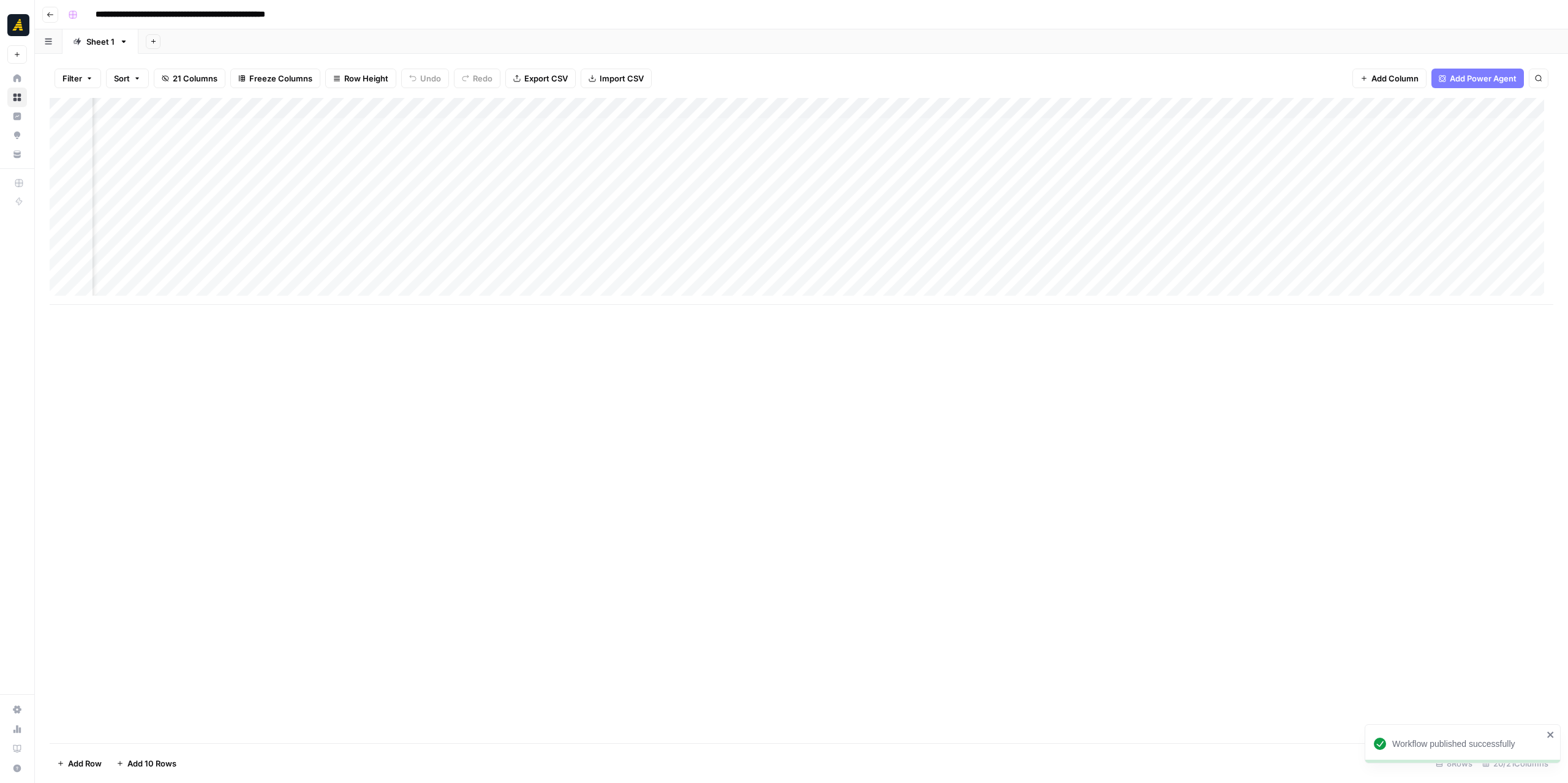
scroll to position [0, 1656]
click at [922, 252] on div "Add Column" at bounding box center [802, 201] width 1504 height 207
click at [924, 233] on div "Add Column" at bounding box center [802, 201] width 1504 height 207
click at [1019, 256] on div "Add Column" at bounding box center [802, 201] width 1504 height 207
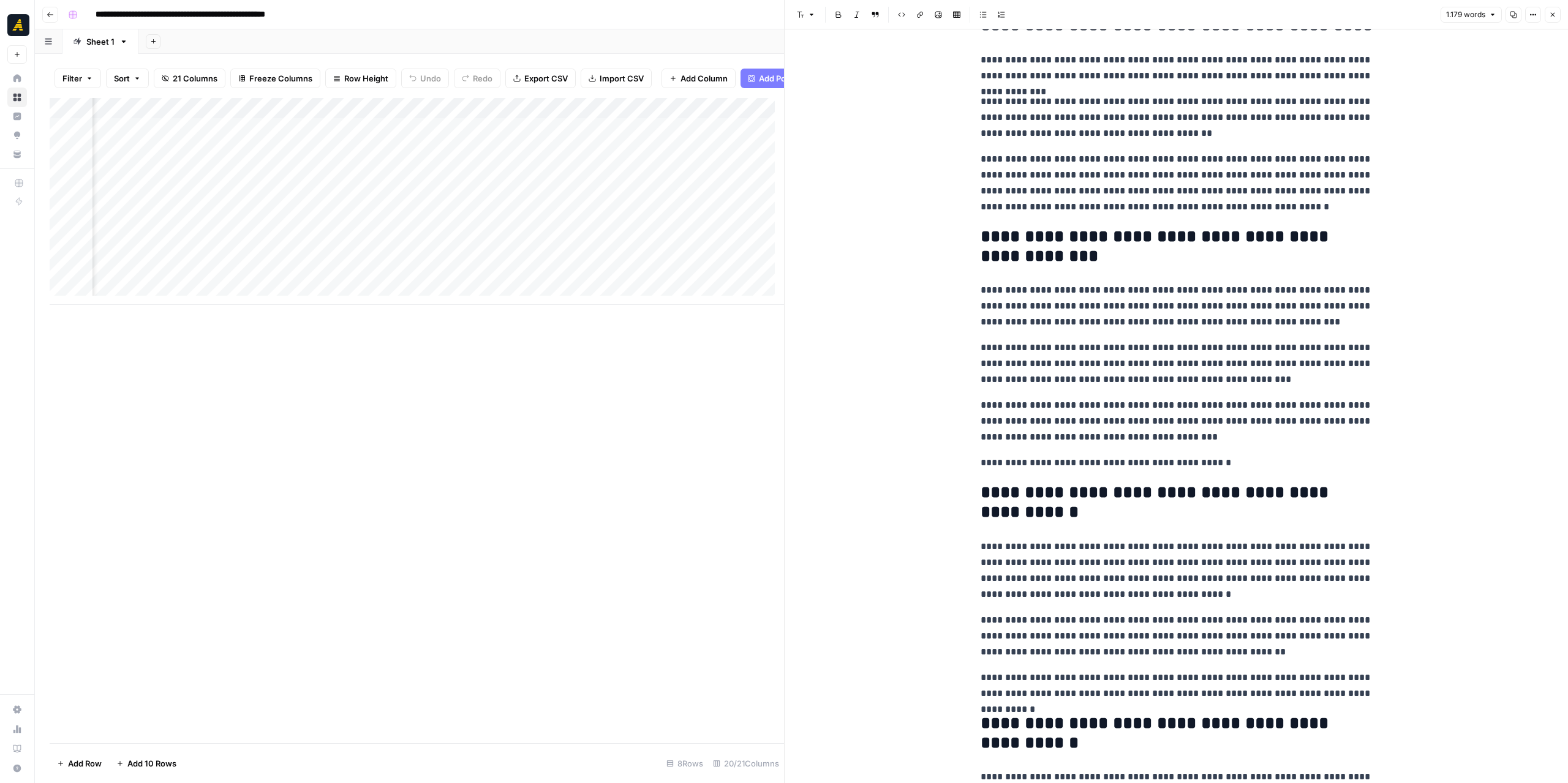
scroll to position [368, 0]
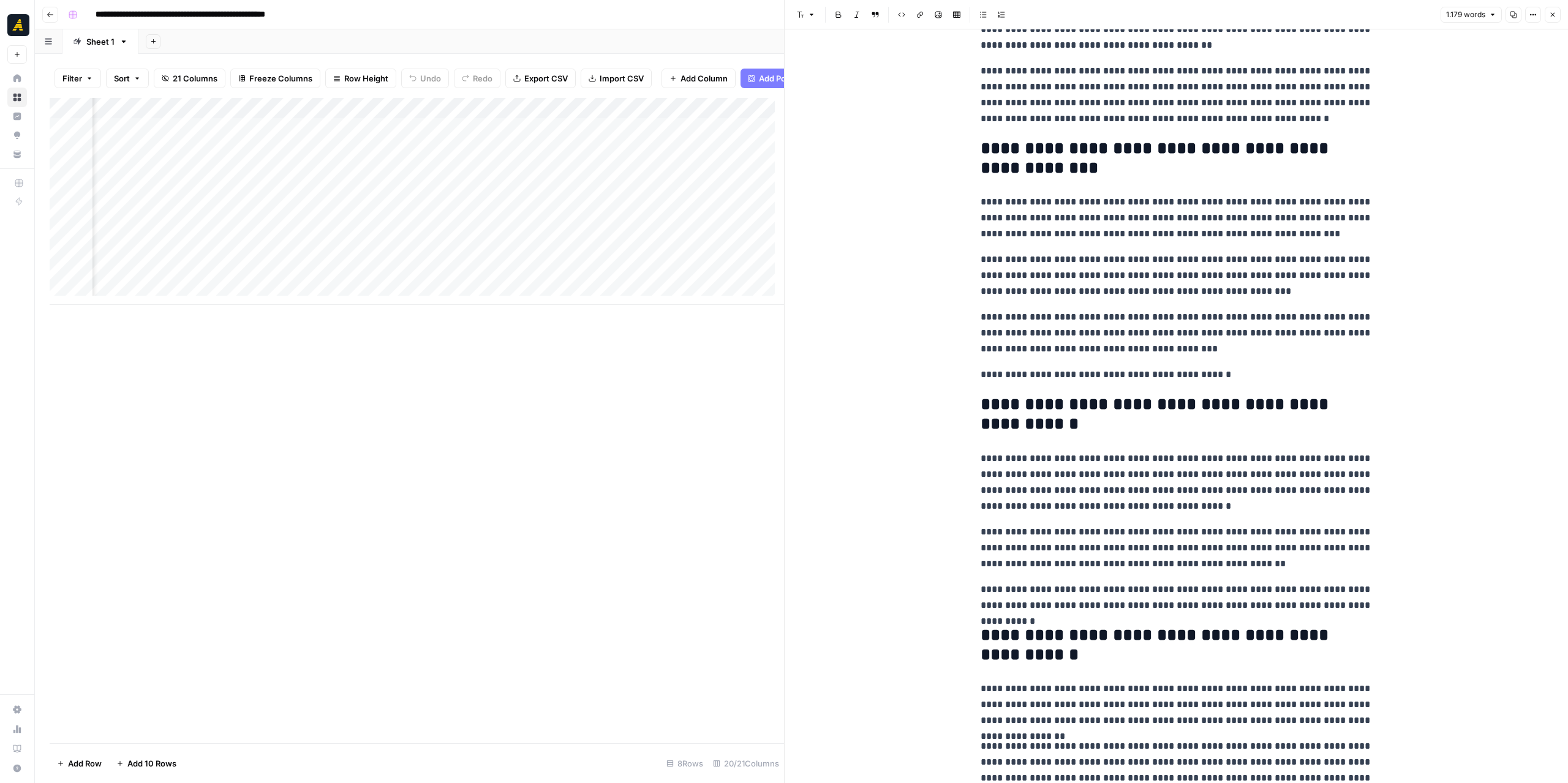
click at [1174, 404] on h2 "**********" at bounding box center [1177, 415] width 392 height 39
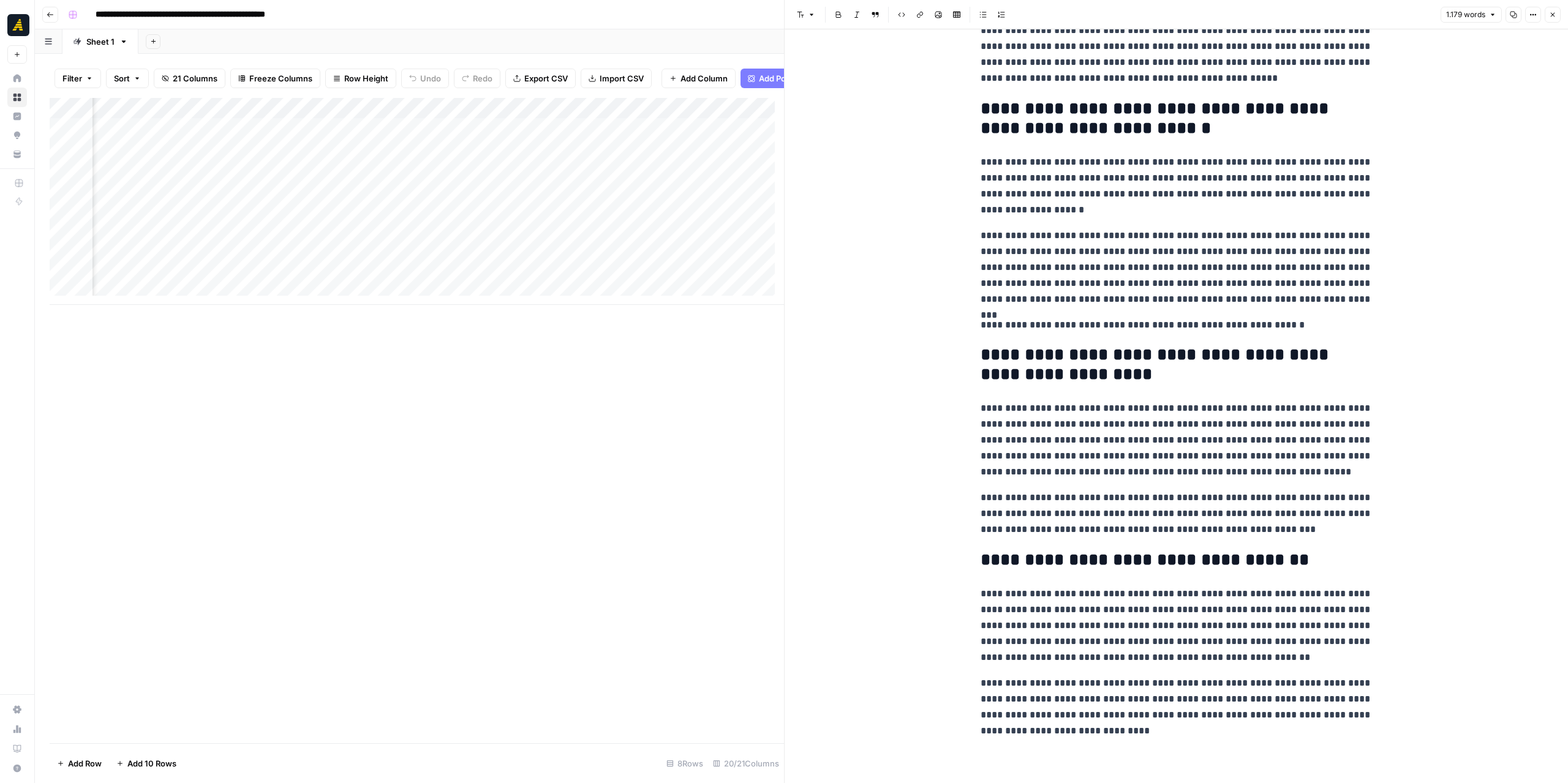
scroll to position [0, 2267]
click at [440, 240] on div "Add Column" at bounding box center [417, 201] width 734 height 207
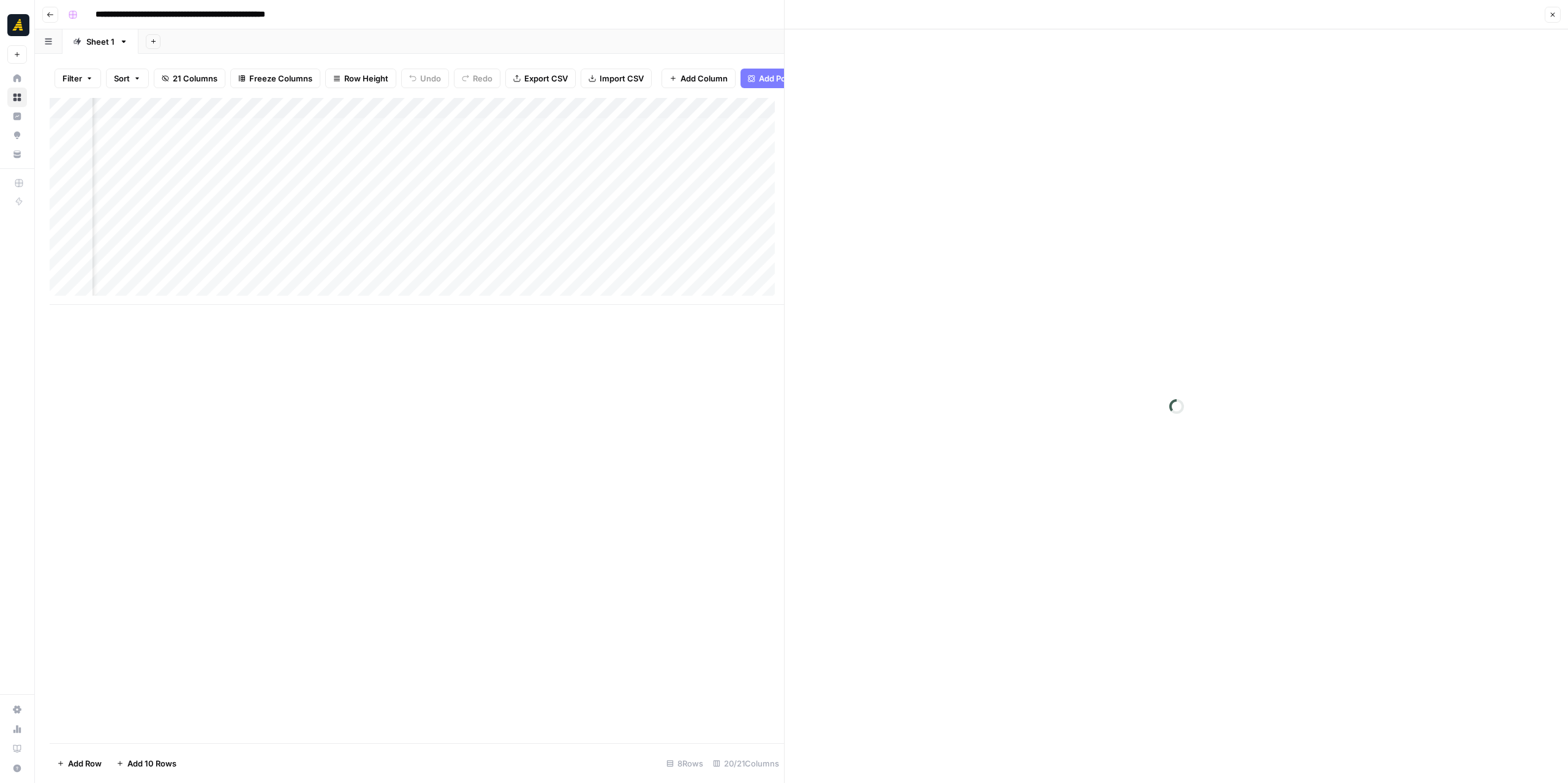
click at [438, 259] on div "Add Column" at bounding box center [417, 201] width 734 height 207
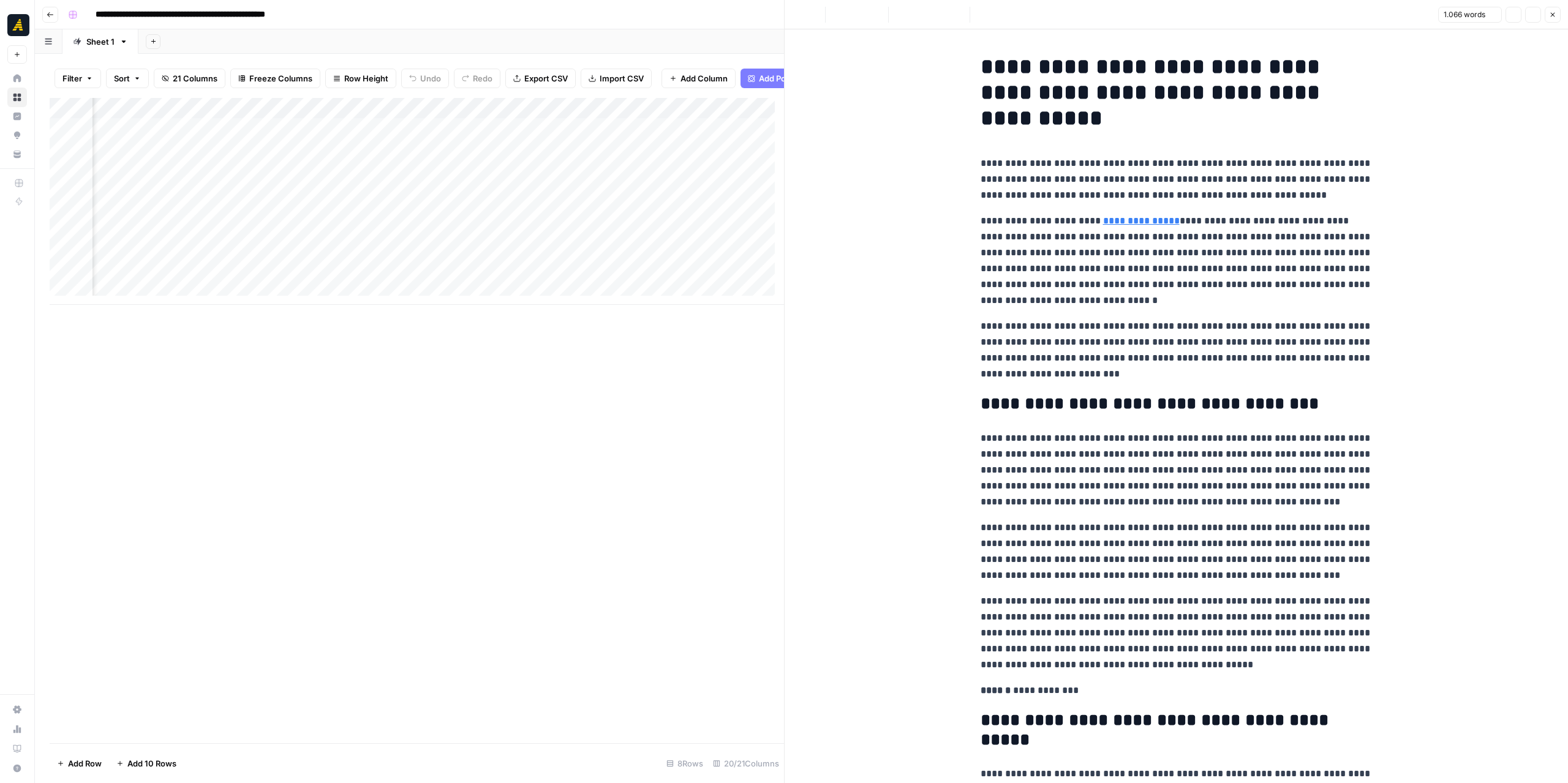
click at [438, 259] on div "Add Column" at bounding box center [417, 201] width 734 height 207
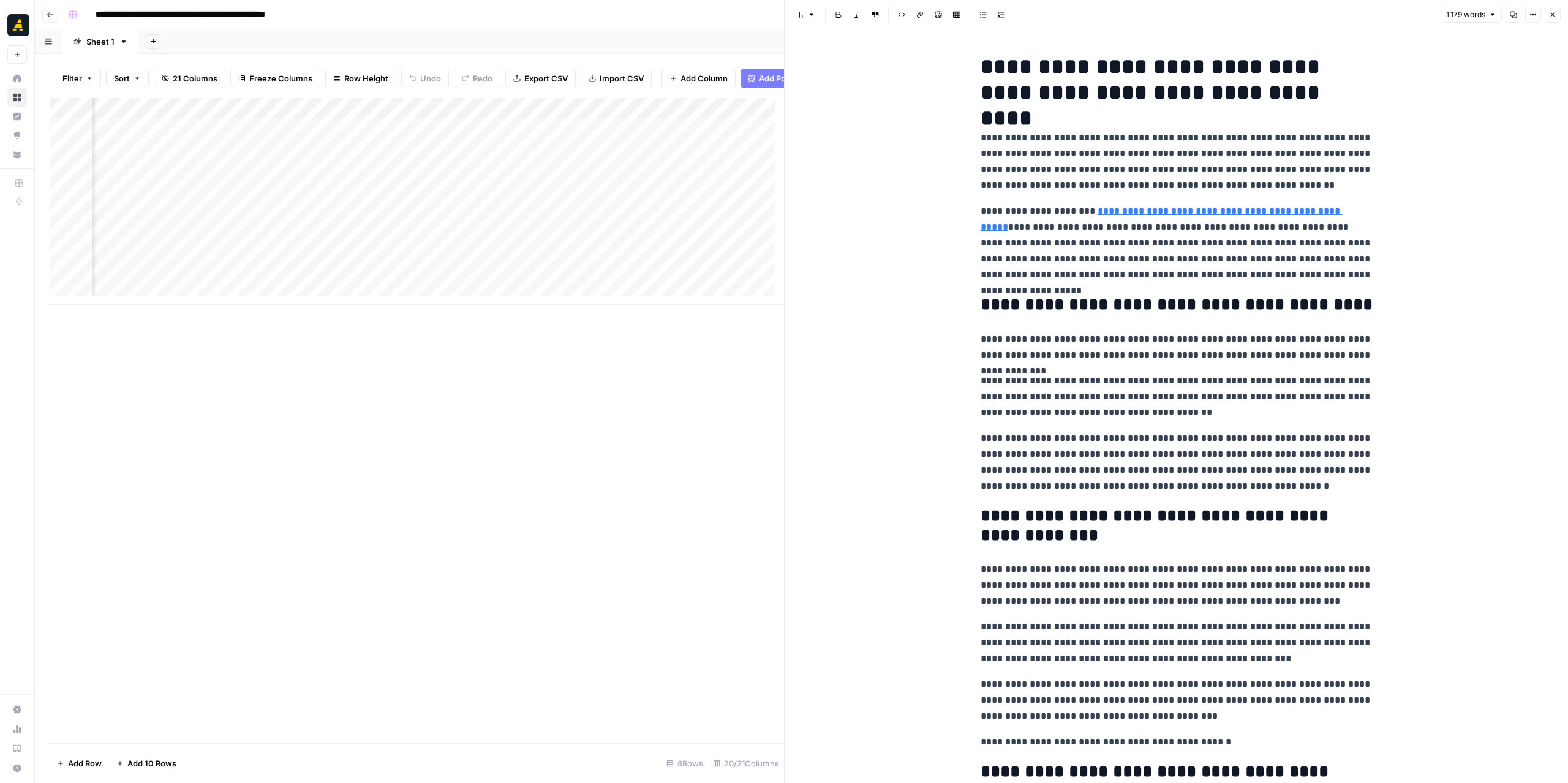
click at [238, 118] on div "Add Column" at bounding box center [417, 201] width 734 height 207
click at [203, 238] on span "Edit Workflow" at bounding box center [188, 237] width 107 height 12
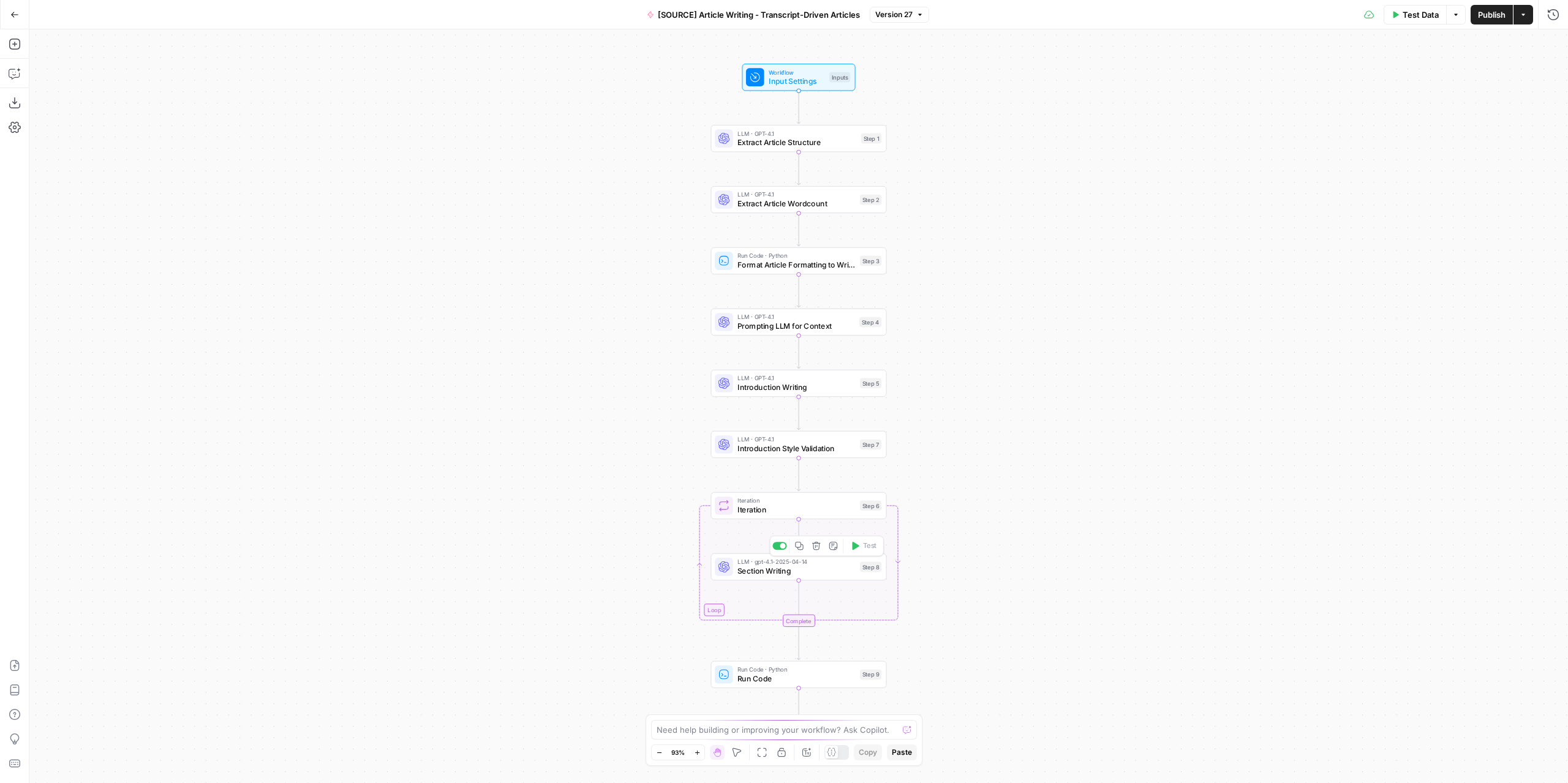
click at [845, 571] on span "Section Writing" at bounding box center [796, 571] width 118 height 12
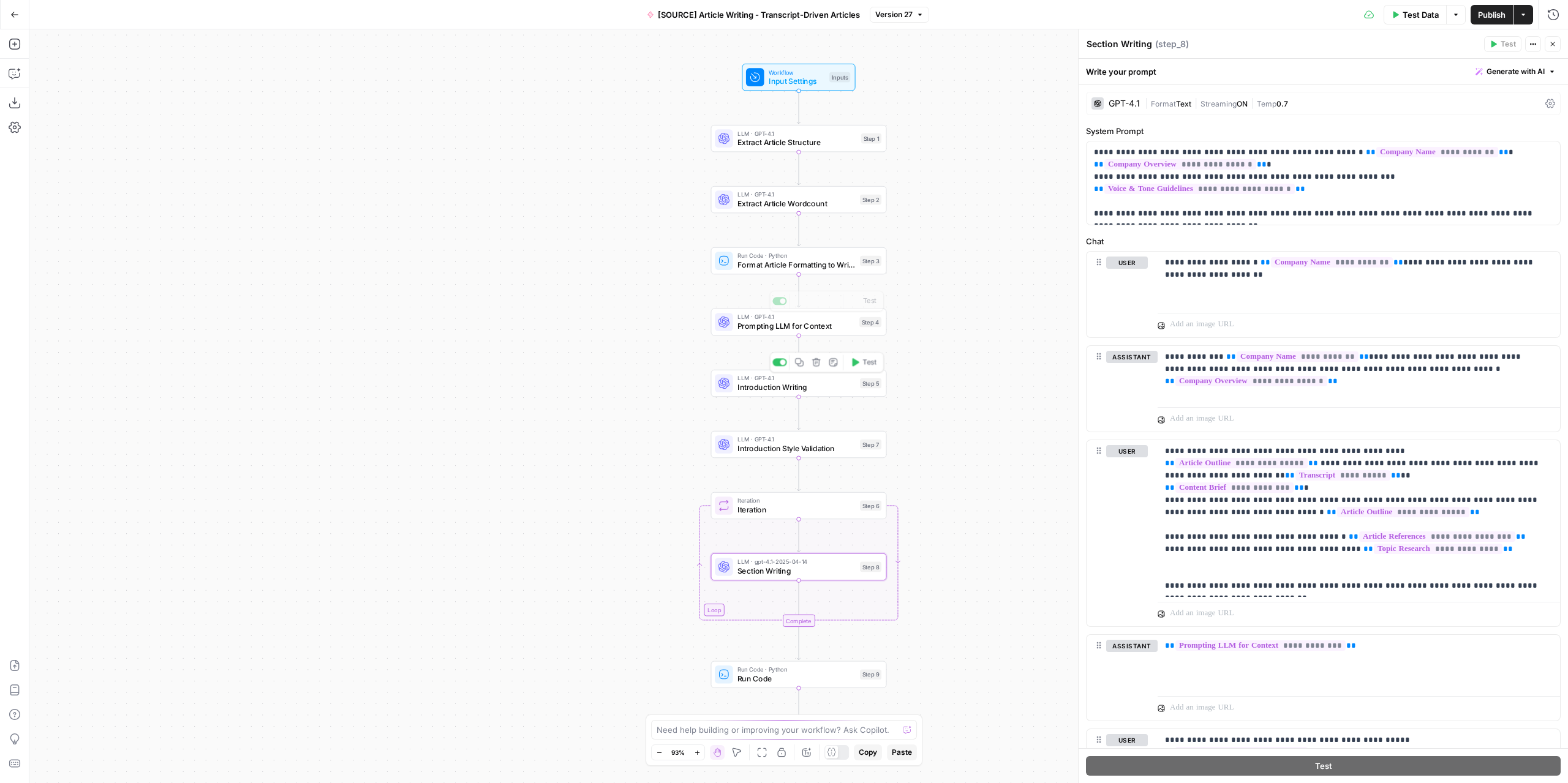
click at [820, 388] on span "Introduction Writing" at bounding box center [796, 387] width 118 height 12
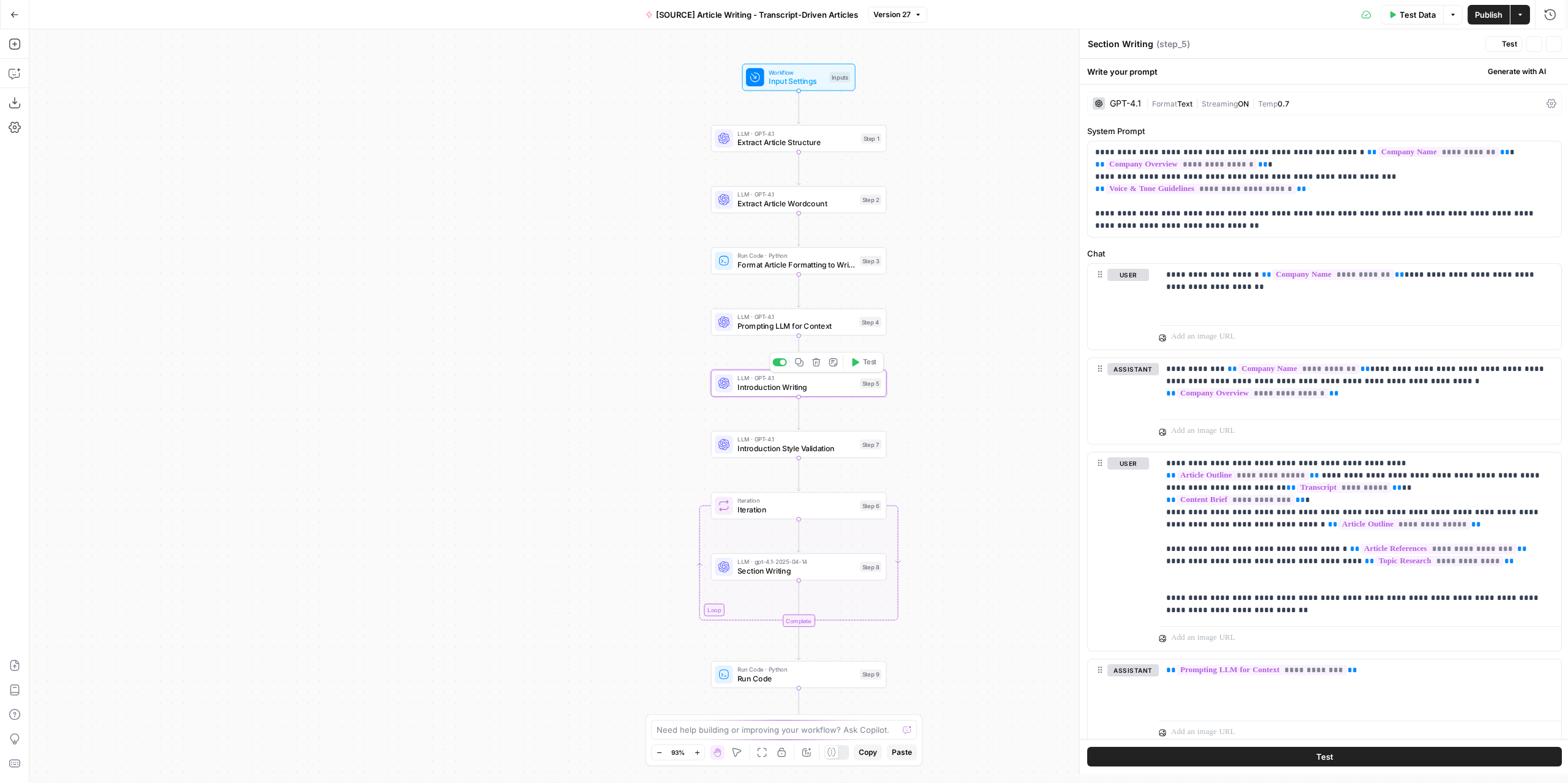
type textarea "Introduction Writing"
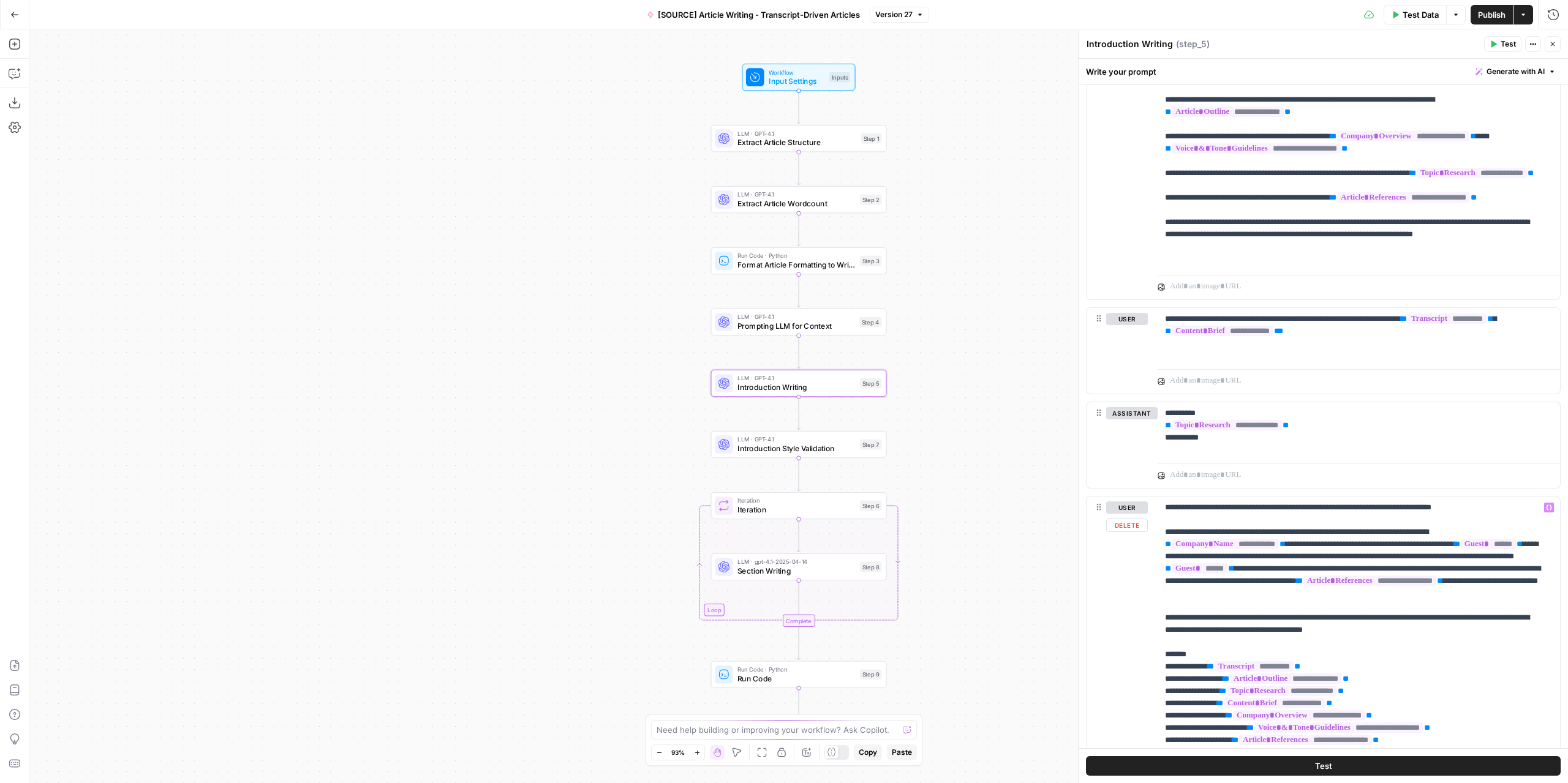
scroll to position [991, 0]
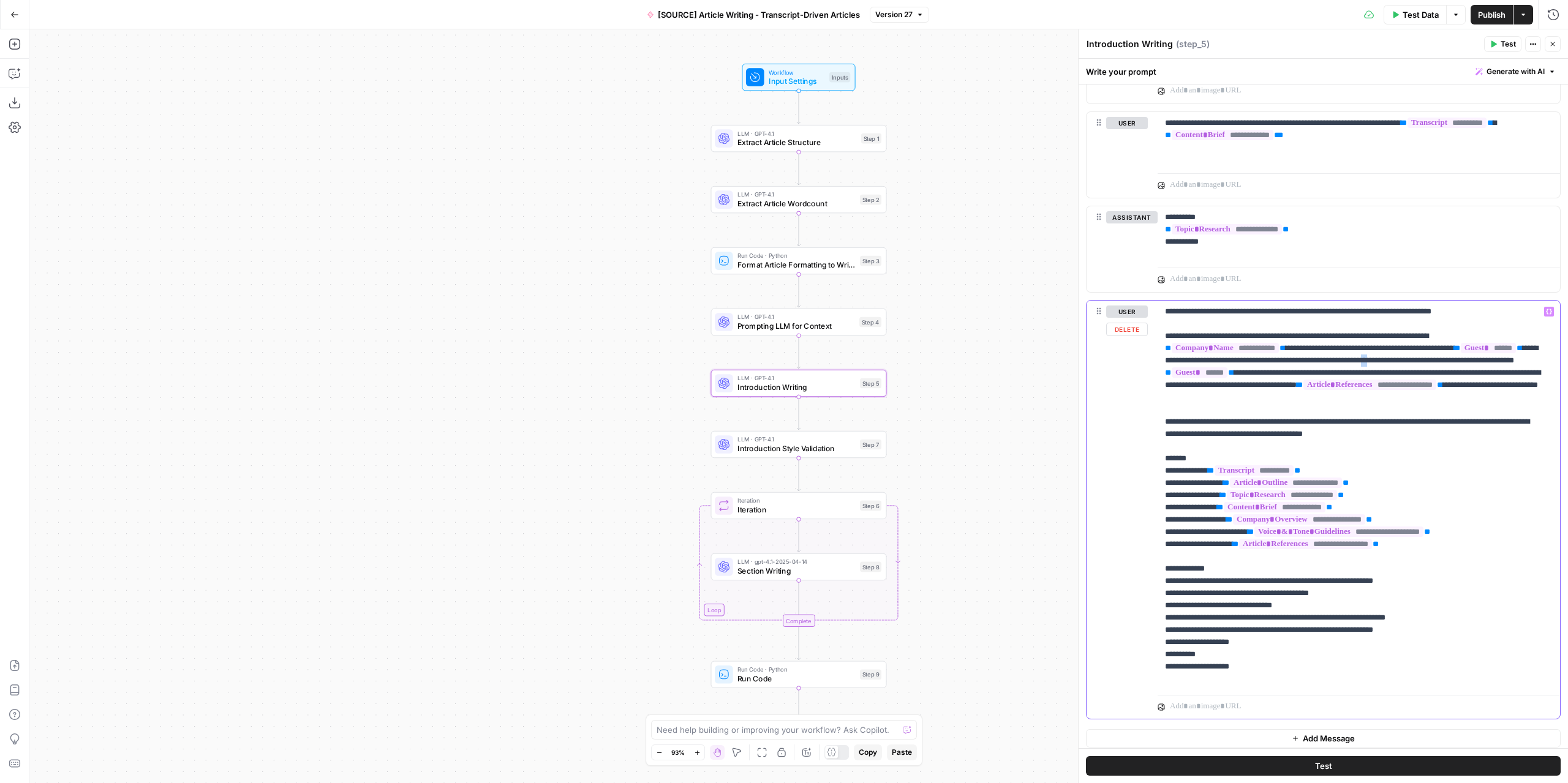
drag, startPoint x: 1498, startPoint y: 353, endPoint x: 1491, endPoint y: 353, distance: 7.0
click at [1491, 353] on p "**********" at bounding box center [1354, 495] width 379 height 379
click at [1481, 16] on span "Publish" at bounding box center [1491, 14] width 28 height 12
